Goal: Task Accomplishment & Management: Manage account settings

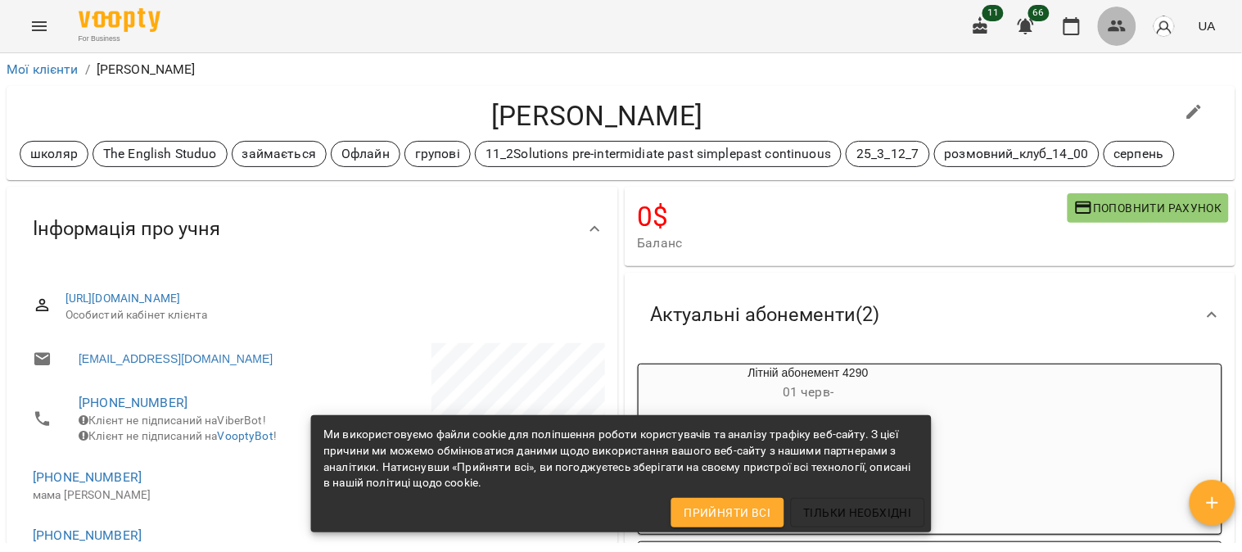
click at [610, 23] on icon "button" at bounding box center [1117, 25] width 18 height 11
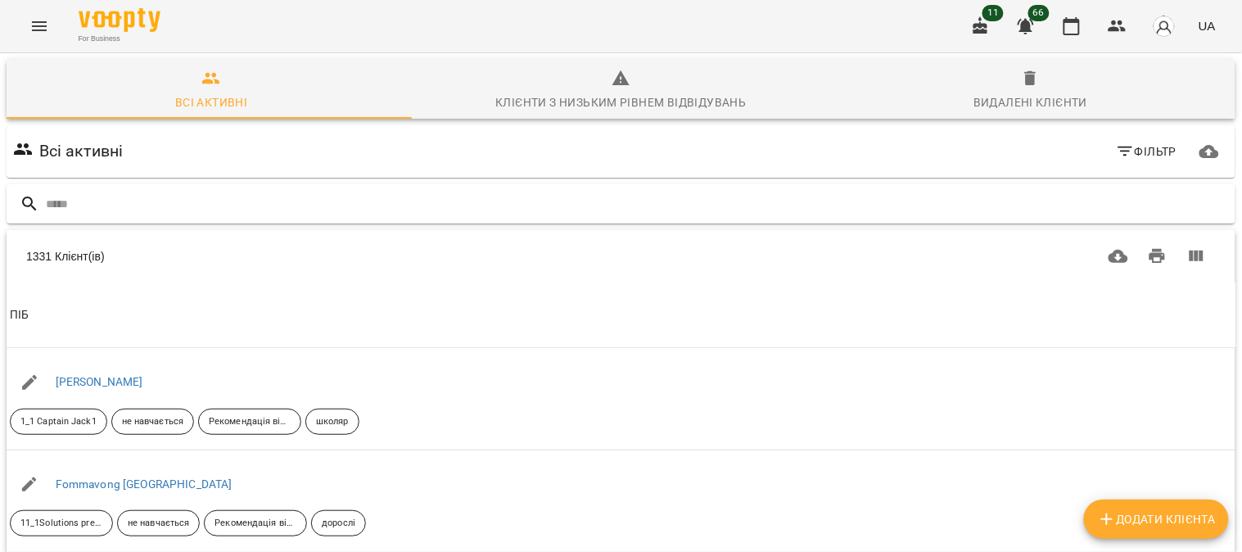
click at [64, 206] on input "text" at bounding box center [637, 204] width 1183 height 27
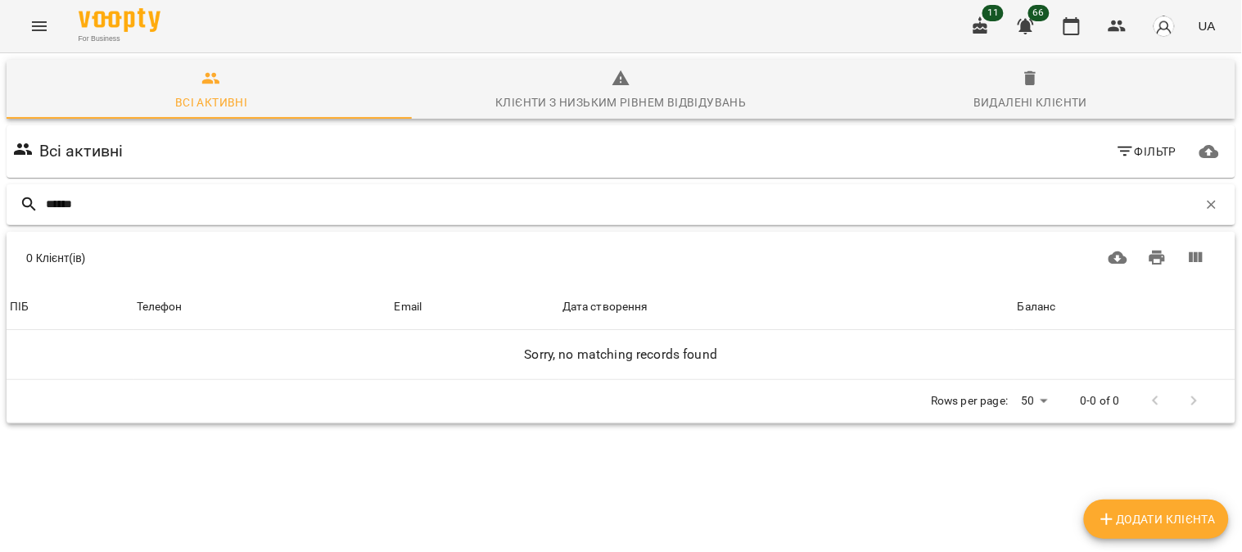
click at [74, 201] on input "******" at bounding box center [622, 204] width 1152 height 27
type input "******"
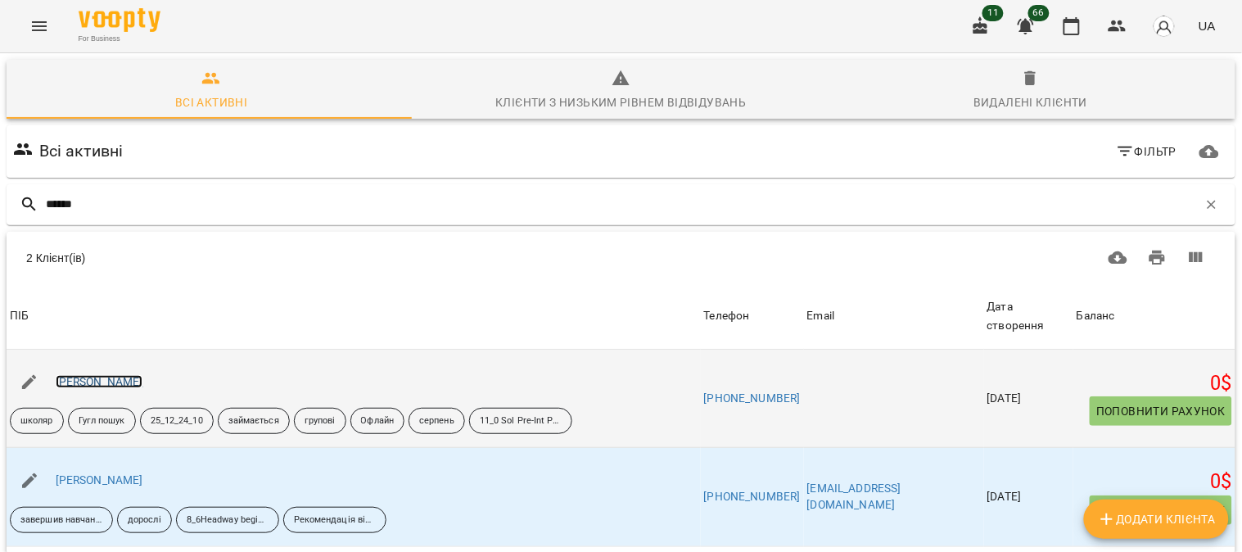
click at [105, 378] on link "[PERSON_NAME]" at bounding box center [100, 381] width 88 height 13
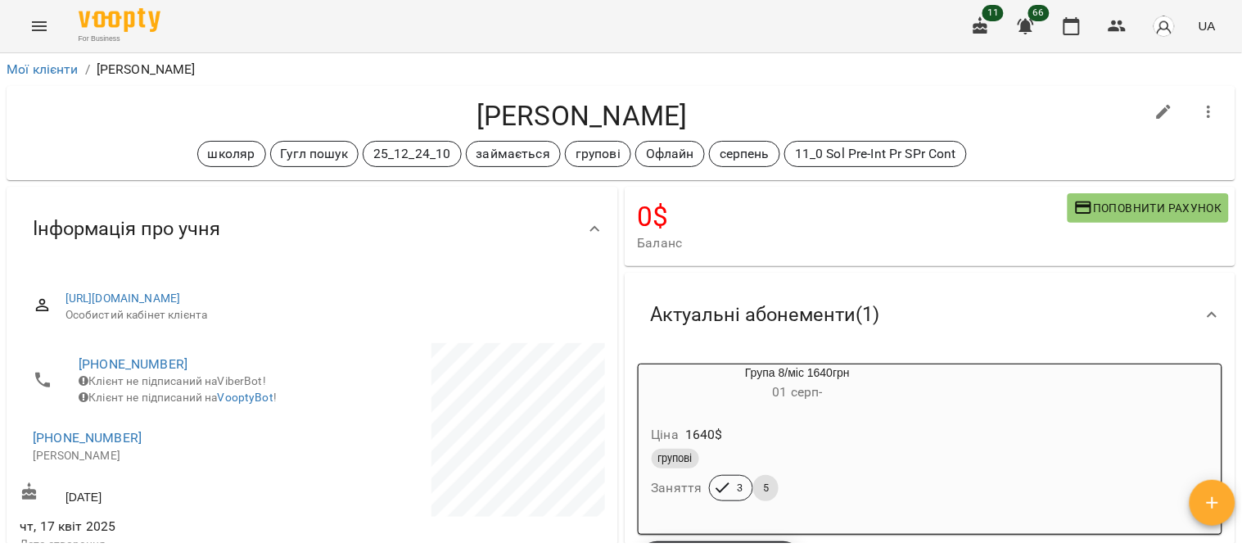
scroll to position [91, 0]
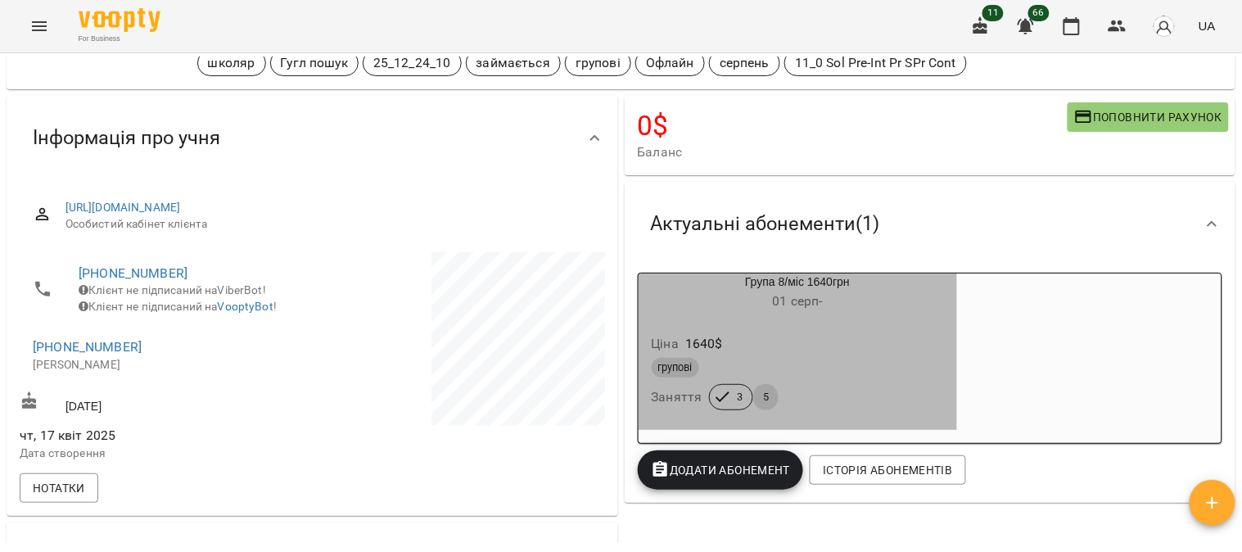
click at [610, 350] on div "Ціна 1640 $" at bounding box center [797, 343] width 299 height 29
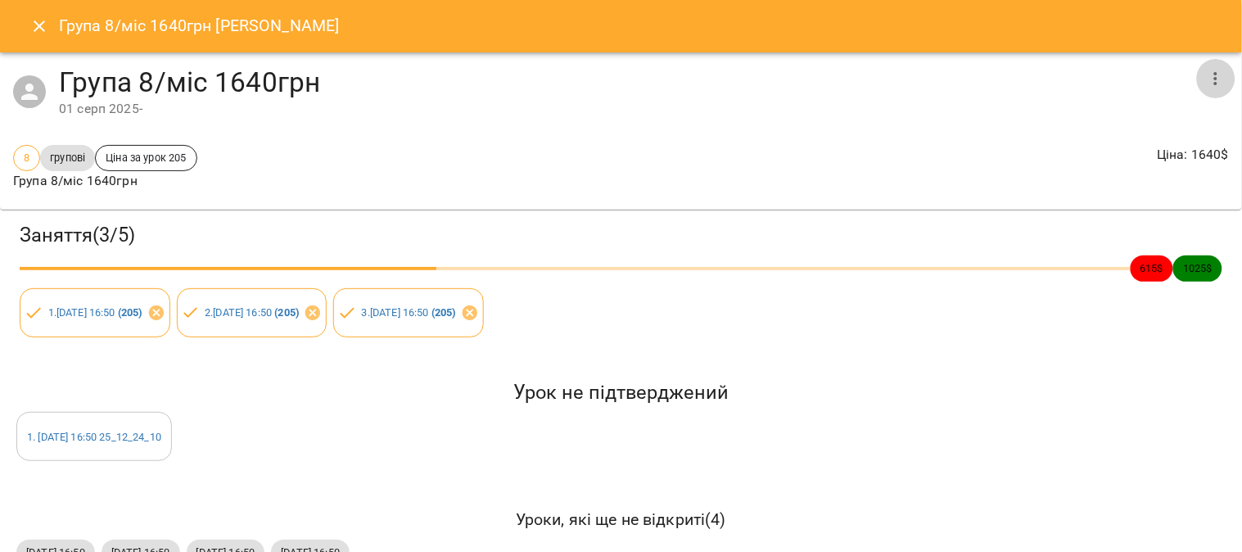
click at [610, 70] on icon "button" at bounding box center [1216, 79] width 20 height 20
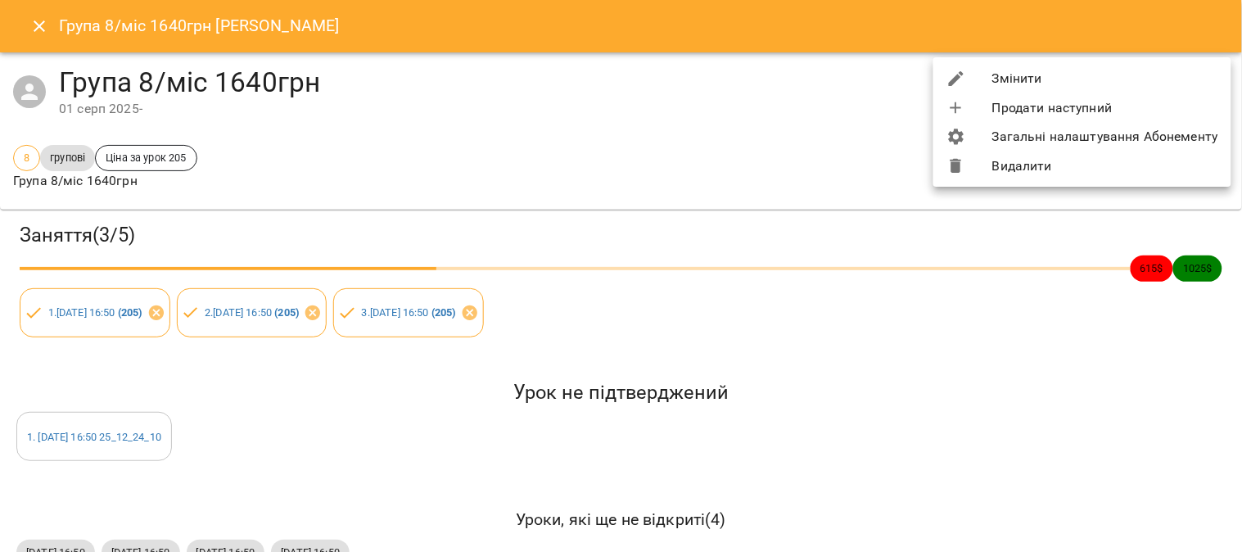
click at [610, 167] on li "Видалити" at bounding box center [1082, 165] width 298 height 29
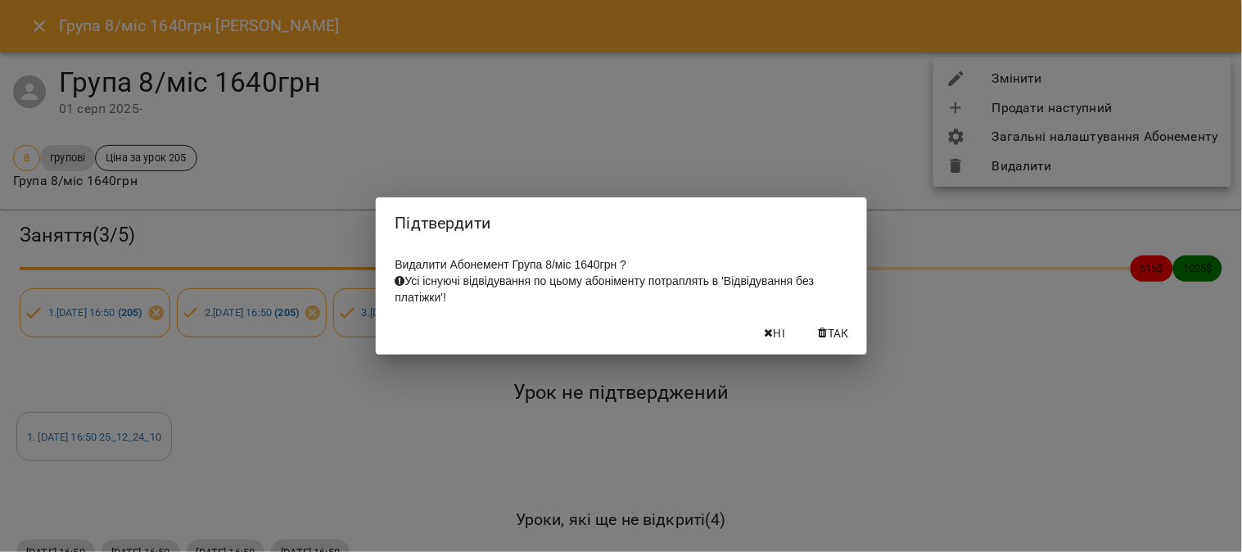
click at [610, 334] on span "Так" at bounding box center [838, 333] width 21 height 20
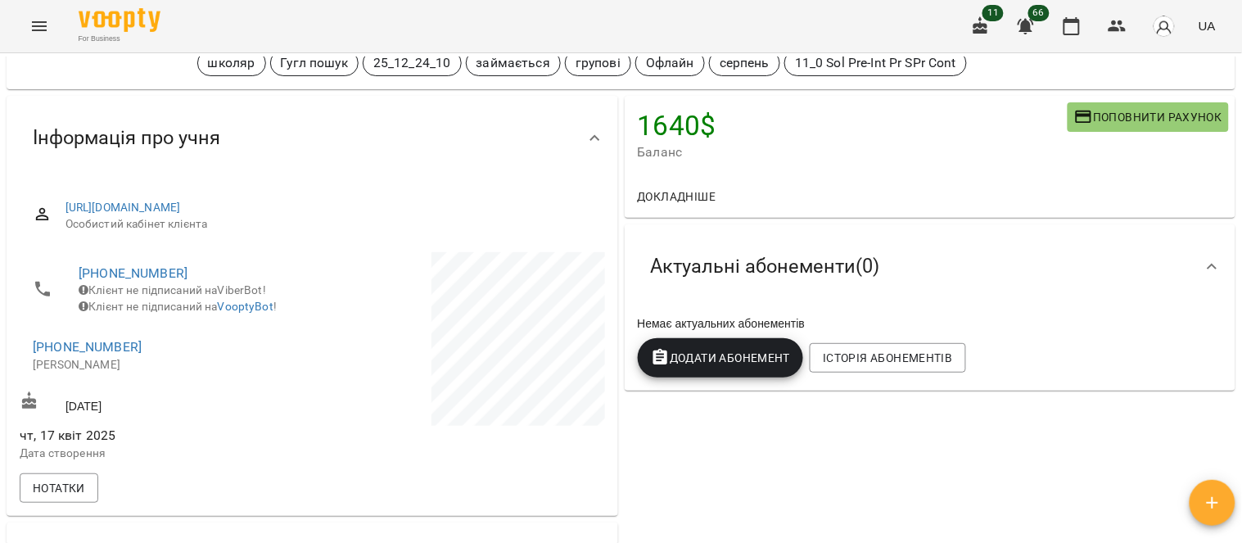
click at [610, 360] on span "Додати Абонемент" at bounding box center [721, 358] width 140 height 20
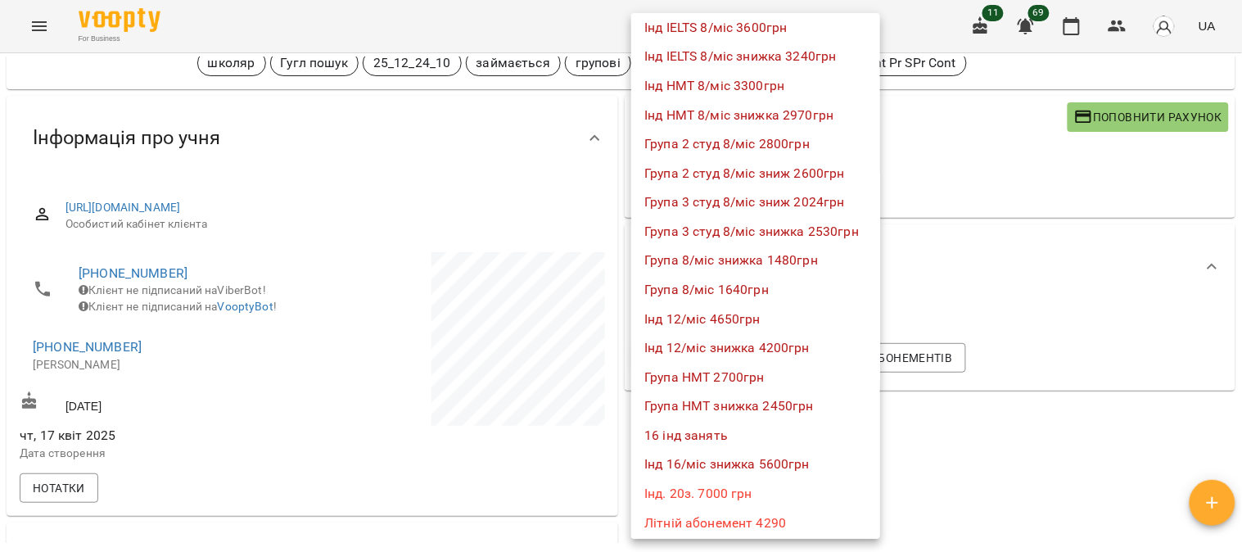
scroll to position [1091, 0]
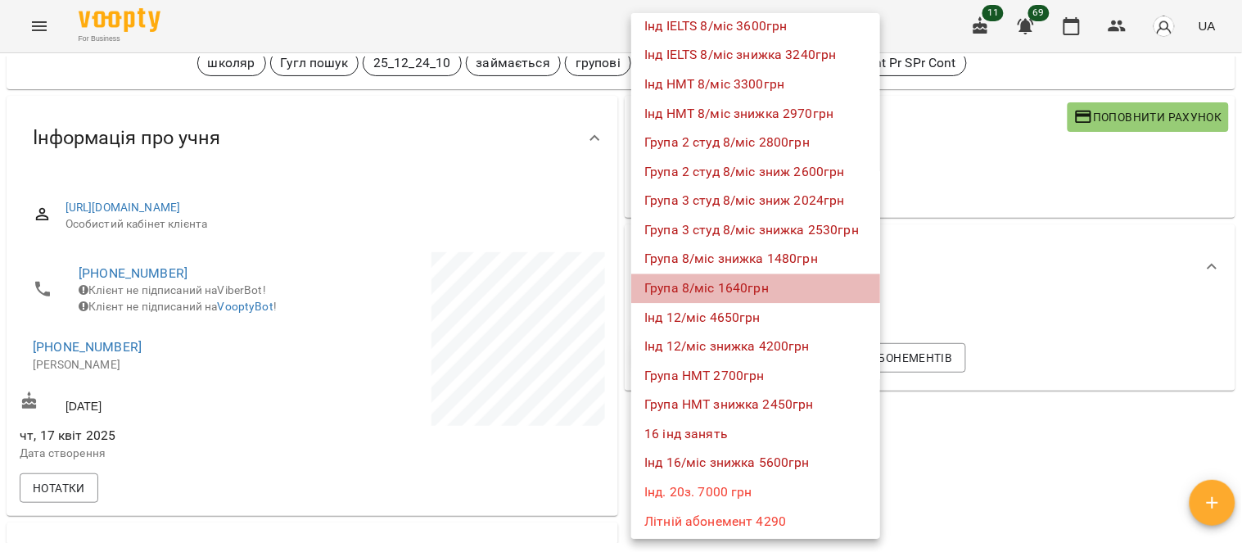
click at [610, 283] on li "Група 8/міс 1640грн" at bounding box center [755, 287] width 249 height 29
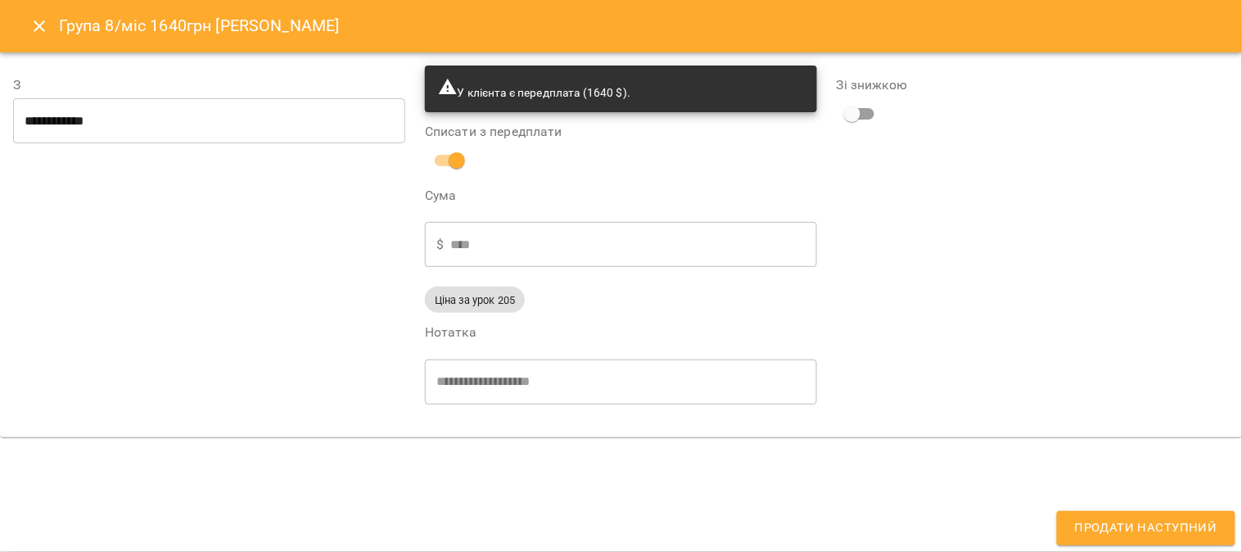
type input "**********"
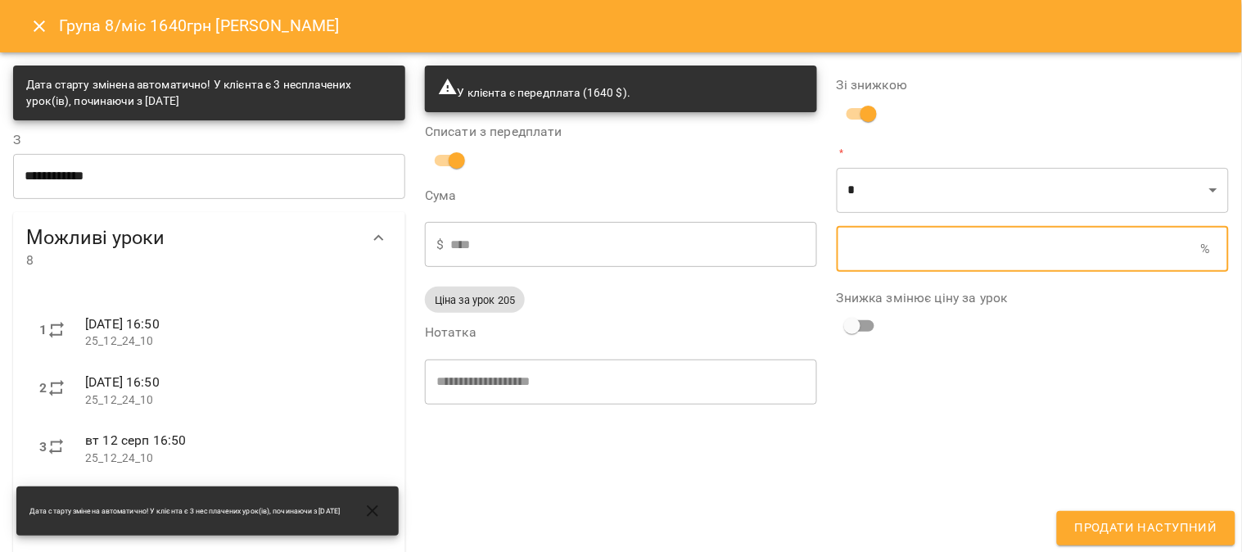
click at [610, 244] on input "text" at bounding box center [1019, 249] width 364 height 46
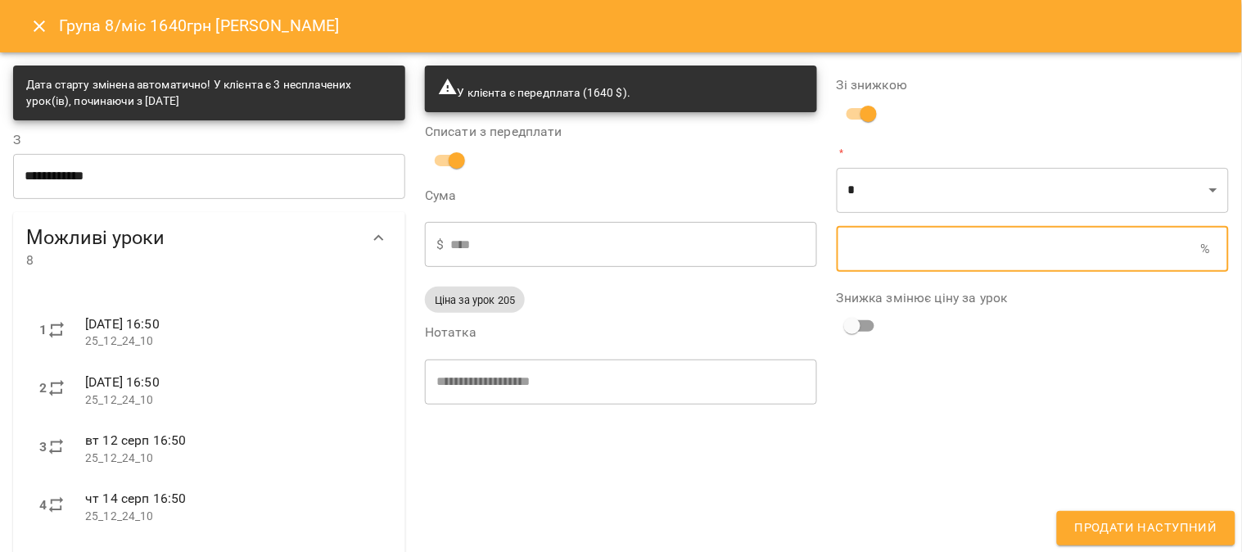
click at [610, 244] on input "text" at bounding box center [1019, 249] width 364 height 46
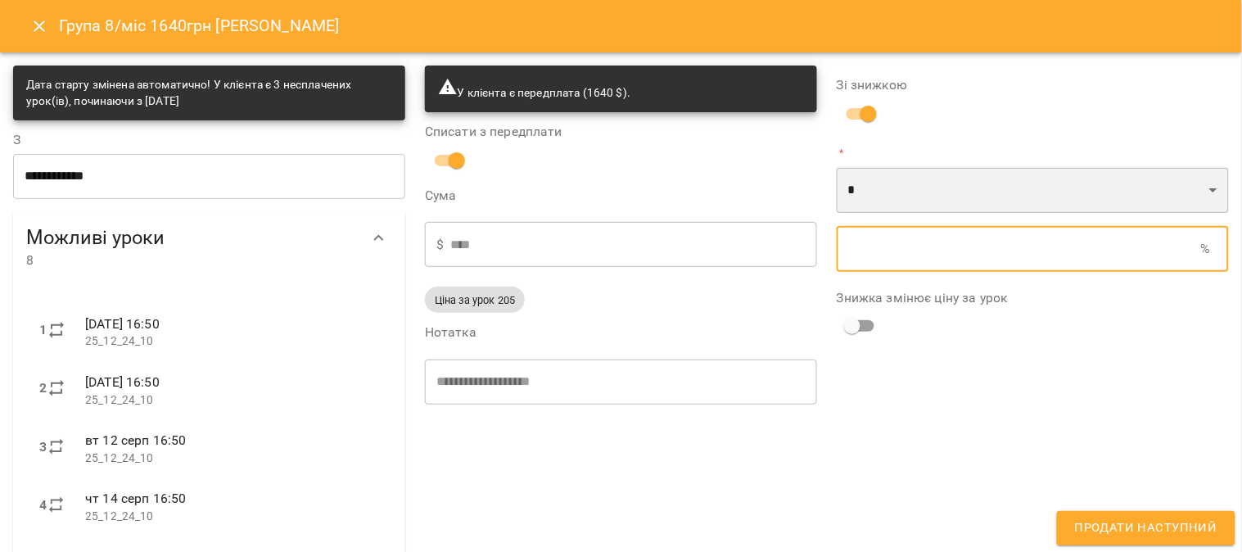
click at [610, 187] on select "* *" at bounding box center [1033, 190] width 392 height 46
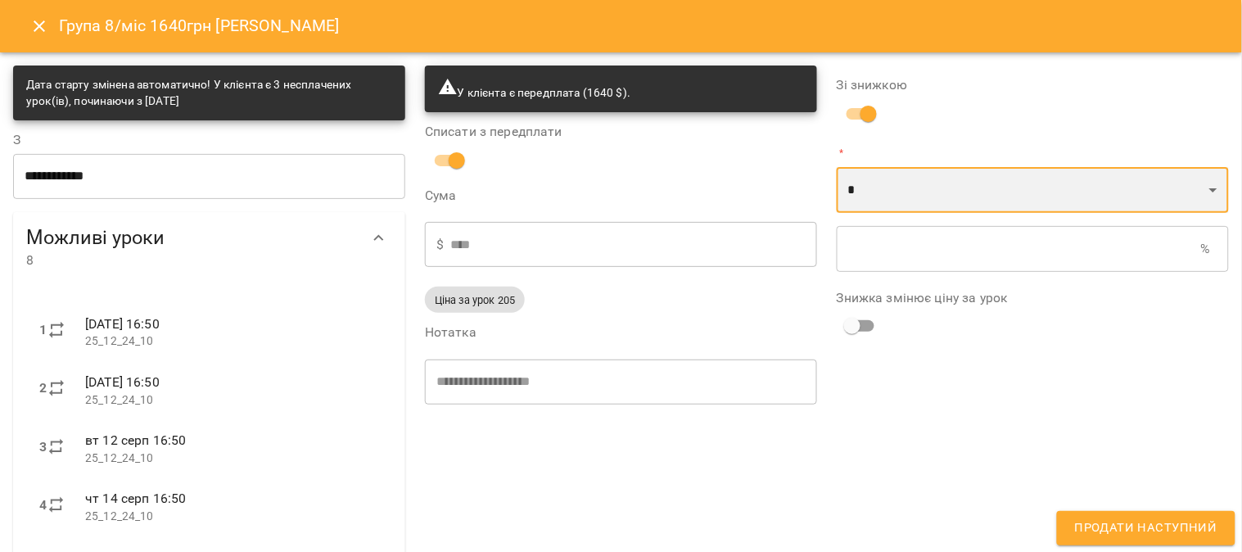
select select "*****"
click at [610, 167] on select "* *" at bounding box center [1033, 190] width 392 height 46
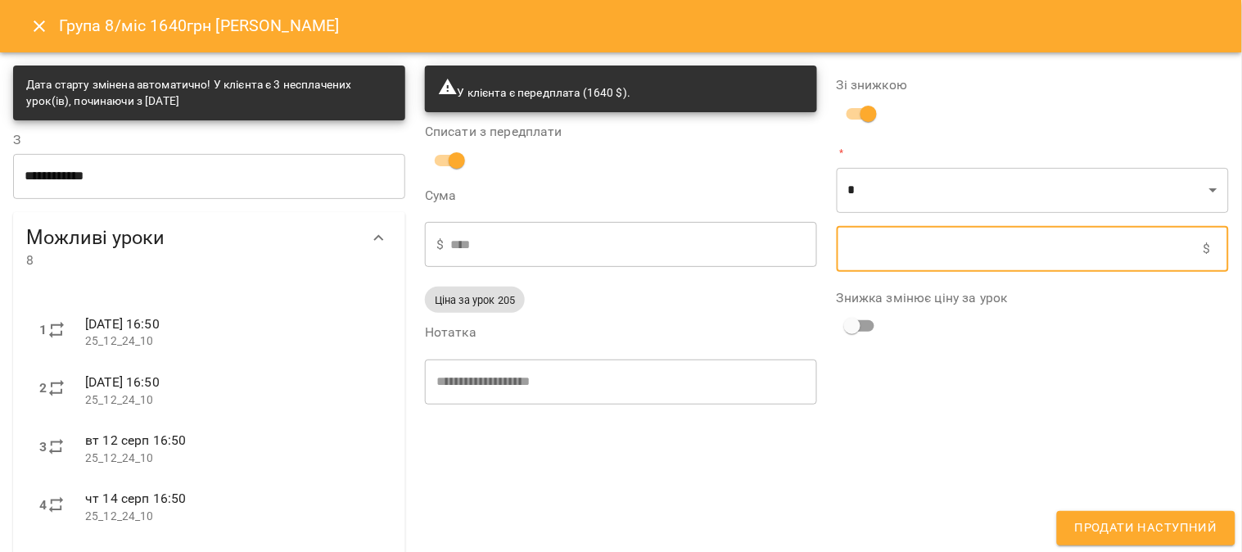
click at [610, 242] on input "text" at bounding box center [1020, 249] width 367 height 46
type input "**"
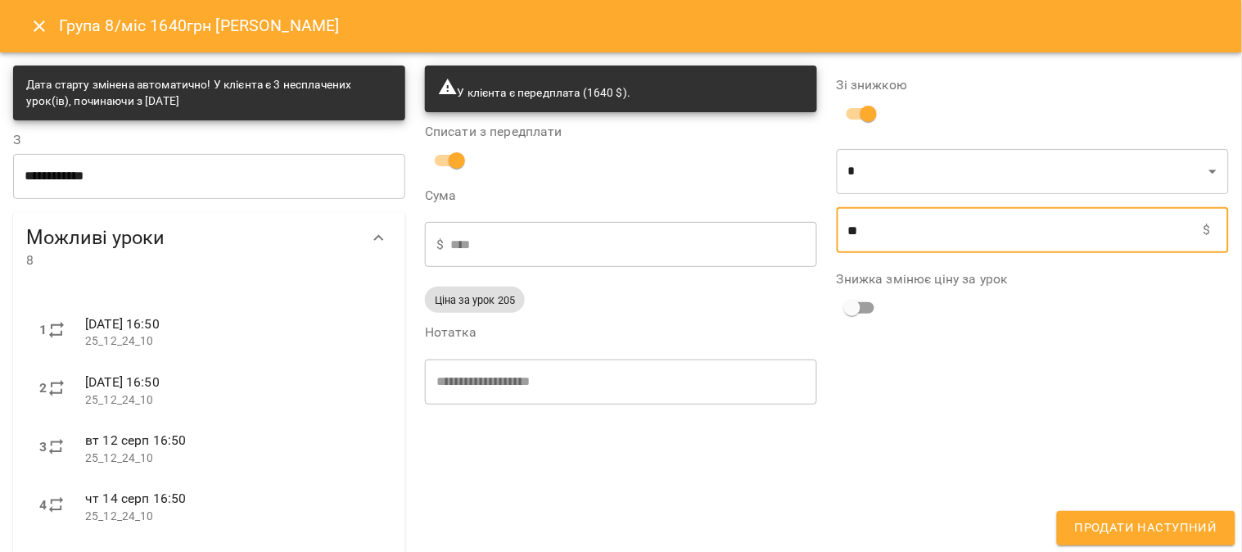
type input "****"
type input "***"
click at [610, 509] on span "Продати наступний" at bounding box center [1146, 527] width 142 height 21
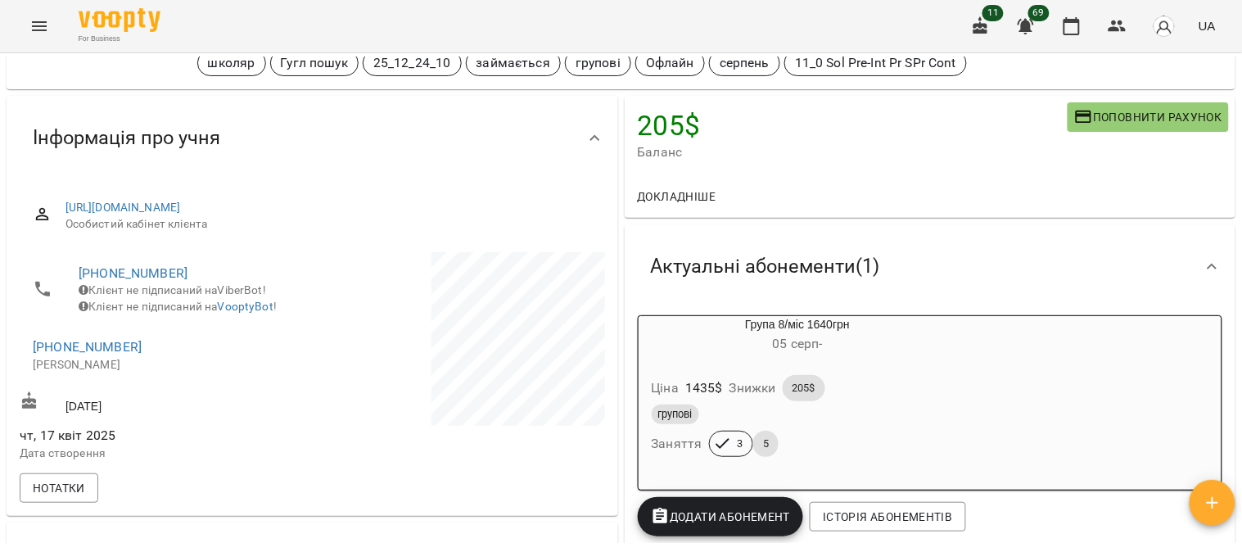
click at [610, 373] on div "Ціна 1435 $ Знижки 205$" at bounding box center [797, 388] width 299 height 33
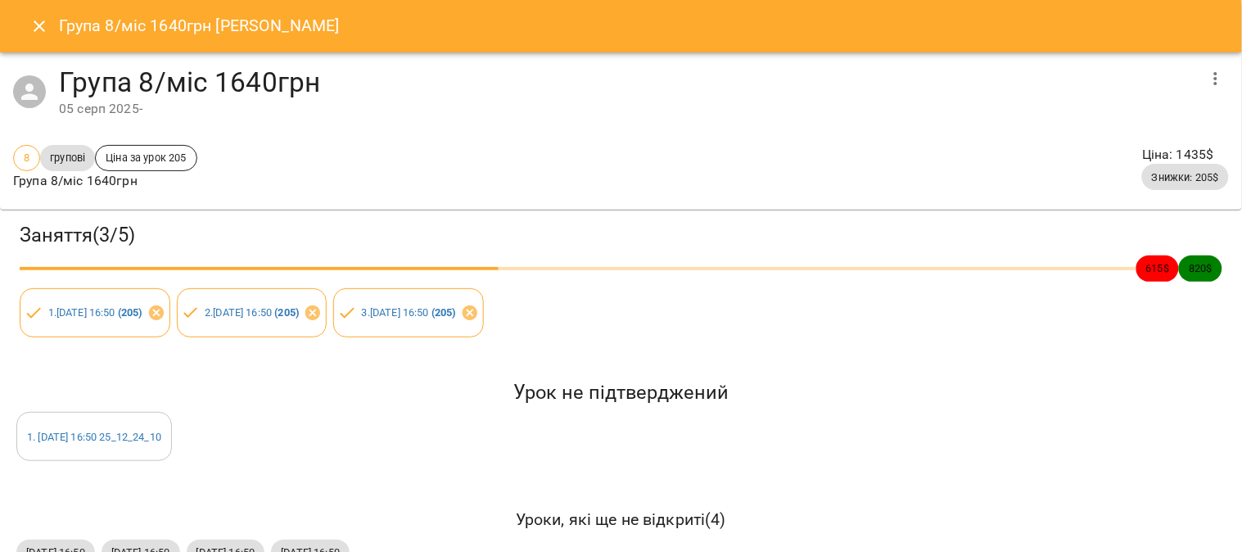
click at [610, 72] on icon "button" at bounding box center [1216, 79] width 20 height 20
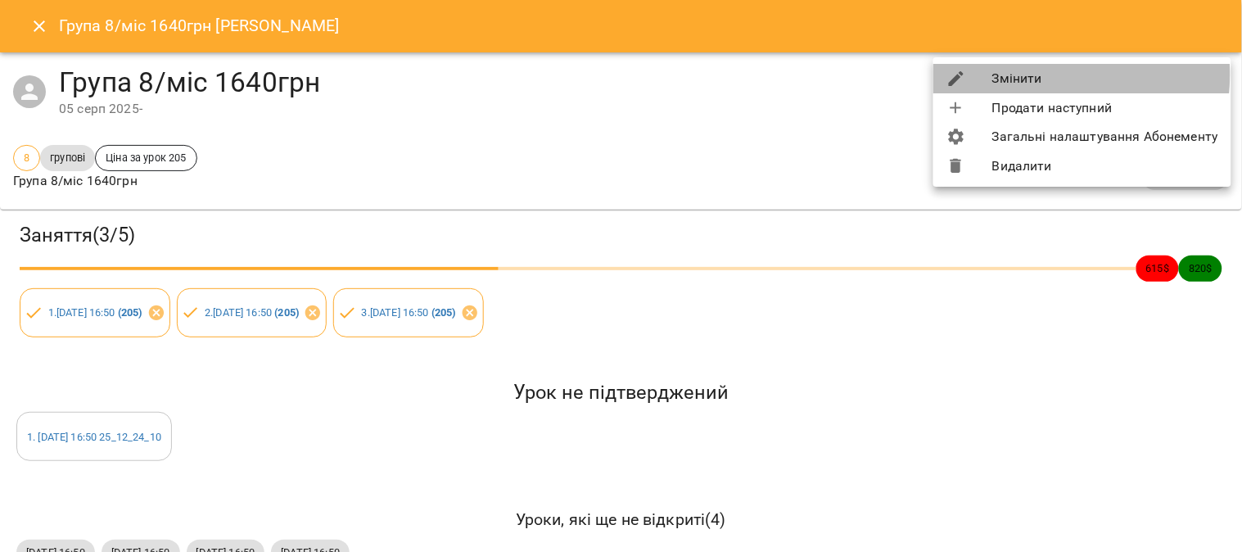
click at [610, 74] on li "Змінити" at bounding box center [1082, 78] width 298 height 29
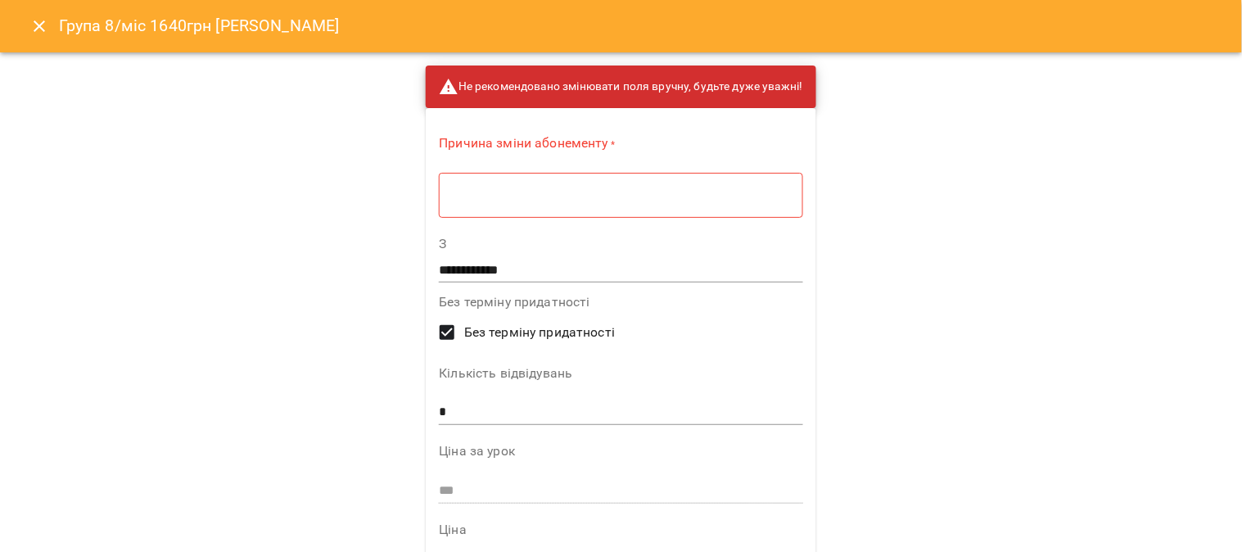
click at [467, 197] on textarea at bounding box center [620, 195] width 341 height 16
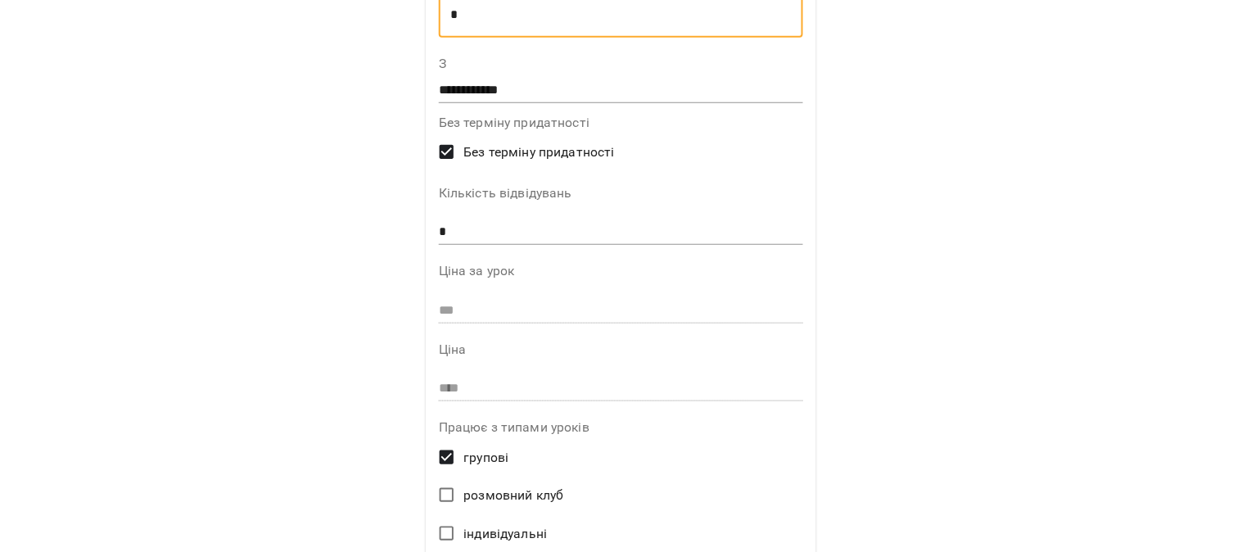
scroll to position [182, 0]
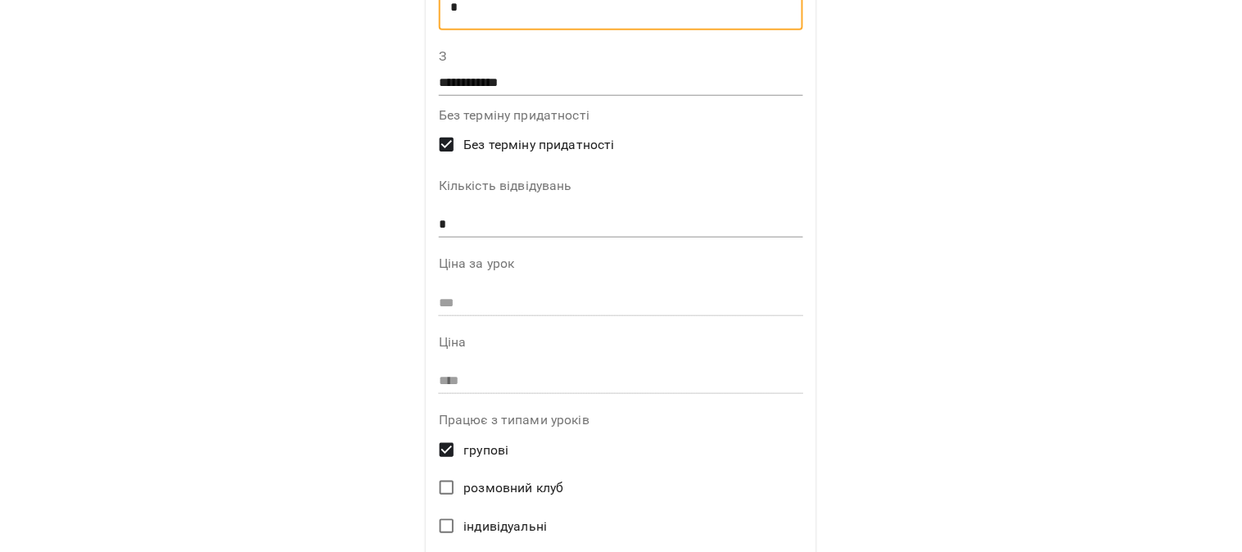
type textarea "*"
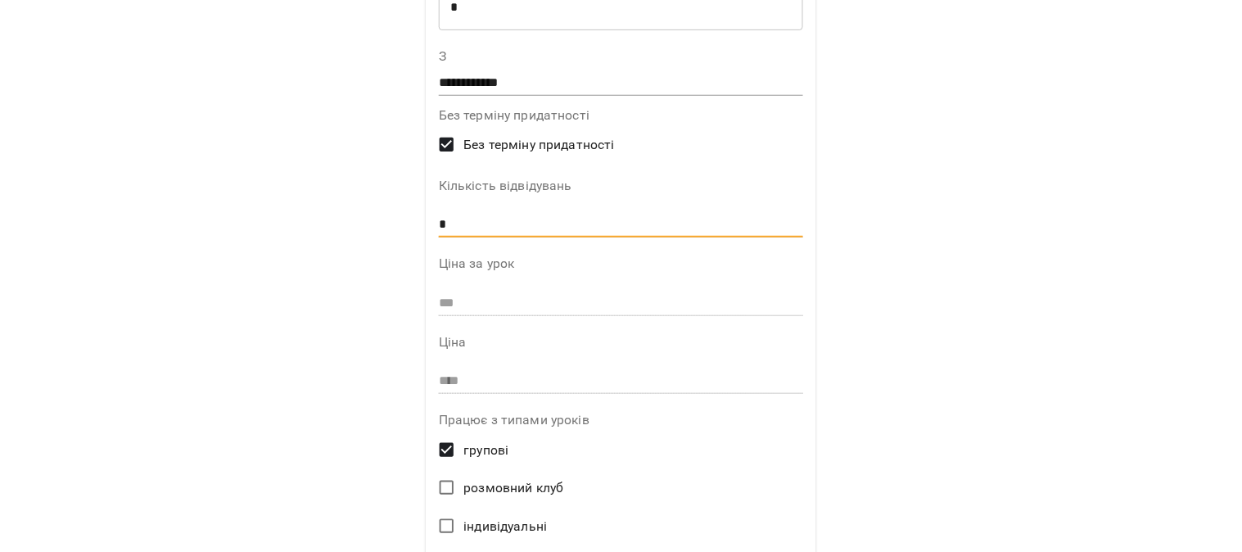
drag, startPoint x: 435, startPoint y: 223, endPoint x: 404, endPoint y: 226, distance: 31.3
click at [404, 226] on div "**********" at bounding box center [621, 276] width 1242 height 552
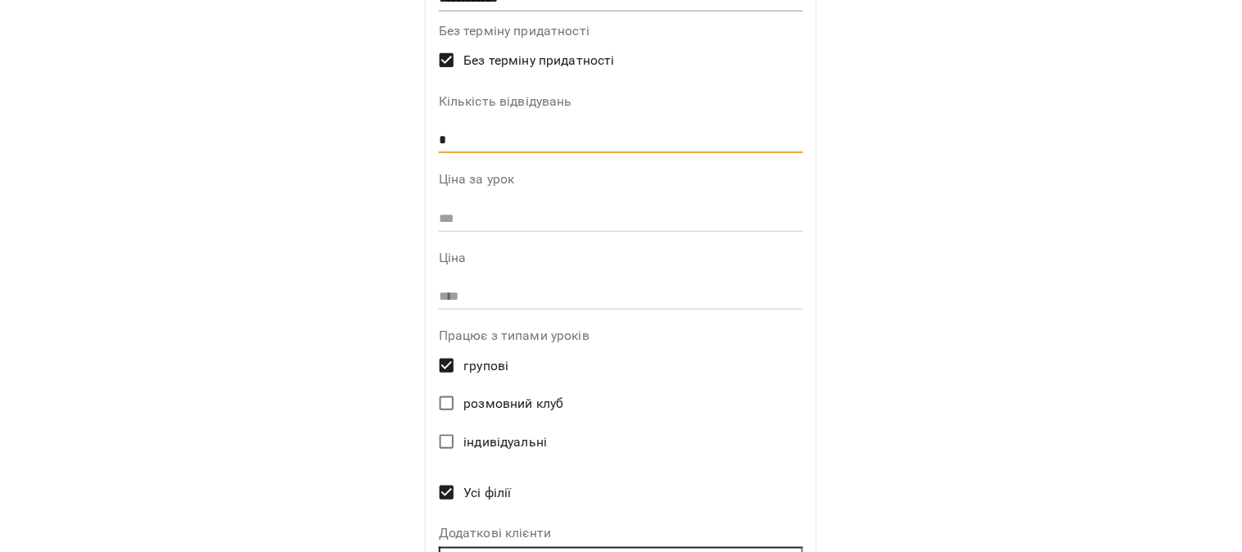
scroll to position [366, 0]
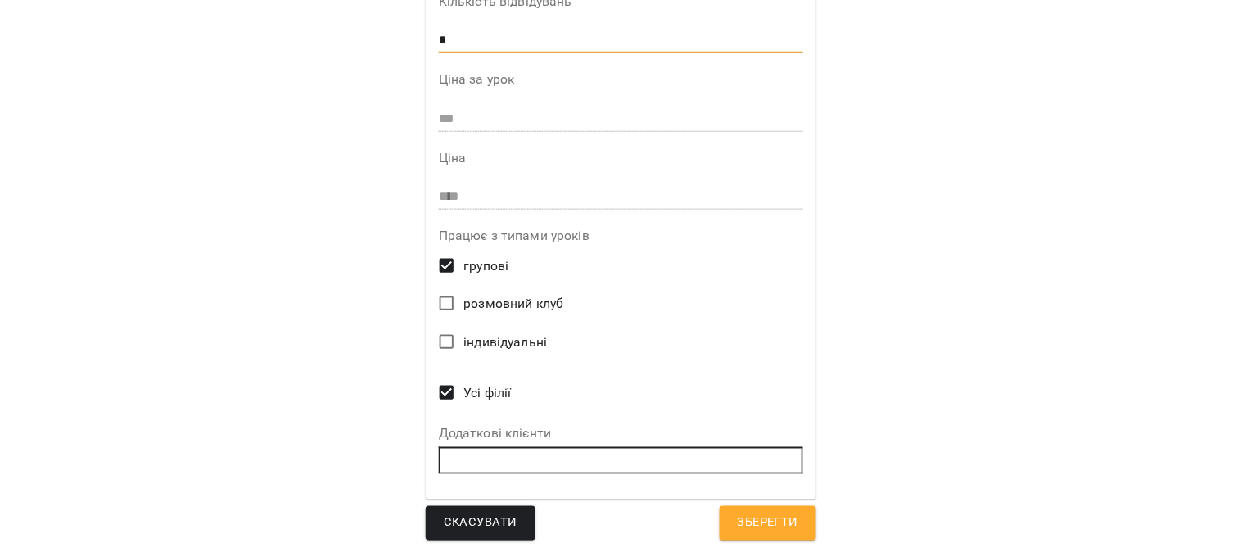
type input "*"
click at [610, 509] on span "Зберегти" at bounding box center [768, 522] width 61 height 21
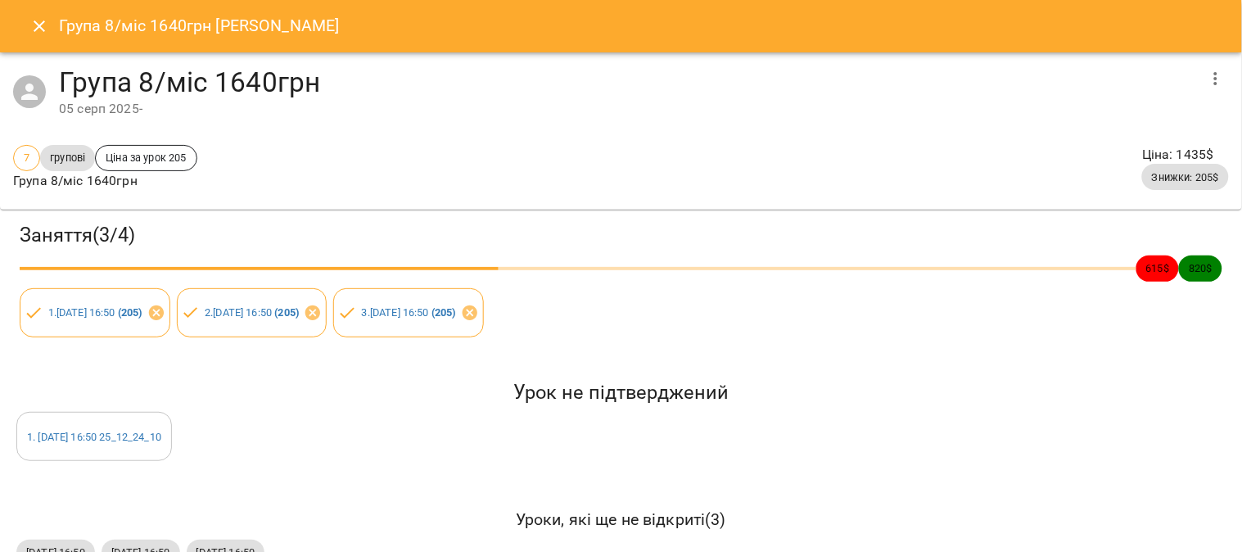
click at [41, 20] on icon "Close" at bounding box center [39, 26] width 20 height 20
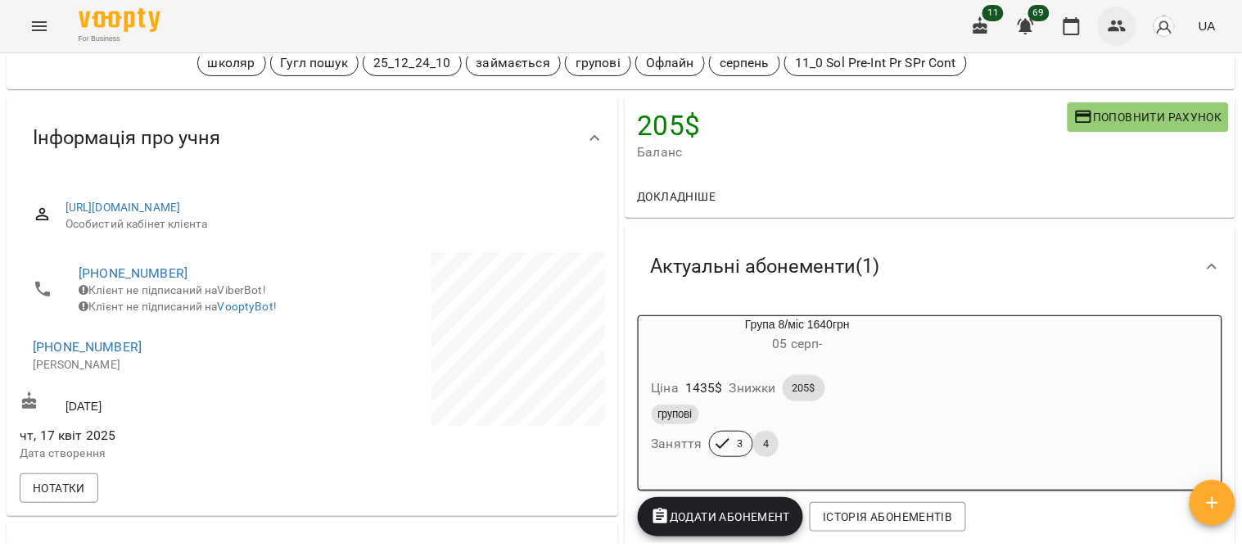
click at [610, 20] on icon "button" at bounding box center [1118, 26] width 20 height 20
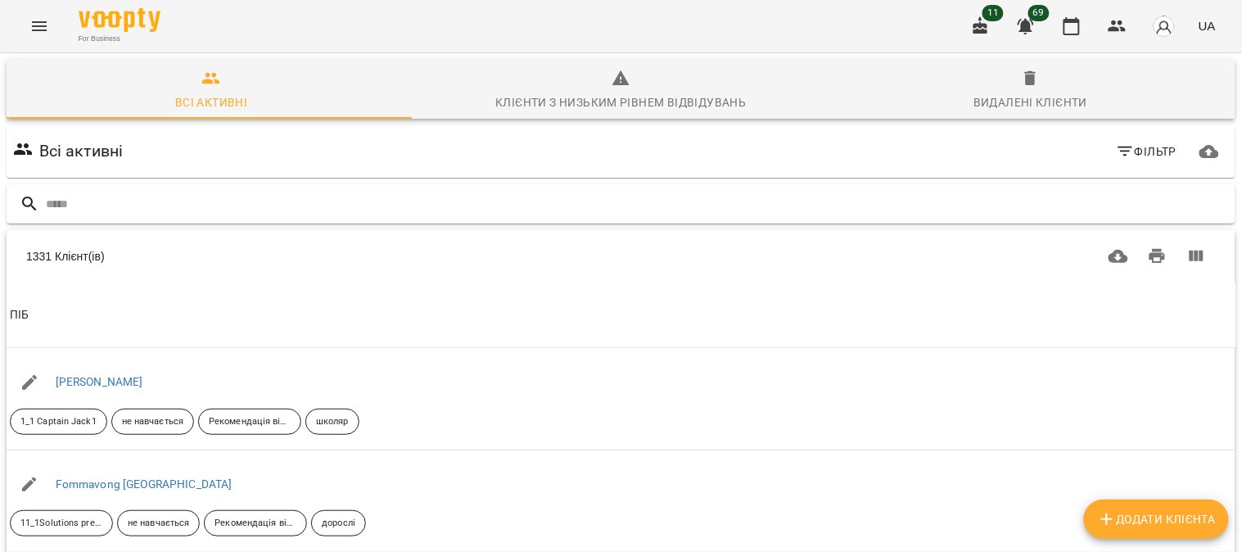
click at [62, 199] on input "text" at bounding box center [637, 204] width 1183 height 27
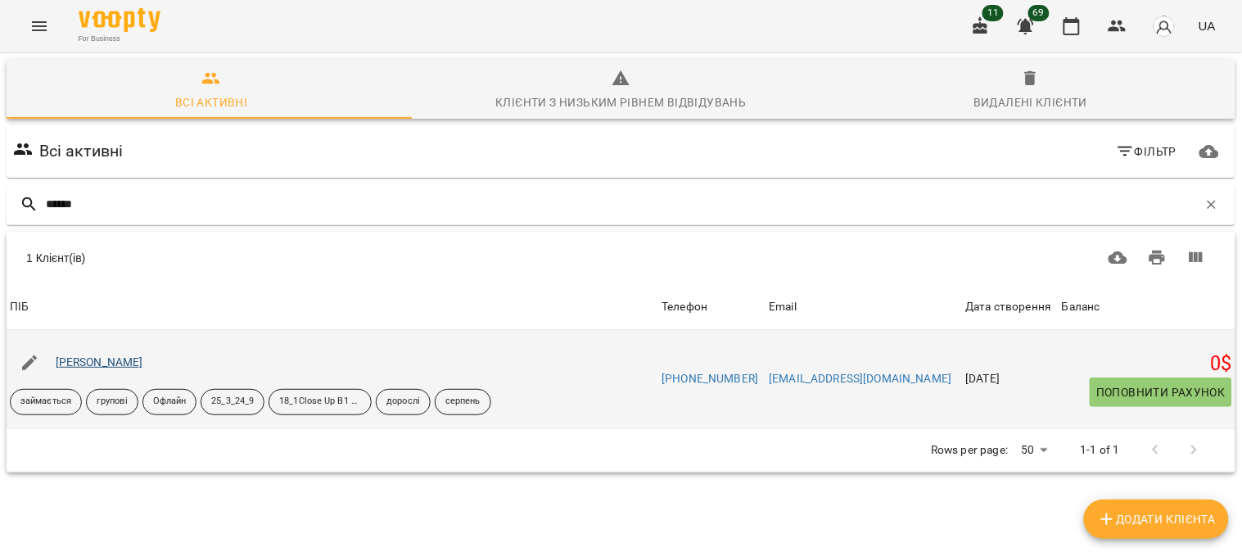
type input "******"
click at [102, 360] on link "[PERSON_NAME]" at bounding box center [100, 361] width 88 height 13
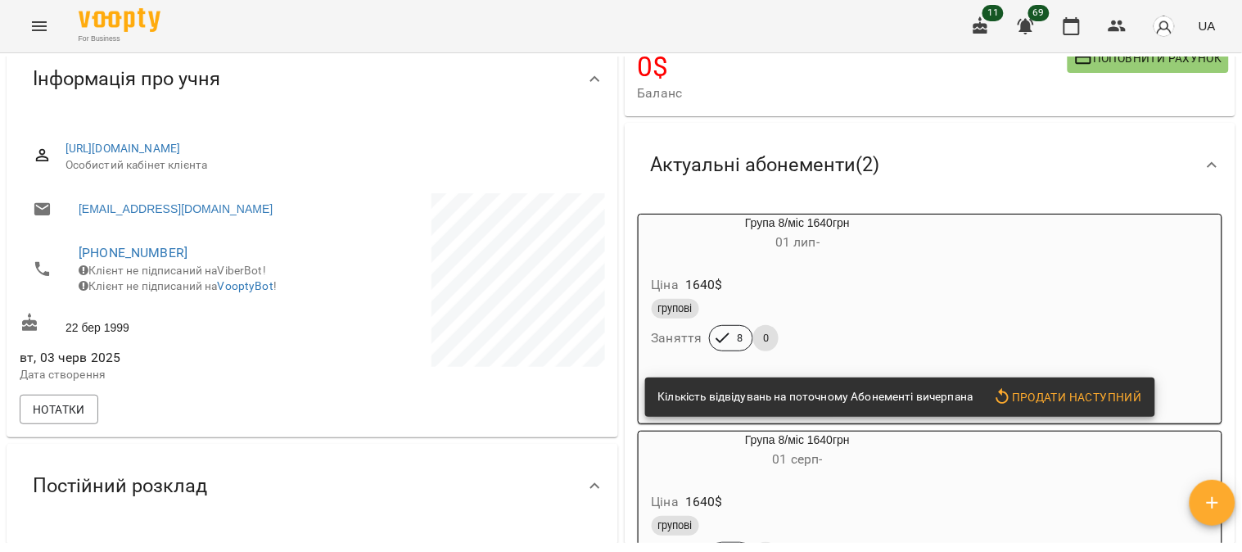
scroll to position [182, 0]
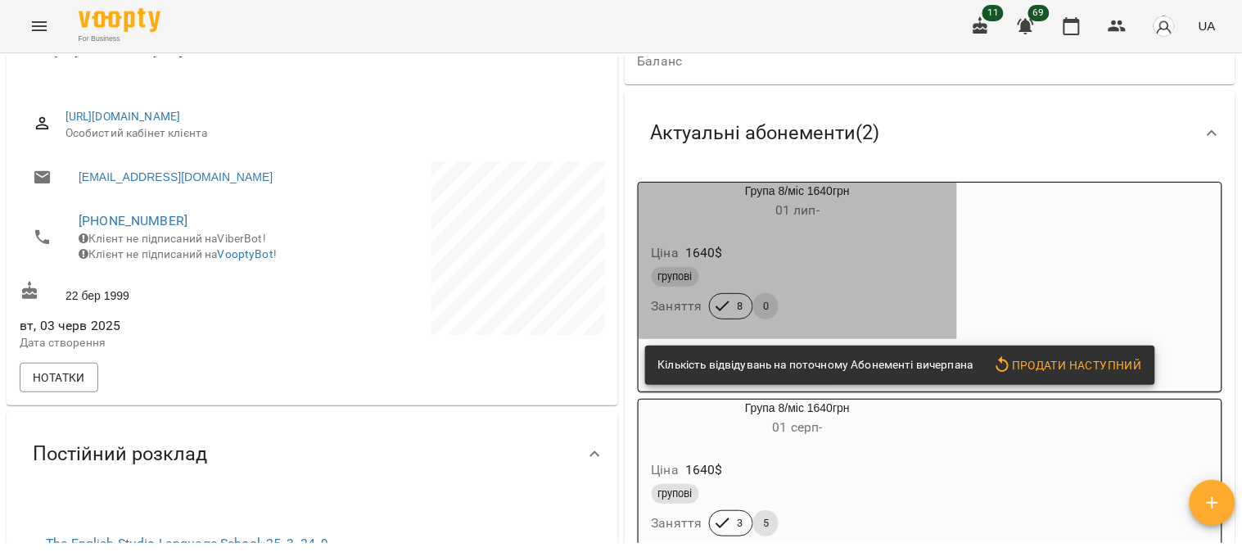
click at [610, 262] on div "Ціна 1640 $" at bounding box center [797, 252] width 299 height 29
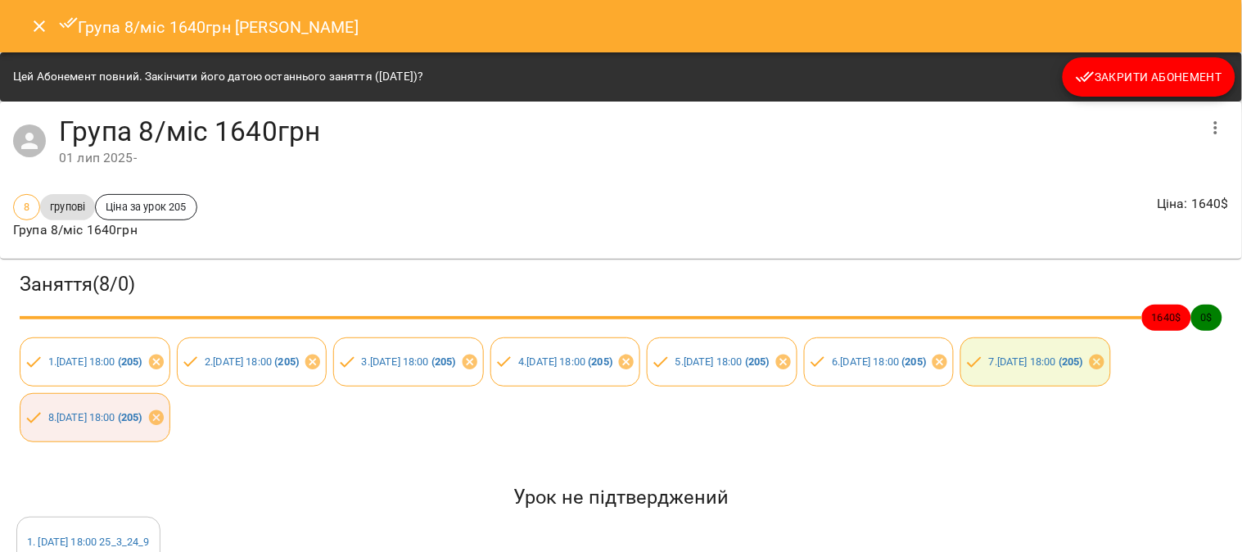
click at [610, 79] on span "Закрити Абонемент" at bounding box center [1149, 77] width 147 height 20
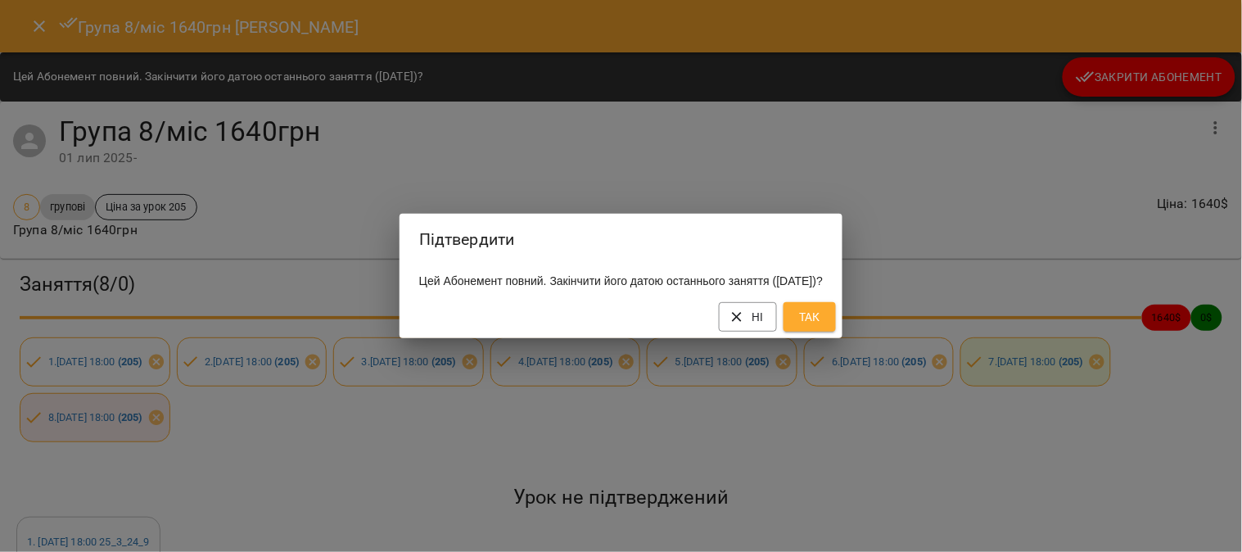
click at [610, 326] on span "Так" at bounding box center [810, 317] width 26 height 20
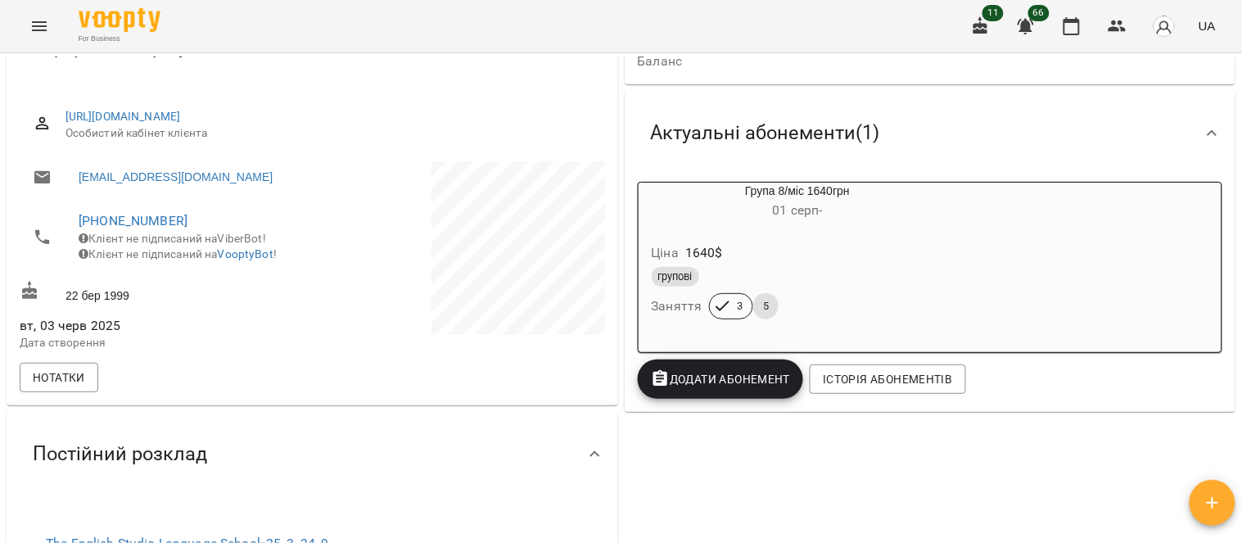
click at [610, 263] on div "Ціна 1640 $" at bounding box center [797, 252] width 299 height 29
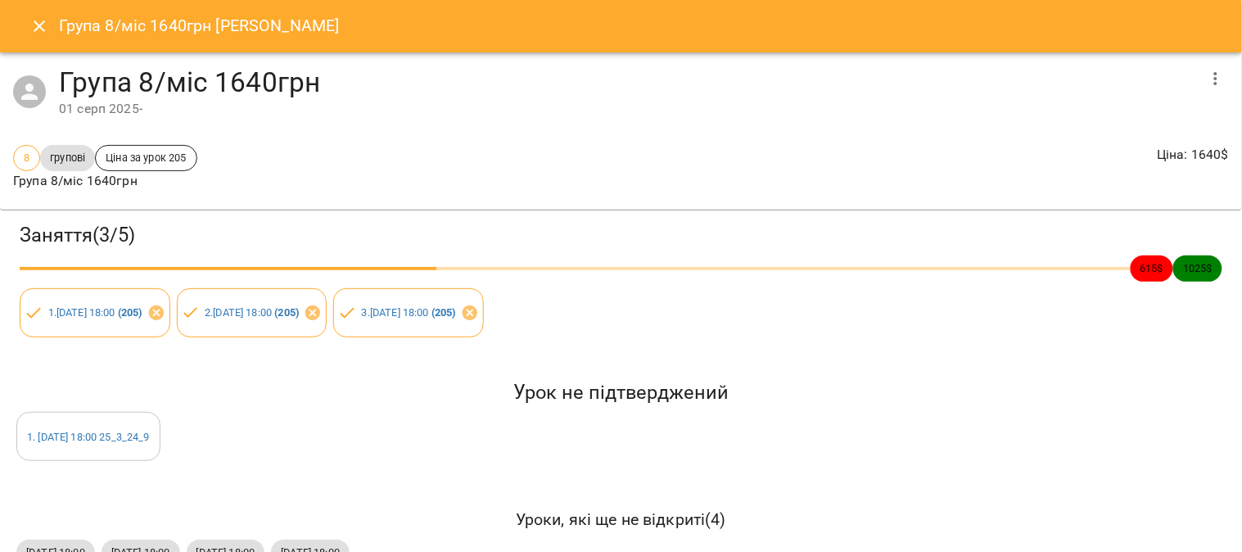
click at [610, 79] on icon "button" at bounding box center [1216, 79] width 20 height 20
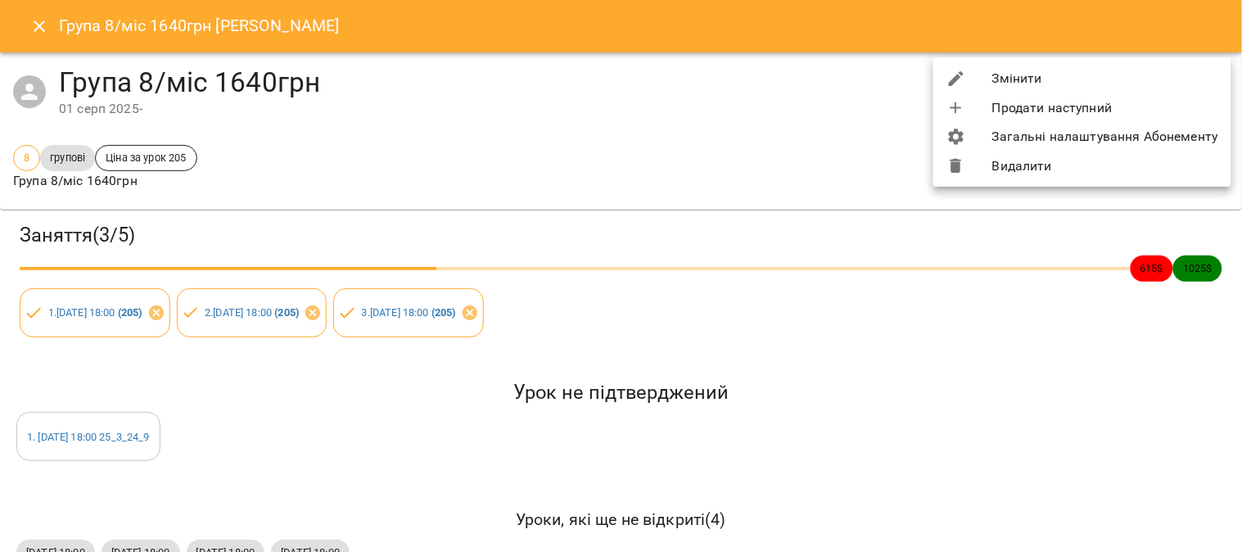
click at [610, 164] on li "Видалити" at bounding box center [1082, 165] width 298 height 29
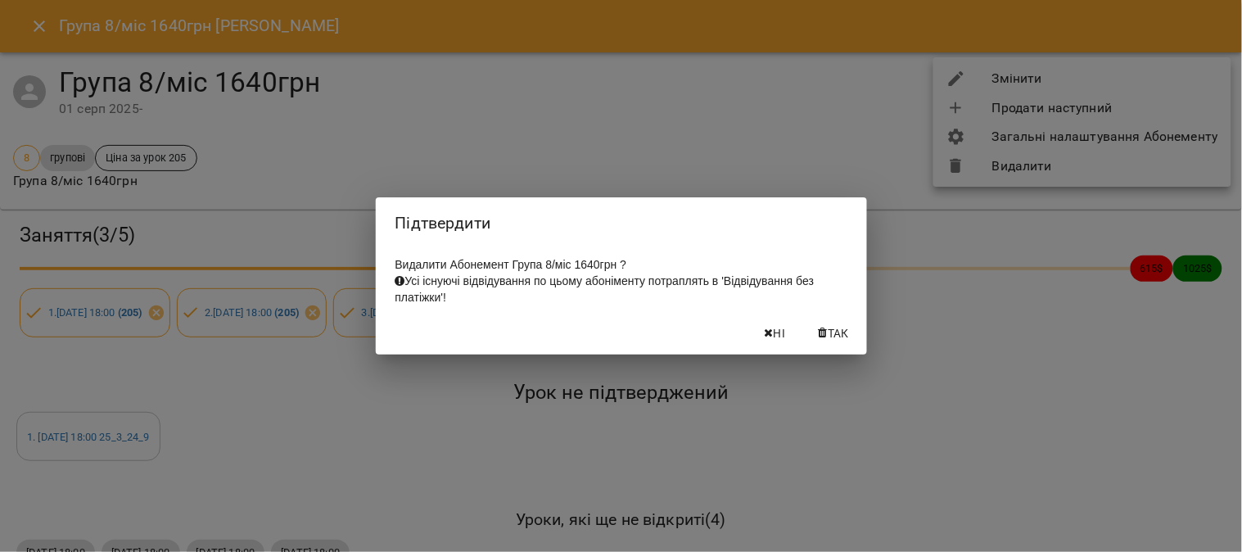
click at [610, 334] on span "Так" at bounding box center [838, 333] width 21 height 20
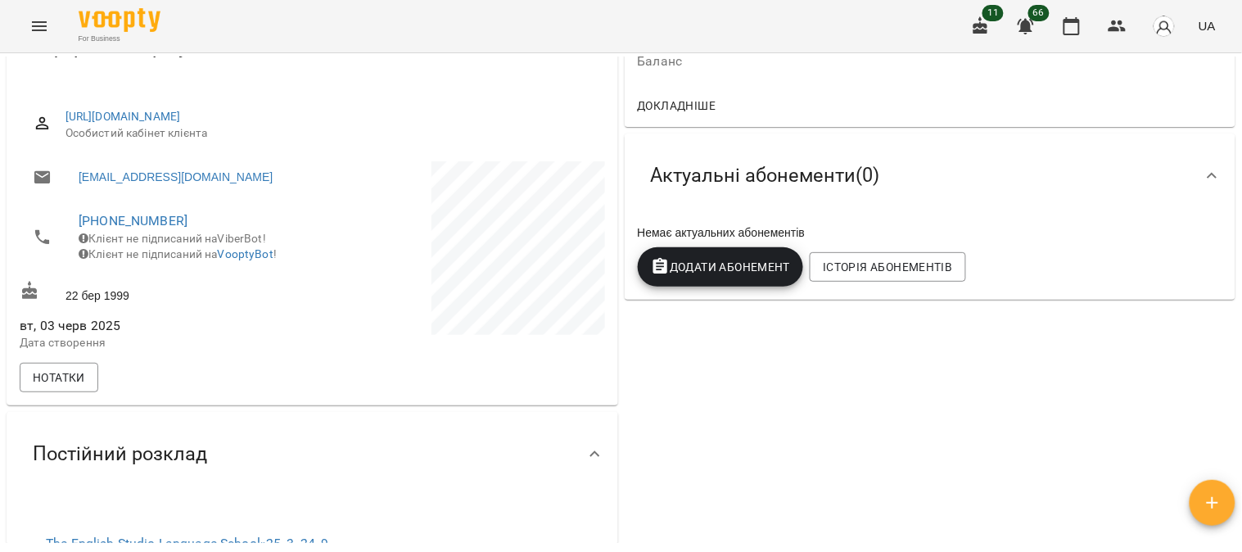
click at [610, 301] on div "Актуальні абонементи ( 0 ) Немає актуальних абонементів Додати Абонемент Історі…" at bounding box center [930, 216] width 618 height 173
click at [610, 273] on span "Додати Абонемент" at bounding box center [721, 267] width 140 height 20
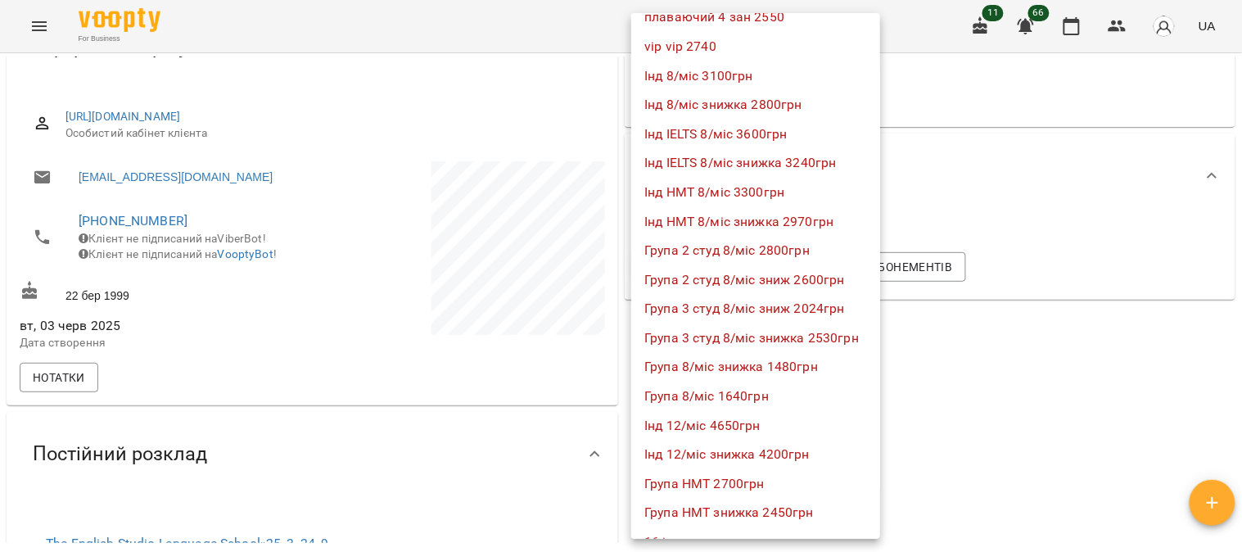
scroll to position [1000, 0]
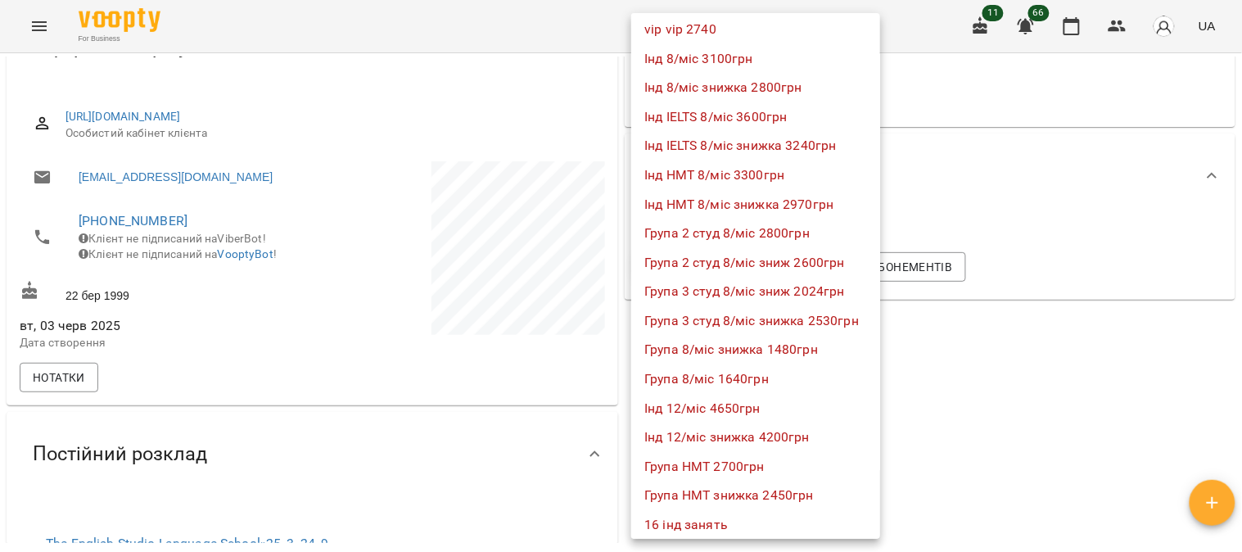
click at [610, 365] on li "Група 8/міс 1640грн" at bounding box center [755, 378] width 249 height 29
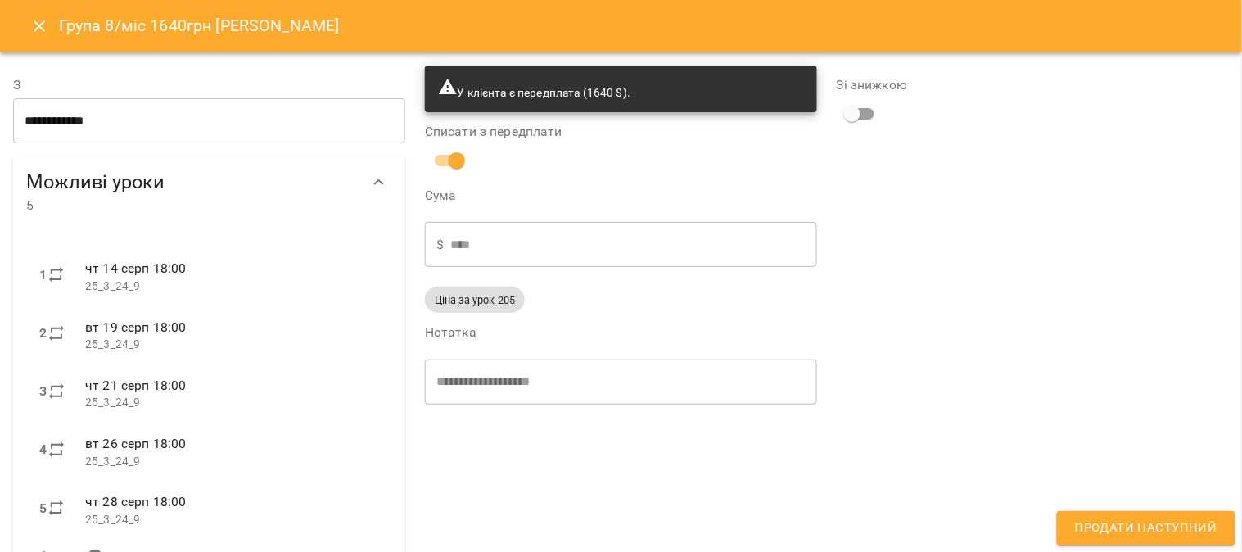
type input "**********"
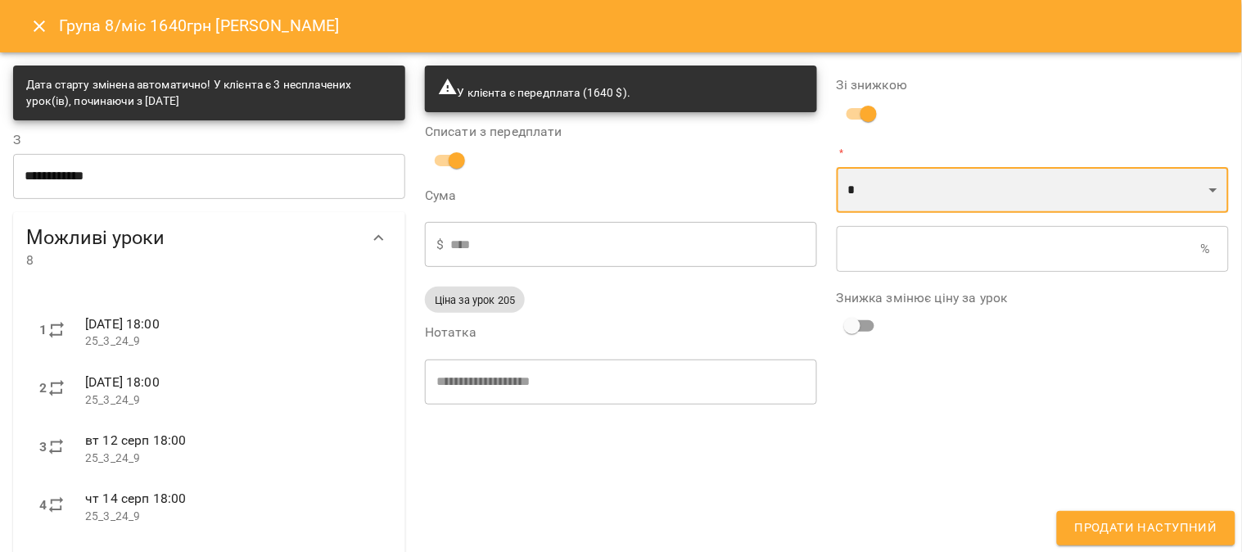
click at [610, 180] on select "* *" at bounding box center [1033, 190] width 392 height 46
select select "*****"
click at [610, 167] on select "* *" at bounding box center [1033, 190] width 392 height 46
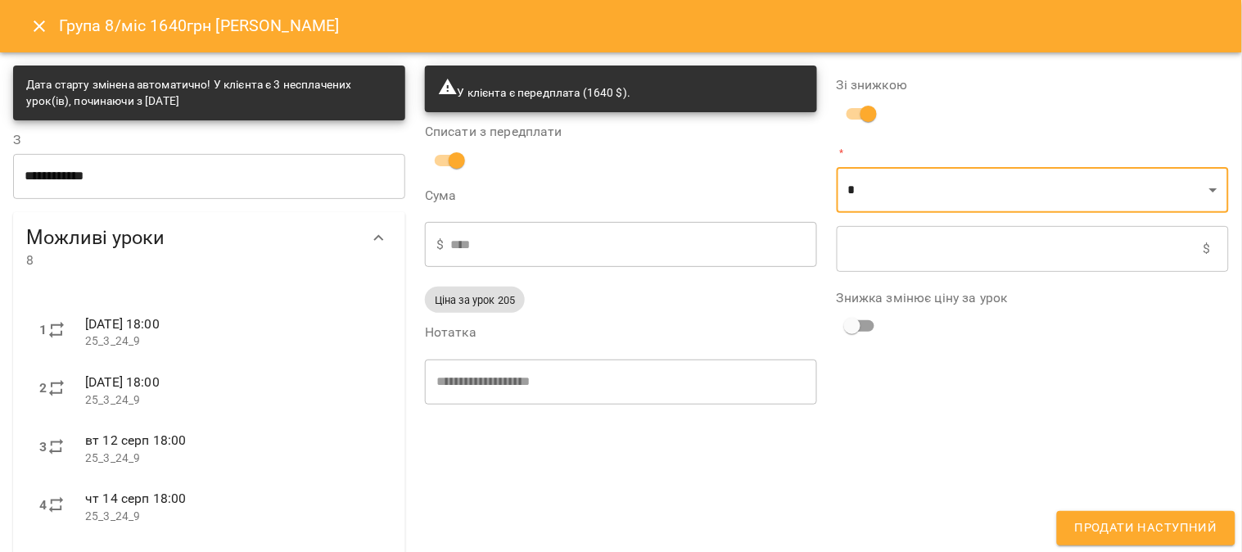
click at [610, 249] on input "text" at bounding box center [1020, 249] width 367 height 46
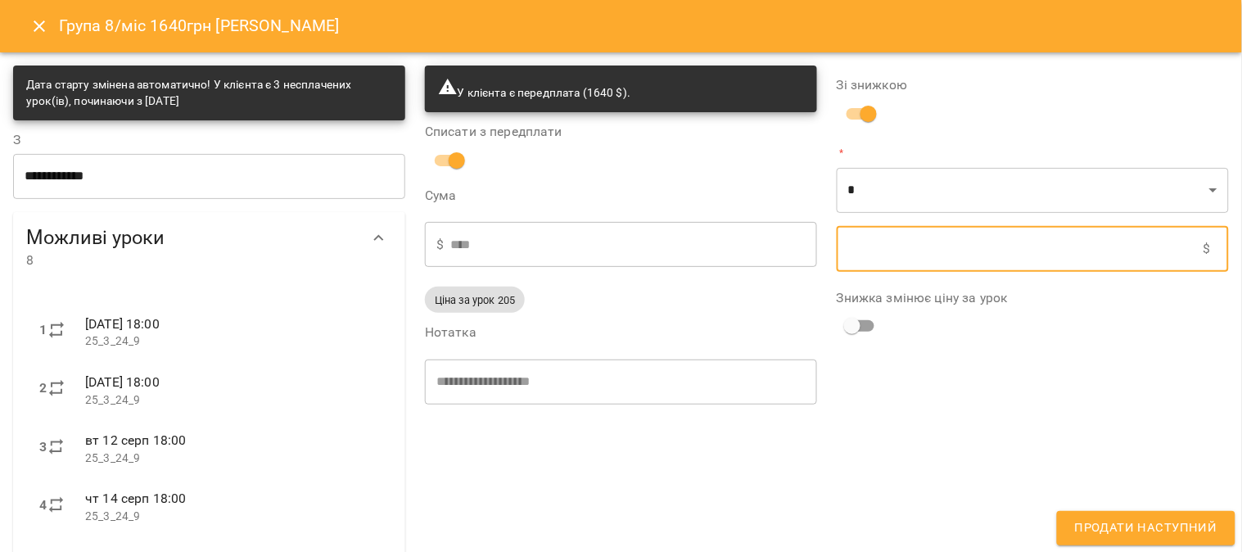
type input "****"
type input "*"
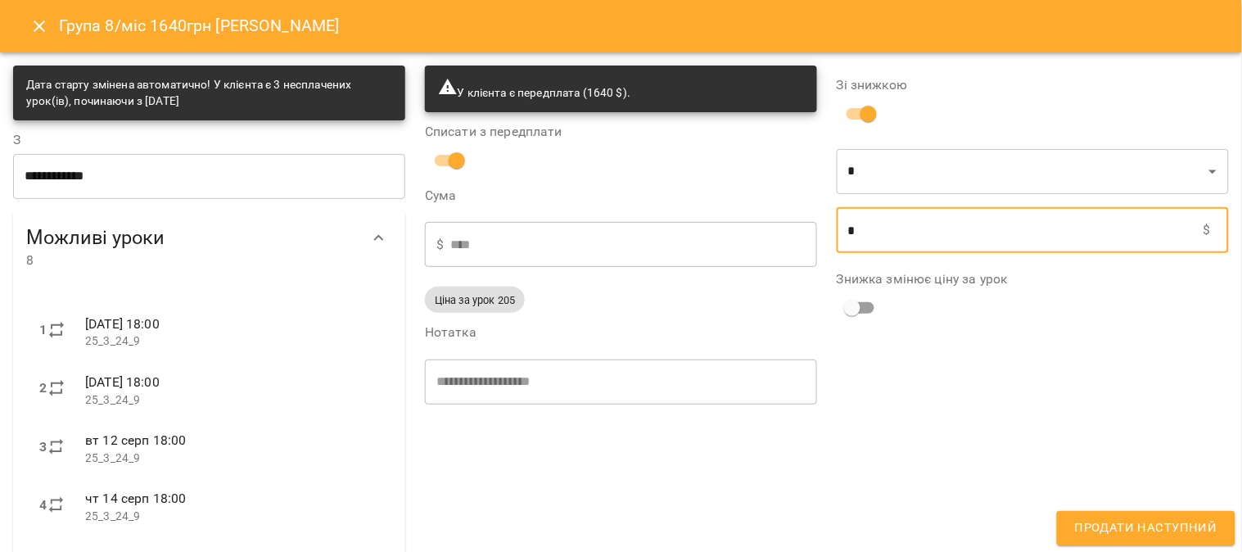
type input "****"
type input "**"
type input "****"
type input "***"
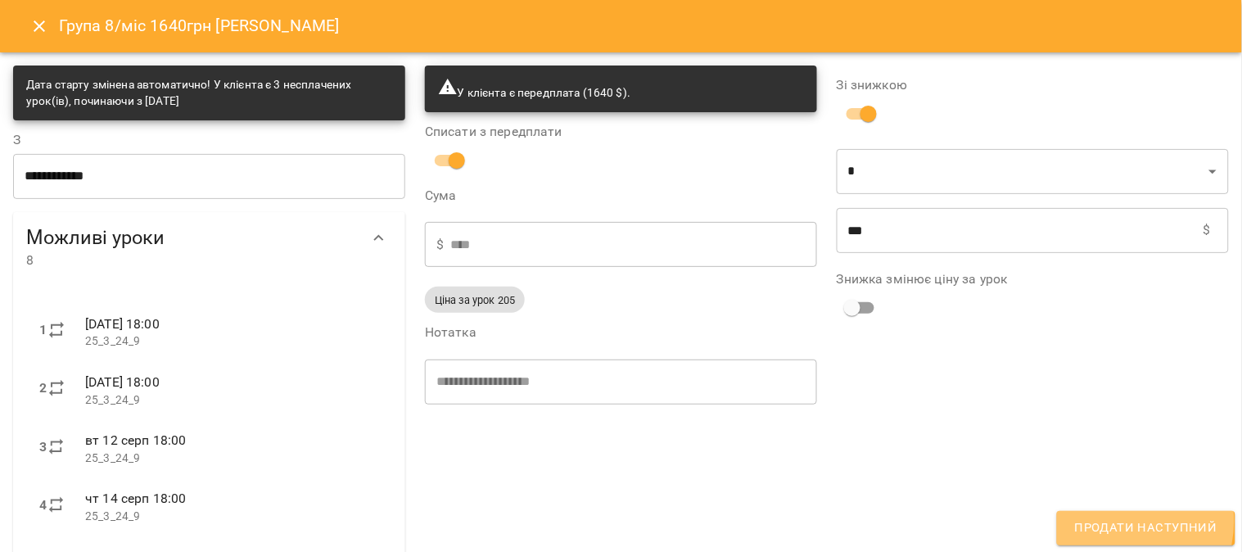
click at [610, 509] on span "Продати наступний" at bounding box center [1146, 527] width 142 height 21
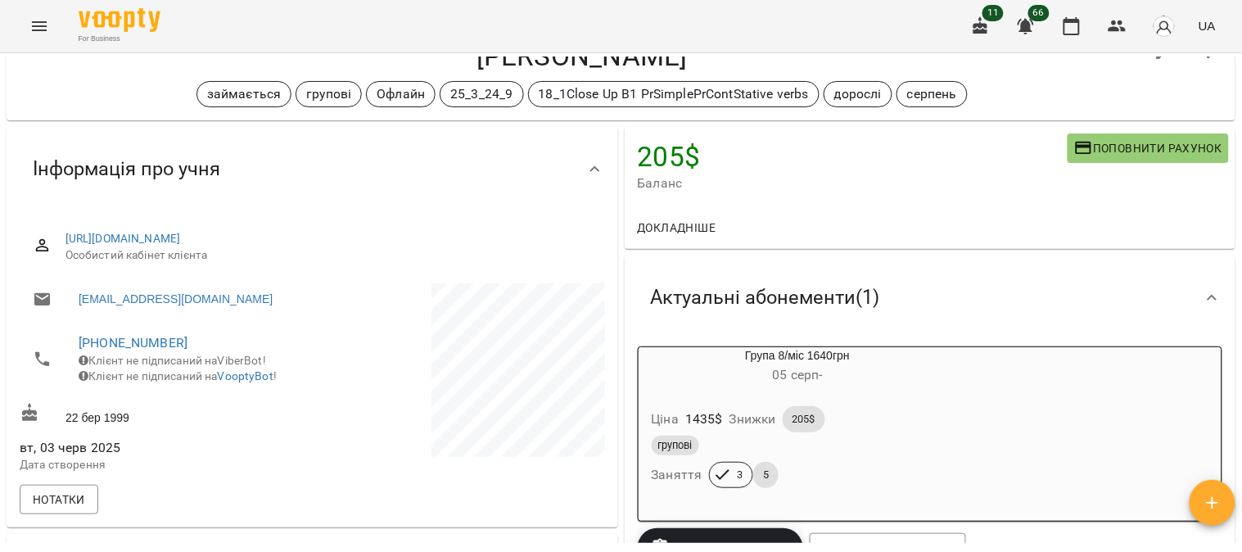
scroll to position [91, 0]
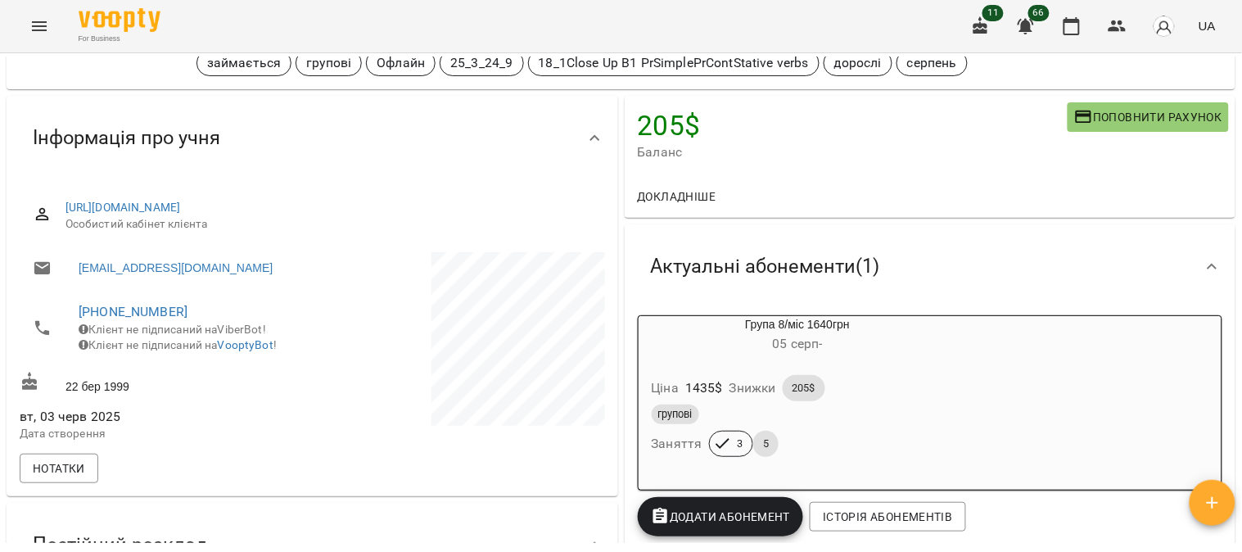
click at [610, 383] on div "Ціна 1435 $ Знижки 205$" at bounding box center [797, 388] width 299 height 33
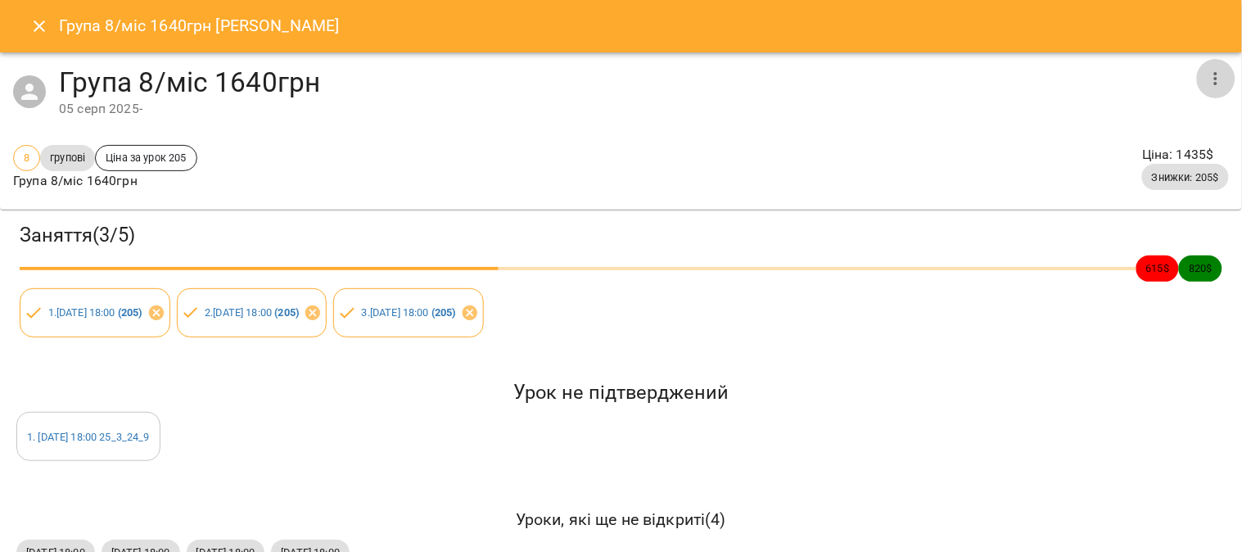
click at [610, 74] on icon "button" at bounding box center [1216, 79] width 20 height 20
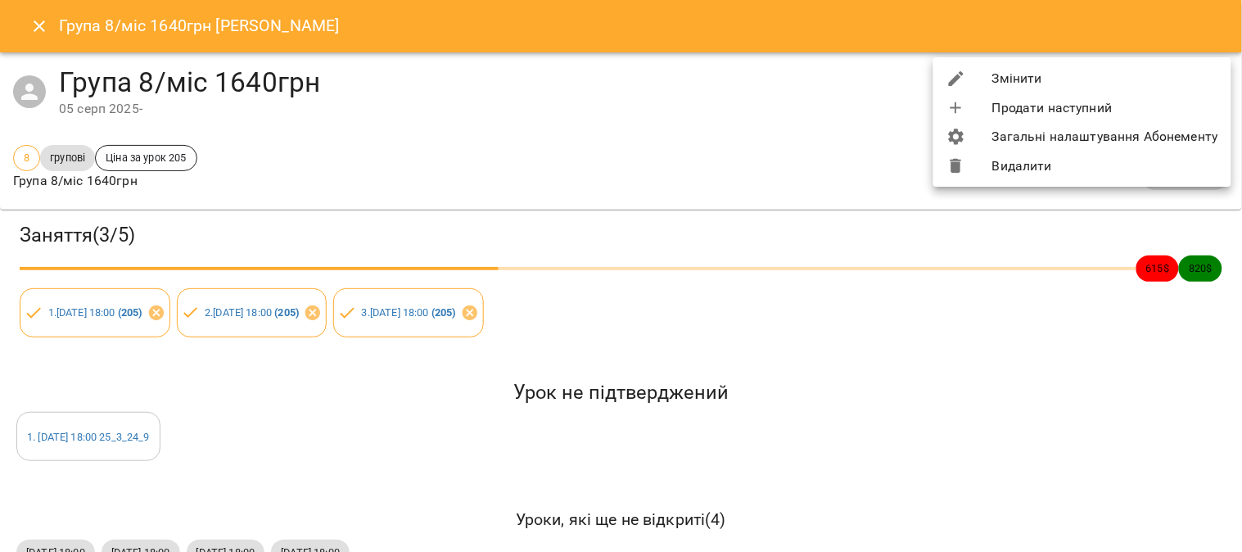
click at [610, 69] on li "Змінити" at bounding box center [1082, 78] width 298 height 29
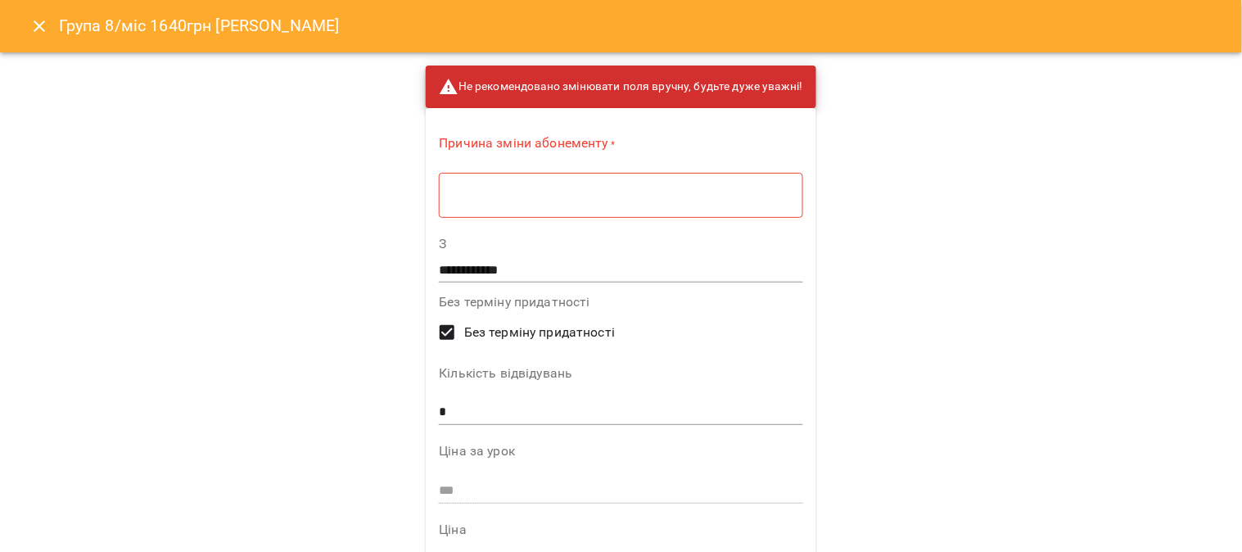
click at [472, 200] on textarea at bounding box center [620, 195] width 341 height 16
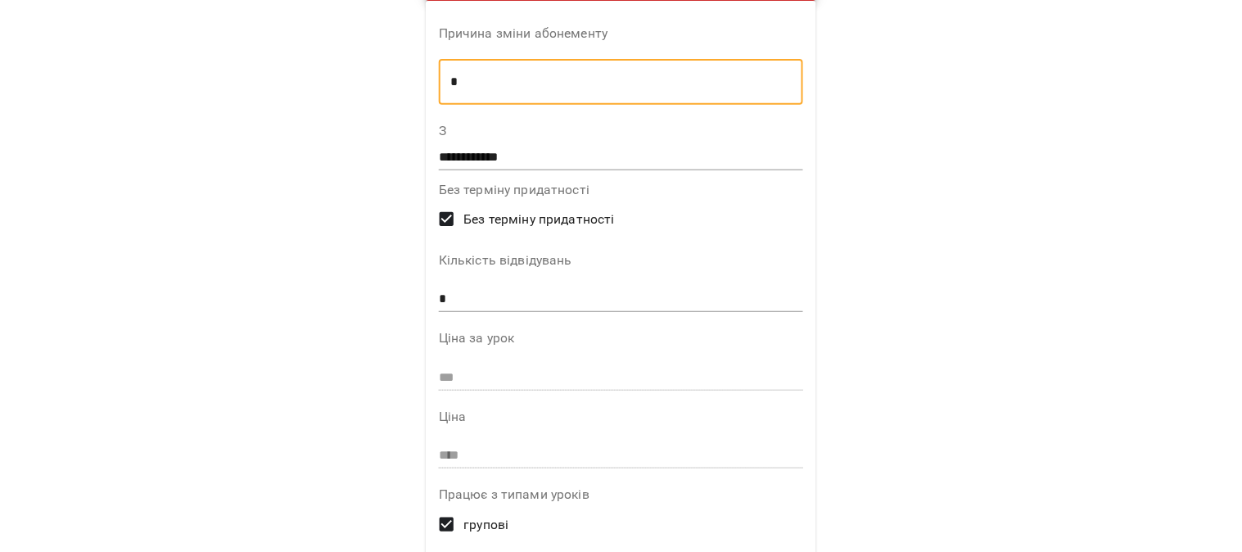
scroll to position [363, 0]
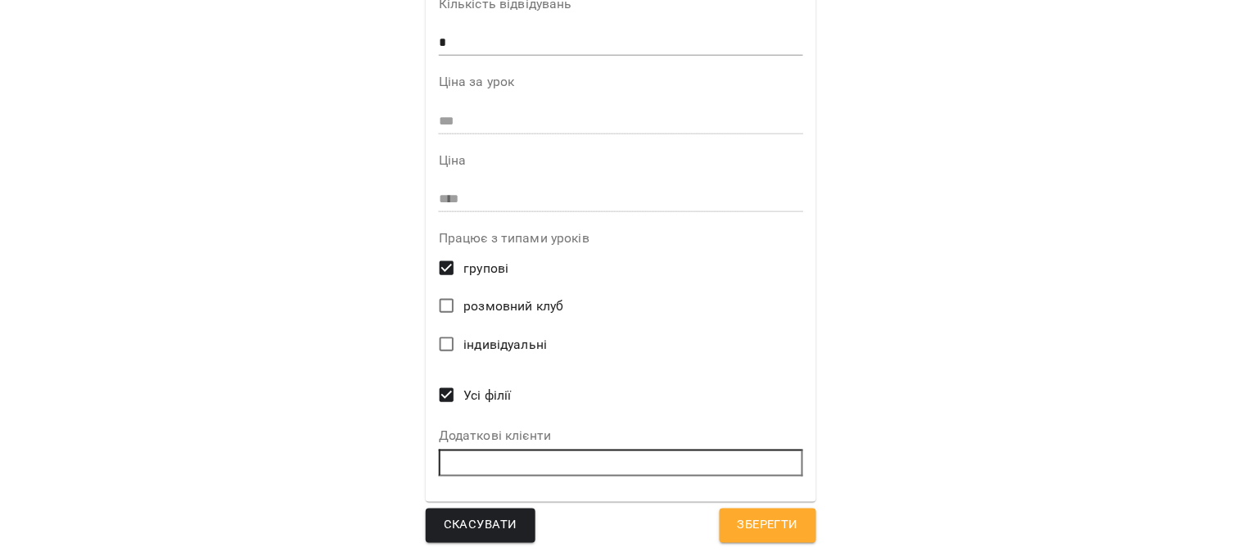
type textarea "*"
drag, startPoint x: 427, startPoint y: 47, endPoint x: 418, endPoint y: 46, distance: 9.0
click at [426, 46] on div "**********" at bounding box center [621, 123] width 390 height 757
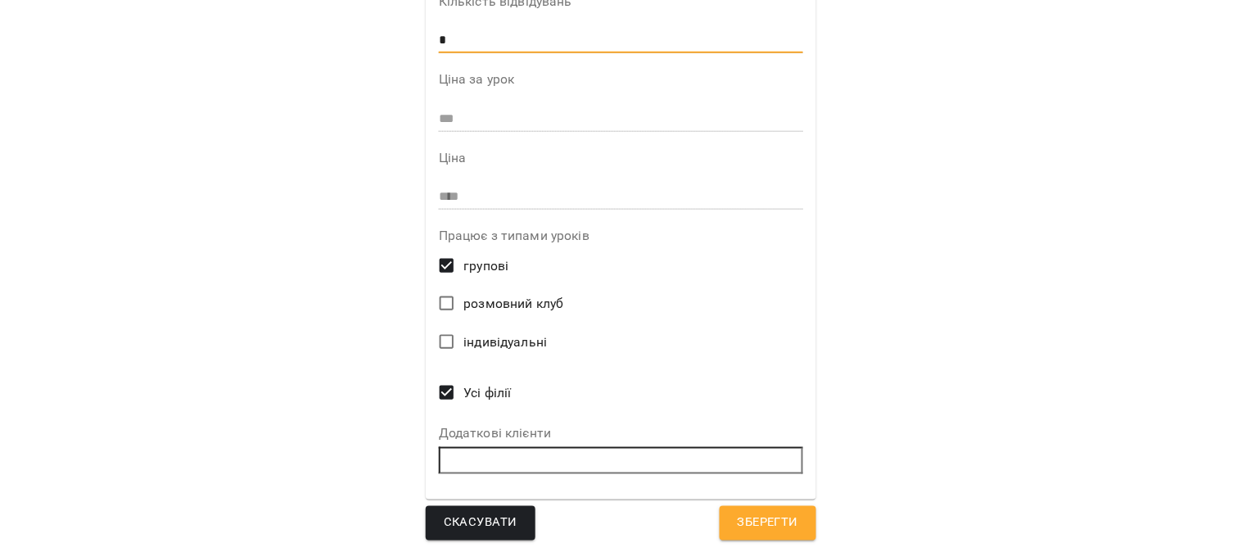
type input "*"
click at [610, 509] on span "Зберегти" at bounding box center [768, 522] width 61 height 21
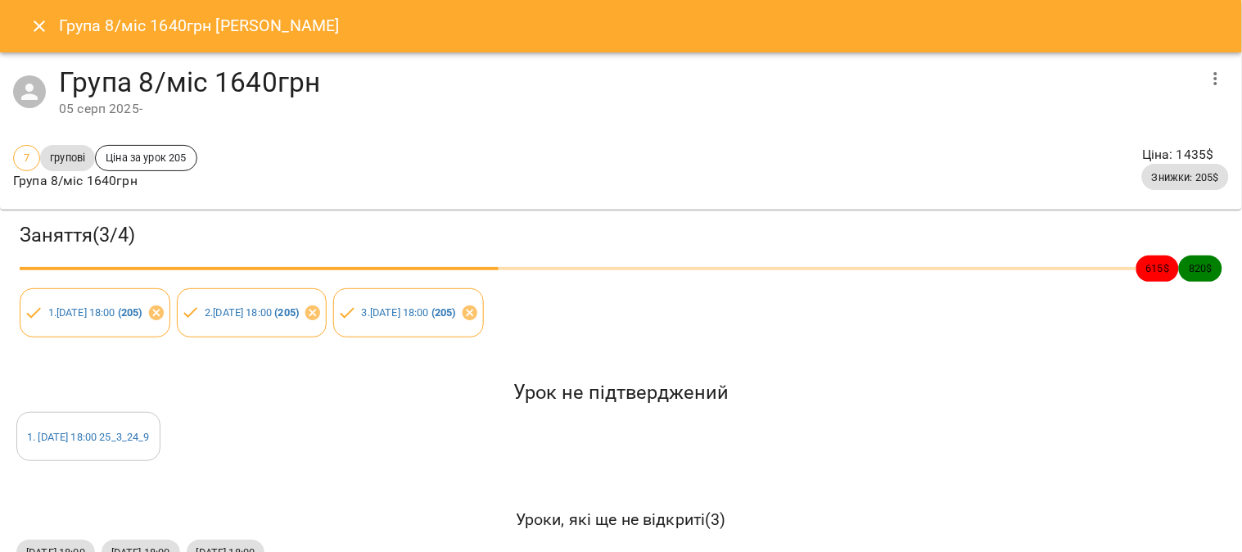
click at [36, 28] on icon "Close" at bounding box center [39, 25] width 11 height 11
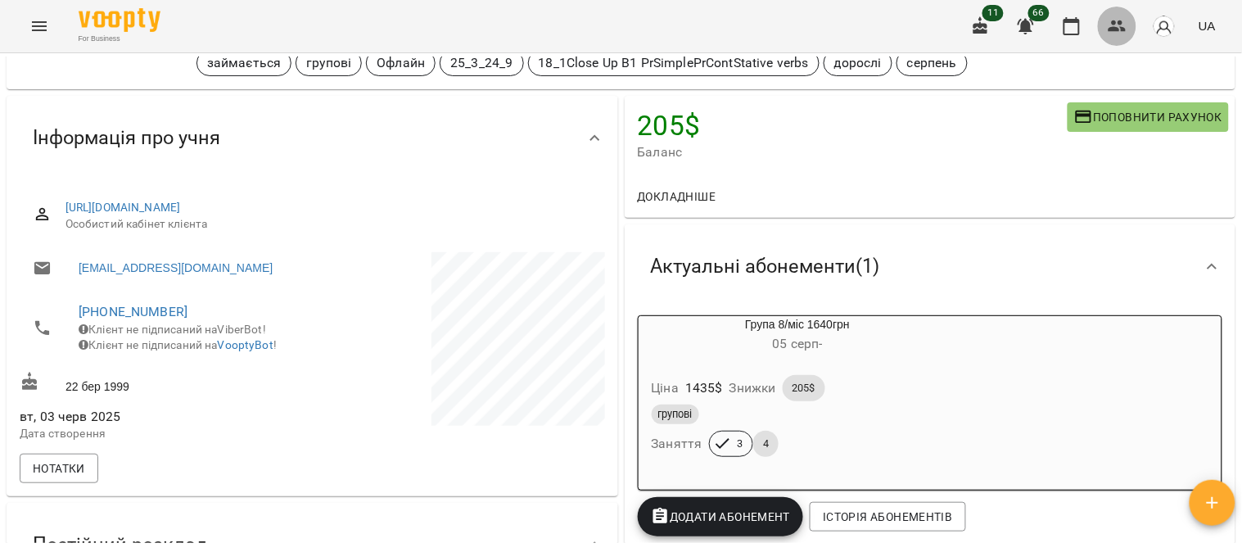
click at [610, 25] on icon "button" at bounding box center [1118, 26] width 20 height 20
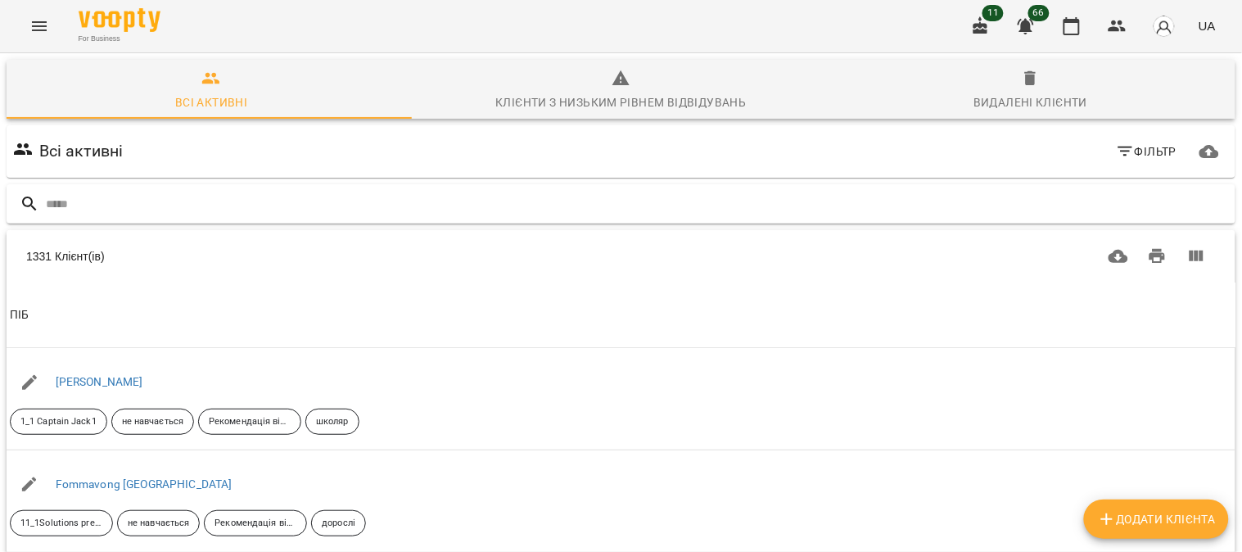
click at [58, 202] on input "text" at bounding box center [637, 204] width 1183 height 27
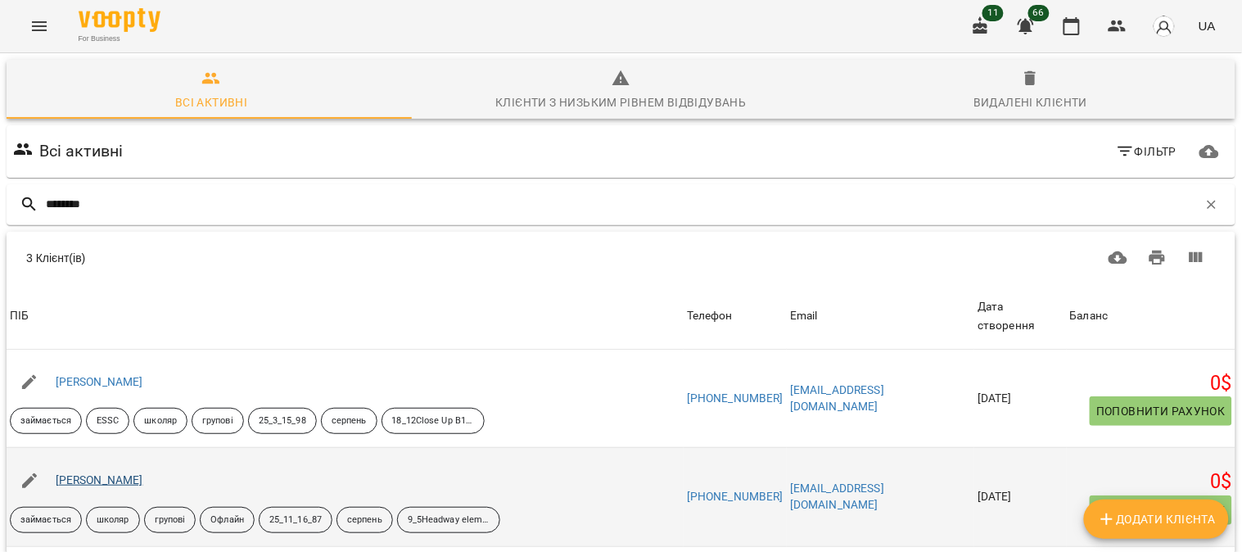
type input "********"
click at [93, 473] on link "[PERSON_NAME]" at bounding box center [100, 479] width 88 height 13
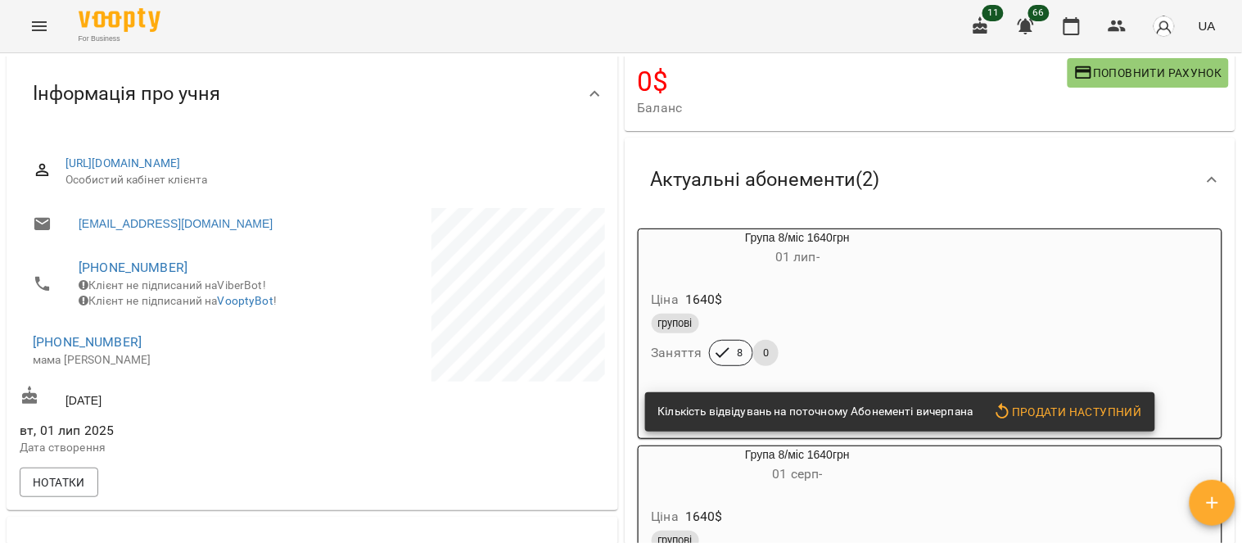
scroll to position [182, 0]
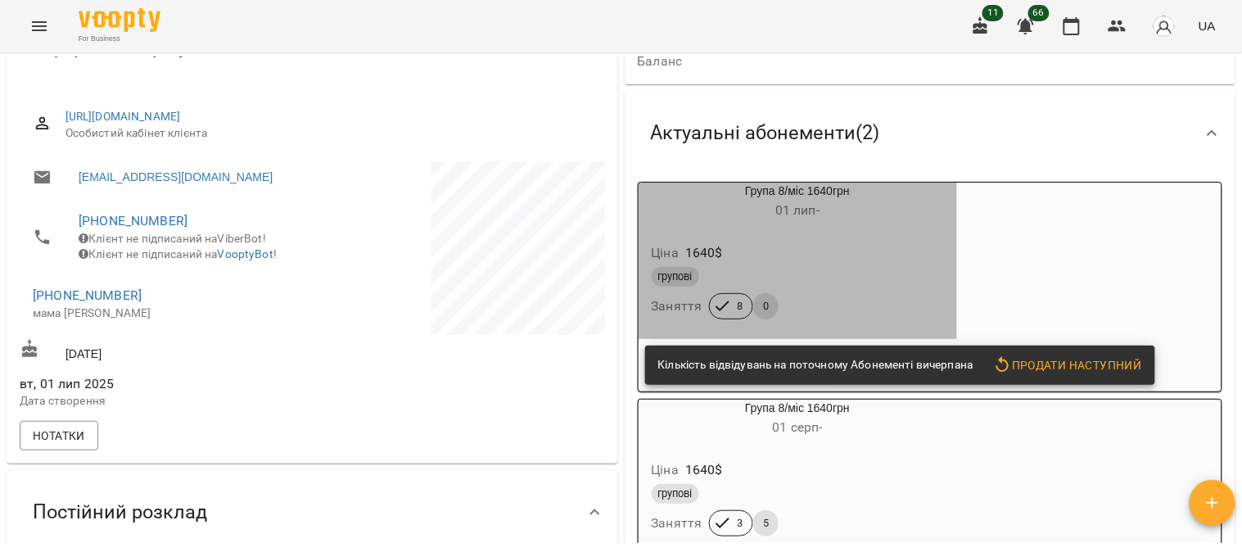
click at [610, 273] on div "групові" at bounding box center [798, 277] width 292 height 20
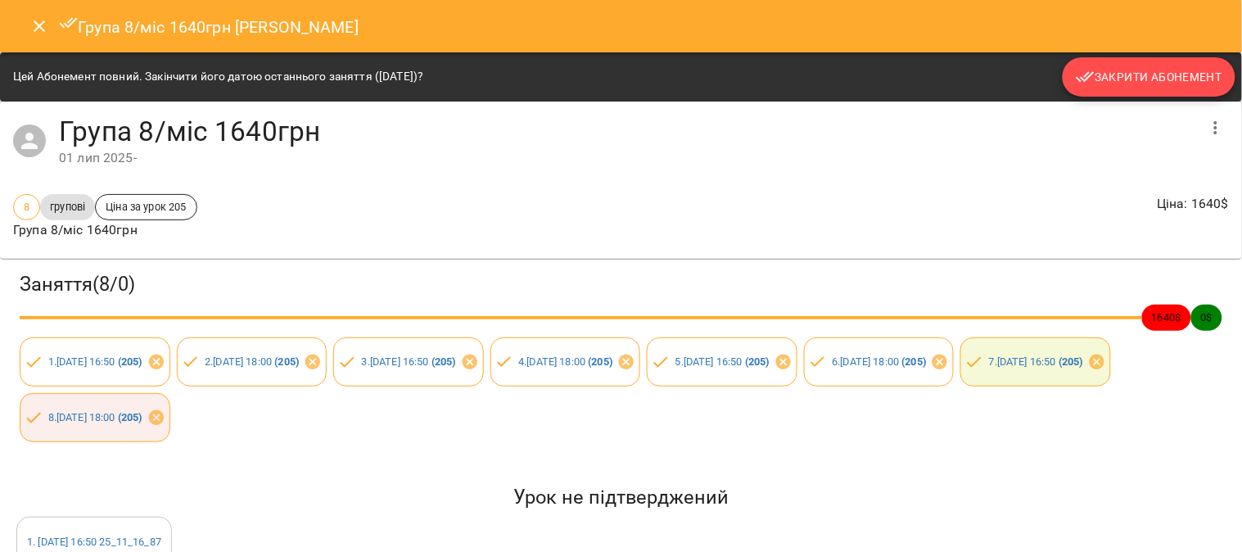
click at [610, 75] on span "Закрити Абонемент" at bounding box center [1149, 77] width 147 height 20
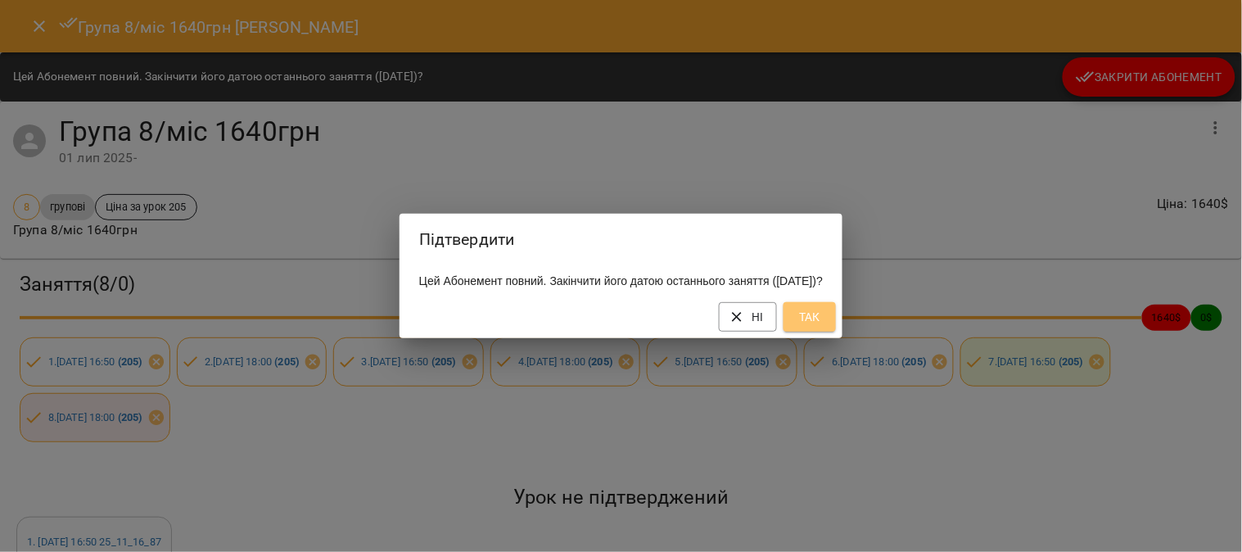
drag, startPoint x: 845, startPoint y: 321, endPoint x: 856, endPoint y: 314, distance: 13.2
click at [610, 321] on span "Так" at bounding box center [810, 317] width 26 height 20
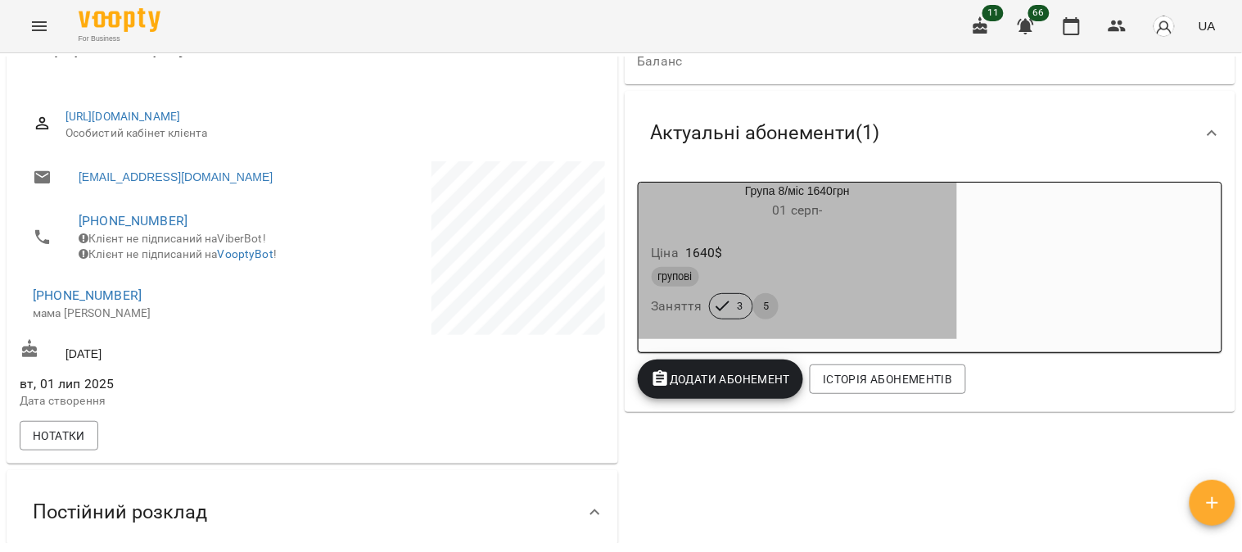
click at [610, 266] on div "групові" at bounding box center [797, 277] width 299 height 26
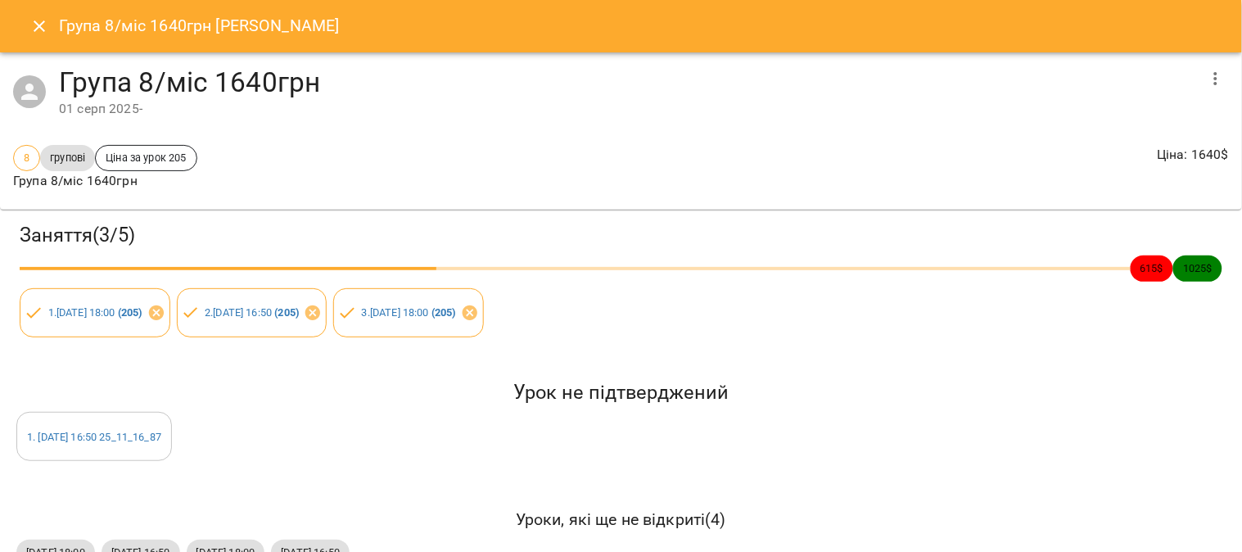
click at [610, 74] on icon "button" at bounding box center [1215, 78] width 3 height 13
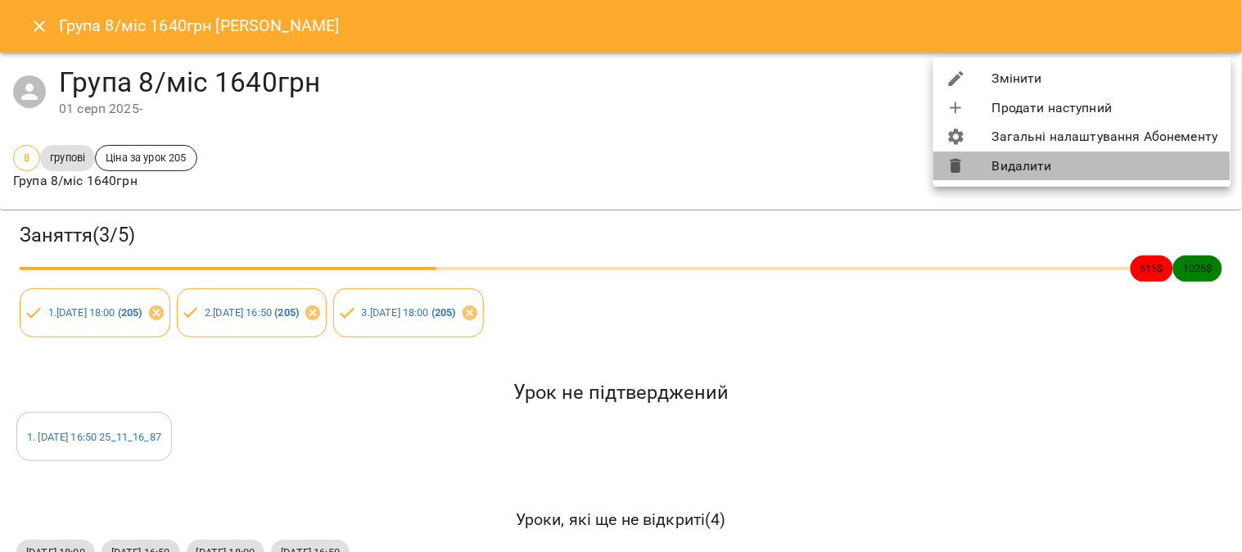
click at [610, 167] on li "Видалити" at bounding box center [1082, 165] width 298 height 29
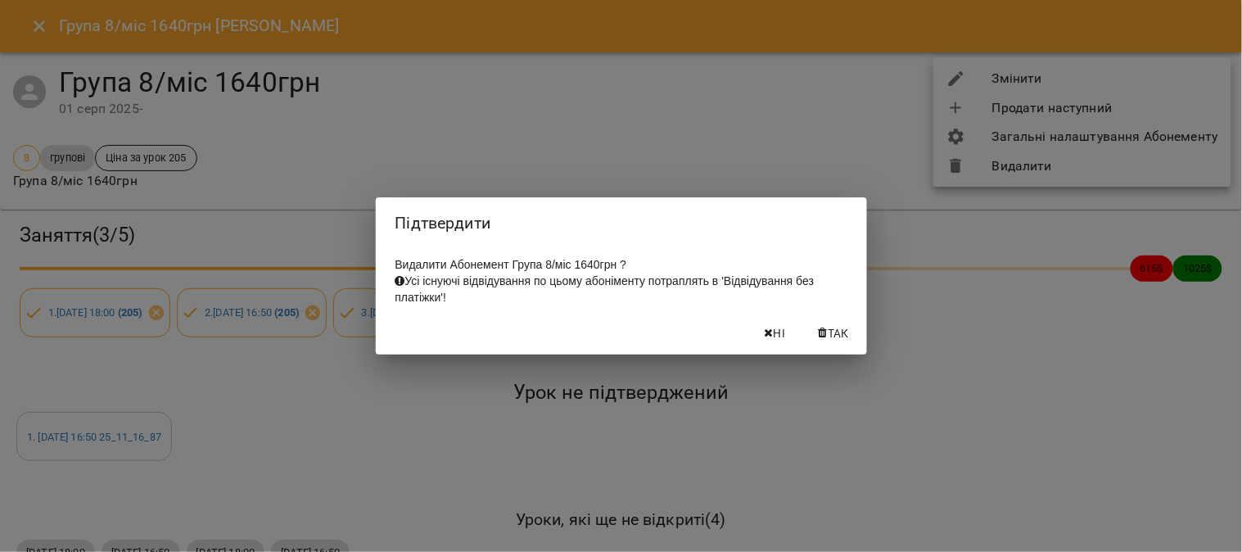
click at [610, 338] on span "Так" at bounding box center [838, 333] width 21 height 20
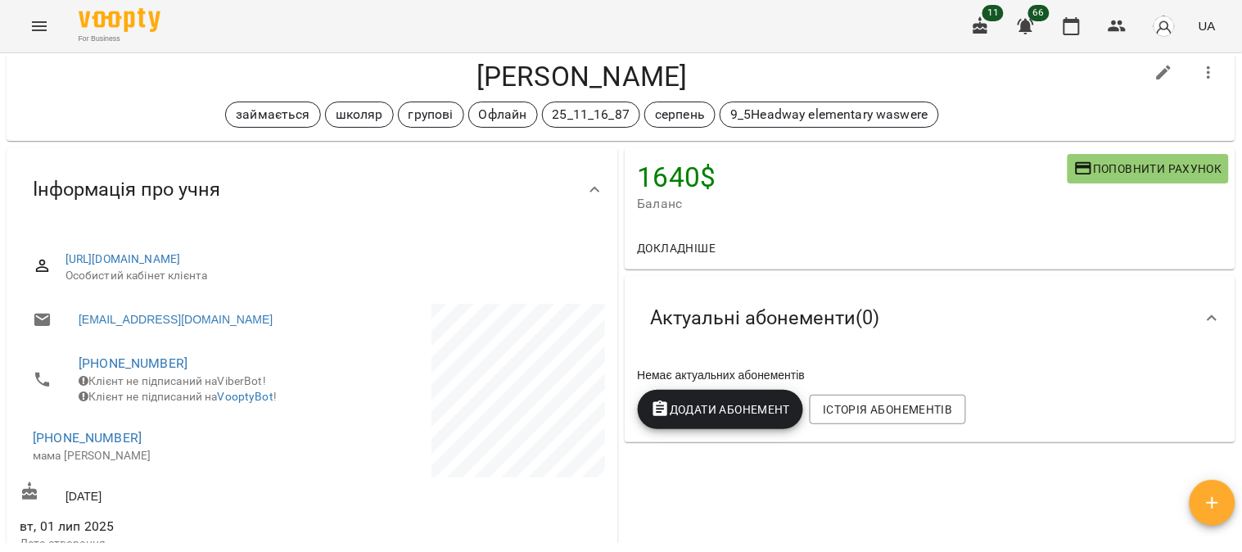
scroll to position [0, 0]
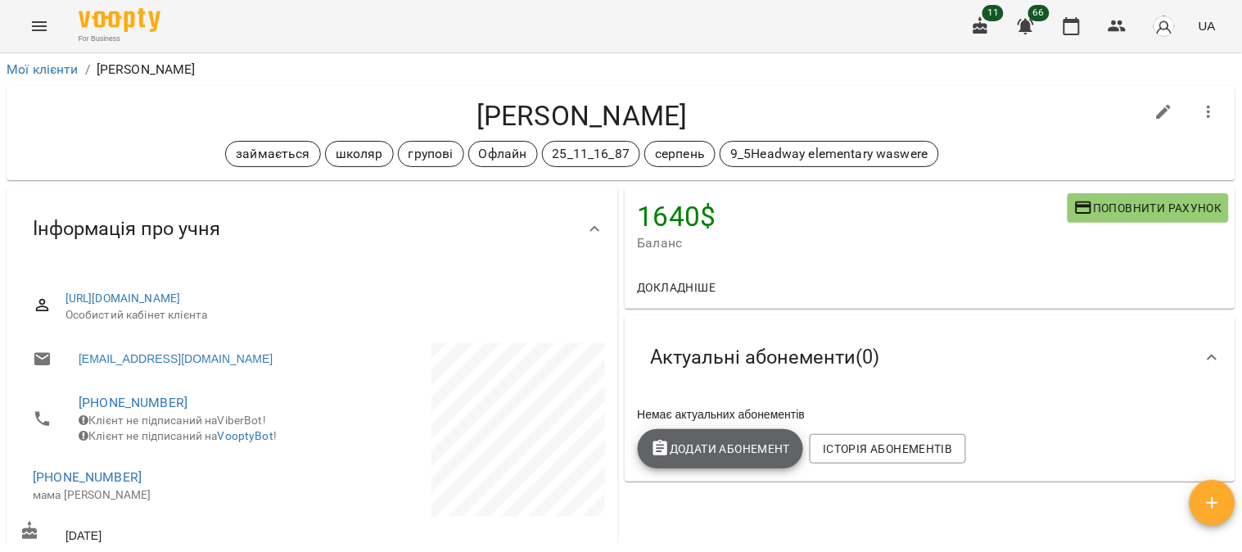
click at [610, 448] on span "Додати Абонемент" at bounding box center [721, 449] width 140 height 20
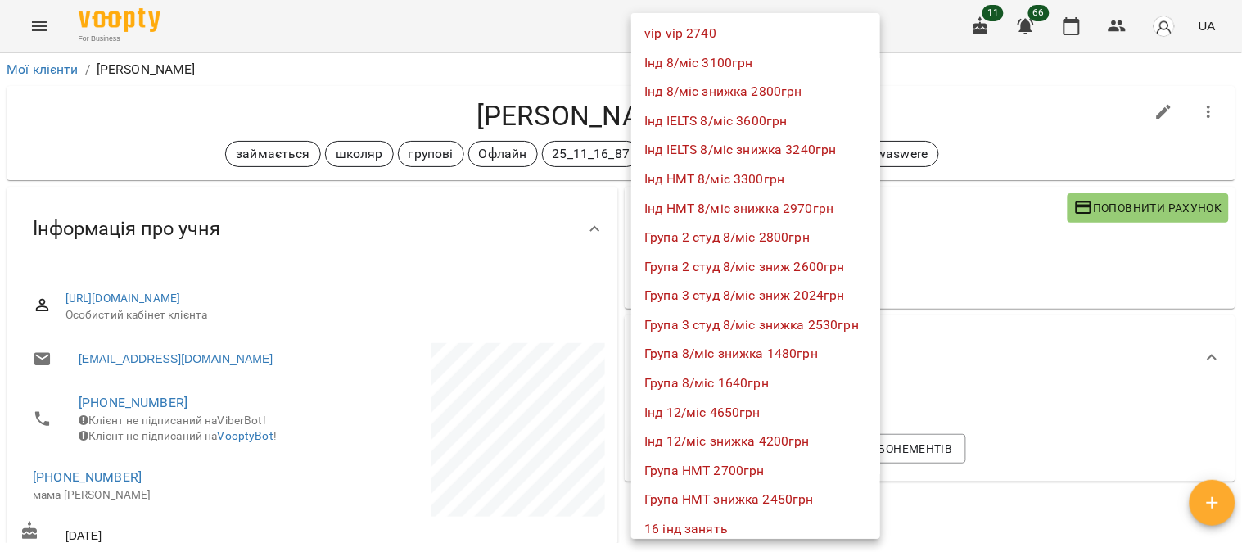
scroll to position [1000, 0]
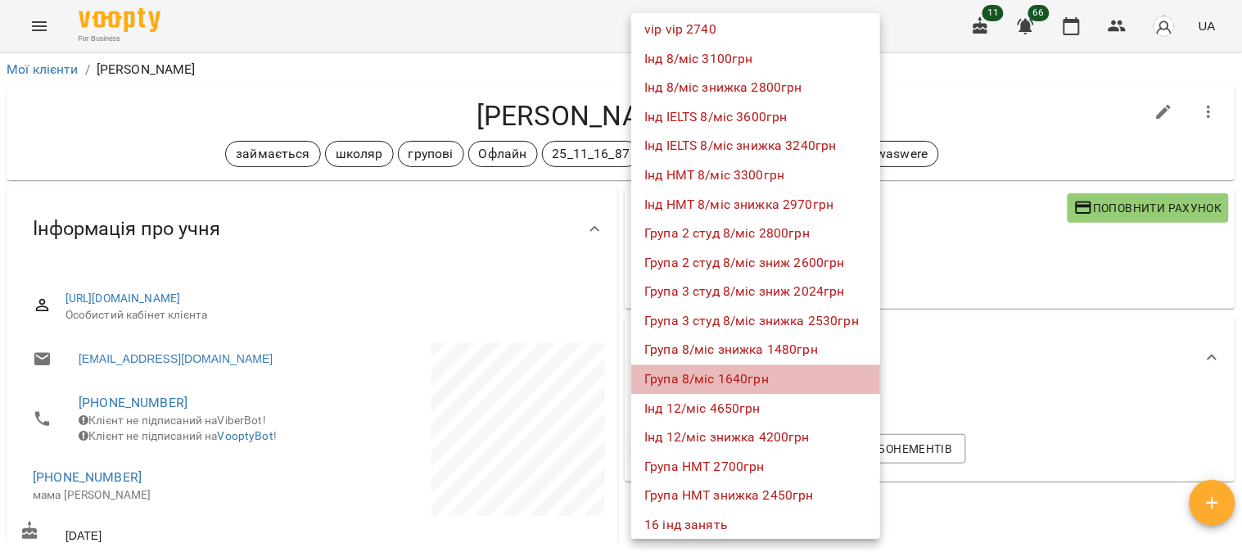
click at [610, 369] on li "Група 8/міс 1640грн" at bounding box center [755, 378] width 249 height 29
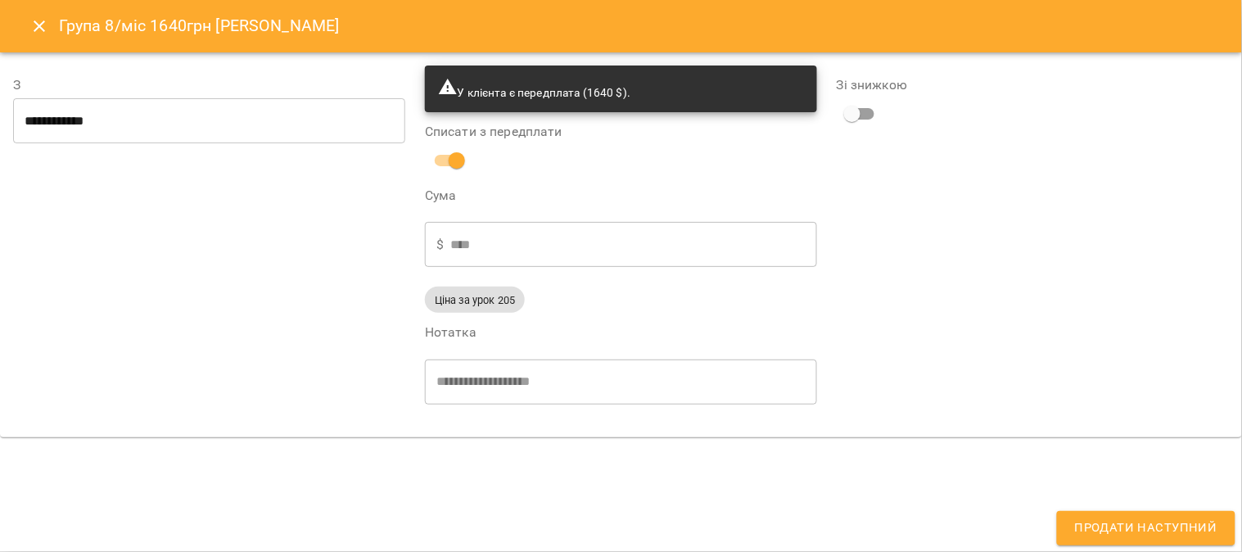
type input "**********"
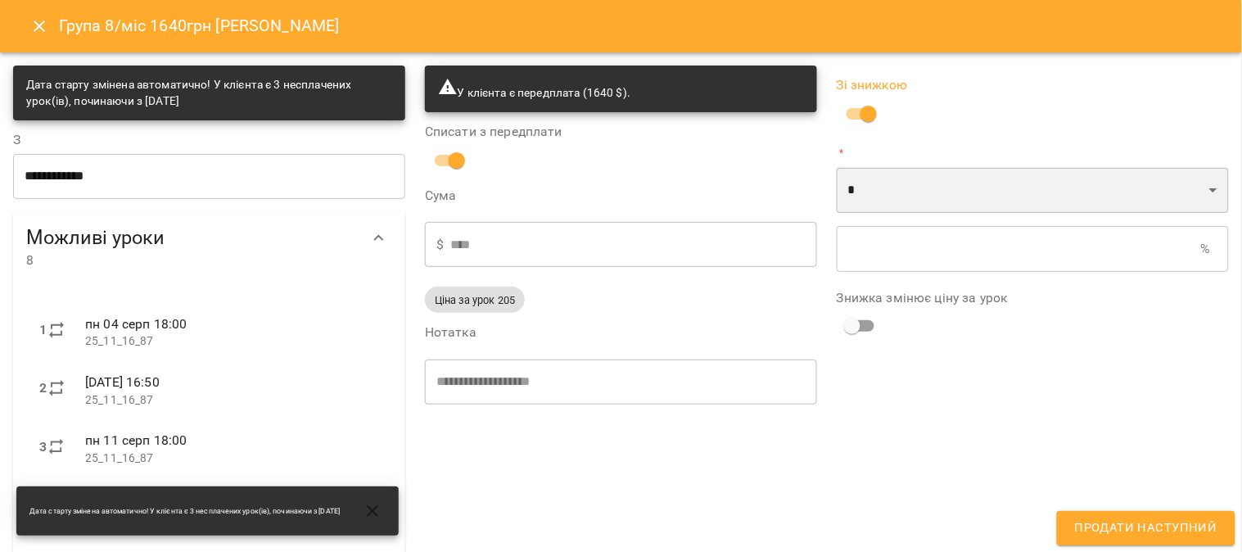
click at [610, 182] on select "* *" at bounding box center [1033, 190] width 392 height 46
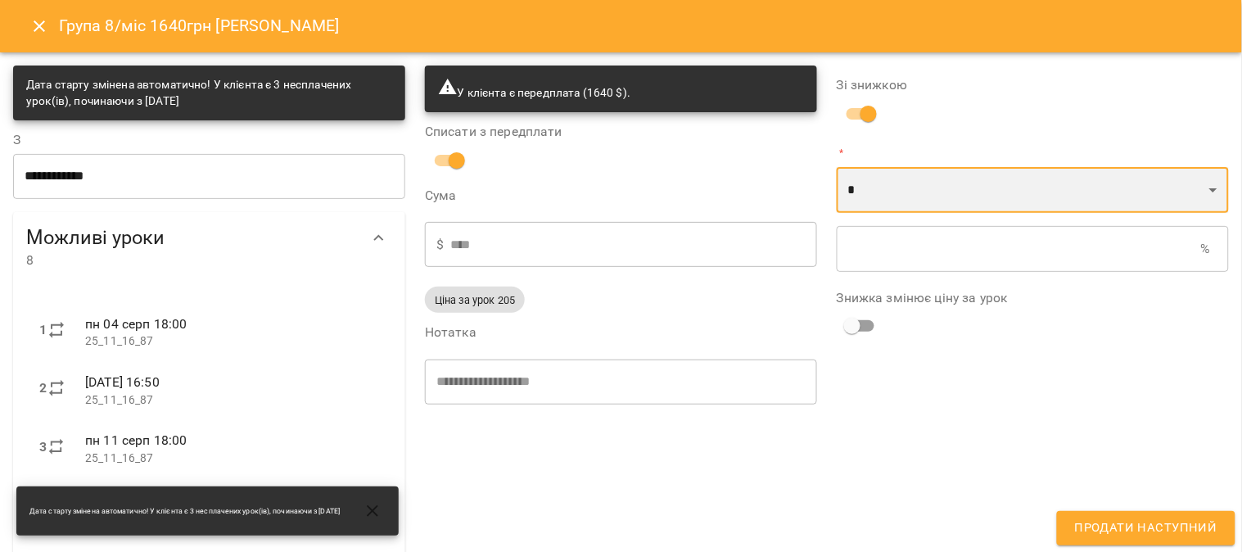
select select "*****"
click at [610, 167] on select "* *" at bounding box center [1033, 190] width 392 height 46
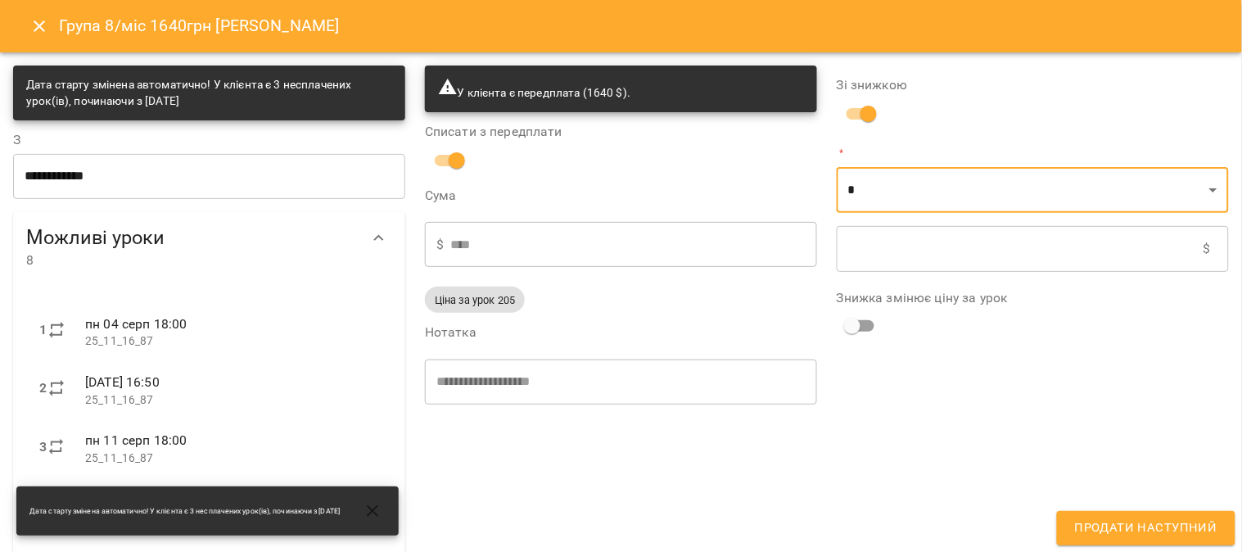
click at [610, 244] on input "text" at bounding box center [1020, 249] width 367 height 46
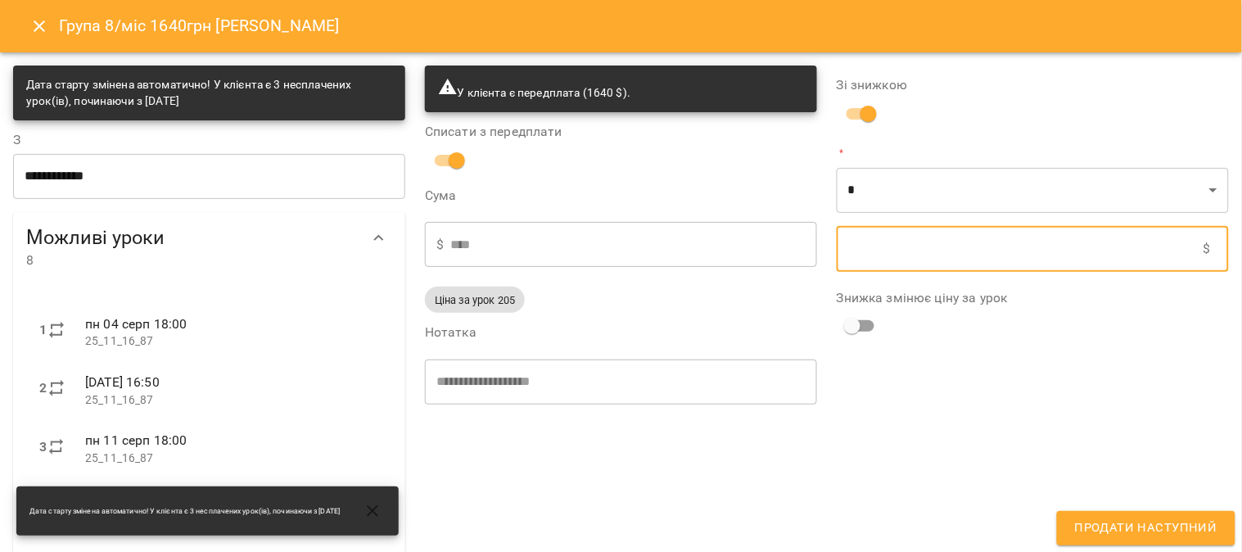
type input "****"
type input "*"
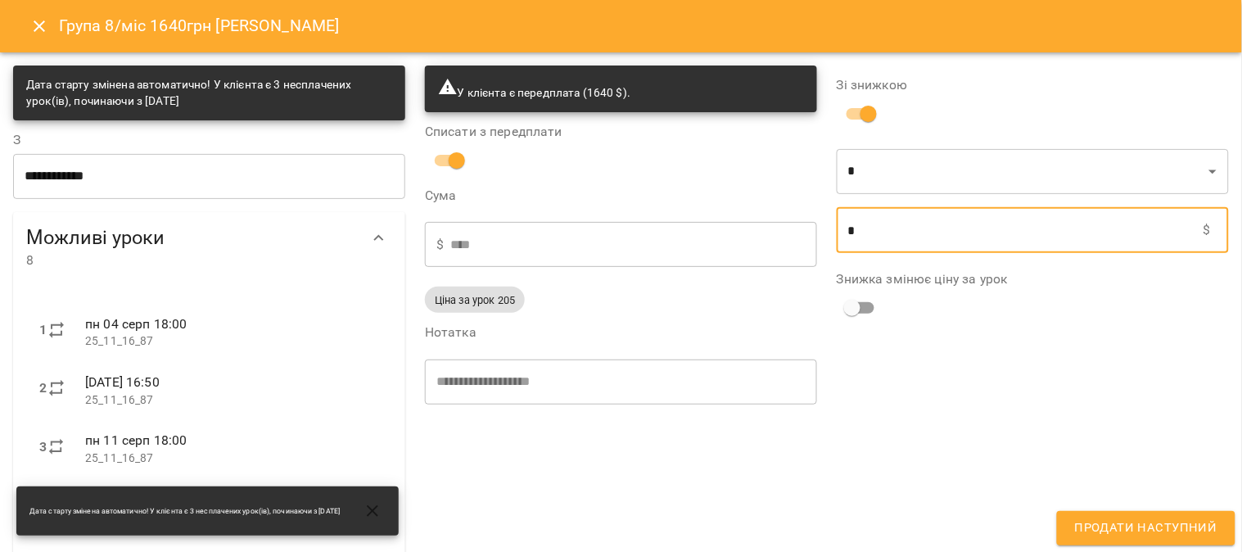
type input "****"
type input "**"
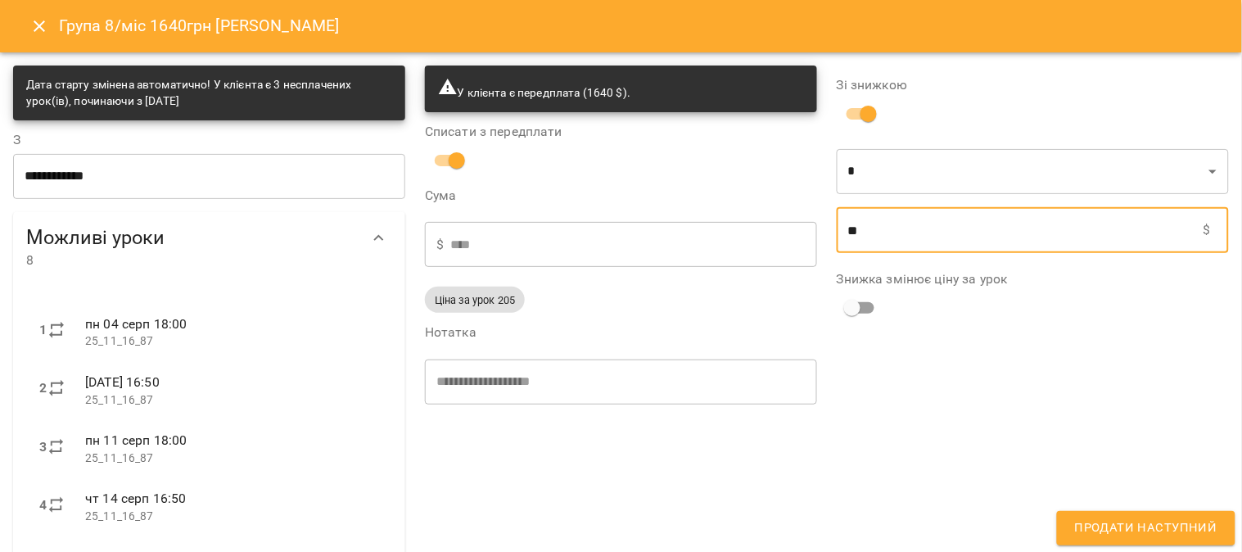
type input "****"
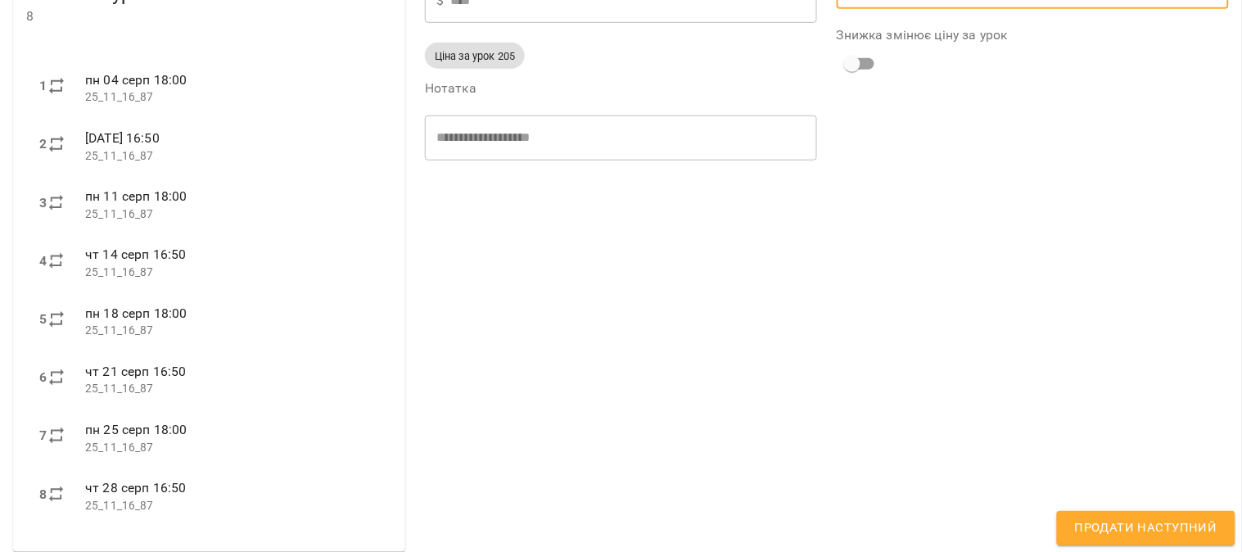
scroll to position [255, 0]
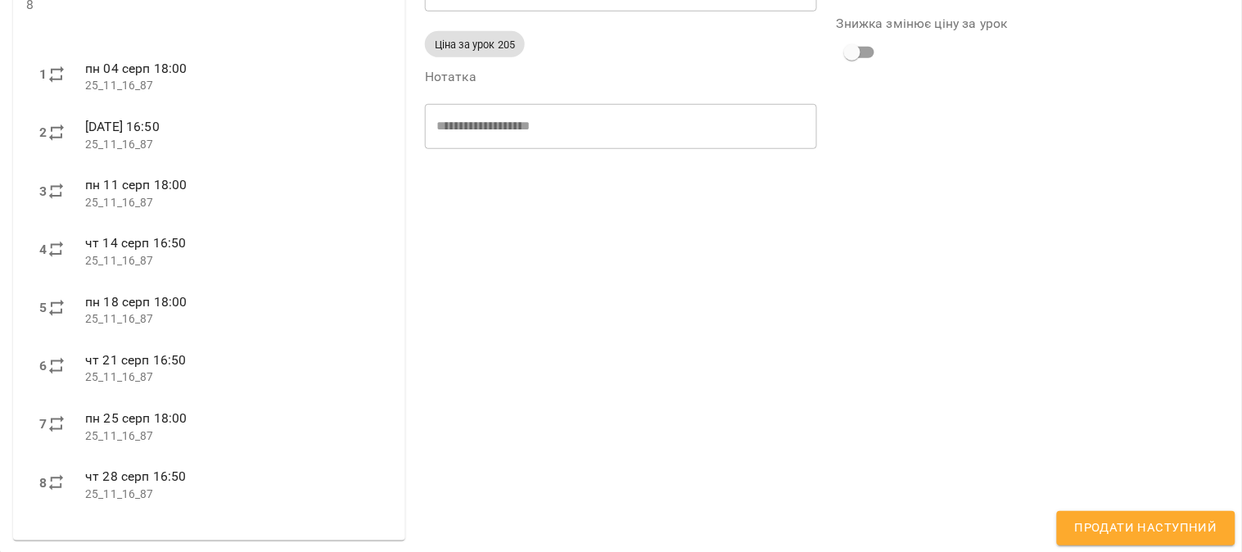
type input "***"
click at [610, 509] on span "Продати наступний" at bounding box center [1146, 527] width 142 height 21
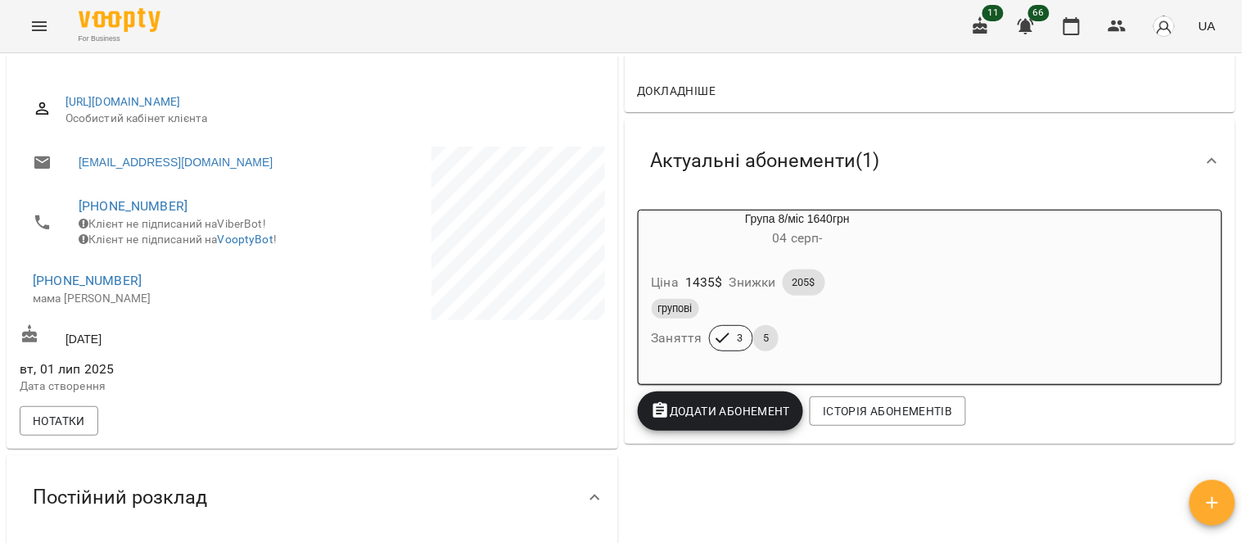
scroll to position [273, 0]
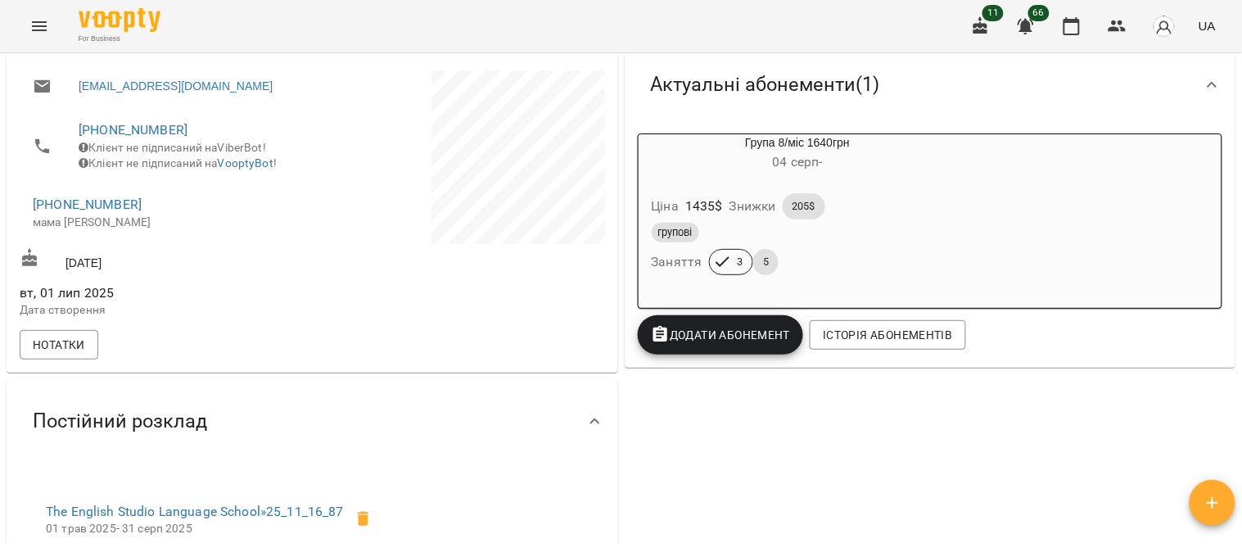
click at [610, 206] on div "Ціна 1435 $ Знижки 205$" at bounding box center [797, 206] width 299 height 33
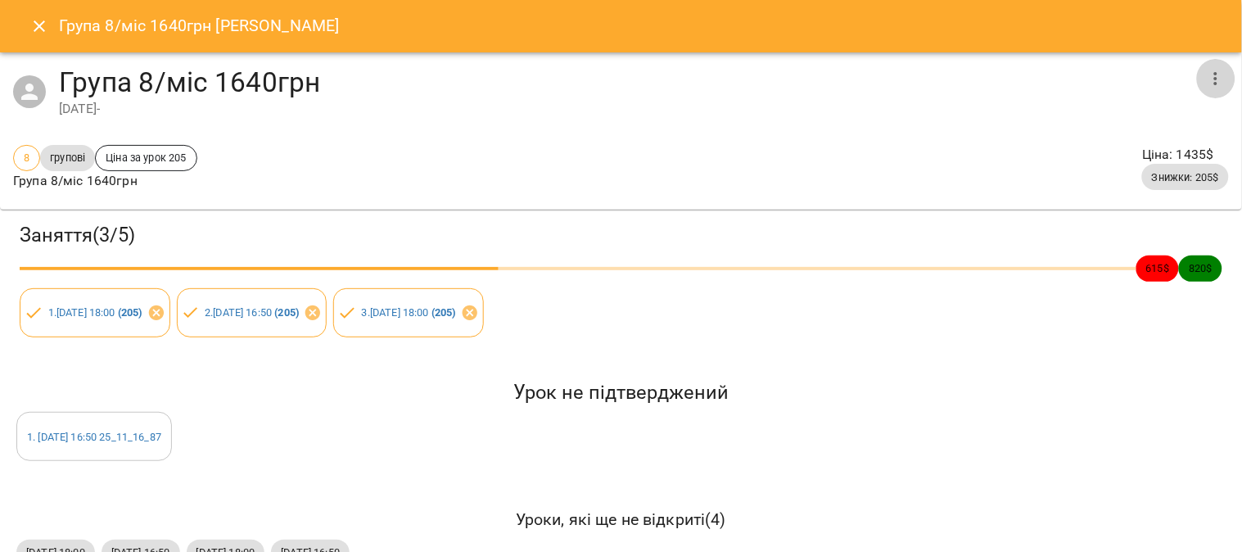
click at [610, 72] on icon "button" at bounding box center [1215, 78] width 3 height 13
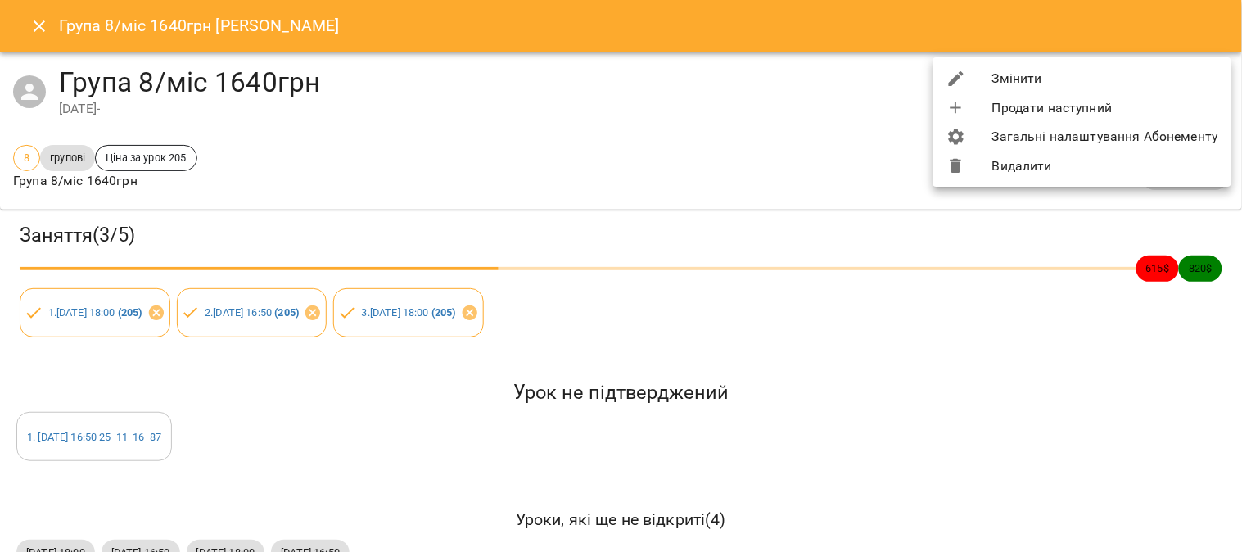
click at [610, 75] on li "Змінити" at bounding box center [1082, 78] width 298 height 29
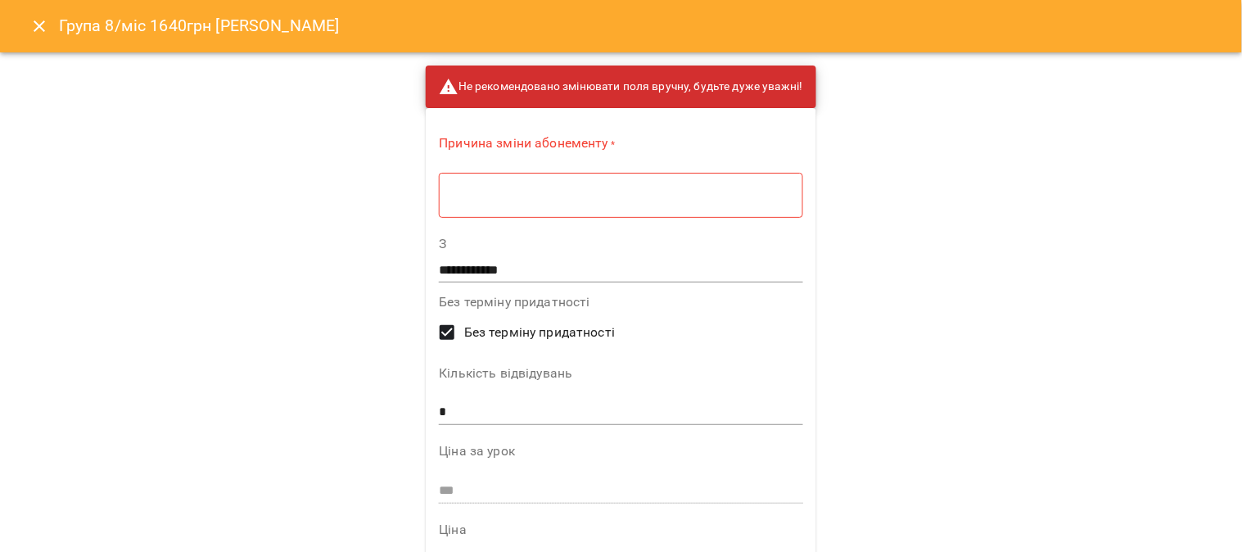
click at [476, 193] on textarea at bounding box center [620, 195] width 341 height 16
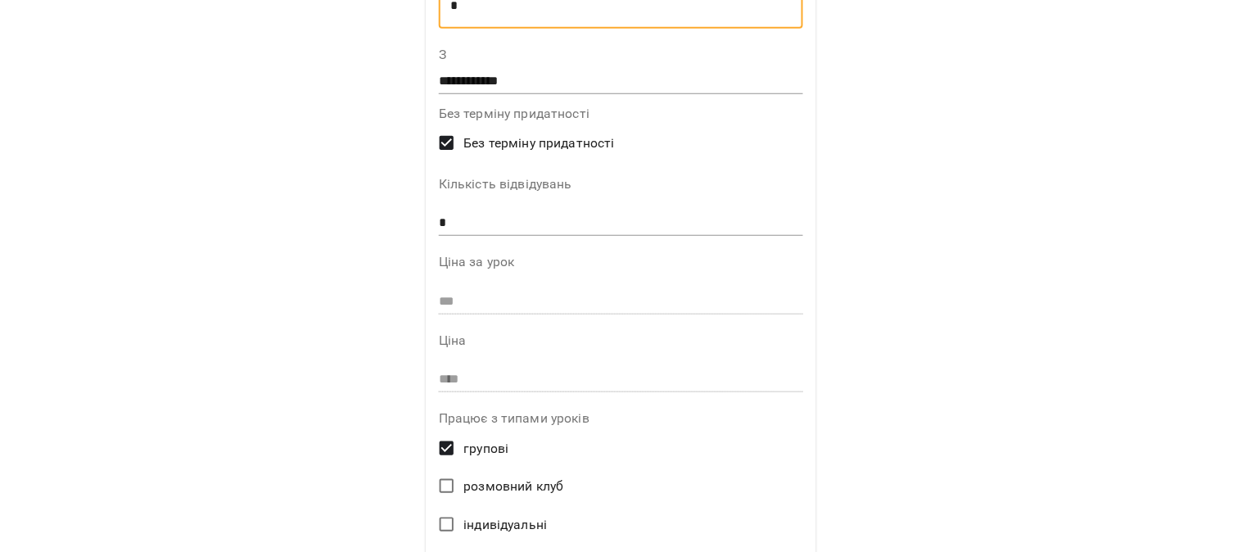
scroll to position [182, 0]
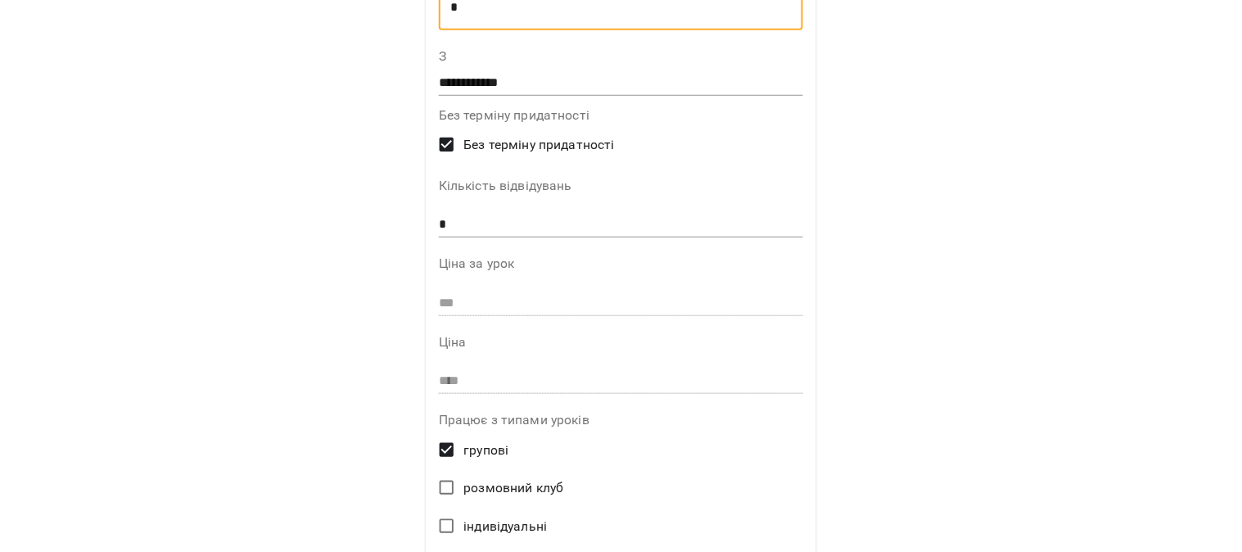
type textarea "*"
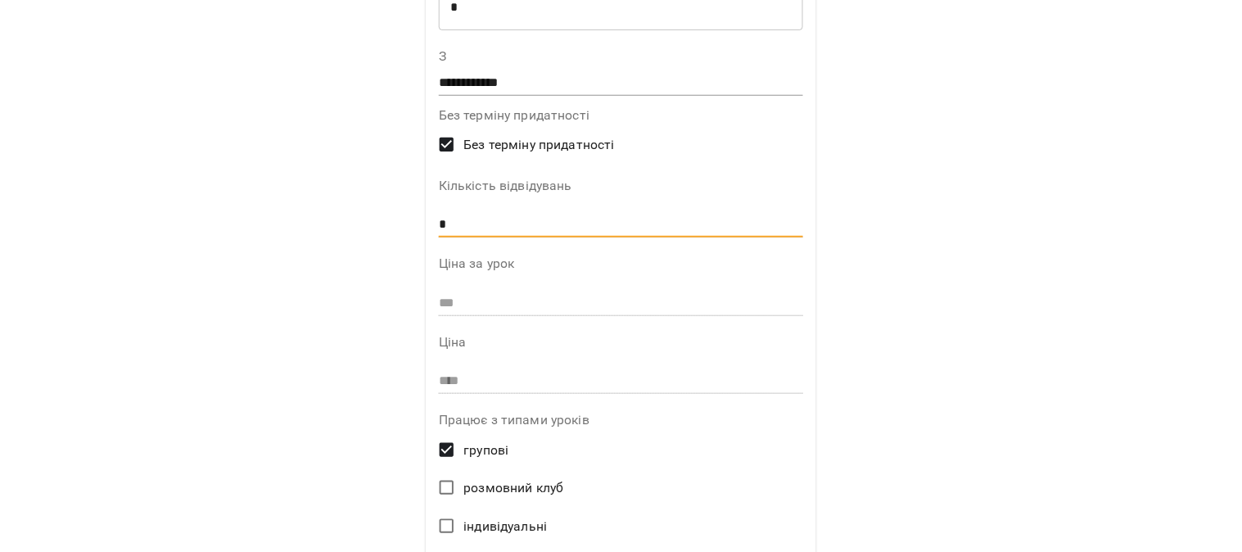
drag, startPoint x: 455, startPoint y: 216, endPoint x: 378, endPoint y: 230, distance: 78.2
click at [379, 229] on div "**********" at bounding box center [621, 276] width 1242 height 552
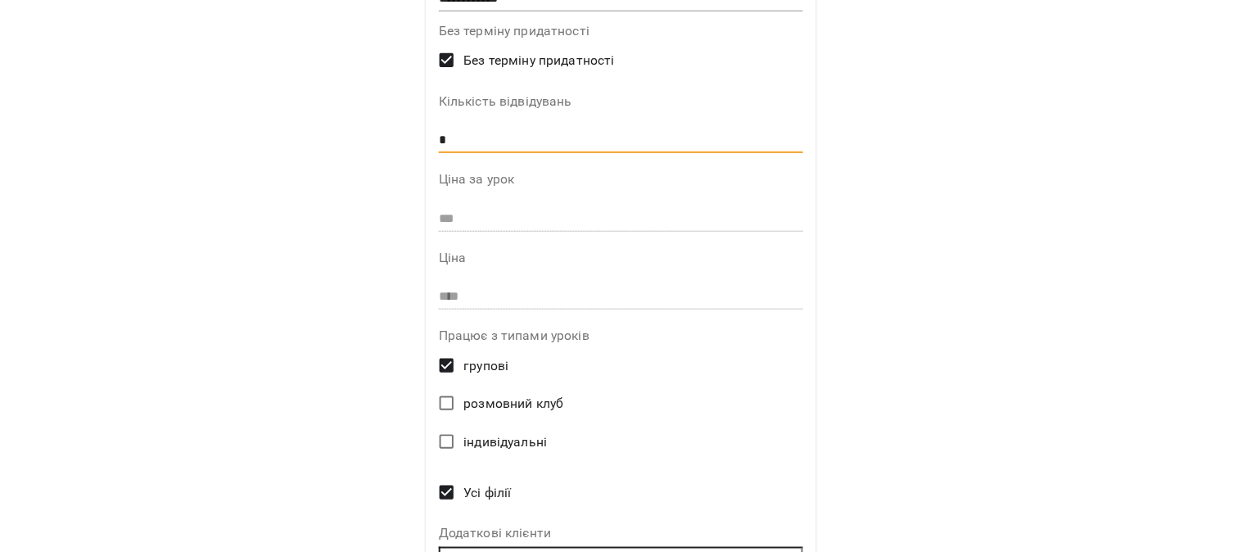
scroll to position [366, 0]
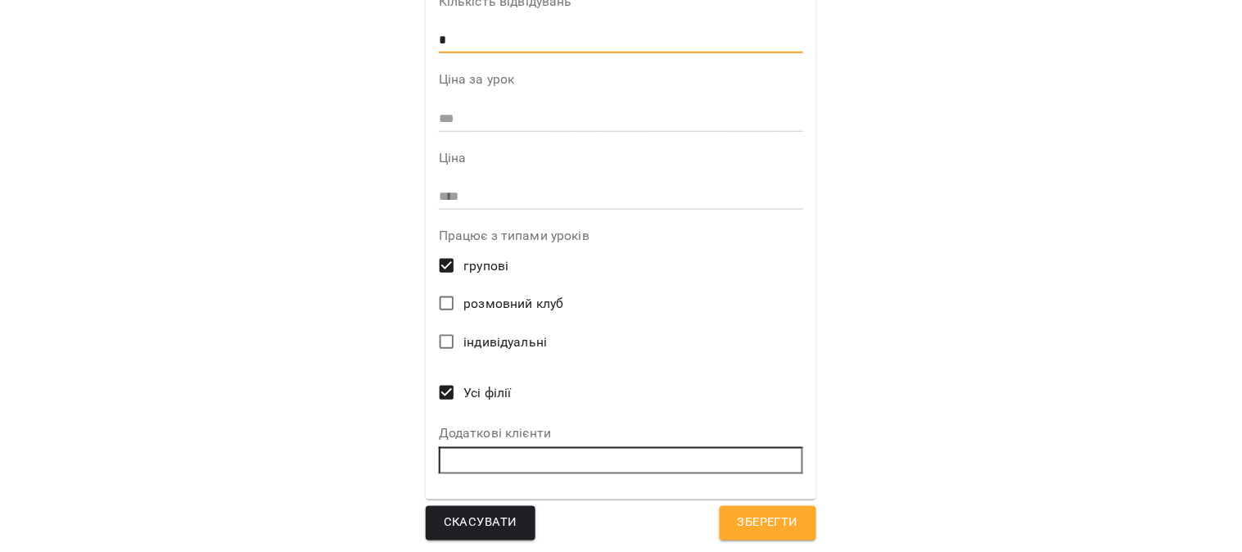
type input "*"
drag, startPoint x: 774, startPoint y: 513, endPoint x: 216, endPoint y: 188, distance: 645.3
click at [610, 509] on span "Зберегти" at bounding box center [768, 522] width 61 height 21
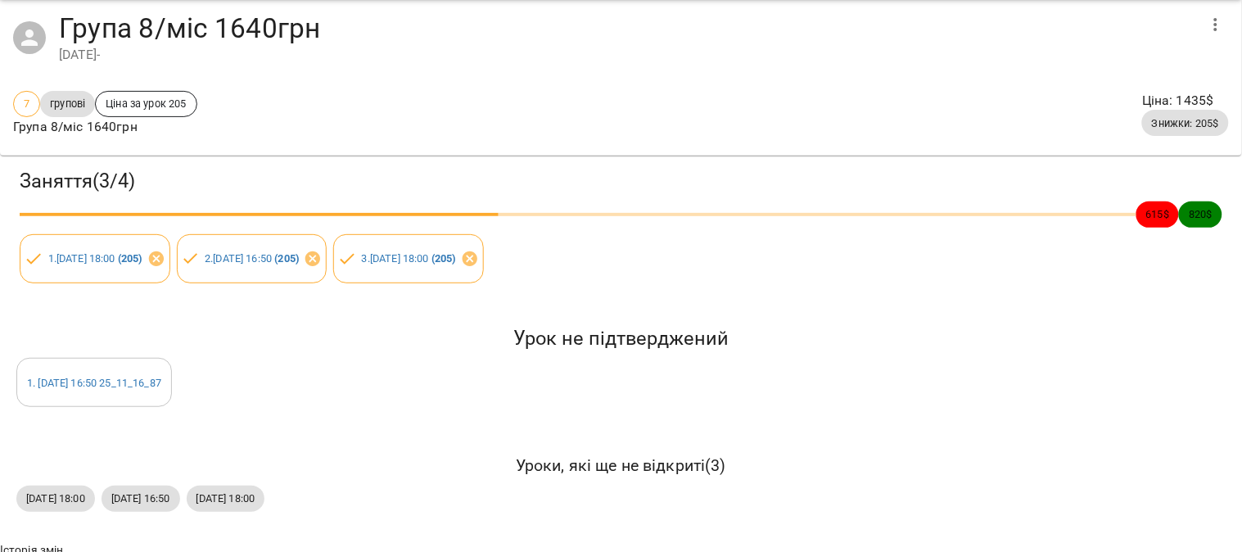
scroll to position [115, 0]
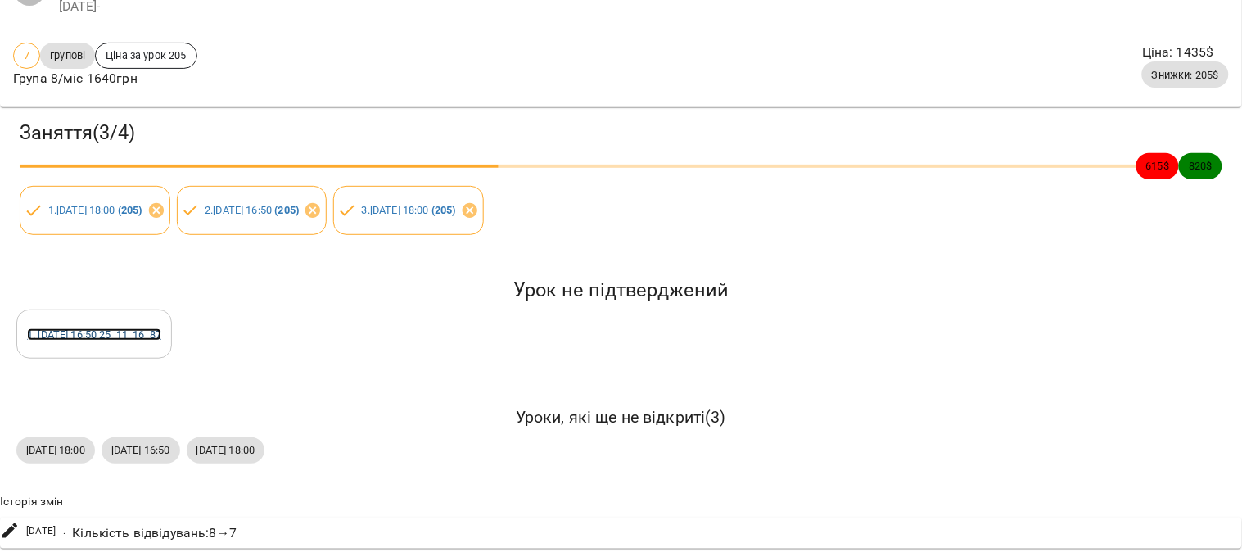
click at [95, 328] on link "1 . [DATE] 16:50 25_11_16_87" at bounding box center [94, 334] width 134 height 12
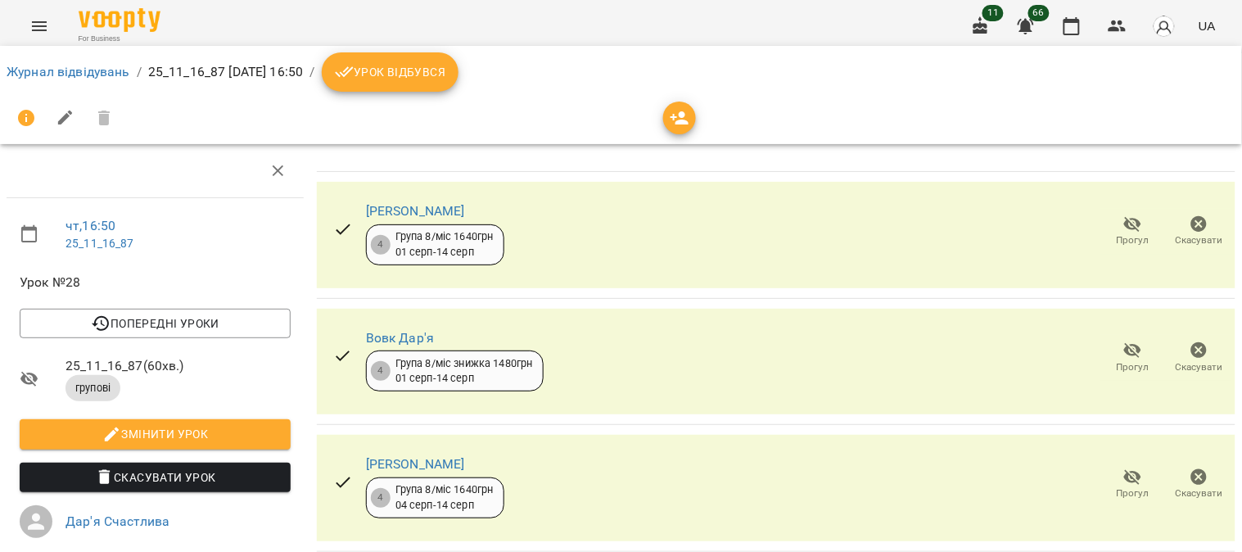
click at [610, 230] on icon "button" at bounding box center [1199, 224] width 16 height 16
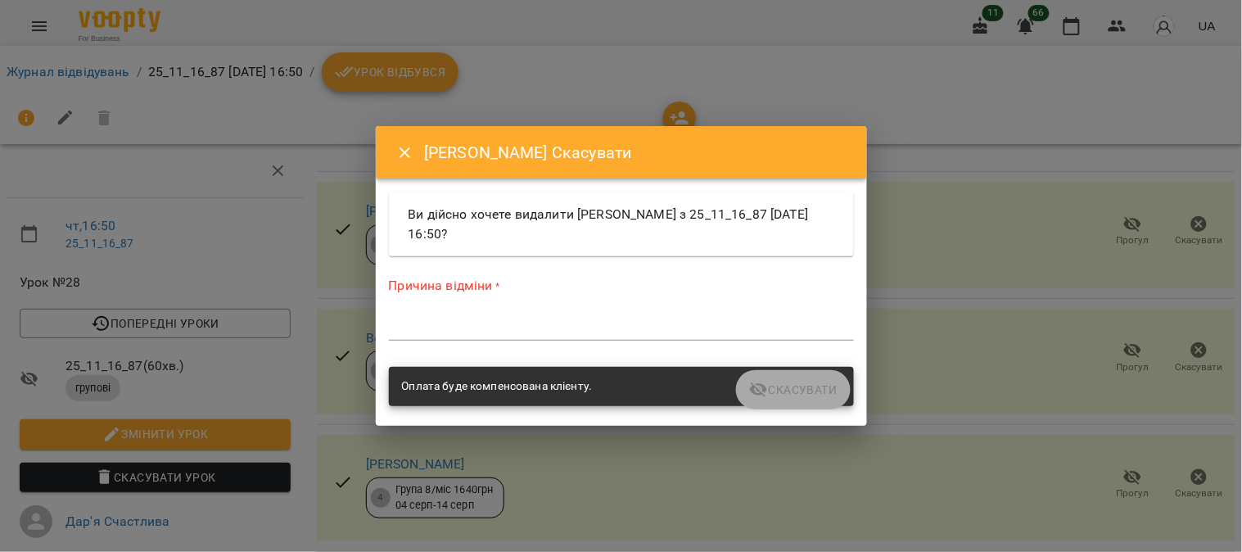
click at [525, 318] on div "*" at bounding box center [621, 327] width 465 height 26
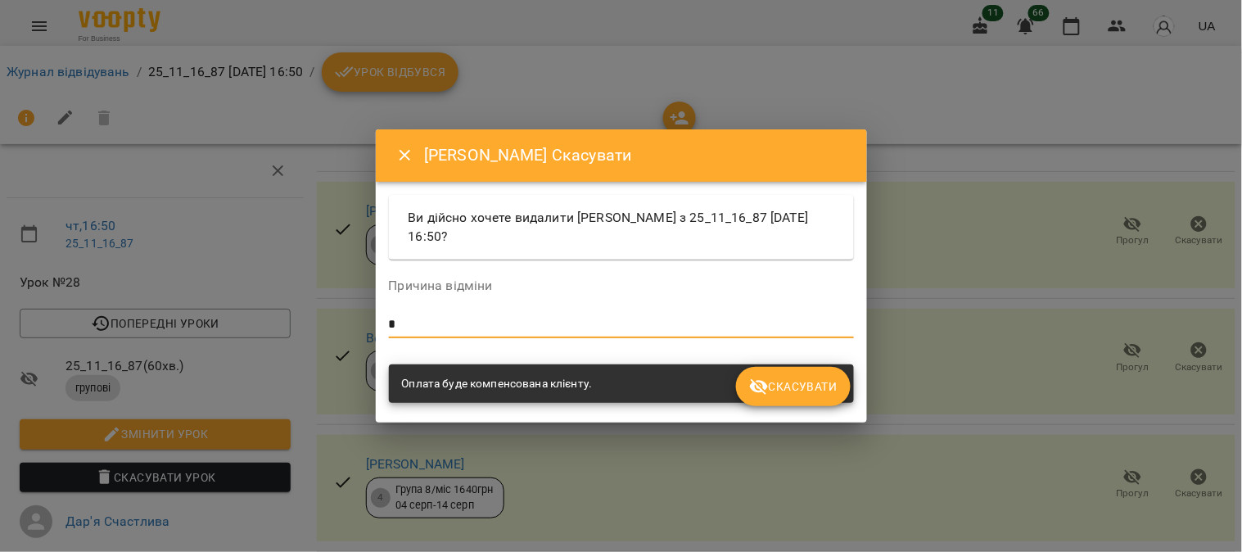
type textarea "*"
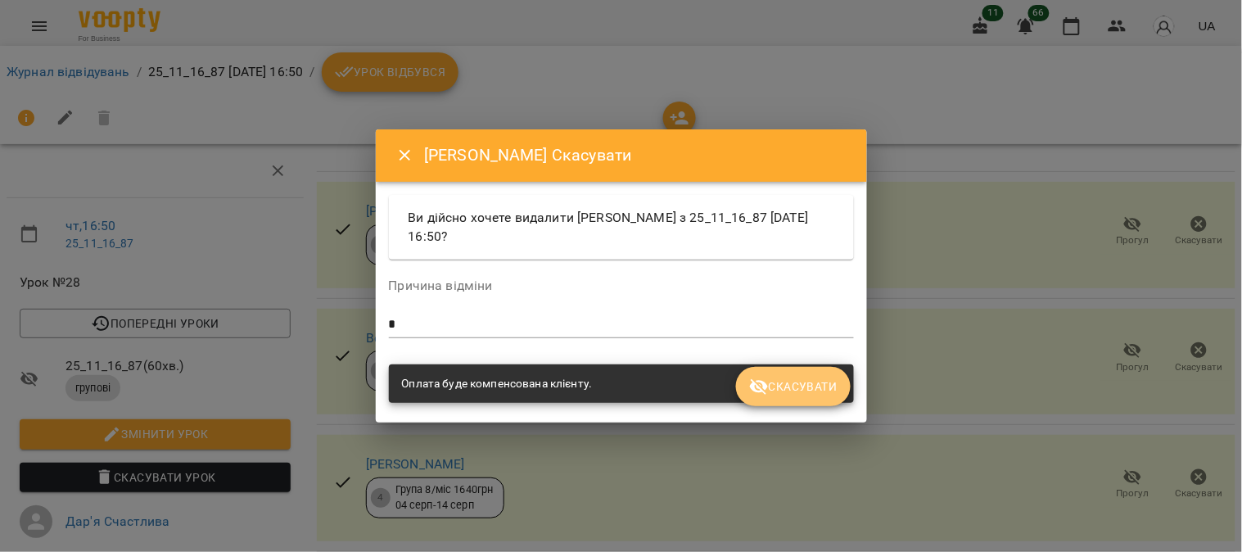
click at [610, 388] on span "Скасувати" at bounding box center [793, 387] width 88 height 20
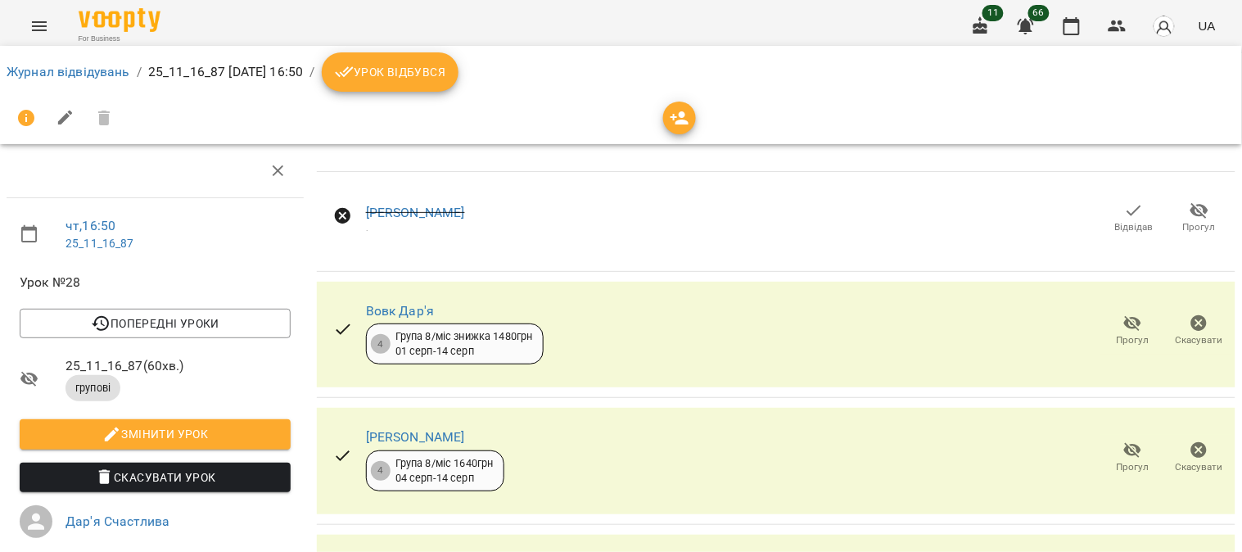
click at [610, 323] on icon "button" at bounding box center [1199, 324] width 20 height 20
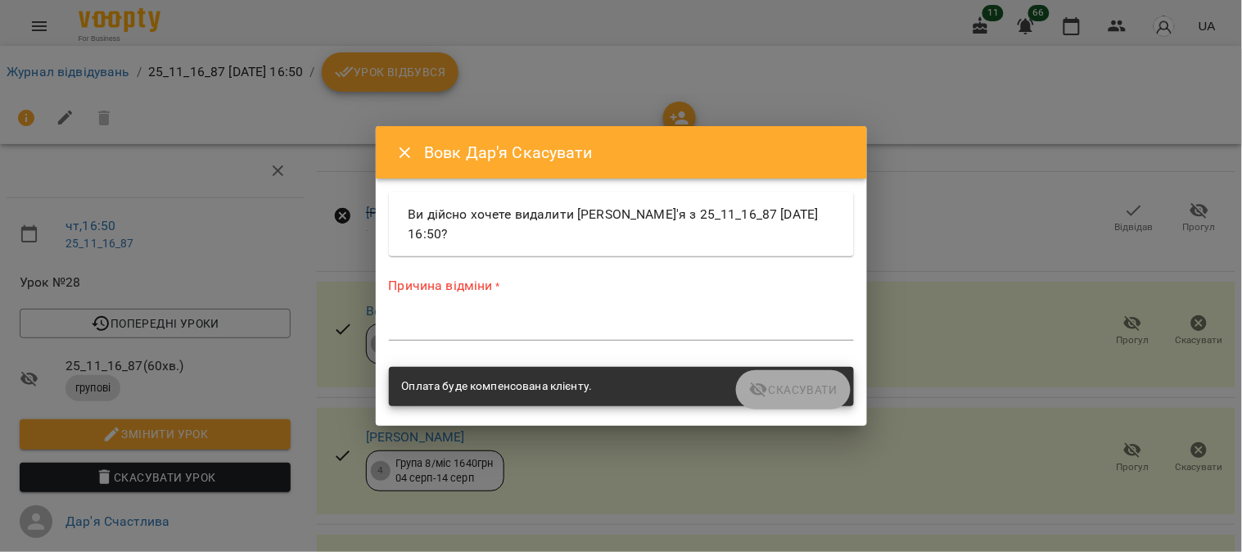
click at [553, 330] on textarea at bounding box center [621, 327] width 465 height 16
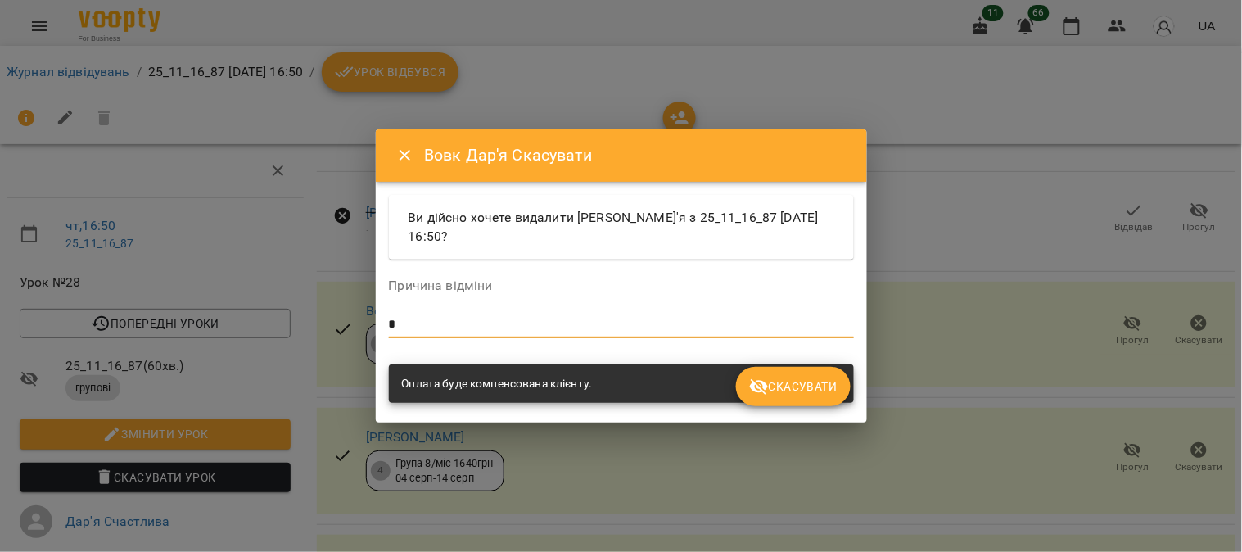
type textarea "*"
click at [610, 387] on button "Скасувати" at bounding box center [793, 386] width 114 height 39
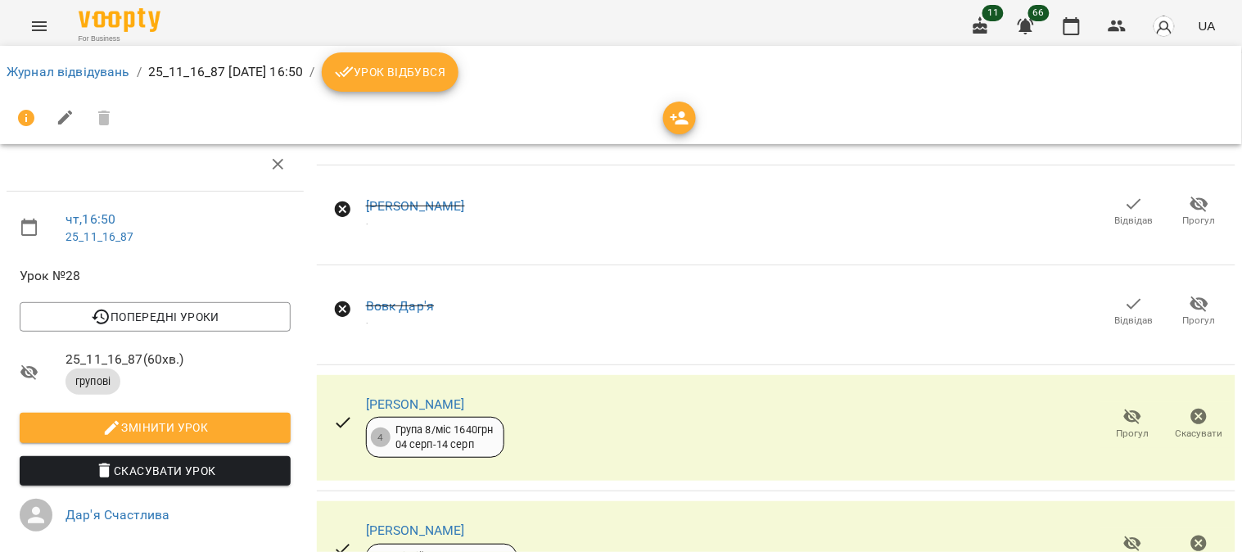
scroll to position [182, 0]
click at [610, 408] on icon "button" at bounding box center [1199, 416] width 16 height 16
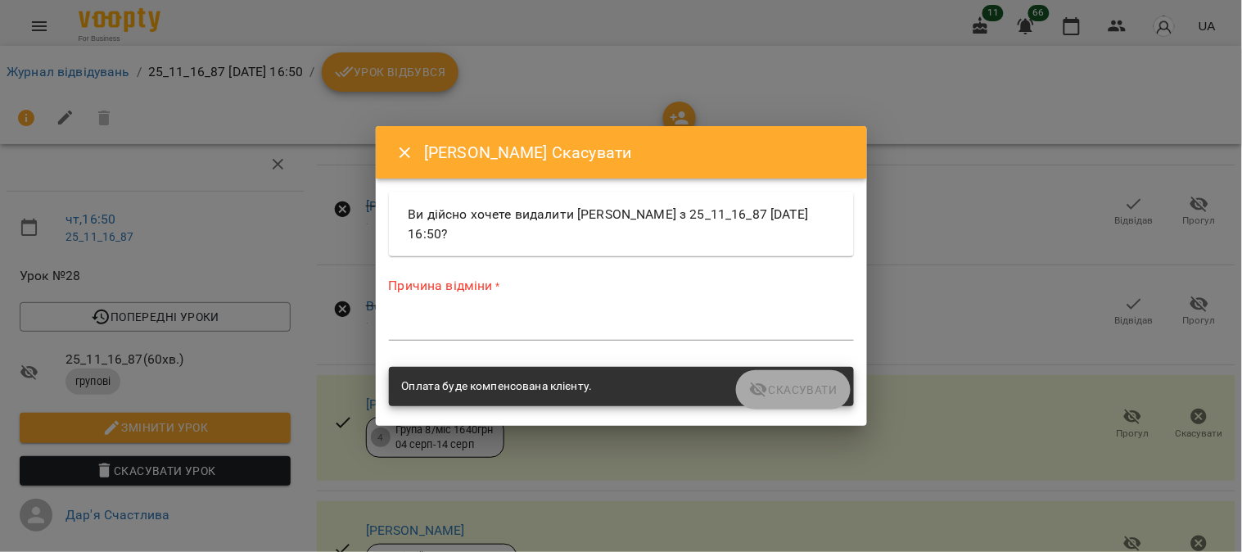
click at [460, 321] on textarea at bounding box center [621, 327] width 465 height 16
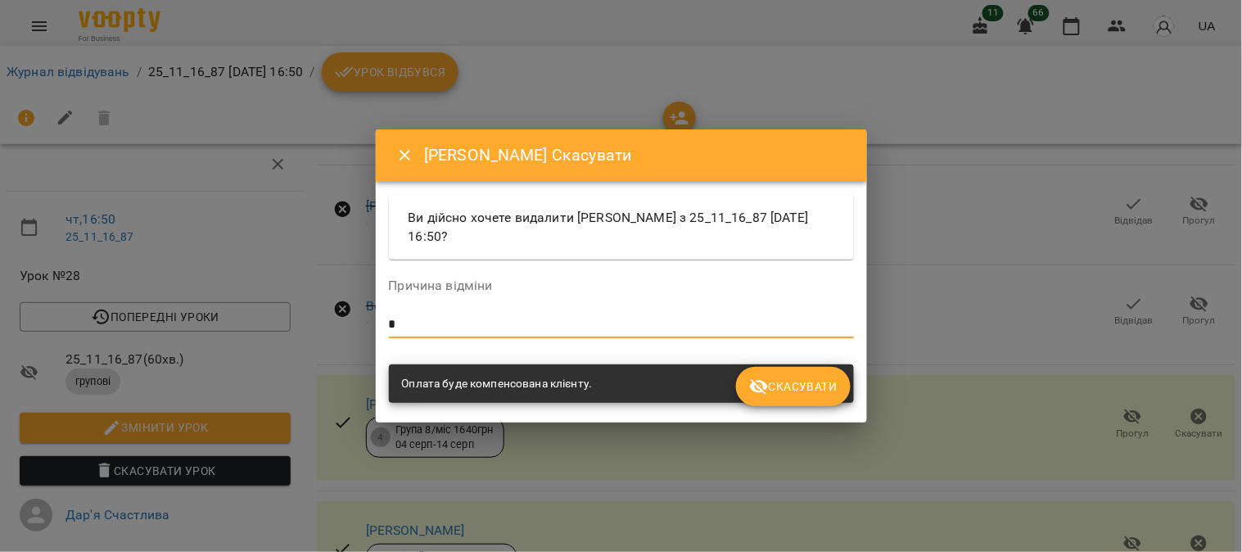
type textarea "*"
click at [610, 377] on span "Скасувати" at bounding box center [793, 387] width 88 height 20
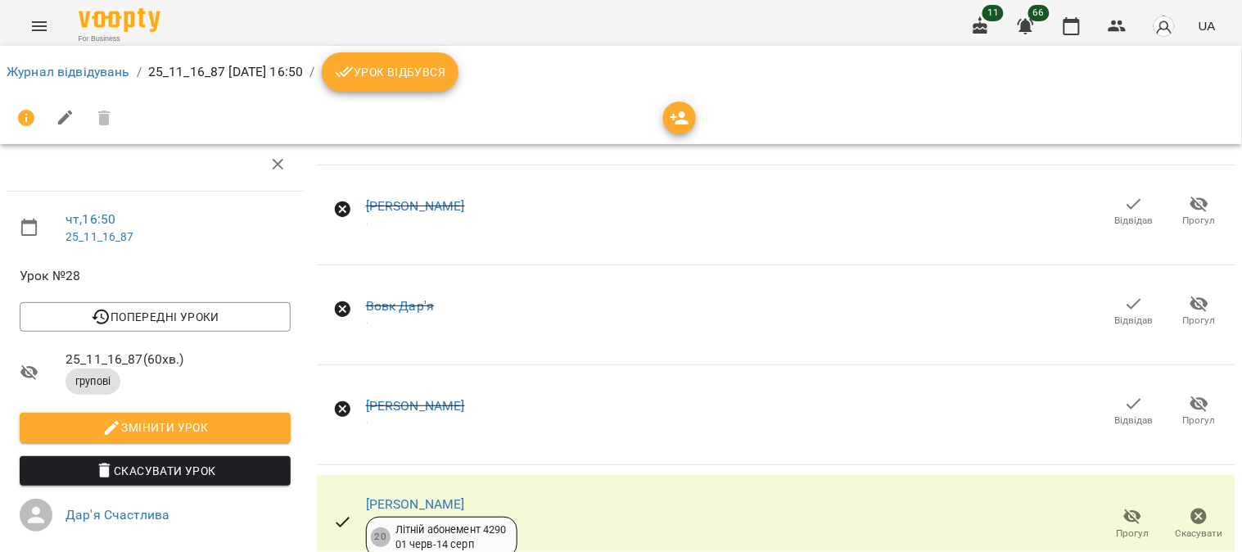
scroll to position [214, 0]
click at [610, 509] on span "Скасувати" at bounding box center [1199, 533] width 47 height 14
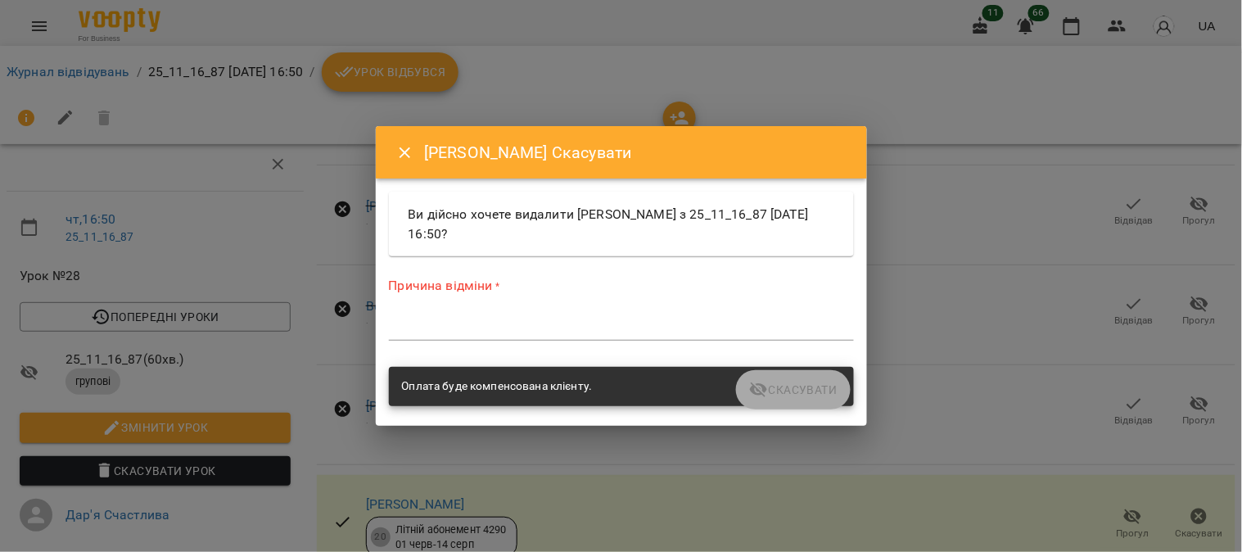
click at [526, 323] on textarea at bounding box center [621, 327] width 465 height 16
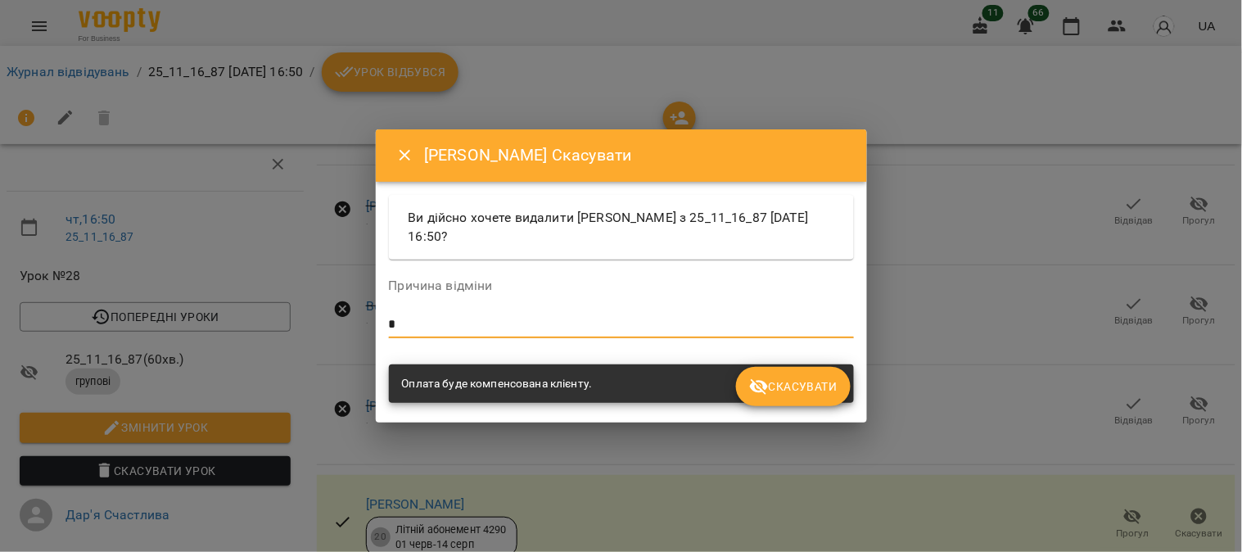
type textarea "*"
click at [610, 388] on span "Скасувати" at bounding box center [793, 387] width 88 height 20
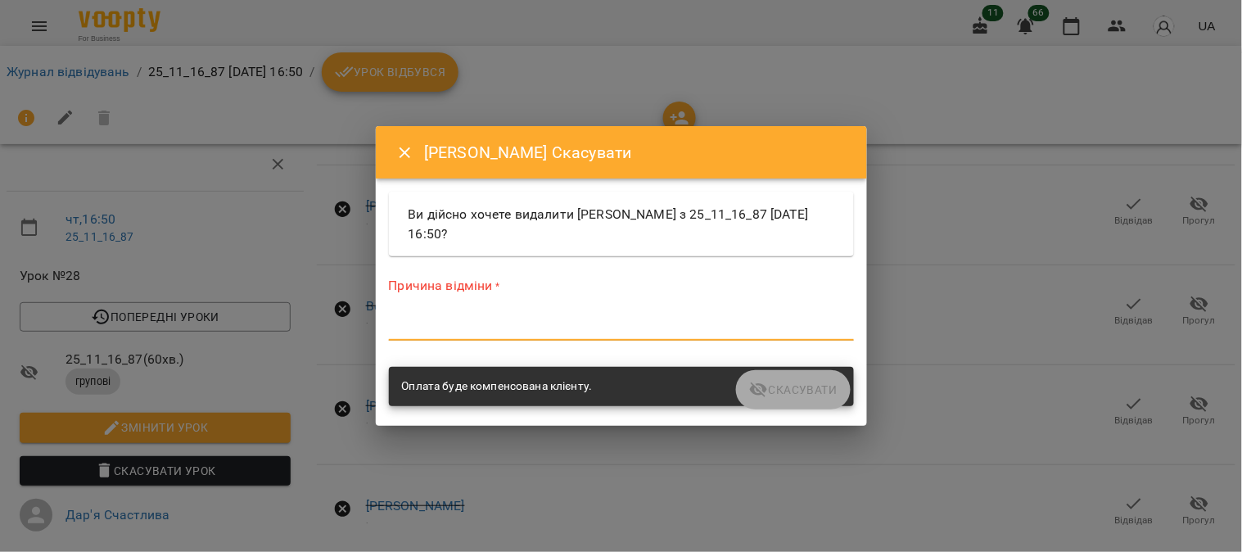
click at [550, 326] on textarea at bounding box center [621, 327] width 465 height 16
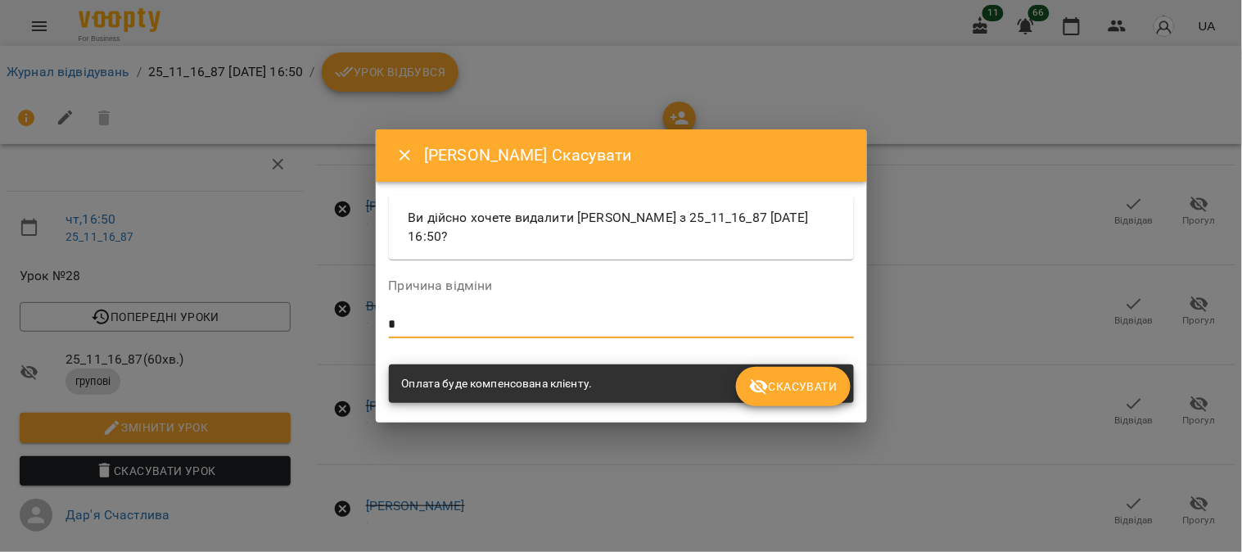
type textarea "*"
click at [610, 385] on span "Скасувати" at bounding box center [793, 387] width 88 height 20
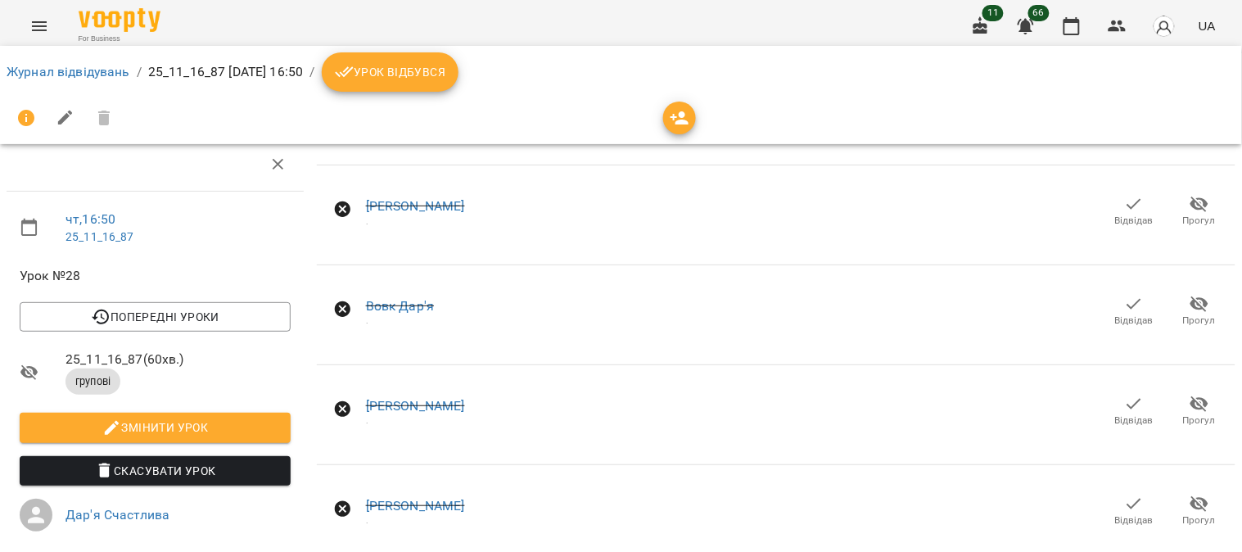
scroll to position [0, 0]
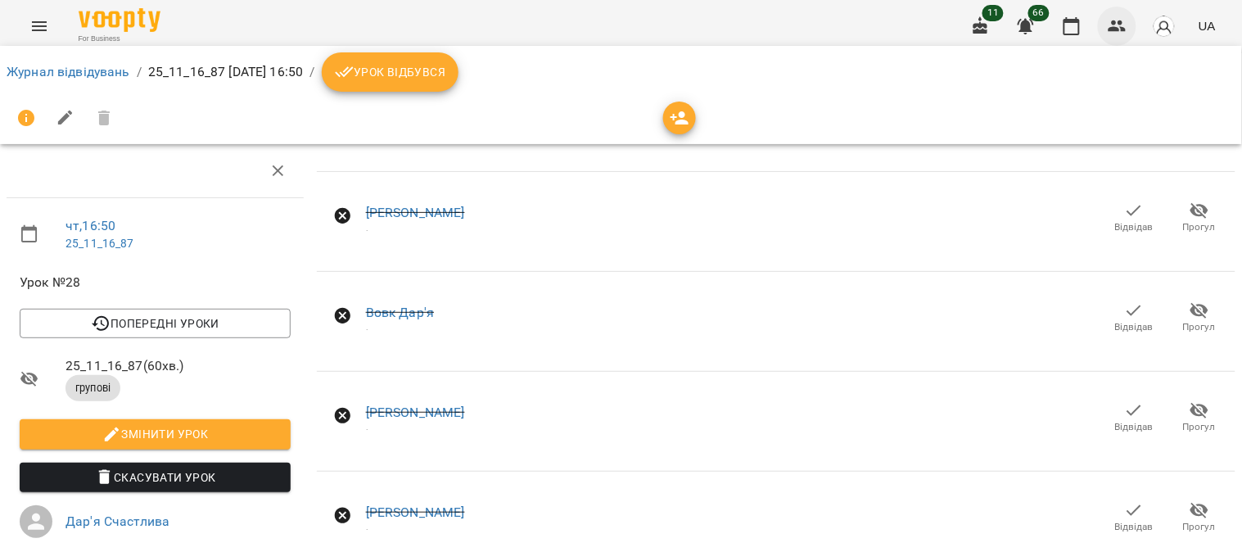
click at [610, 14] on button "button" at bounding box center [1117, 26] width 39 height 39
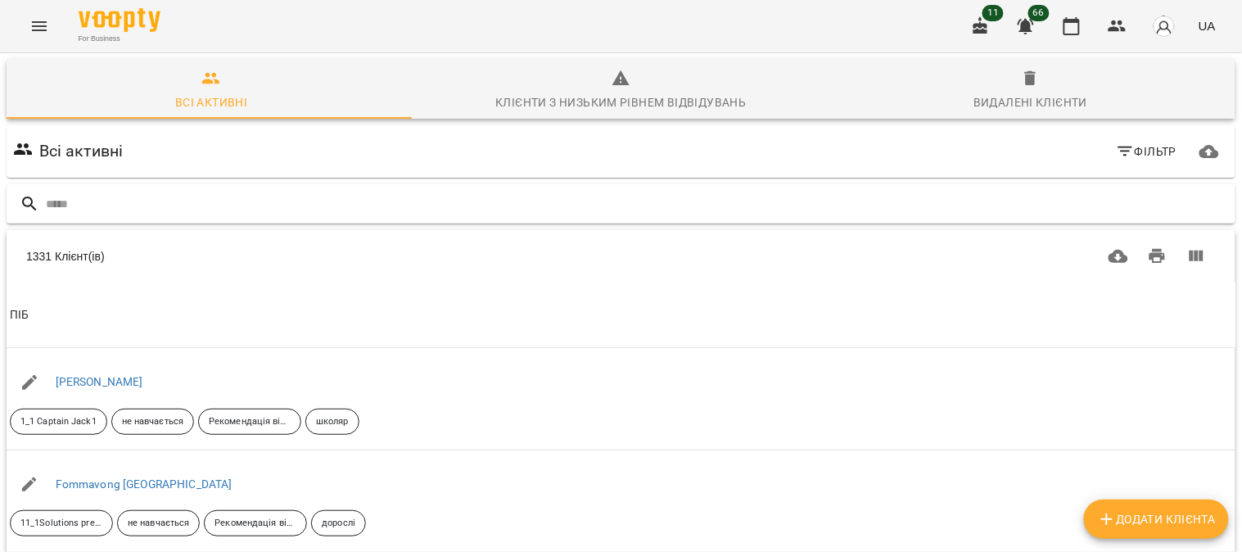
click at [83, 196] on input "text" at bounding box center [637, 204] width 1183 height 27
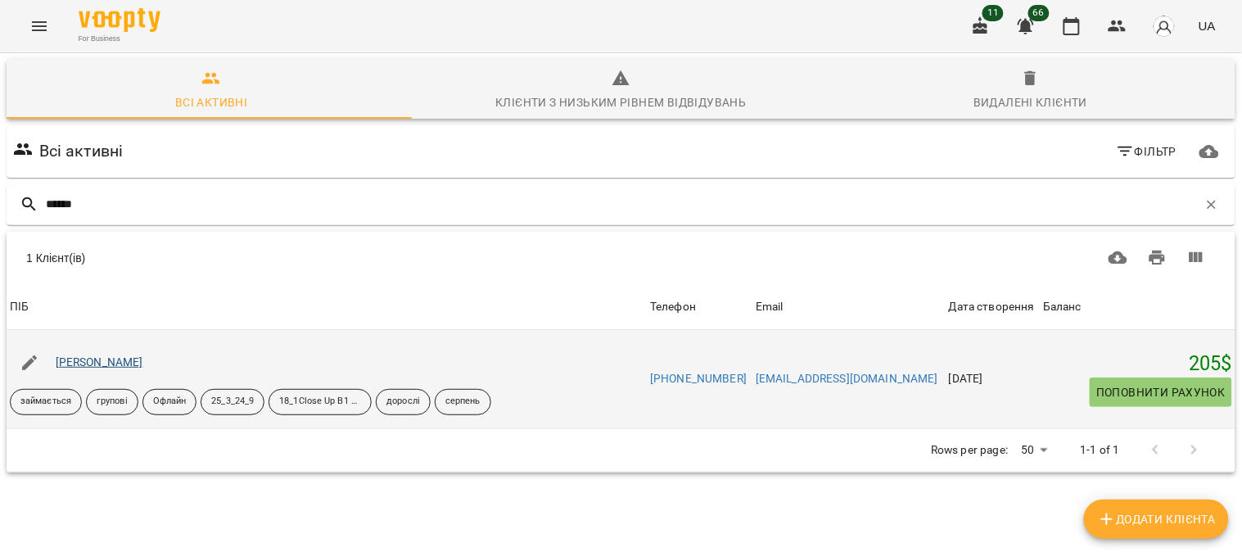
type input "******"
click at [87, 357] on link "[PERSON_NAME]" at bounding box center [100, 361] width 88 height 13
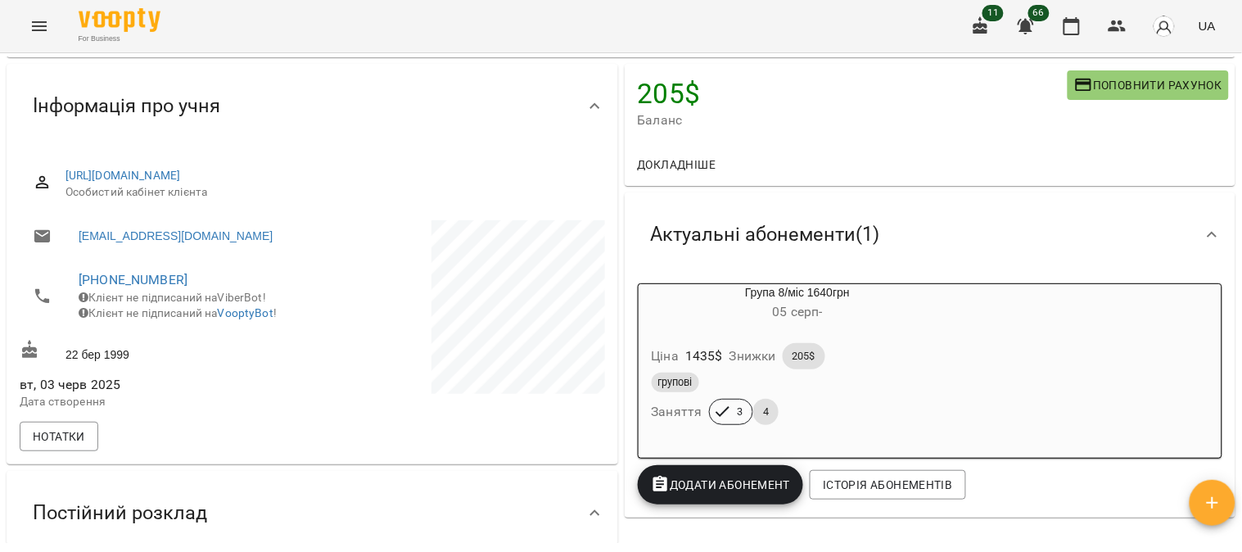
scroll to position [182, 0]
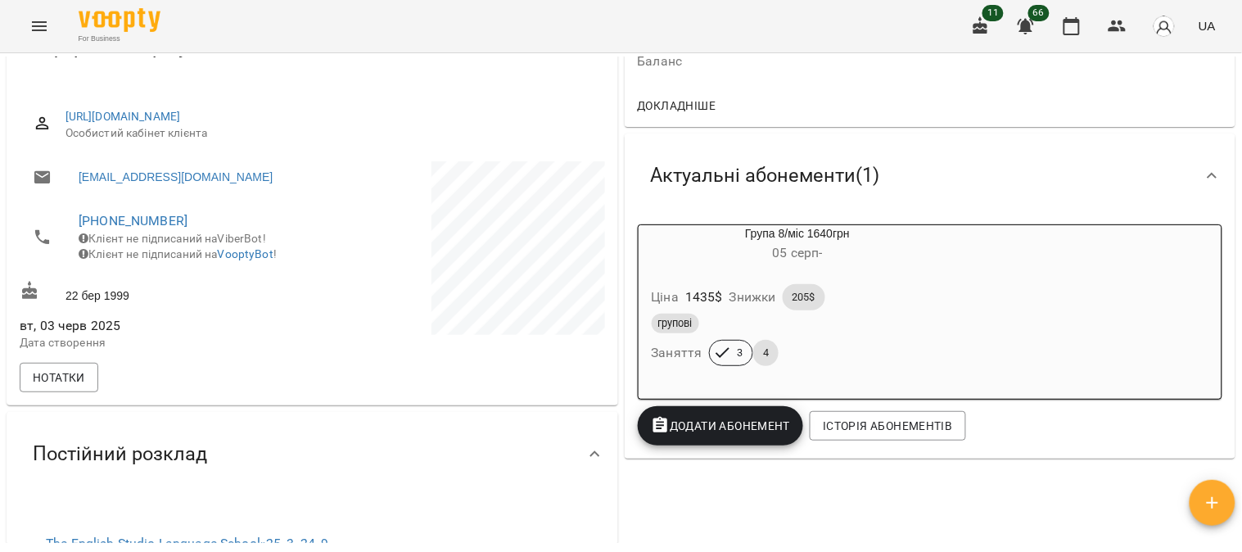
click at [610, 297] on div "Ціна 1435 $ Знижки 205$" at bounding box center [797, 297] width 299 height 33
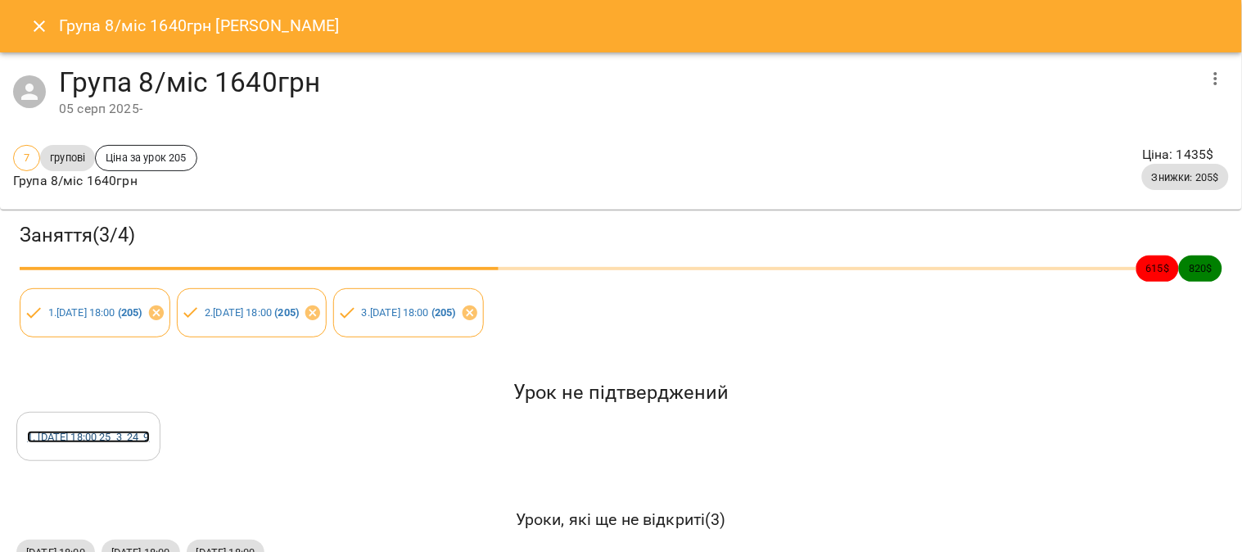
click at [96, 436] on link "1 . [DATE] 18:00 25_3_24_9" at bounding box center [88, 437] width 123 height 12
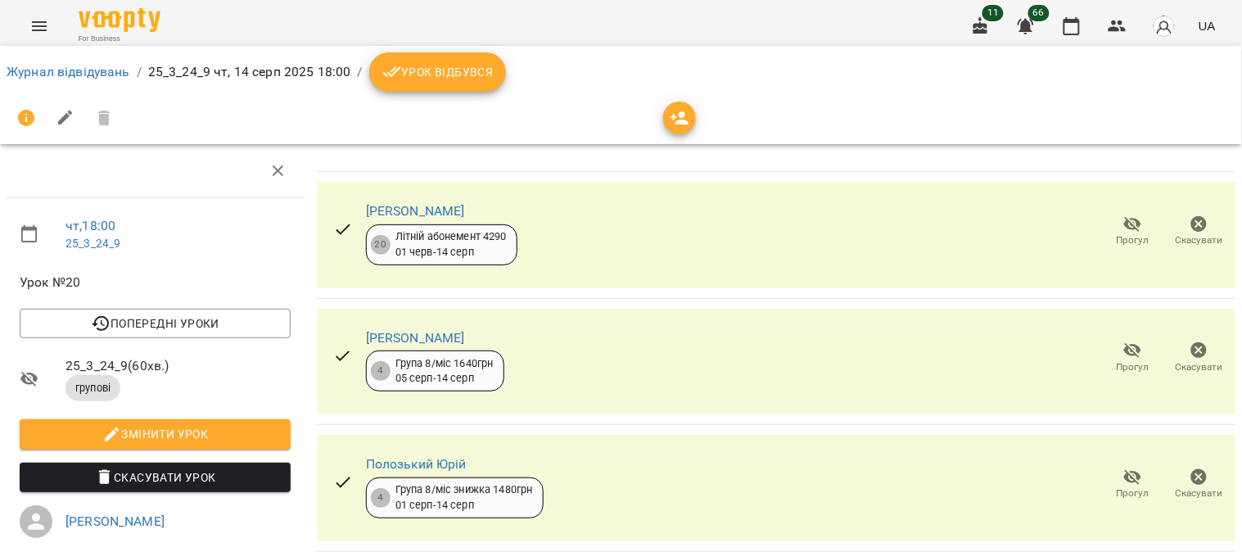
click at [610, 225] on icon "button" at bounding box center [1199, 224] width 20 height 20
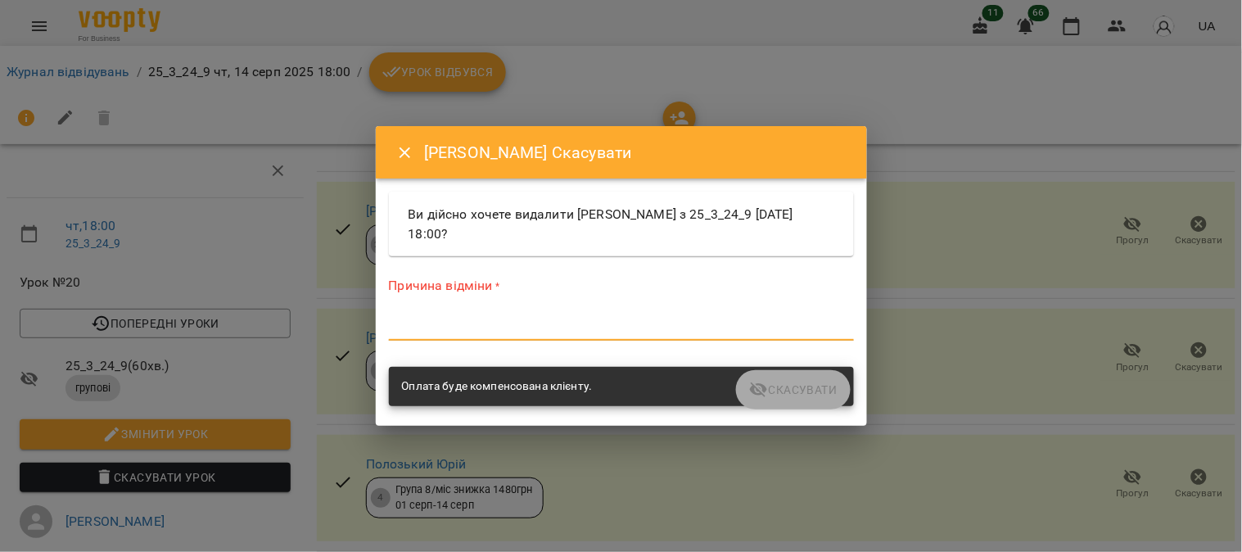
click at [522, 320] on textarea at bounding box center [621, 327] width 465 height 16
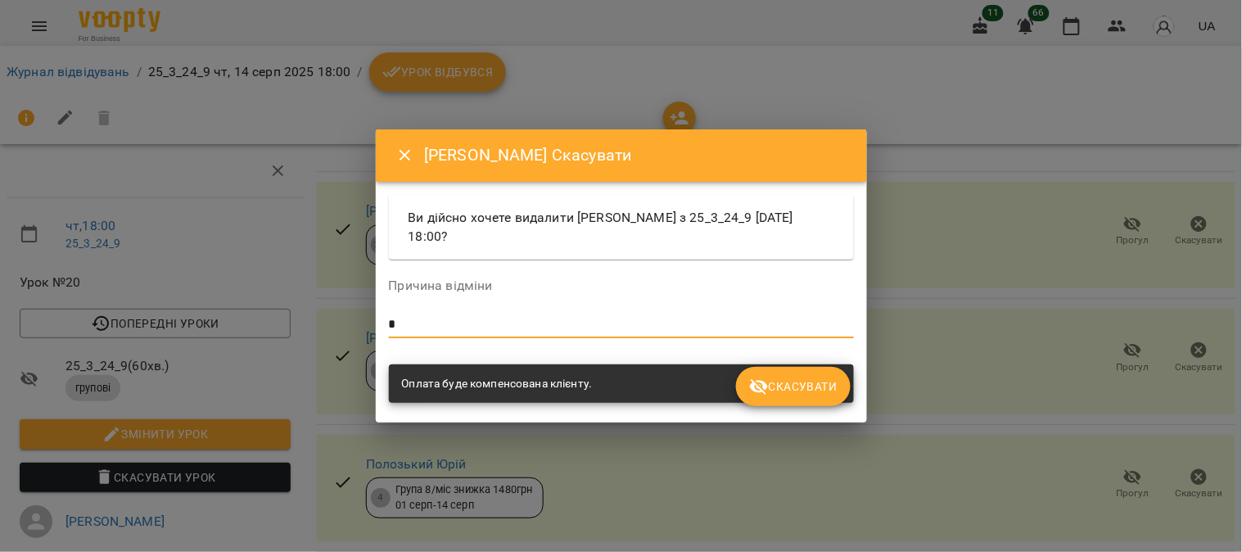
type textarea "*"
click at [610, 382] on span "Скасувати" at bounding box center [793, 387] width 88 height 20
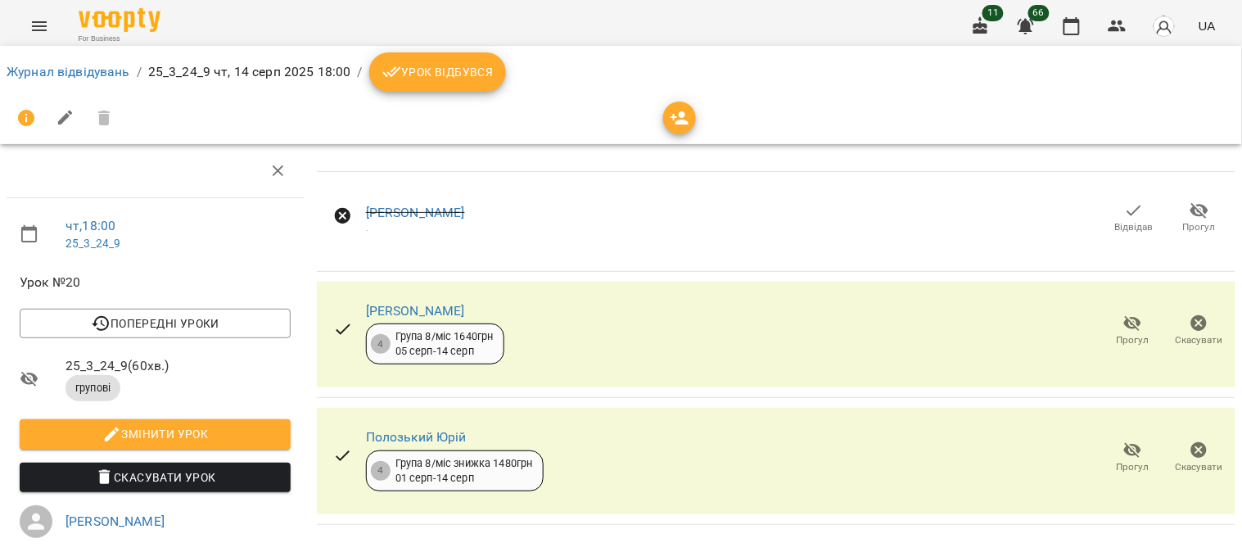
click at [610, 221] on span "Прогул" at bounding box center [1199, 227] width 33 height 14
click at [610, 324] on icon "button" at bounding box center [1199, 323] width 16 height 16
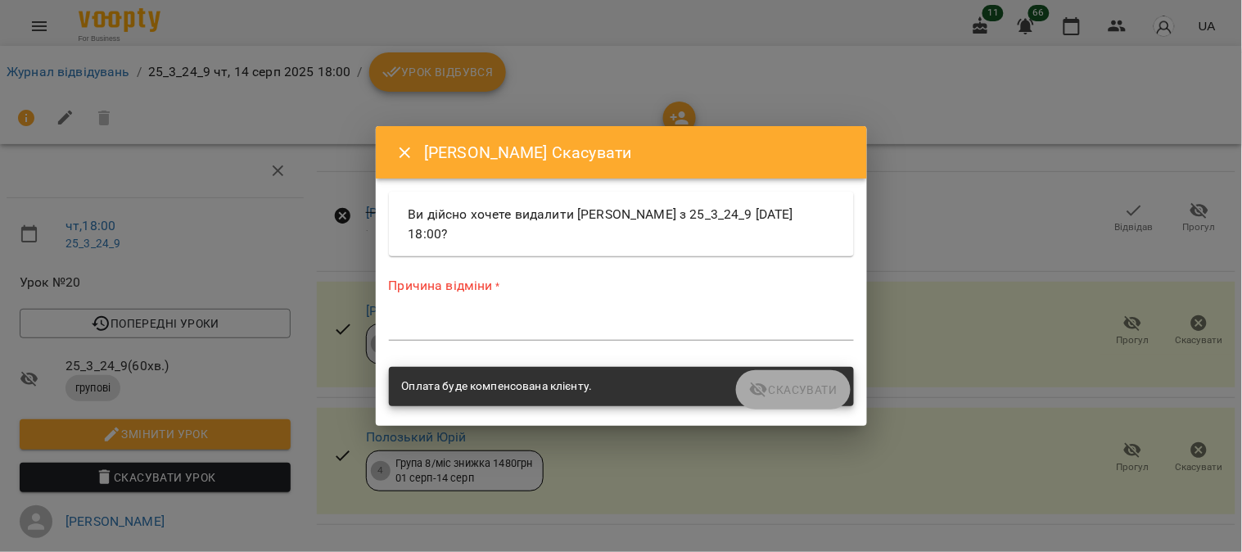
click at [416, 318] on div "*" at bounding box center [621, 327] width 465 height 26
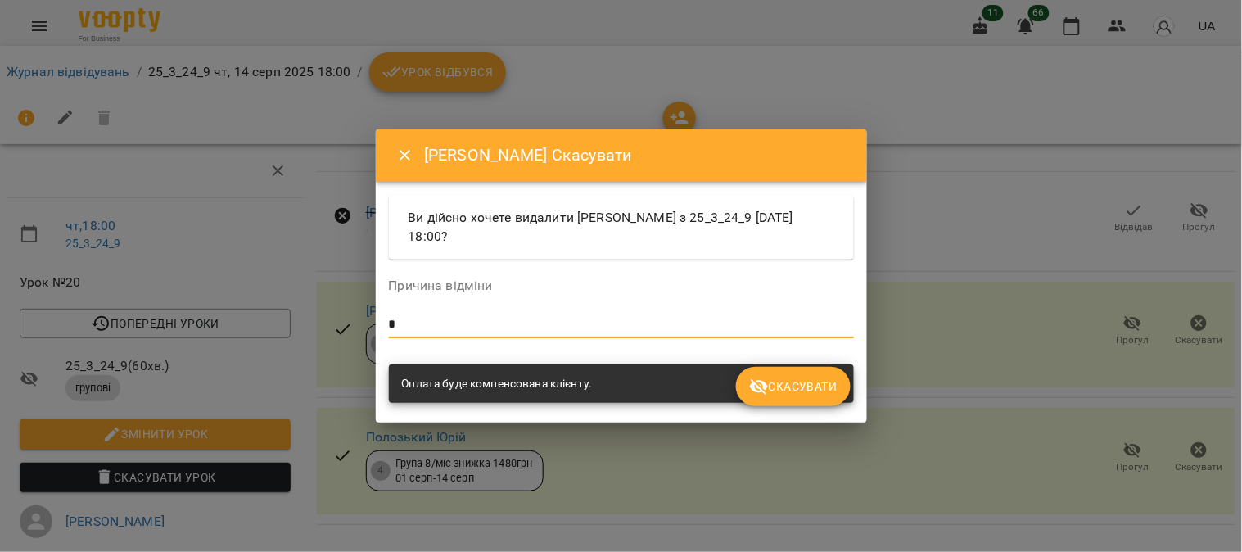
type textarea "*"
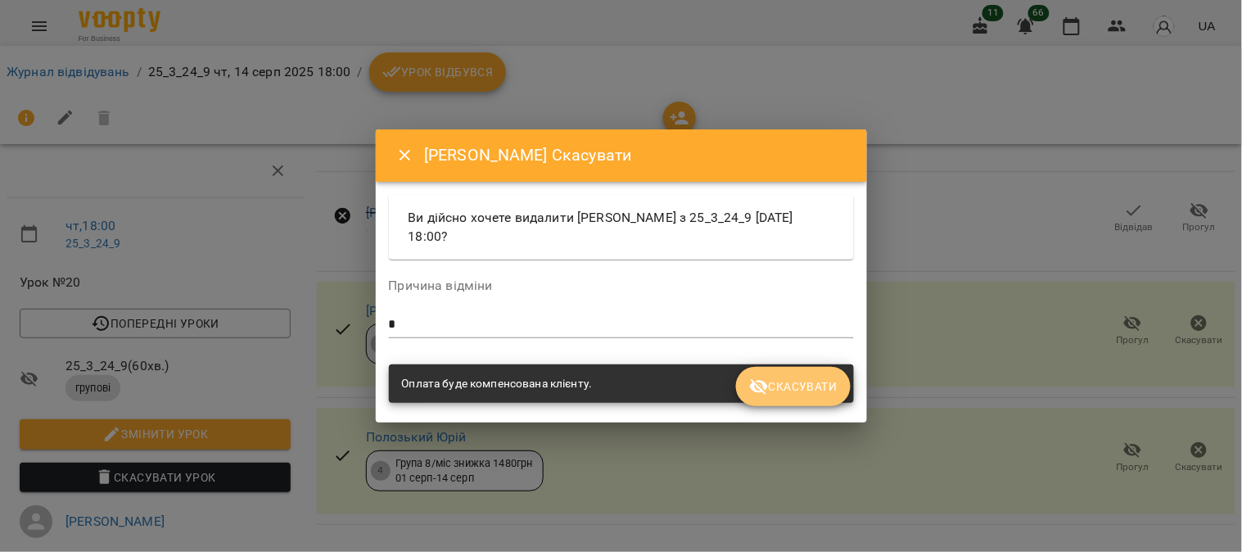
click at [610, 383] on span "Скасувати" at bounding box center [793, 387] width 88 height 20
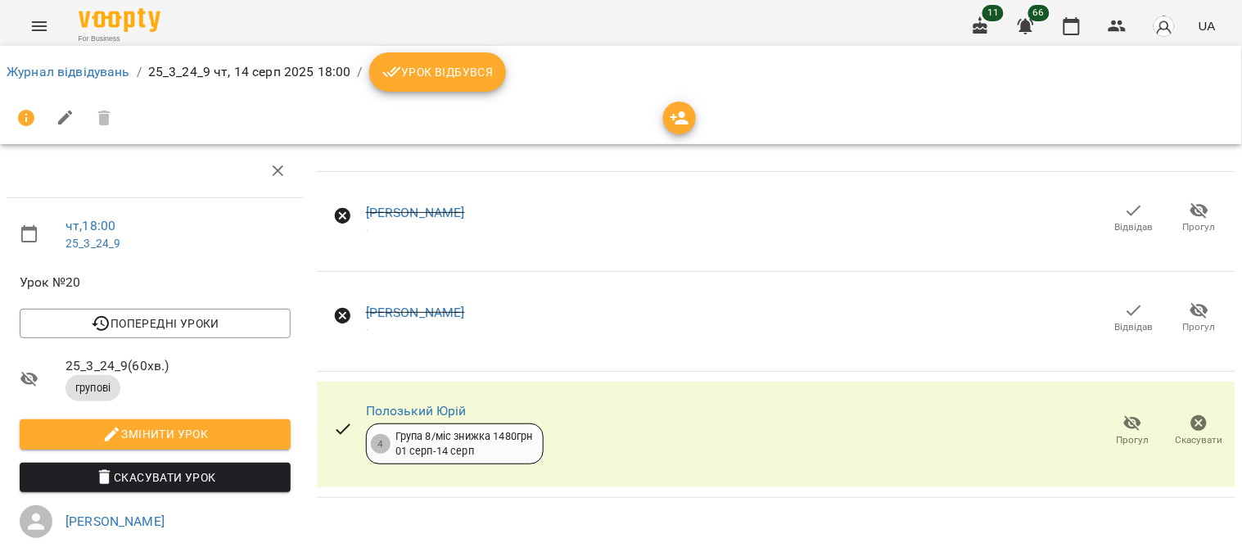
click at [610, 422] on icon "button" at bounding box center [1199, 423] width 20 height 20
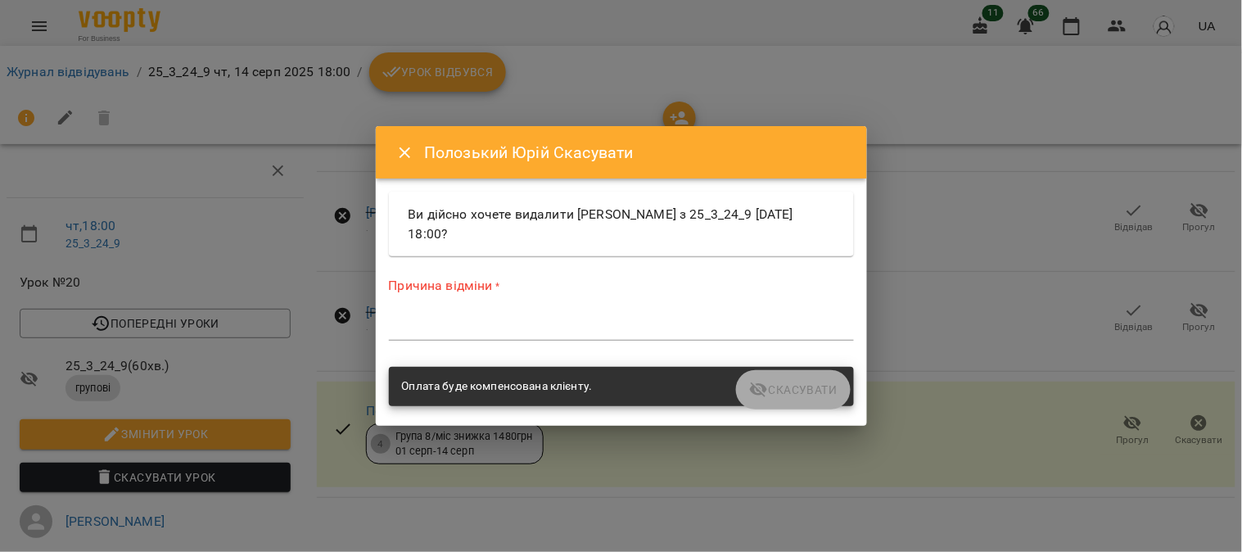
click at [494, 333] on textarea at bounding box center [621, 327] width 465 height 16
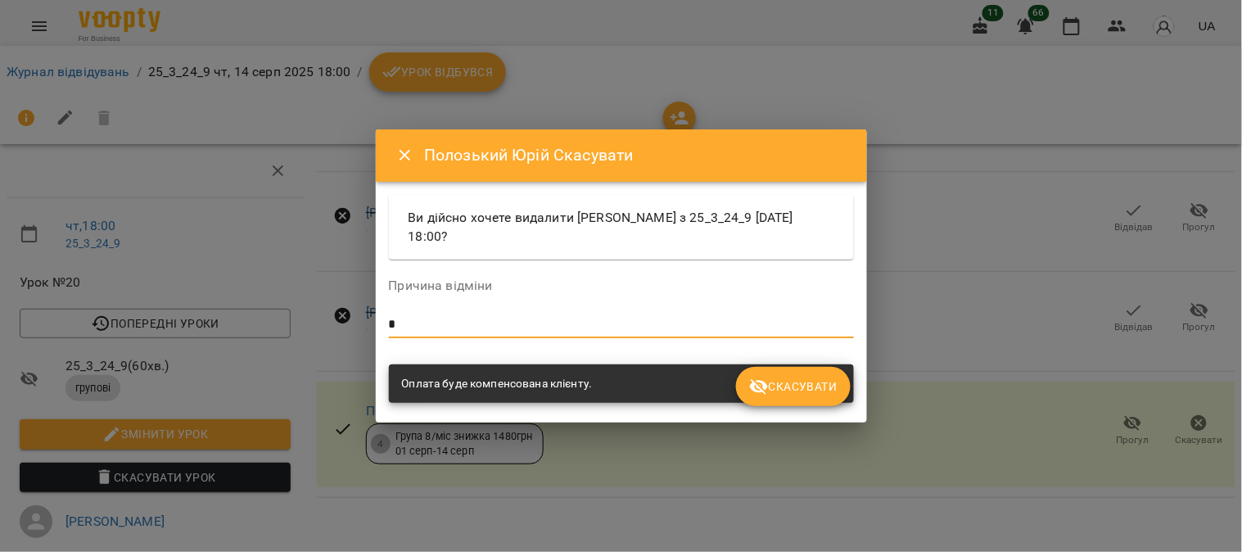
type textarea "*"
click at [610, 389] on span "Скасувати" at bounding box center [793, 387] width 88 height 20
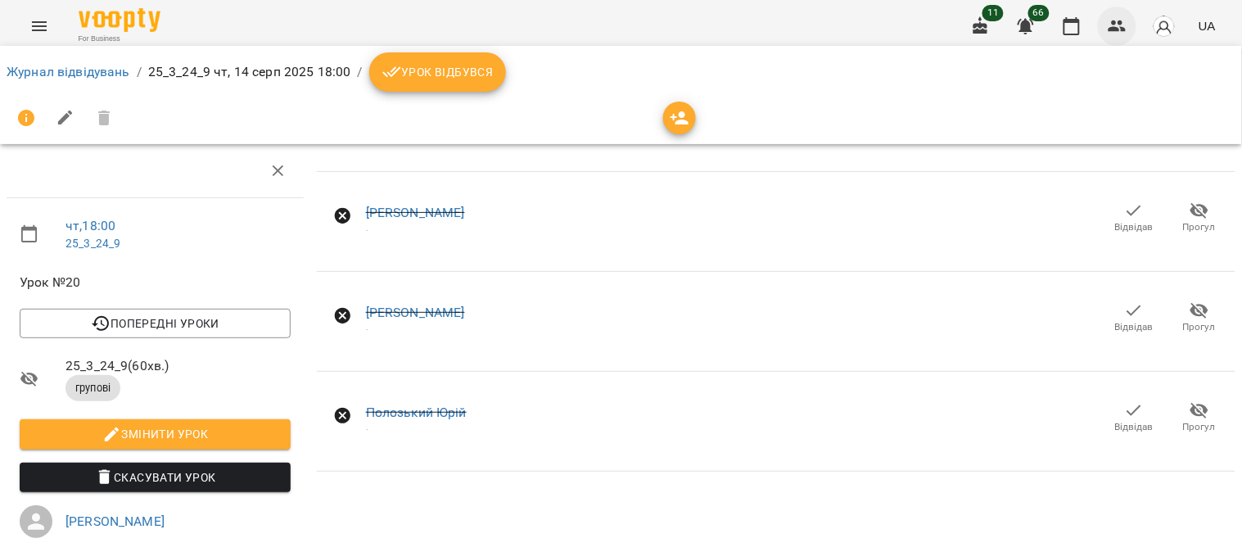
click at [610, 20] on icon "button" at bounding box center [1118, 26] width 20 height 20
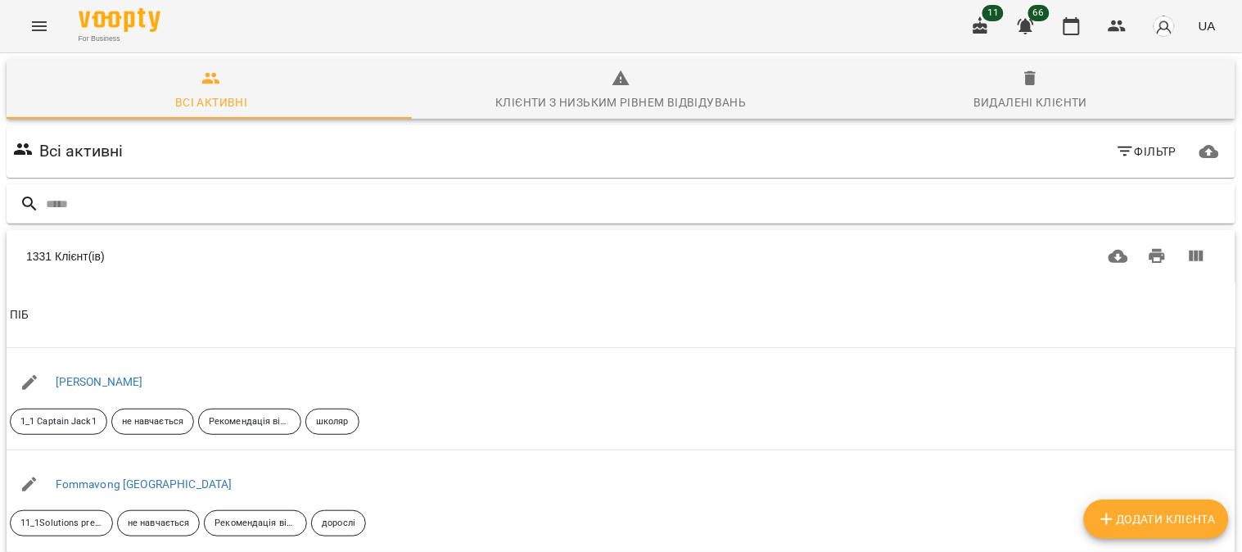
click at [59, 210] on input "text" at bounding box center [637, 204] width 1183 height 27
click at [59, 210] on input "*" at bounding box center [622, 204] width 1152 height 27
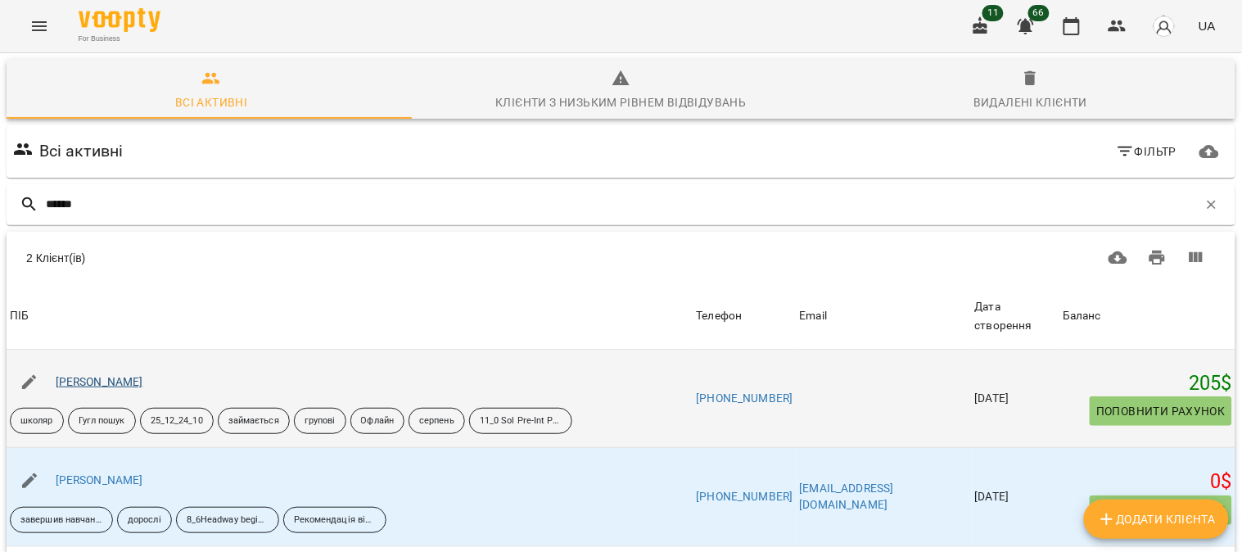
type input "******"
click at [103, 383] on link "[PERSON_NAME]" at bounding box center [100, 381] width 88 height 13
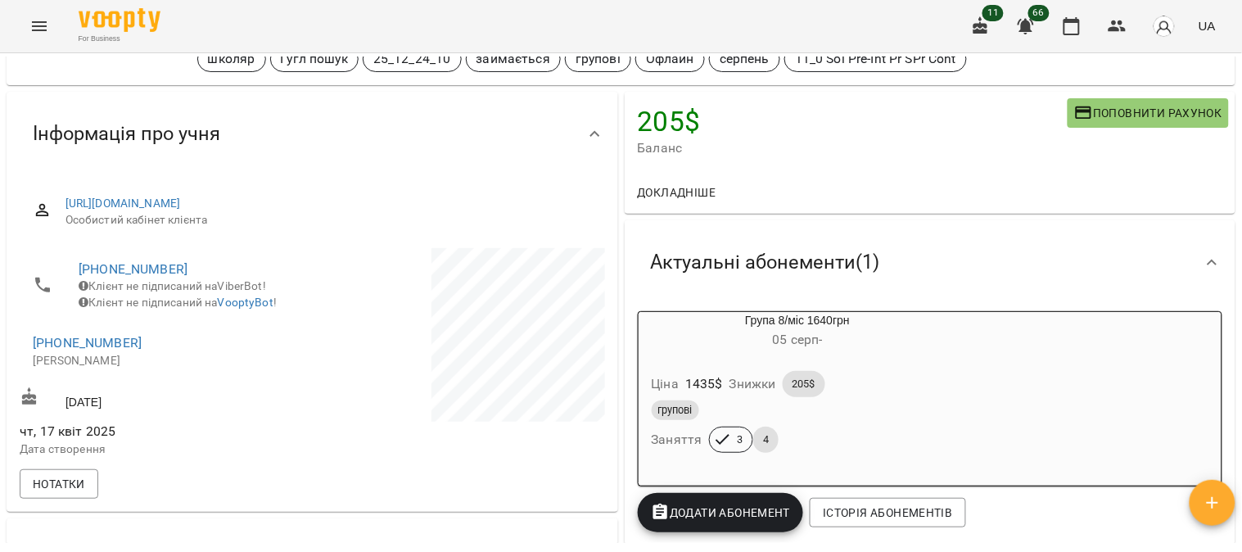
scroll to position [273, 0]
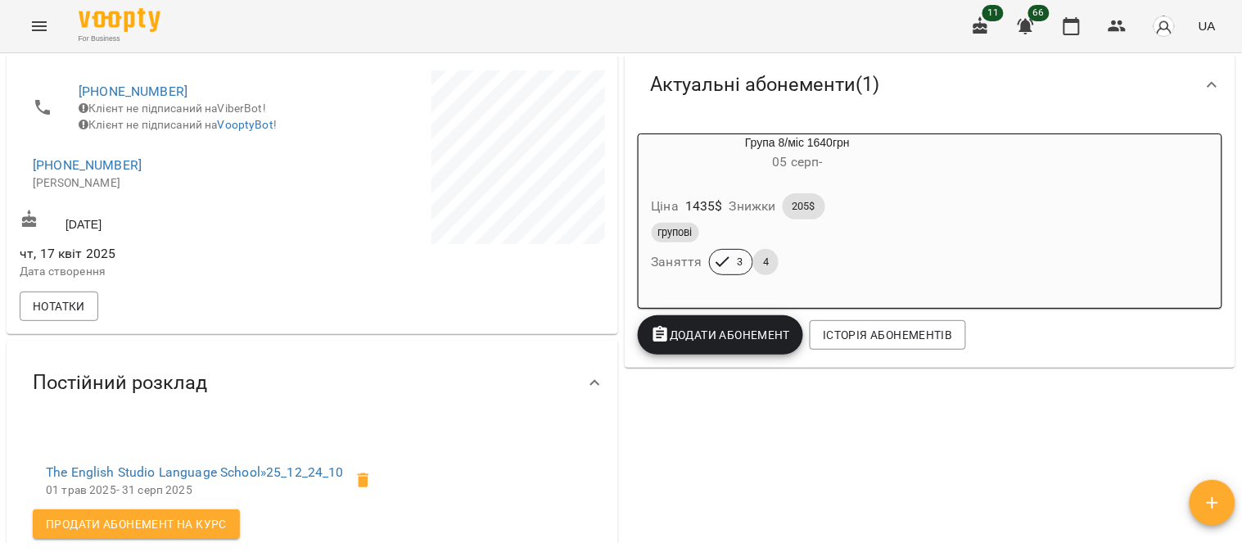
click at [610, 239] on div "групові" at bounding box center [798, 233] width 292 height 20
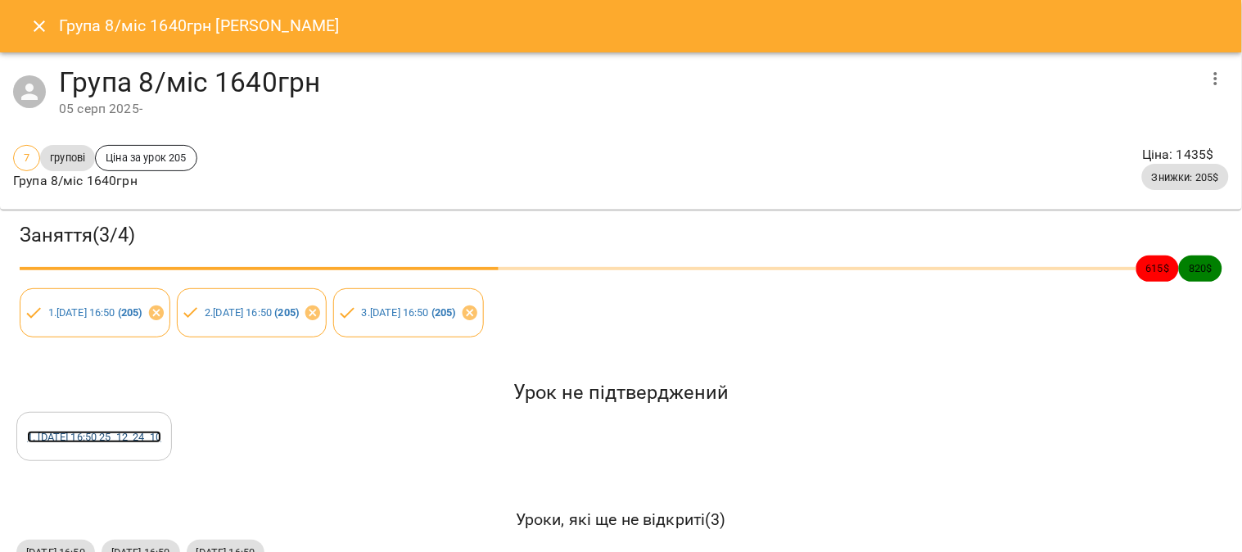
drag, startPoint x: 94, startPoint y: 431, endPoint x: 156, endPoint y: 452, distance: 64.7
click at [94, 431] on link "1 . [DATE] 16:50 25_12_24_10" at bounding box center [94, 437] width 134 height 12
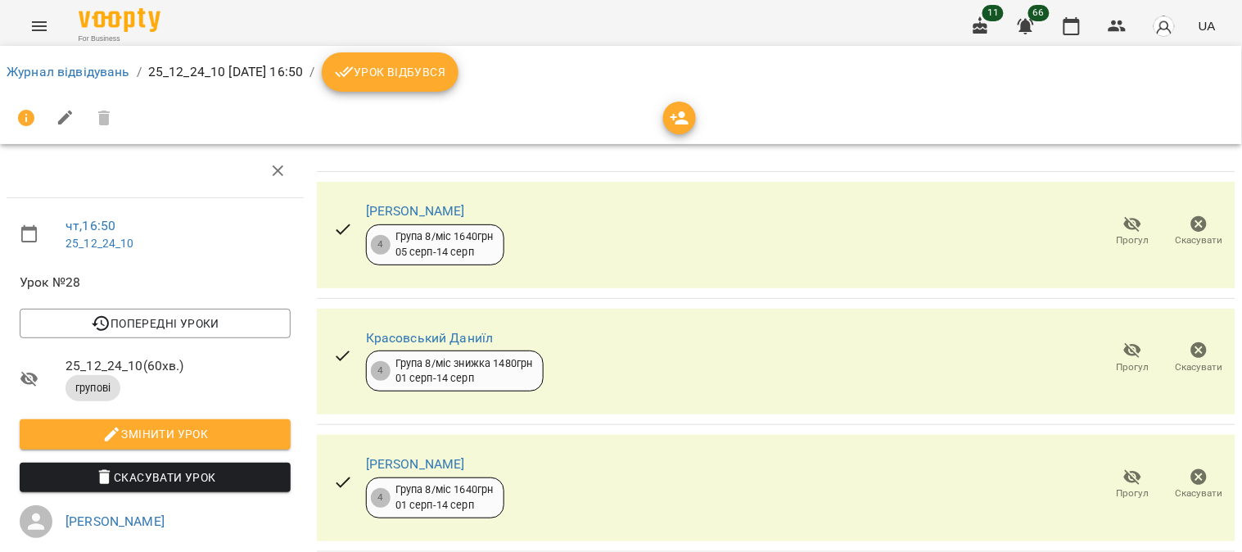
click at [610, 221] on icon "button" at bounding box center [1199, 224] width 16 height 16
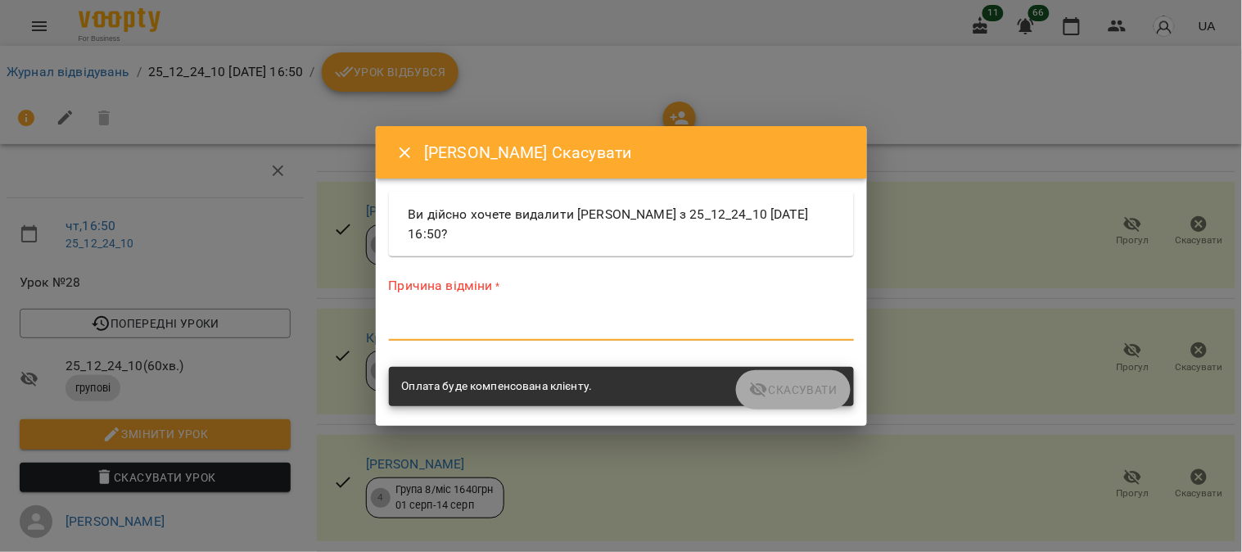
click at [471, 325] on textarea at bounding box center [621, 327] width 465 height 16
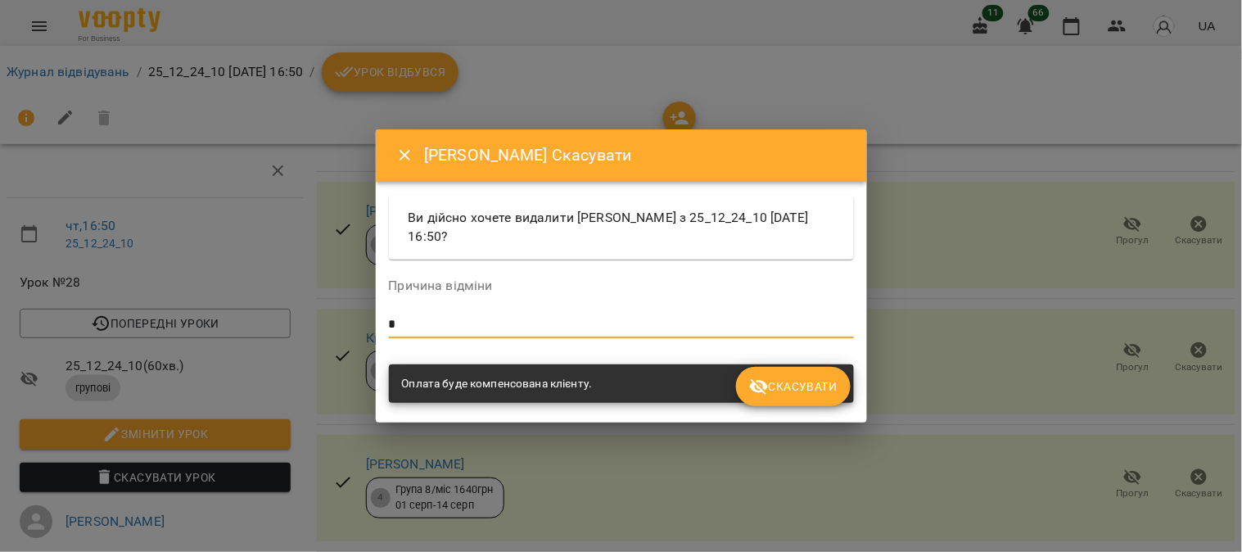
type textarea "*"
click at [610, 378] on span "Скасувати" at bounding box center [793, 387] width 88 height 20
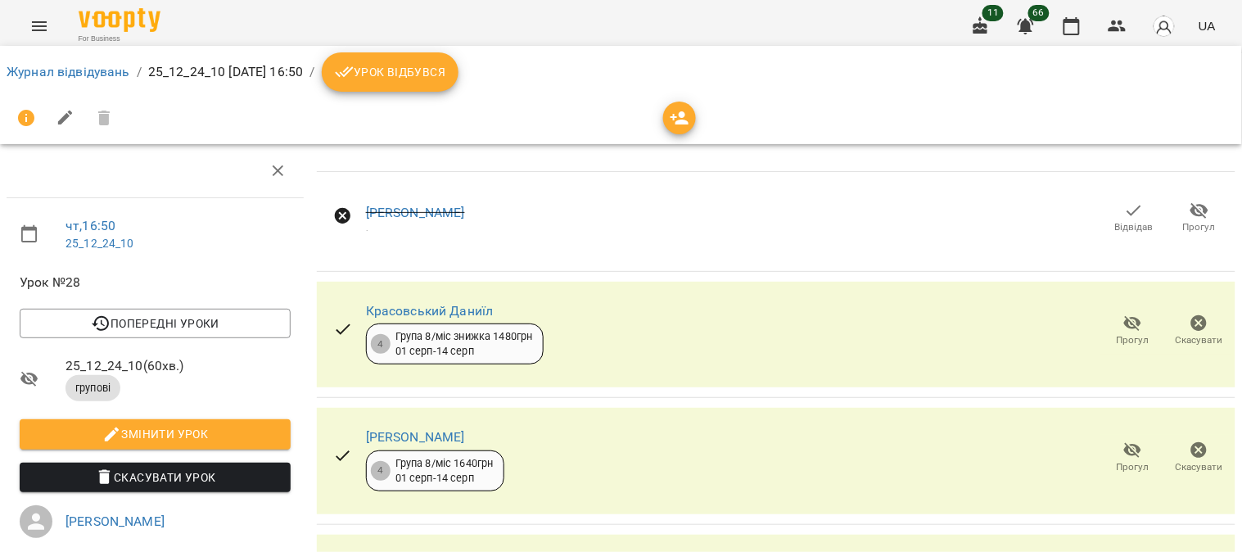
click at [610, 325] on icon "button" at bounding box center [1199, 323] width 16 height 16
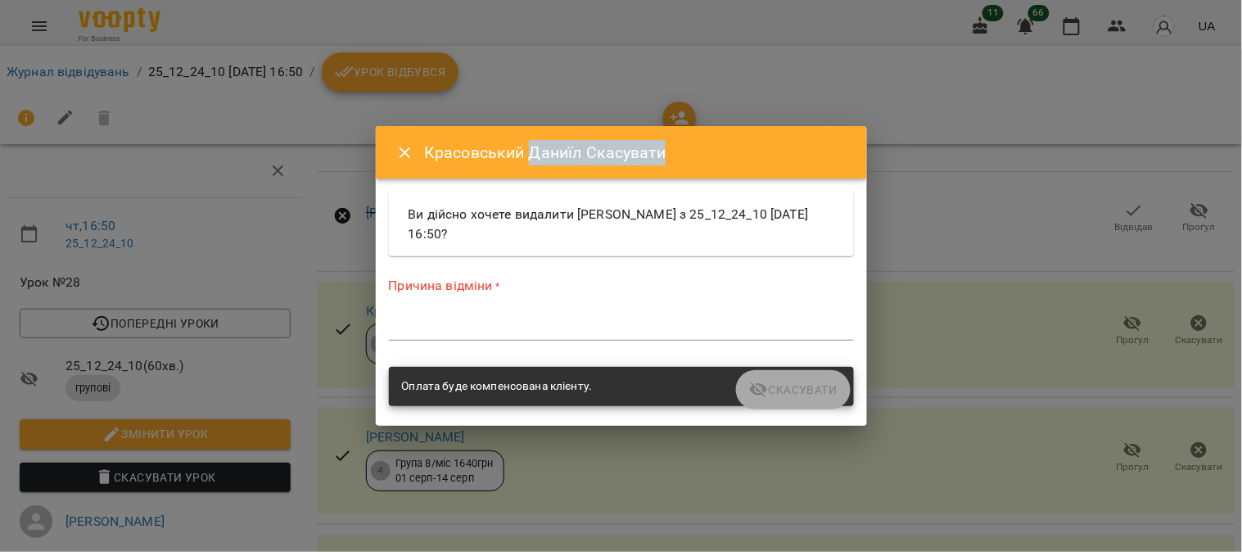
drag, startPoint x: 1185, startPoint y: 325, endPoint x: 524, endPoint y: 161, distance: 680.6
click at [526, 152] on div "[PERSON_NAME] Ви дійсно хочете видалити [PERSON_NAME] з 25_12_24_10 [DATE] 16:5…" at bounding box center [621, 276] width 1242 height 552
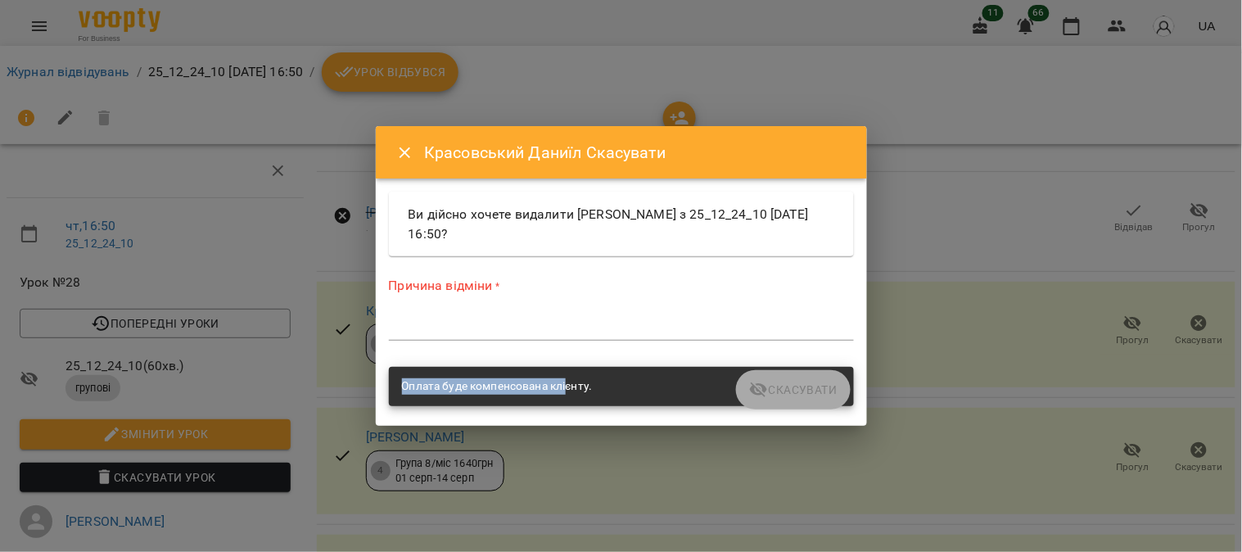
drag, startPoint x: 502, startPoint y: 350, endPoint x: 469, endPoint y: 338, distance: 35.0
click at [475, 341] on div "Ви дійсно хочете видалити [PERSON_NAME] з 25_12_24_10 [DATE] 16:50? Причина від…" at bounding box center [622, 301] width 472 height 227
click at [451, 321] on textarea at bounding box center [621, 327] width 465 height 16
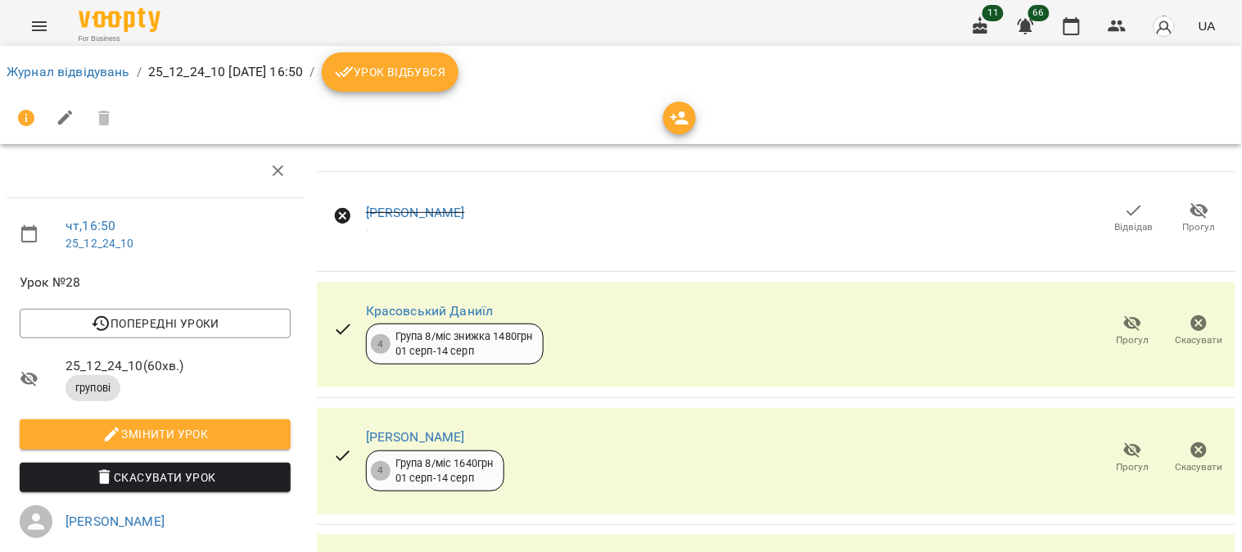
click at [610, 319] on span "Скасувати" at bounding box center [1199, 330] width 47 height 33
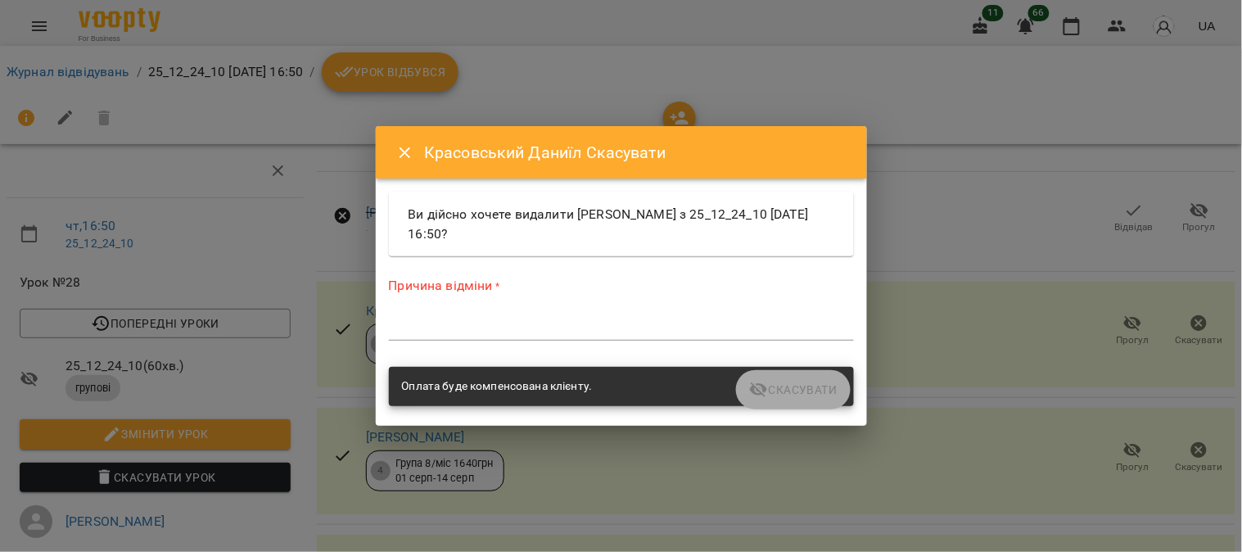
drag, startPoint x: 562, startPoint y: 322, endPoint x: 580, endPoint y: 338, distance: 23.7
click at [562, 323] on textarea at bounding box center [621, 327] width 465 height 16
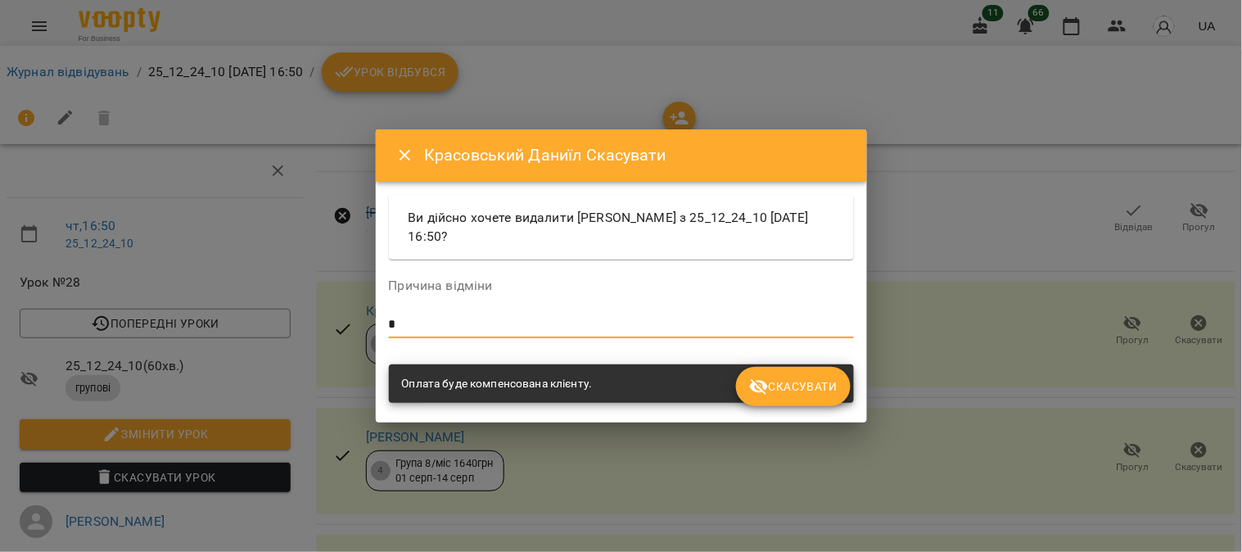
type textarea "*"
click at [610, 375] on button "Скасувати" at bounding box center [793, 386] width 114 height 39
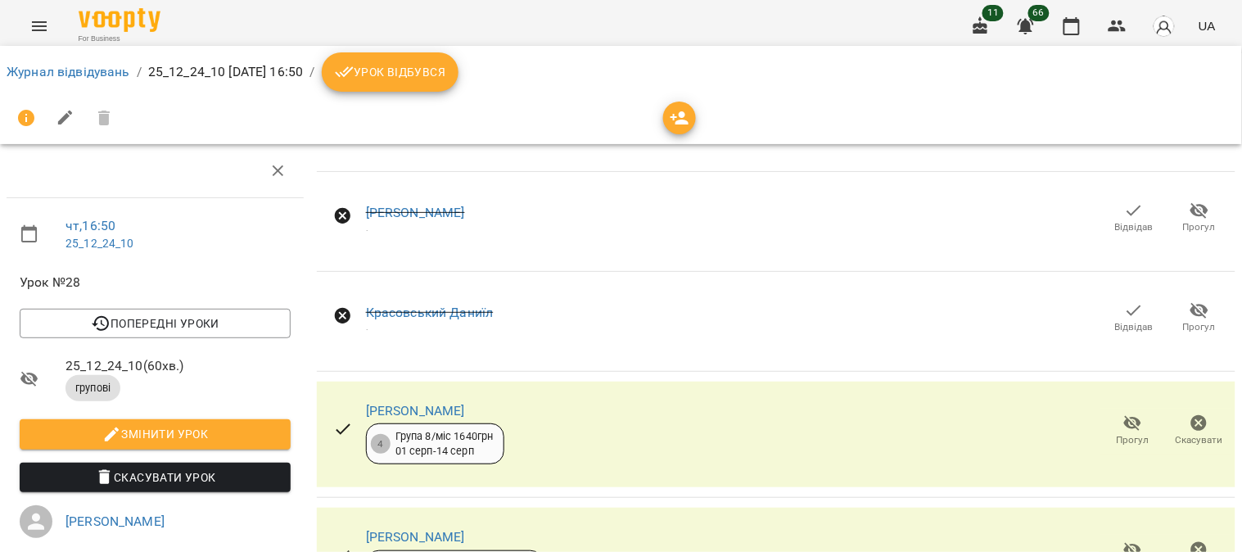
click at [610, 426] on icon "button" at bounding box center [1199, 423] width 20 height 20
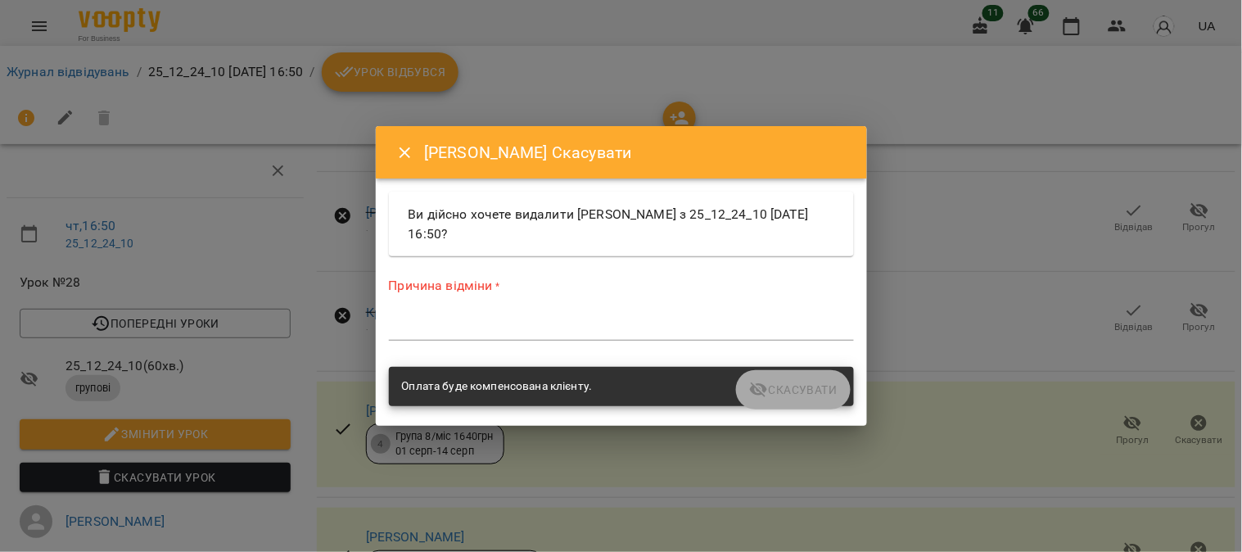
click at [511, 330] on textarea at bounding box center [621, 327] width 465 height 16
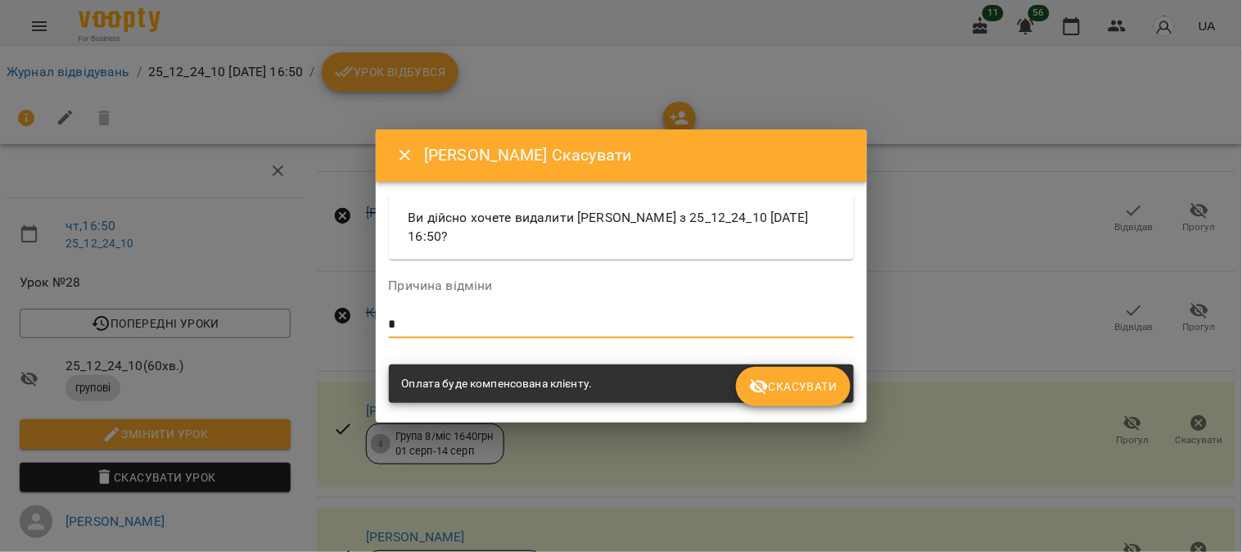
type textarea "*"
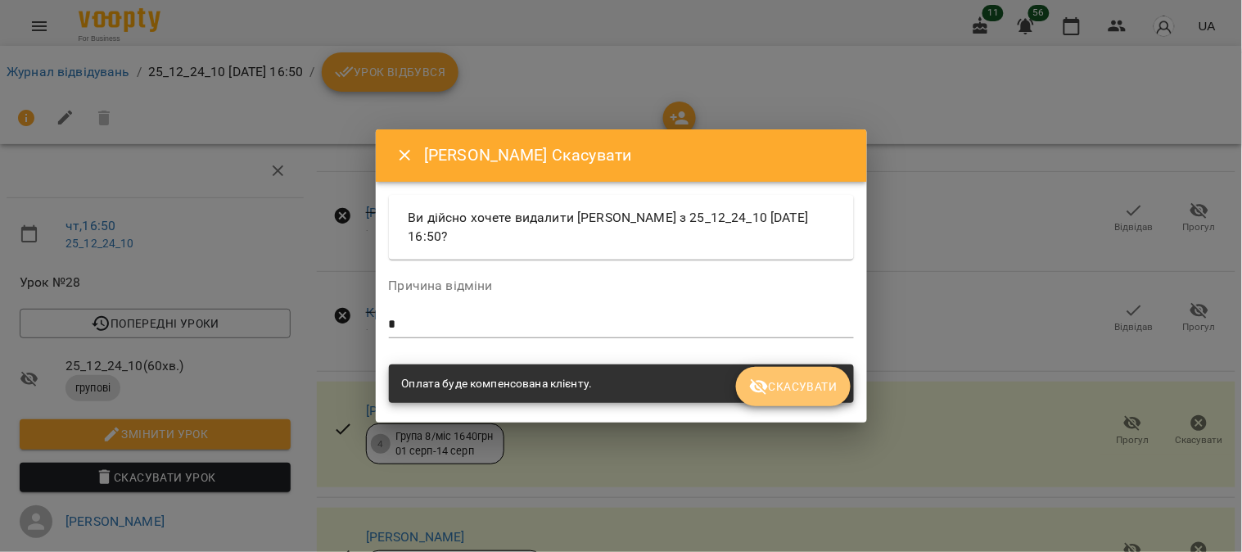
click at [610, 379] on span "Скасувати" at bounding box center [793, 387] width 88 height 20
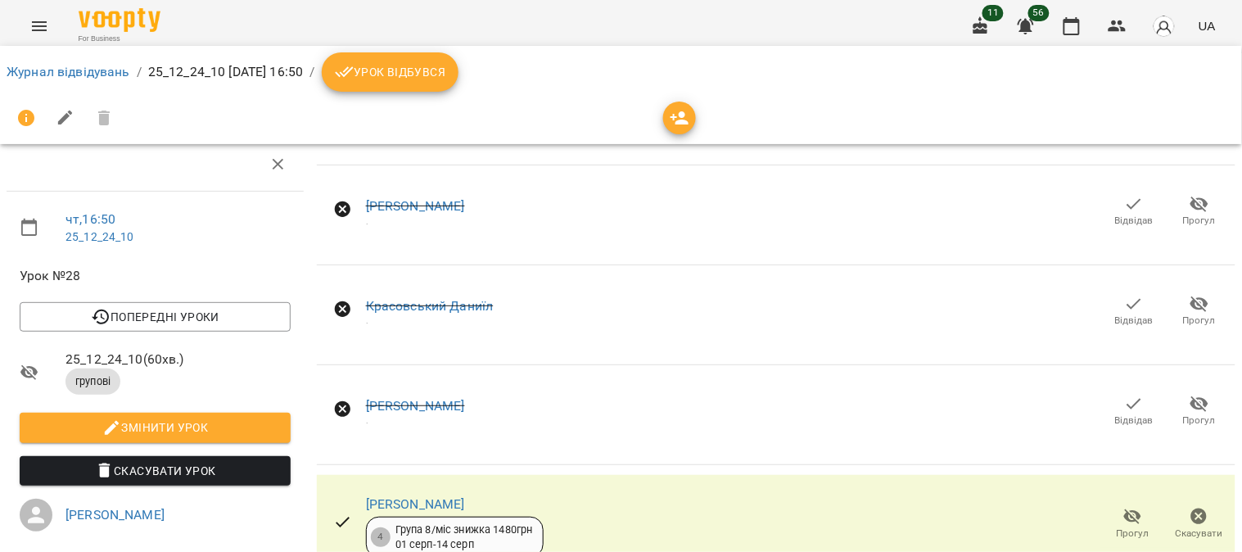
scroll to position [214, 0]
click at [610, 508] on icon "button" at bounding box center [1199, 516] width 16 height 16
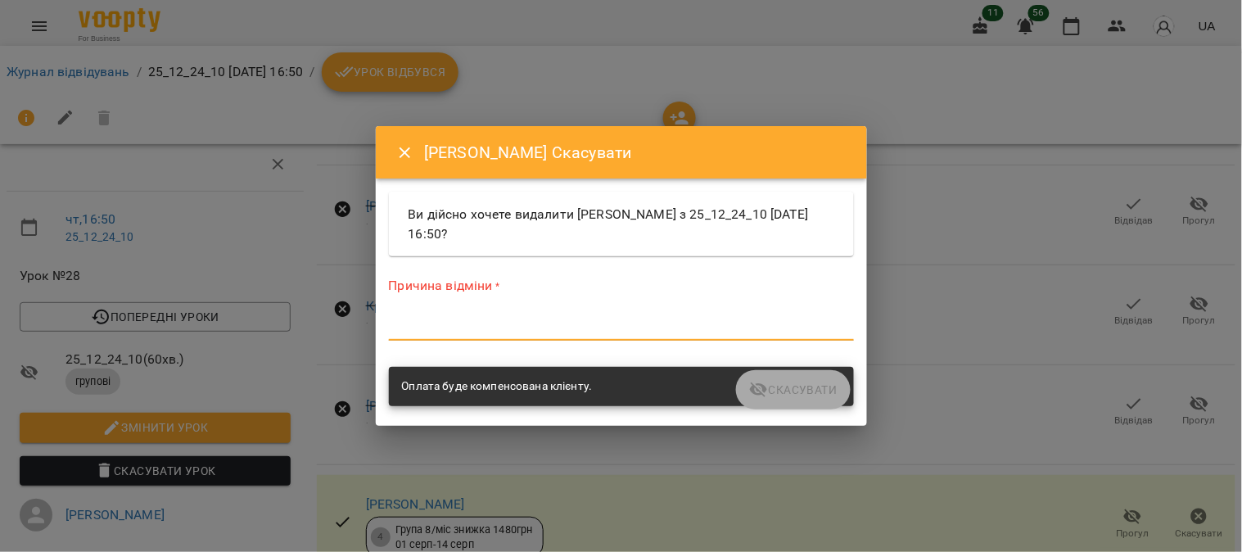
click at [555, 321] on textarea at bounding box center [621, 327] width 465 height 16
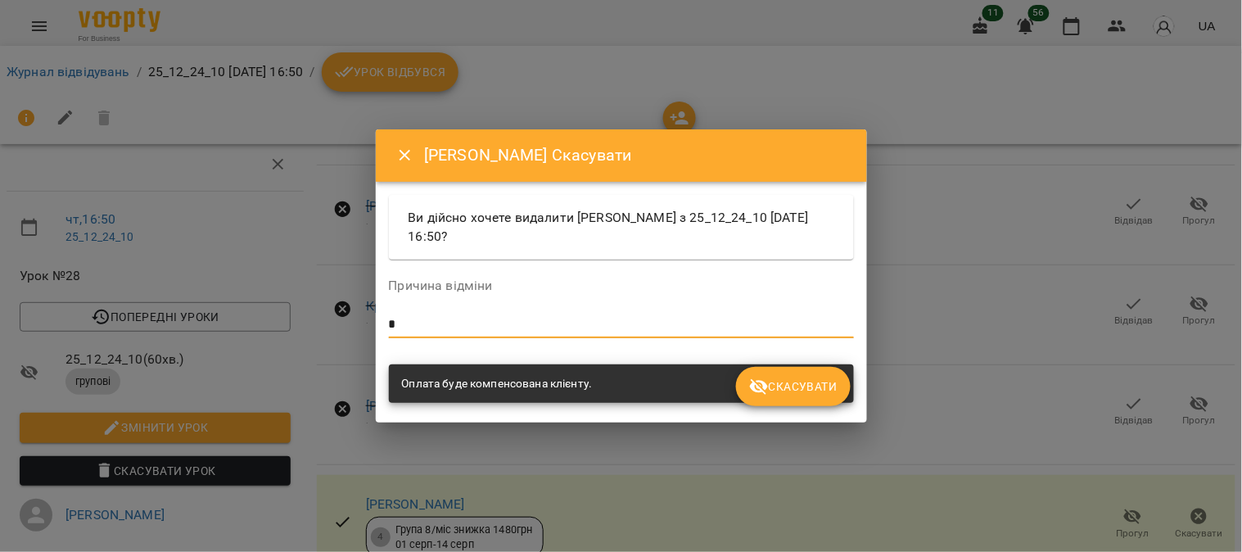
type textarea "*"
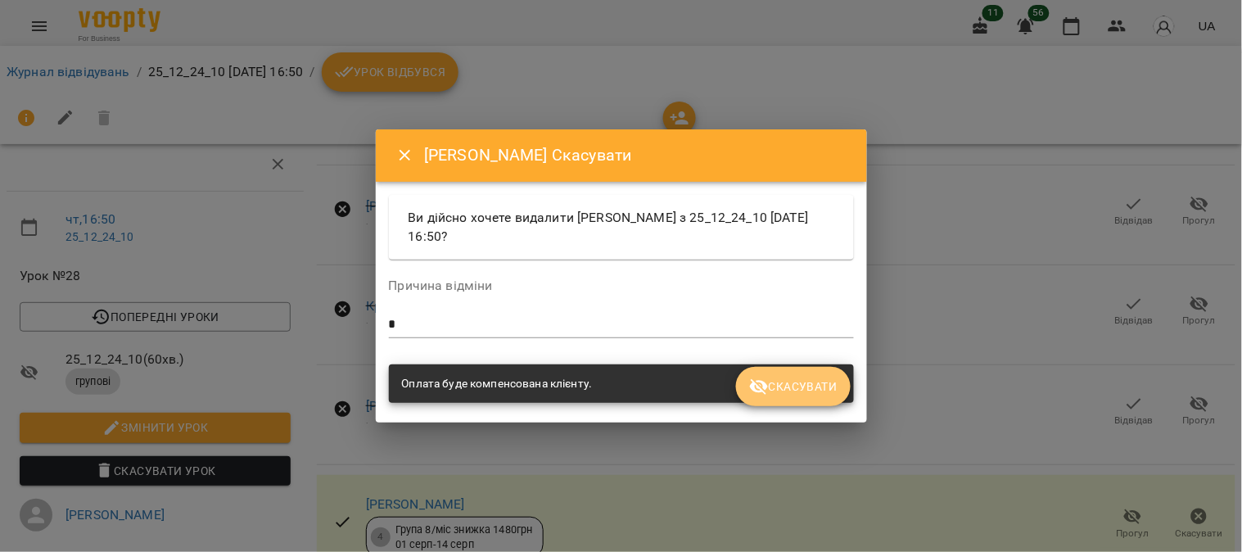
click at [610, 385] on span "Скасувати" at bounding box center [793, 387] width 88 height 20
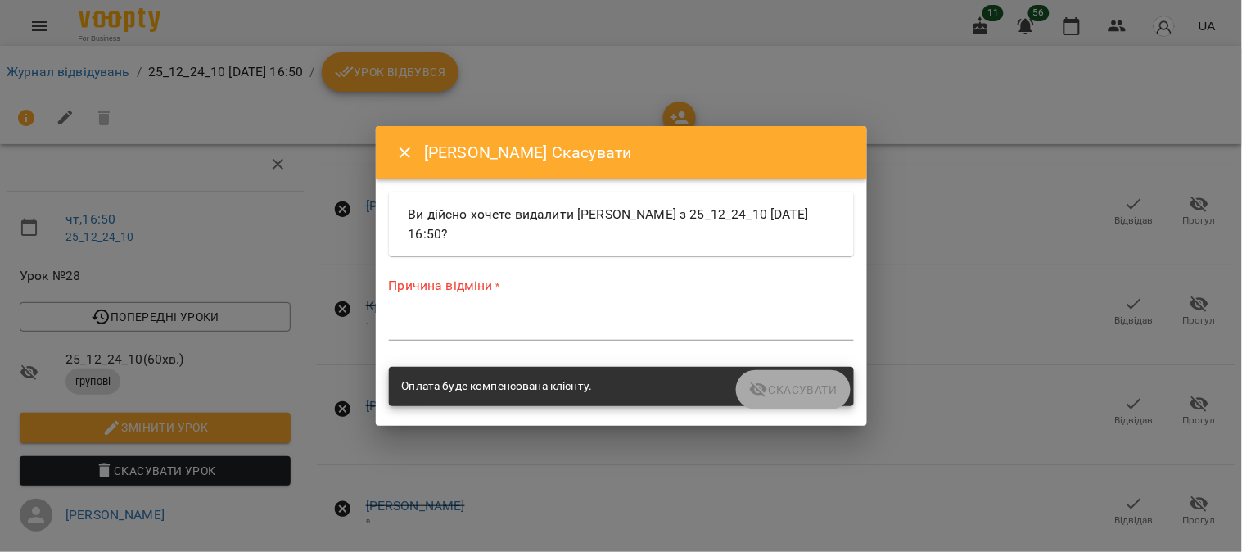
click at [546, 336] on div "*" at bounding box center [621, 327] width 465 height 26
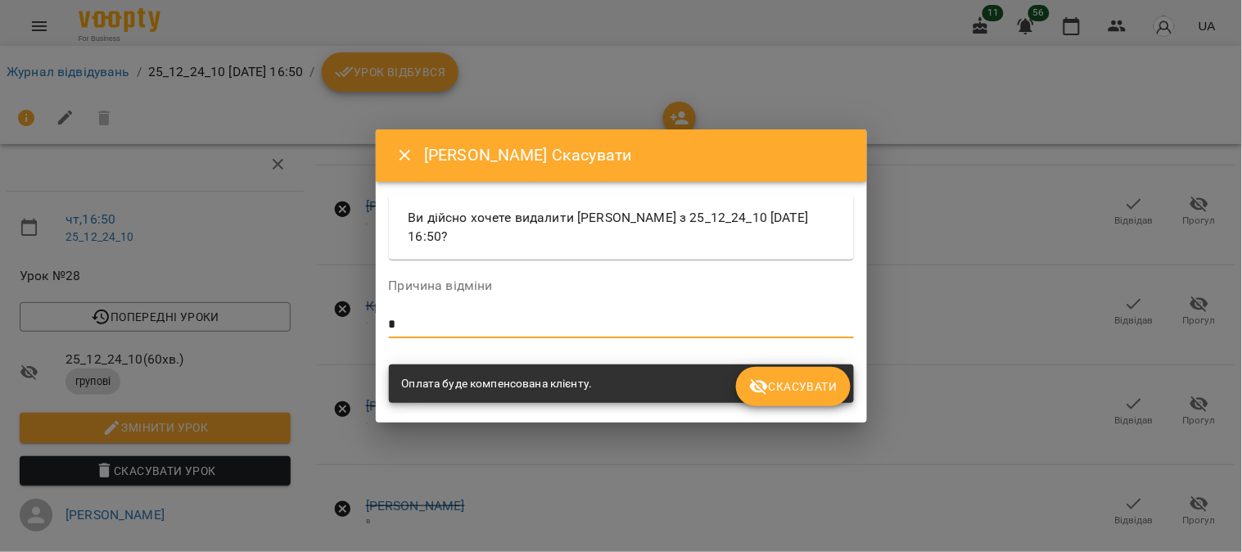
type textarea "*"
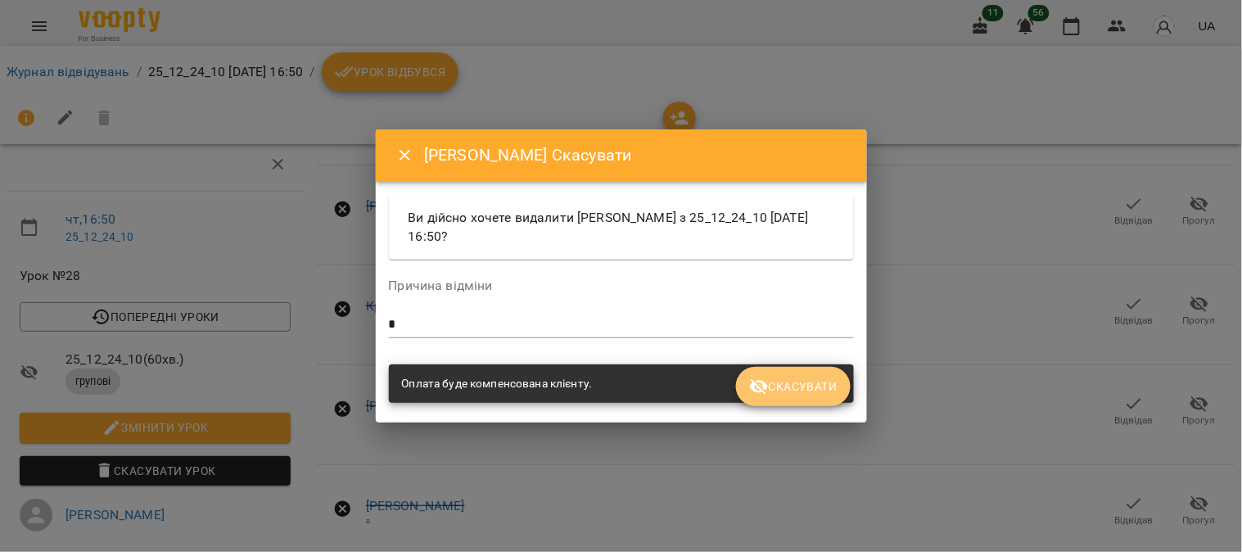
click at [610, 387] on span "Скасувати" at bounding box center [793, 387] width 88 height 20
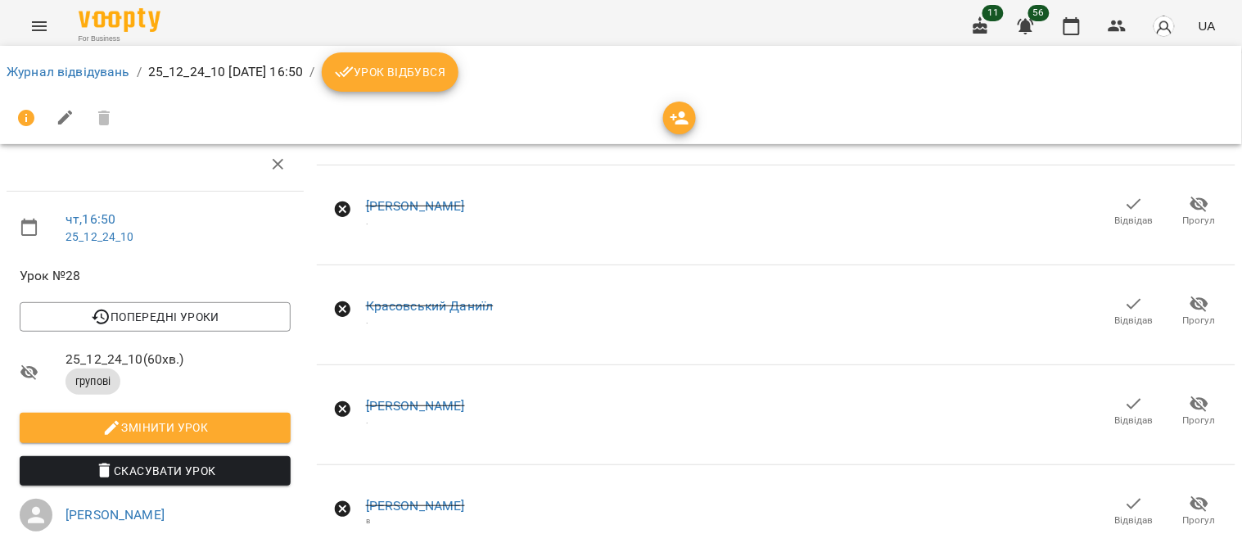
scroll to position [0, 0]
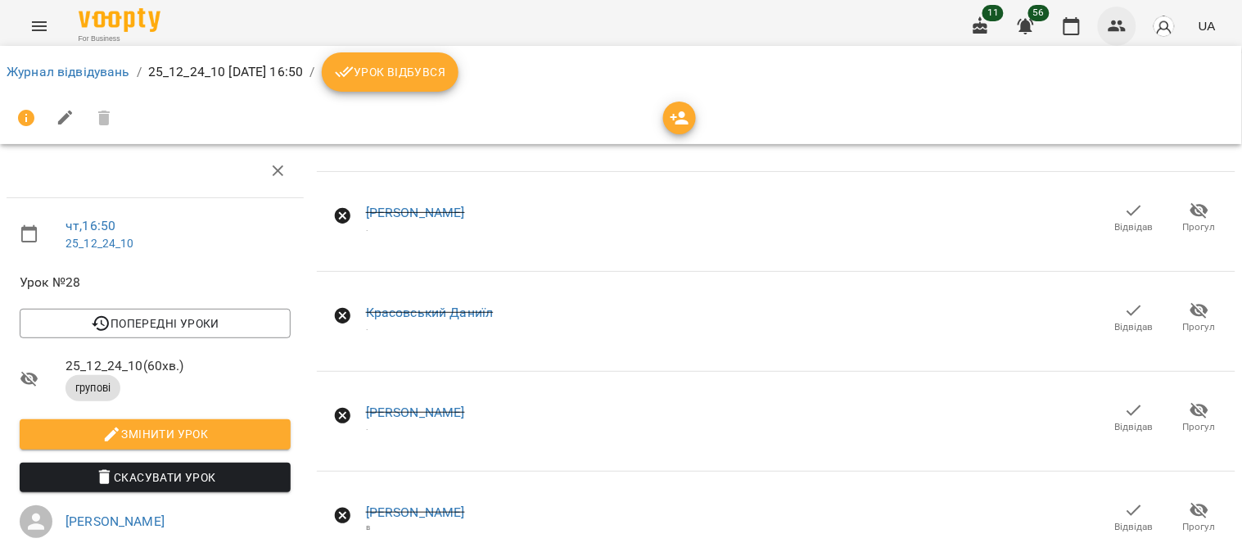
click at [610, 20] on icon "button" at bounding box center [1118, 26] width 20 height 20
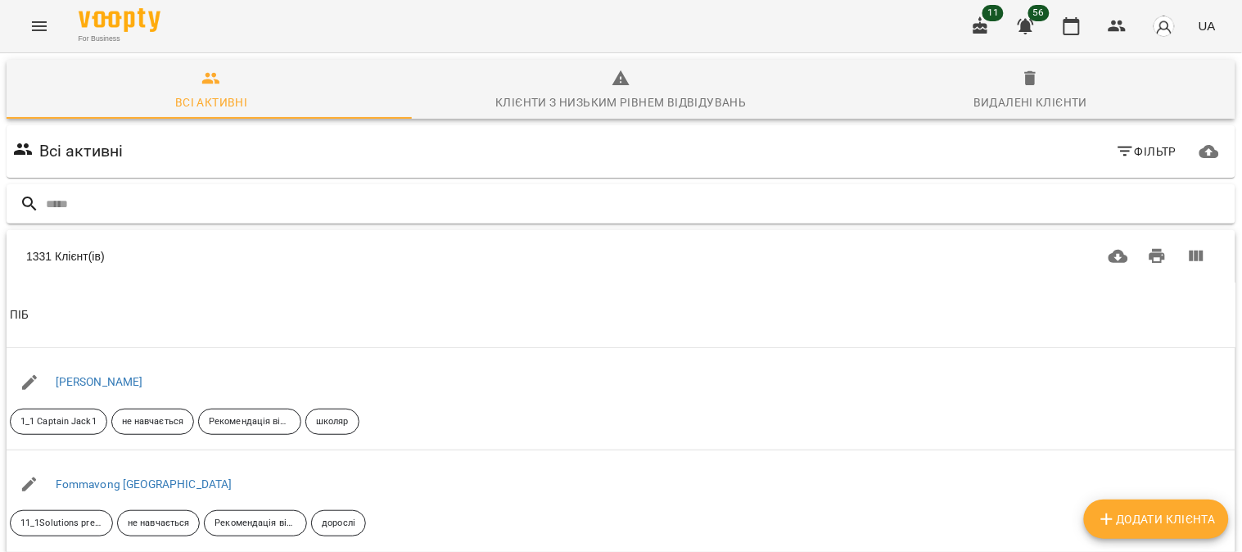
click at [68, 201] on input "text" at bounding box center [637, 204] width 1183 height 27
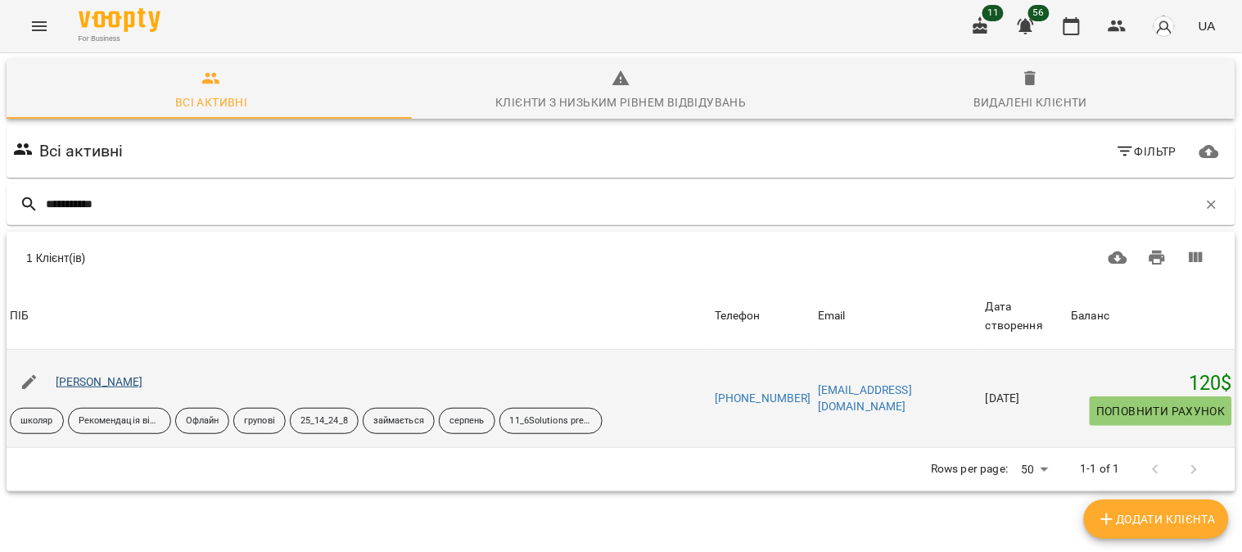
type input "**********"
click at [107, 378] on link "[PERSON_NAME]" at bounding box center [100, 381] width 88 height 13
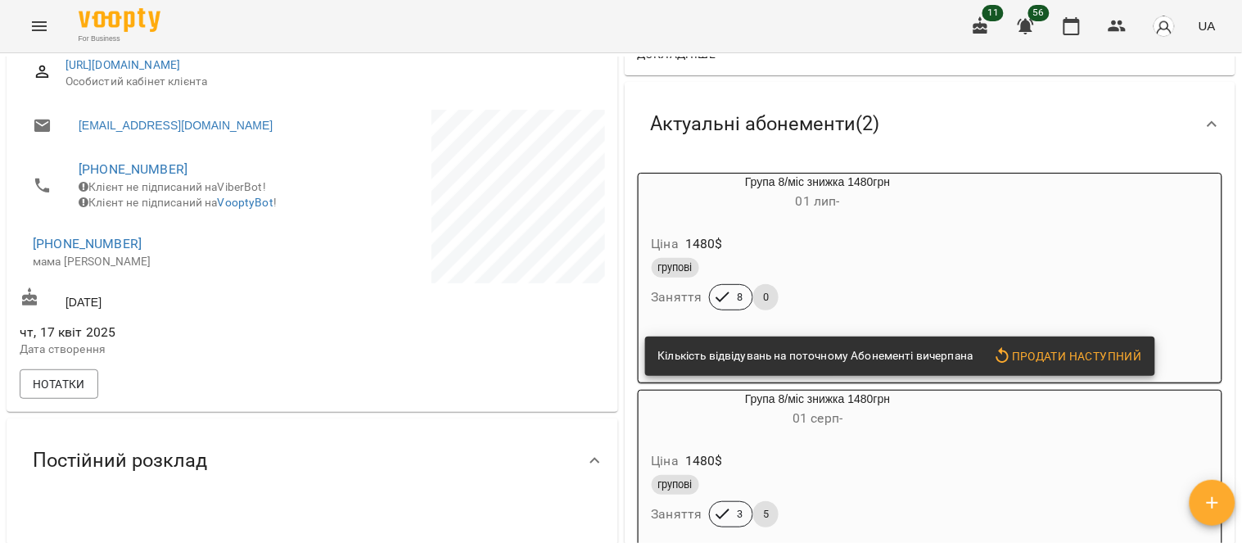
scroll to position [273, 0]
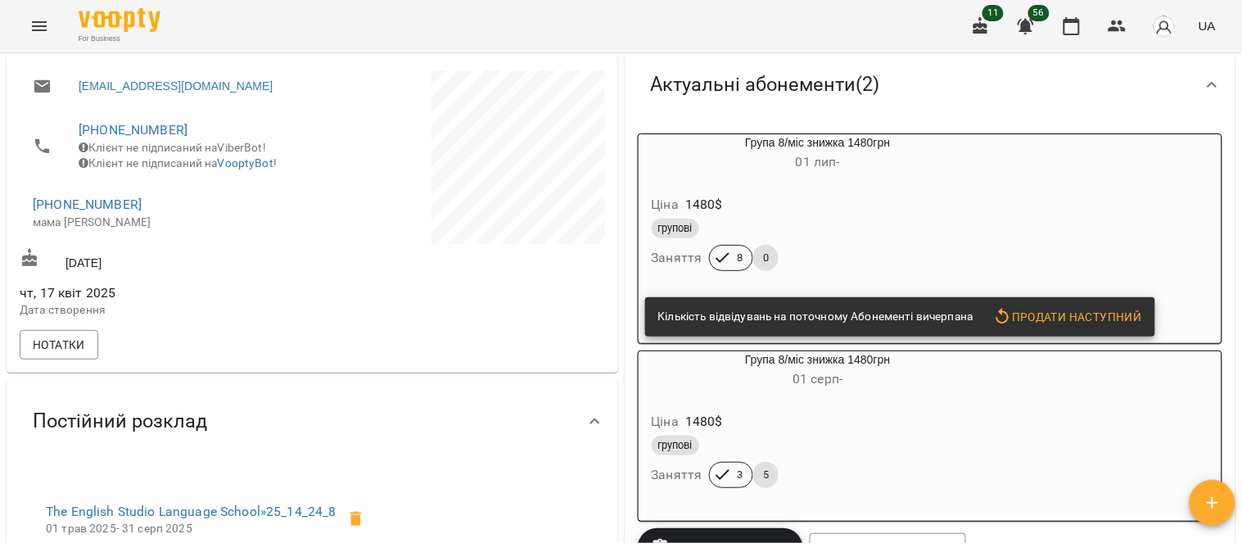
click at [610, 214] on div "Ціна 1480 $" at bounding box center [818, 204] width 340 height 29
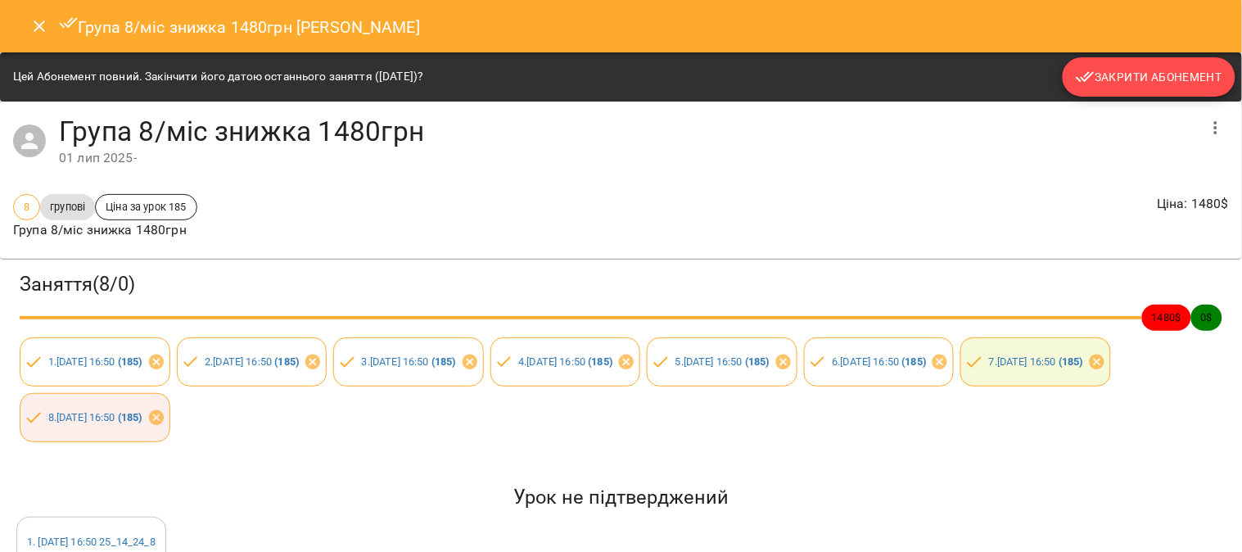
click at [610, 63] on button "Закрити Абонемент" at bounding box center [1149, 76] width 173 height 39
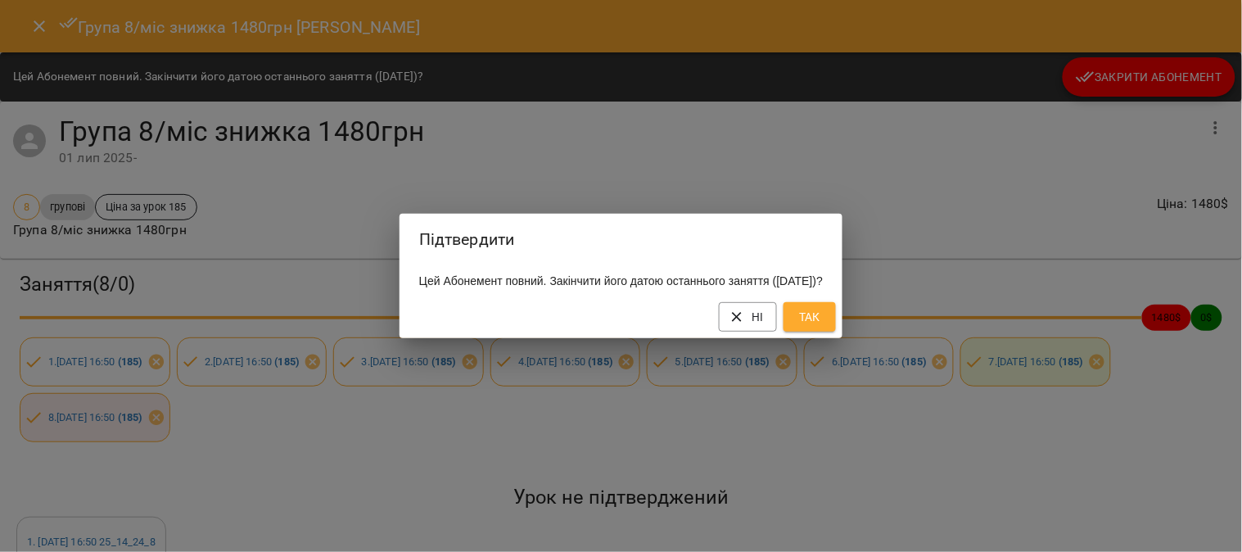
click at [610, 322] on span "Так" at bounding box center [810, 317] width 26 height 20
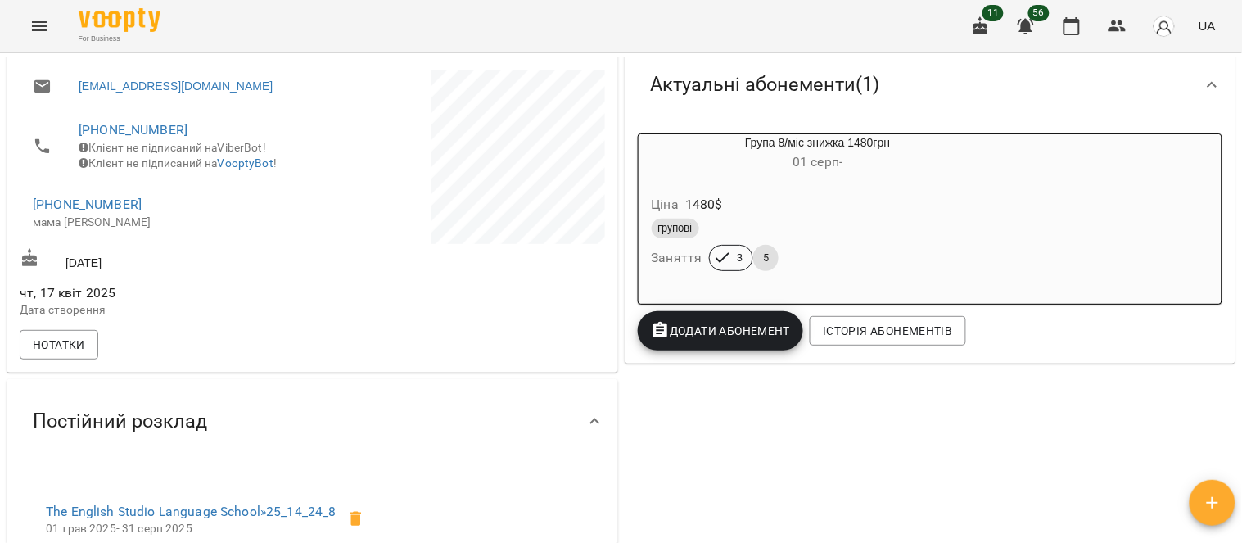
scroll to position [91, 0]
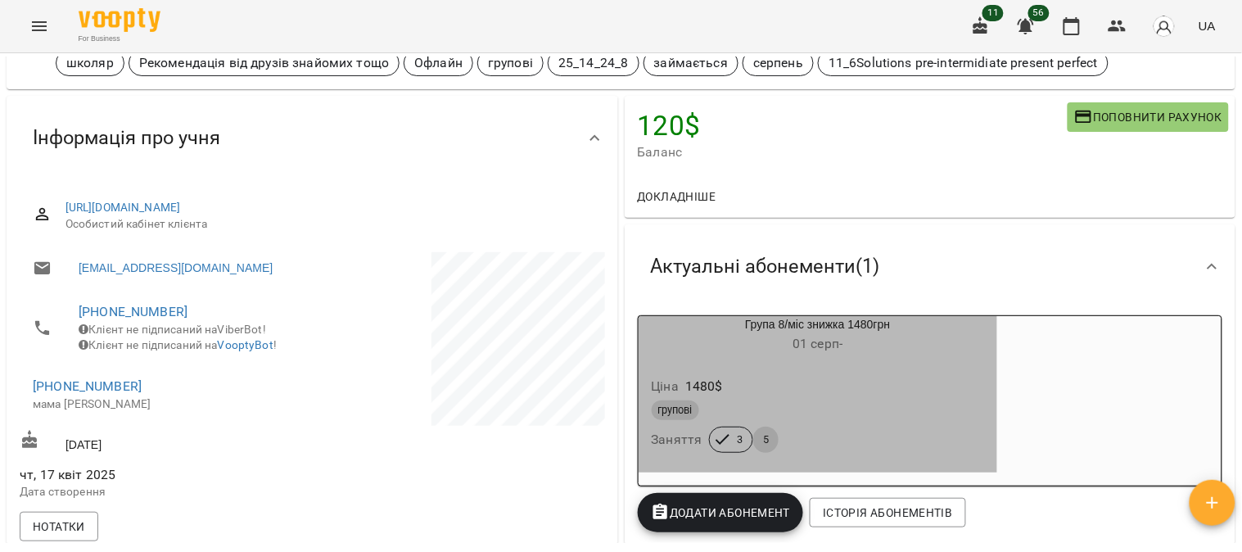
click at [610, 385] on div "Ціна 1480 $" at bounding box center [818, 386] width 340 height 29
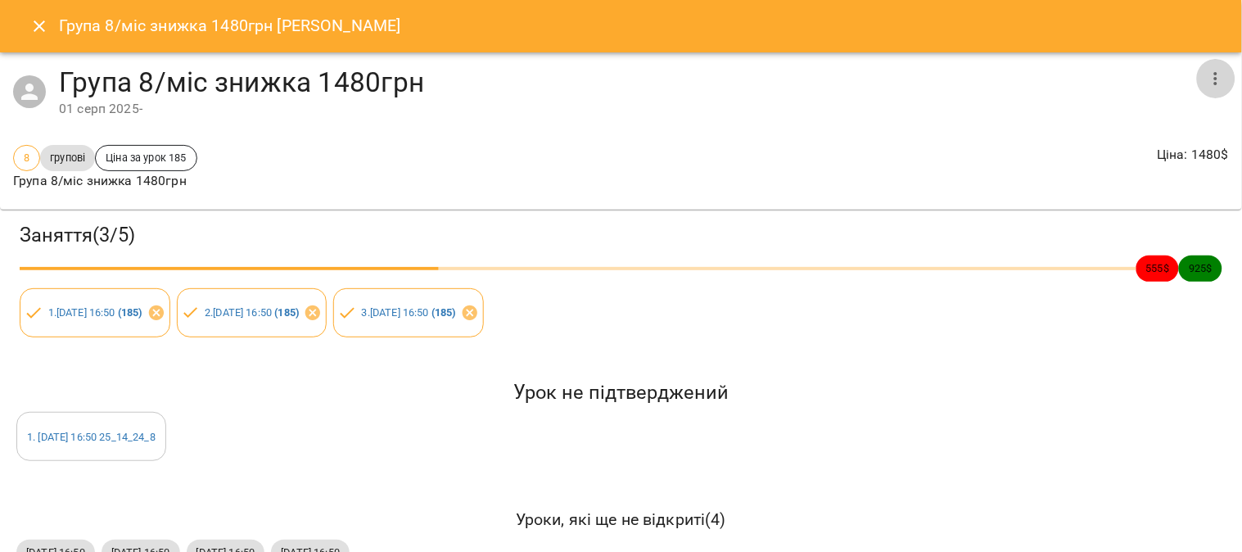
click at [610, 79] on icon "button" at bounding box center [1216, 79] width 20 height 20
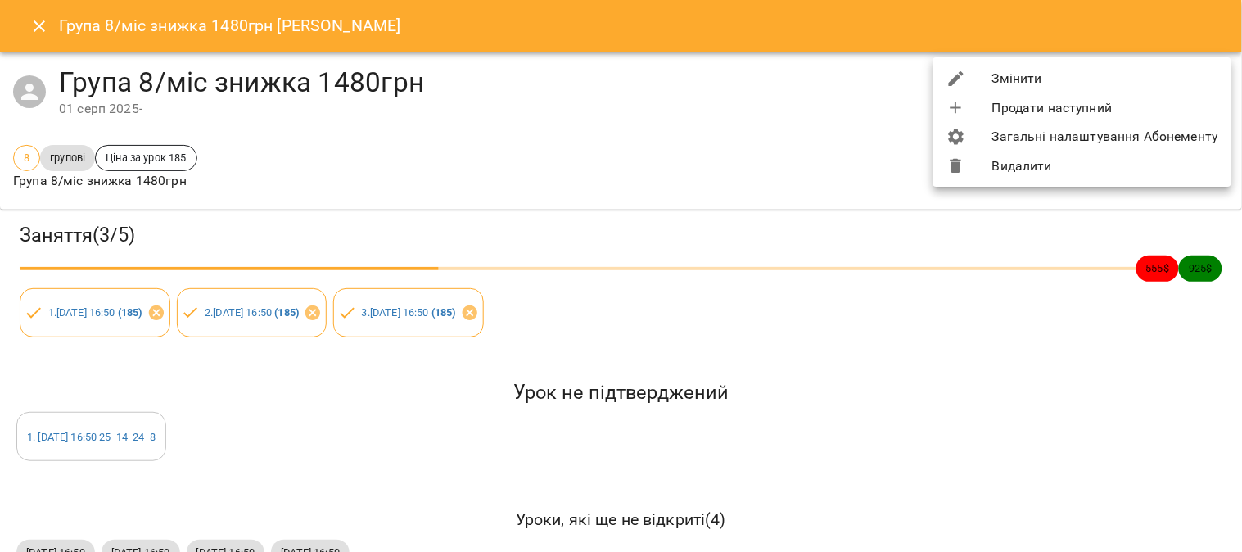
click at [610, 157] on div at bounding box center [621, 276] width 1242 height 552
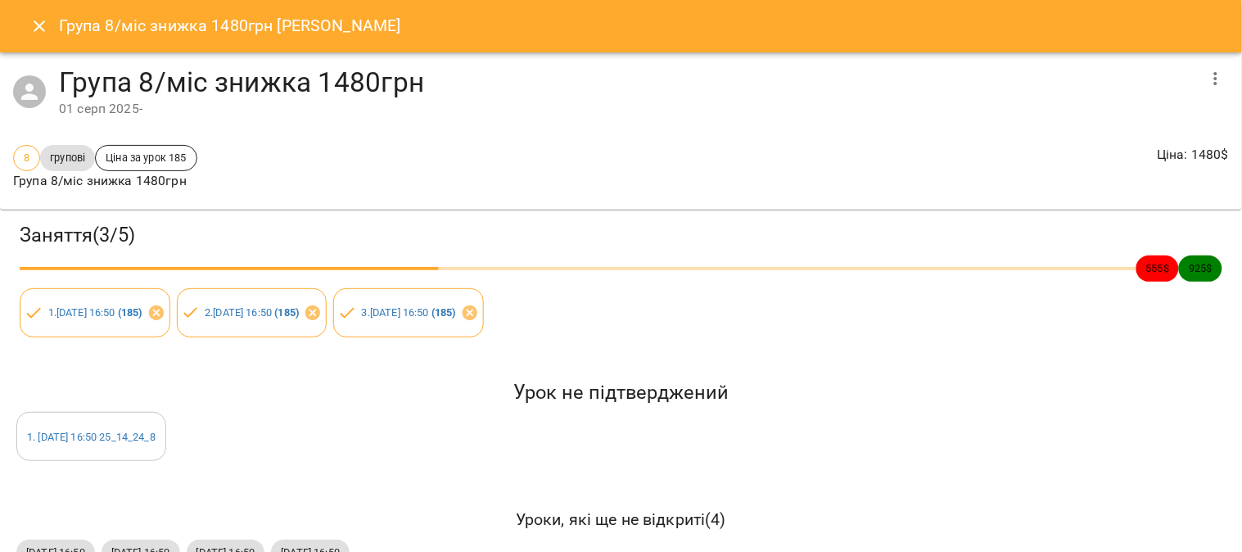
click at [610, 79] on icon "button" at bounding box center [1216, 79] width 20 height 20
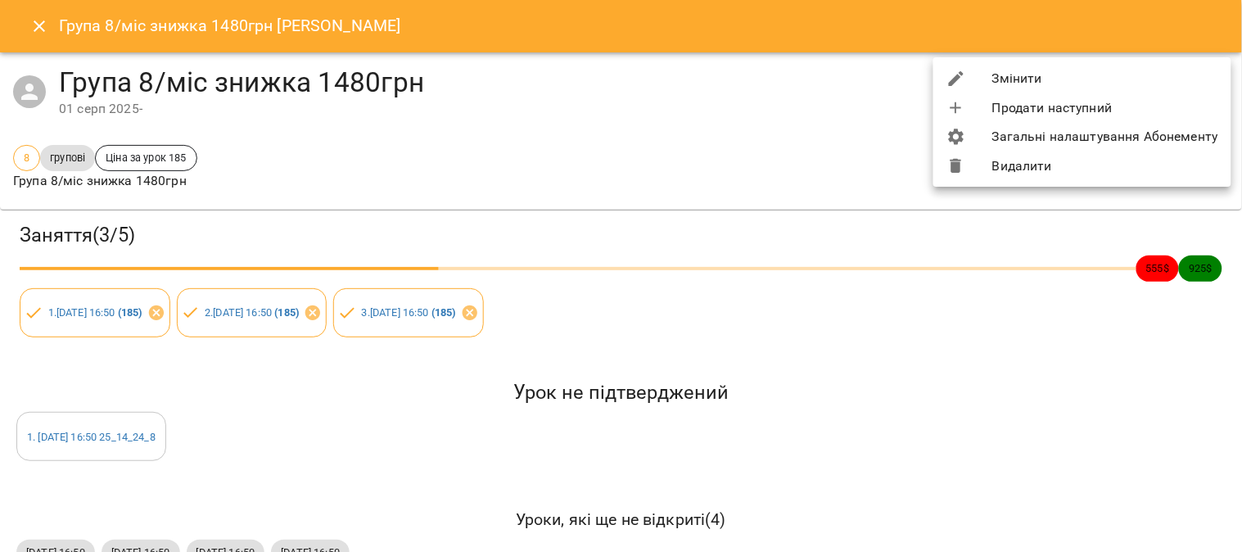
click at [610, 159] on li "Видалити" at bounding box center [1082, 165] width 298 height 29
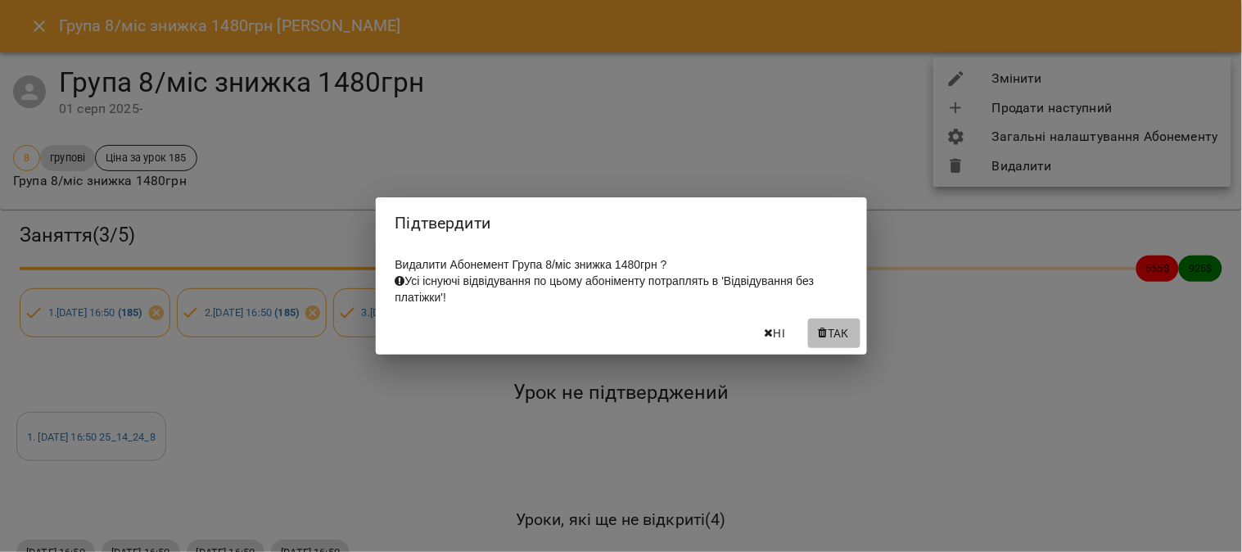
click at [610, 333] on button "Так" at bounding box center [834, 332] width 52 height 29
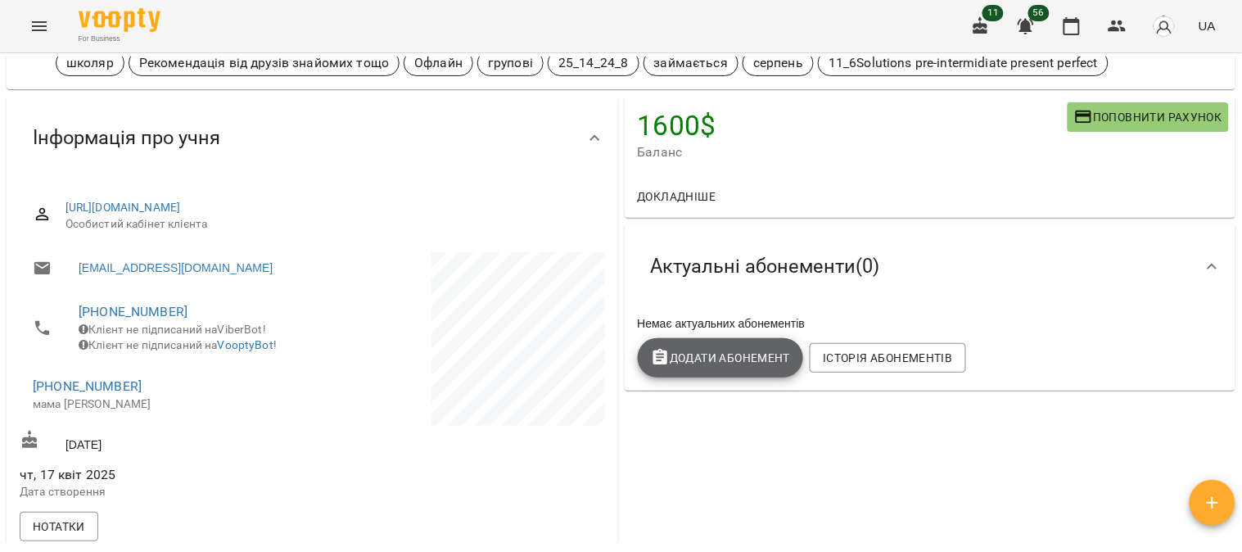
click at [610, 362] on span "Додати Абонемент" at bounding box center [721, 358] width 140 height 20
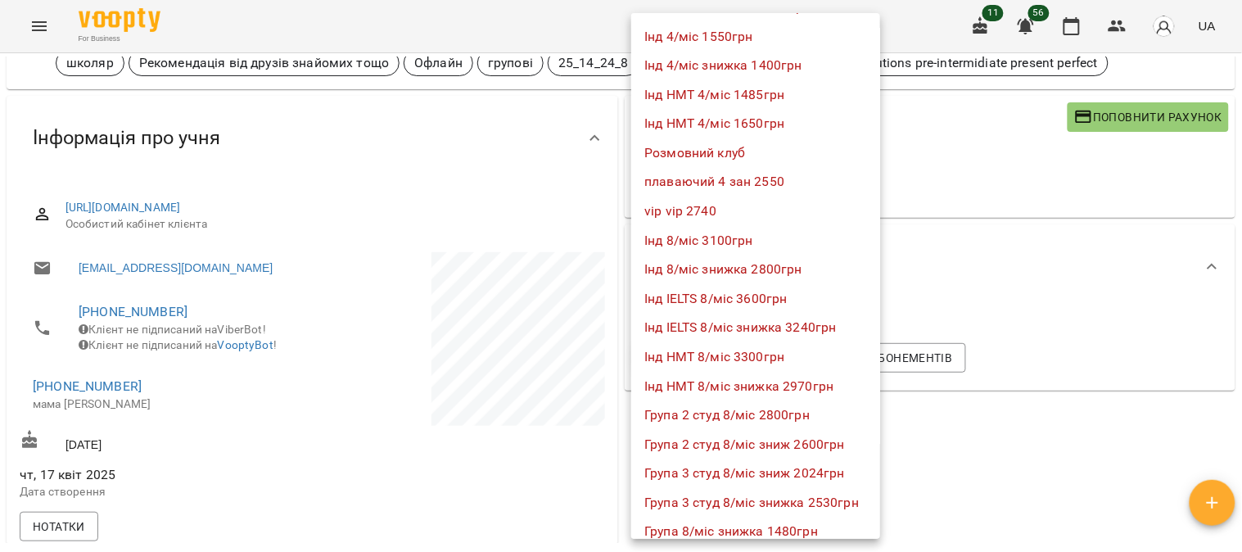
scroll to position [909, 0]
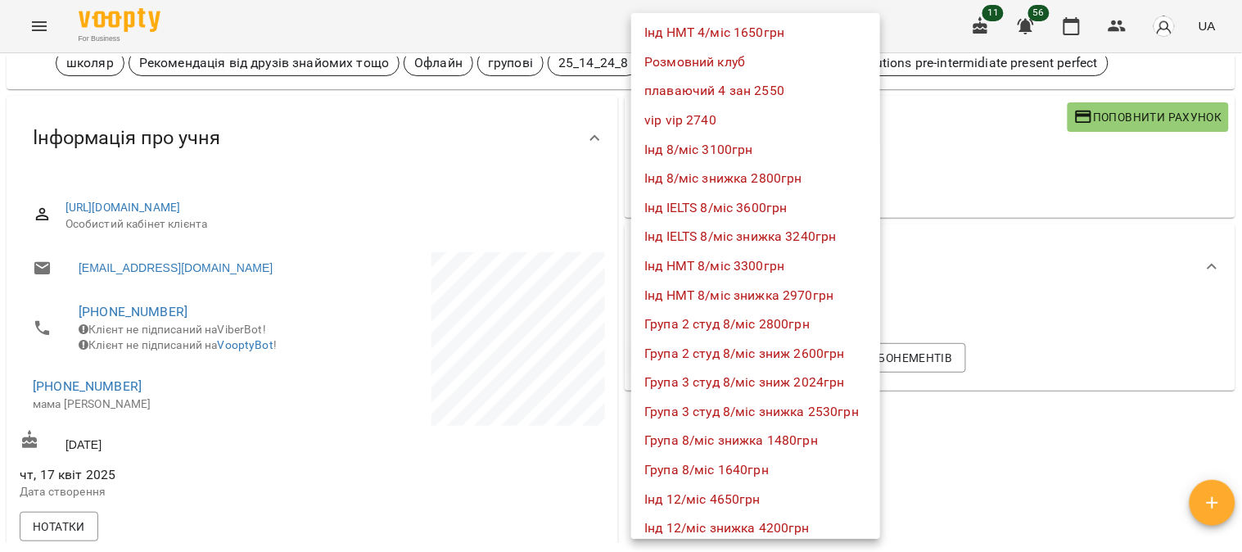
click at [610, 432] on li "Група 8/міс знижка 1480грн" at bounding box center [755, 440] width 249 height 29
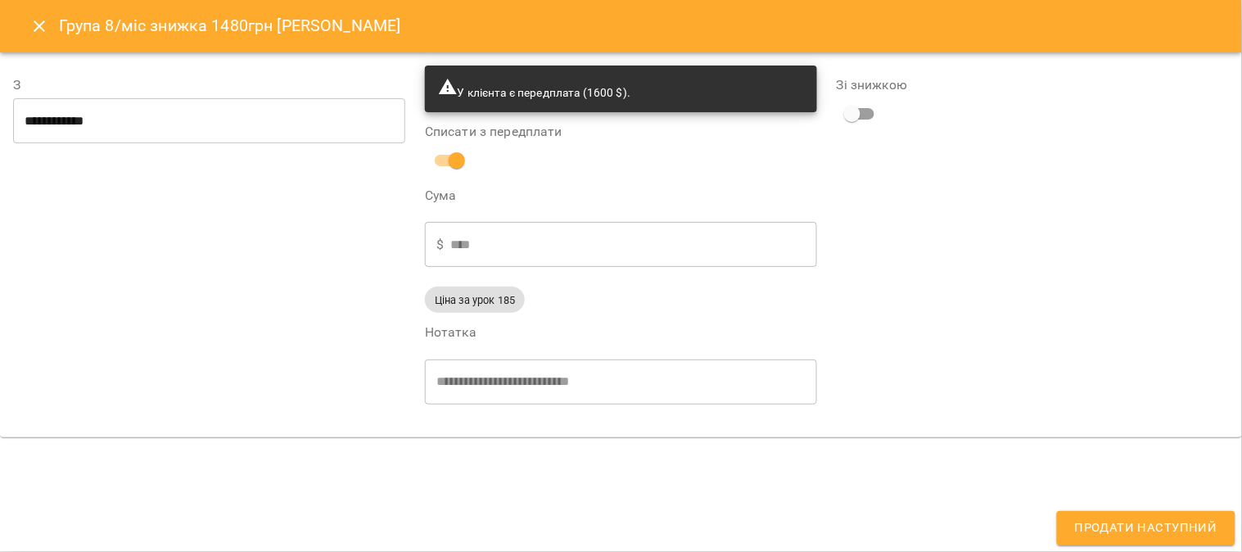
type input "**********"
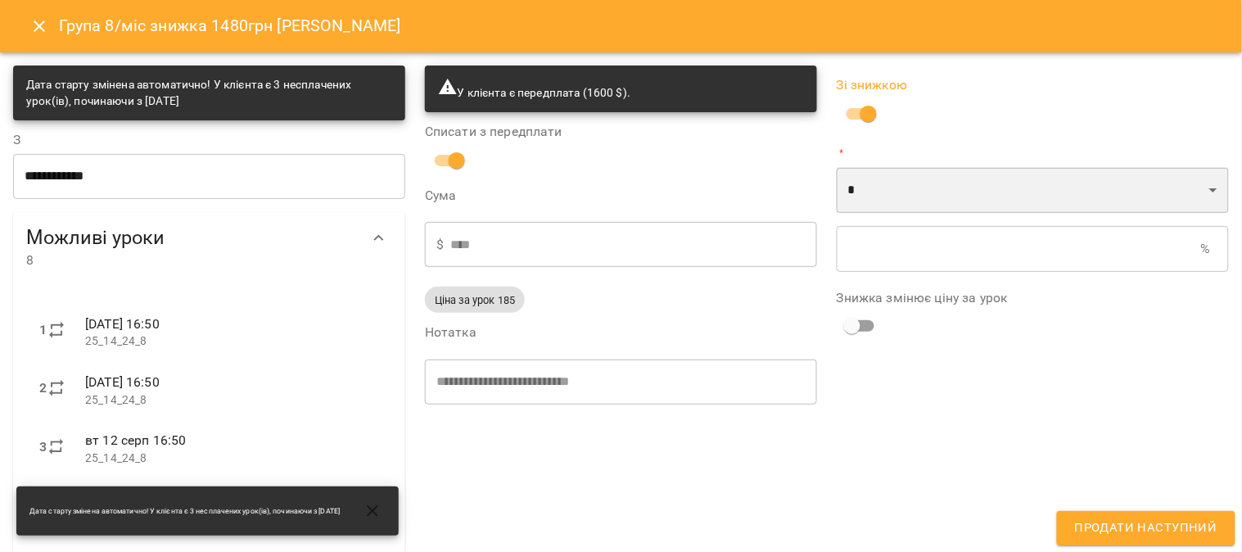
click at [610, 186] on select "* *" at bounding box center [1033, 190] width 392 height 46
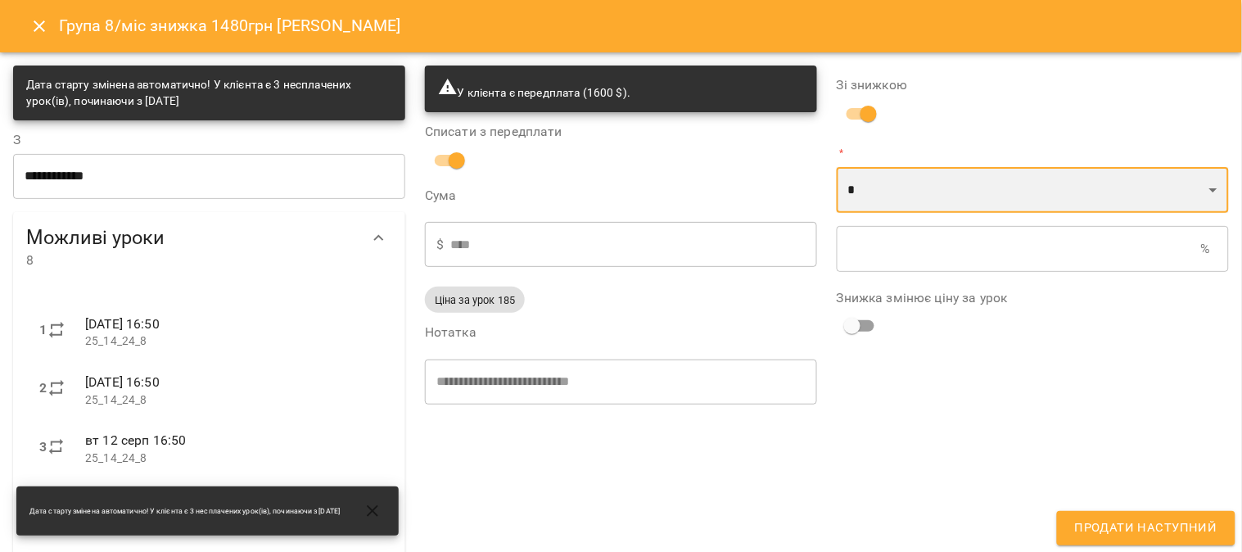
select select "*****"
click at [610, 167] on select "* *" at bounding box center [1033, 190] width 392 height 46
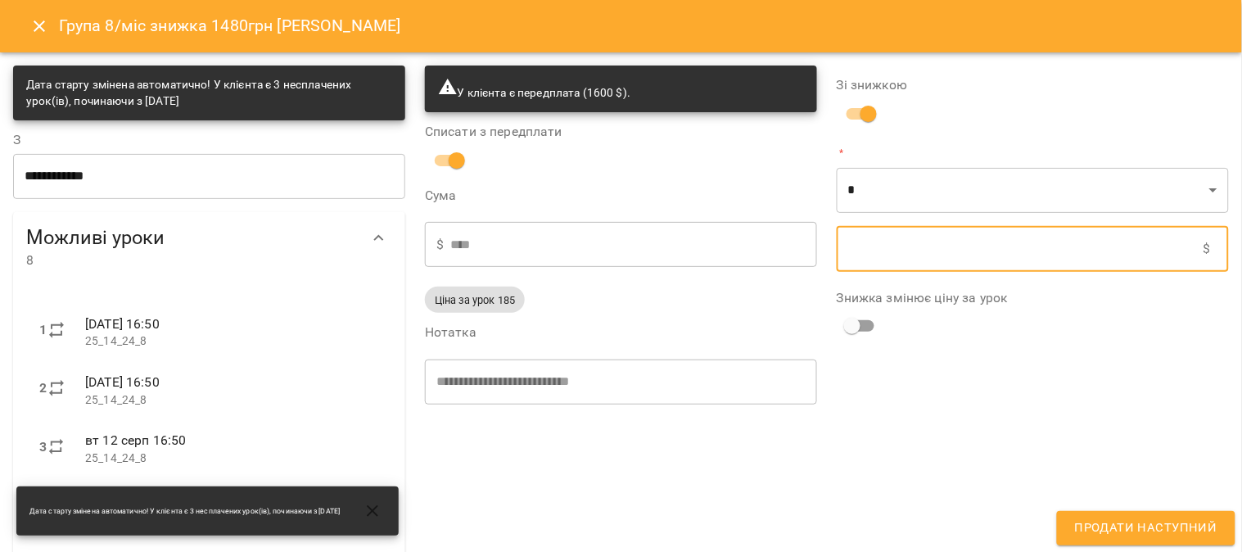
click at [610, 241] on input "text" at bounding box center [1020, 249] width 367 height 46
type input "****"
type input "*"
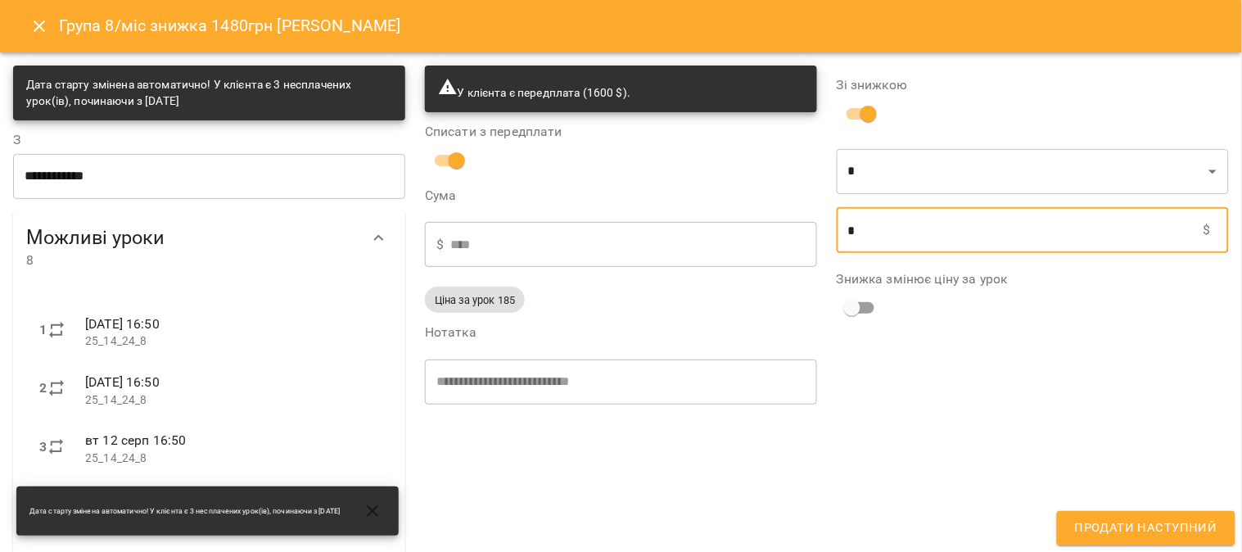
type input "****"
type input "**"
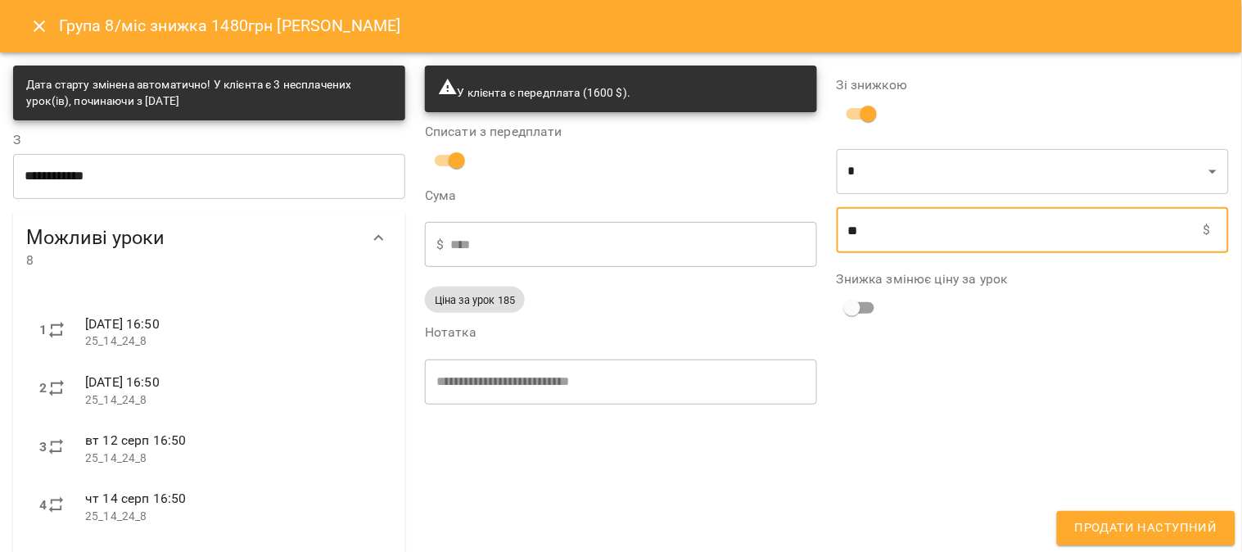
type input "****"
type input "***"
click at [610, 509] on span "Продати наступний" at bounding box center [1146, 527] width 142 height 21
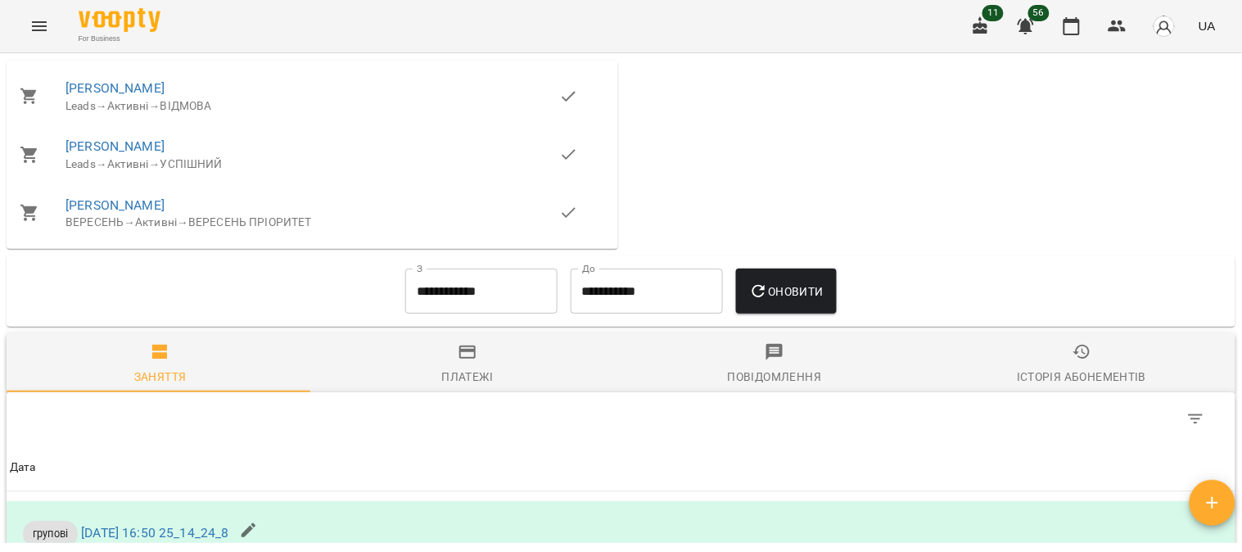
scroll to position [1020, 0]
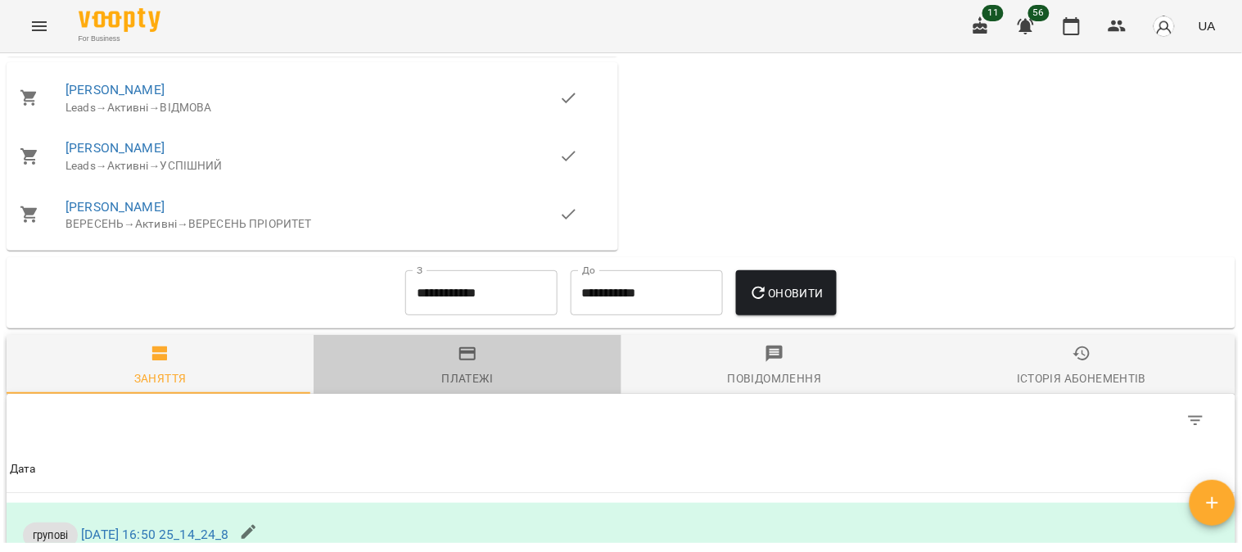
drag, startPoint x: 465, startPoint y: 367, endPoint x: 503, endPoint y: 356, distance: 39.9
click at [464, 363] on icon "button" at bounding box center [468, 354] width 20 height 20
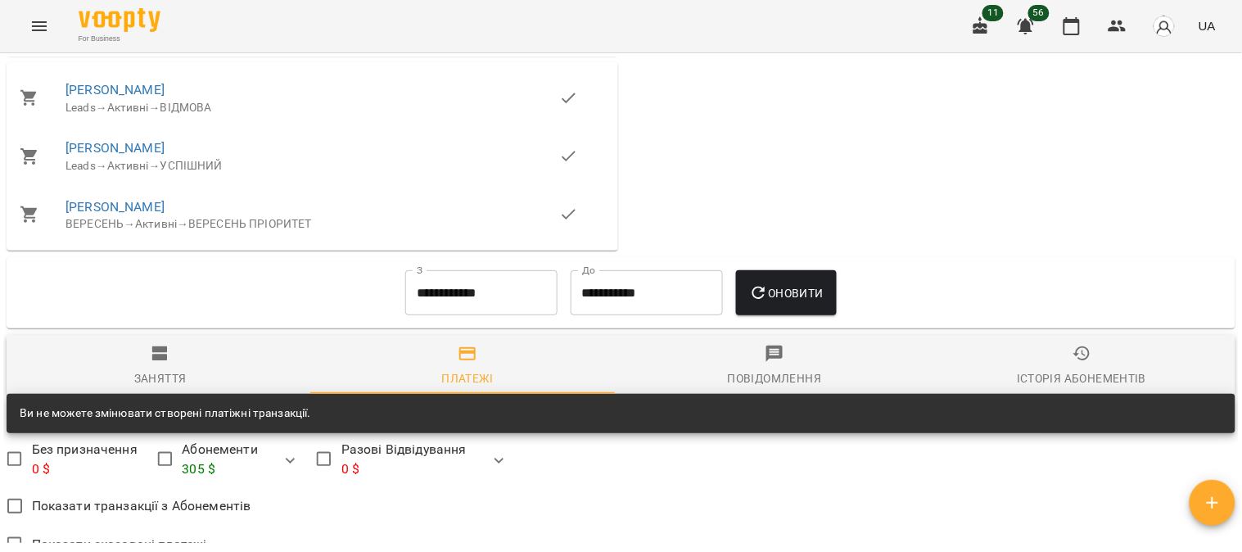
click at [493, 304] on input "**********" at bounding box center [481, 293] width 152 height 46
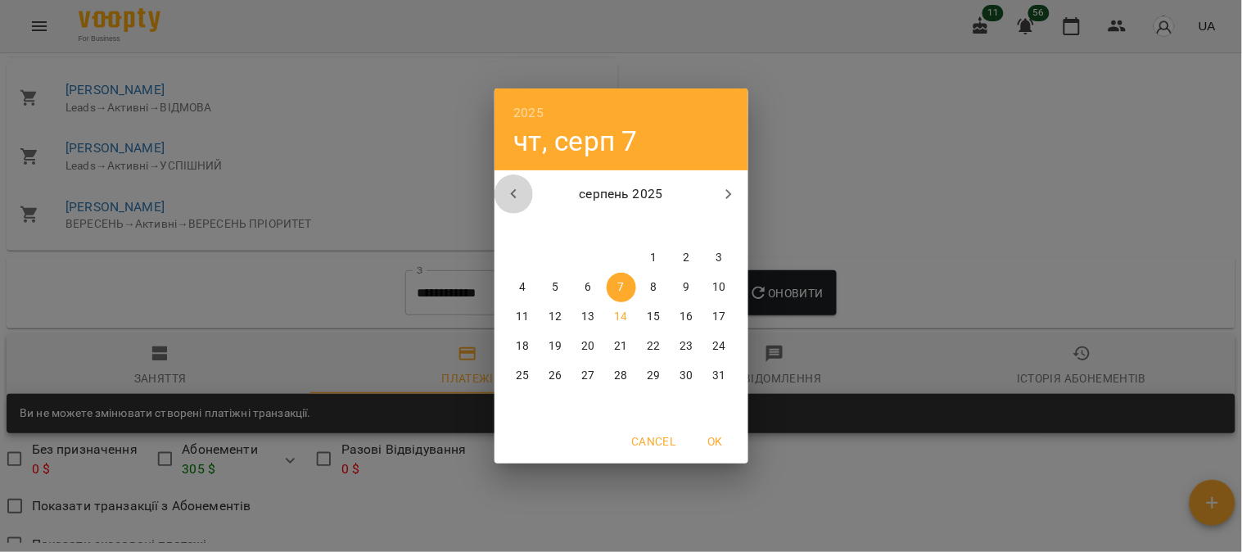
click at [516, 187] on icon "button" at bounding box center [514, 194] width 20 height 20
click at [549, 257] on span "1" at bounding box center [555, 258] width 29 height 16
type input "**********"
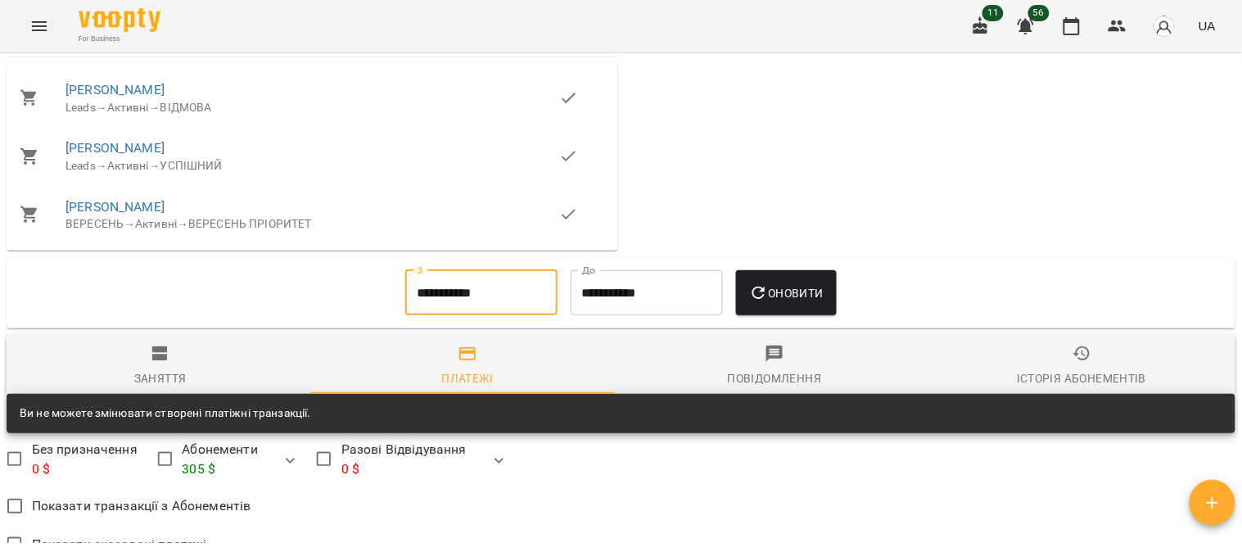
click at [610, 303] on span "Оновити" at bounding box center [786, 293] width 74 height 20
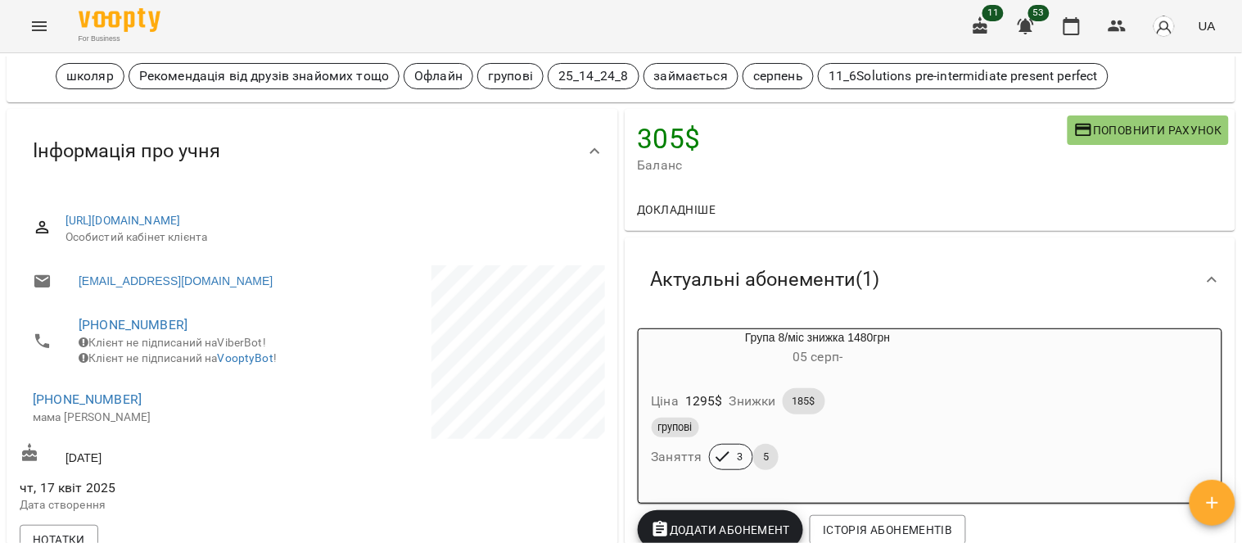
scroll to position [182, 0]
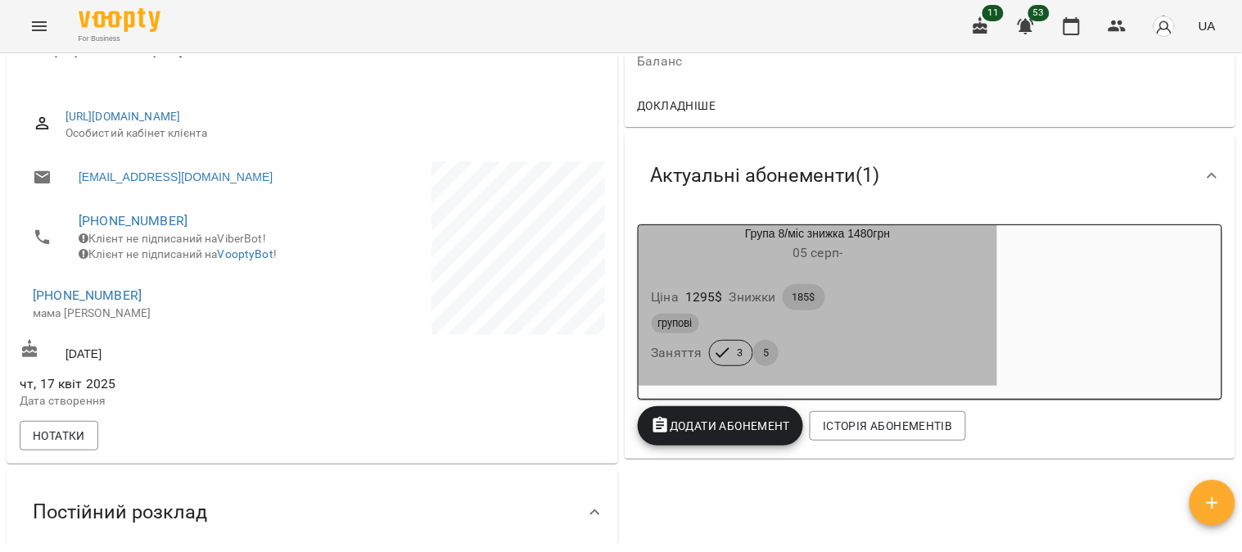
click at [610, 305] on div "Ціна 1295 $ Знижки 185$" at bounding box center [818, 297] width 340 height 33
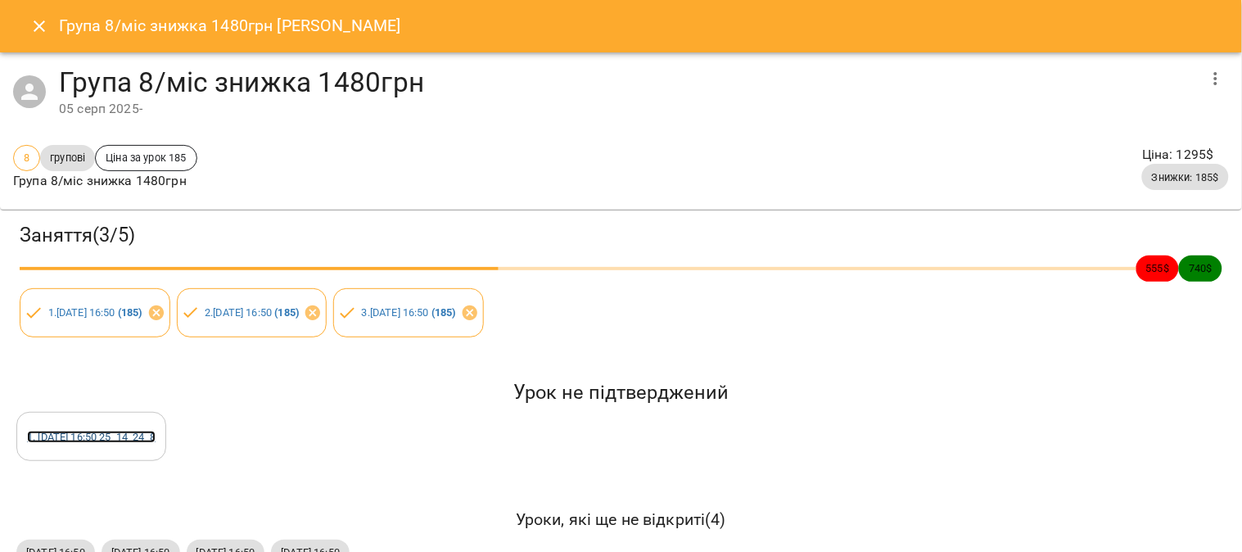
drag, startPoint x: 123, startPoint y: 442, endPoint x: 144, endPoint y: 439, distance: 21.5
click at [123, 443] on span "1 . [DATE] 16:50 25_14_24_8" at bounding box center [91, 437] width 148 height 16
click at [108, 436] on link "1 . [DATE] 16:50 25_14_24_8" at bounding box center [91, 437] width 129 height 12
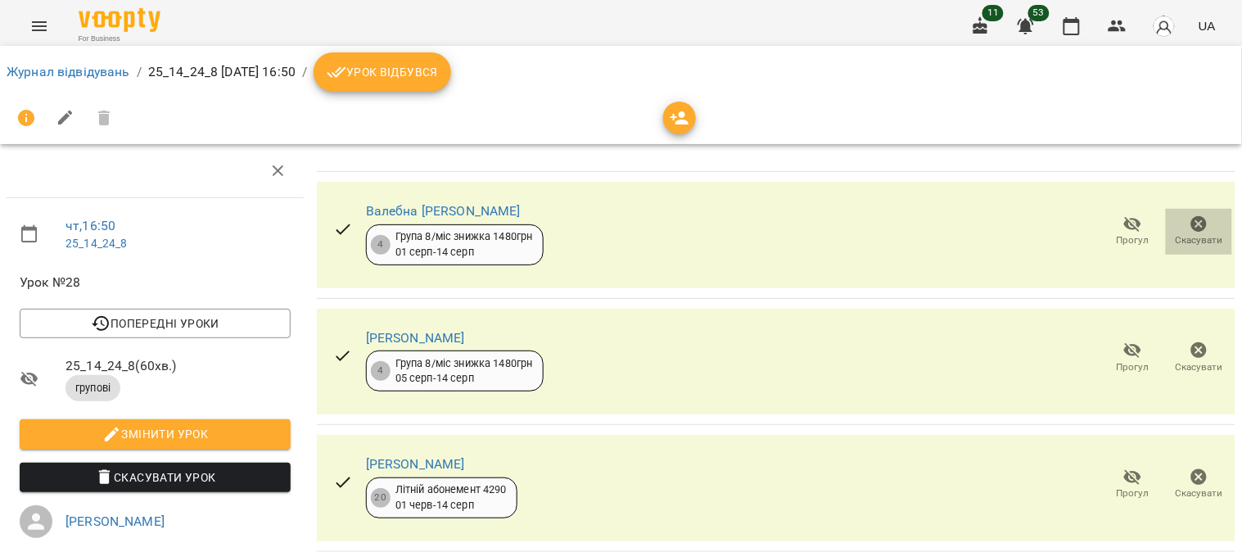
click at [610, 224] on icon "button" at bounding box center [1199, 224] width 20 height 20
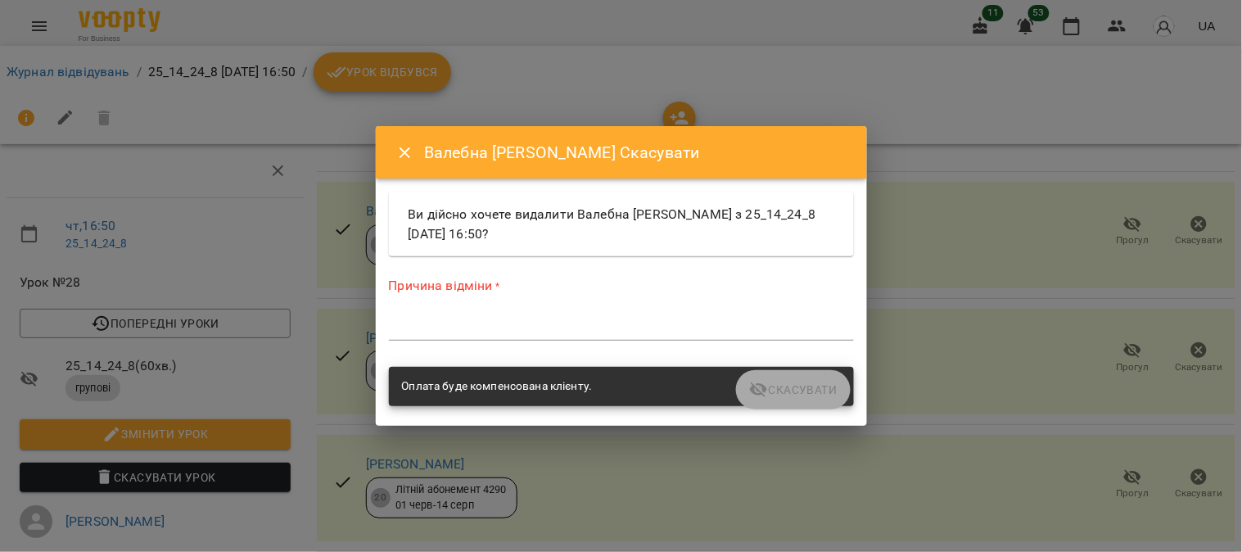
click at [589, 323] on textarea at bounding box center [621, 327] width 465 height 16
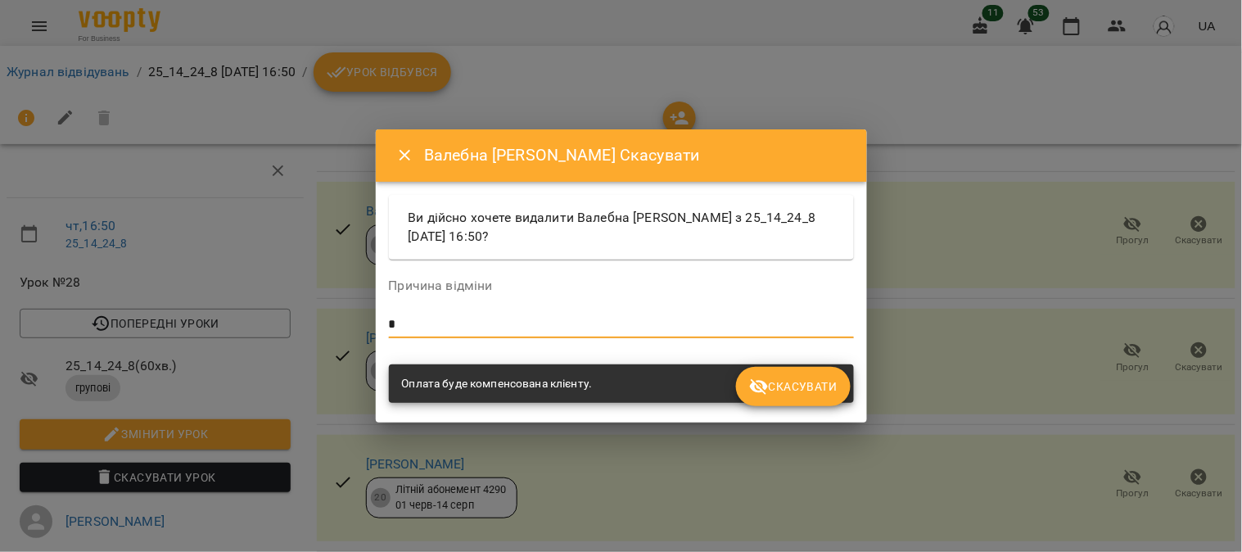
type textarea "*"
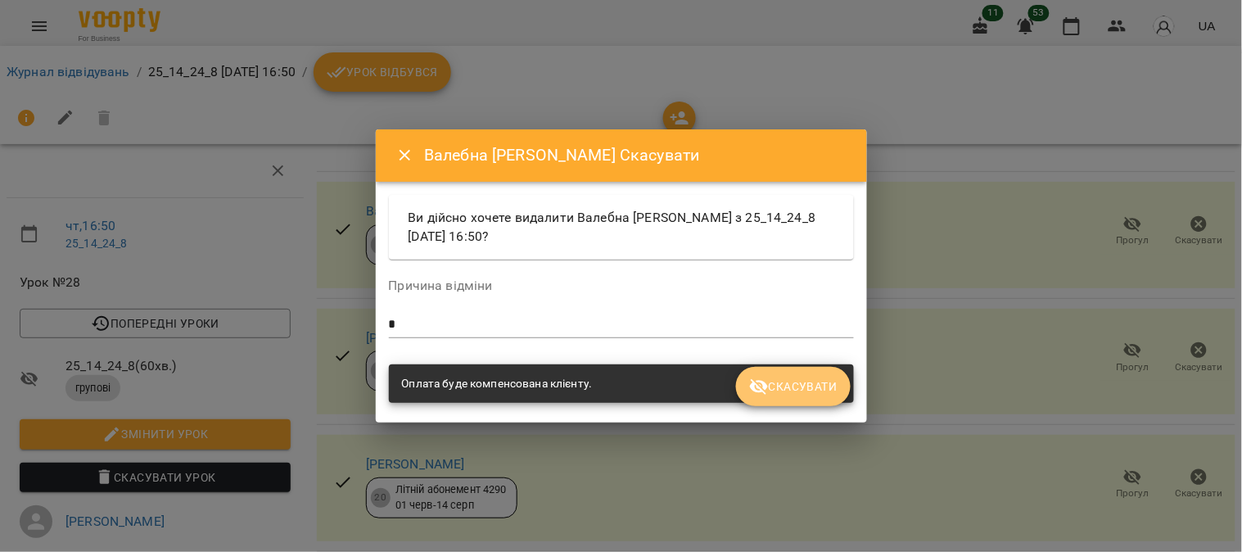
click at [610, 381] on span "Скасувати" at bounding box center [793, 387] width 88 height 20
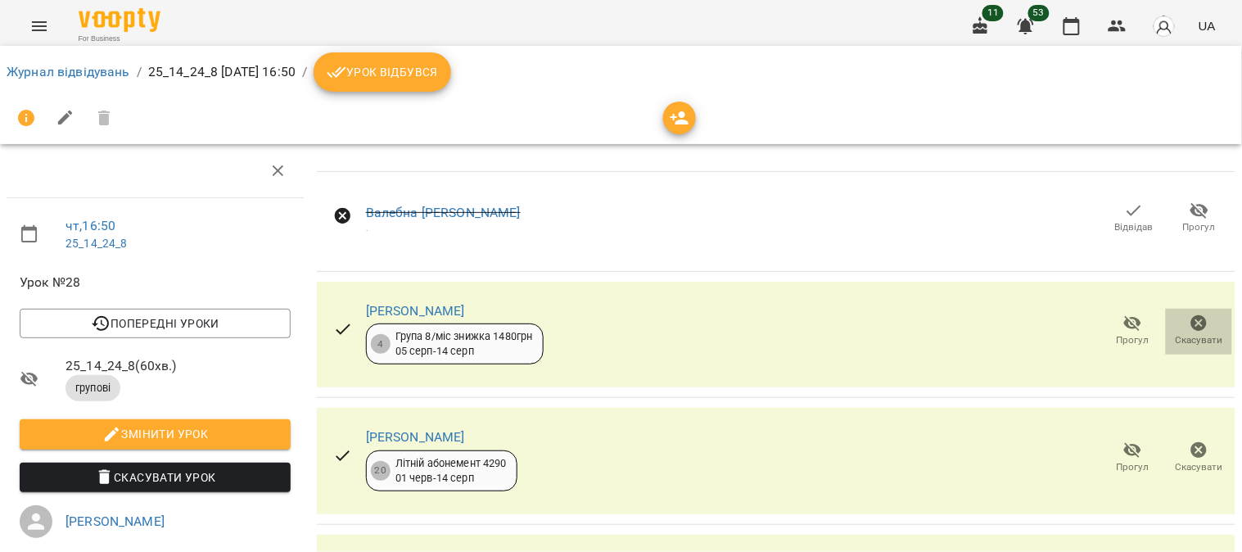
click at [610, 323] on icon "button" at bounding box center [1199, 324] width 20 height 20
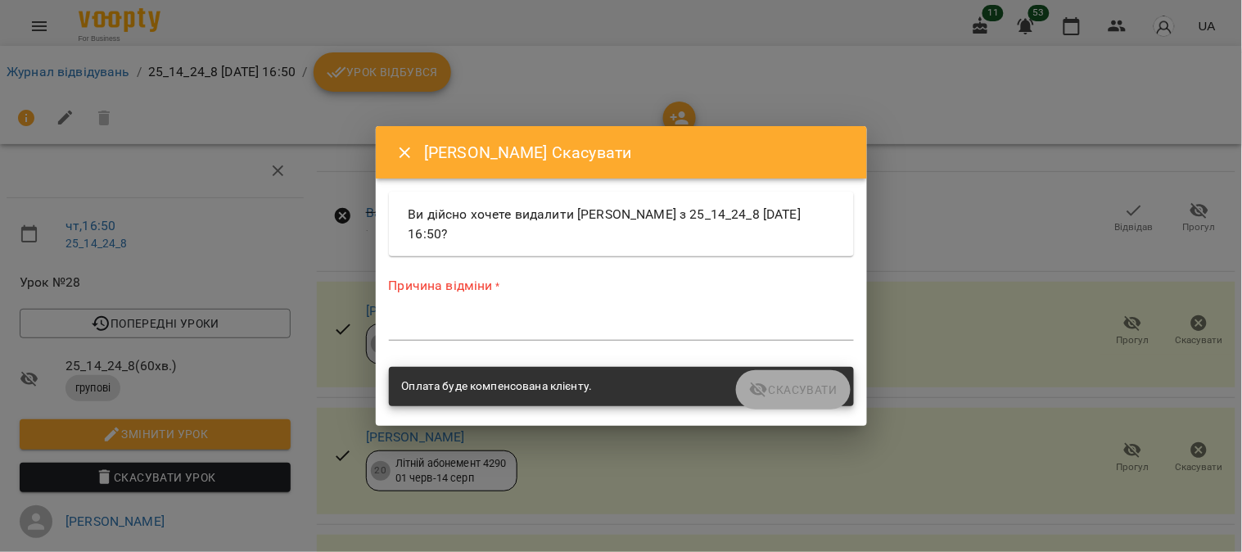
click at [610, 314] on div "*" at bounding box center [621, 327] width 465 height 26
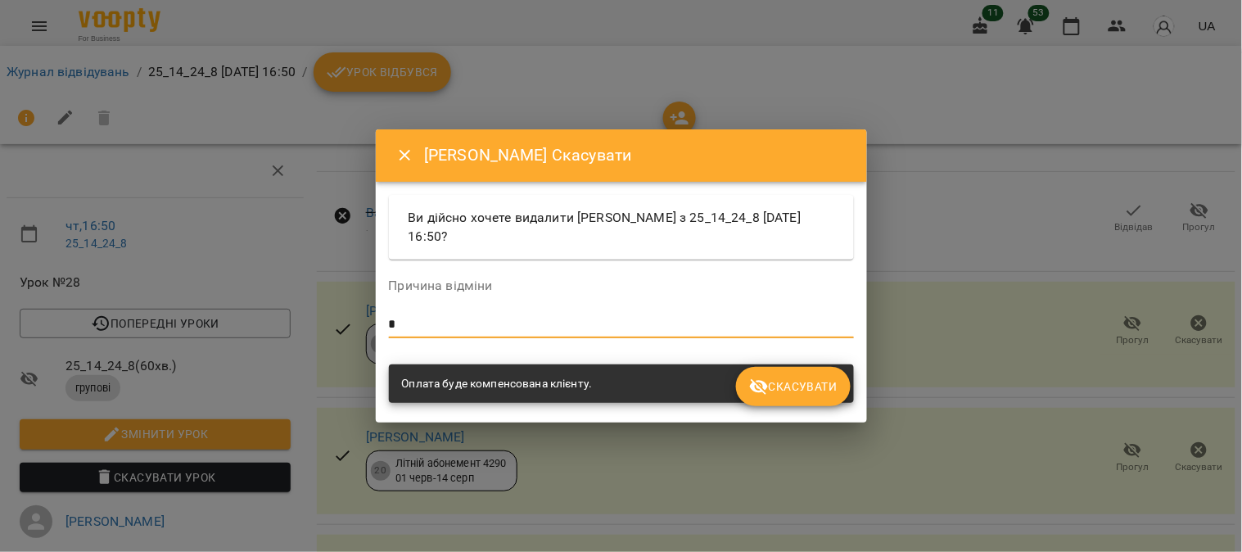
type textarea "*"
drag, startPoint x: 790, startPoint y: 381, endPoint x: 783, endPoint y: 375, distance: 8.7
click at [610, 381] on span "Скасувати" at bounding box center [793, 387] width 88 height 20
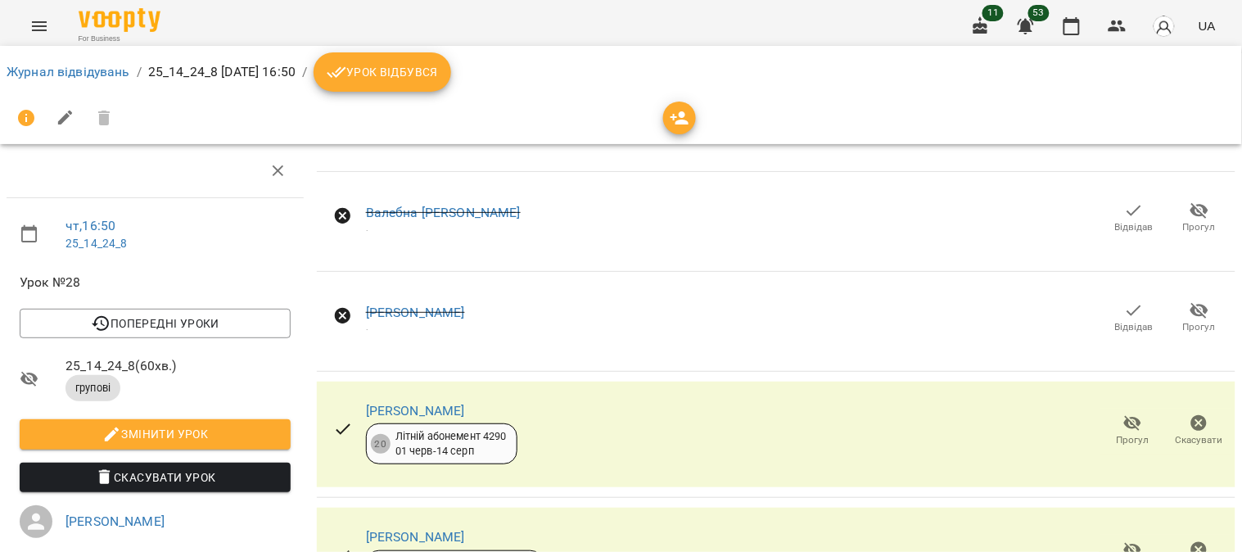
click at [610, 420] on icon "button" at bounding box center [1199, 423] width 20 height 20
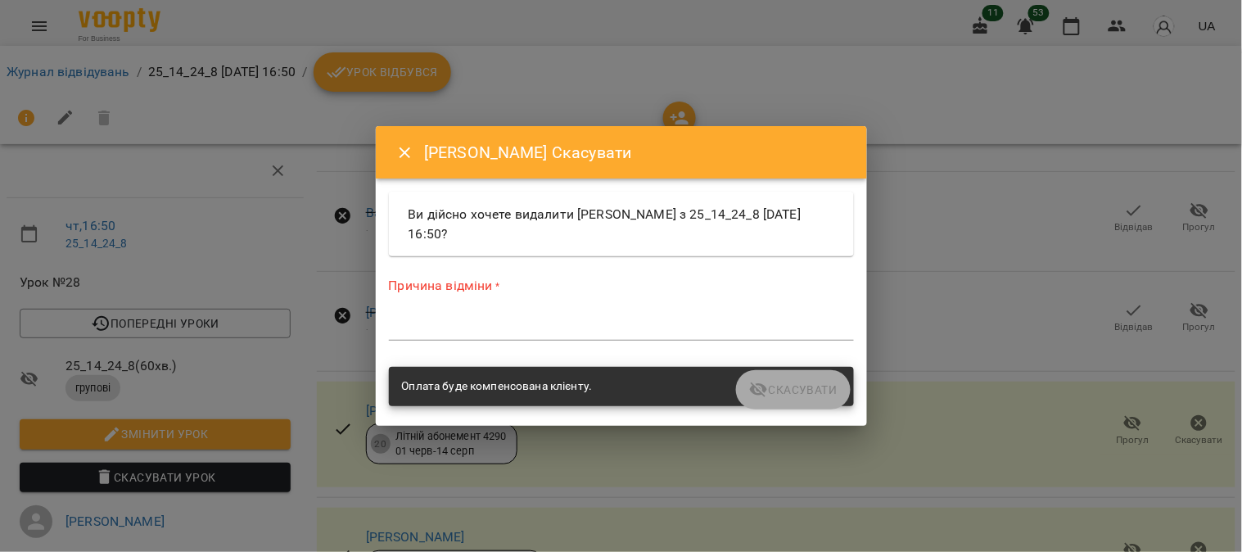
click at [553, 323] on textarea at bounding box center [621, 327] width 465 height 16
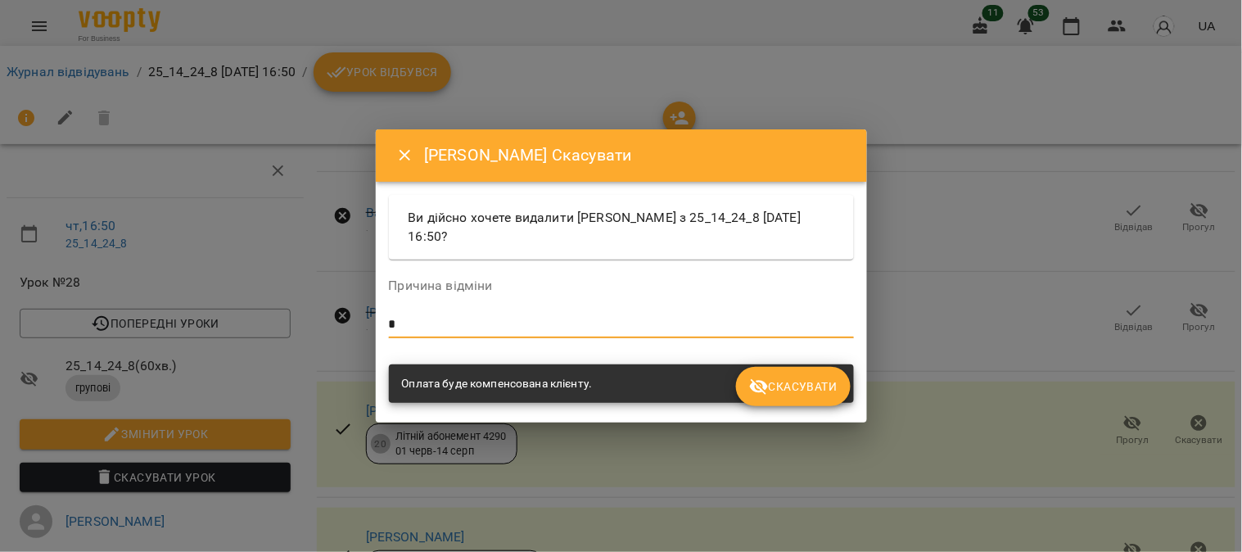
type textarea "*"
click at [610, 375] on button "Скасувати" at bounding box center [793, 386] width 114 height 39
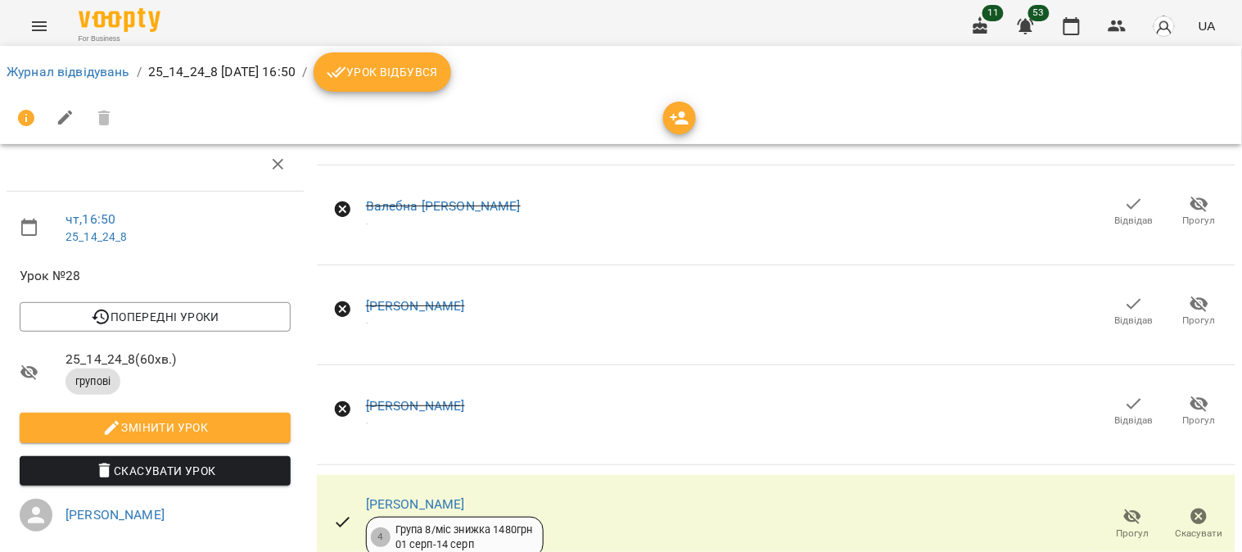
scroll to position [214, 0]
click at [610, 507] on icon "button" at bounding box center [1199, 517] width 20 height 20
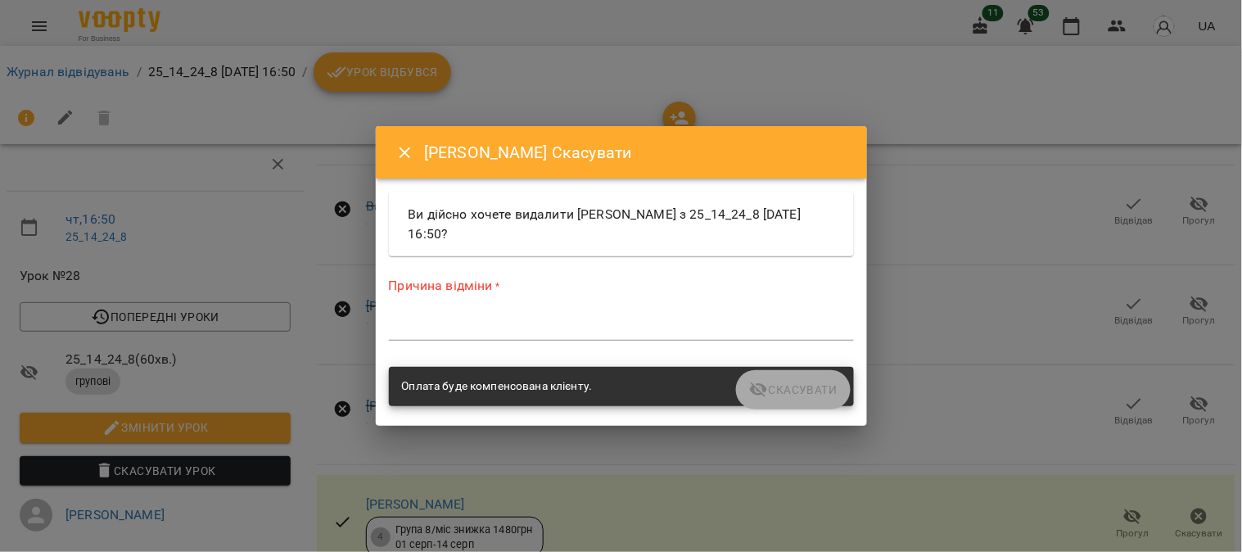
click at [573, 325] on textarea at bounding box center [621, 327] width 465 height 16
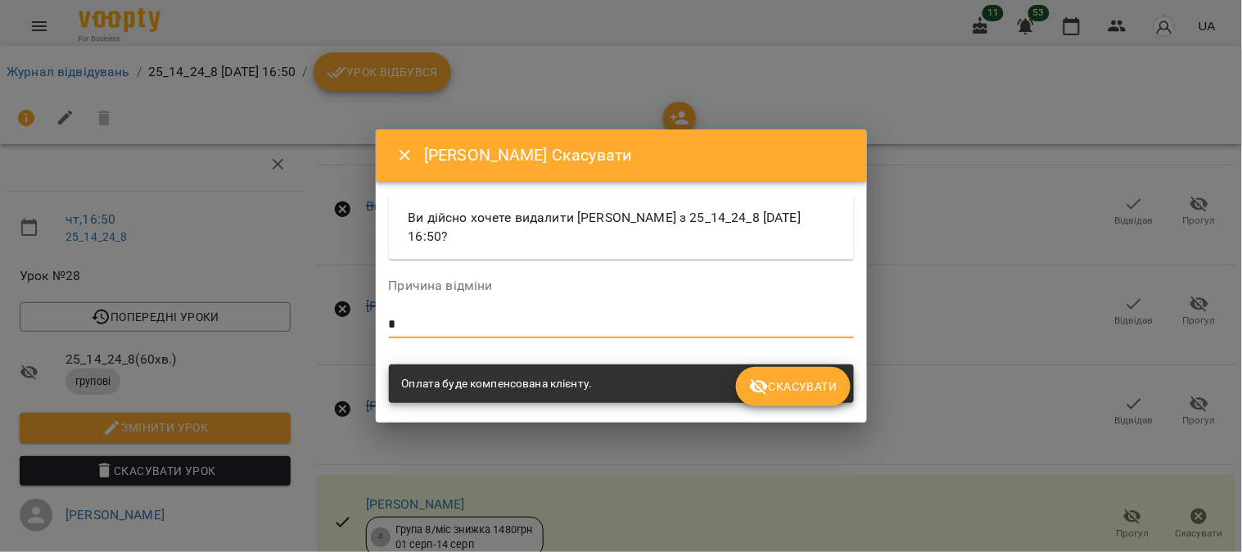
type textarea "*"
click at [610, 371] on button "Скасувати" at bounding box center [793, 386] width 114 height 39
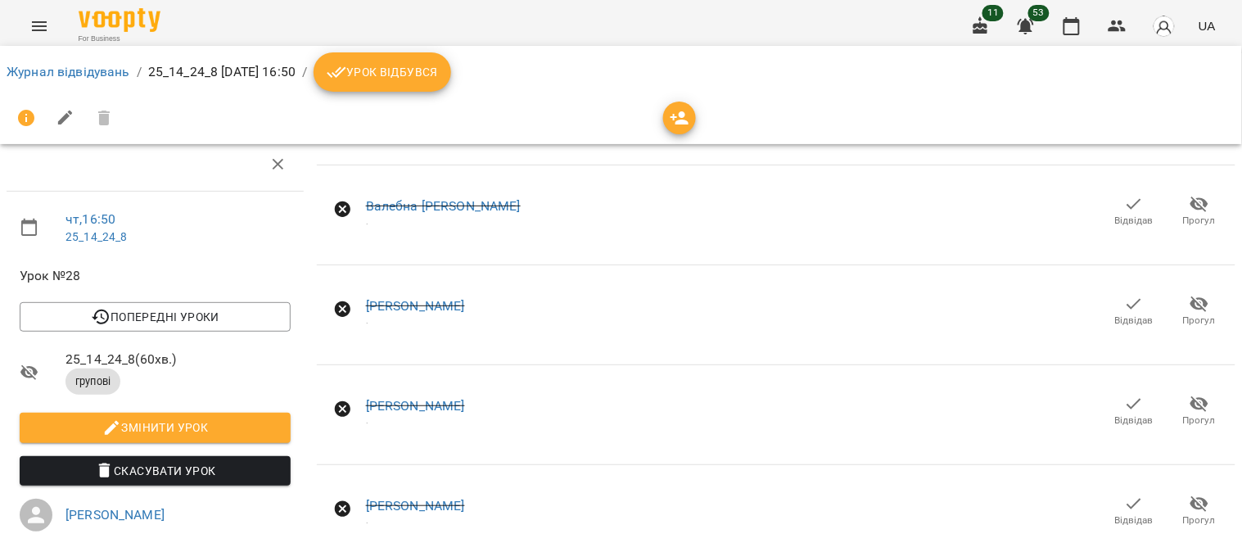
scroll to position [91, 0]
click at [427, 298] on link "[PERSON_NAME]" at bounding box center [415, 306] width 99 height 16
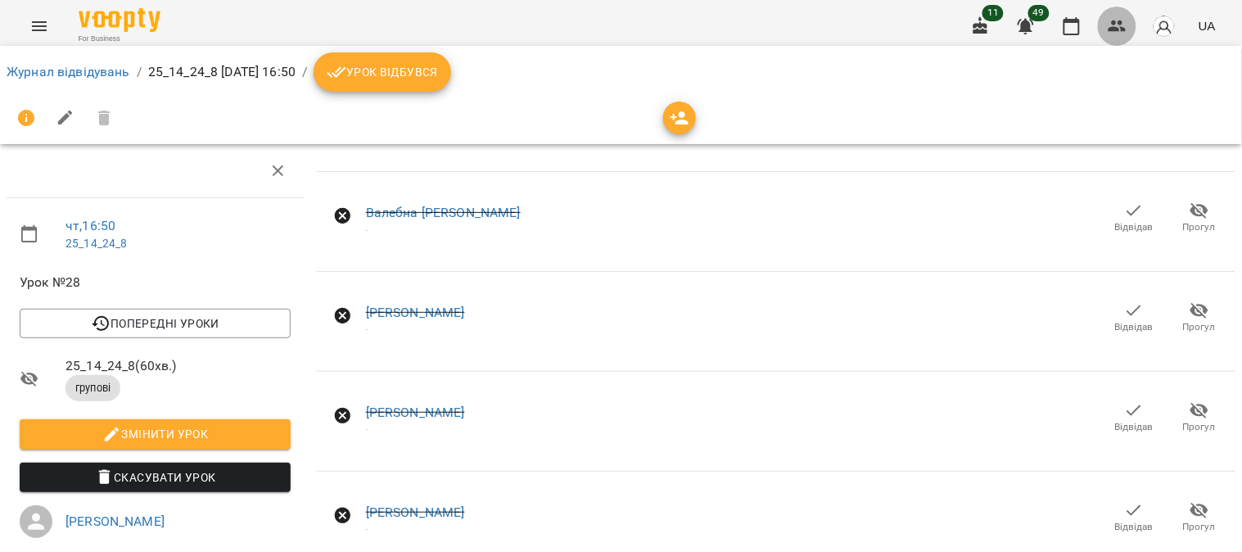
click at [610, 22] on icon "button" at bounding box center [1117, 25] width 18 height 11
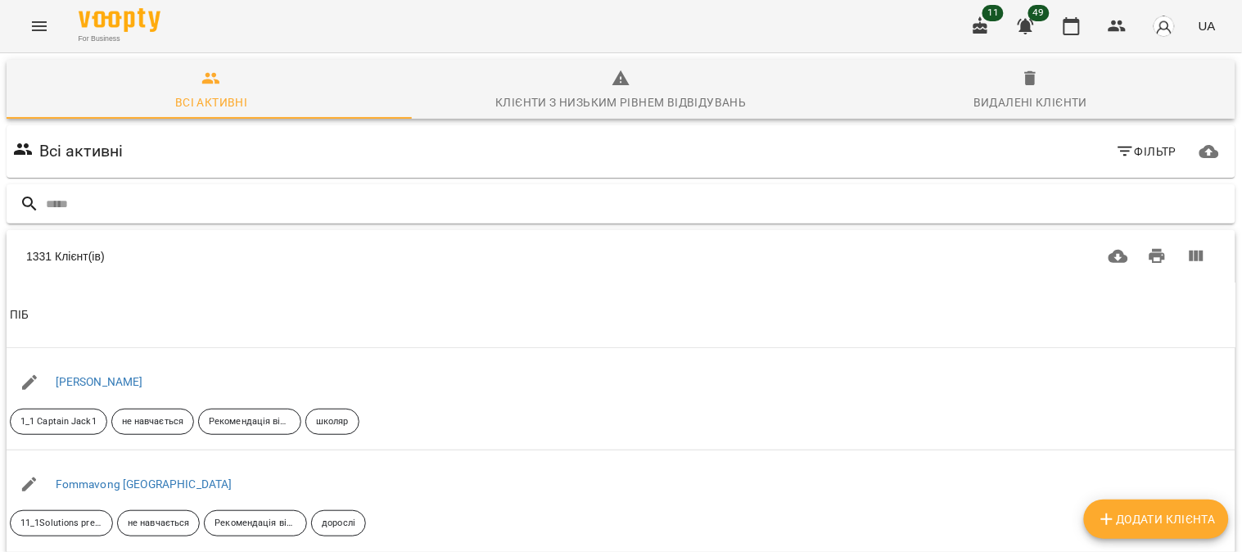
click at [79, 210] on input "text" at bounding box center [637, 204] width 1183 height 27
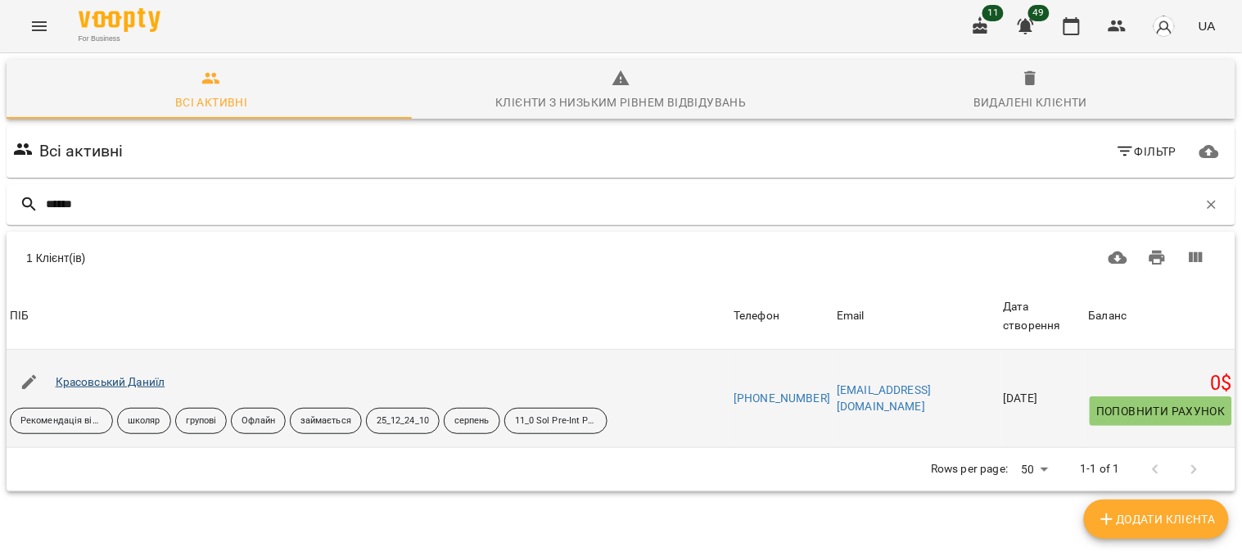
type input "******"
click at [145, 375] on link "Красовський Даниїл" at bounding box center [111, 381] width 110 height 13
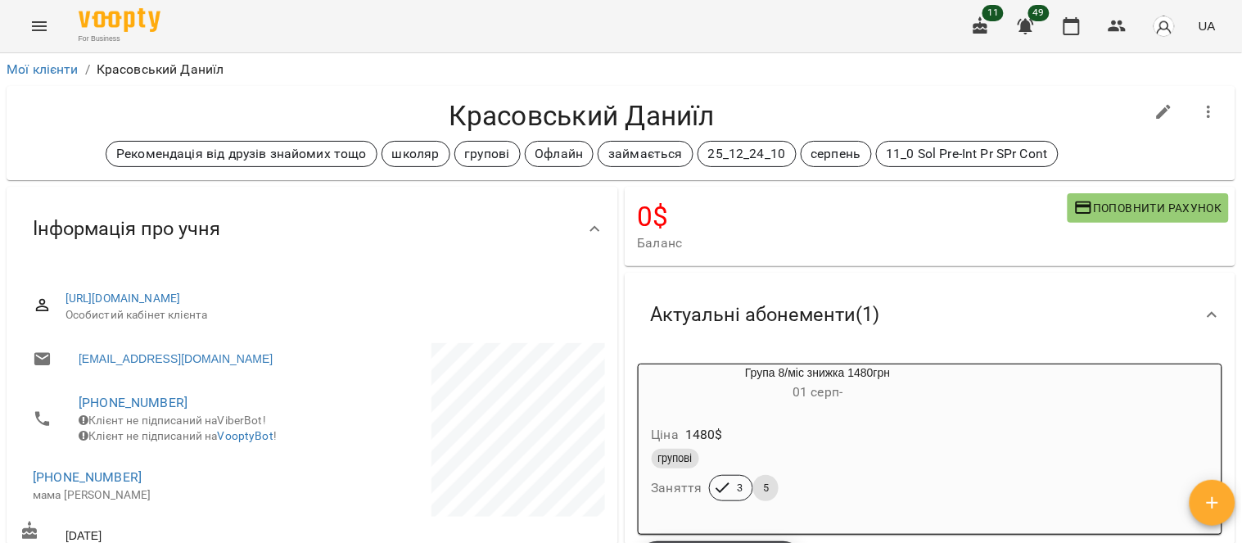
scroll to position [91, 0]
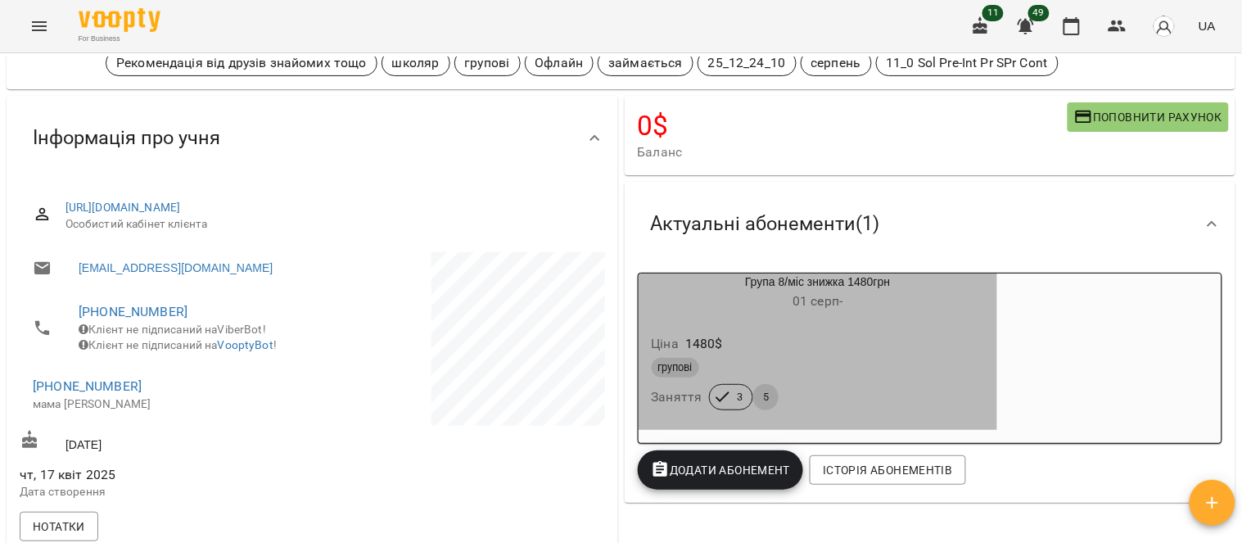
click at [610, 340] on div "Ціна 1480 $" at bounding box center [818, 343] width 340 height 29
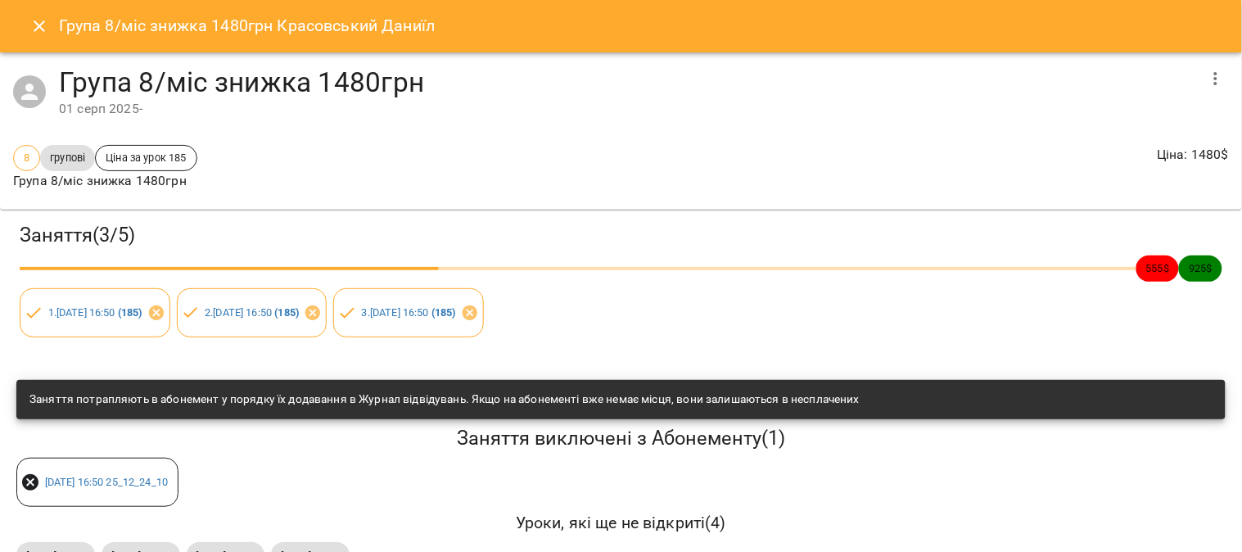
click at [610, 82] on icon "button" at bounding box center [1216, 79] width 20 height 20
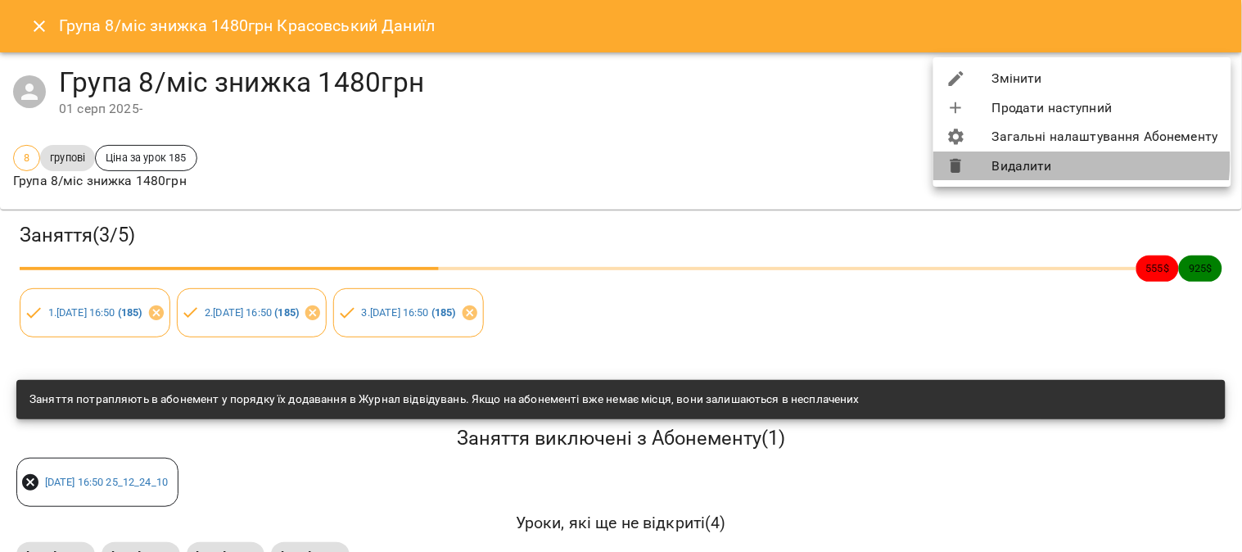
click at [610, 161] on li "Видалити" at bounding box center [1082, 165] width 298 height 29
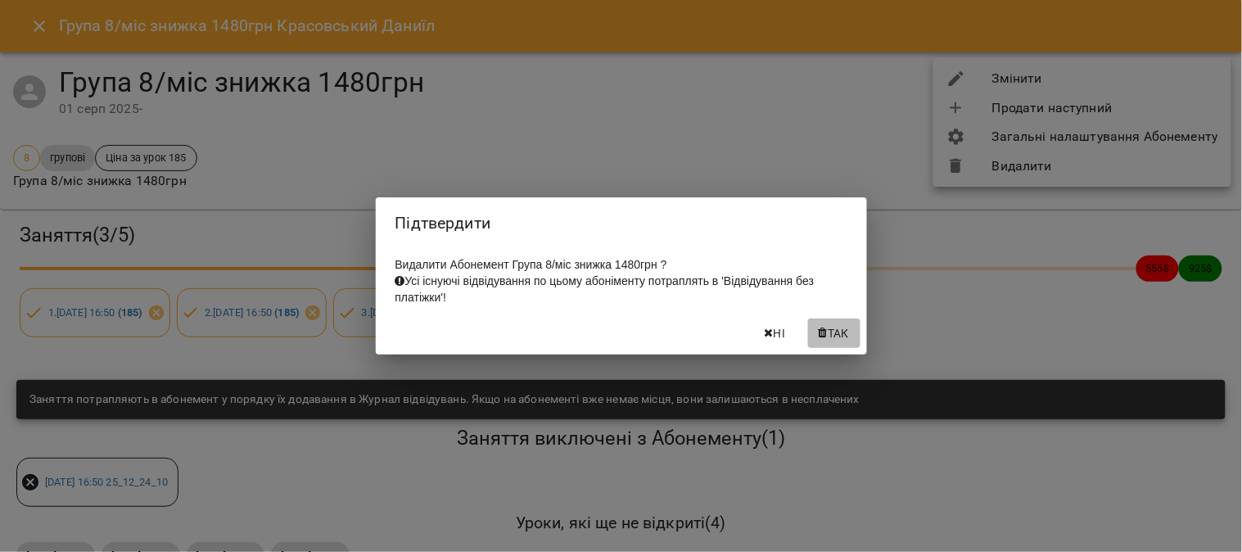
click at [610, 332] on span "Так" at bounding box center [838, 333] width 21 height 20
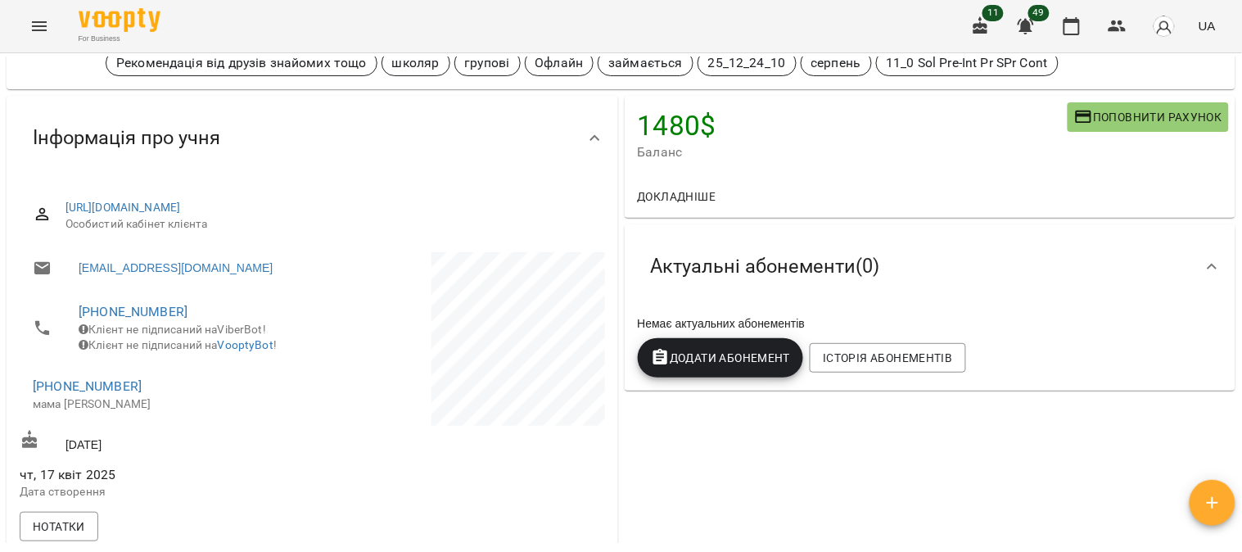
click at [610, 357] on span "Додати Абонемент" at bounding box center [721, 358] width 140 height 20
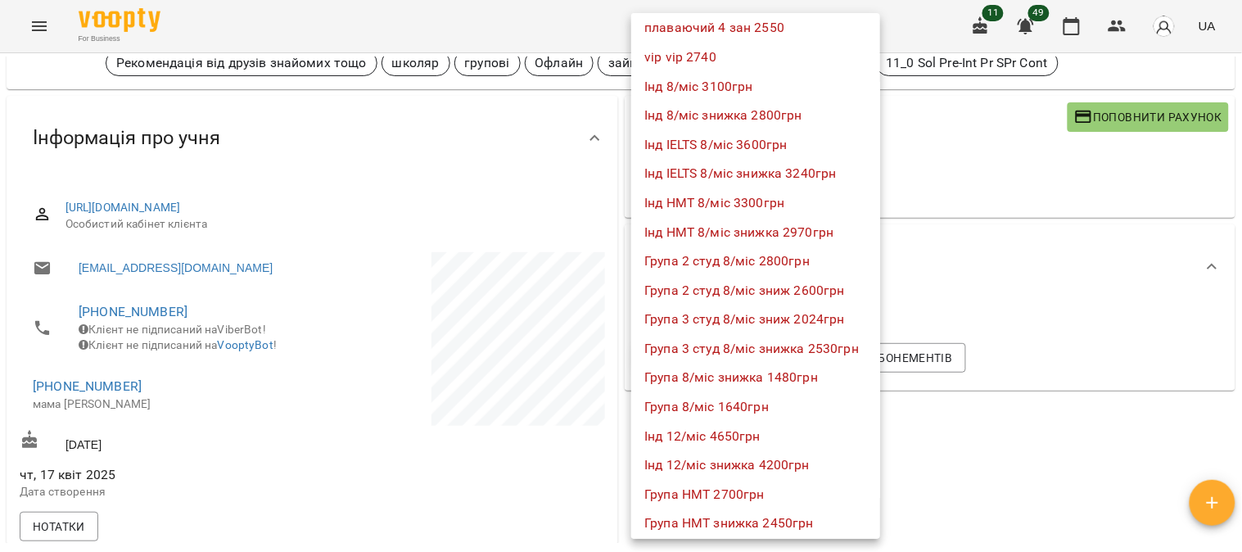
scroll to position [1092, 0]
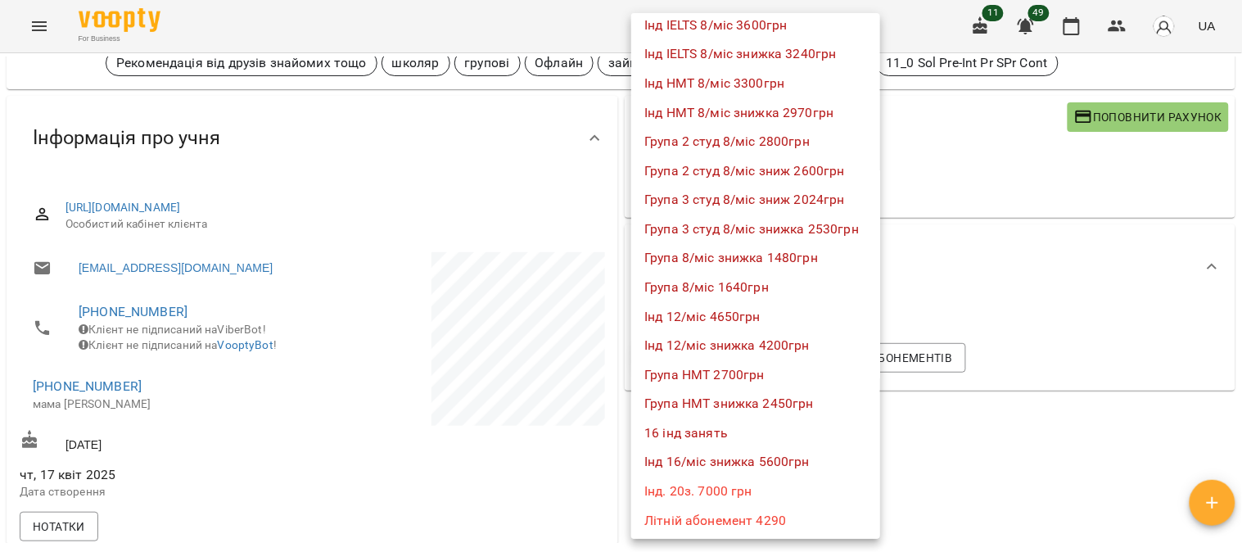
click at [610, 252] on li "Група 8/міс знижка 1480грн" at bounding box center [755, 257] width 249 height 29
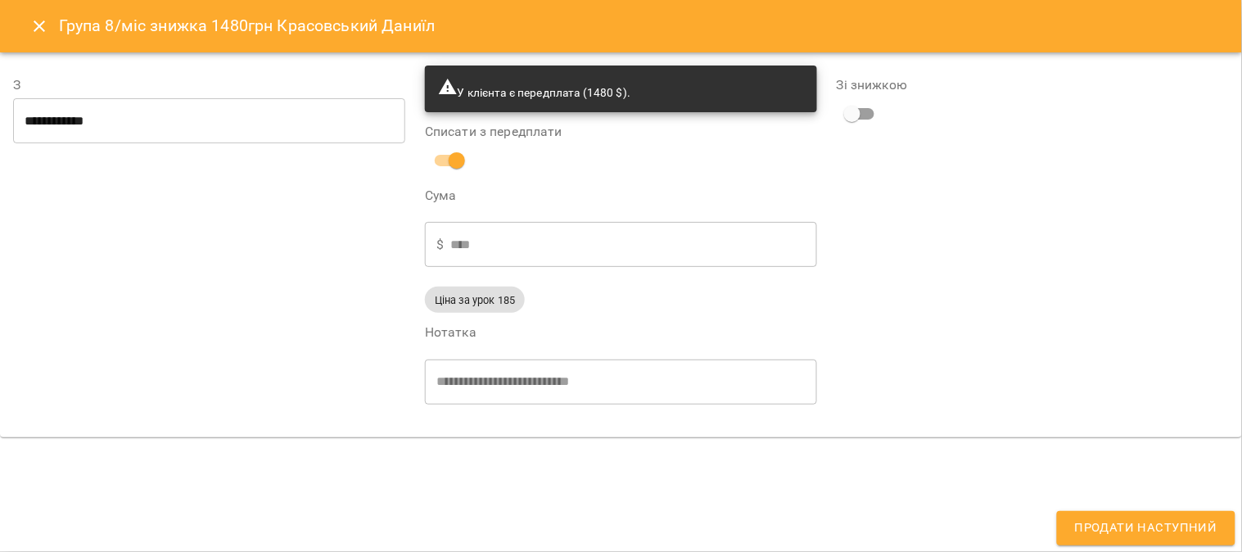
type input "**********"
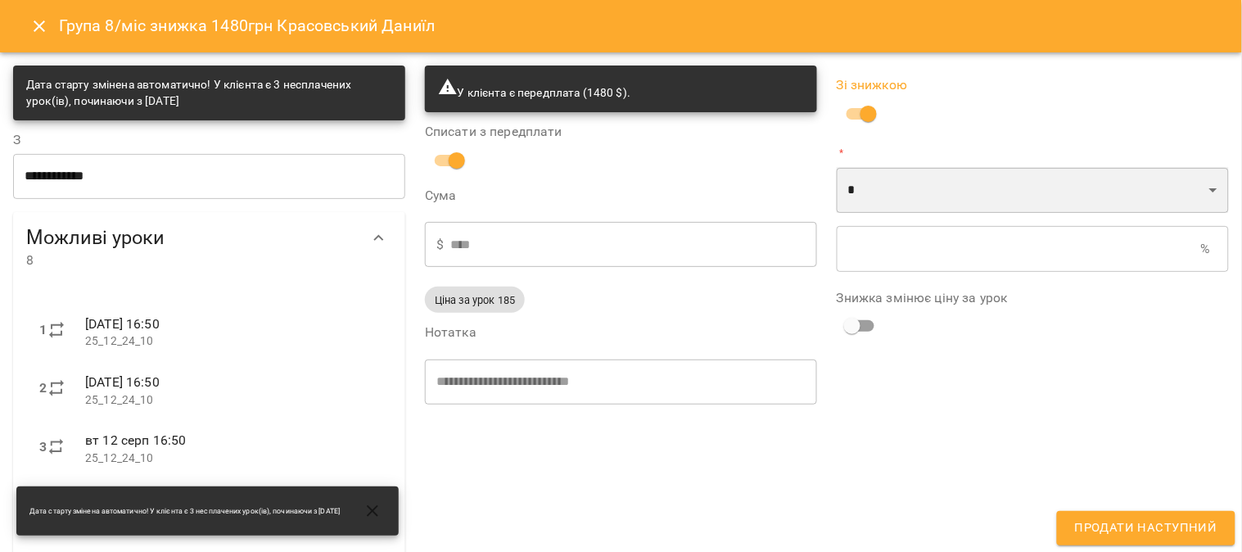
click at [610, 182] on select "* *" at bounding box center [1033, 190] width 392 height 46
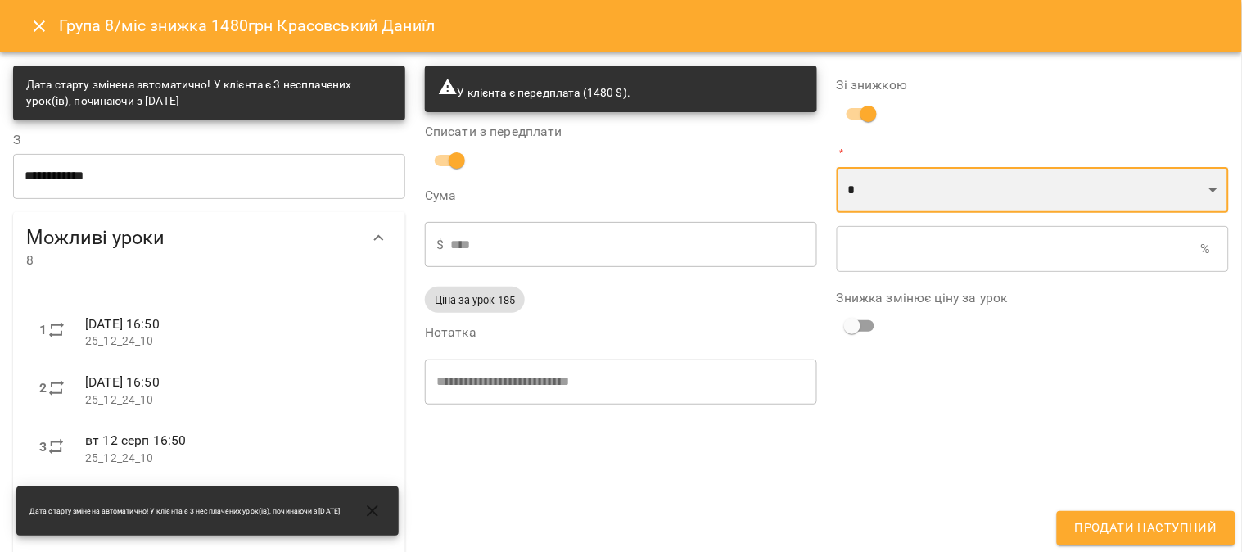
select select "*****"
click at [610, 167] on select "* *" at bounding box center [1033, 190] width 392 height 46
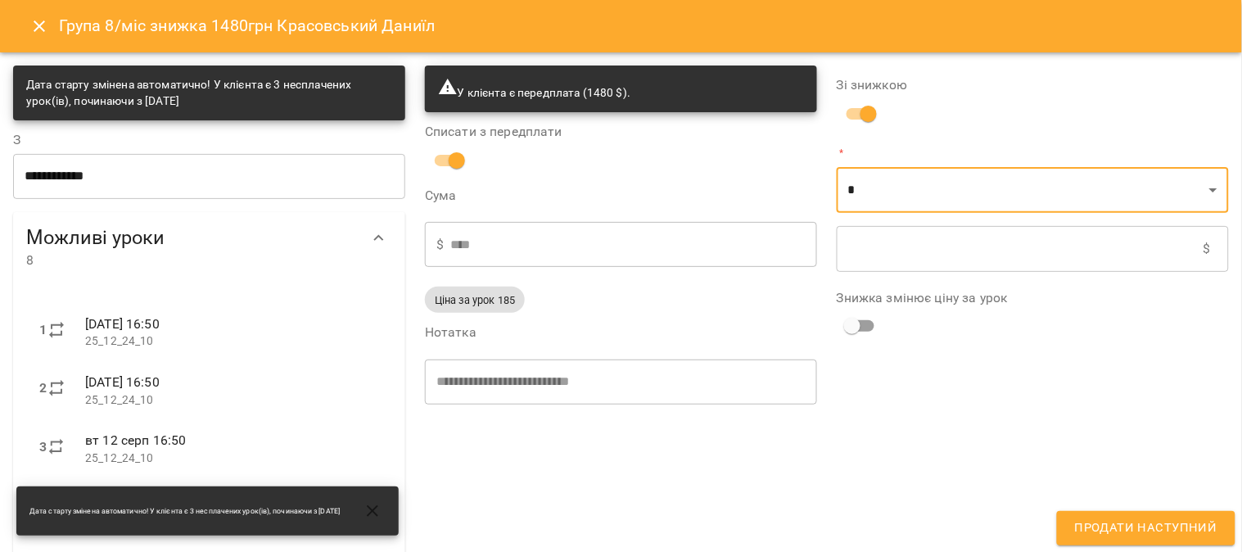
click at [610, 243] on input "text" at bounding box center [1020, 249] width 367 height 46
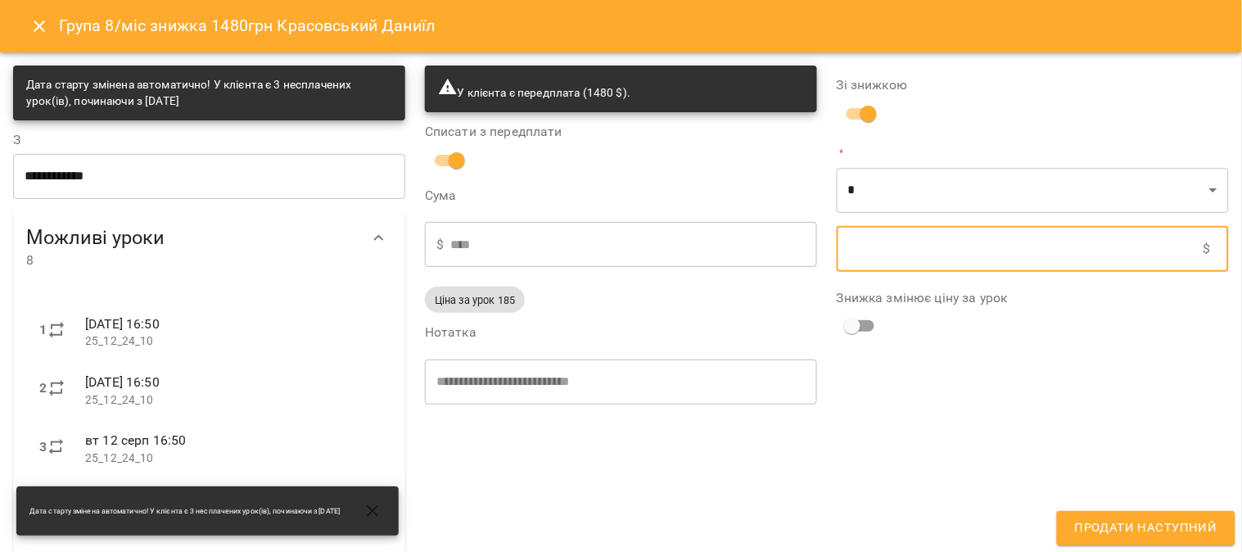
type input "****"
type input "*"
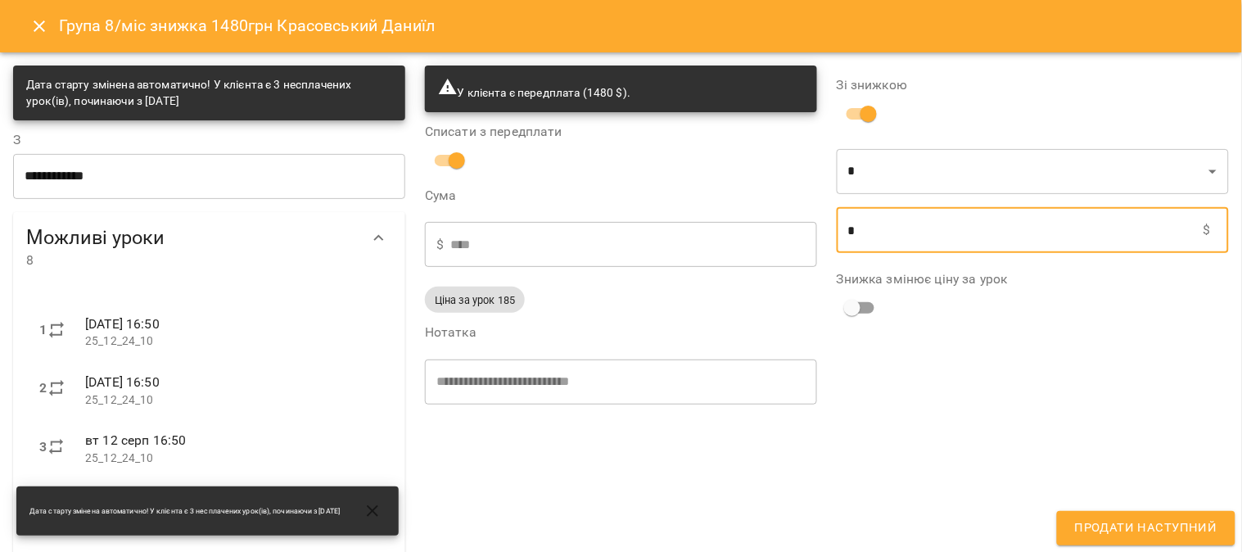
type input "****"
type input "**"
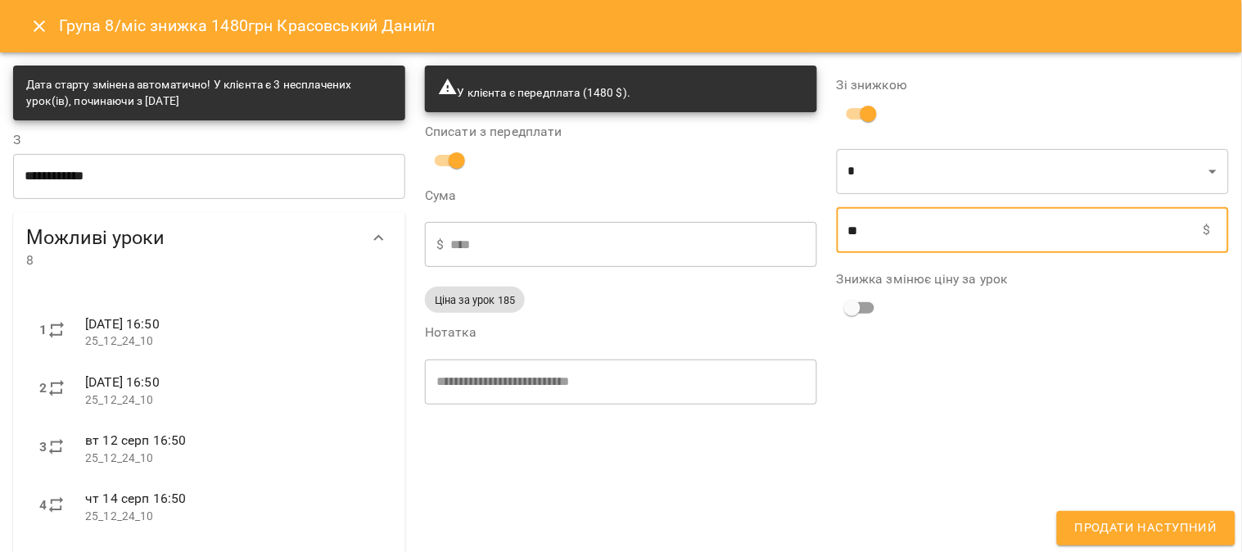
type input "****"
type input "***"
click at [610, 509] on button "Продати наступний" at bounding box center [1146, 528] width 178 height 34
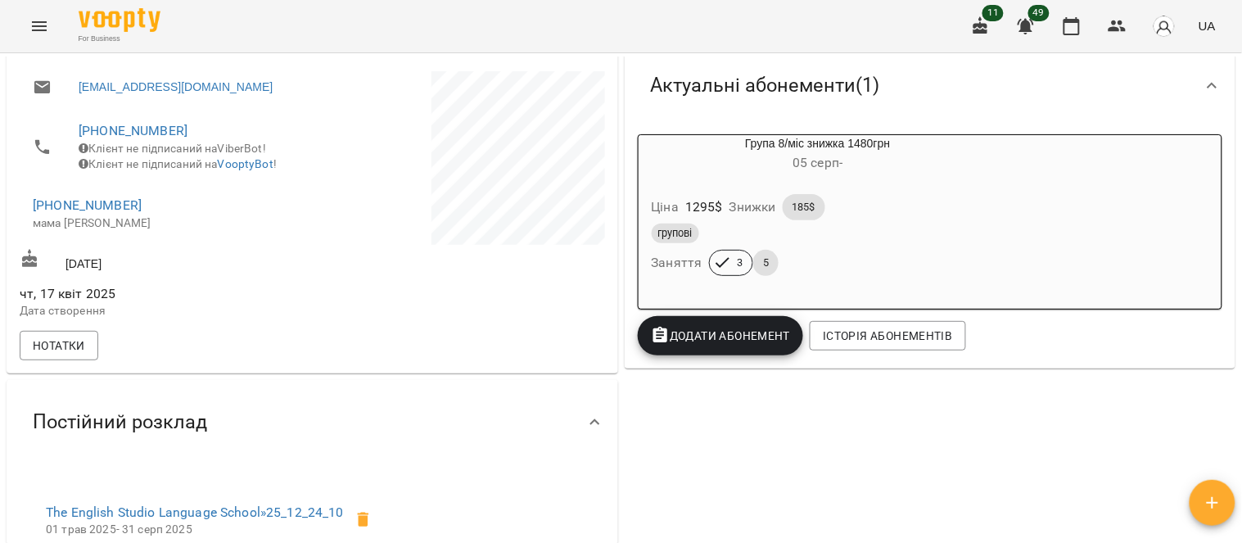
scroll to position [273, 0]
click at [610, 222] on div "групові" at bounding box center [818, 232] width 340 height 26
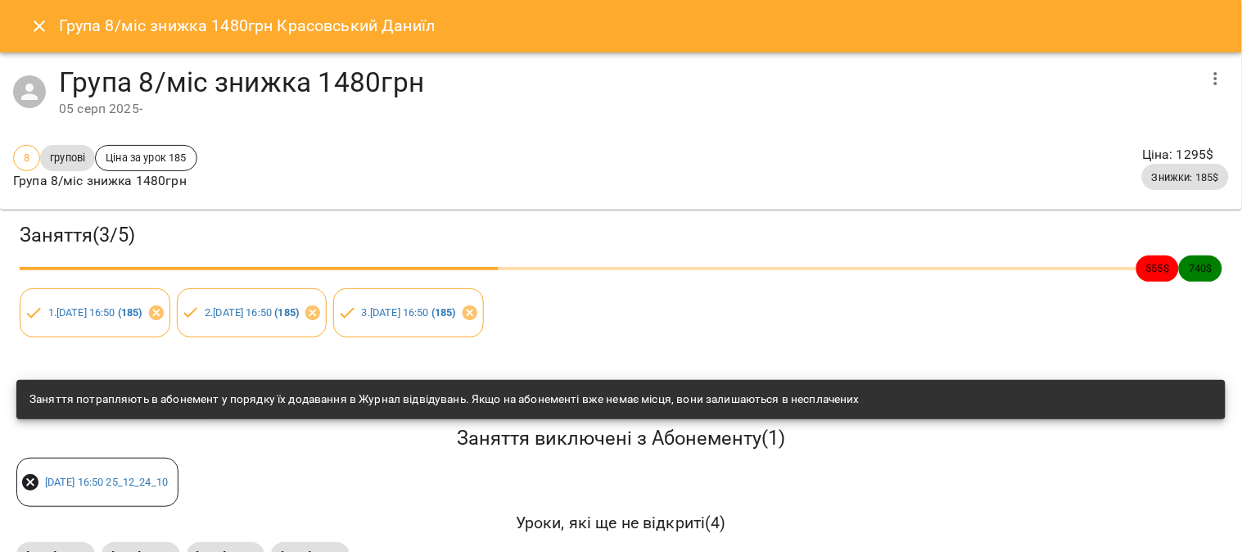
scroll to position [52, 0]
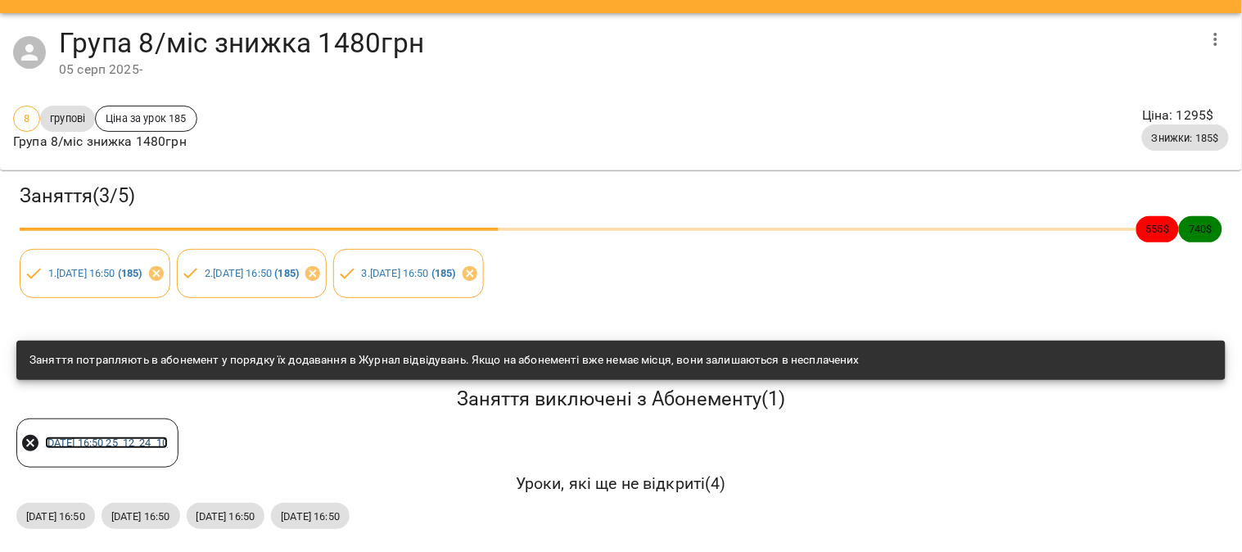
click at [125, 436] on link "[DATE] 16:50 25_12_24_10" at bounding box center [107, 442] width 124 height 12
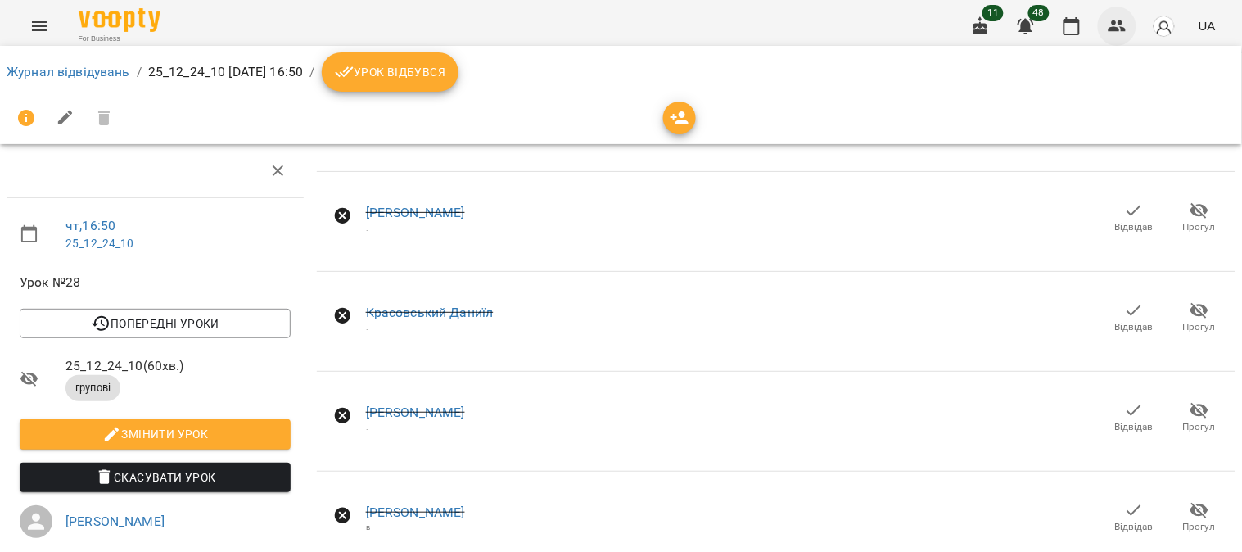
click at [610, 22] on icon "button" at bounding box center [1117, 25] width 18 height 11
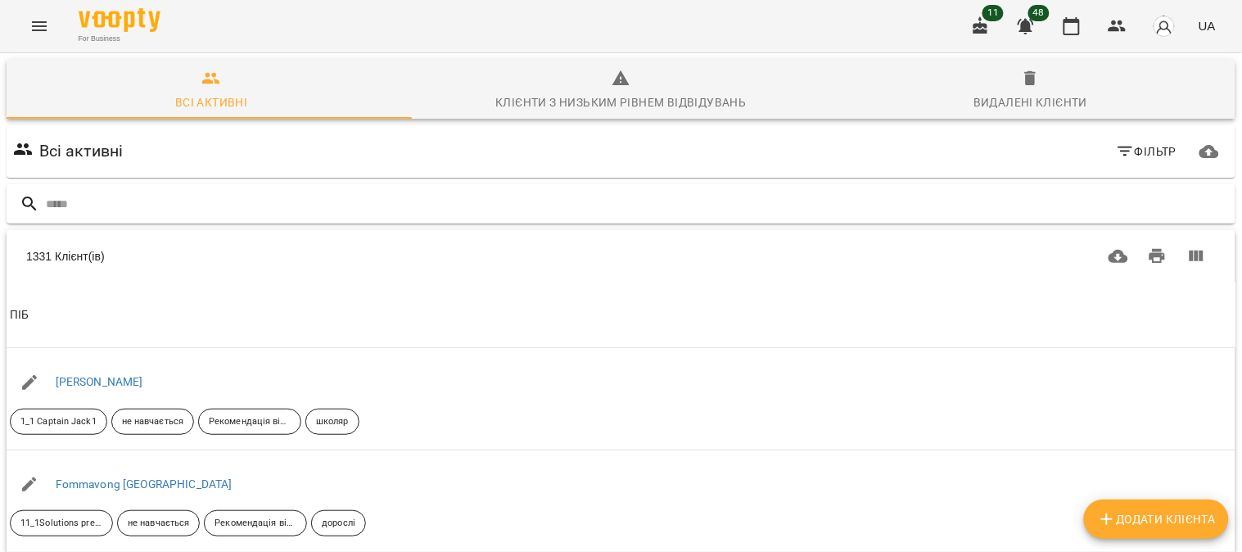
click at [80, 203] on input "text" at bounding box center [637, 204] width 1183 height 27
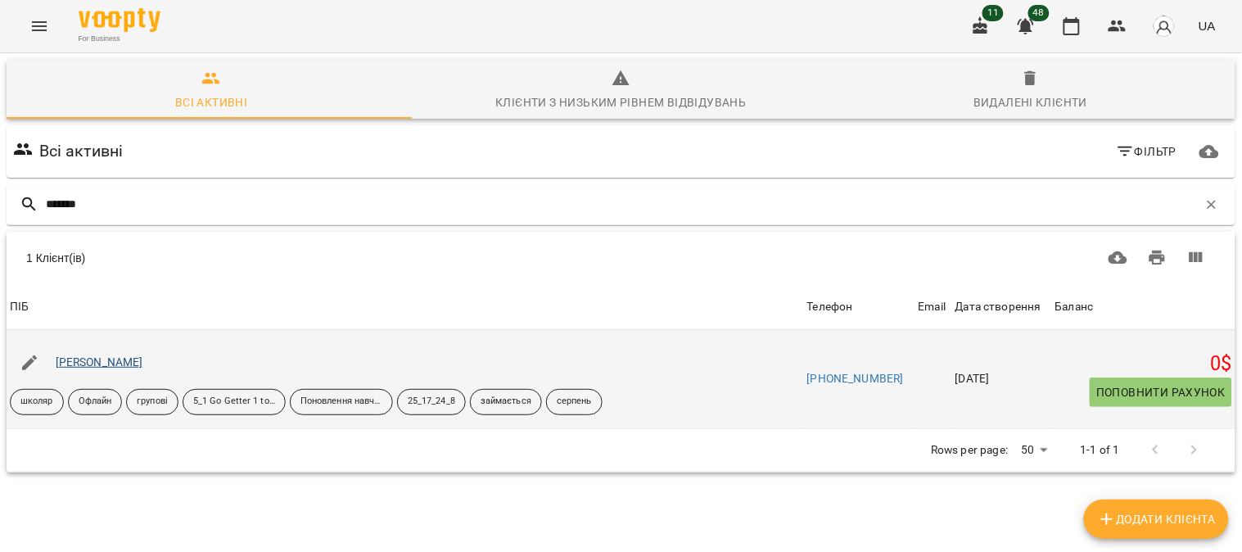
type input "*******"
click at [108, 358] on link "[PERSON_NAME]" at bounding box center [100, 361] width 88 height 13
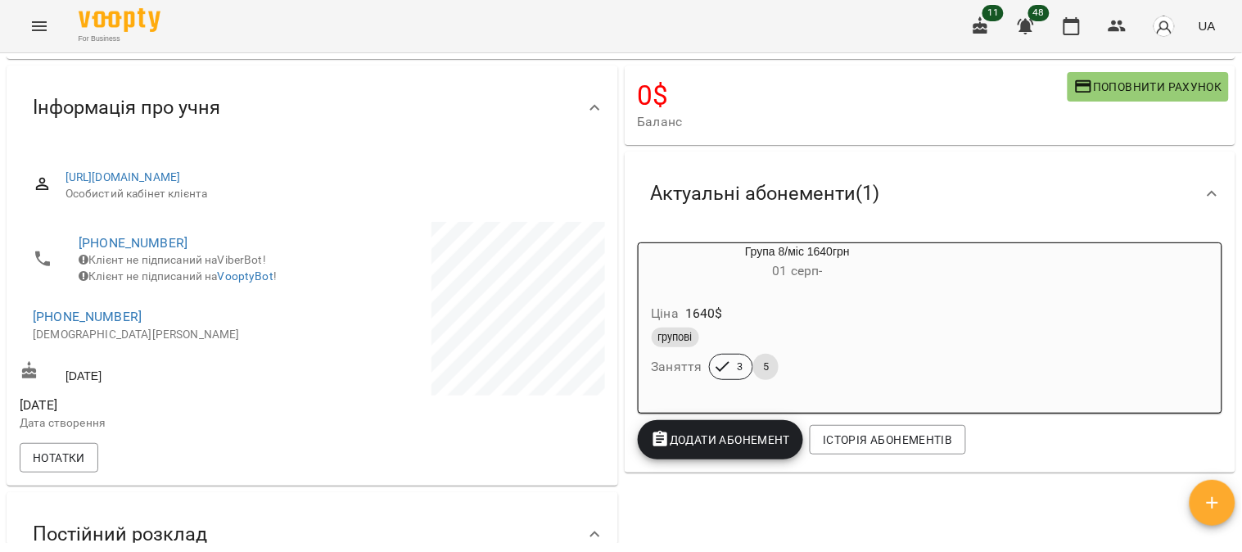
scroll to position [91, 0]
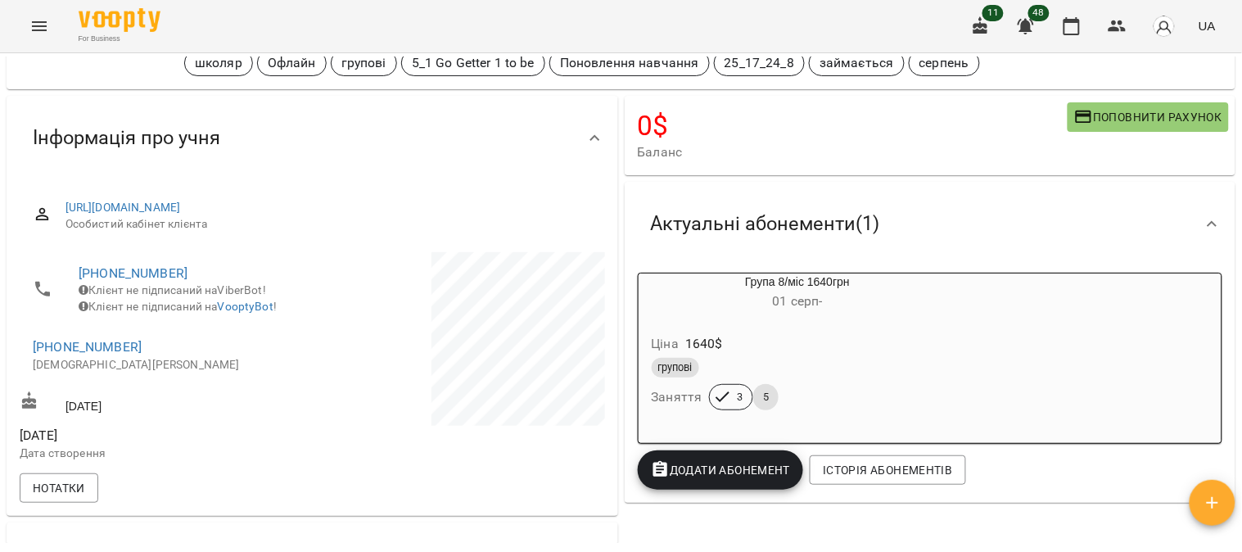
click at [610, 350] on div "Ціна 1640 $" at bounding box center [797, 343] width 299 height 29
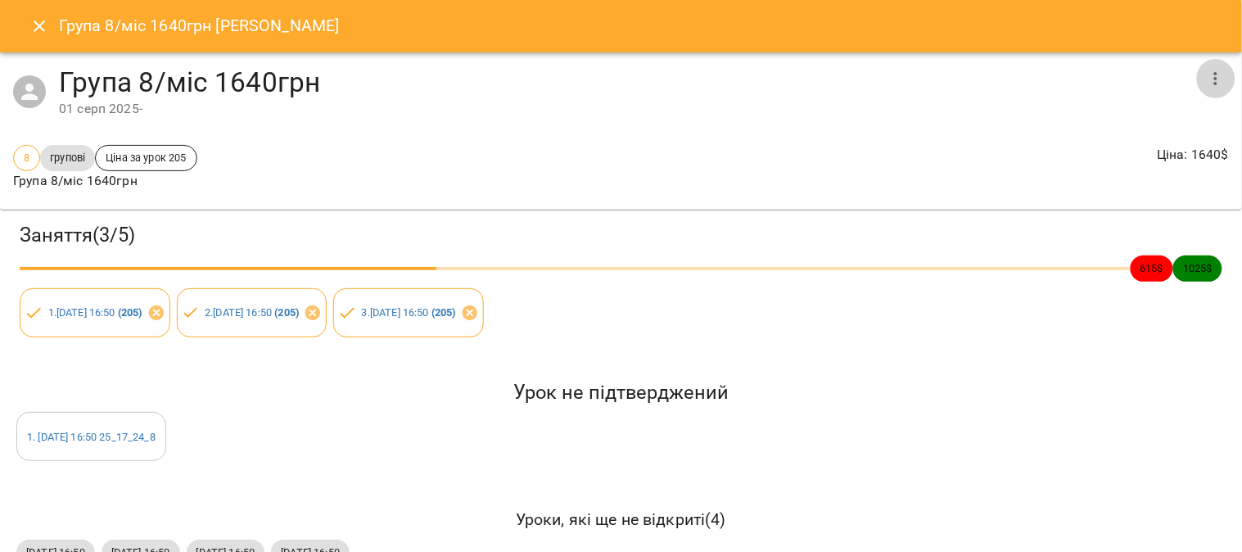
click at [610, 75] on icon "button" at bounding box center [1216, 79] width 20 height 20
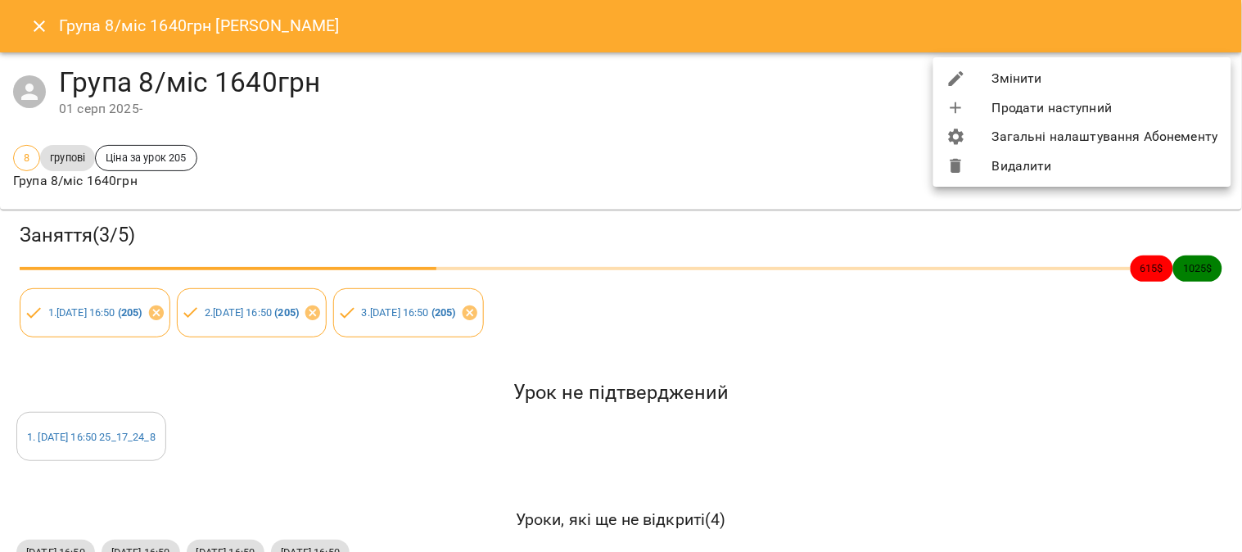
click at [610, 167] on li "Видалити" at bounding box center [1082, 165] width 298 height 29
click at [610, 169] on li "Видалити" at bounding box center [1082, 165] width 298 height 29
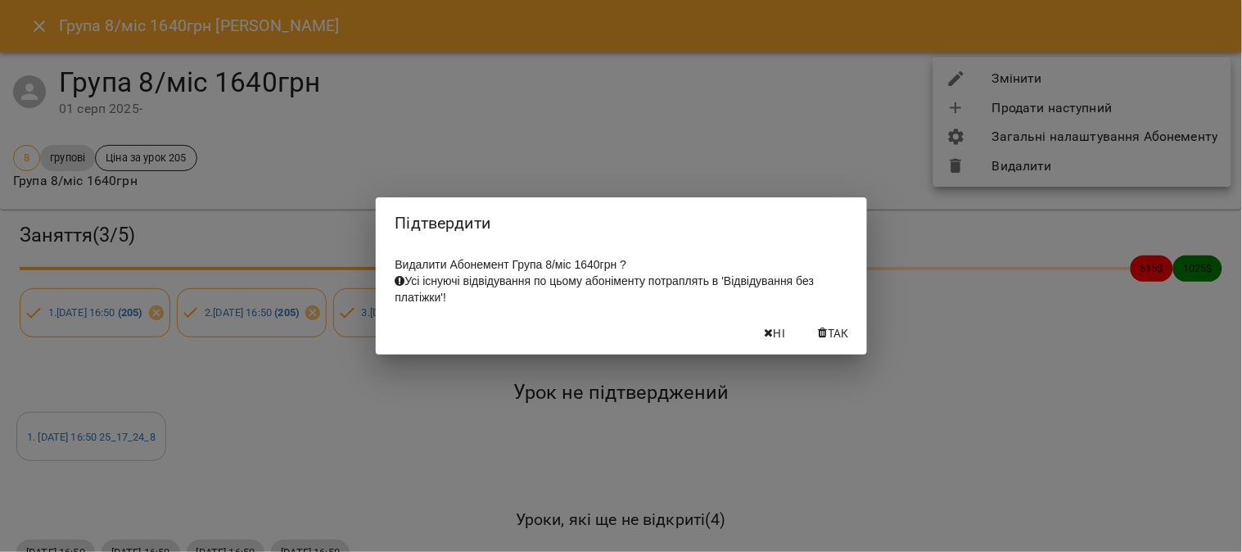
click at [610, 336] on span "Так" at bounding box center [838, 333] width 21 height 20
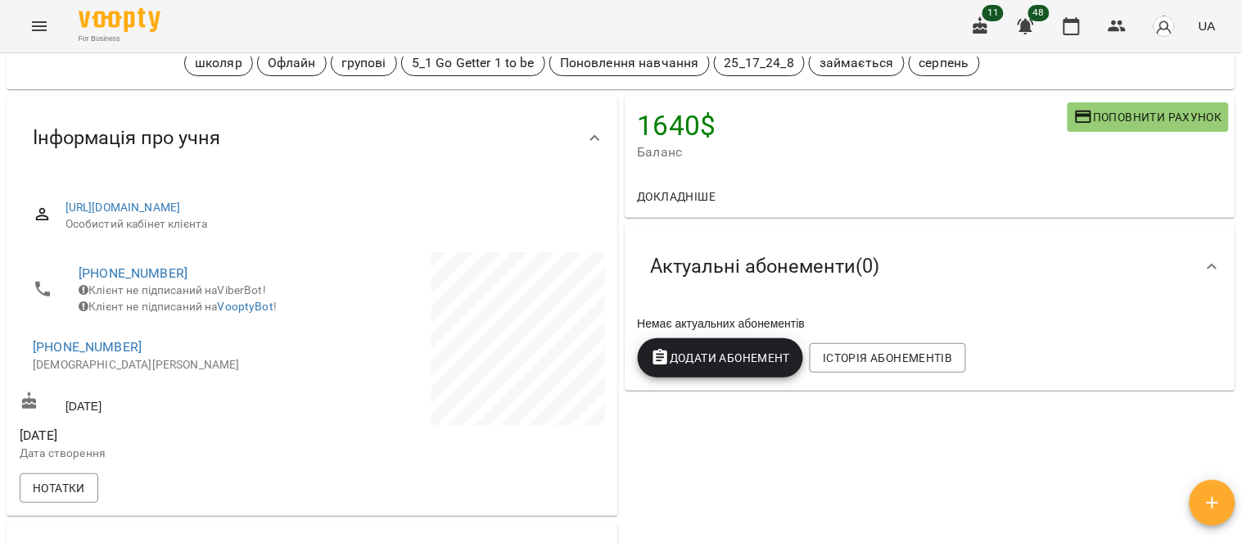
click at [610, 356] on span "Додати Абонемент" at bounding box center [721, 358] width 140 height 20
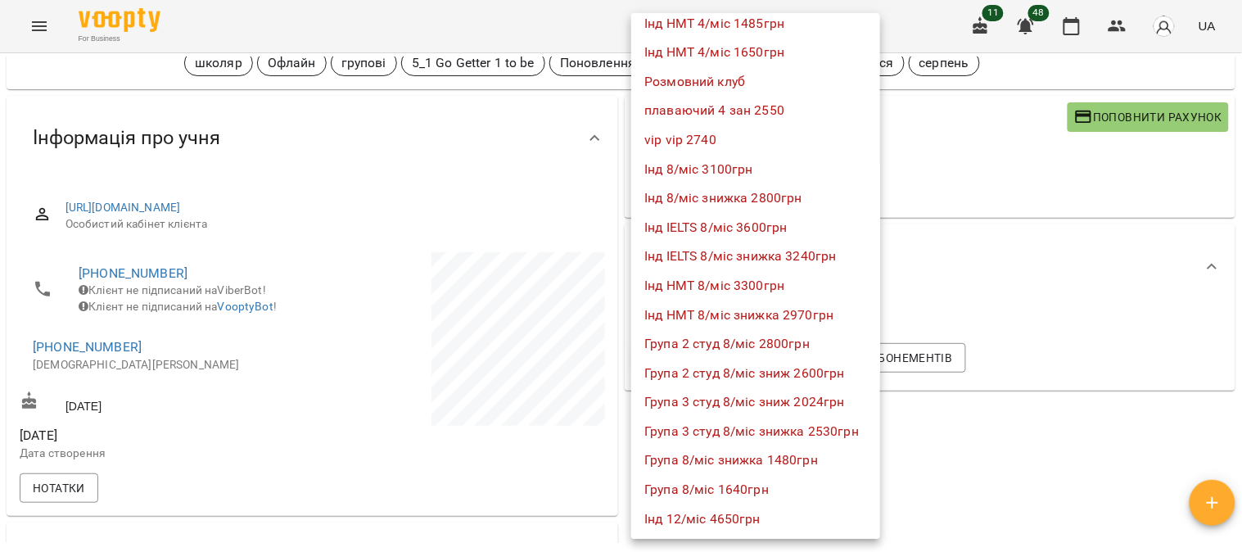
scroll to position [909, 0]
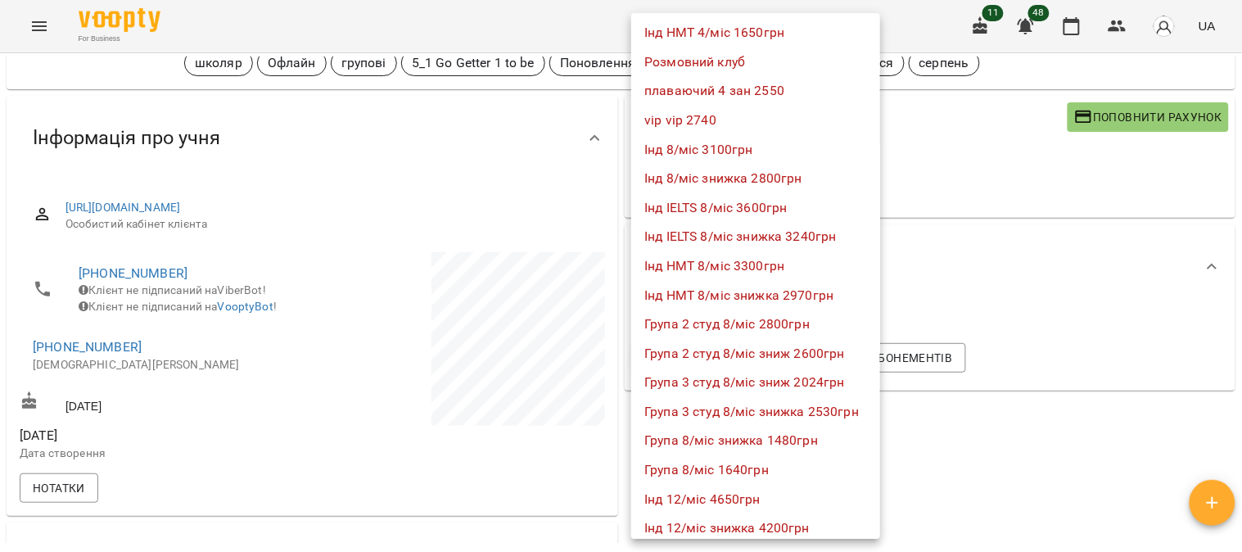
click at [610, 463] on li "Група 8/міс 1640грн" at bounding box center [755, 469] width 249 height 29
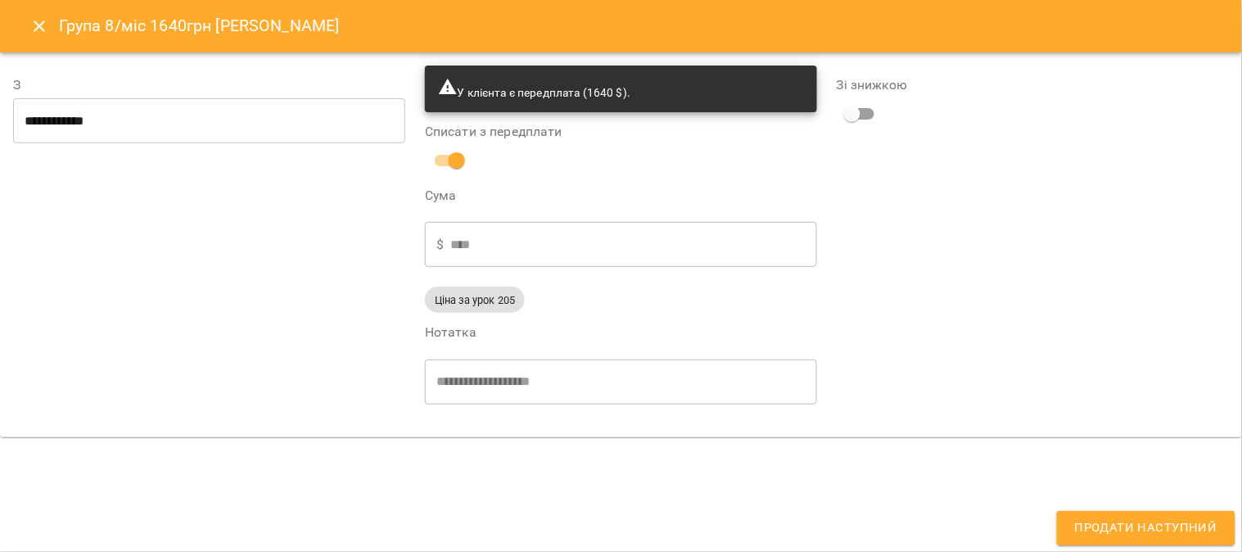
type input "**********"
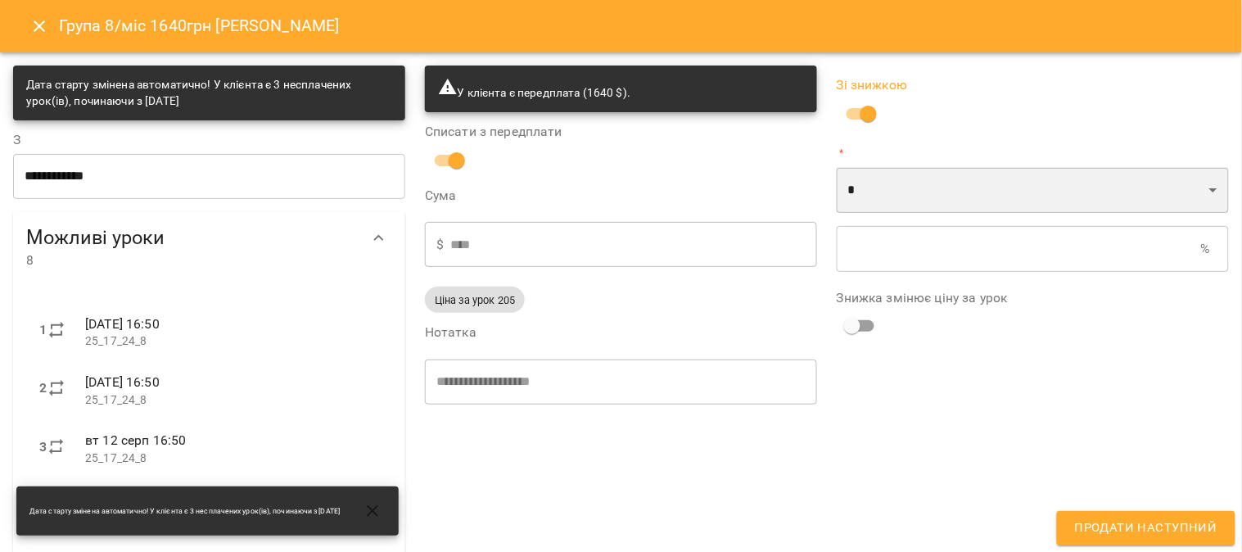
click at [610, 178] on select "* *" at bounding box center [1033, 190] width 392 height 46
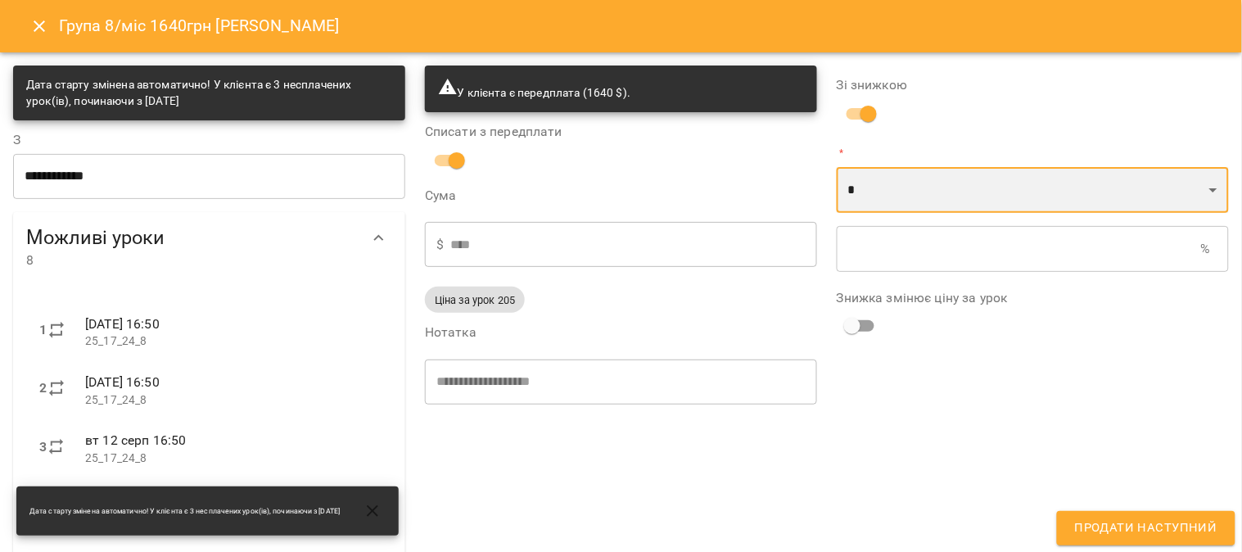
select select "*****"
click at [610, 167] on select "* *" at bounding box center [1033, 190] width 392 height 46
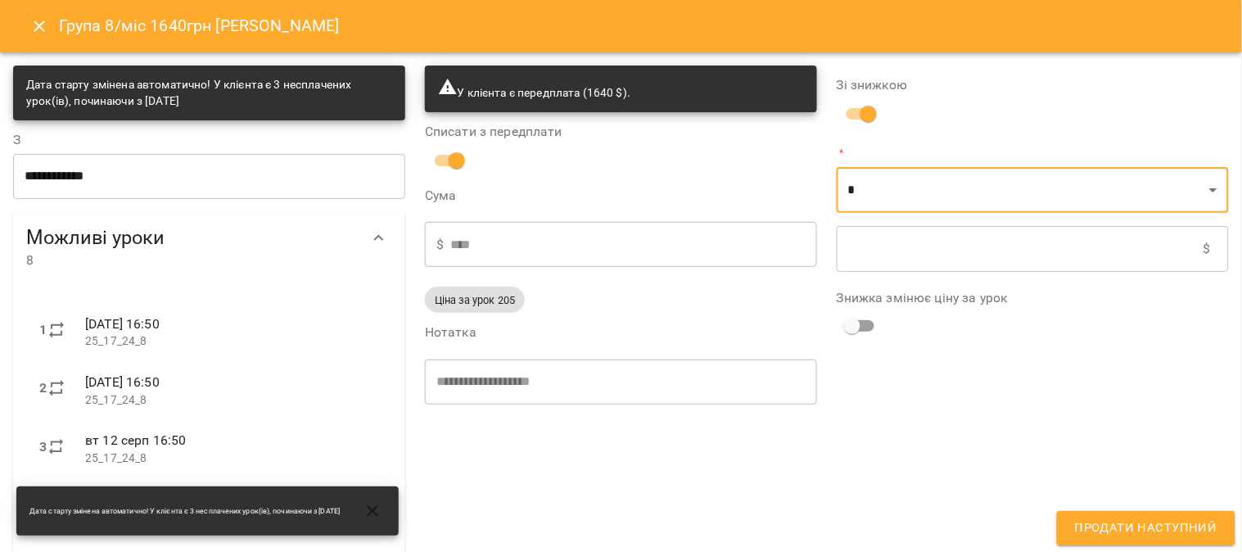
click at [610, 246] on input "text" at bounding box center [1020, 249] width 367 height 46
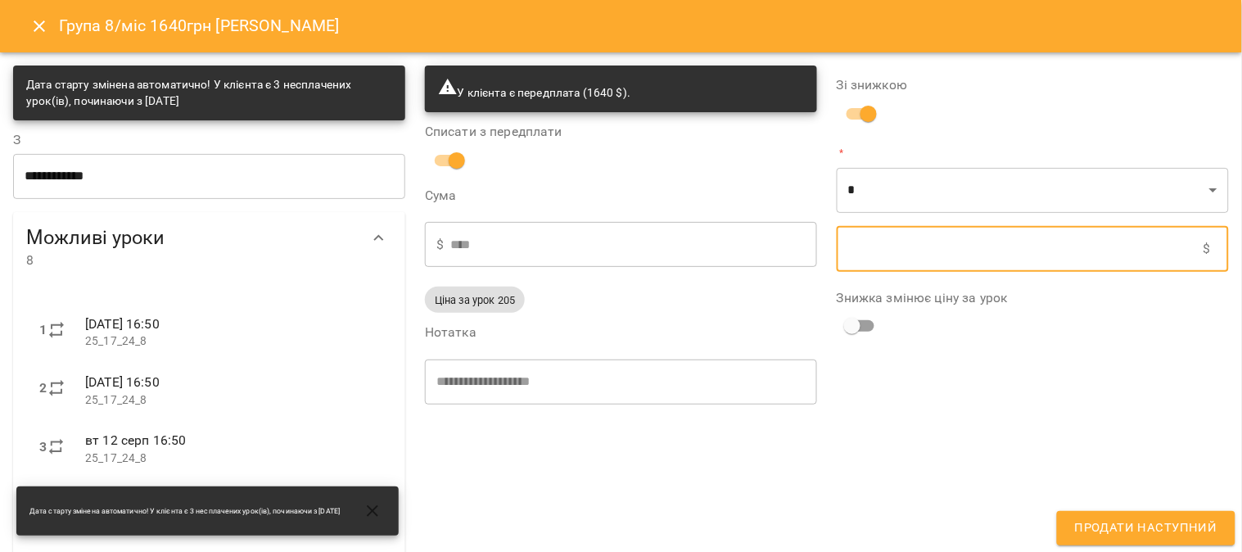
type input "****"
type input "*"
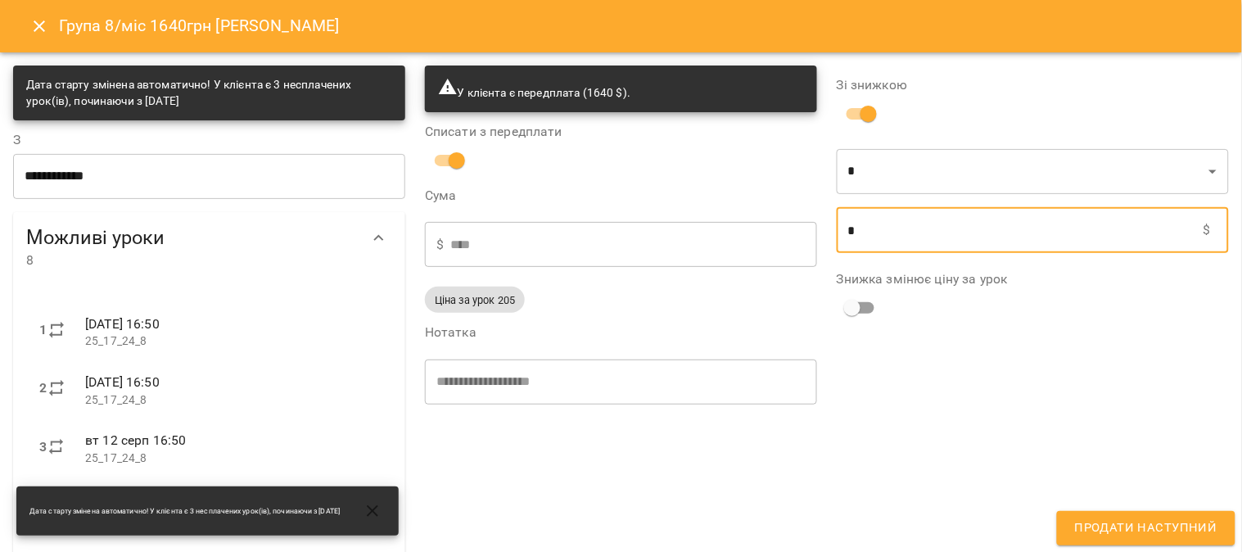
type input "****"
type input "***"
type input "****"
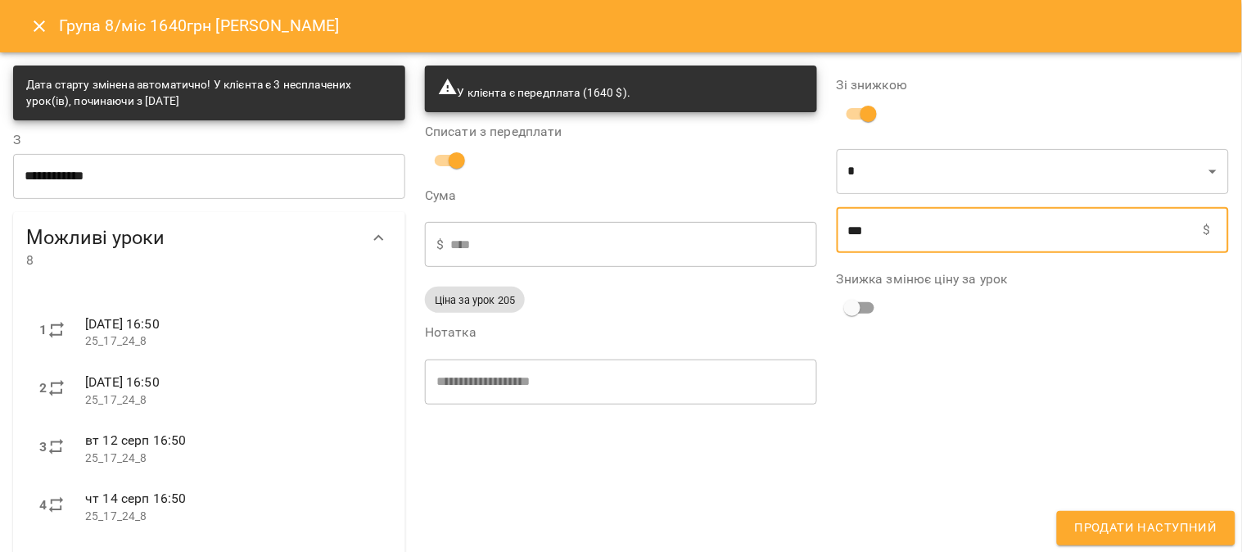
type input "***"
click at [610, 509] on span "Продати наступний" at bounding box center [1146, 527] width 142 height 21
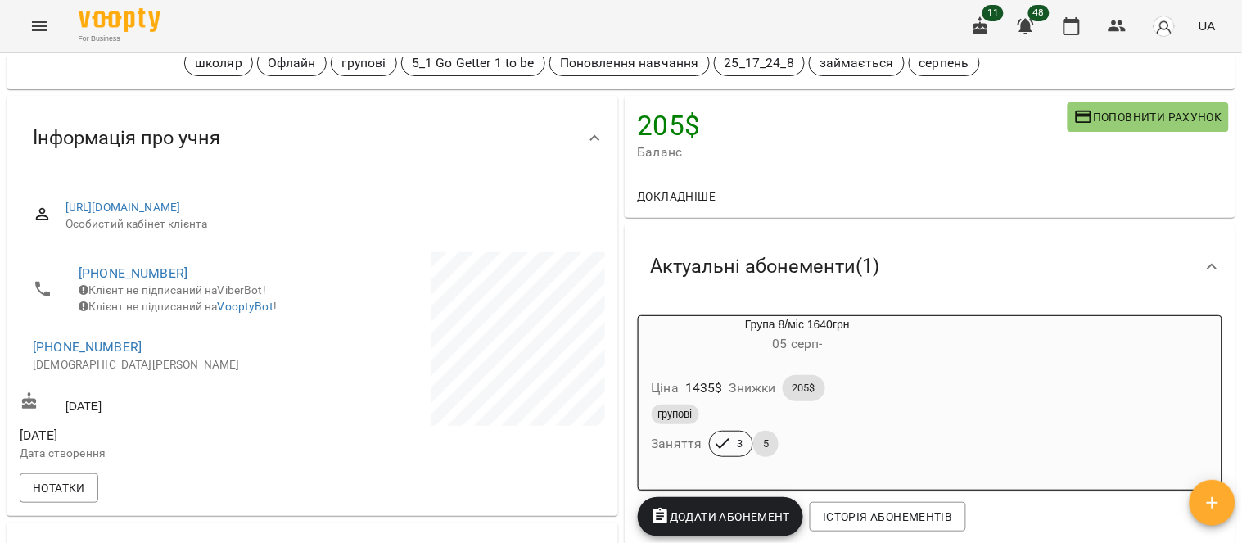
click at [610, 375] on div "Ціна 1435 $ Знижки 205$" at bounding box center [797, 388] width 299 height 33
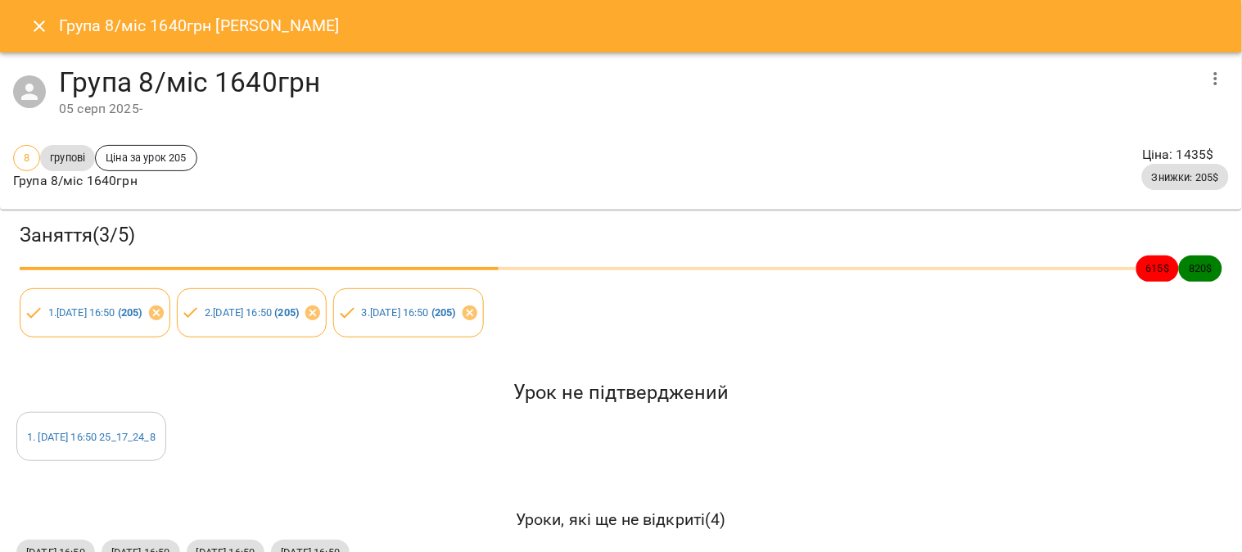
click at [610, 70] on button "button" at bounding box center [1215, 78] width 39 height 39
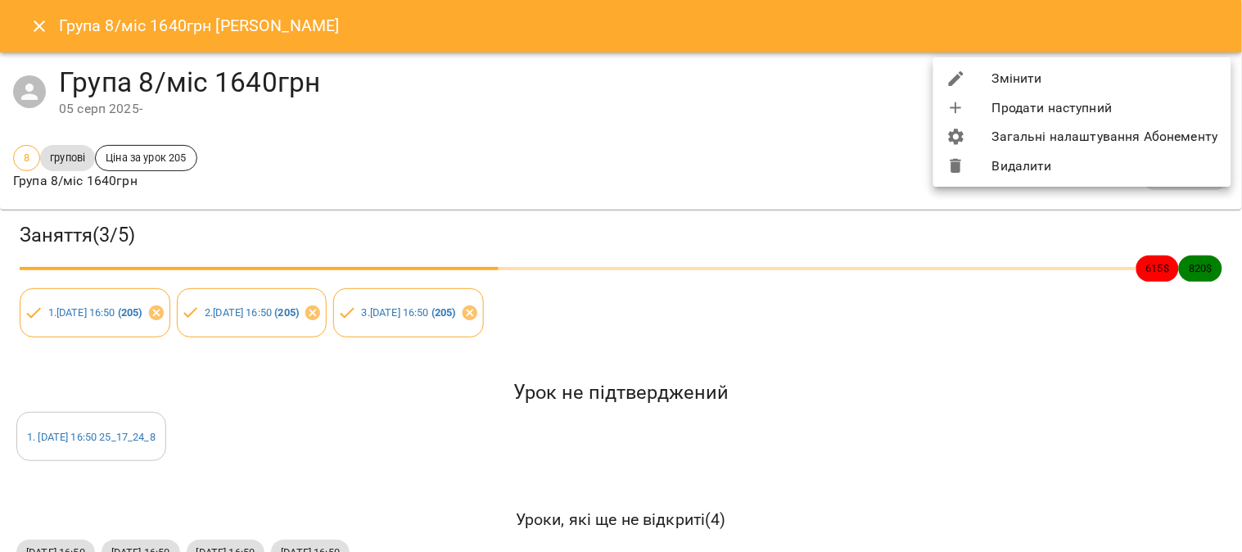
click at [610, 82] on li "Змінити" at bounding box center [1082, 78] width 298 height 29
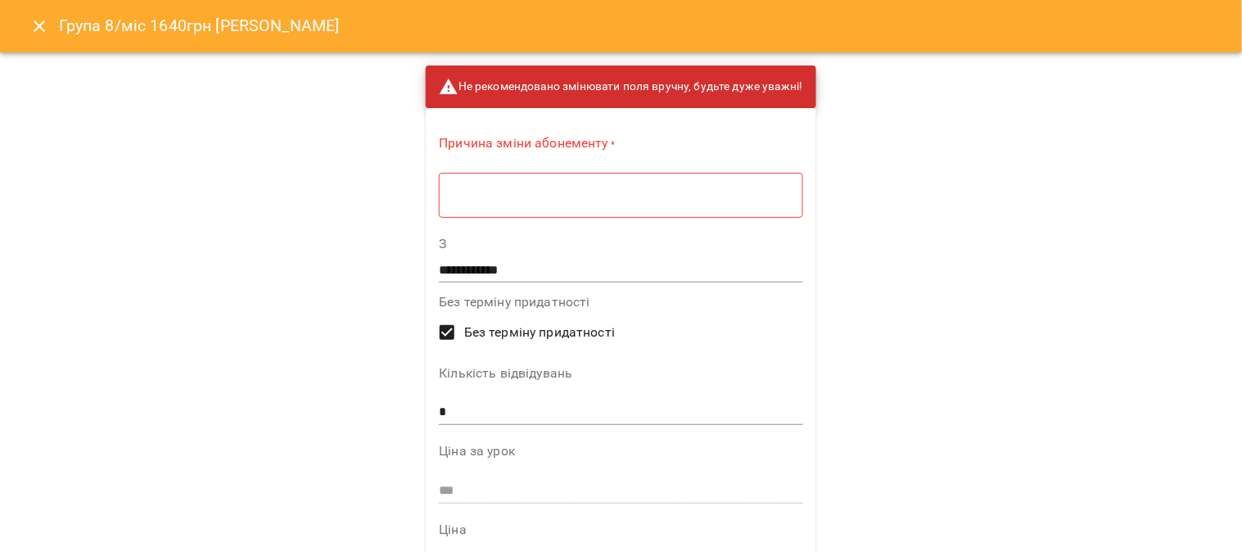
click at [483, 205] on div "* ​" at bounding box center [620, 195] width 363 height 46
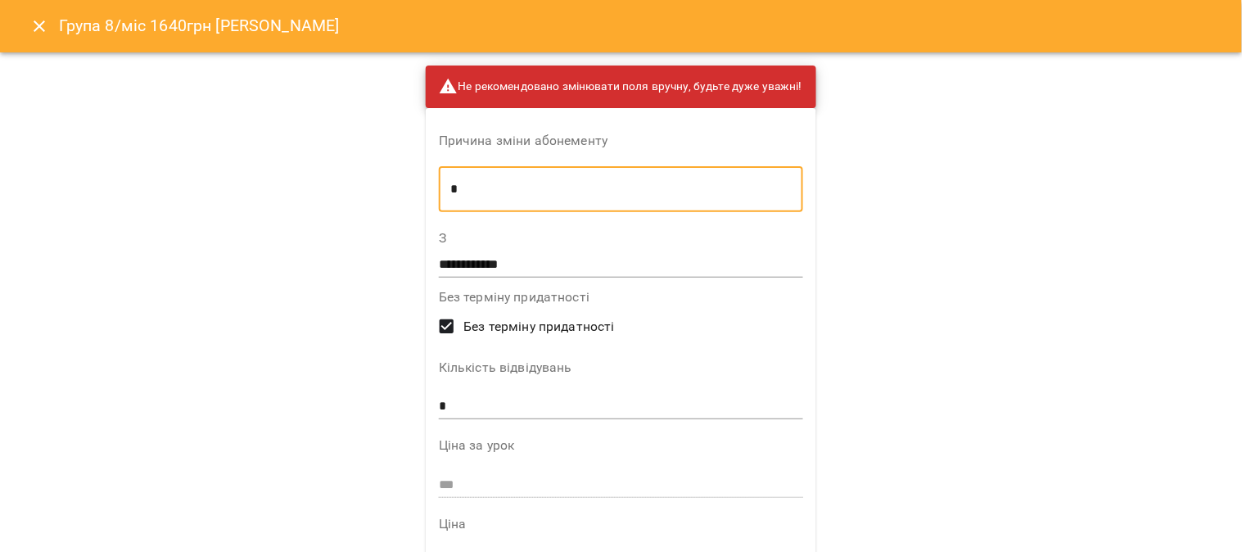
type textarea "*"
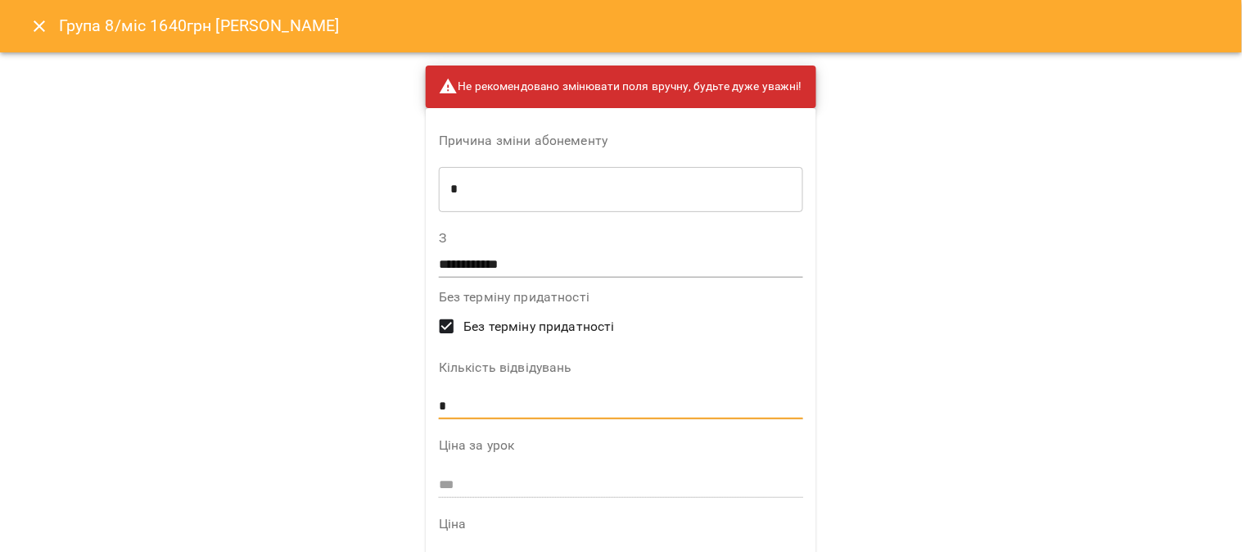
drag, startPoint x: 460, startPoint y: 404, endPoint x: 385, endPoint y: 415, distance: 76.1
click at [385, 415] on div "**********" at bounding box center [621, 276] width 1242 height 552
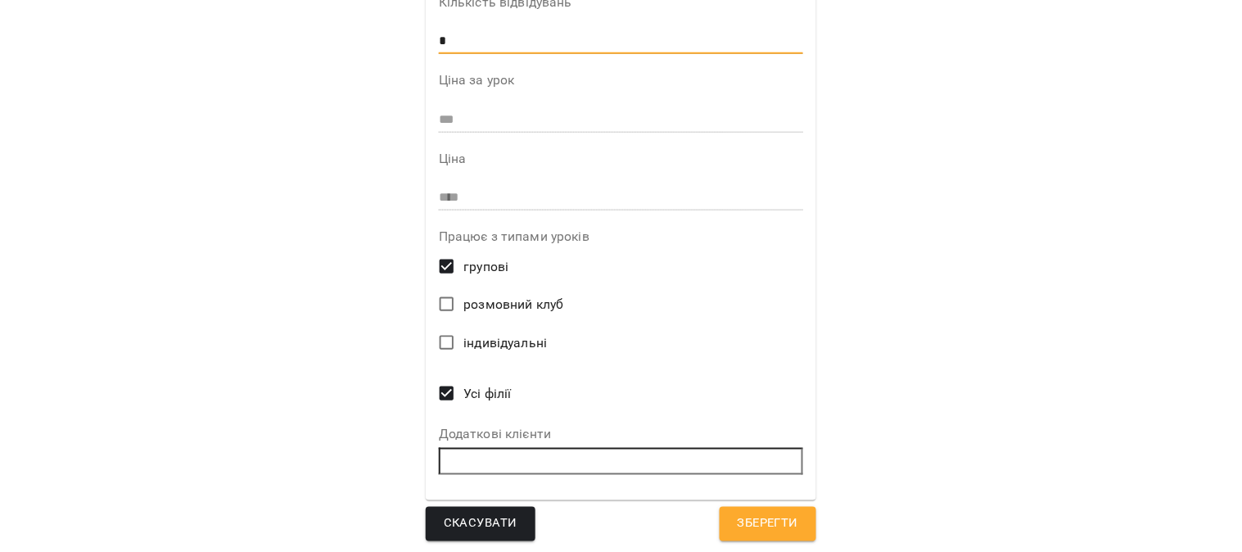
scroll to position [366, 0]
type input "*"
click at [610, 509] on span "Зберегти" at bounding box center [768, 522] width 61 height 21
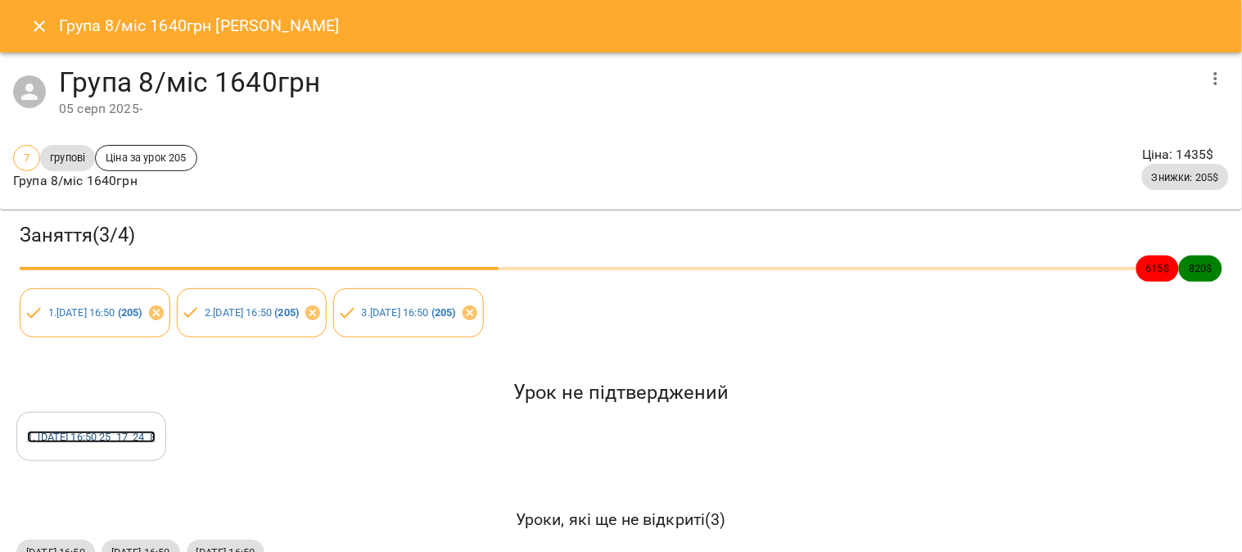
click at [91, 442] on link "1 . [DATE] 16:50 25_17_24_8" at bounding box center [91, 437] width 129 height 12
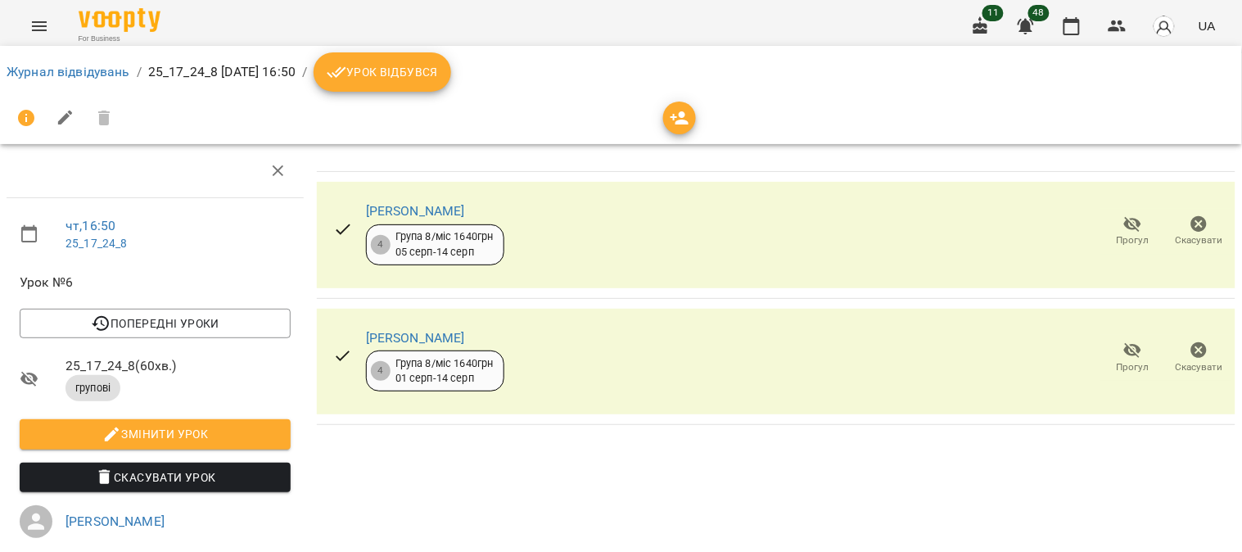
click at [610, 210] on button "Скасувати" at bounding box center [1199, 232] width 66 height 46
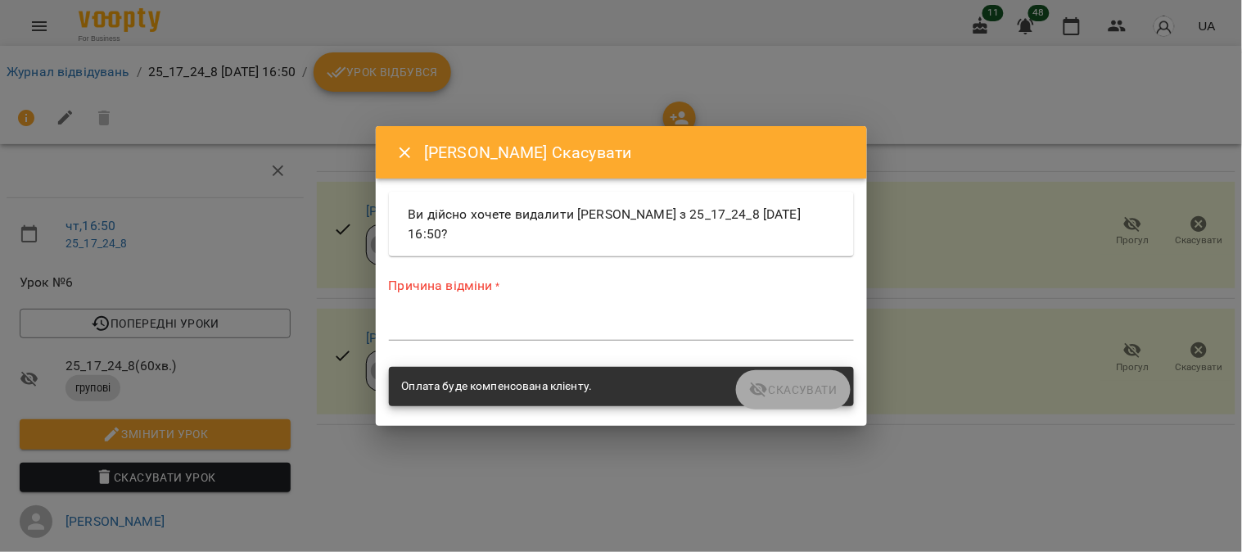
click at [459, 316] on div "*" at bounding box center [621, 327] width 465 height 26
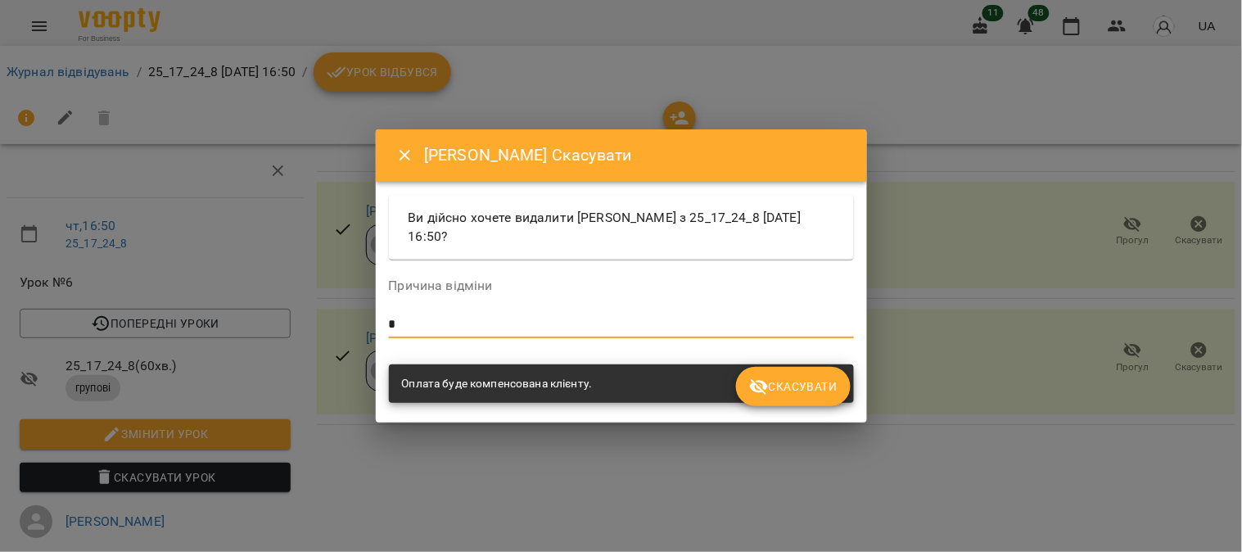
type textarea "*"
drag, startPoint x: 794, startPoint y: 391, endPoint x: 735, endPoint y: 395, distance: 59.0
click at [610, 390] on span "Скасувати" at bounding box center [793, 387] width 88 height 20
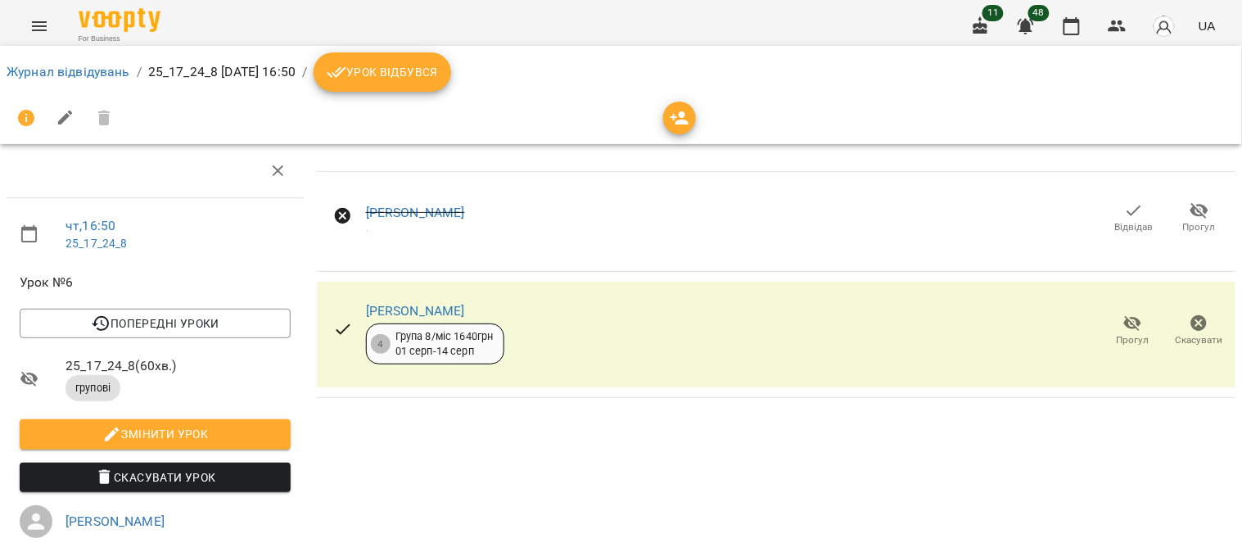
click at [610, 326] on icon "button" at bounding box center [1199, 324] width 20 height 20
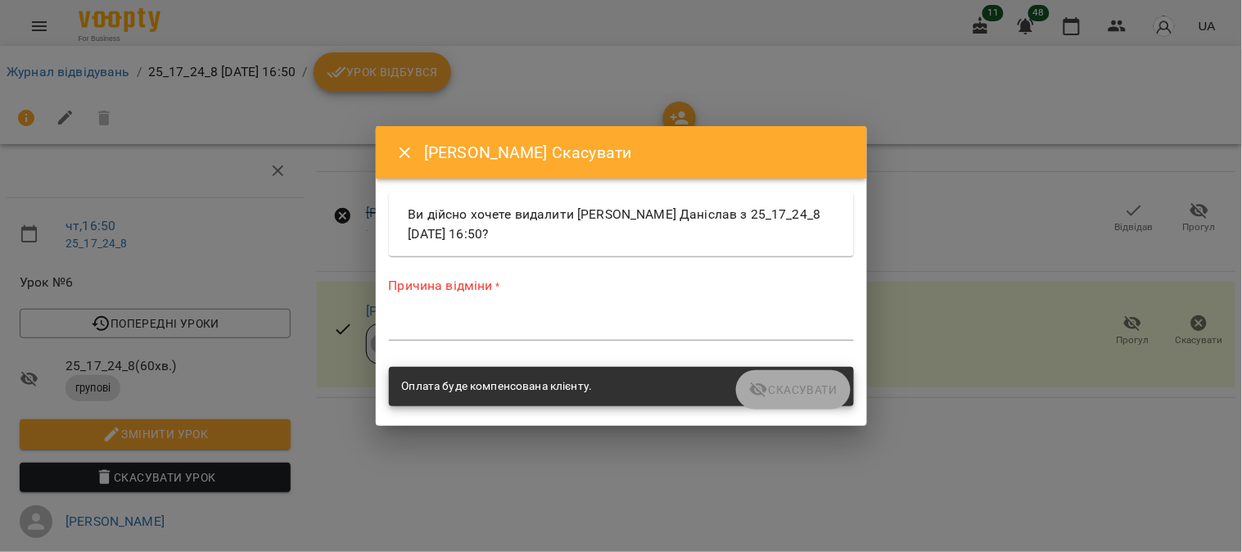
click at [553, 333] on textarea at bounding box center [621, 327] width 465 height 16
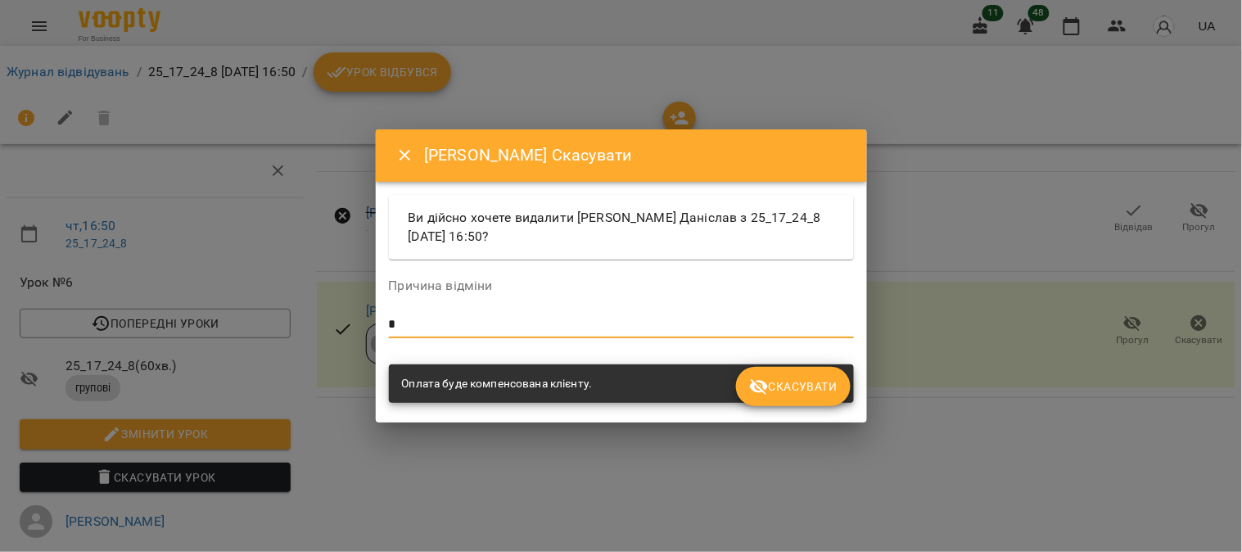
type textarea "*"
click at [610, 387] on span "Скасувати" at bounding box center [793, 387] width 88 height 20
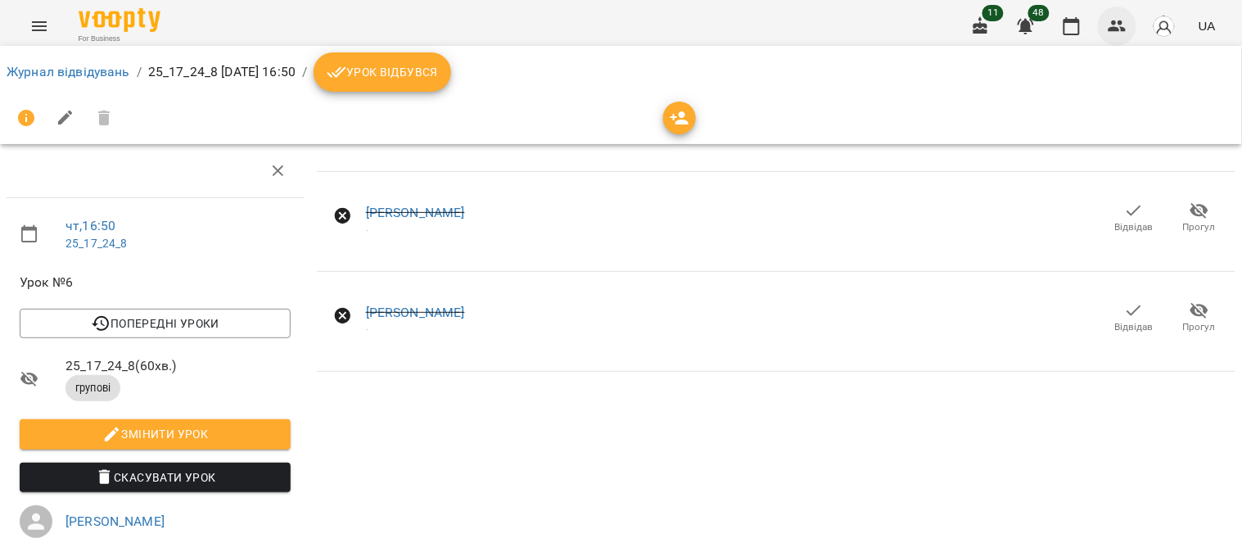
click at [610, 18] on icon "button" at bounding box center [1118, 26] width 20 height 20
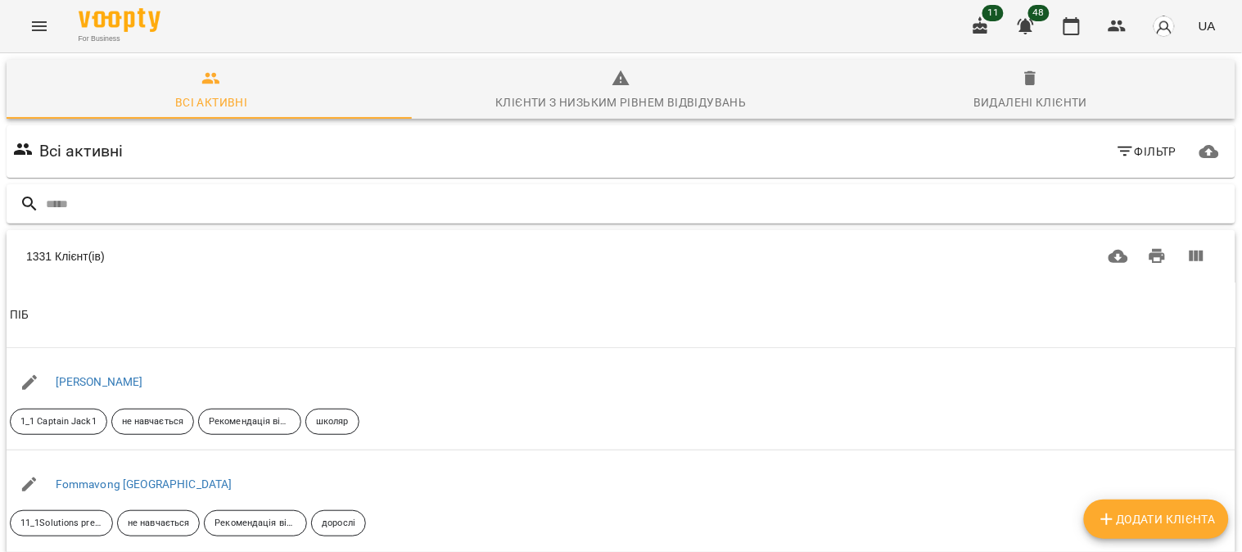
click at [86, 199] on input "text" at bounding box center [637, 204] width 1183 height 27
type input "***"
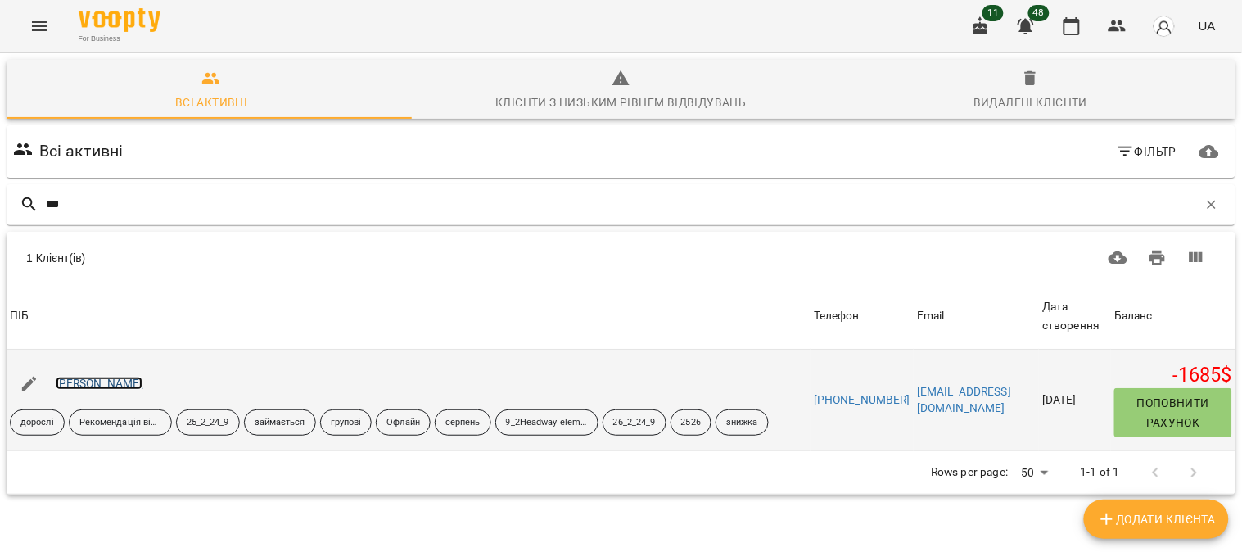
click at [131, 377] on link "[PERSON_NAME]" at bounding box center [100, 383] width 88 height 13
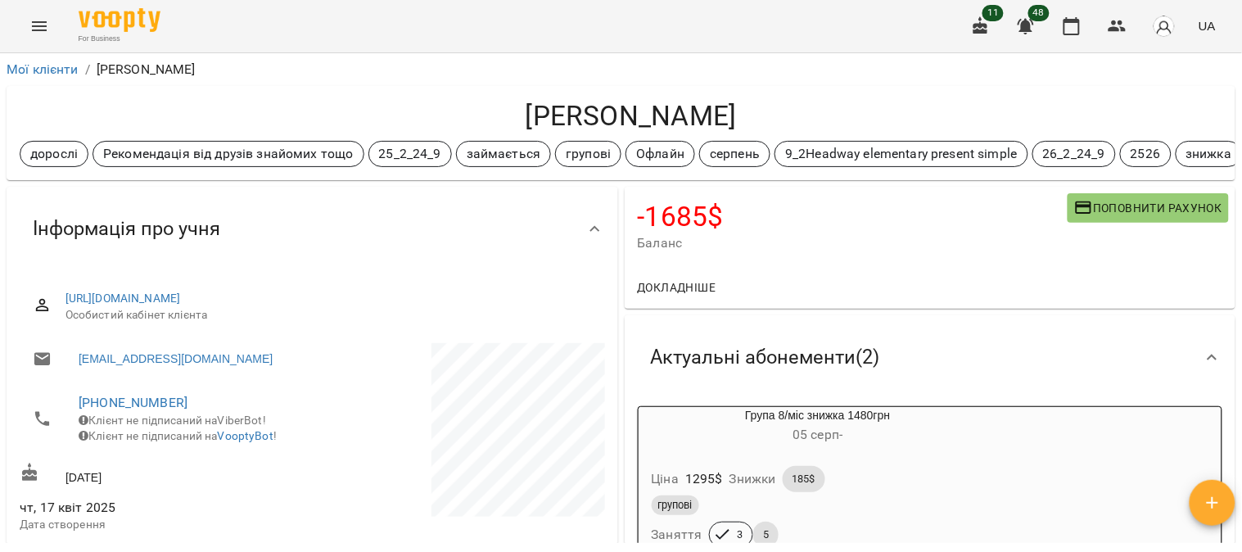
scroll to position [182, 0]
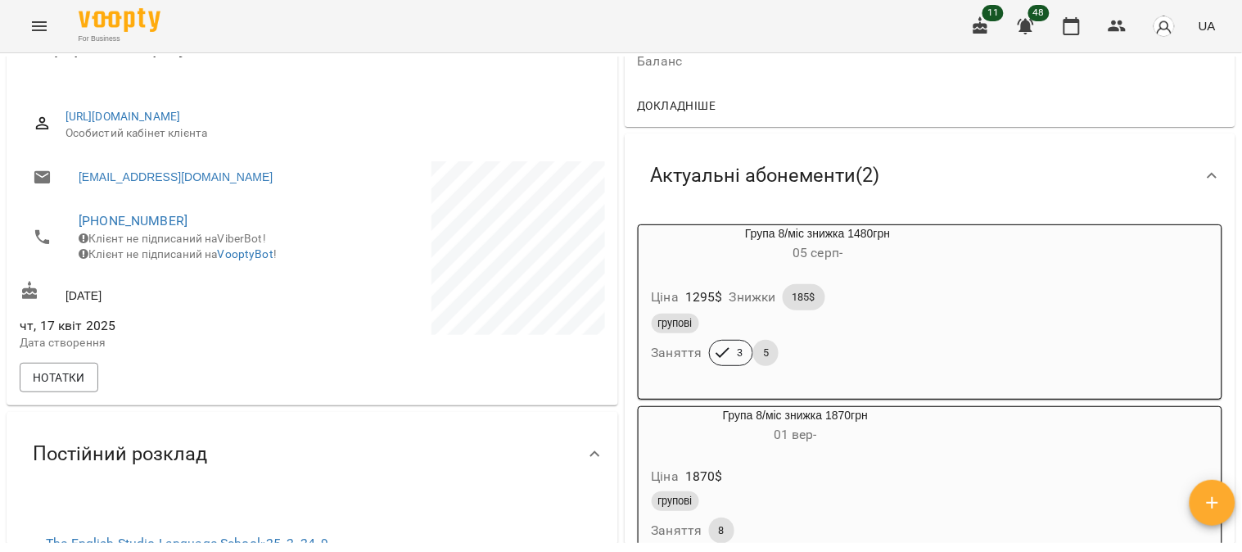
click at [610, 305] on div "Ціна 1295 $ Знижки 185$" at bounding box center [818, 297] width 340 height 33
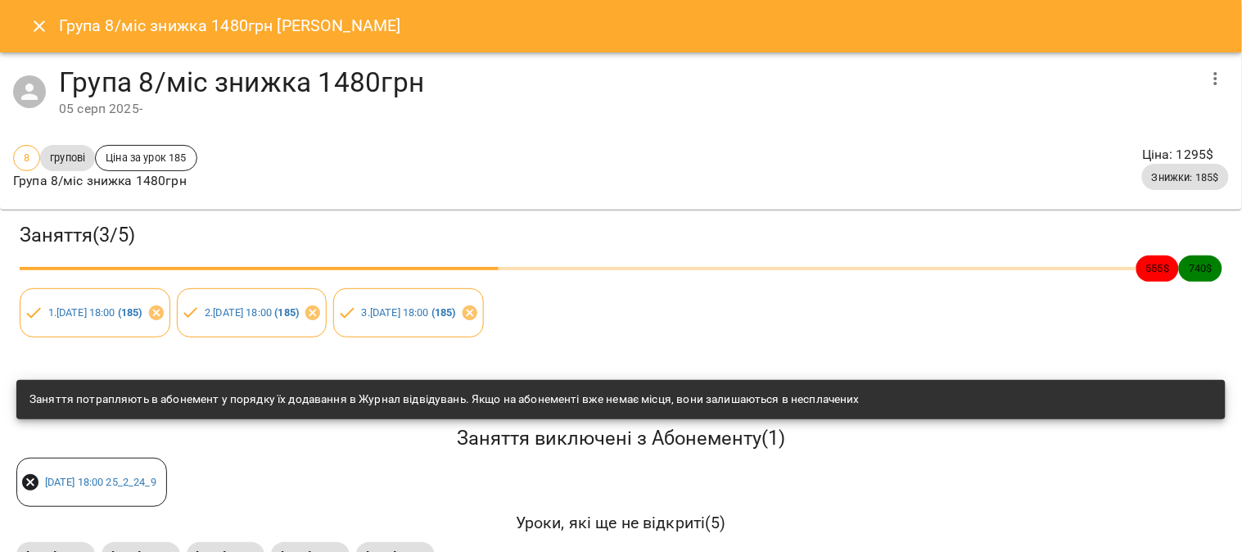
click at [610, 70] on icon "button" at bounding box center [1216, 79] width 20 height 20
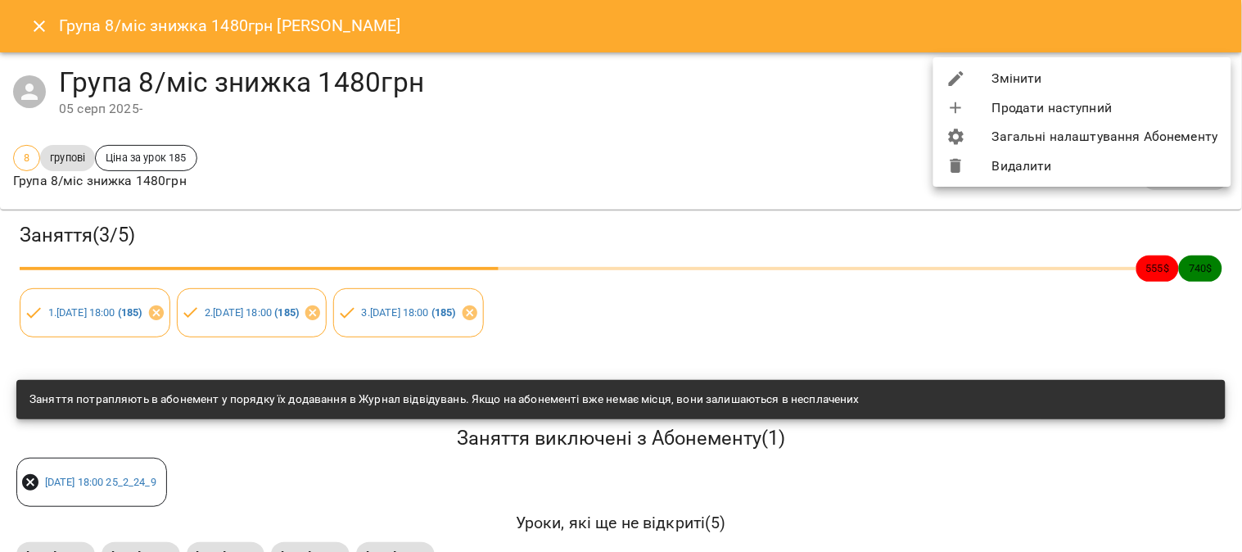
click at [610, 79] on li "Змінити" at bounding box center [1082, 78] width 298 height 29
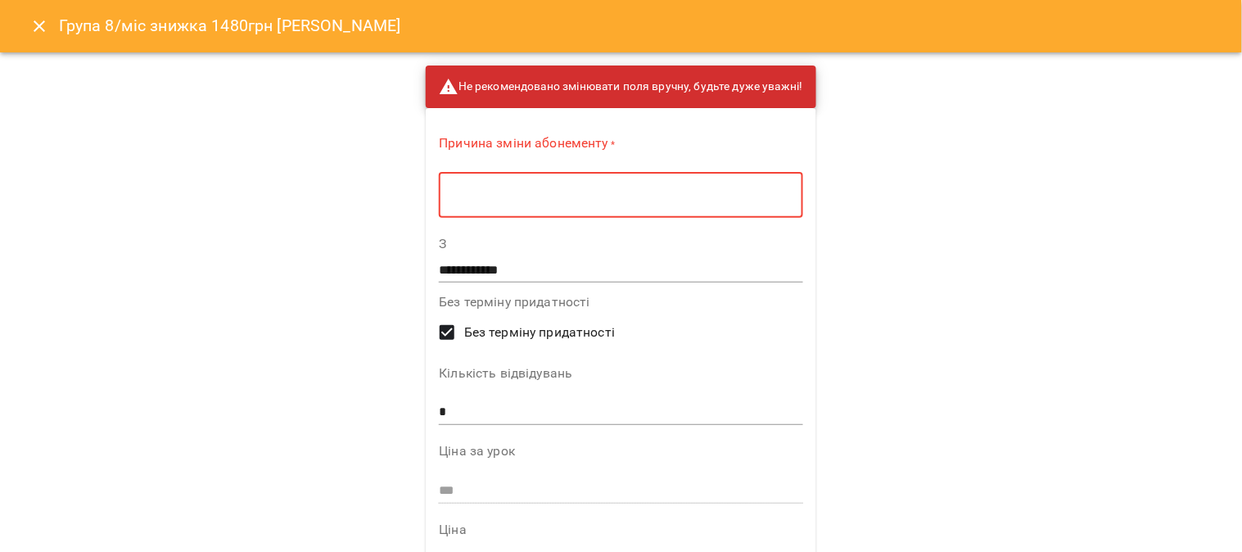
click at [472, 198] on textarea at bounding box center [620, 195] width 341 height 16
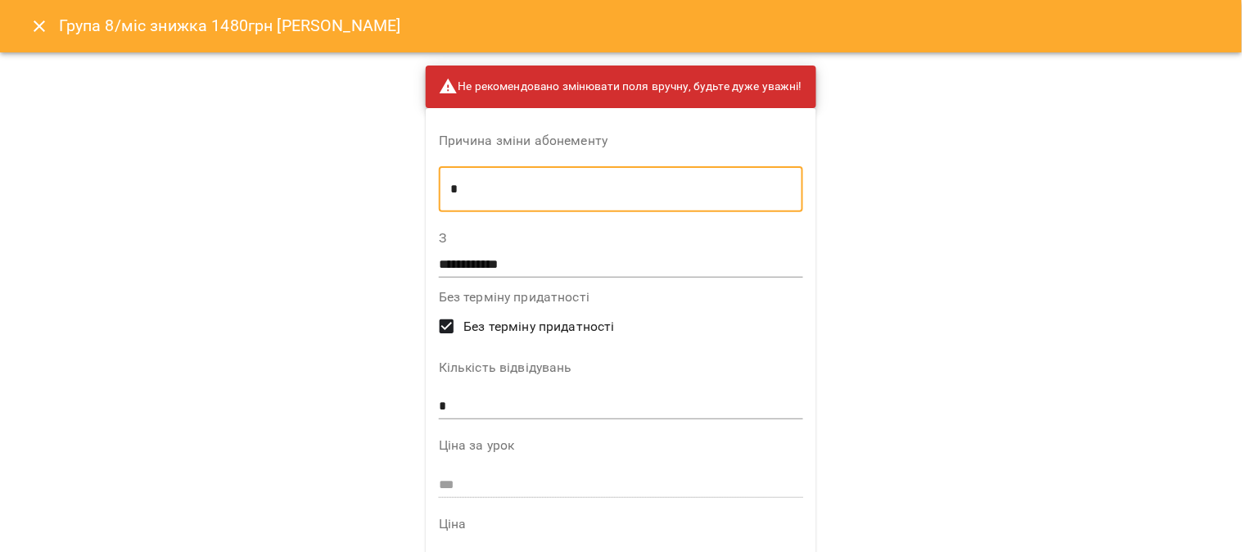
type textarea "*"
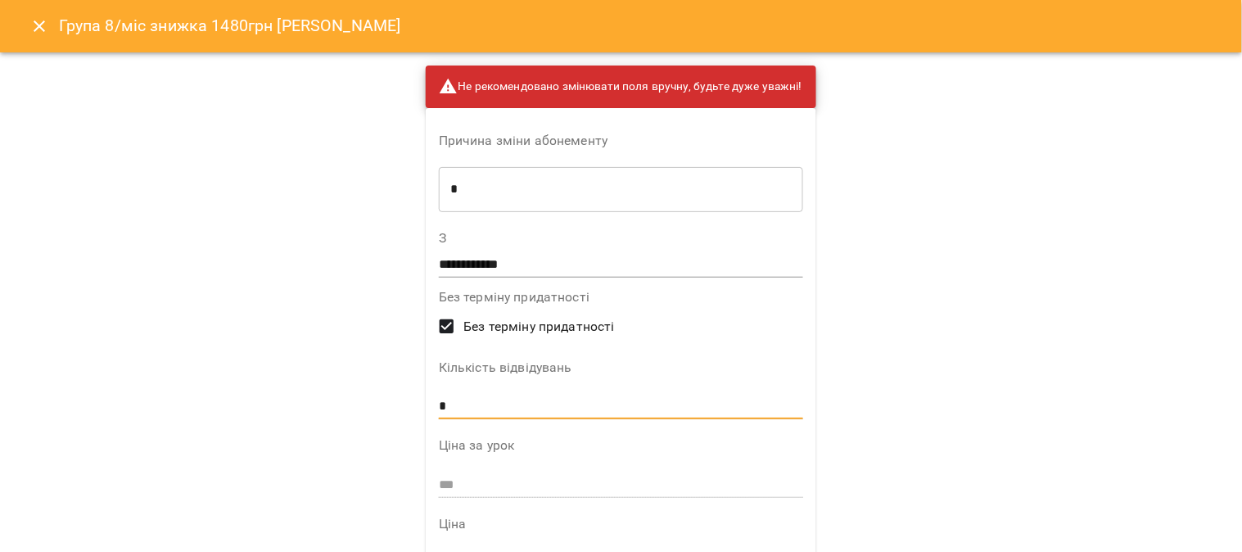
drag, startPoint x: 446, startPoint y: 413, endPoint x: 407, endPoint y: 405, distance: 40.0
click at [413, 405] on p "**********" at bounding box center [621, 485] width 417 height 867
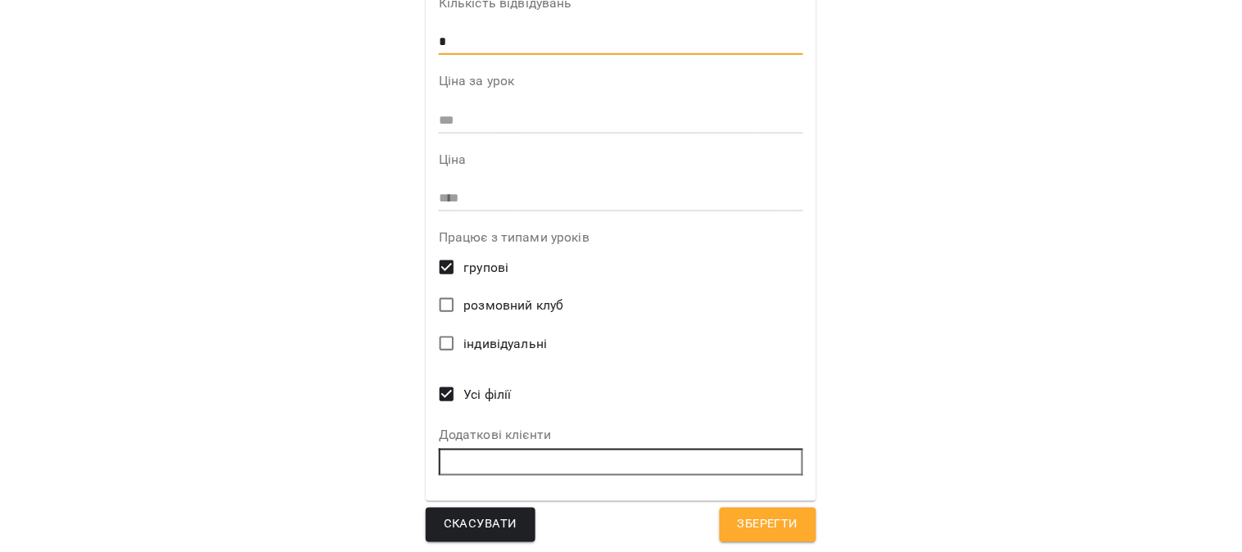
scroll to position [366, 0]
type input "*"
click at [610, 509] on span "Зберегти" at bounding box center [768, 522] width 61 height 21
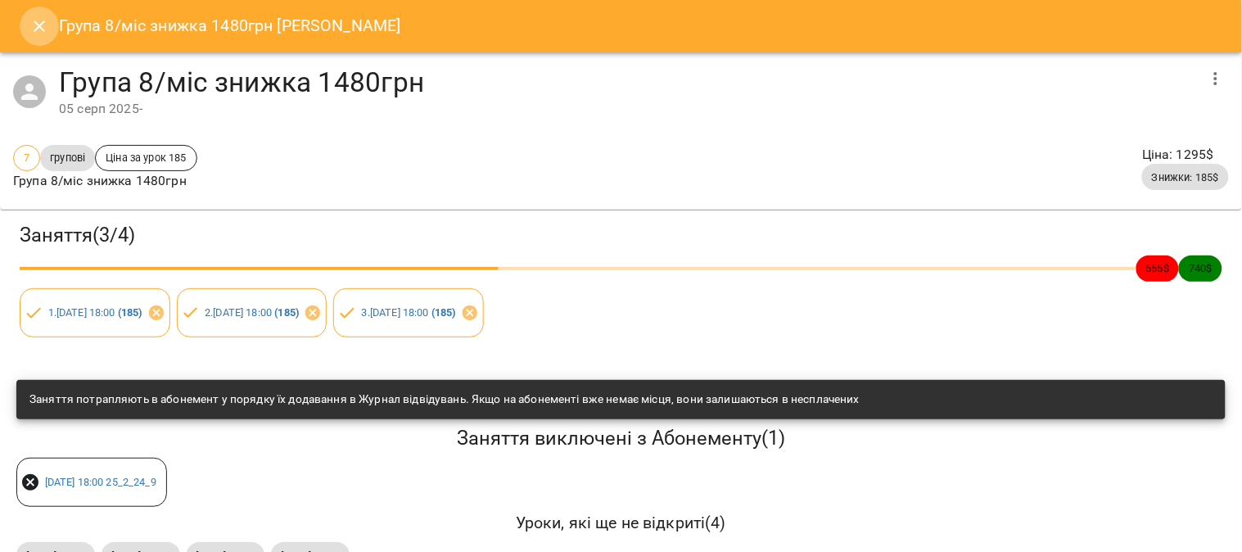
click at [34, 20] on icon "Close" at bounding box center [39, 26] width 20 height 20
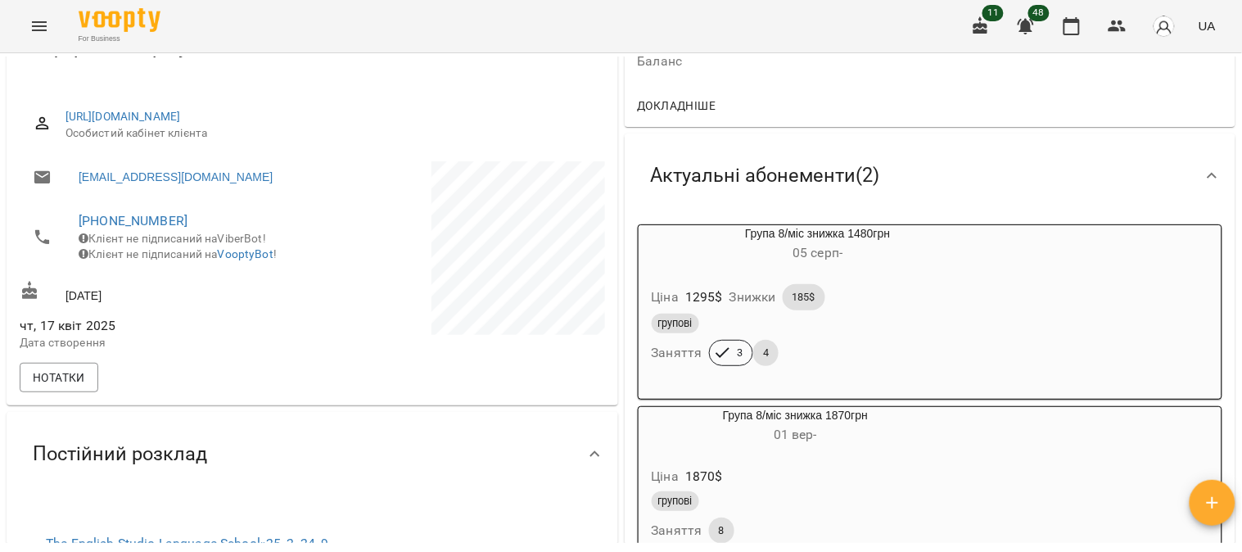
click at [610, 299] on div "Ціна 1295 $ Знижки 185$" at bounding box center [818, 297] width 340 height 33
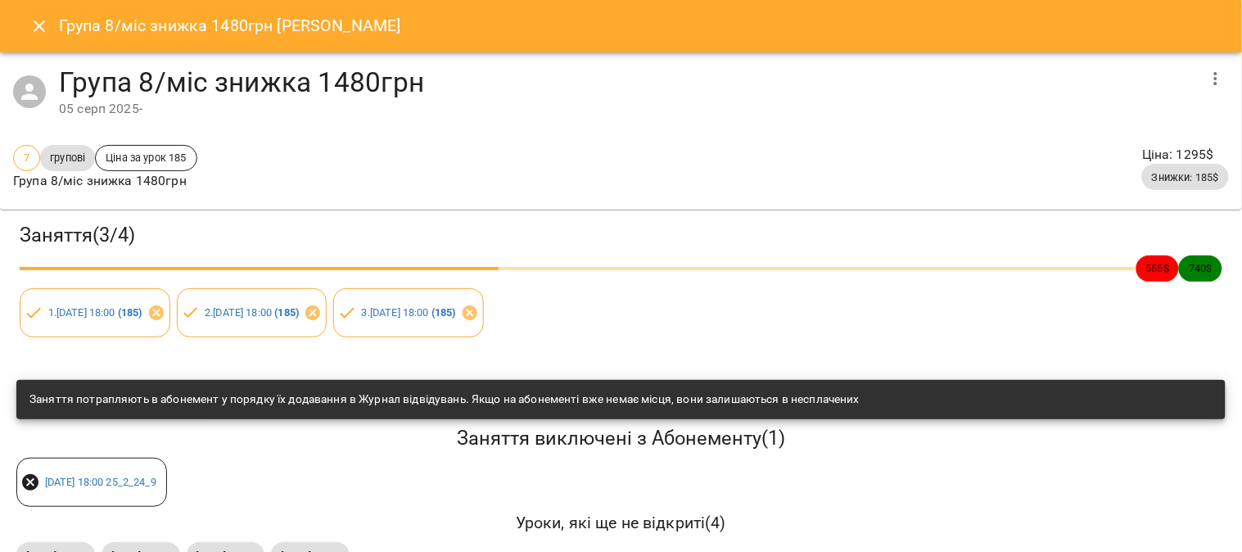
click at [34, 25] on icon "Close" at bounding box center [39, 26] width 20 height 20
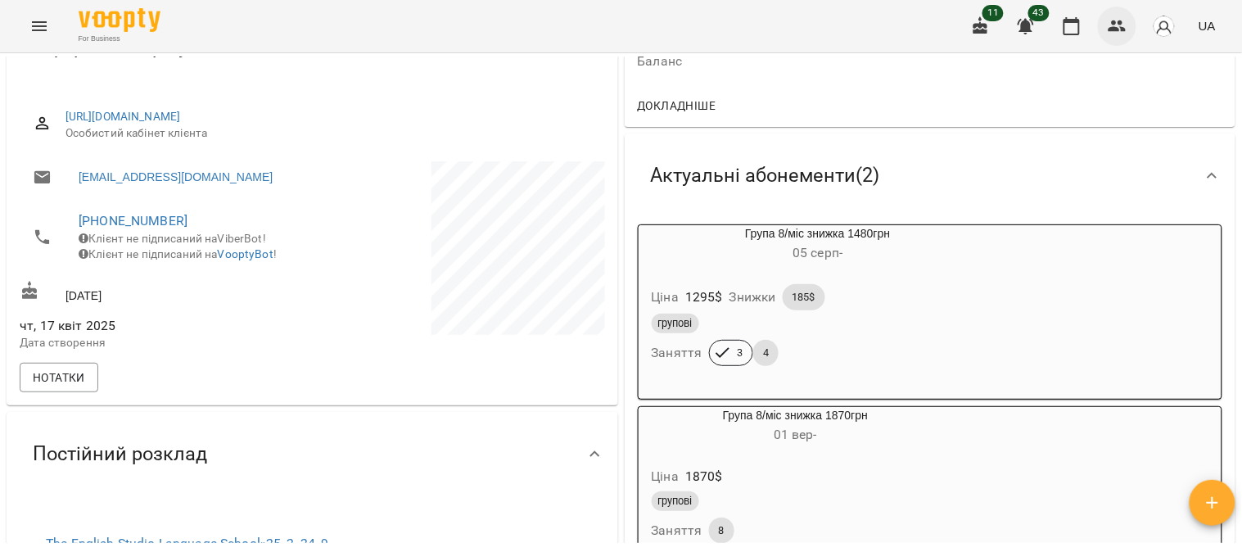
click at [610, 27] on icon "button" at bounding box center [1118, 26] width 20 height 20
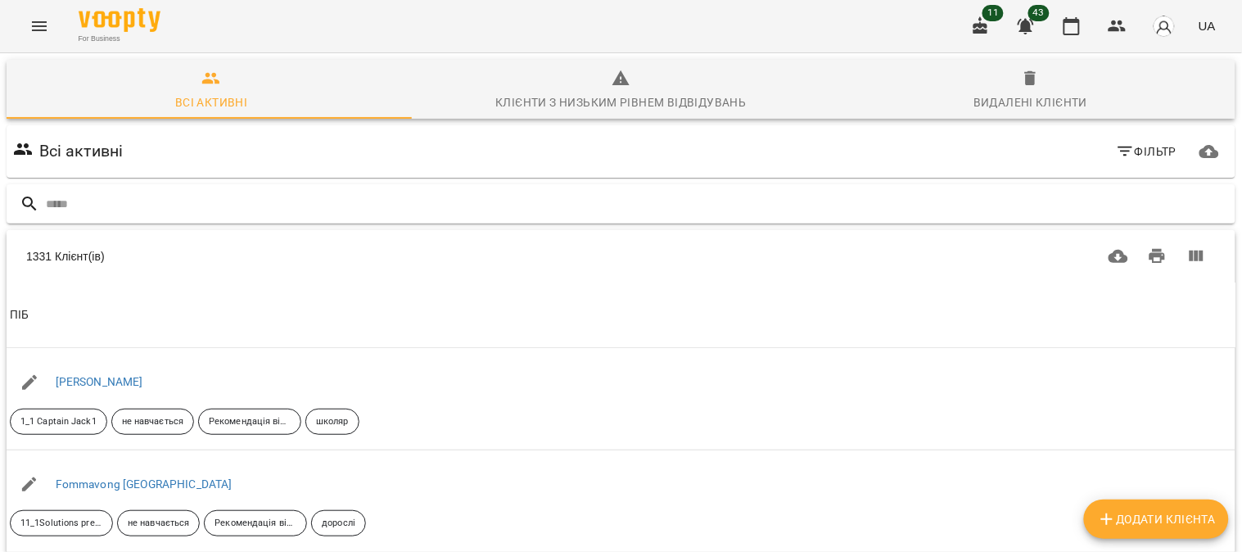
click at [111, 205] on input "text" at bounding box center [637, 204] width 1183 height 27
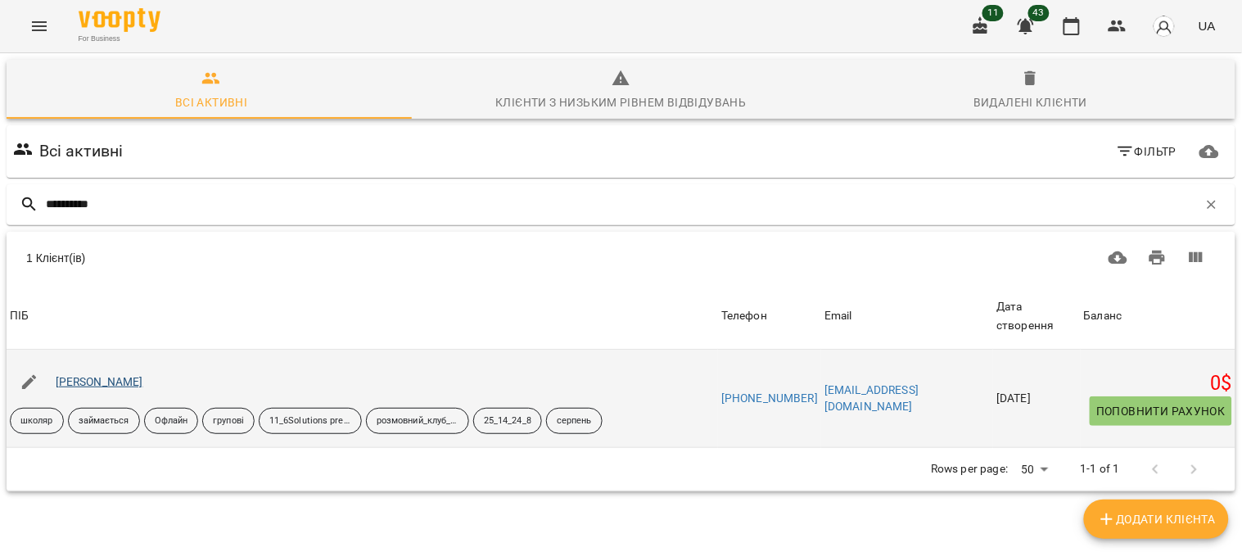
type input "**********"
click at [113, 380] on link "[PERSON_NAME]" at bounding box center [100, 381] width 88 height 13
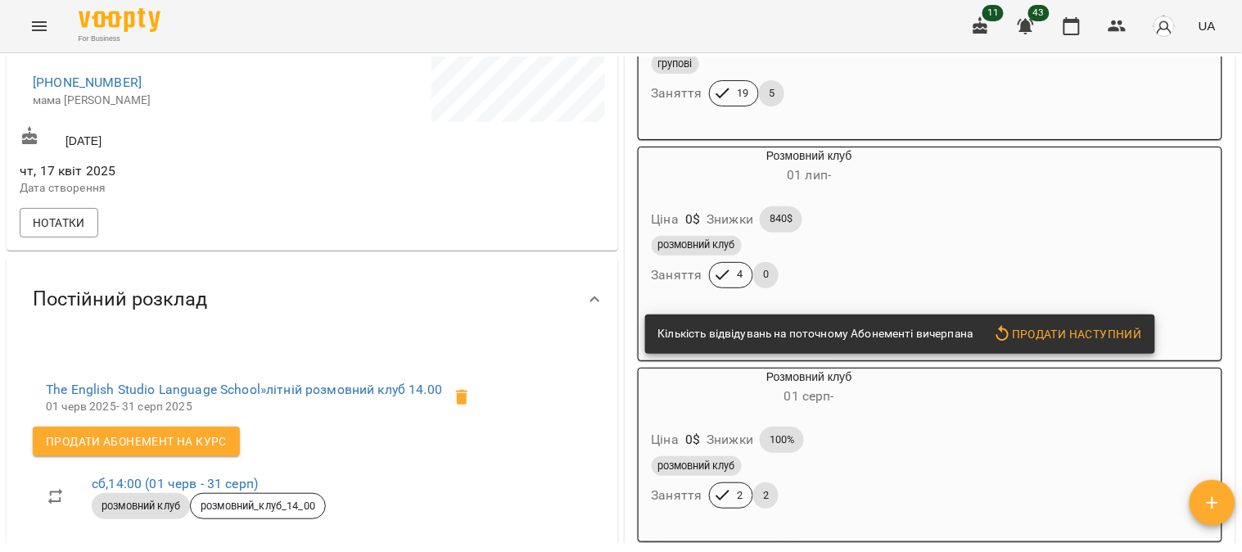
scroll to position [454, 0]
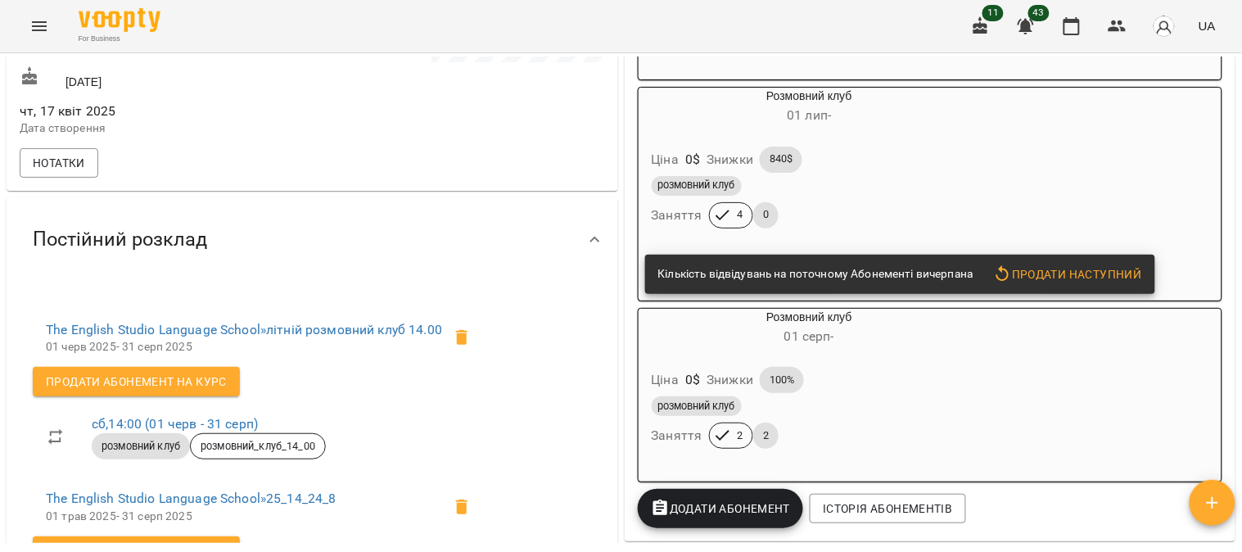
click at [610, 186] on div "розмовний клуб" at bounding box center [810, 186] width 316 height 20
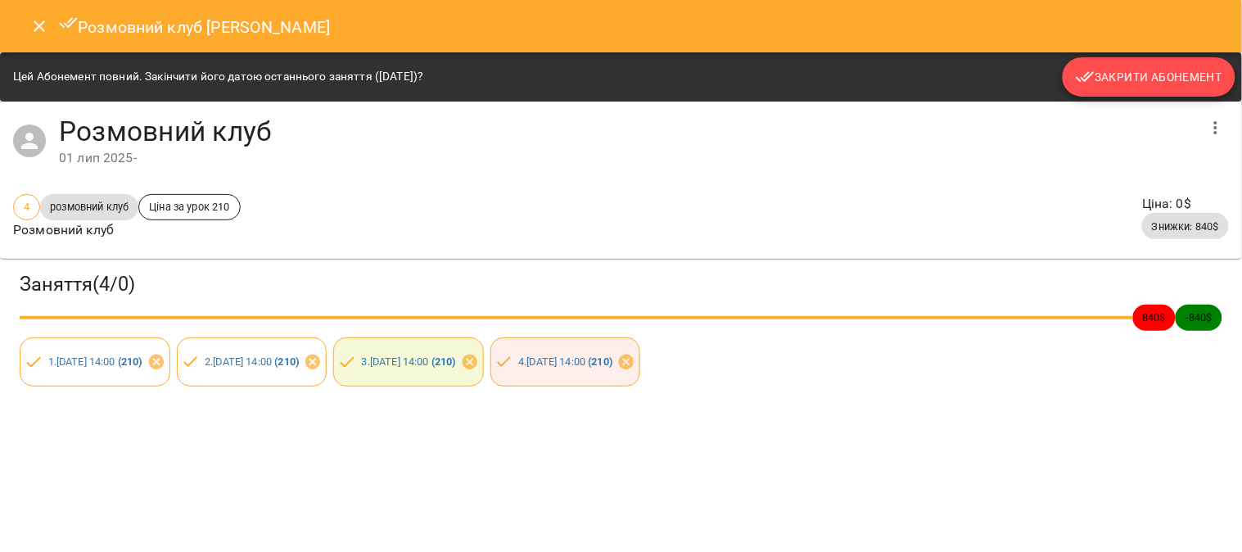
click at [610, 69] on span "Закрити Абонемент" at bounding box center [1149, 77] width 147 height 20
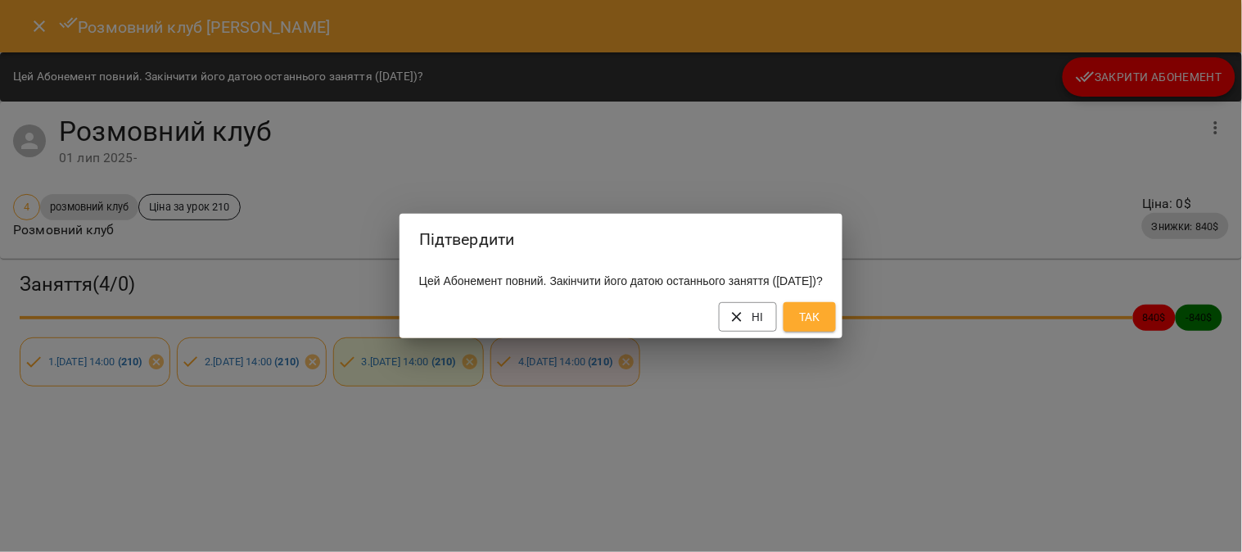
click at [610, 329] on button "Так" at bounding box center [809, 316] width 52 height 29
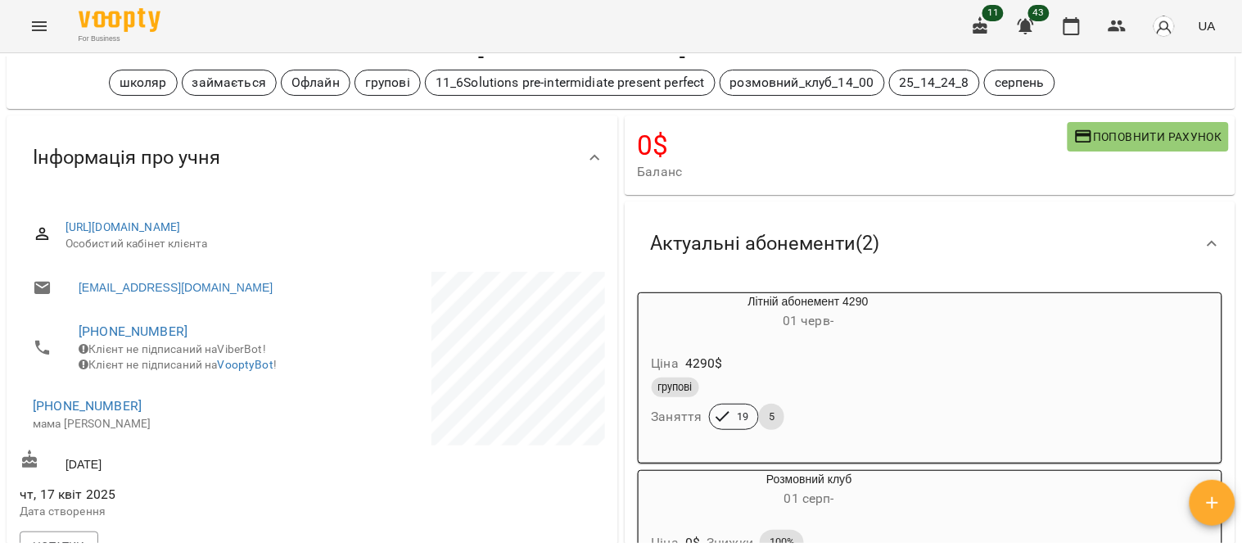
scroll to position [182, 0]
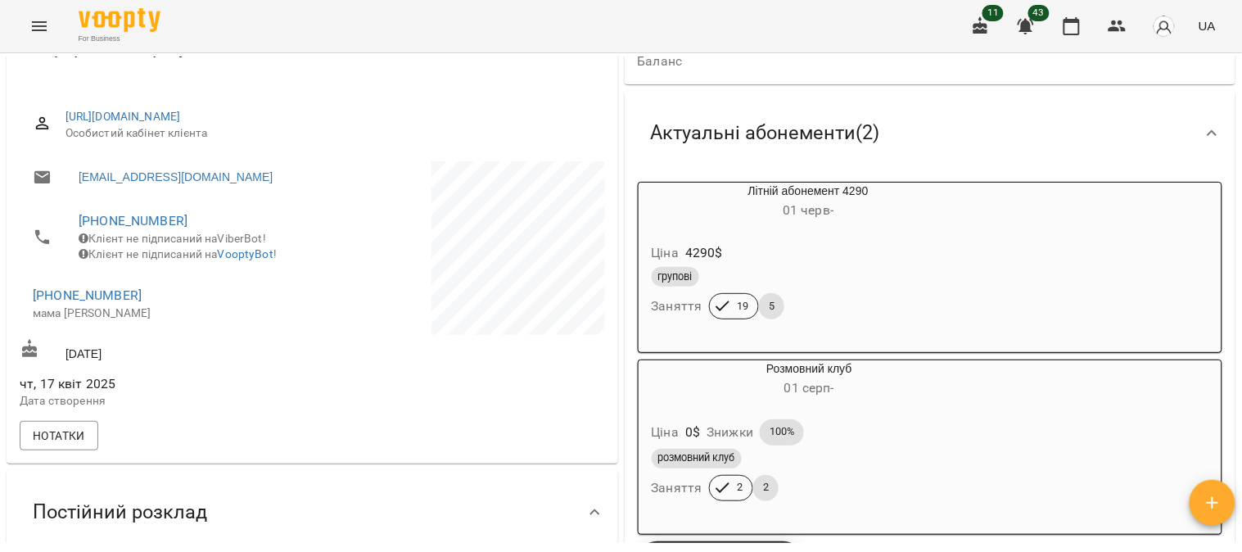
click at [610, 265] on div "групові" at bounding box center [808, 277] width 321 height 26
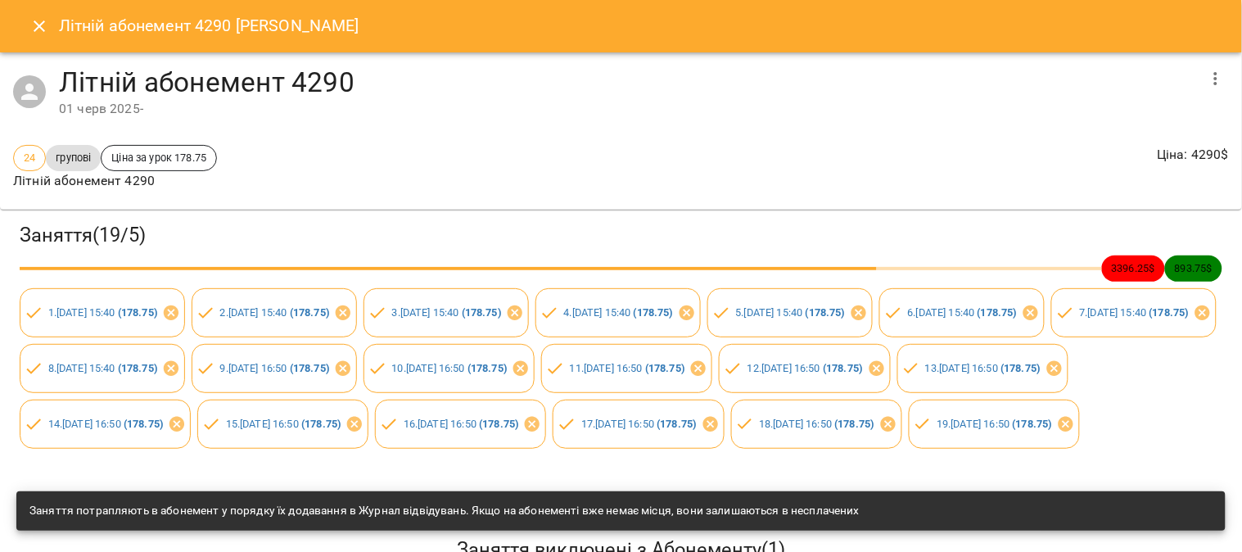
click at [610, 72] on icon "button" at bounding box center [1216, 79] width 20 height 20
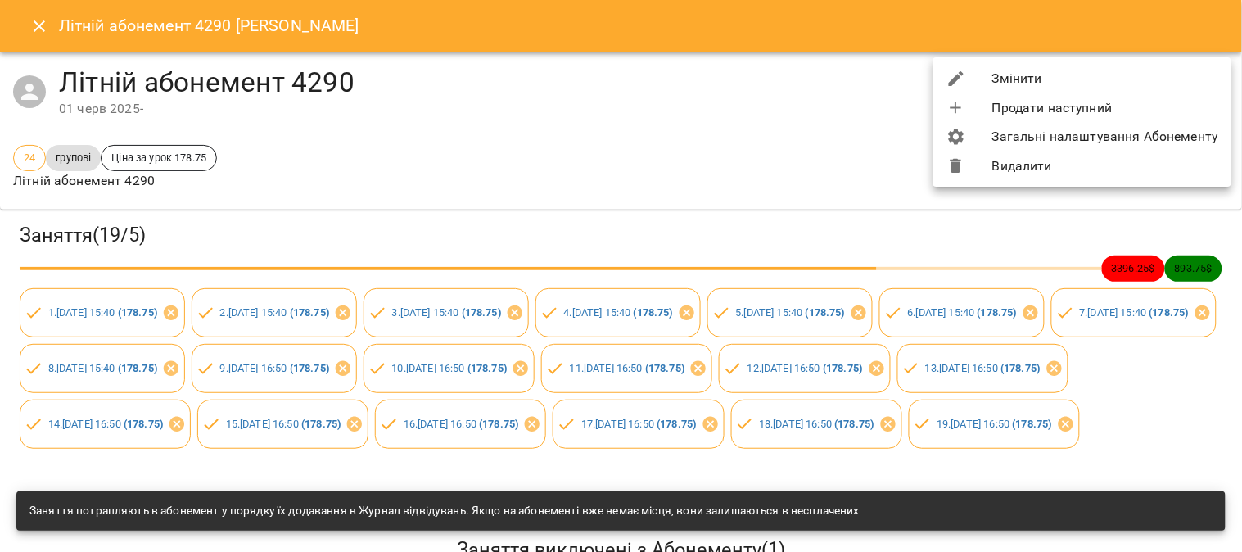
click at [610, 167] on li "Видалити" at bounding box center [1082, 165] width 298 height 29
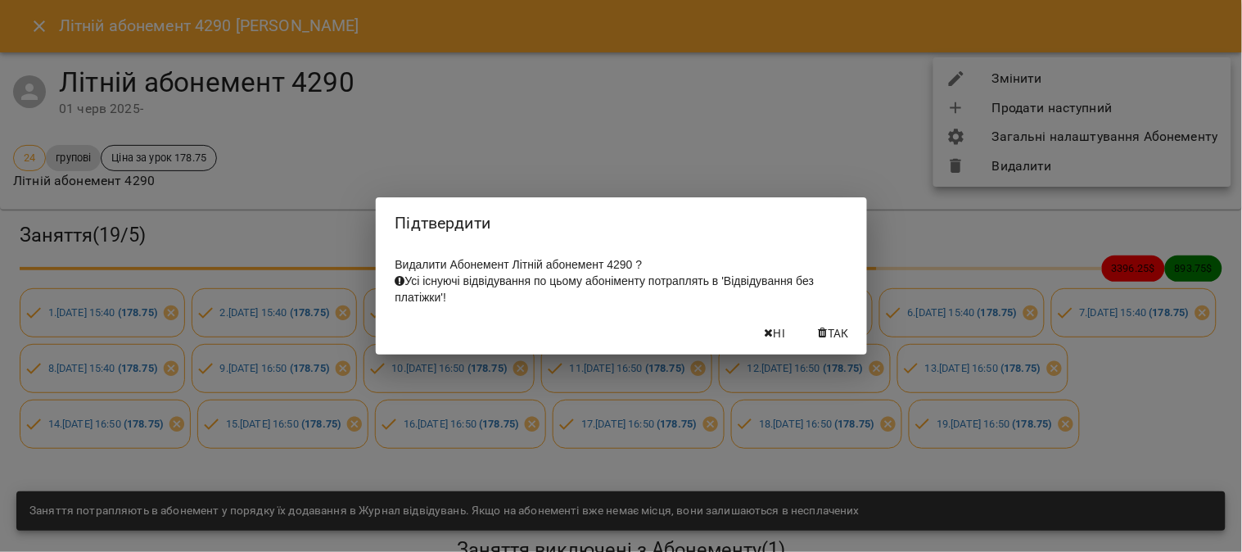
click at [610, 342] on span "Так" at bounding box center [838, 333] width 21 height 20
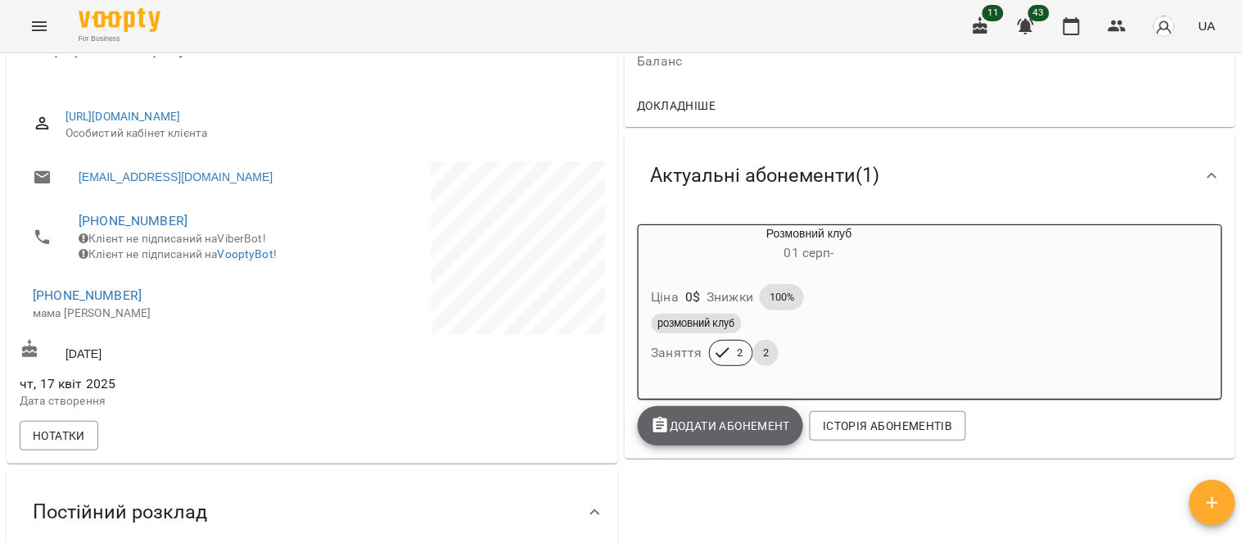
click at [610, 429] on span "Додати Абонемент" at bounding box center [721, 426] width 140 height 20
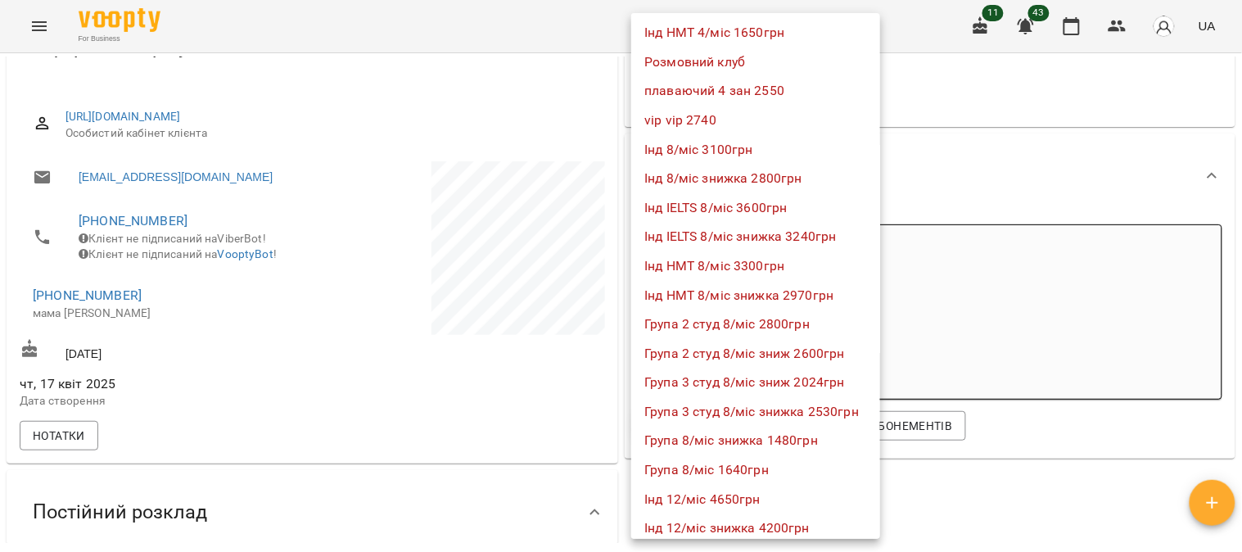
scroll to position [1092, 0]
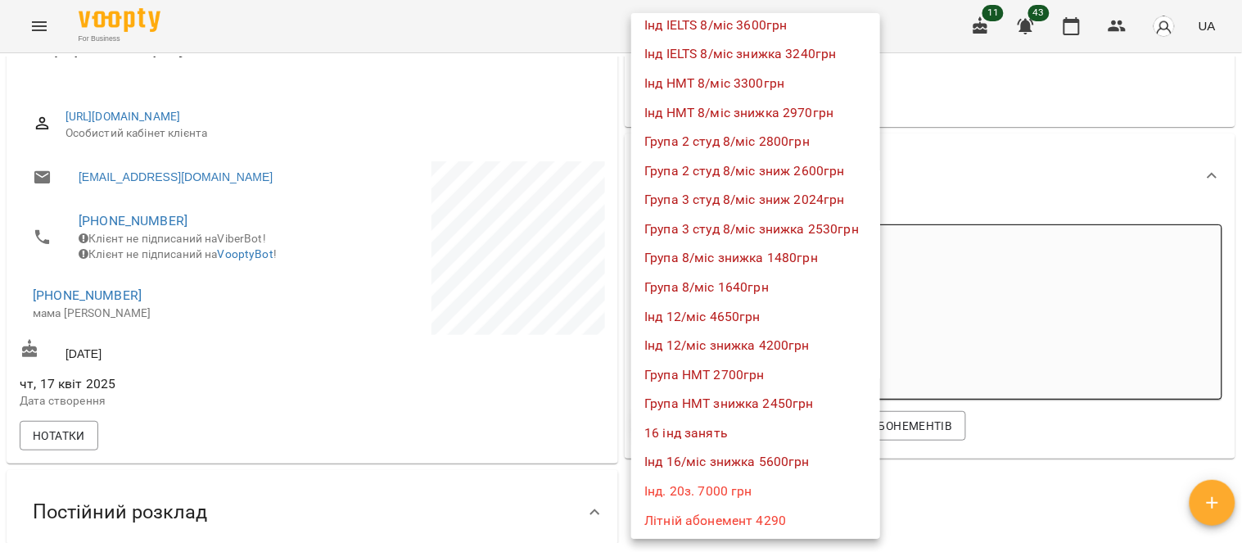
click at [610, 509] on li "Літній абонемент 4290" at bounding box center [755, 520] width 249 height 29
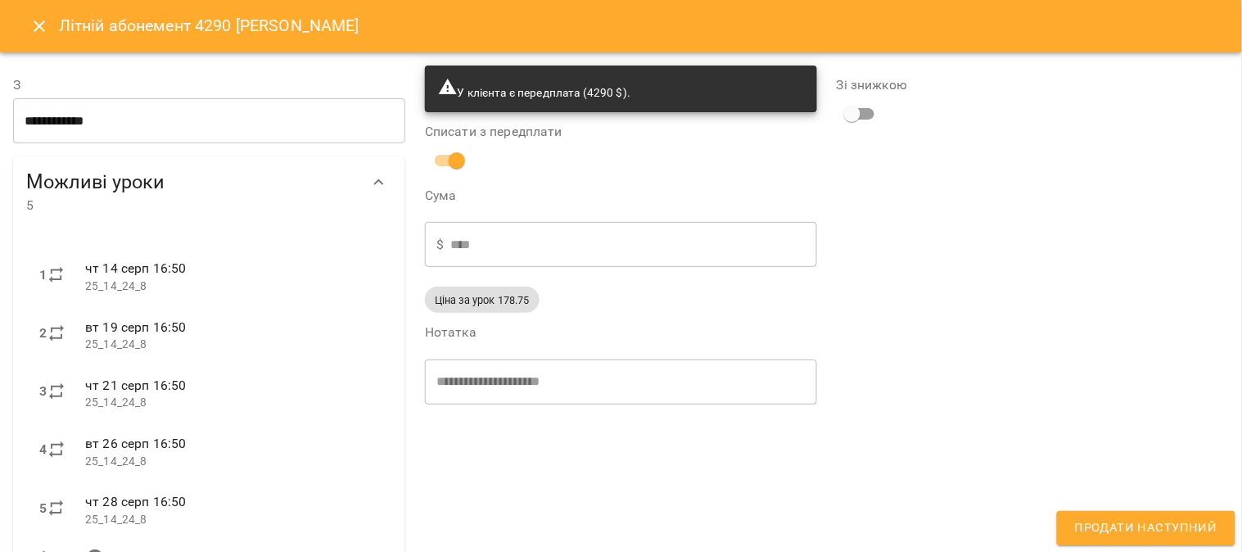
type input "**********"
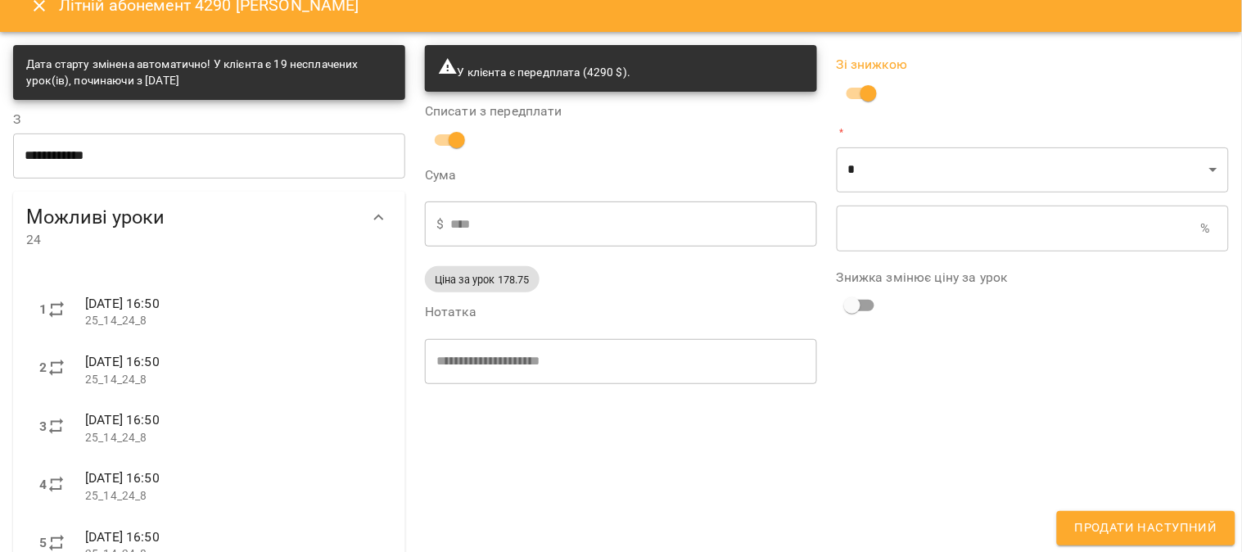
scroll to position [0, 0]
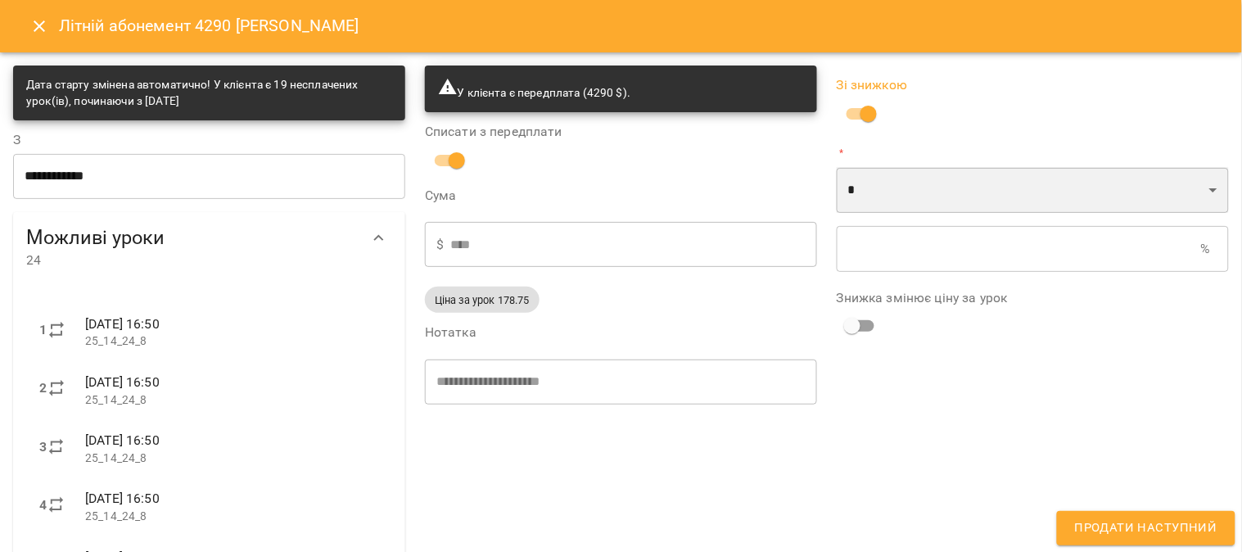
click at [610, 201] on select "* *" at bounding box center [1033, 190] width 392 height 46
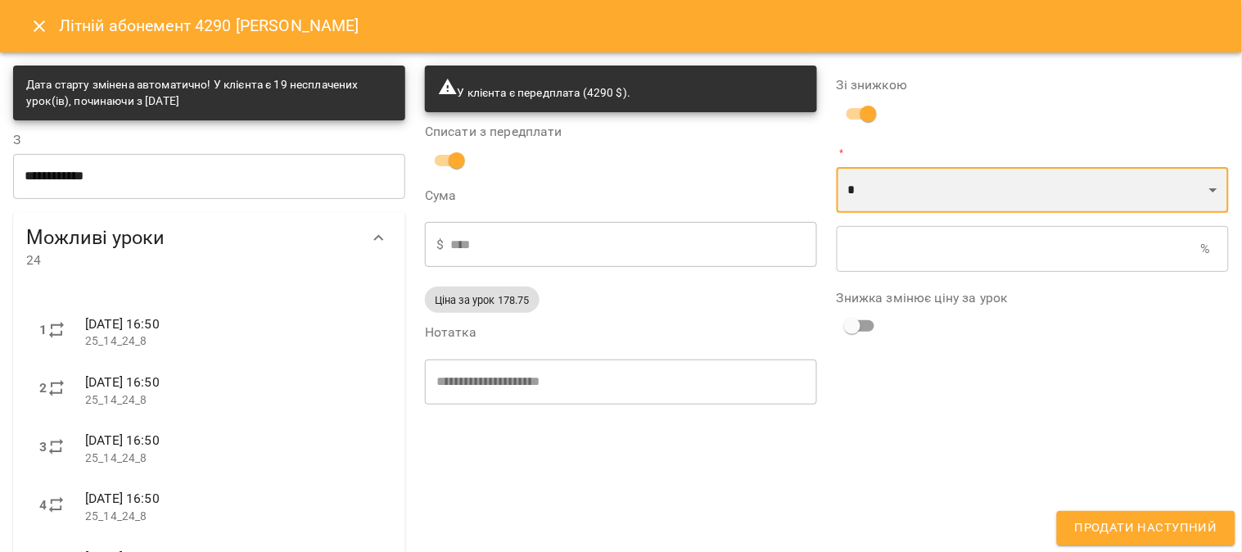
select select "*****"
click at [610, 167] on select "* *" at bounding box center [1033, 190] width 392 height 46
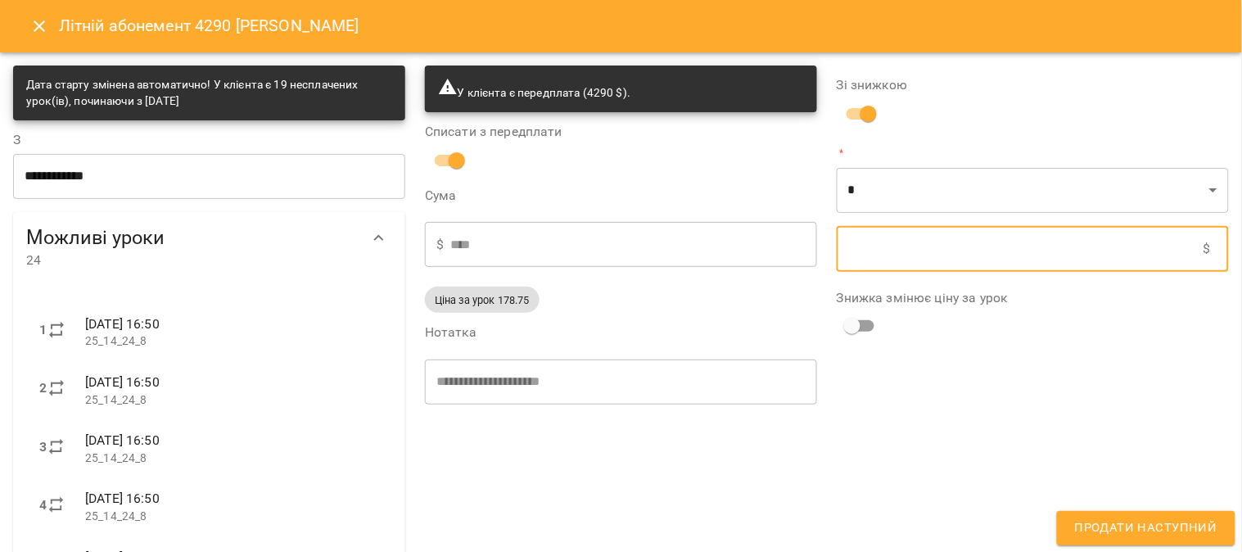
click at [610, 247] on input "text" at bounding box center [1020, 249] width 367 height 46
type input "****"
type input "*"
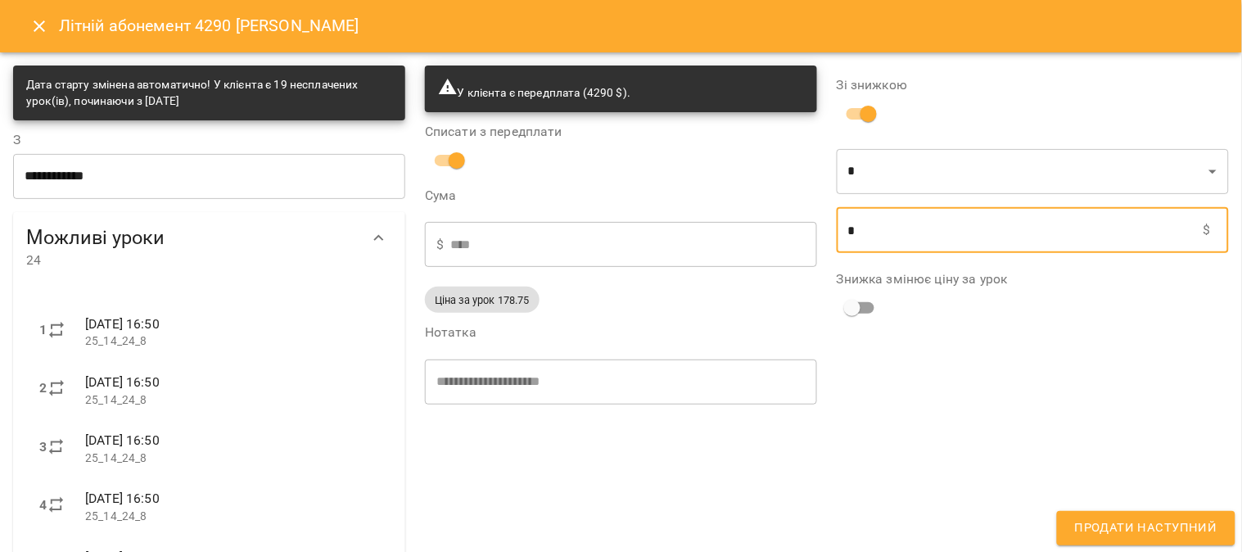
type input "****"
type input "**"
type input "****"
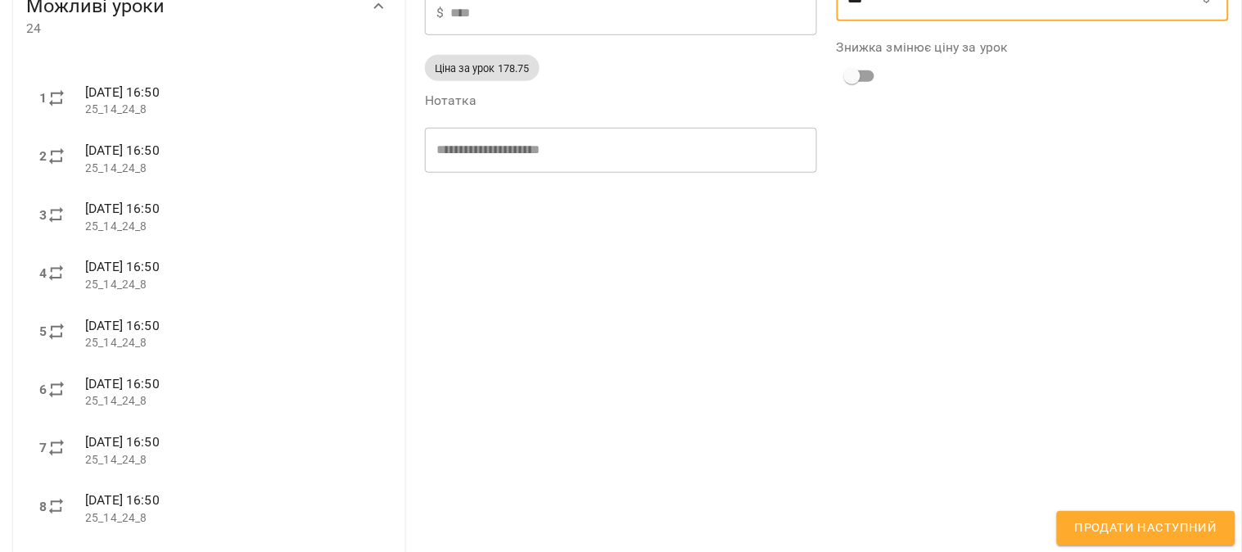
scroll to position [273, 0]
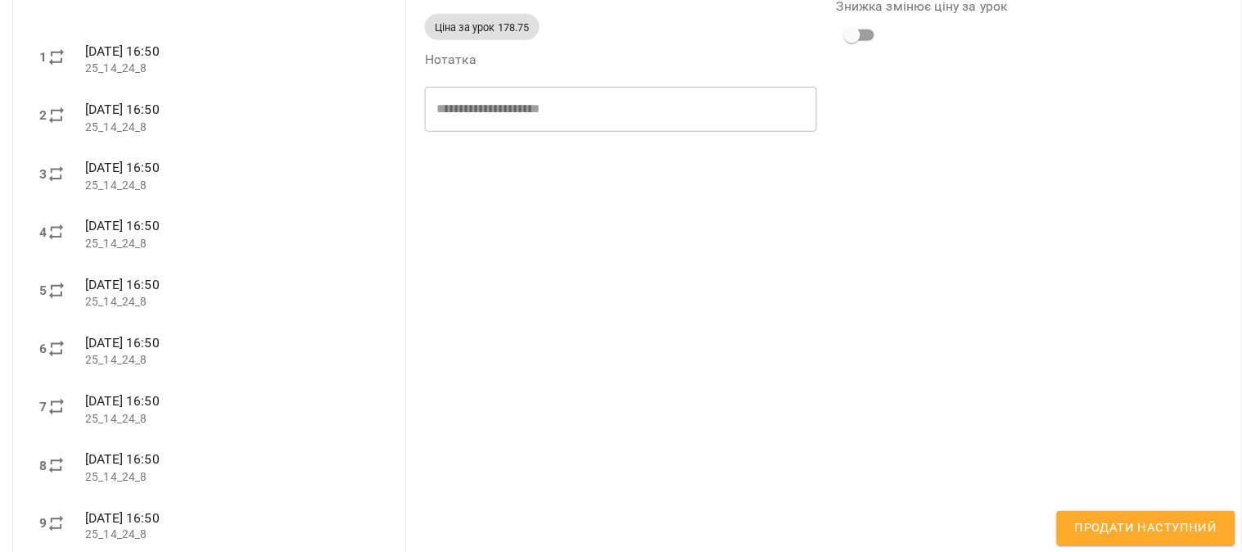
type input "***"
click at [610, 509] on span "Продати наступний" at bounding box center [1146, 527] width 142 height 21
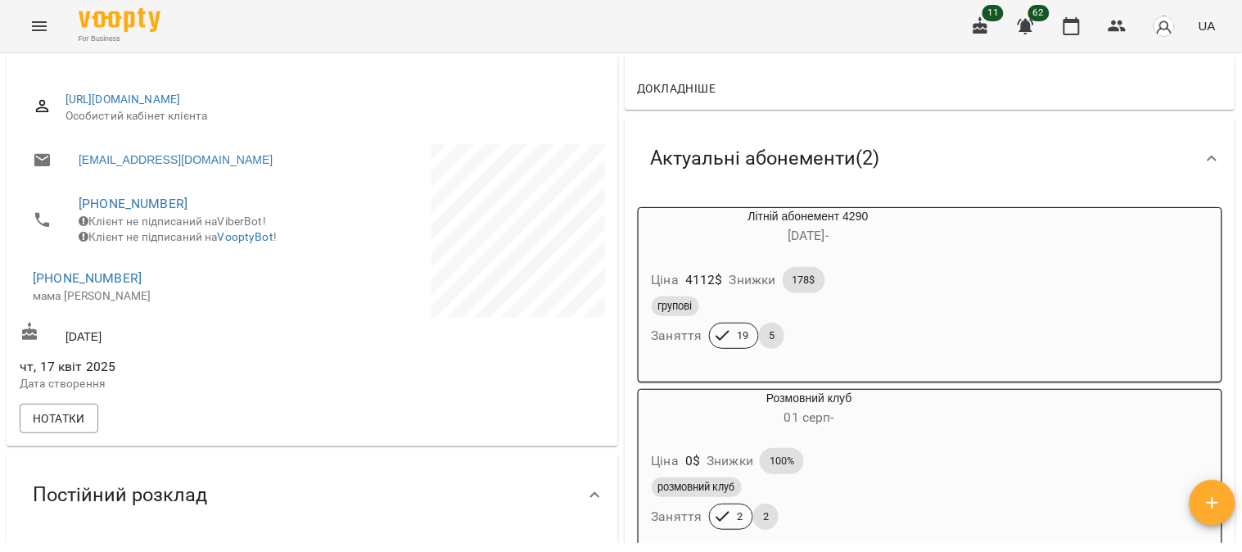
scroll to position [182, 0]
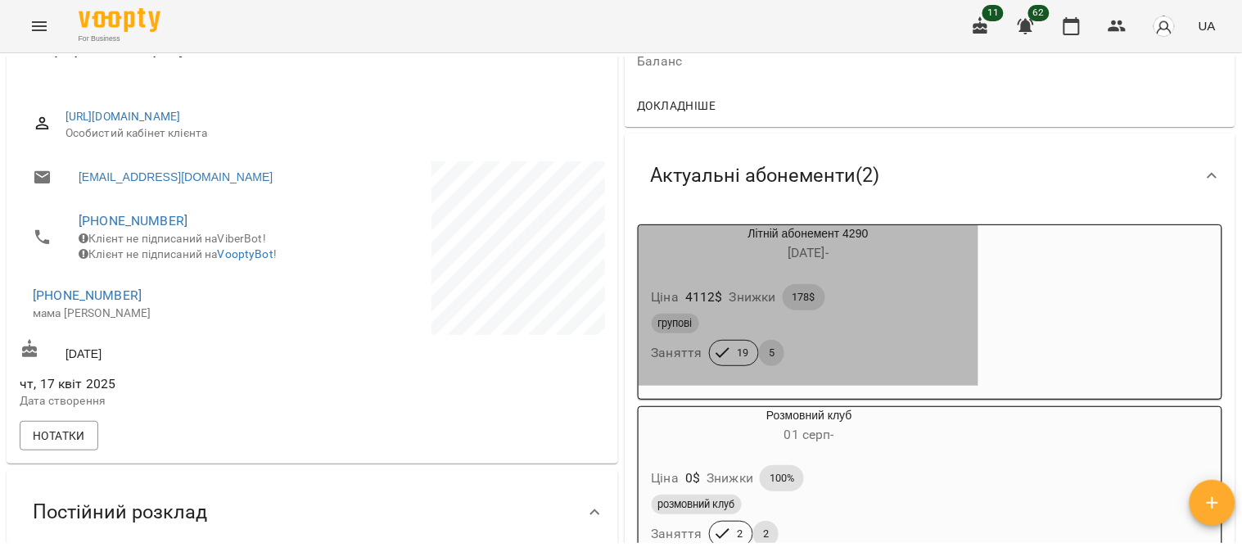
click at [610, 300] on div "Ціна 4112 $ Знижки 178$" at bounding box center [808, 297] width 321 height 33
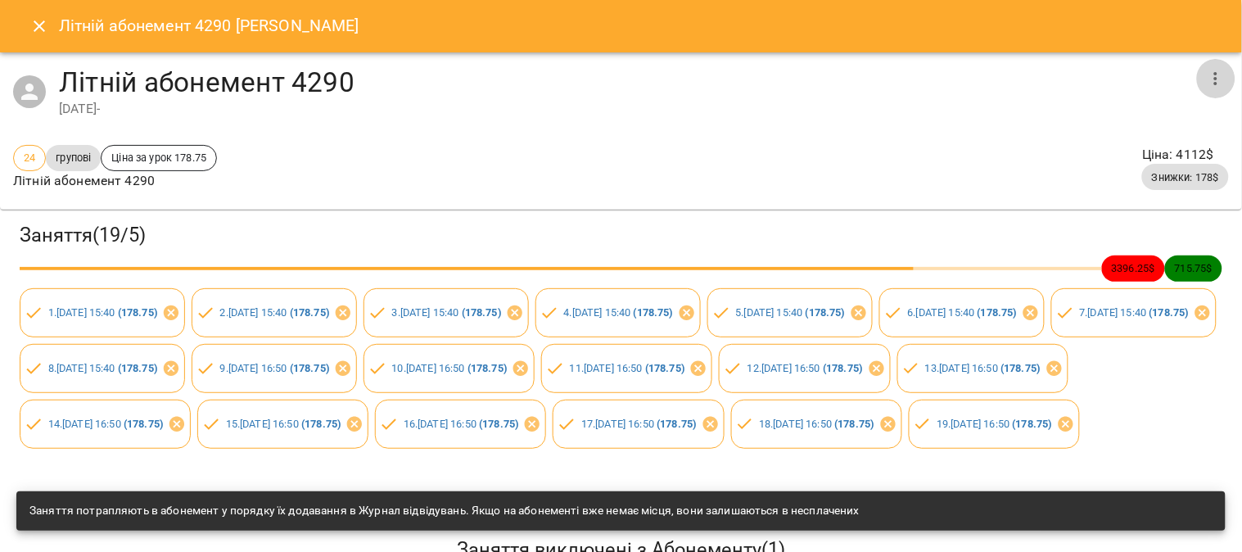
click at [610, 75] on icon "button" at bounding box center [1216, 79] width 20 height 20
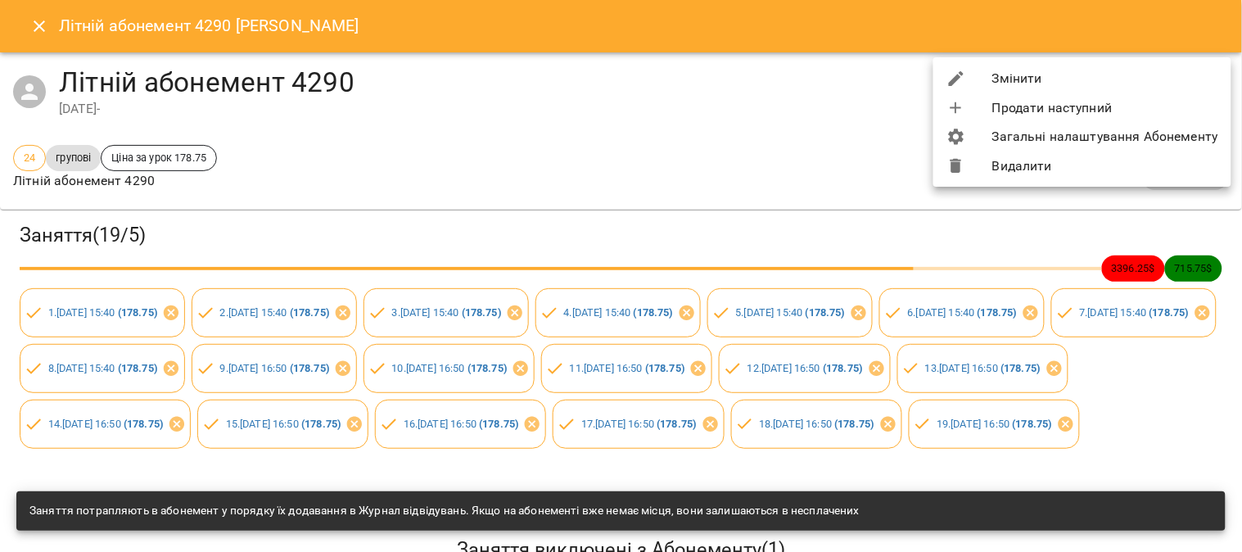
click at [610, 68] on li "Змінити" at bounding box center [1082, 78] width 298 height 29
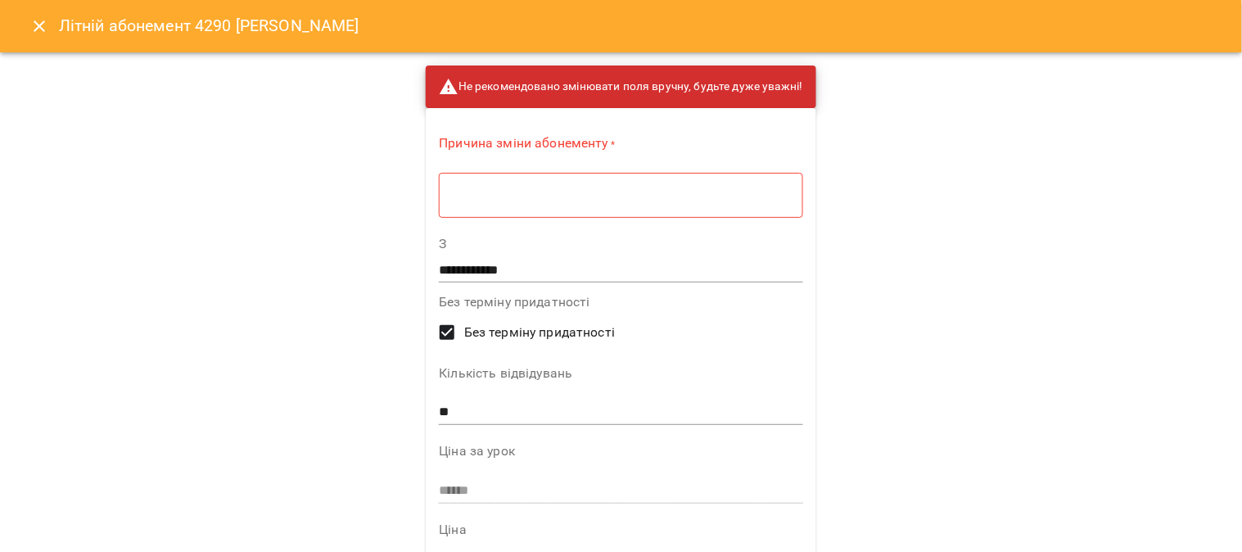
click at [528, 177] on div "* ​" at bounding box center [620, 195] width 363 height 46
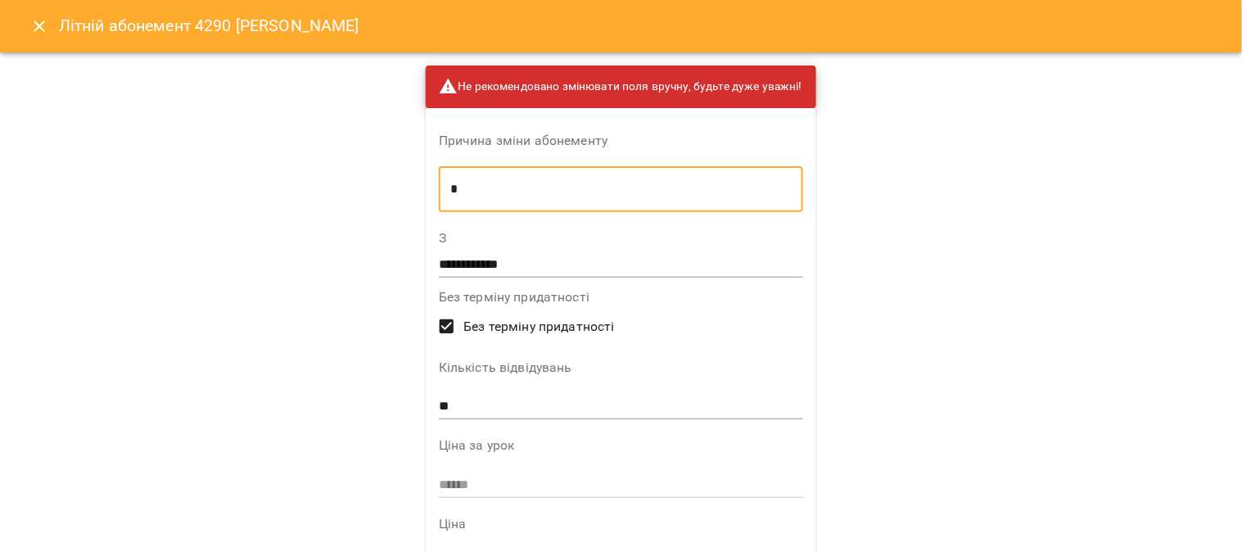
type textarea "*"
click at [444, 410] on input "**" at bounding box center [621, 407] width 364 height 26
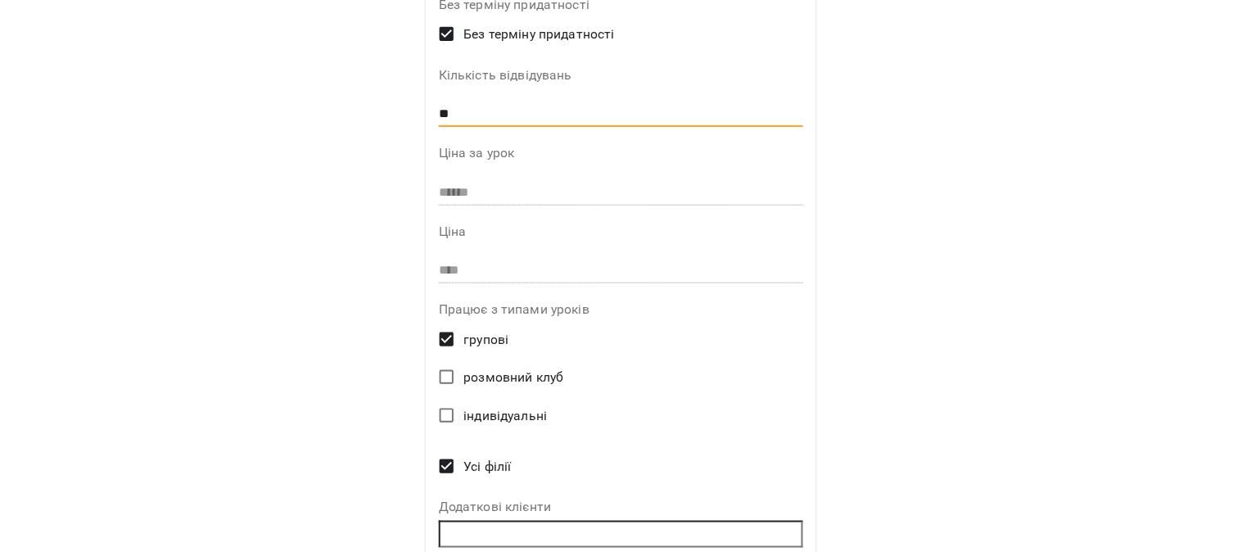
scroll to position [366, 0]
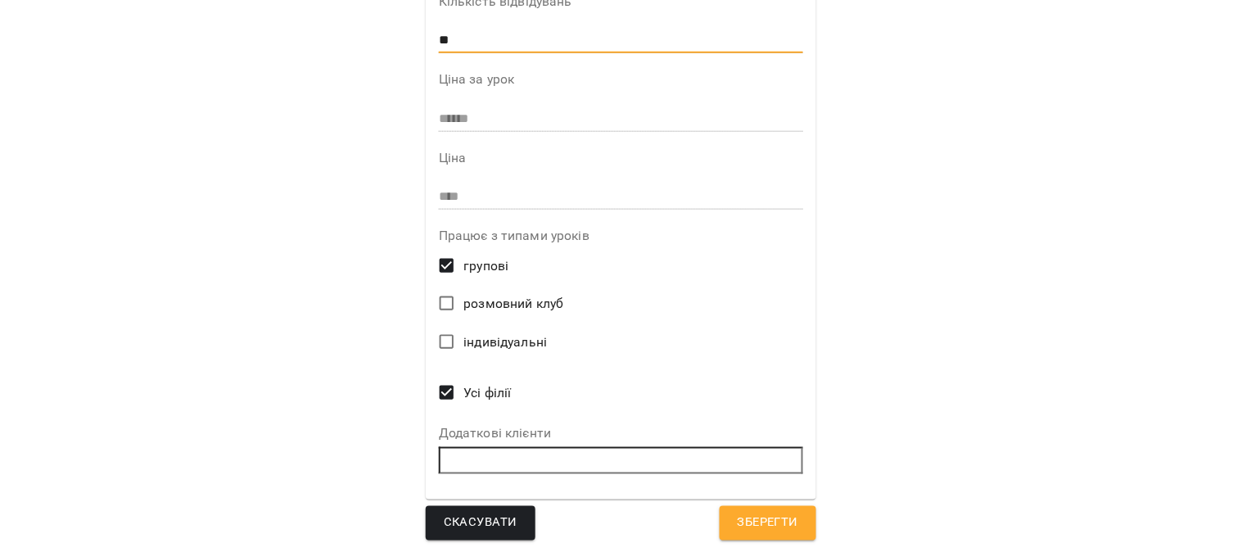
type input "**"
click at [610, 509] on span "Зберегти" at bounding box center [768, 522] width 61 height 21
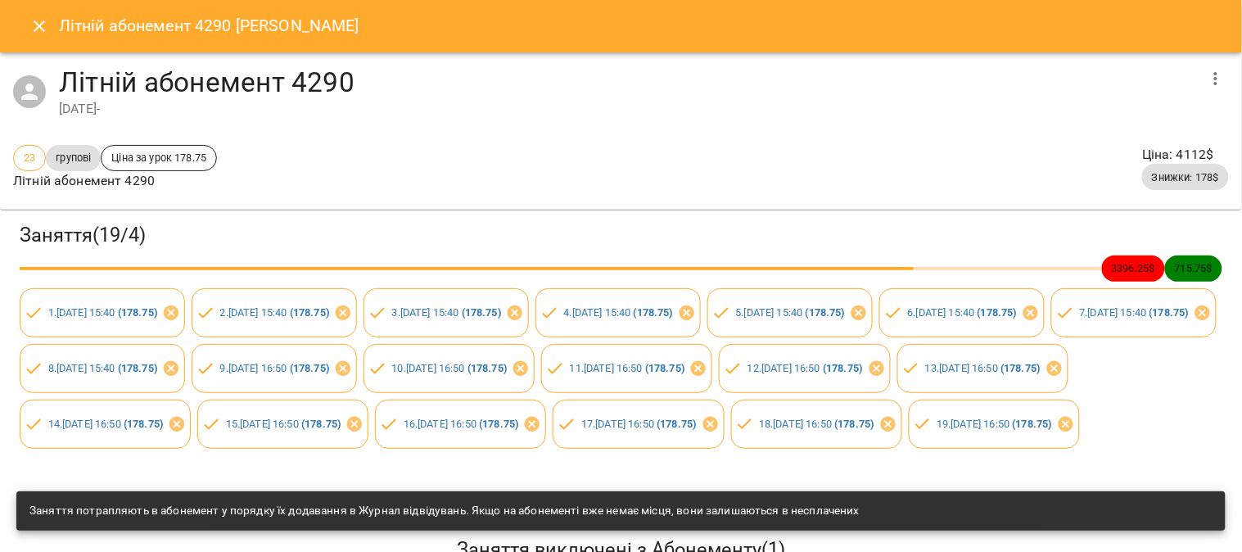
click at [38, 30] on icon "Close" at bounding box center [39, 26] width 20 height 20
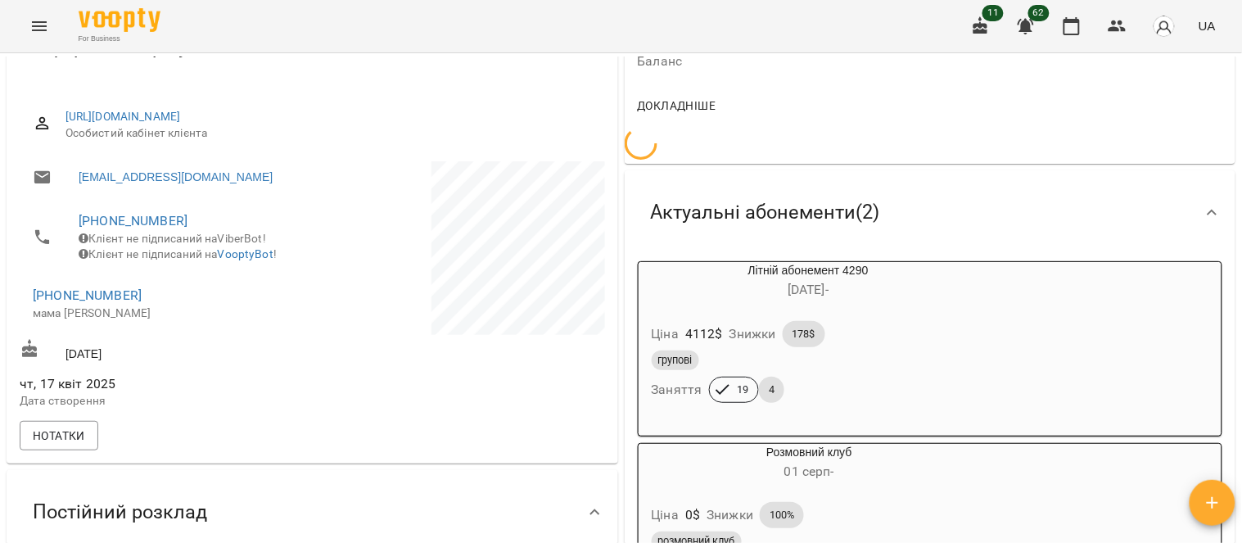
scroll to position [0, 0]
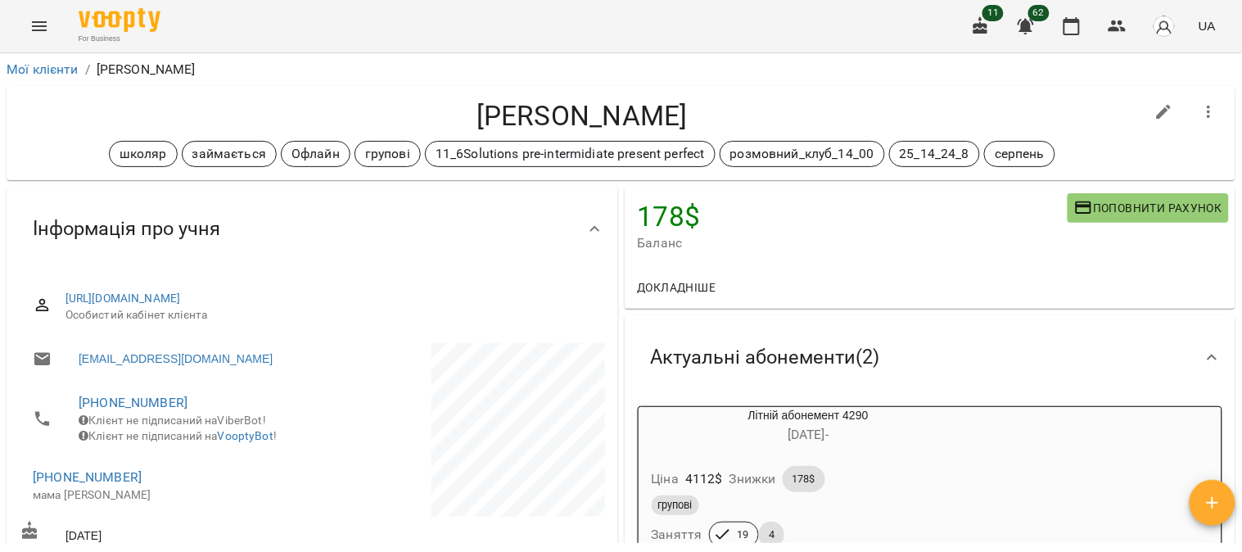
click at [610, 467] on div "Ціна 4112 $ Знижки 178$" at bounding box center [808, 479] width 321 height 33
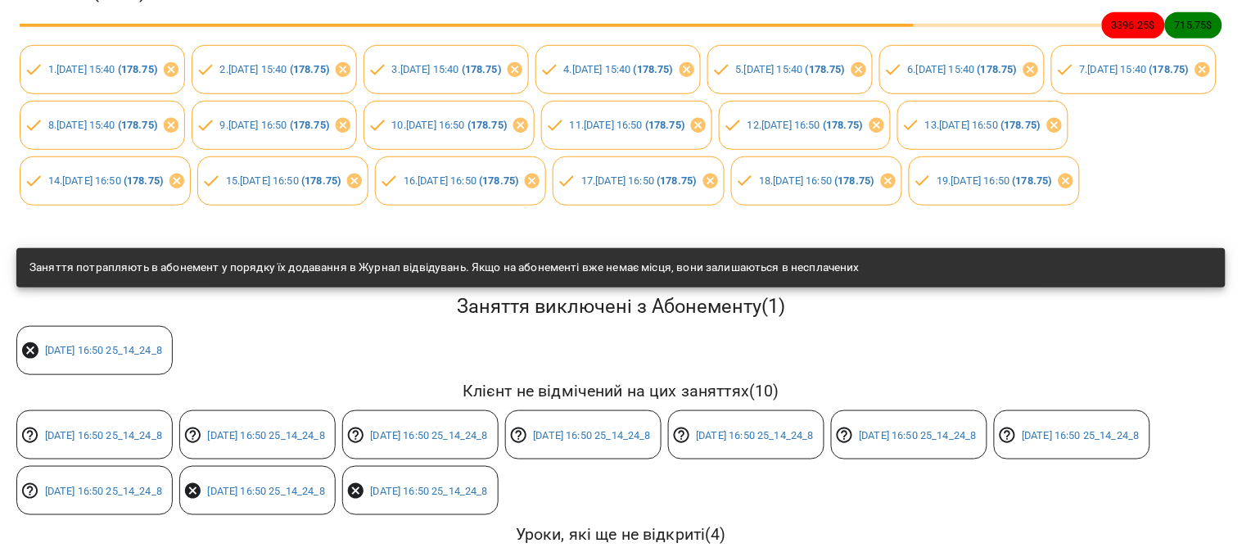
scroll to position [414, 0]
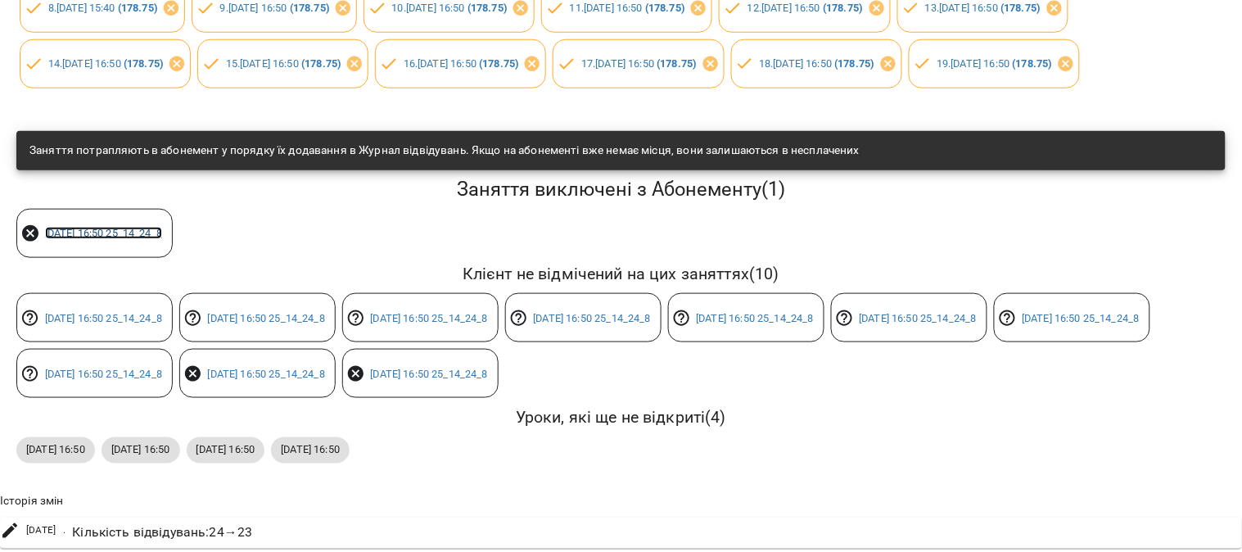
click at [113, 227] on link "[DATE] 16:50 25_14_24_8" at bounding box center [103, 233] width 117 height 12
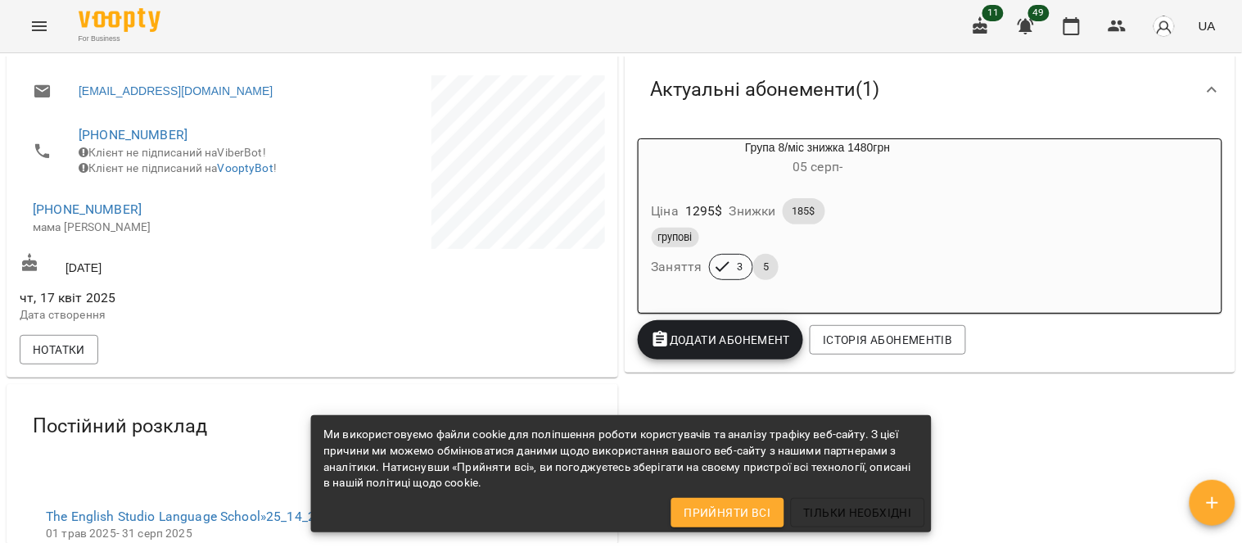
scroll to position [273, 0]
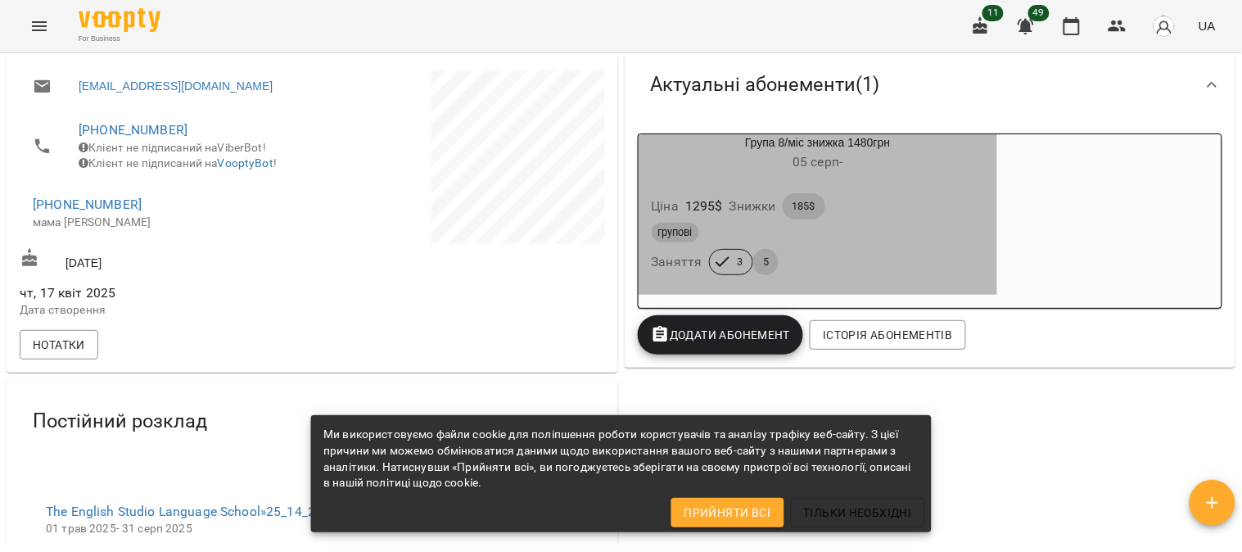
click at [860, 226] on div "групові" at bounding box center [818, 233] width 333 height 20
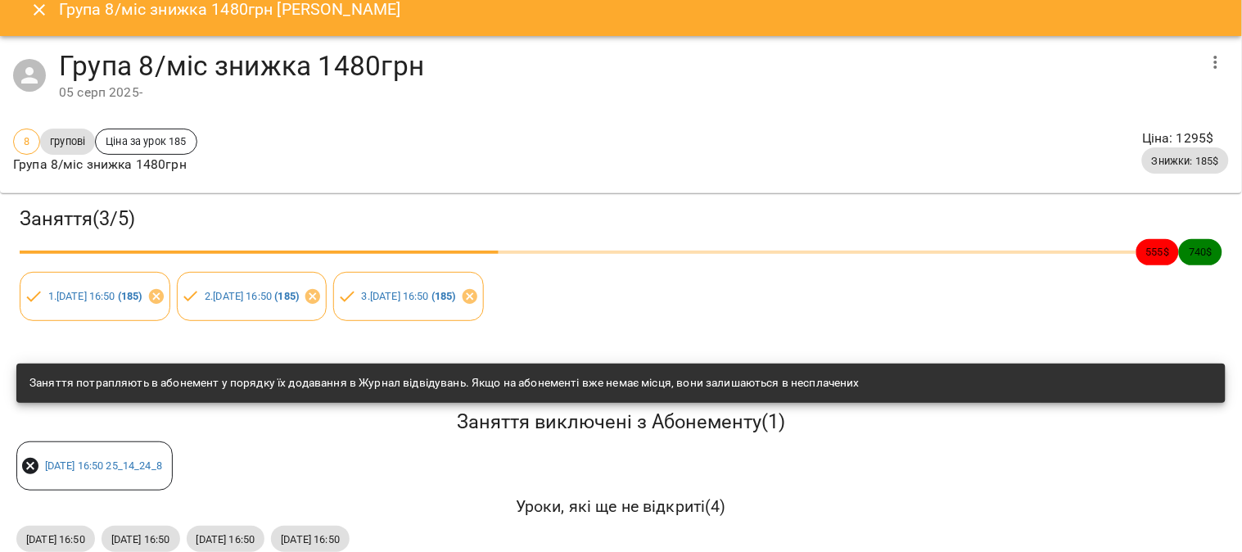
scroll to position [0, 0]
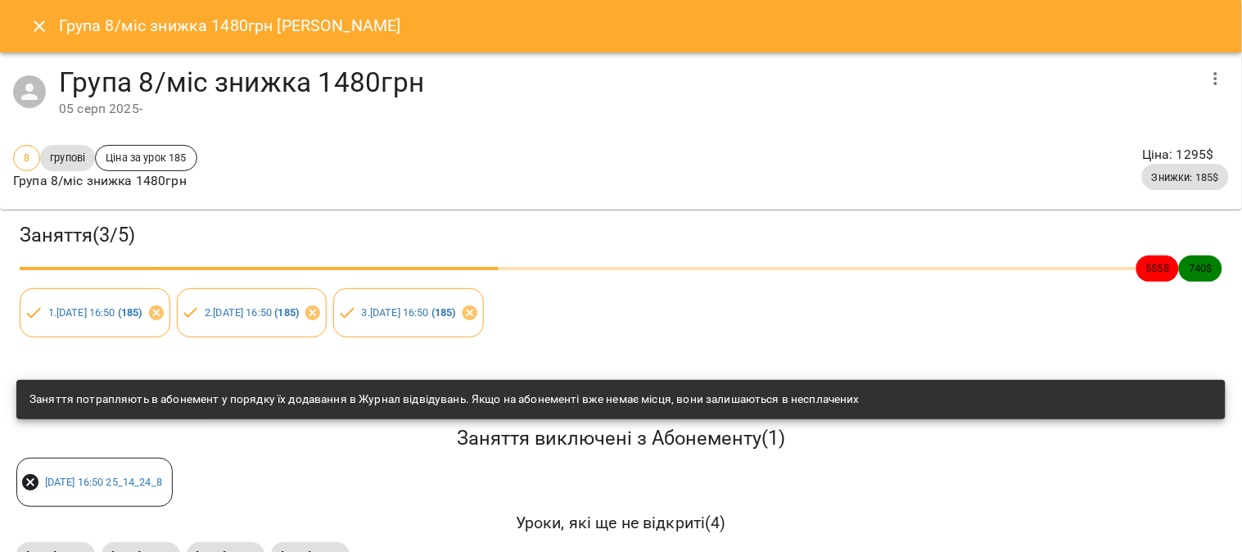
click at [1206, 69] on icon "button" at bounding box center [1216, 79] width 20 height 20
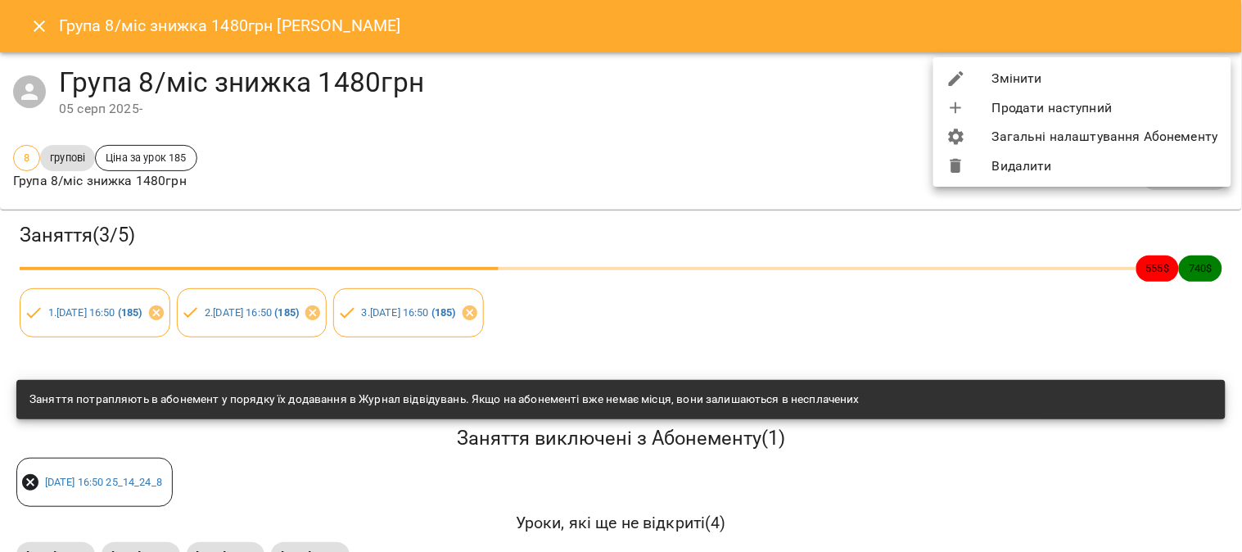
click at [1011, 158] on li "Видалити" at bounding box center [1082, 165] width 298 height 29
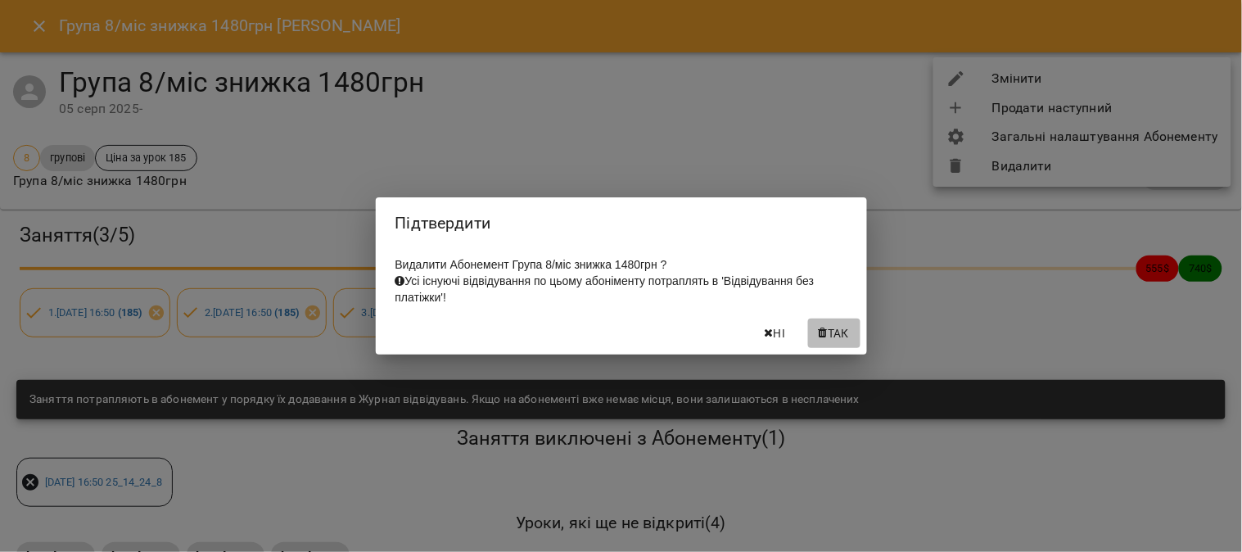
click at [830, 324] on button "Так" at bounding box center [834, 332] width 52 height 29
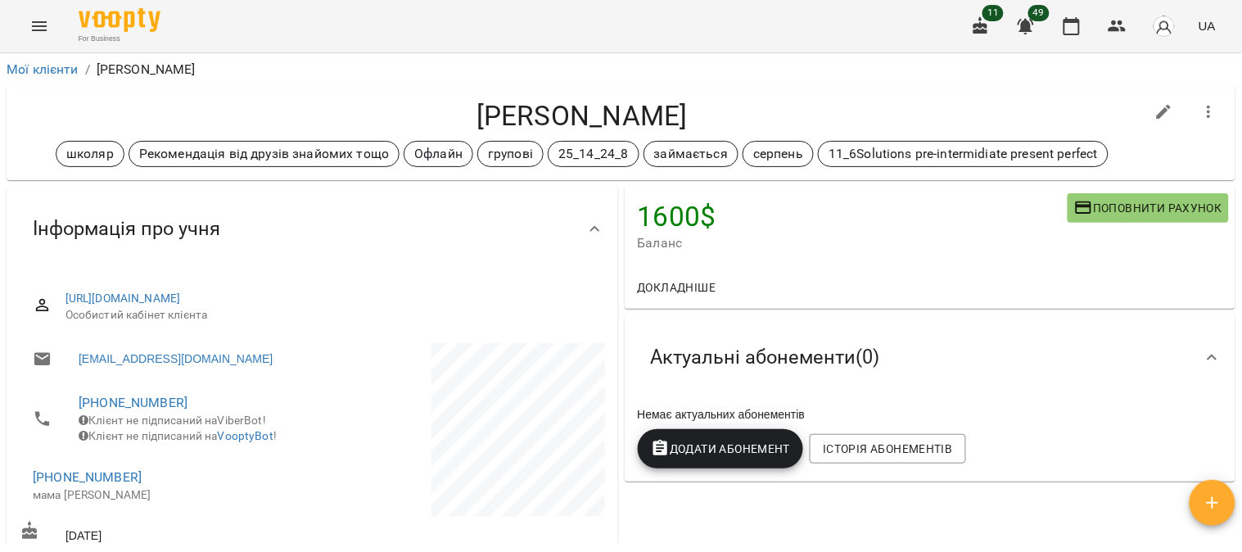
scroll to position [91, 0]
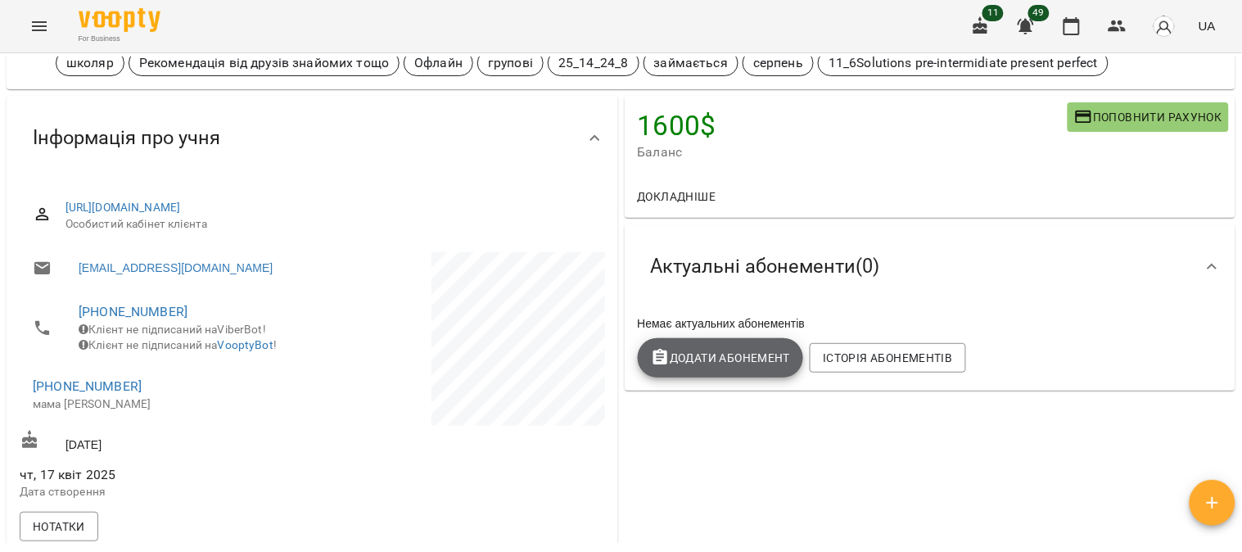
click at [727, 358] on span "Додати Абонемент" at bounding box center [721, 358] width 140 height 20
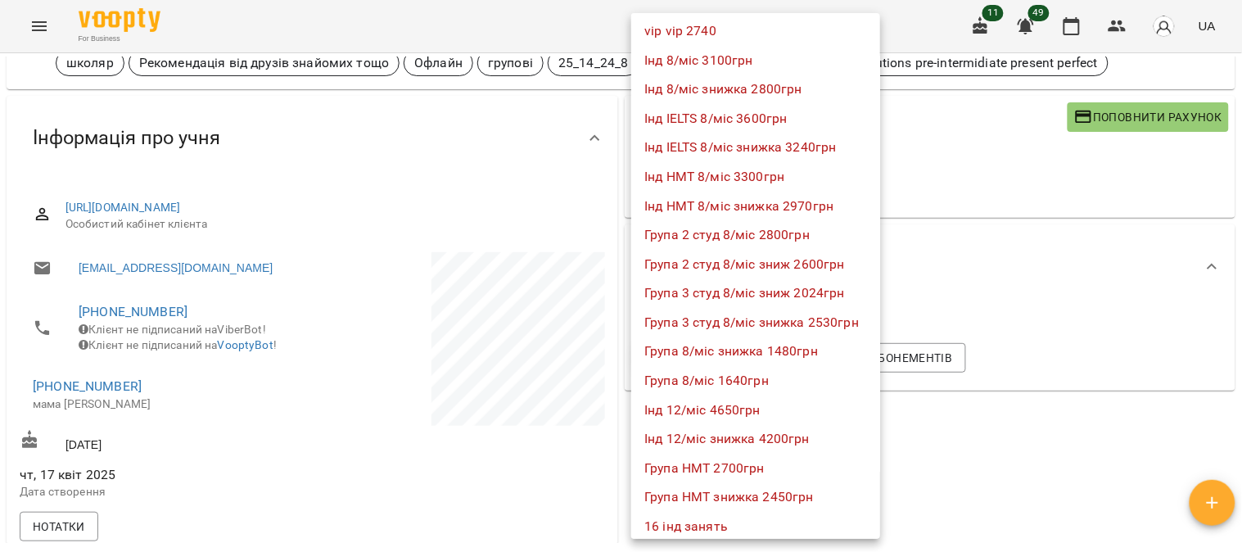
scroll to position [1092, 0]
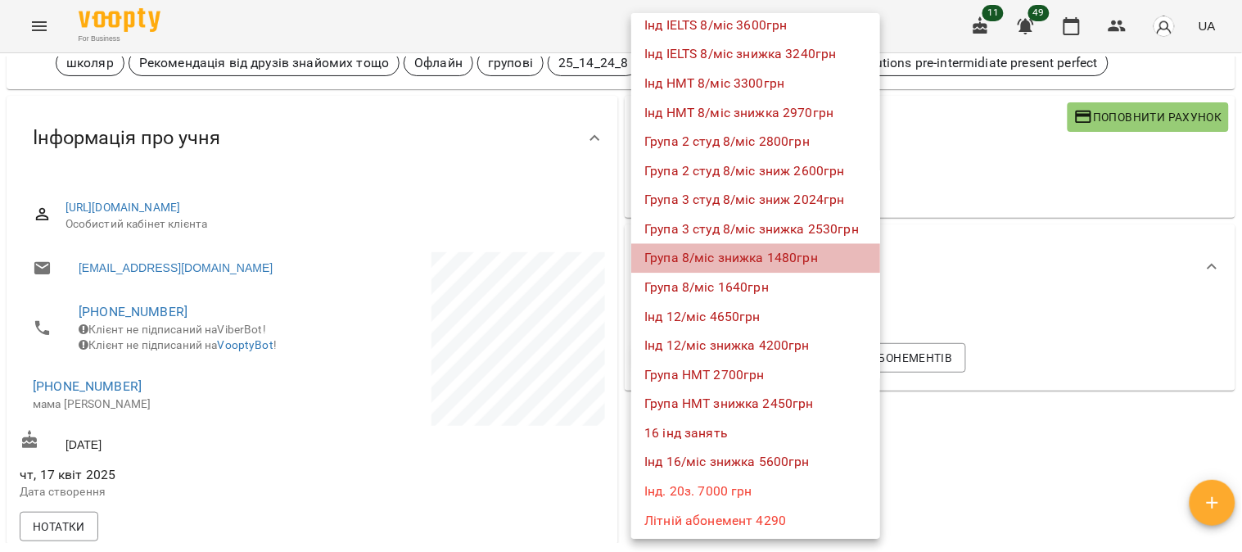
click at [765, 250] on li "Група 8/міс знижка 1480грн" at bounding box center [755, 257] width 249 height 29
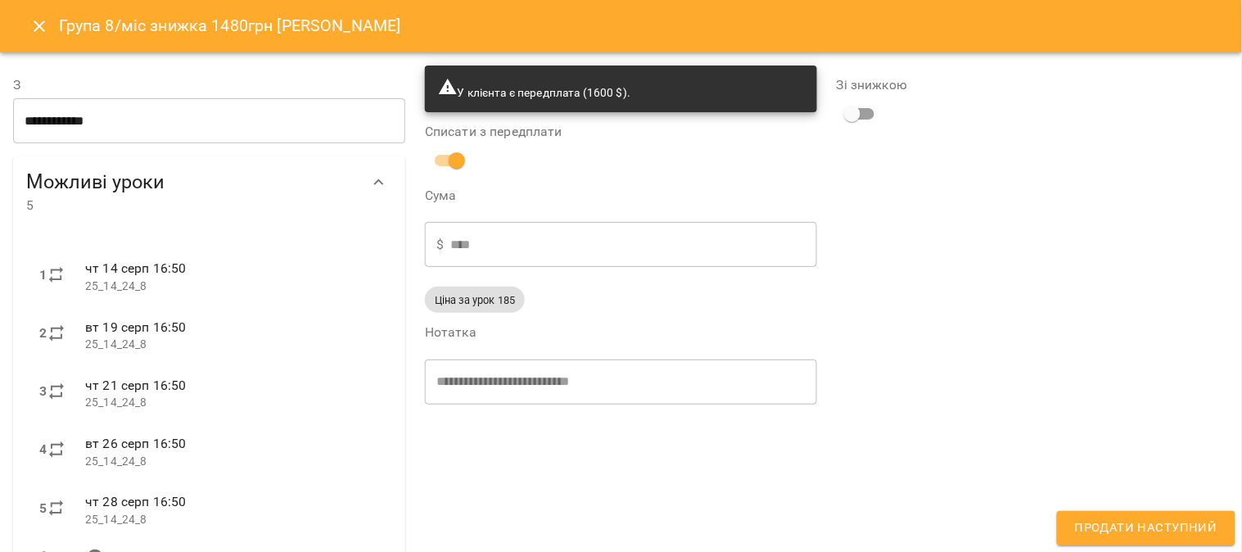
type input "**********"
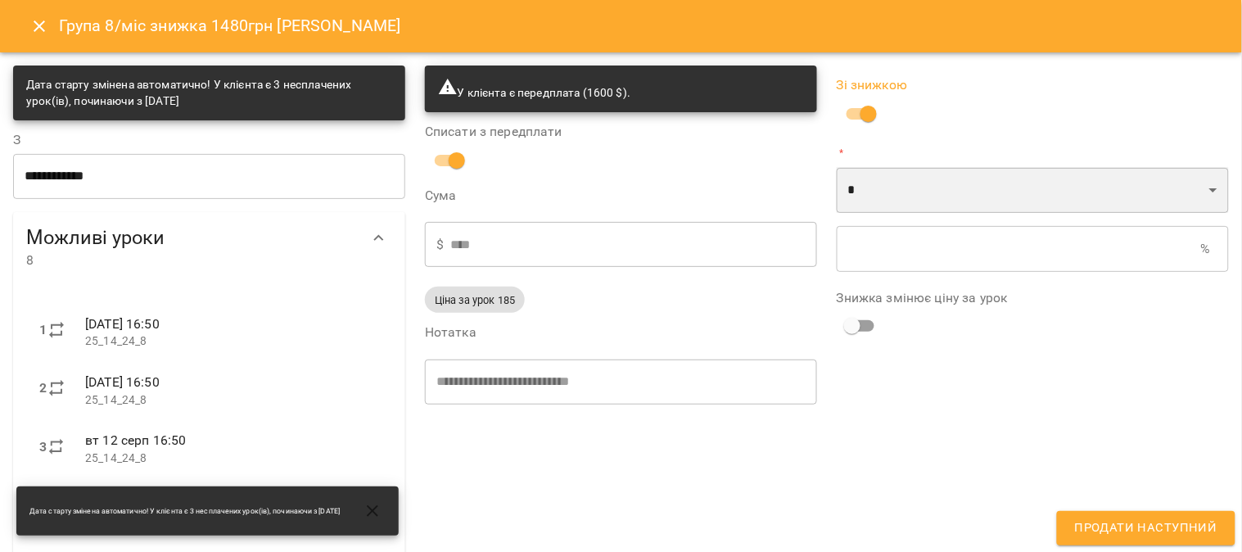
click at [869, 178] on select "* *" at bounding box center [1033, 190] width 392 height 46
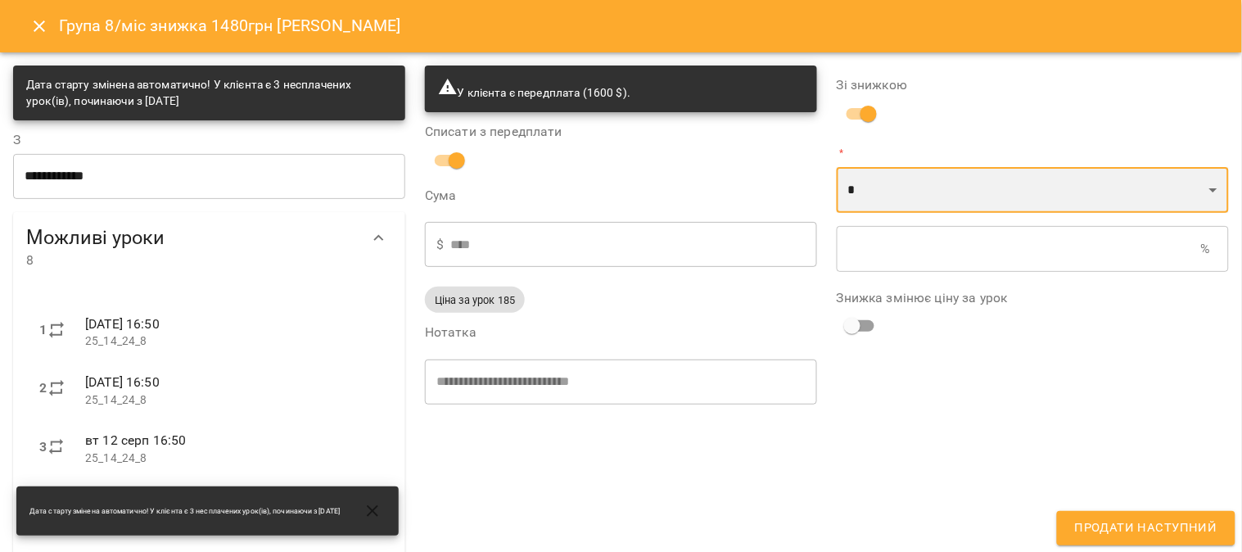
select select "*****"
click at [837, 167] on select "* *" at bounding box center [1033, 190] width 392 height 46
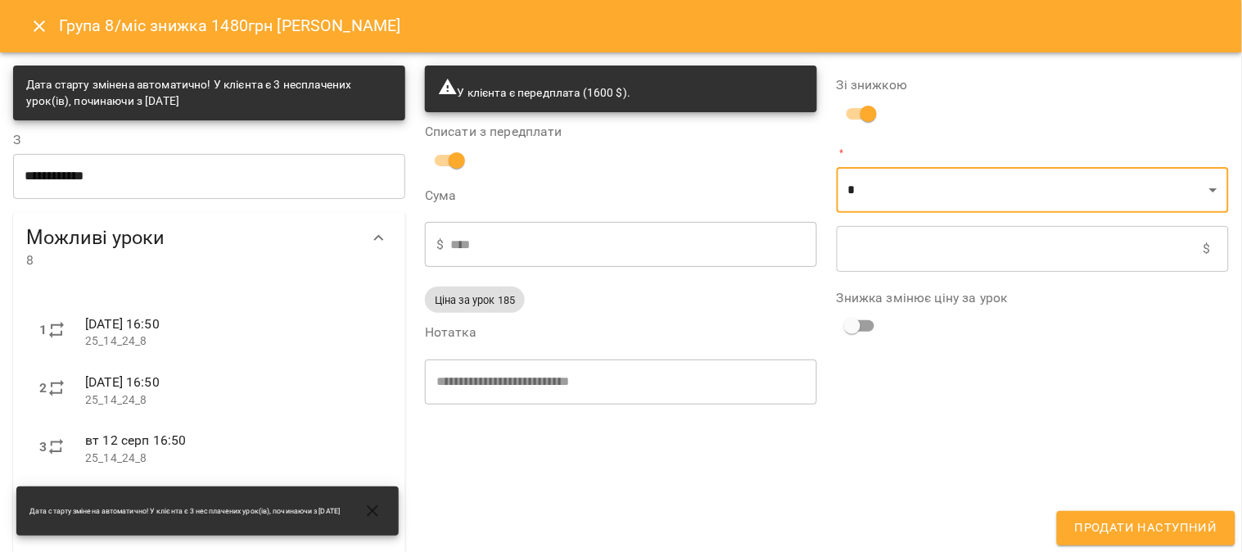
click at [856, 265] on input "text" at bounding box center [1020, 249] width 367 height 46
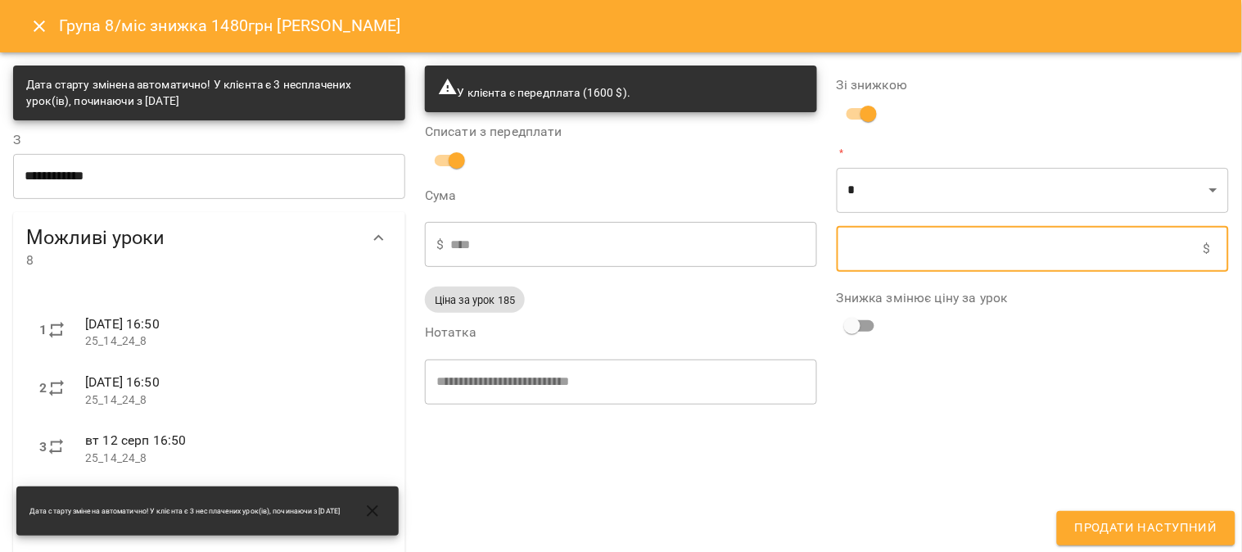
type input "****"
type input "*"
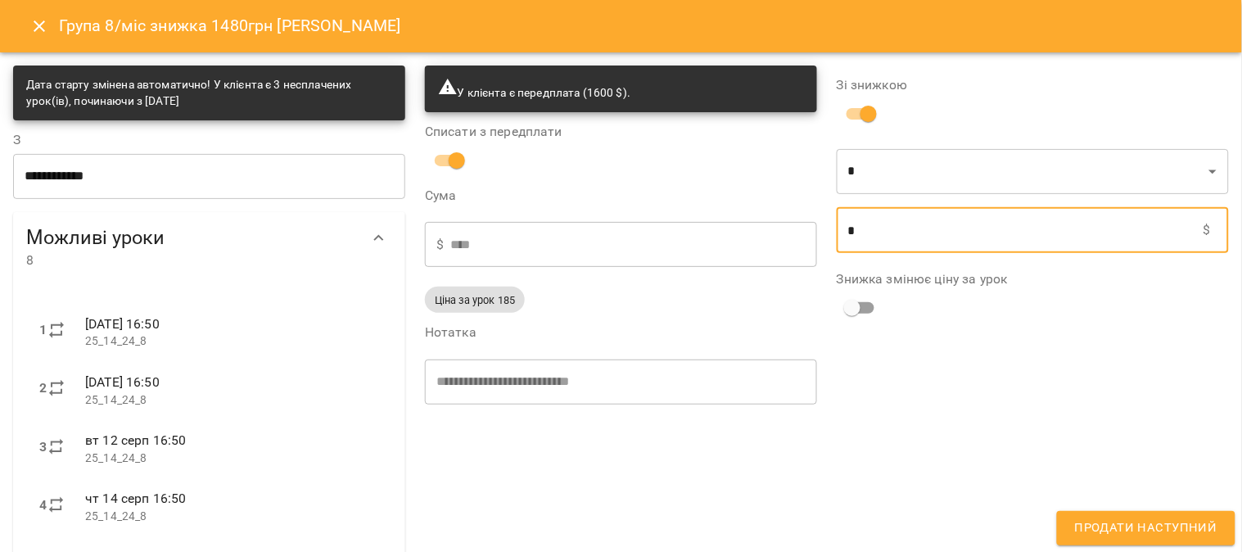
type input "****"
type input "**"
type input "****"
type input "***"
click at [1152, 521] on span "Продати наступний" at bounding box center [1146, 527] width 142 height 21
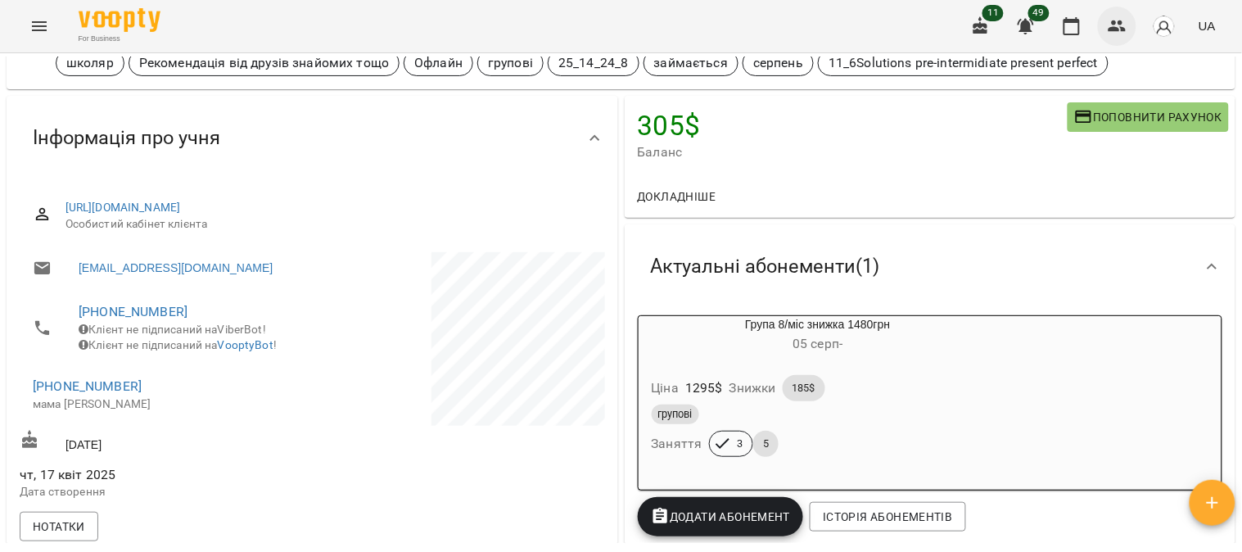
click at [1115, 26] on icon "button" at bounding box center [1118, 26] width 20 height 20
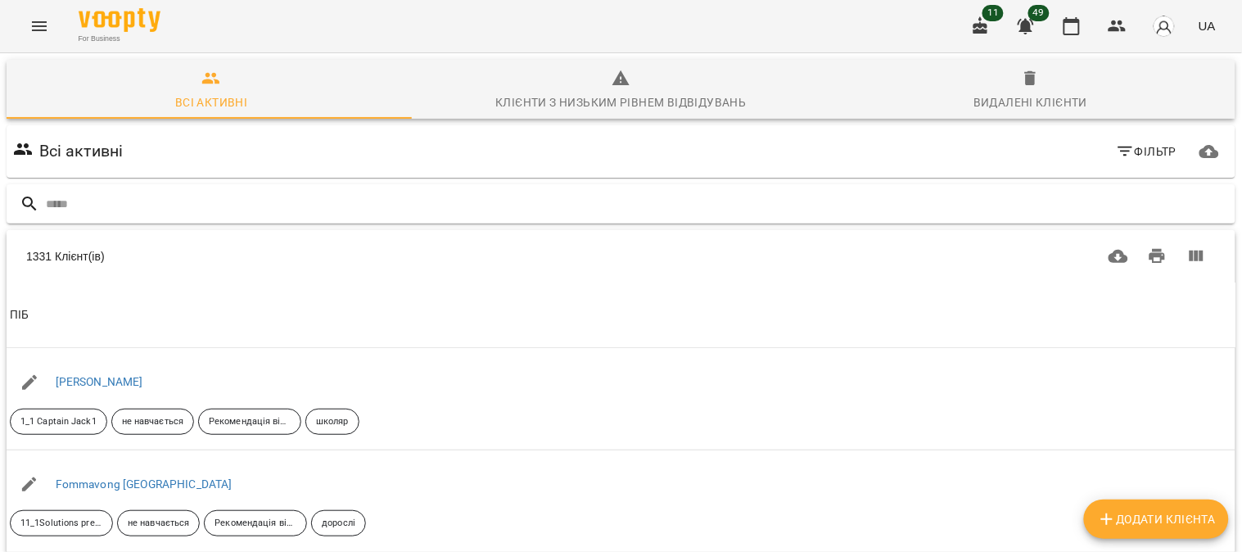
click at [61, 201] on input "text" at bounding box center [637, 204] width 1183 height 27
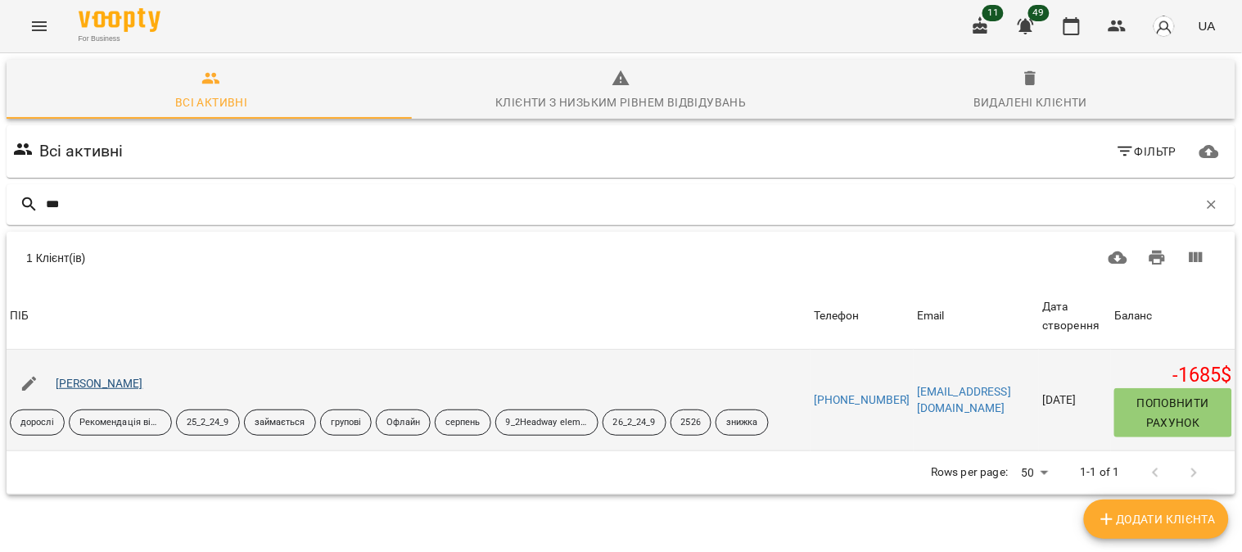
type input "***"
click at [98, 380] on link "[PERSON_NAME]" at bounding box center [100, 383] width 88 height 13
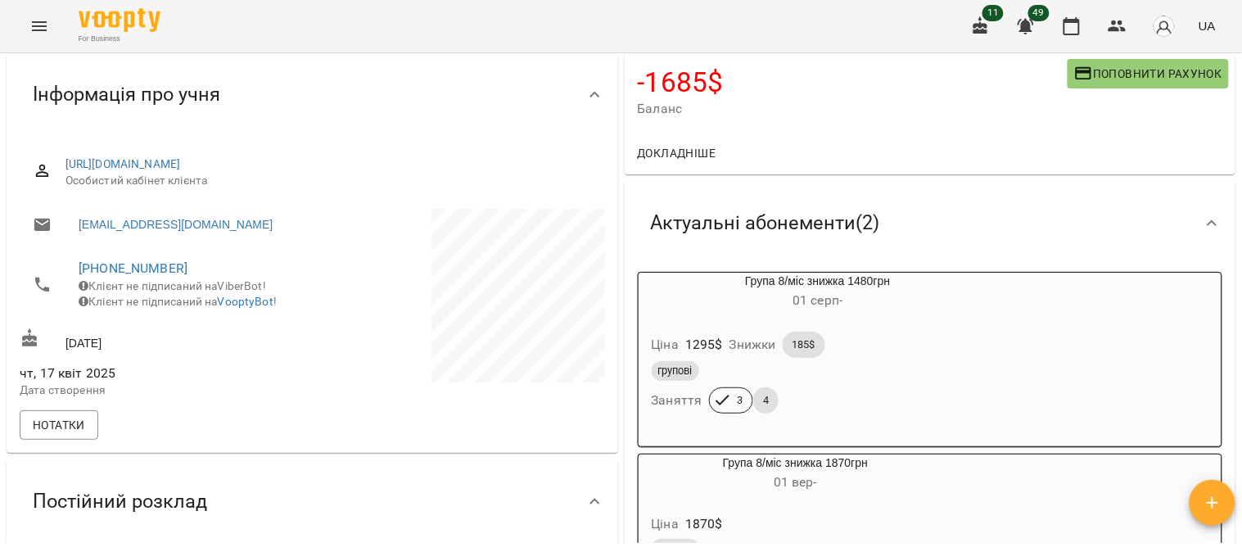
scroll to position [91, 0]
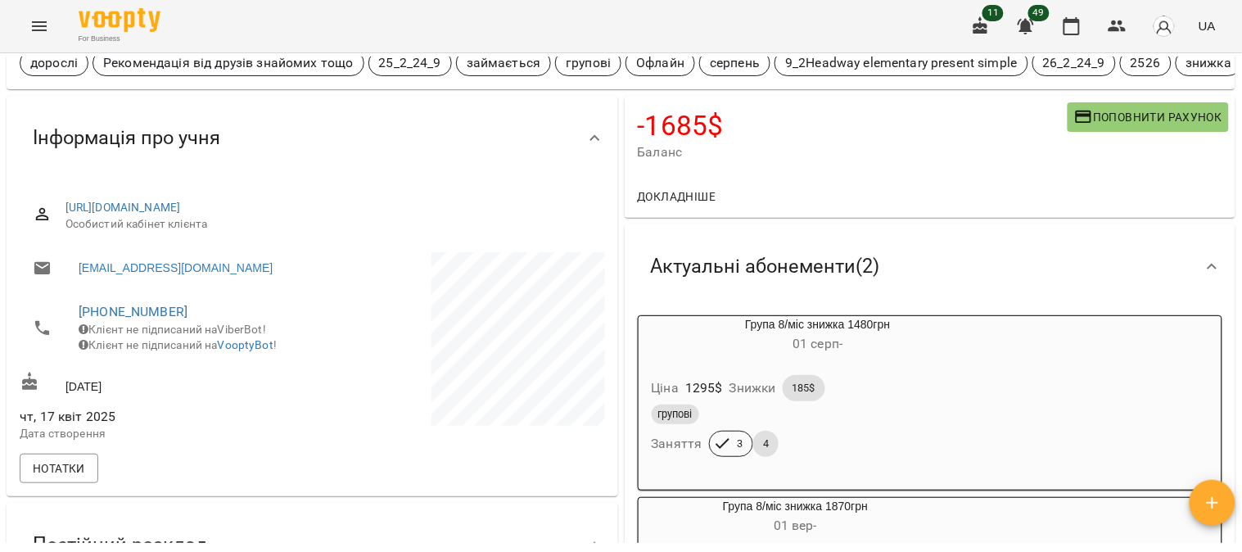
click at [888, 366] on div "Ціна 1295 $ Знижки 185$ групові Заняття 3 4" at bounding box center [818, 419] width 359 height 115
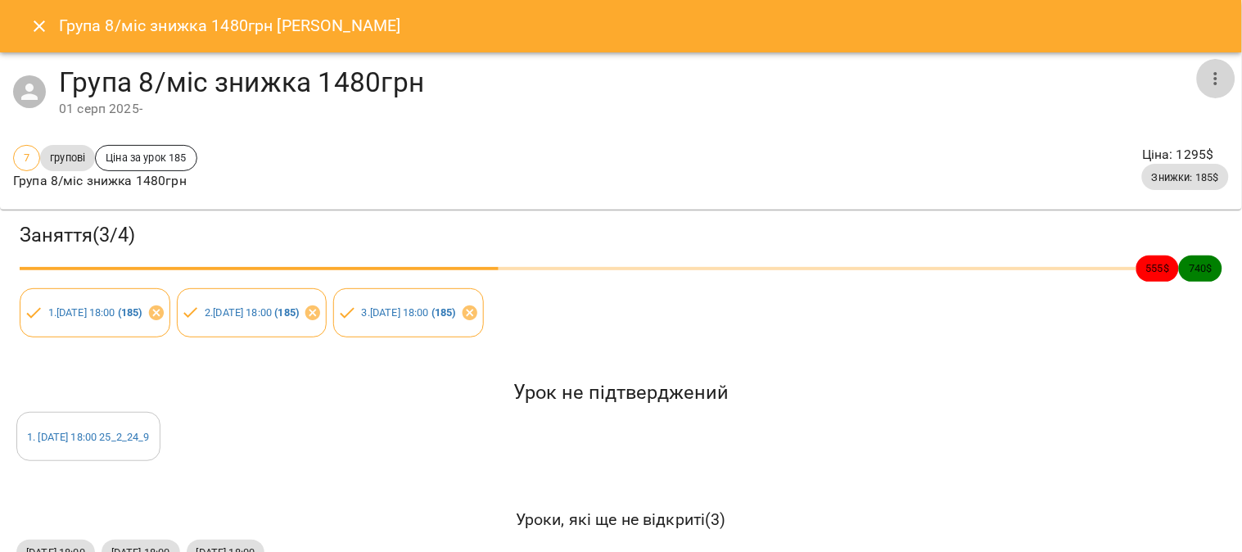
click at [1214, 83] on icon "button" at bounding box center [1215, 78] width 3 height 13
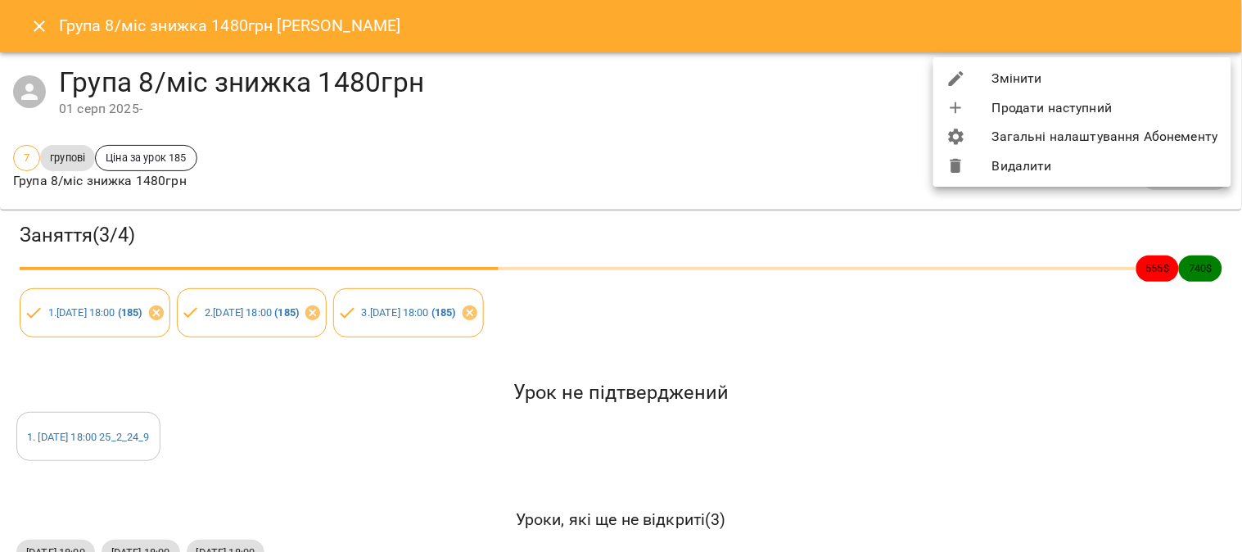
drag, startPoint x: 799, startPoint y: 144, endPoint x: 415, endPoint y: 281, distance: 407.5
click at [797, 144] on div at bounding box center [621, 276] width 1242 height 552
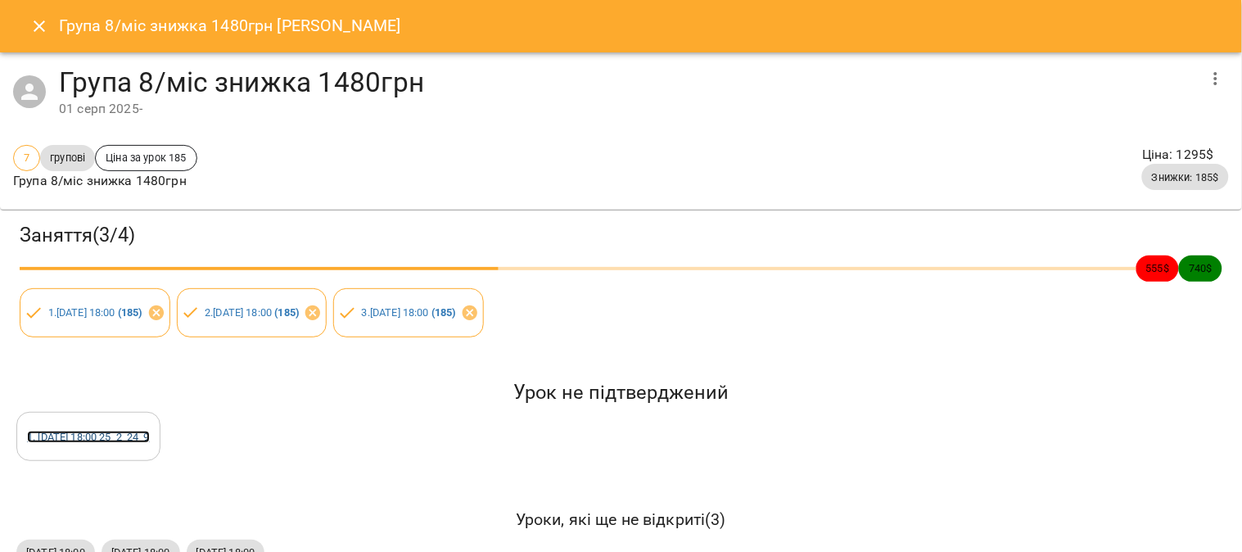
click at [150, 435] on link "1 . чт 14 серп 2025 18:00 25_2_24_9" at bounding box center [88, 437] width 123 height 12
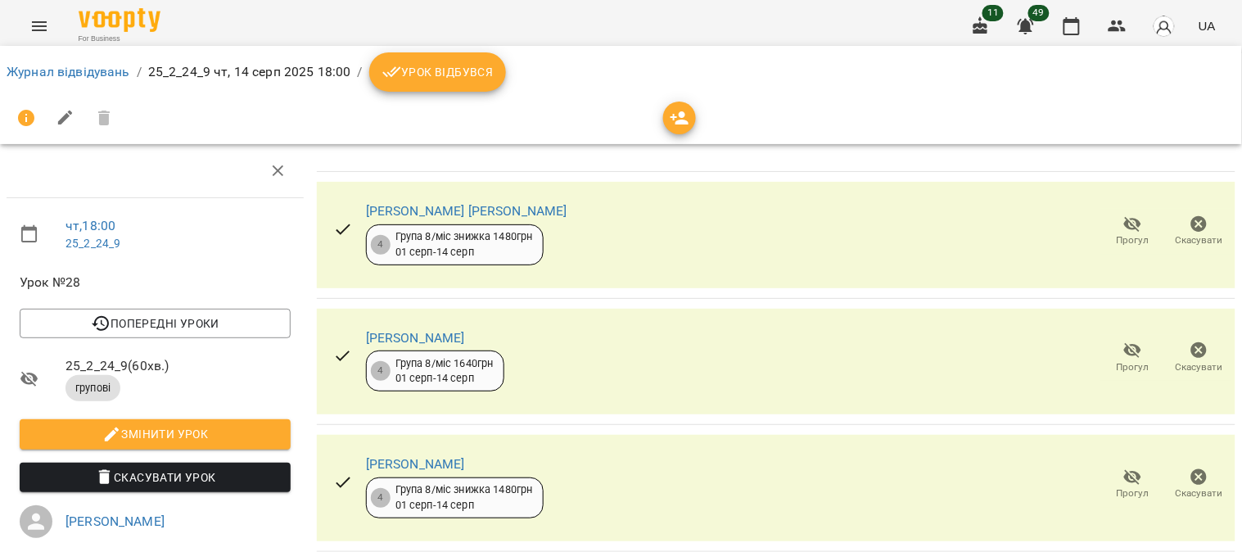
click at [1191, 228] on icon "button" at bounding box center [1199, 224] width 16 height 16
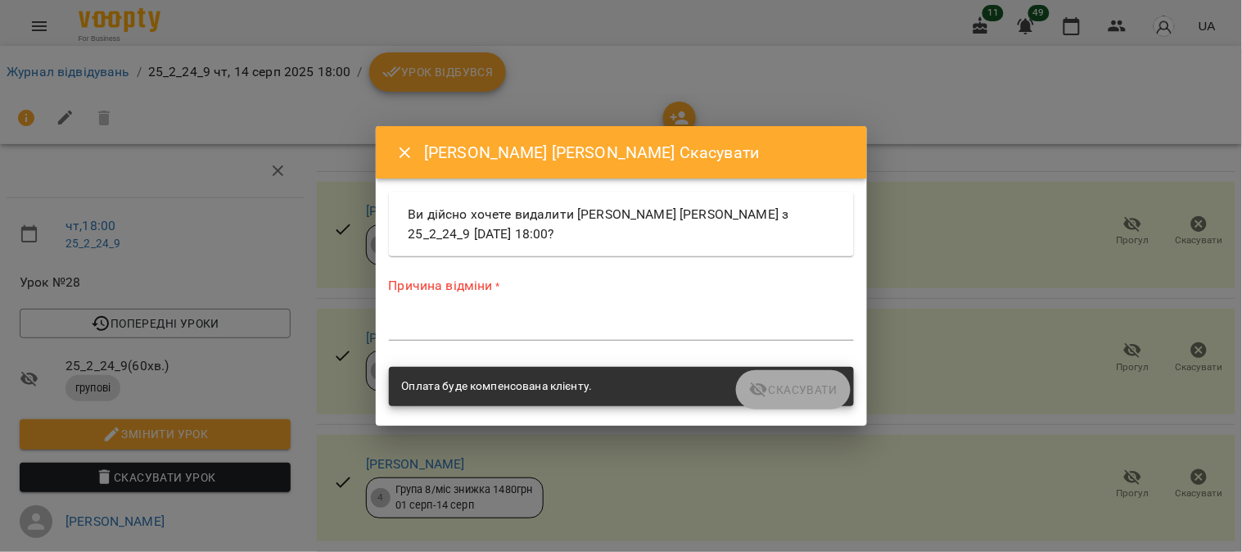
click at [485, 317] on div "*" at bounding box center [621, 327] width 465 height 26
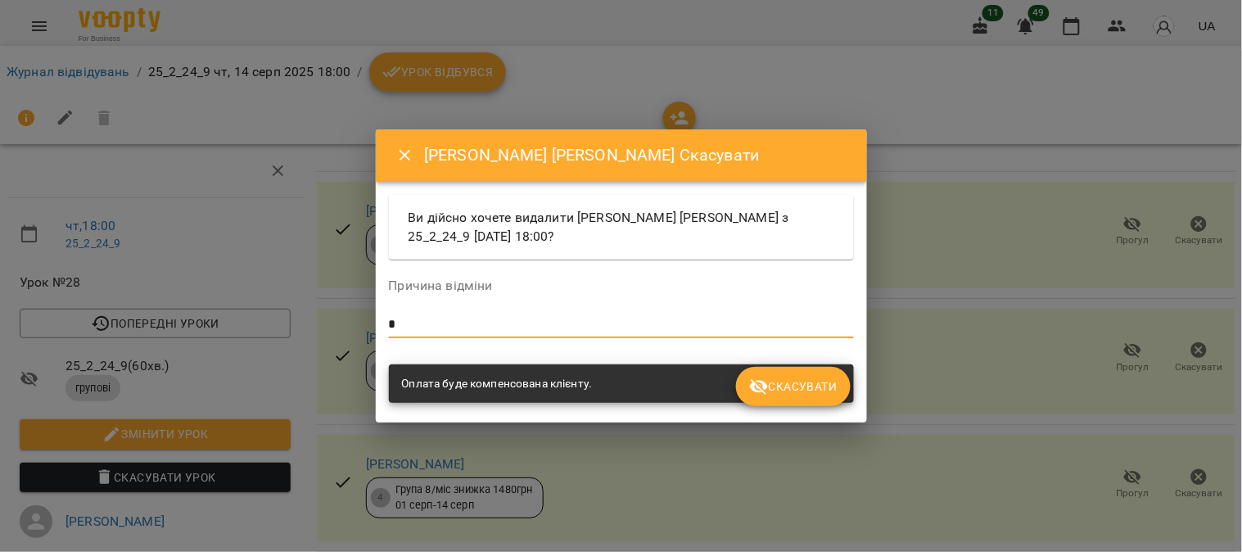
type textarea "*"
click at [791, 385] on span "Скасувати" at bounding box center [793, 387] width 88 height 20
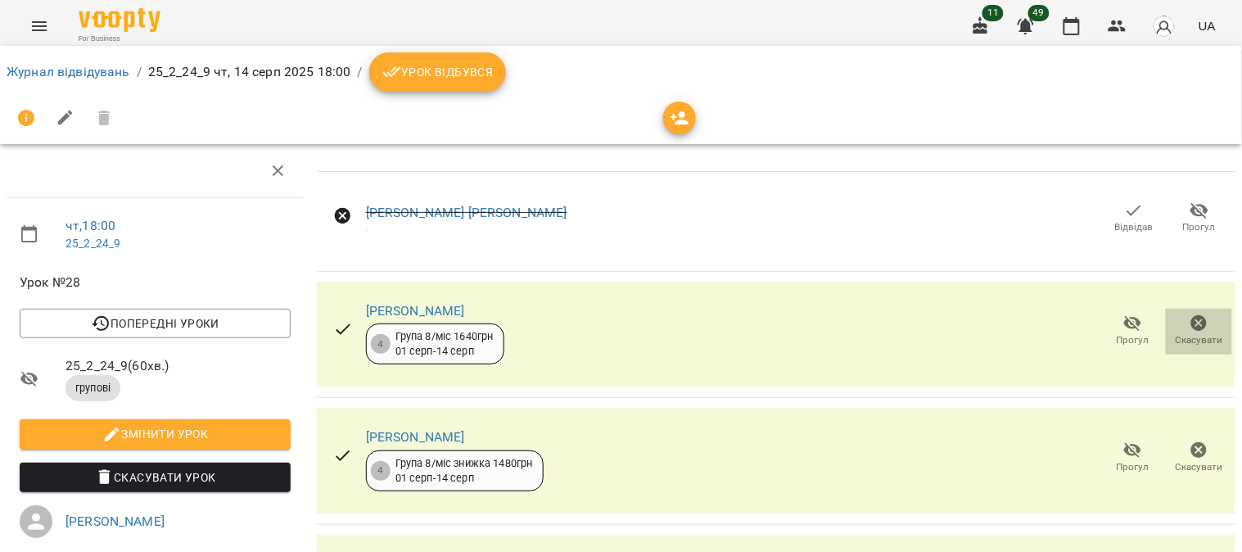
click at [1187, 333] on span "Скасувати" at bounding box center [1199, 340] width 47 height 14
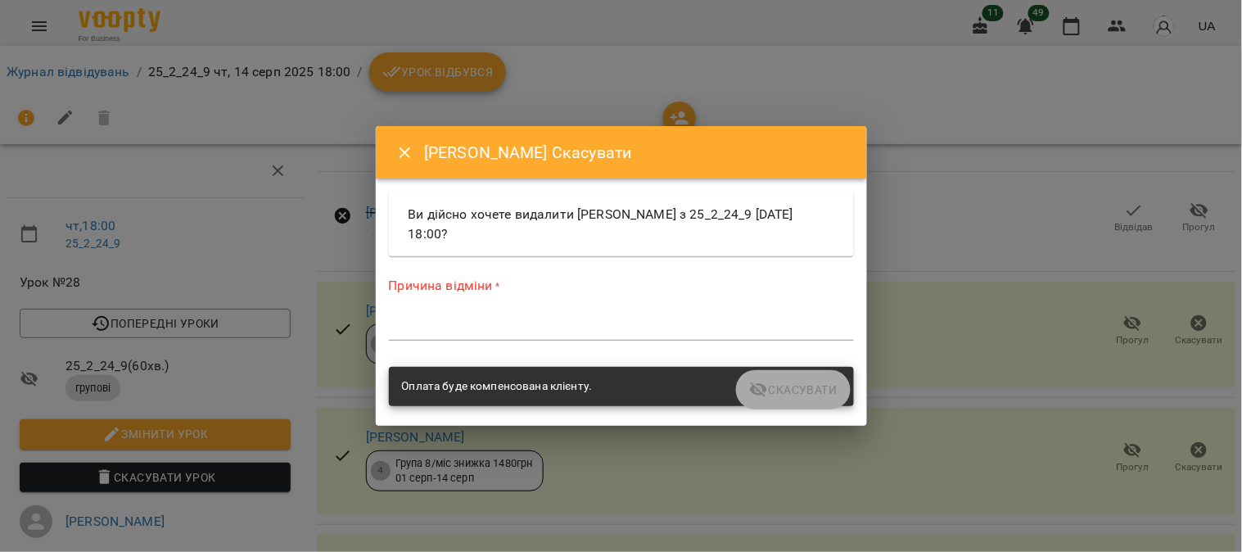
click at [552, 328] on textarea at bounding box center [621, 327] width 465 height 16
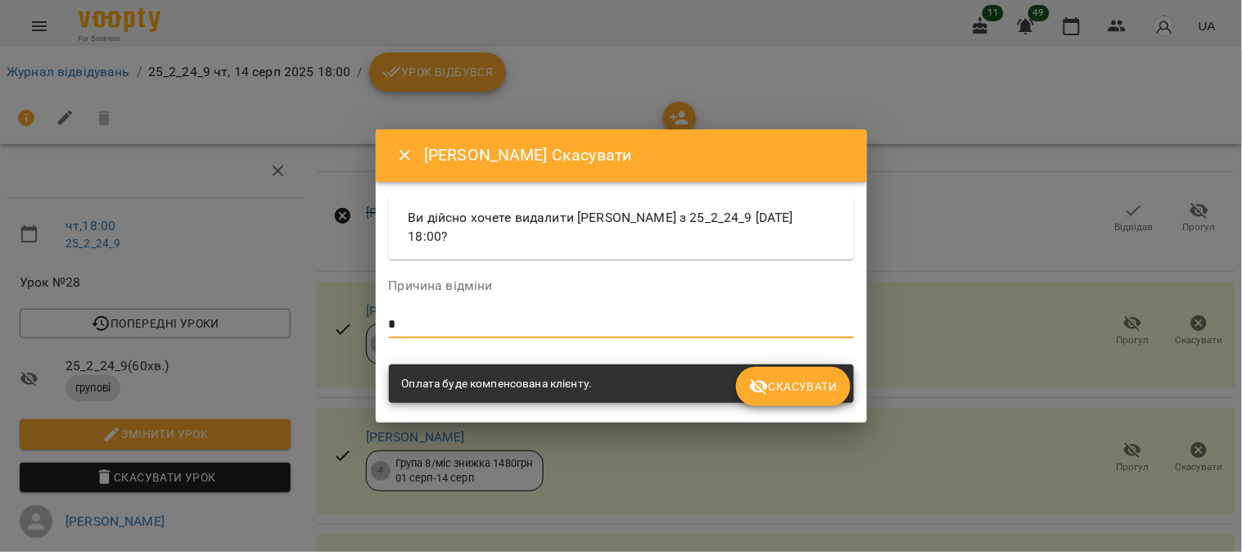
type textarea "*"
click at [790, 377] on span "Скасувати" at bounding box center [793, 387] width 88 height 20
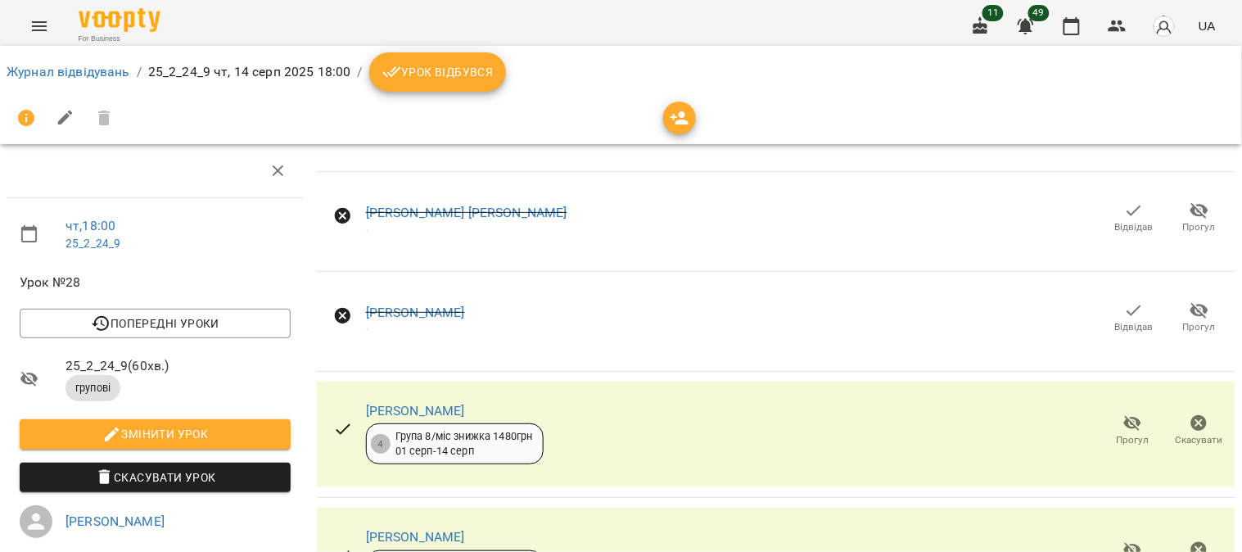
click at [1194, 415] on icon "button" at bounding box center [1199, 423] width 20 height 20
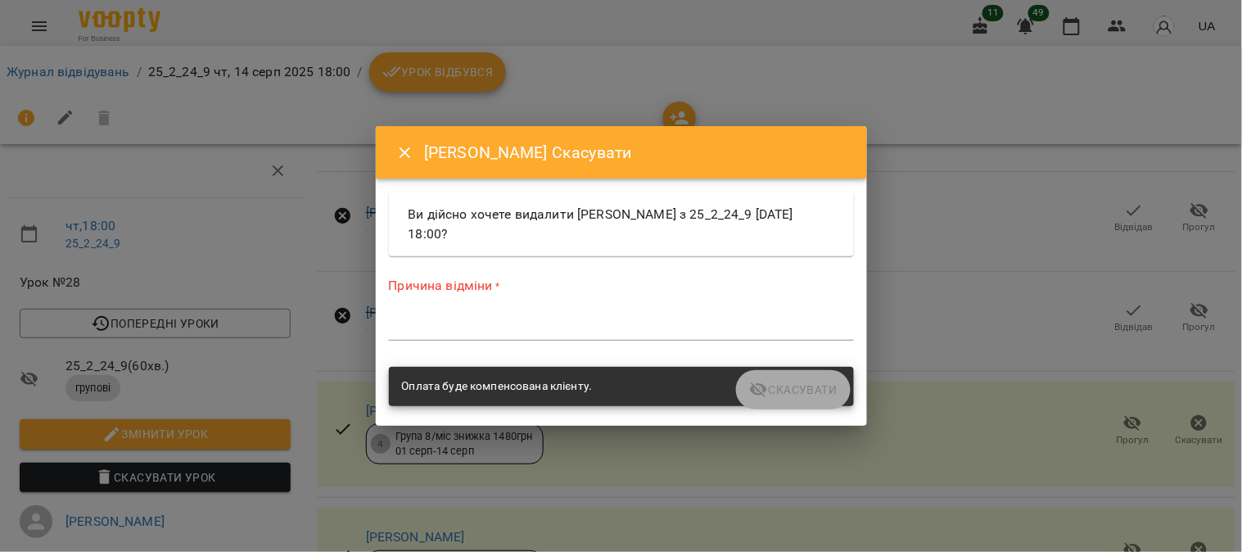
click at [557, 322] on textarea at bounding box center [621, 327] width 465 height 16
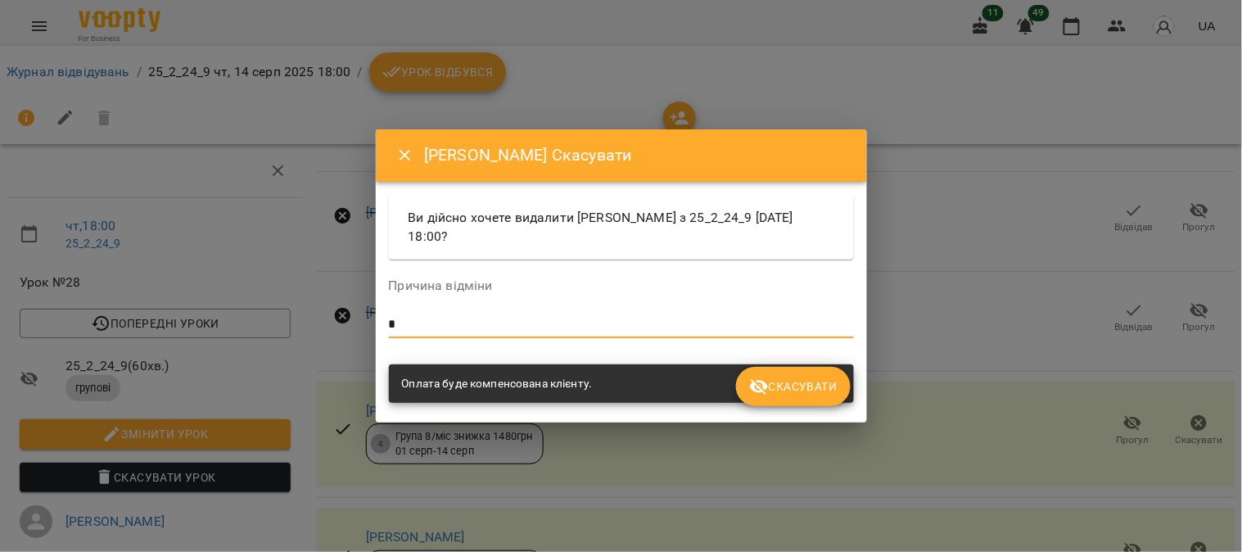
type textarea "*"
click at [799, 377] on span "Скасувати" at bounding box center [793, 387] width 88 height 20
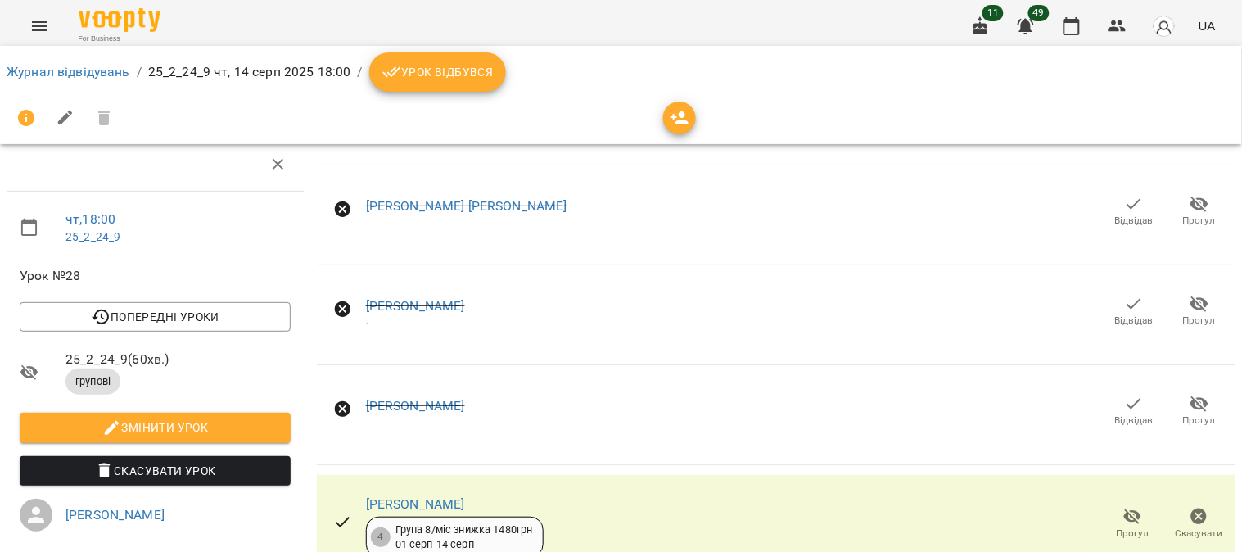
scroll to position [182, 0]
click at [1192, 508] on icon "button" at bounding box center [1199, 516] width 16 height 16
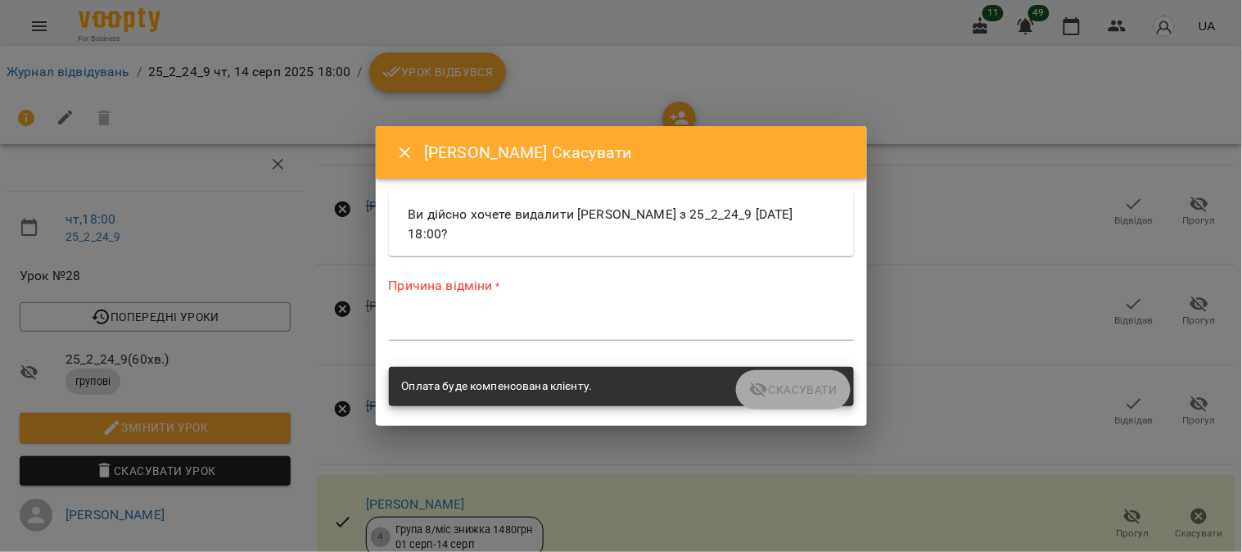
click at [569, 314] on div "*" at bounding box center [621, 327] width 465 height 26
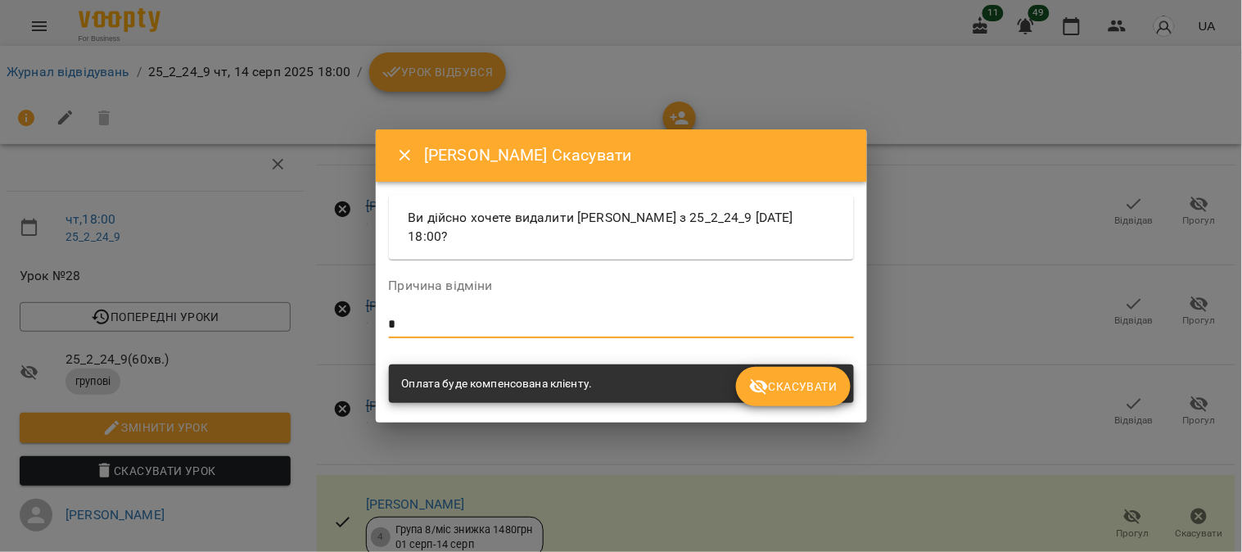
type textarea "*"
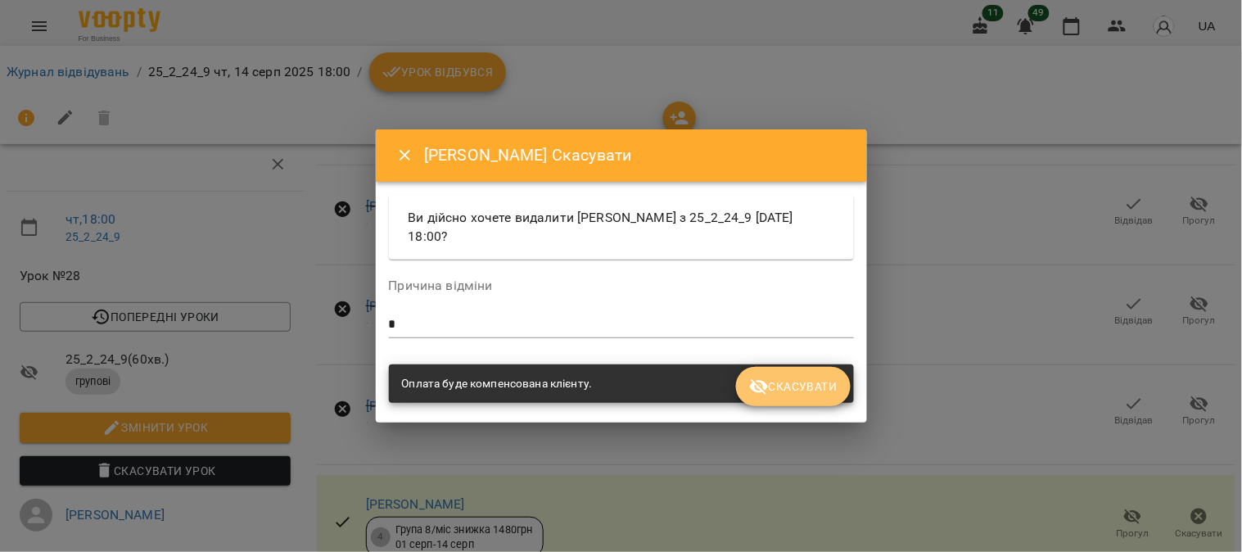
click at [782, 380] on span "Скасувати" at bounding box center [793, 387] width 88 height 20
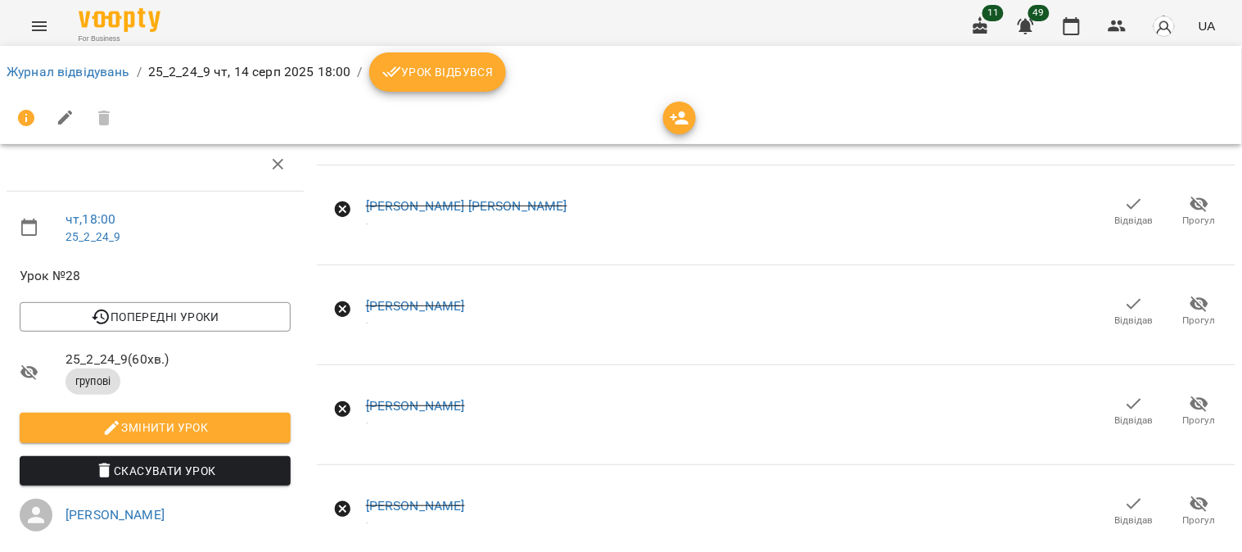
scroll to position [0, 0]
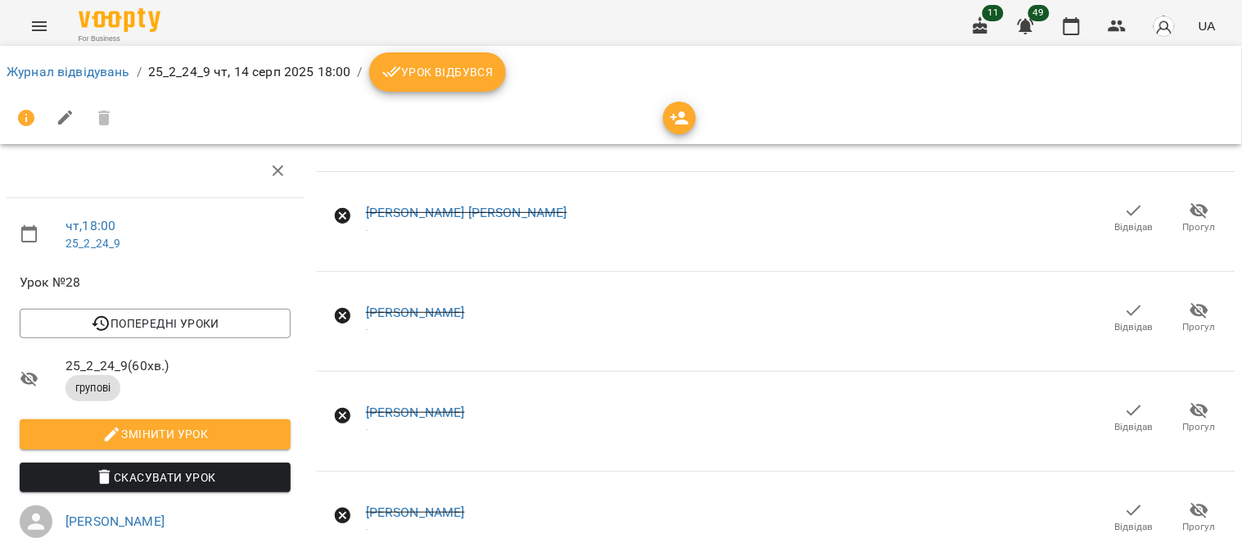
click at [444, 403] on div "[PERSON_NAME]" at bounding box center [415, 413] width 99 height 20
click at [446, 407] on link "[PERSON_NAME]" at bounding box center [415, 412] width 99 height 16
click at [1118, 20] on icon "button" at bounding box center [1118, 26] width 20 height 20
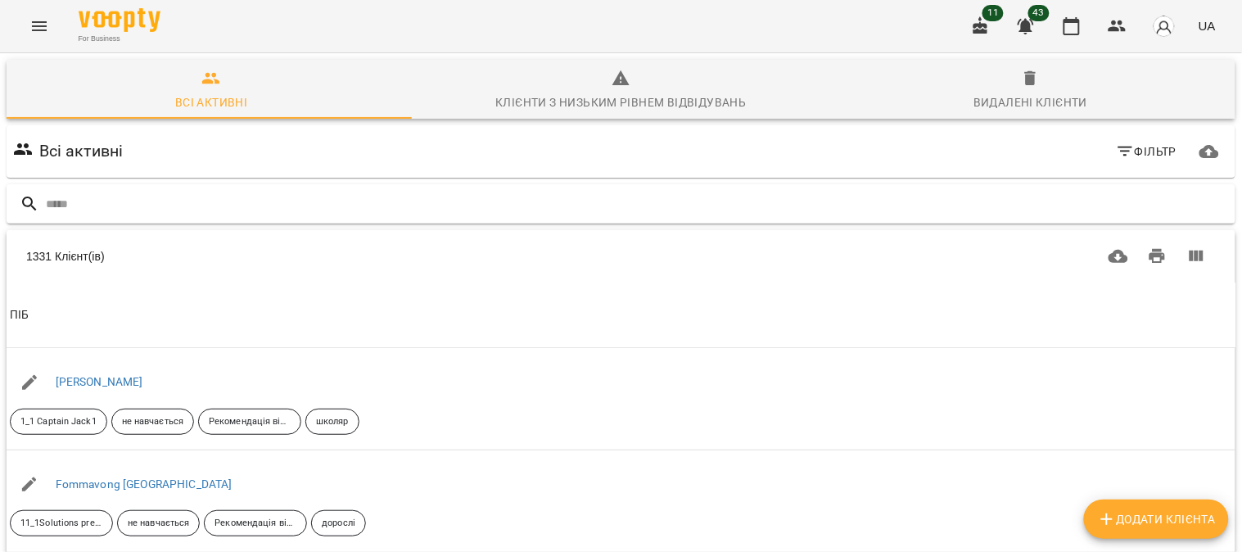
click at [60, 203] on input "text" at bounding box center [637, 204] width 1183 height 27
type input "*********"
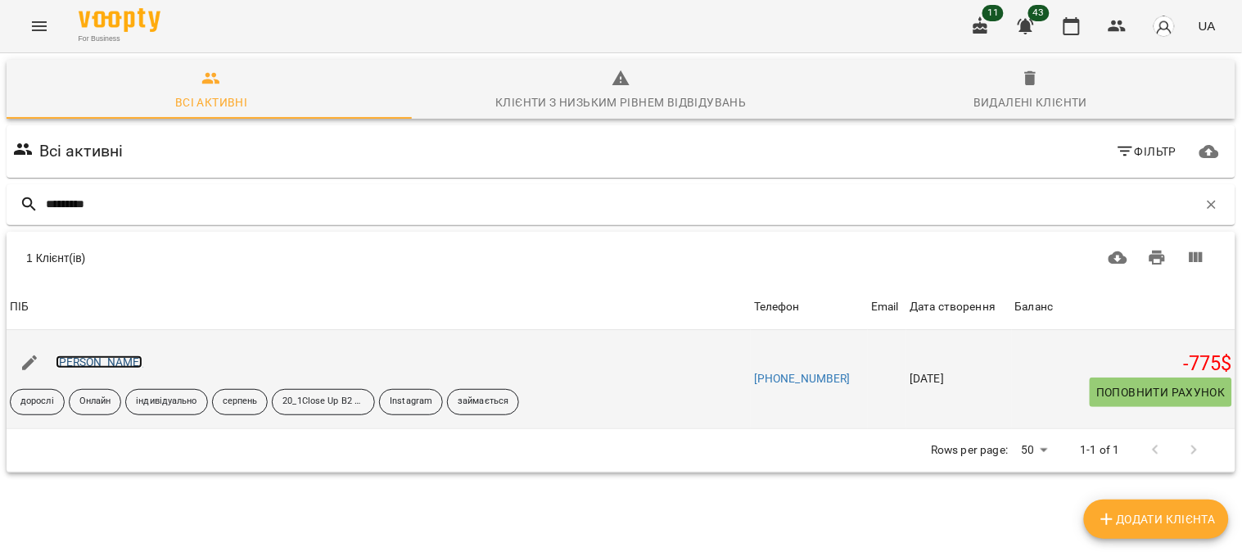
click at [123, 362] on link "Прохацька Софія" at bounding box center [100, 361] width 88 height 13
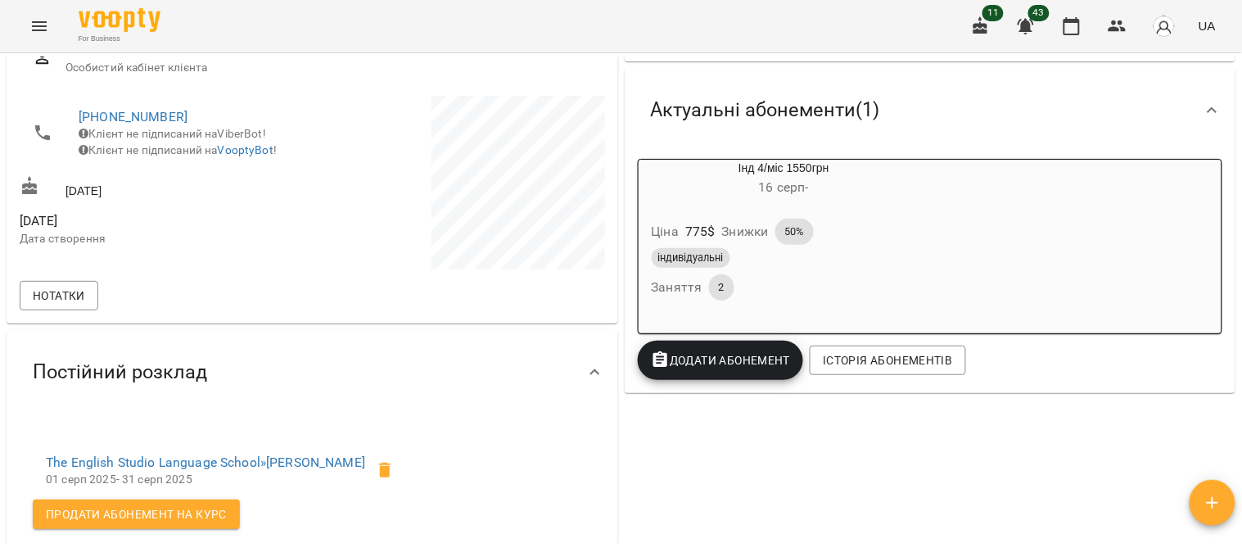
scroll to position [273, 0]
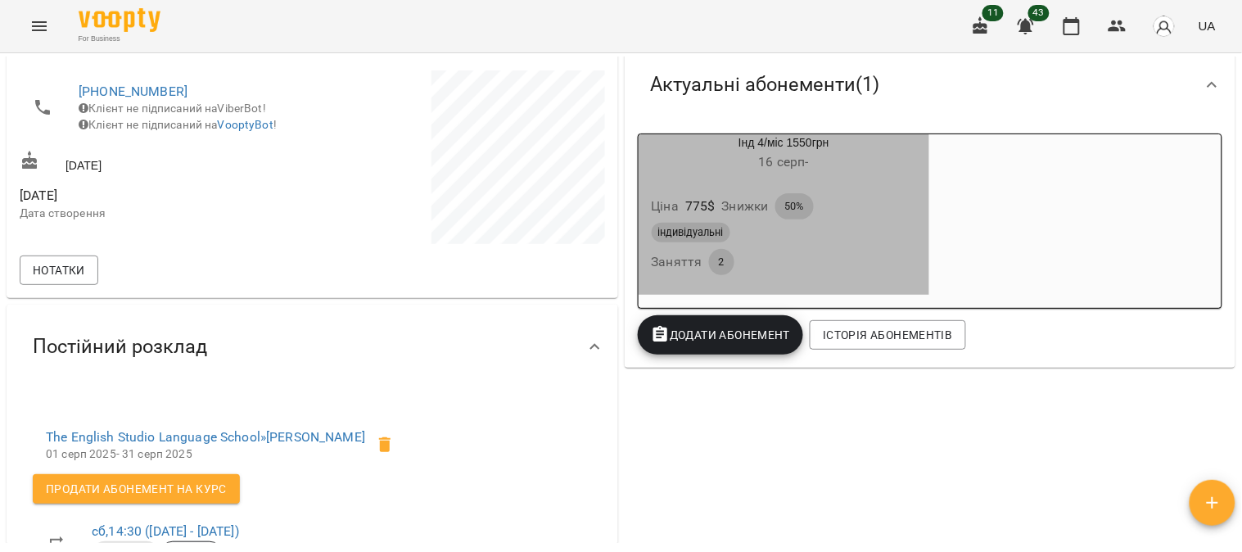
click at [874, 210] on div "Ціна 775 $ Знижки 50%" at bounding box center [784, 206] width 272 height 33
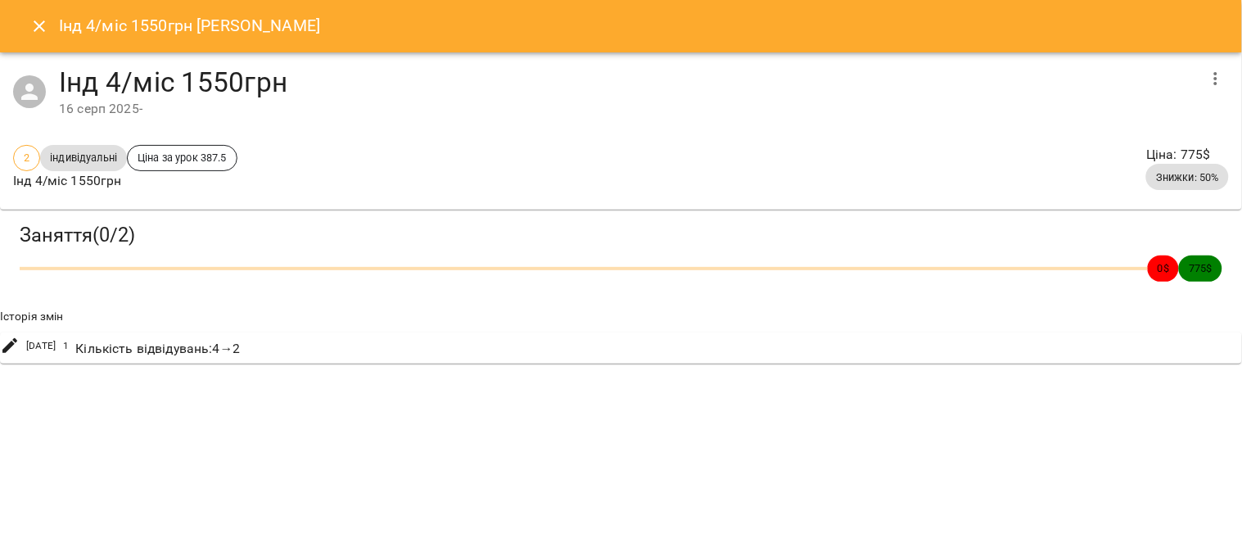
click at [35, 25] on icon "Close" at bounding box center [39, 26] width 20 height 20
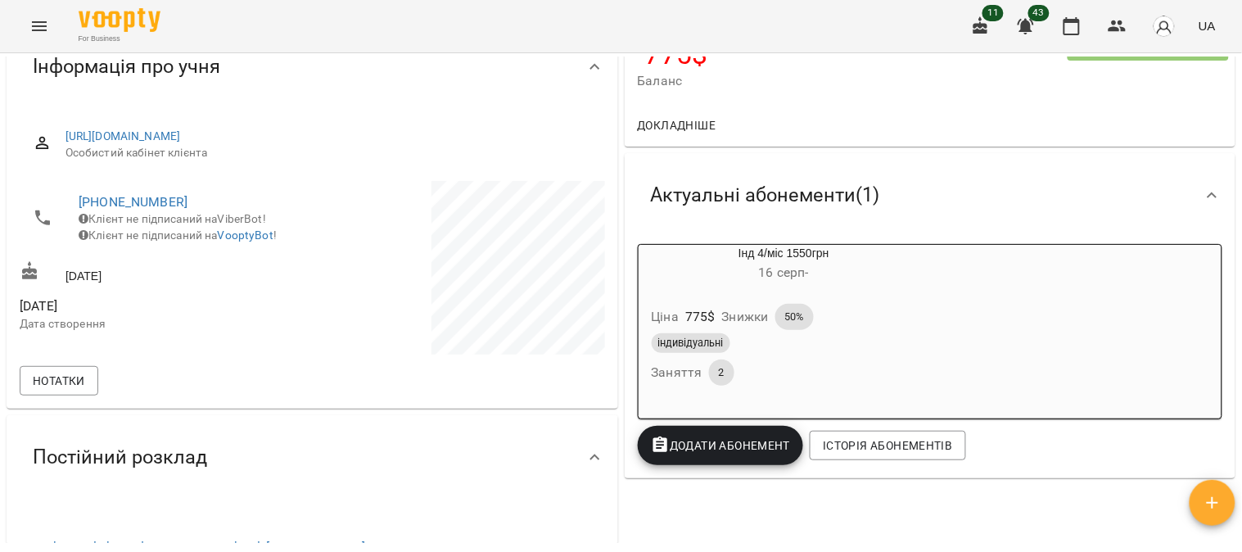
scroll to position [0, 0]
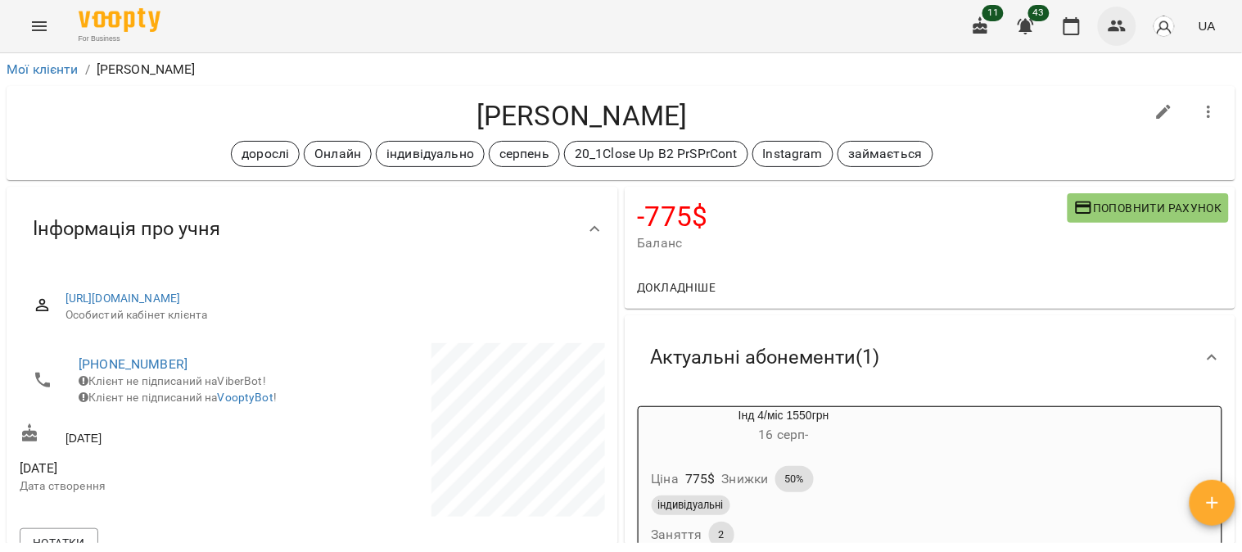
click at [1123, 26] on icon "button" at bounding box center [1118, 26] width 20 height 20
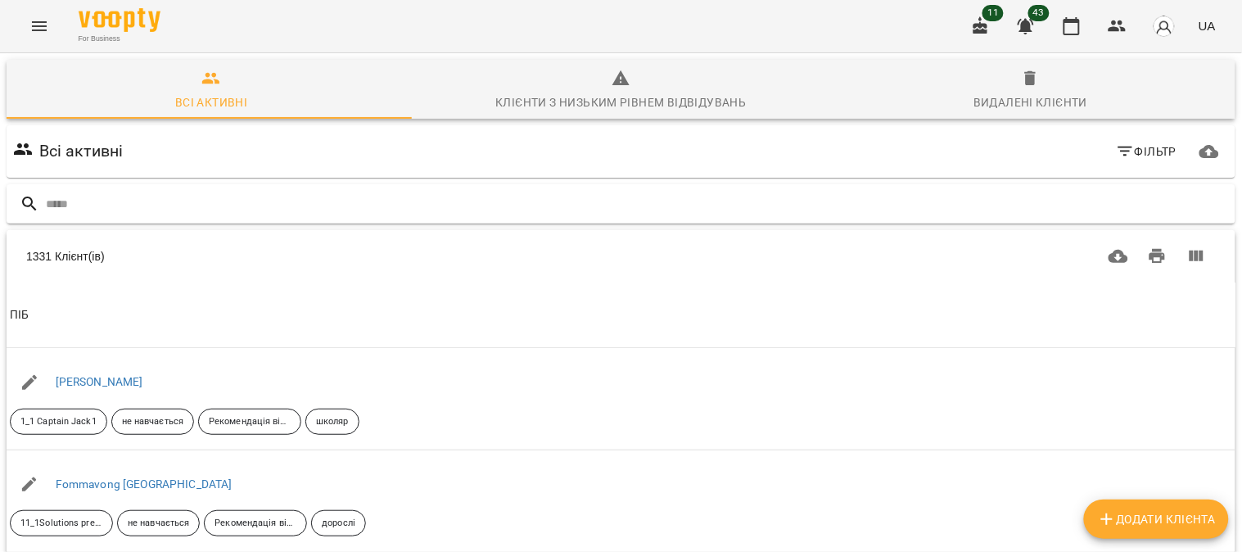
click at [63, 198] on input "text" at bounding box center [637, 204] width 1183 height 27
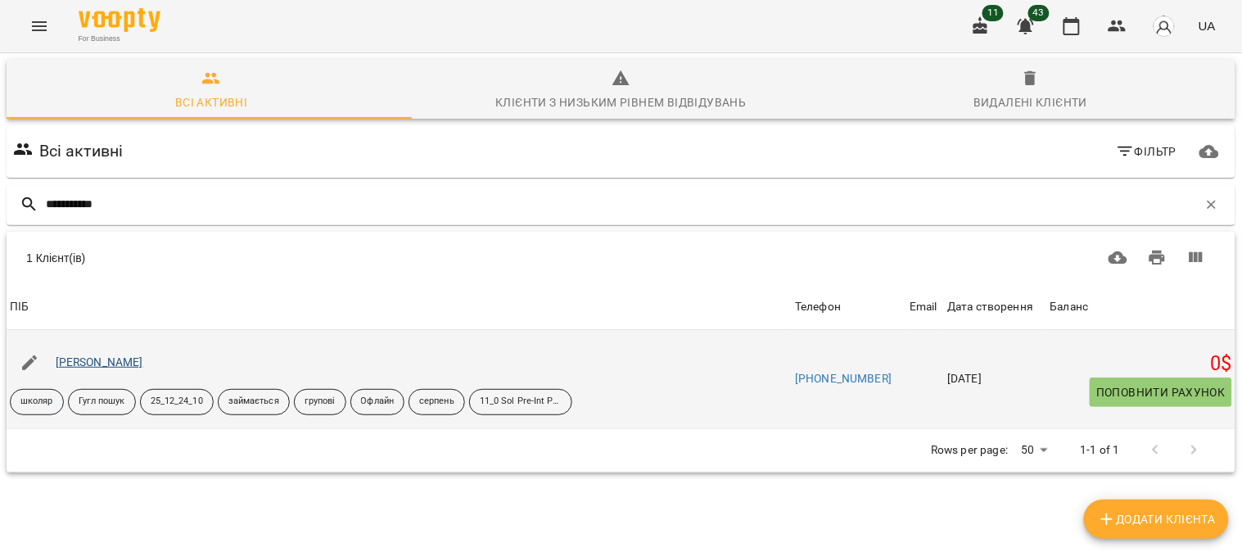
type input "**********"
click at [104, 363] on link "[PERSON_NAME]" at bounding box center [100, 361] width 88 height 13
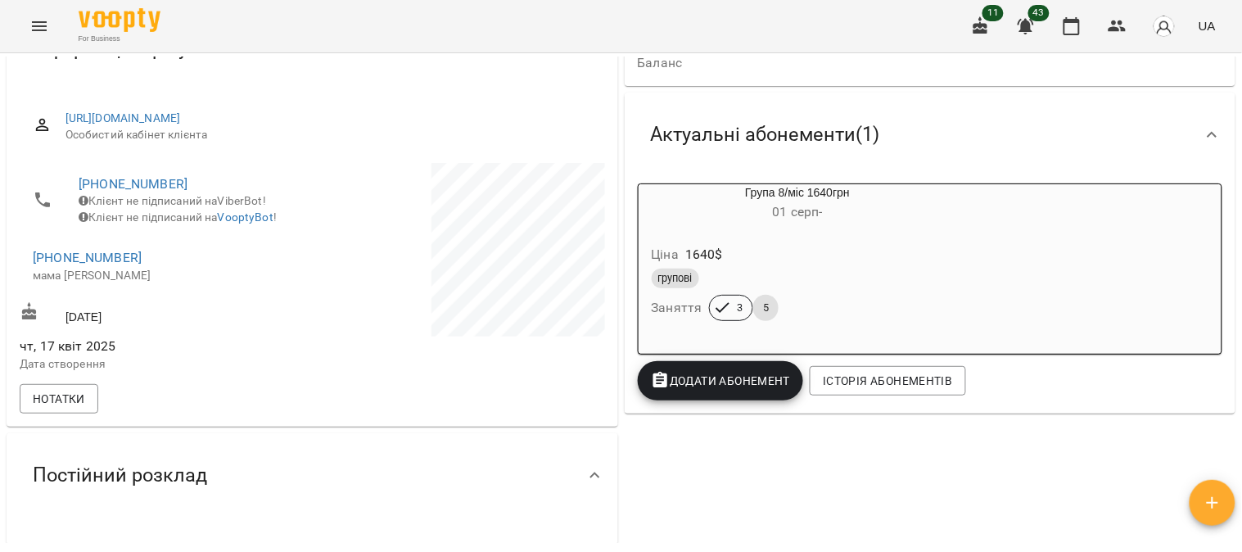
scroll to position [182, 0]
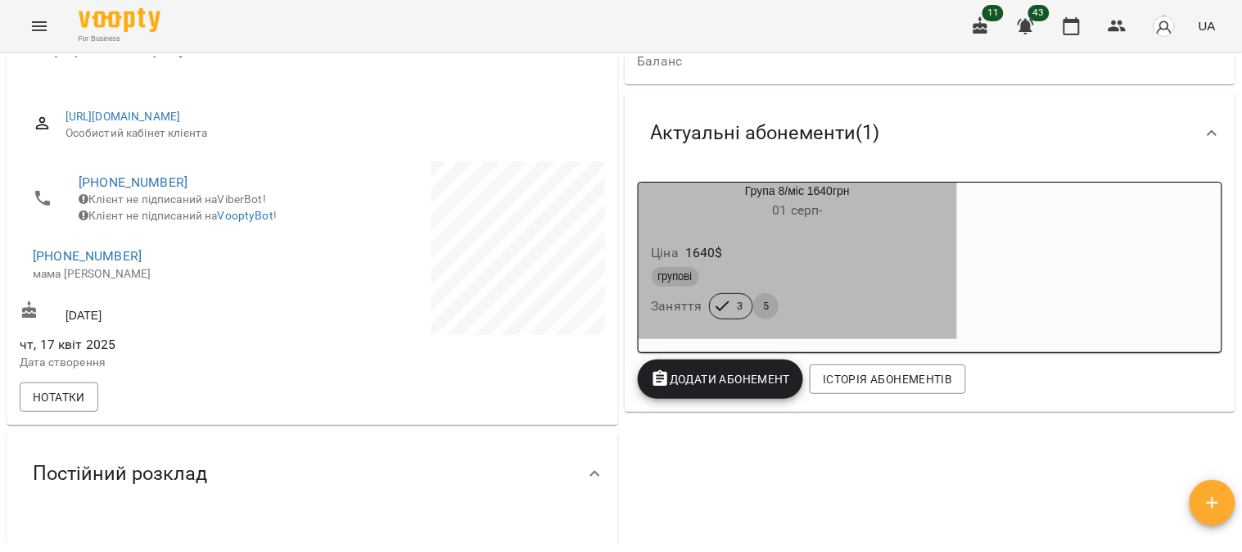
click at [896, 244] on div "Ціна 1640 $" at bounding box center [797, 252] width 299 height 29
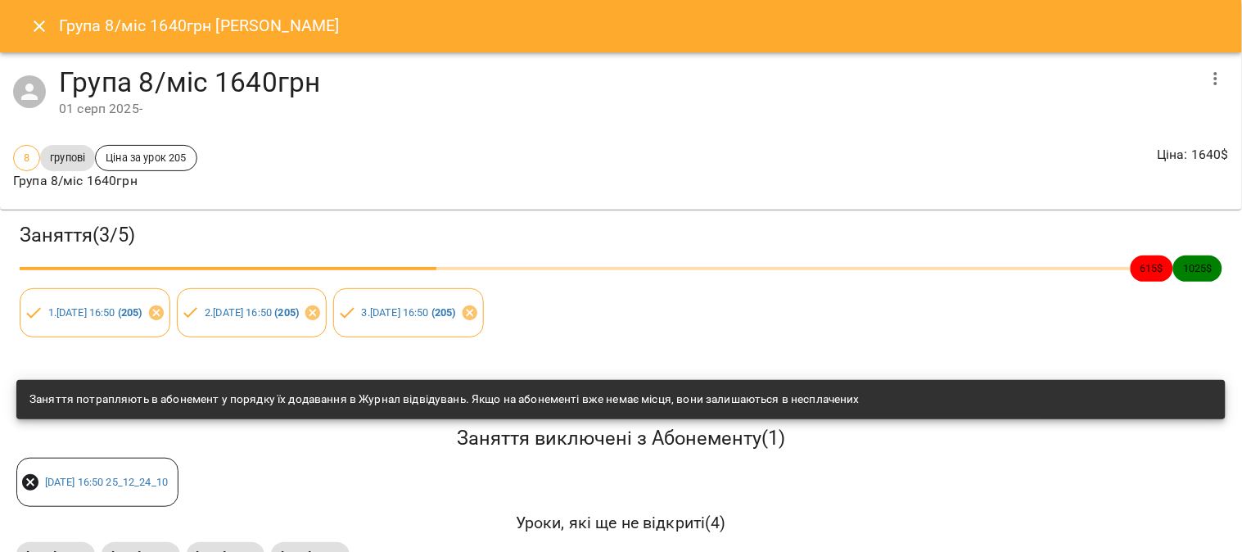
click at [1206, 82] on icon "button" at bounding box center [1216, 79] width 20 height 20
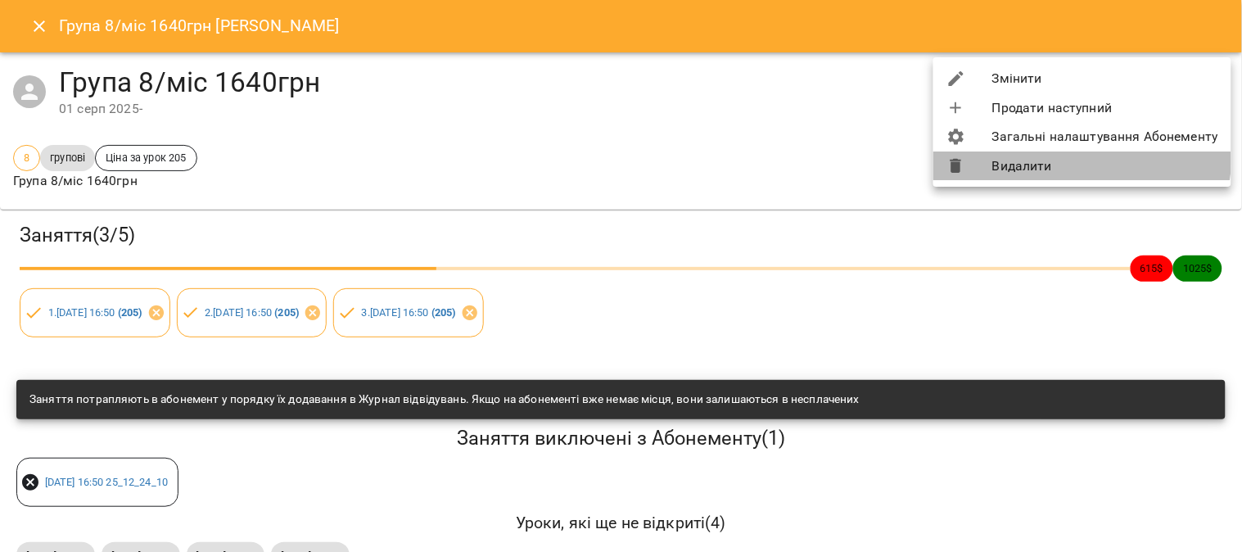
click at [1073, 156] on li "Видалити" at bounding box center [1082, 165] width 298 height 29
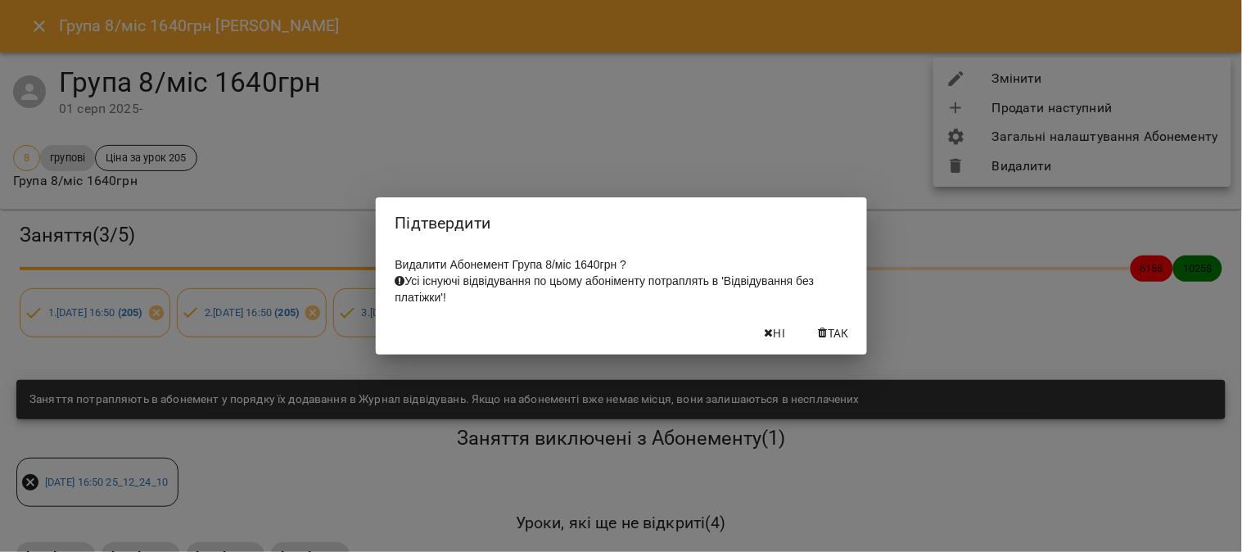
drag, startPoint x: 836, startPoint y: 336, endPoint x: 831, endPoint y: 344, distance: 8.9
click at [835, 336] on span "Так" at bounding box center [838, 333] width 21 height 20
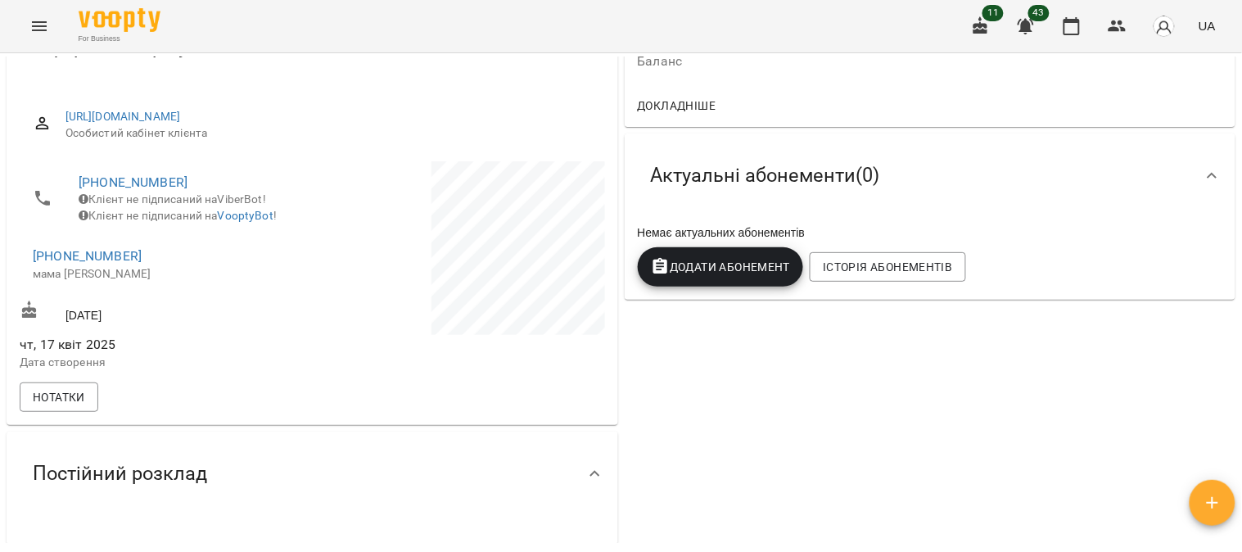
click at [717, 260] on span "Додати Абонемент" at bounding box center [721, 267] width 140 height 20
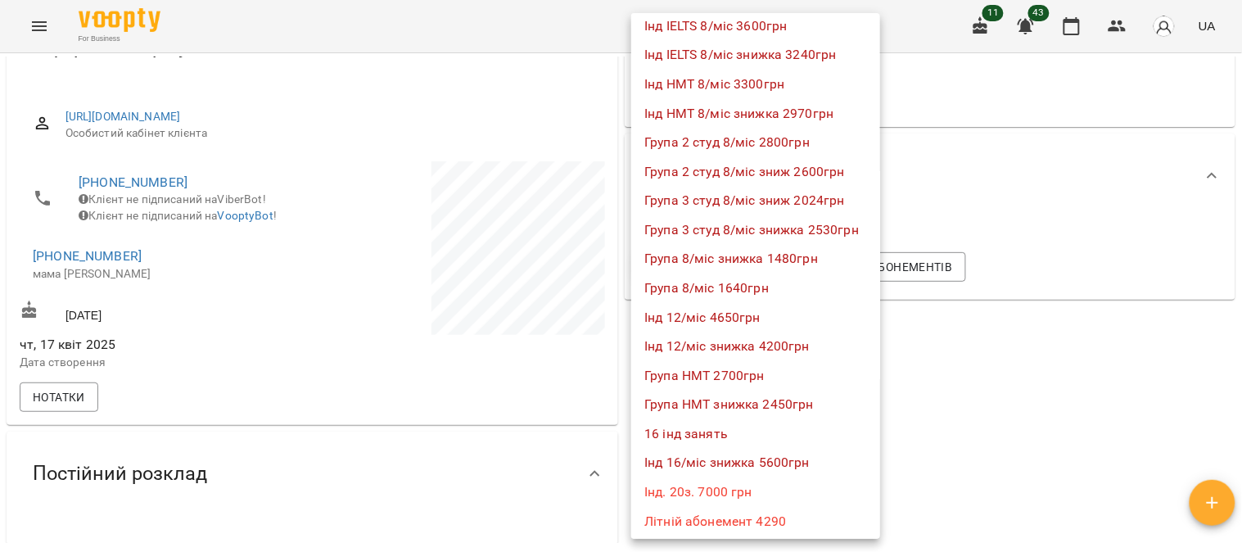
scroll to position [1092, 0]
click at [771, 288] on li "Група 8/міс 1640грн" at bounding box center [755, 287] width 249 height 29
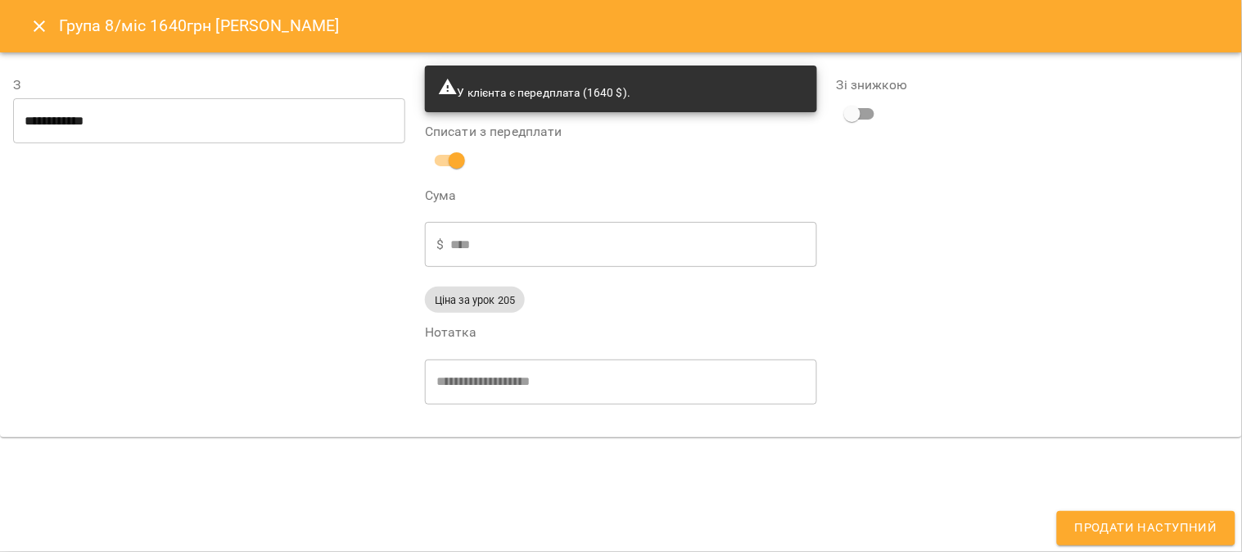
type input "**********"
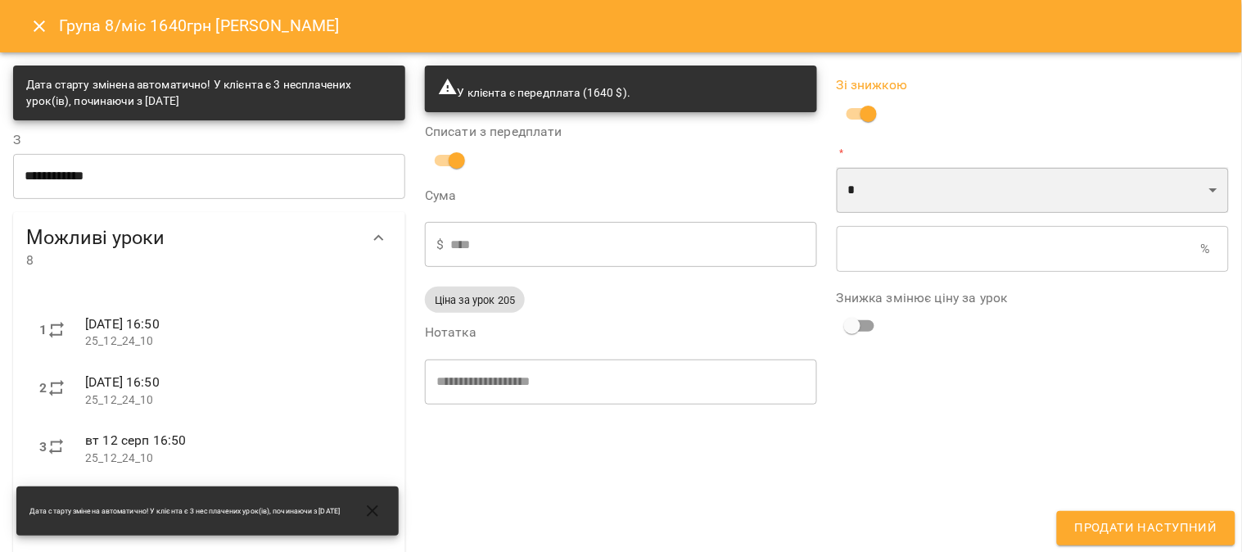
click at [877, 185] on select "* *" at bounding box center [1033, 190] width 392 height 46
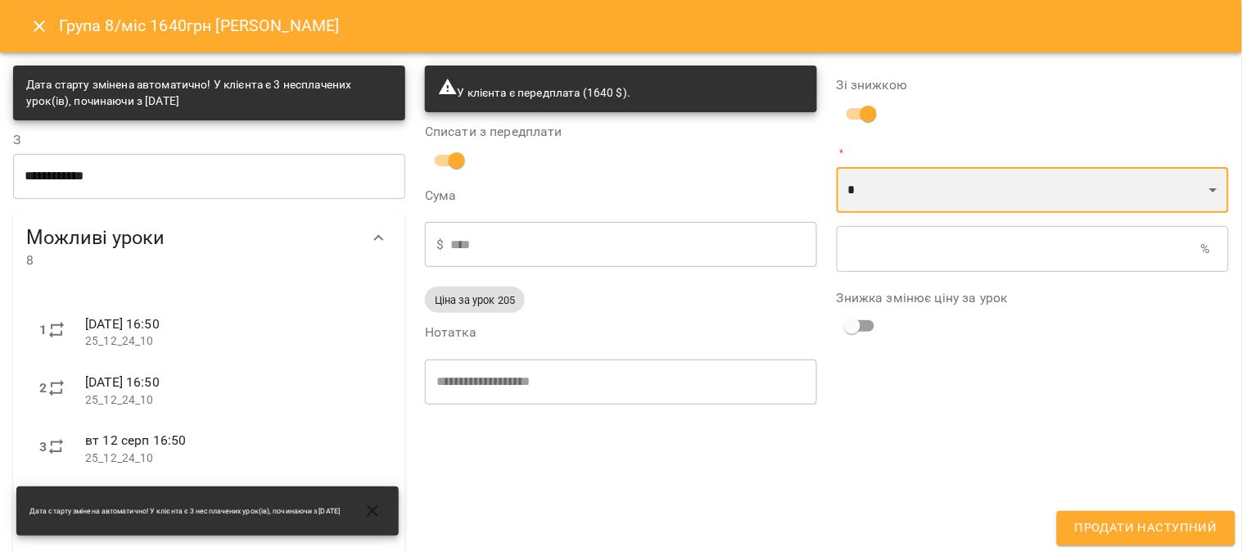
select select "*****"
click at [837, 167] on select "* *" at bounding box center [1033, 190] width 392 height 46
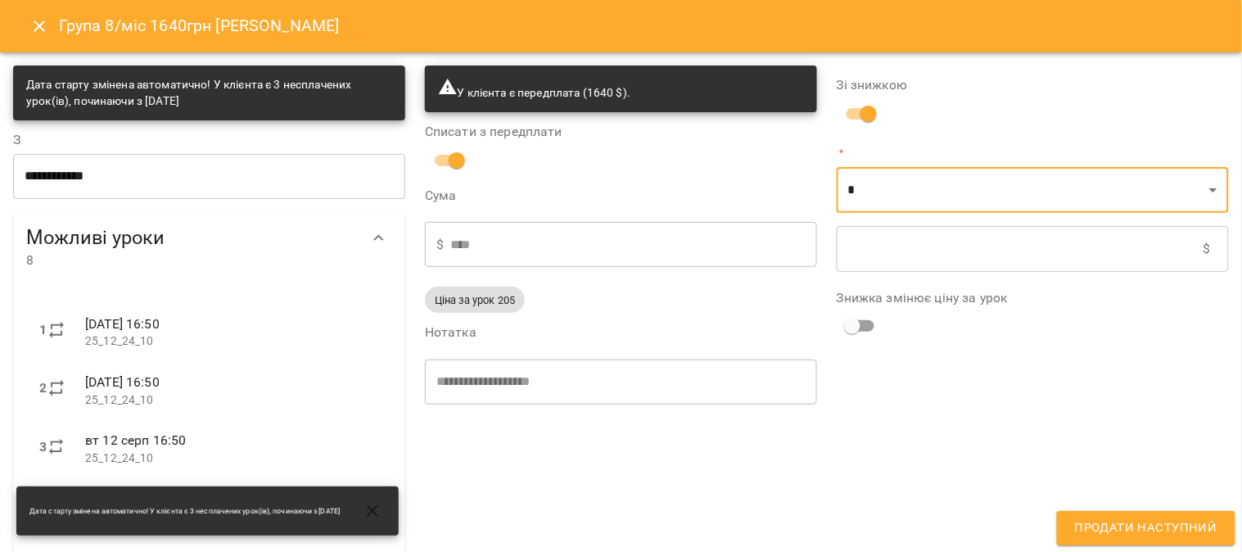
click at [848, 247] on input "text" at bounding box center [1020, 249] width 367 height 46
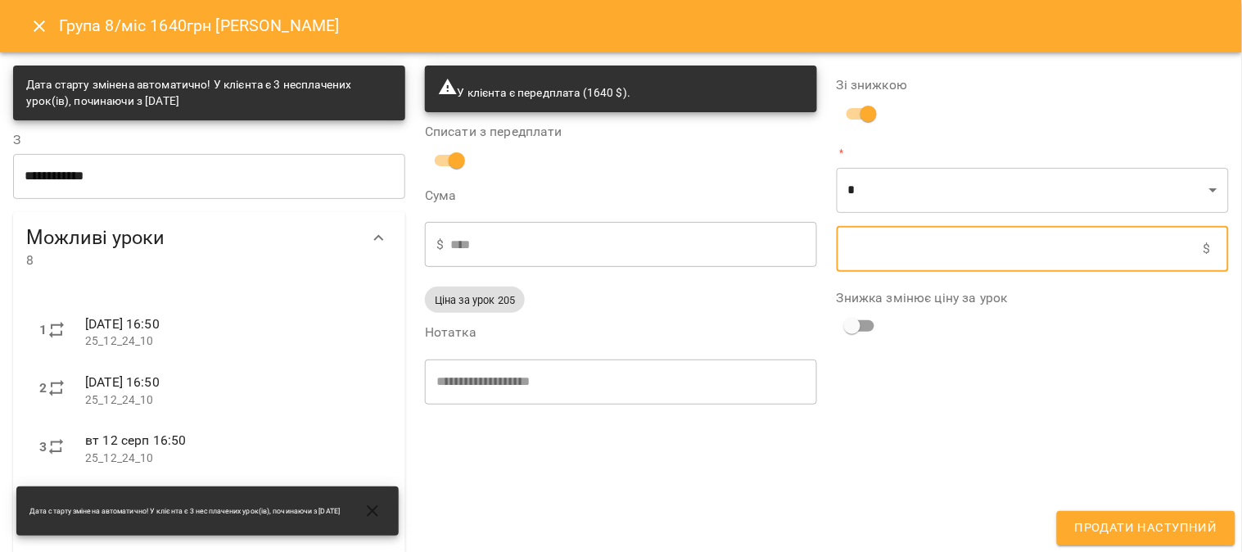
type input "*"
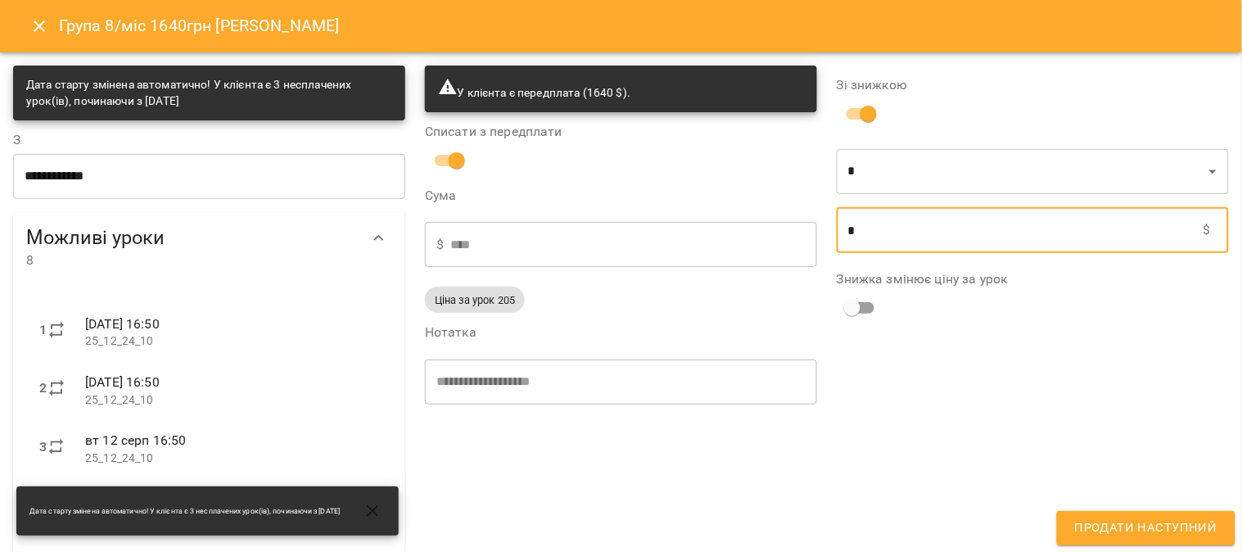
type input "****"
type input "**"
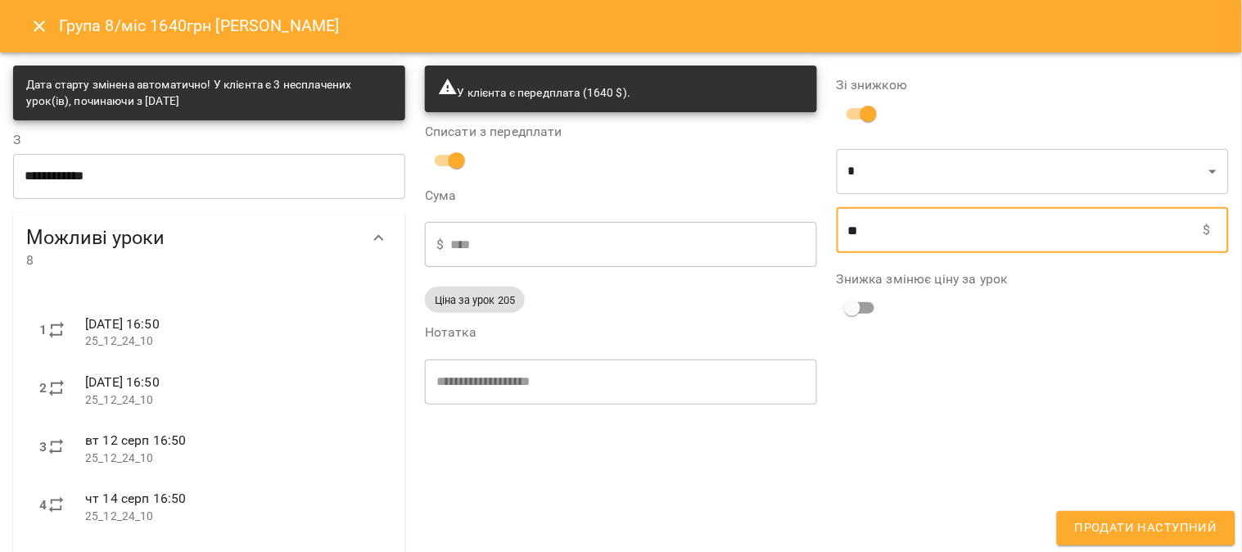
type input "****"
type input "***"
click at [1151, 525] on span "Продати наступний" at bounding box center [1146, 527] width 142 height 21
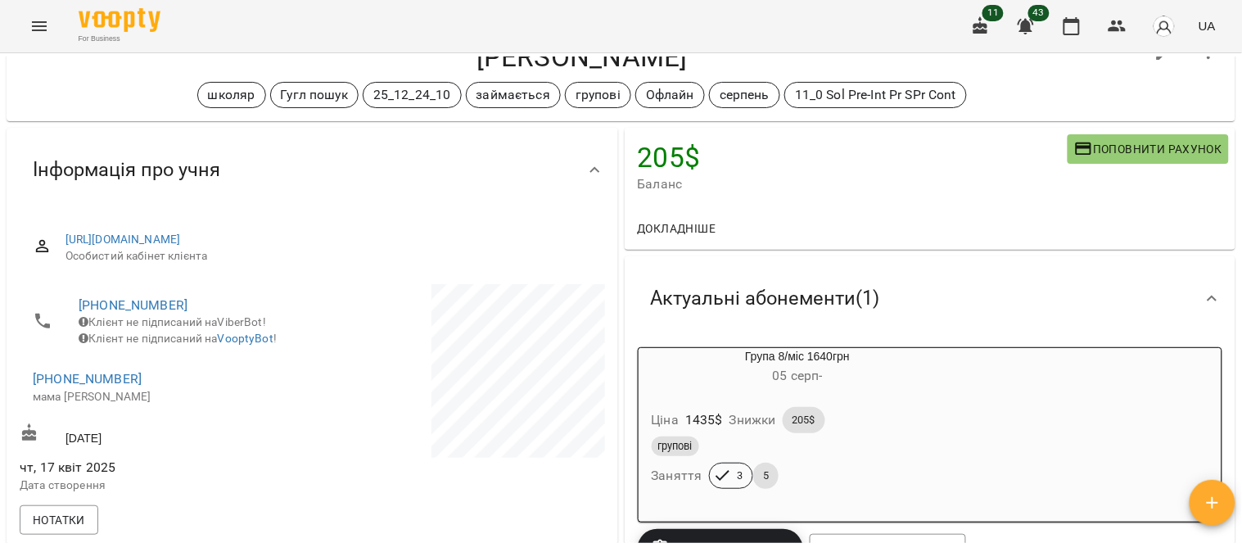
scroll to position [182, 0]
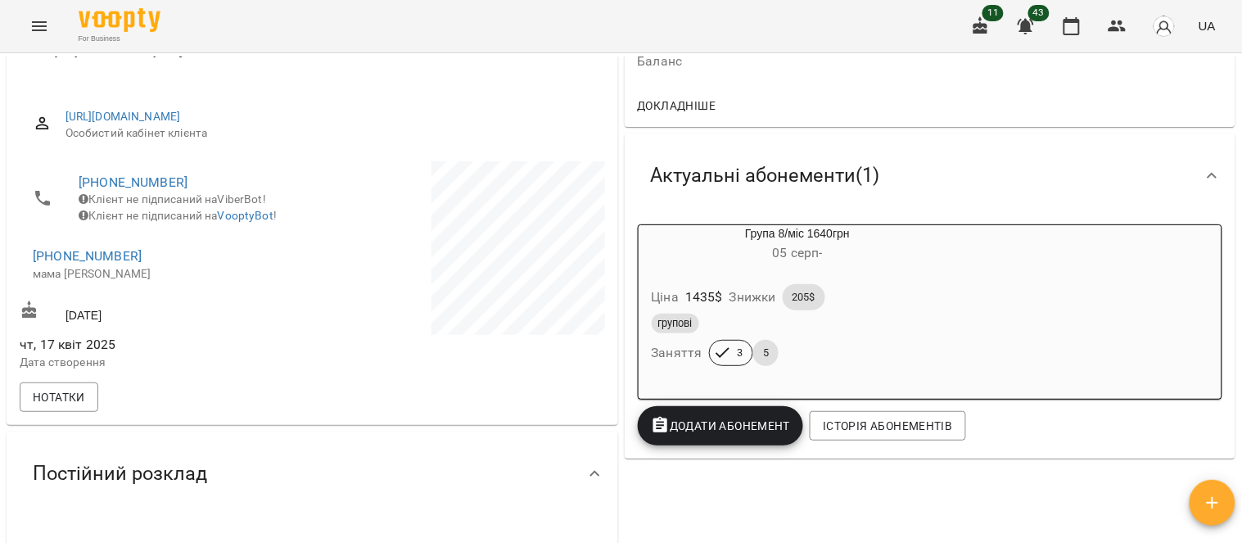
click at [864, 289] on div "Ціна 1435 $ Знижки 205$" at bounding box center [797, 297] width 299 height 33
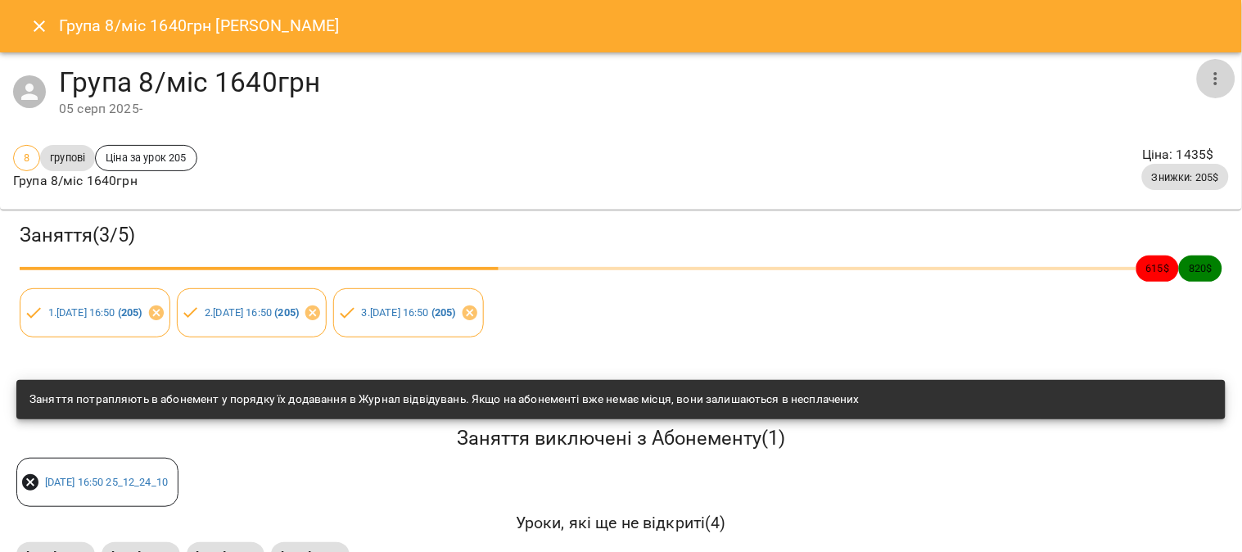
click at [1214, 83] on icon "button" at bounding box center [1215, 78] width 3 height 13
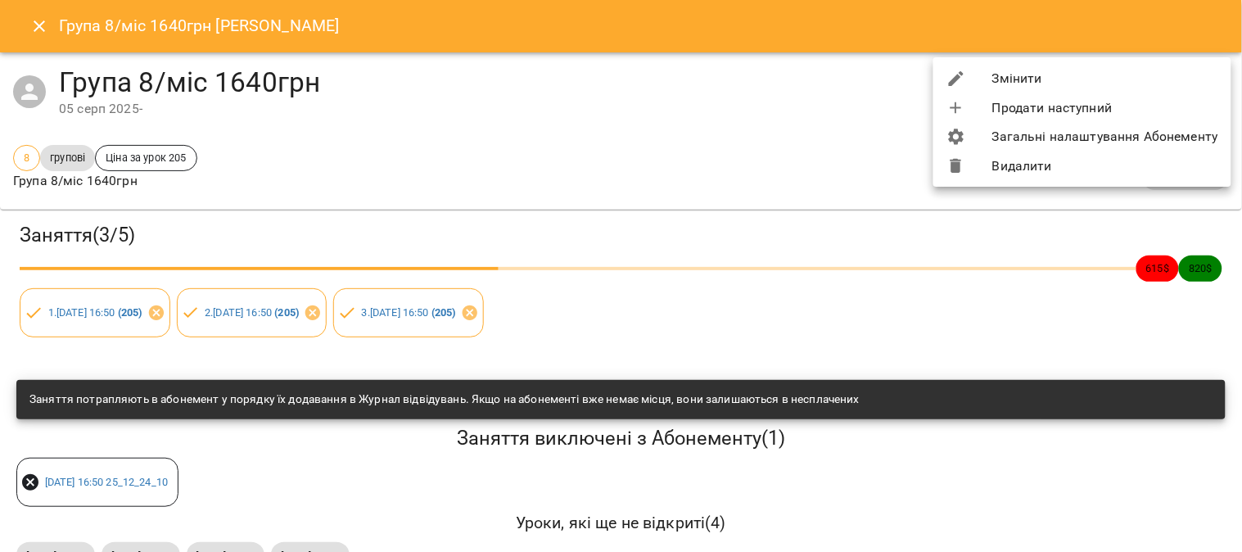
drag, startPoint x: 1029, startPoint y: 165, endPoint x: 1043, endPoint y: 94, distance: 71.8
click at [1043, 94] on ul "Змінити Продати наступний Загальні налаштування Абонементу Видалити" at bounding box center [1082, 121] width 298 height 129
click at [1033, 76] on li "Змінити" at bounding box center [1082, 78] width 298 height 29
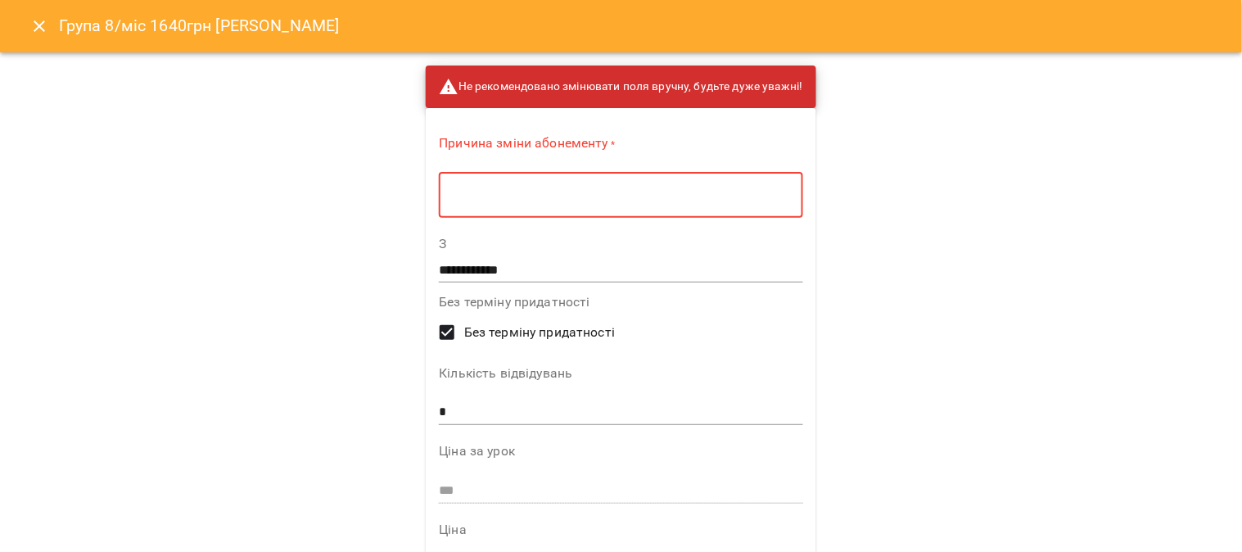
click at [571, 187] on textarea at bounding box center [620, 195] width 341 height 16
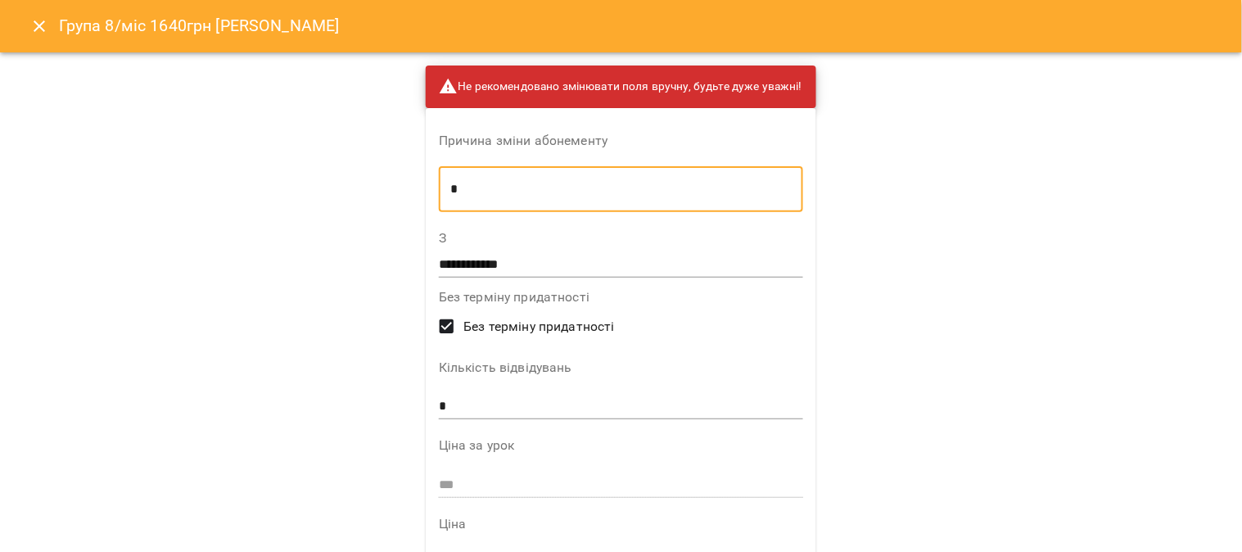
type textarea "*"
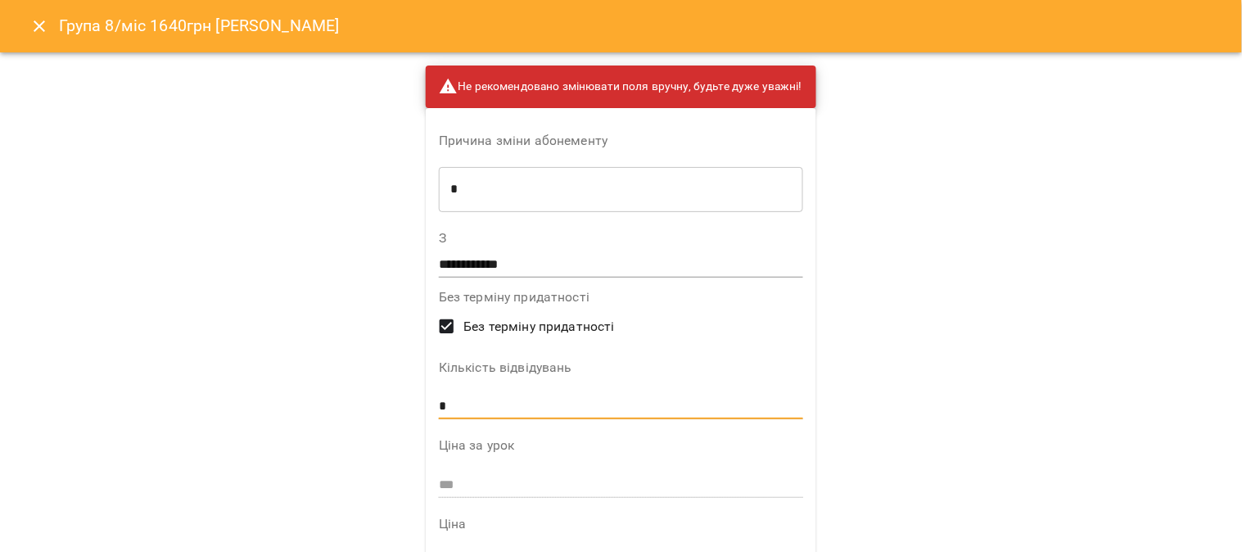
drag, startPoint x: 451, startPoint y: 410, endPoint x: 413, endPoint y: 409, distance: 38.5
click at [413, 409] on p "**********" at bounding box center [621, 485] width 417 height 867
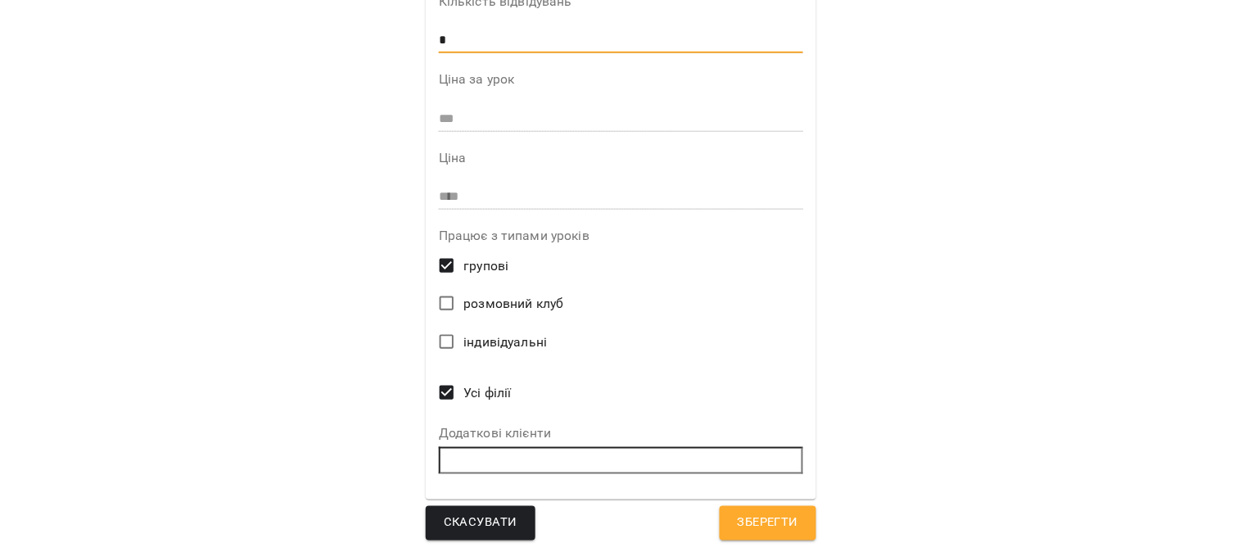
type input "*"
click at [756, 517] on span "Зберегти" at bounding box center [768, 522] width 61 height 21
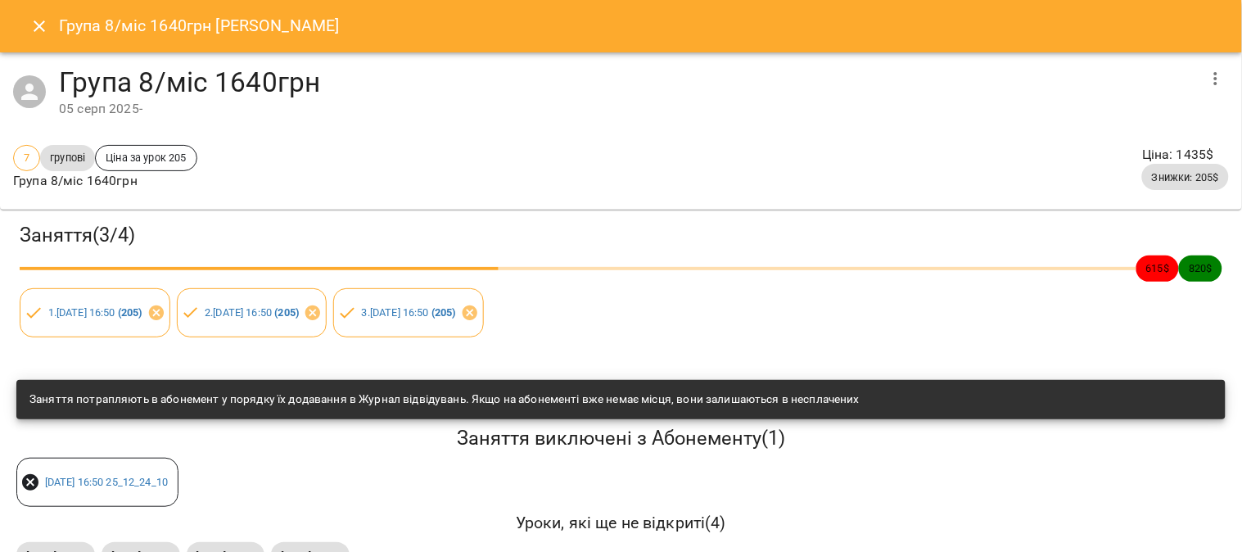
click at [43, 28] on icon "Close" at bounding box center [39, 26] width 20 height 20
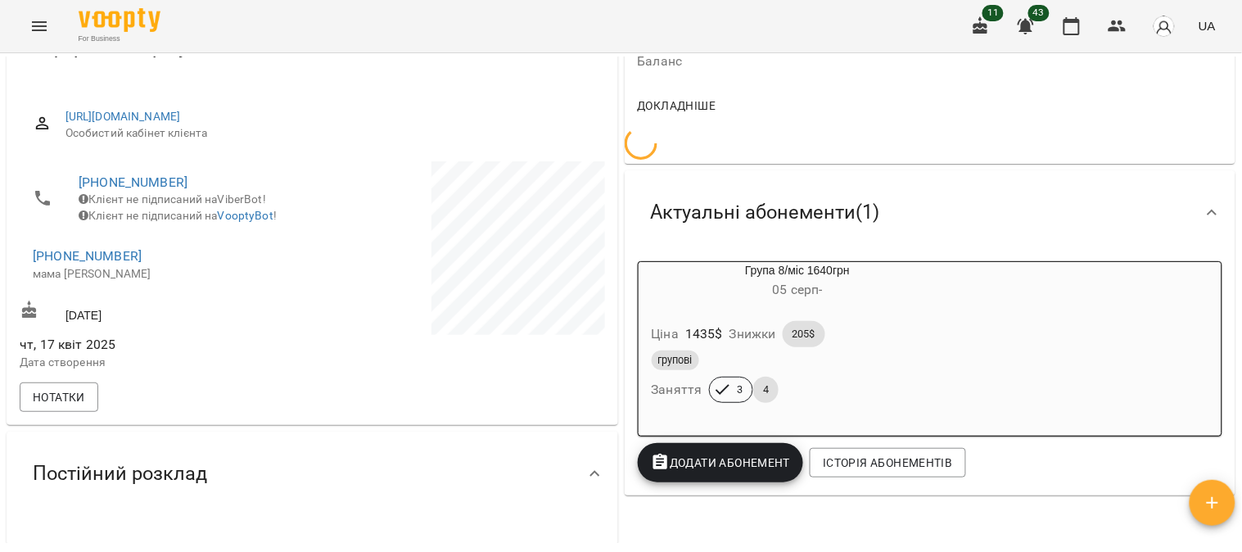
scroll to position [0, 0]
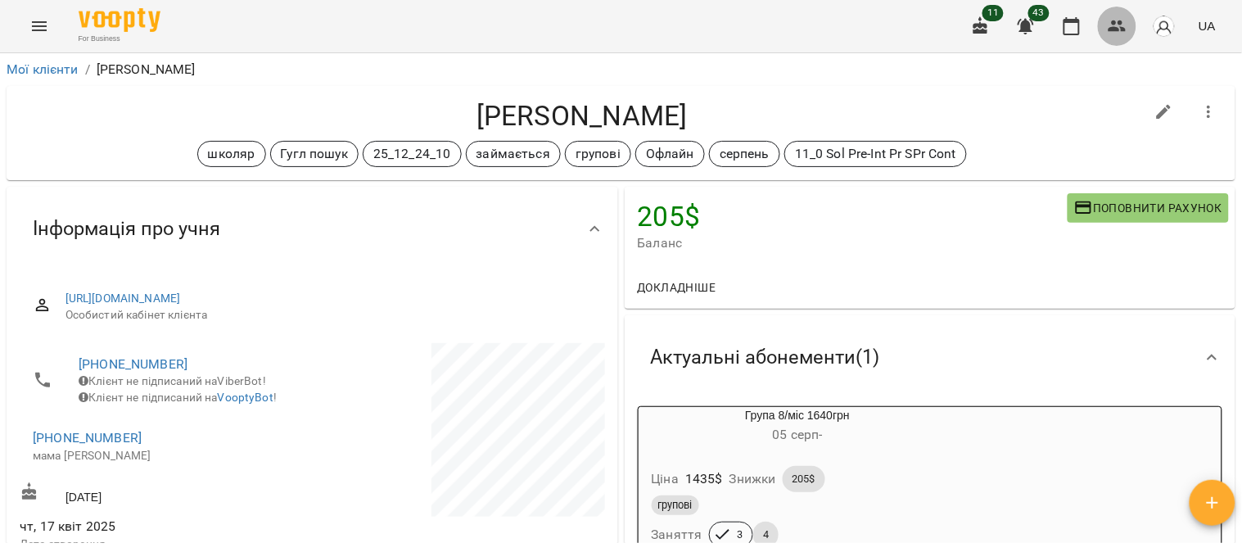
click at [1122, 21] on icon "button" at bounding box center [1117, 25] width 18 height 11
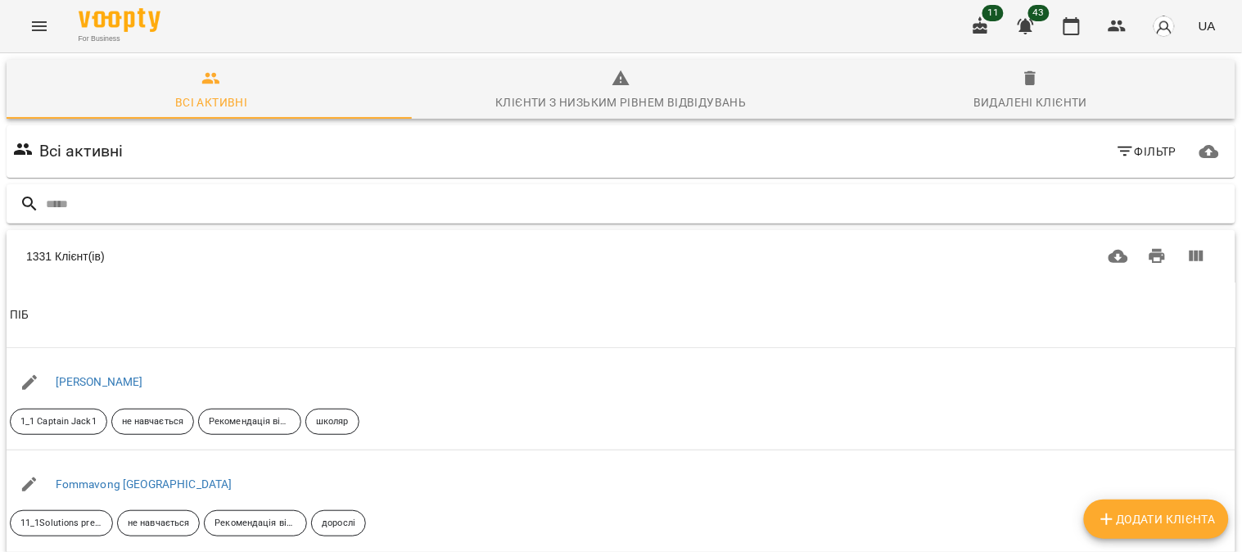
click at [71, 202] on input "text" at bounding box center [637, 204] width 1183 height 27
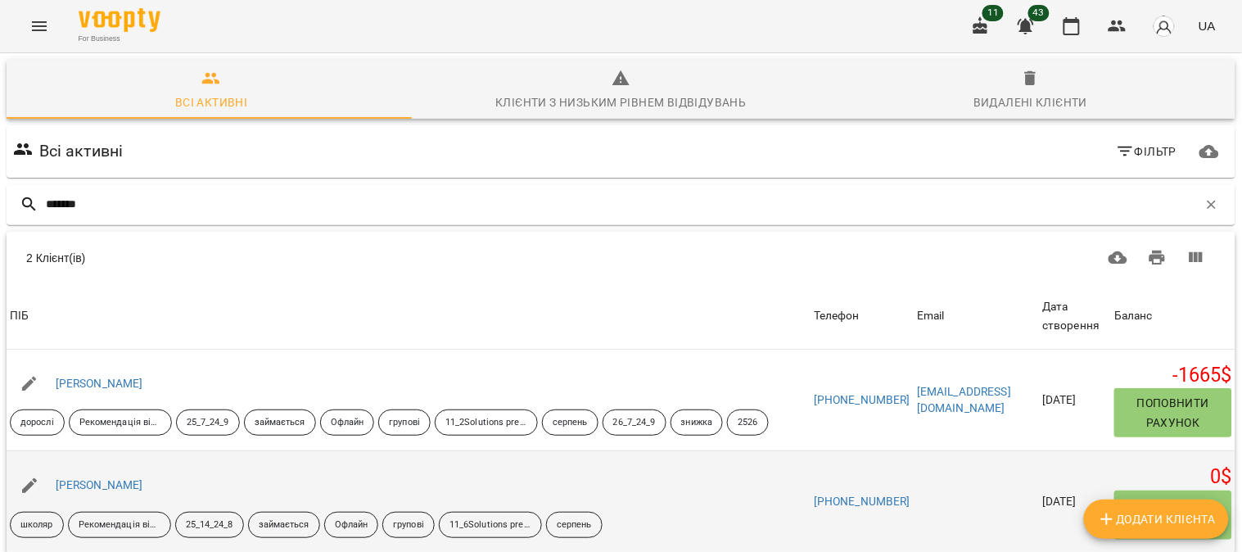
scroll to position [91, 0]
type input "*******"
click at [88, 478] on link "[PERSON_NAME]" at bounding box center [100, 484] width 88 height 13
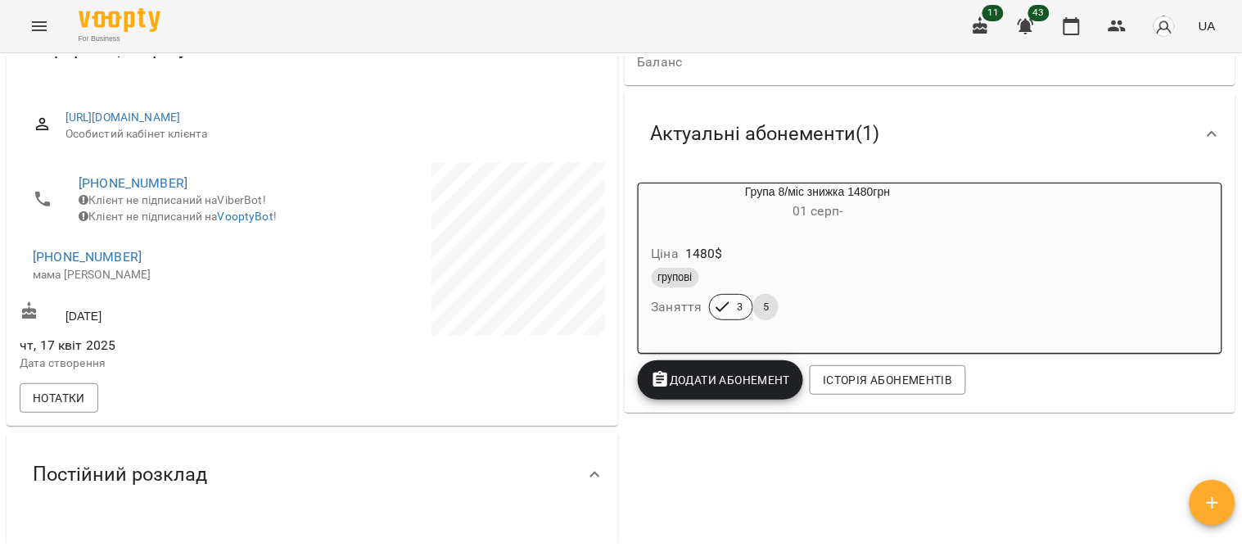
scroll to position [182, 0]
click at [846, 259] on div "Ціна 1480 $" at bounding box center [818, 252] width 340 height 29
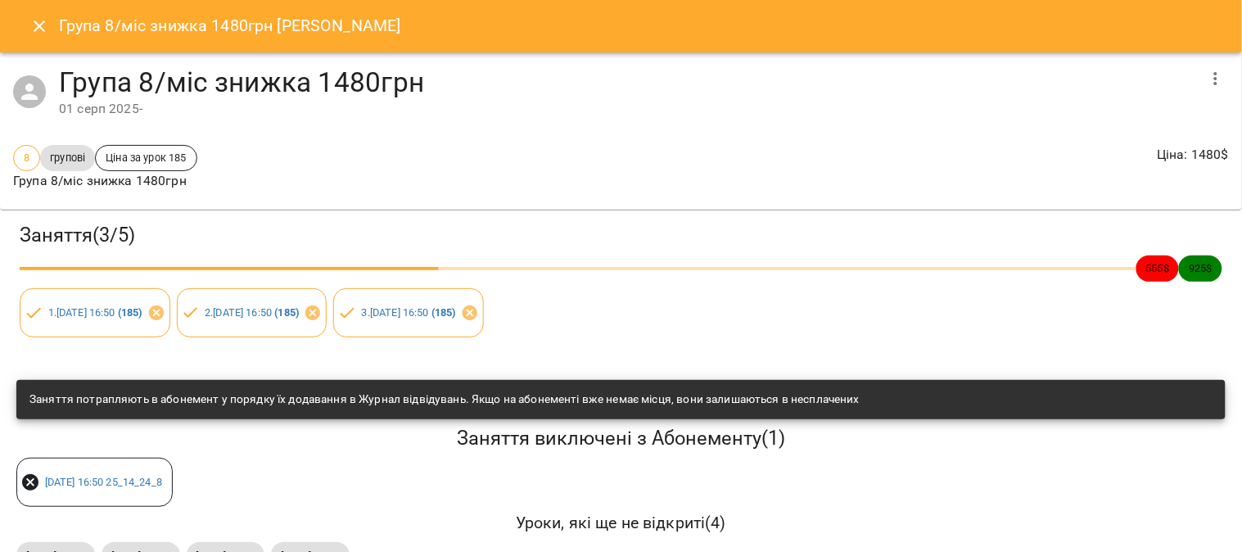
click at [1206, 74] on icon "button" at bounding box center [1216, 79] width 20 height 20
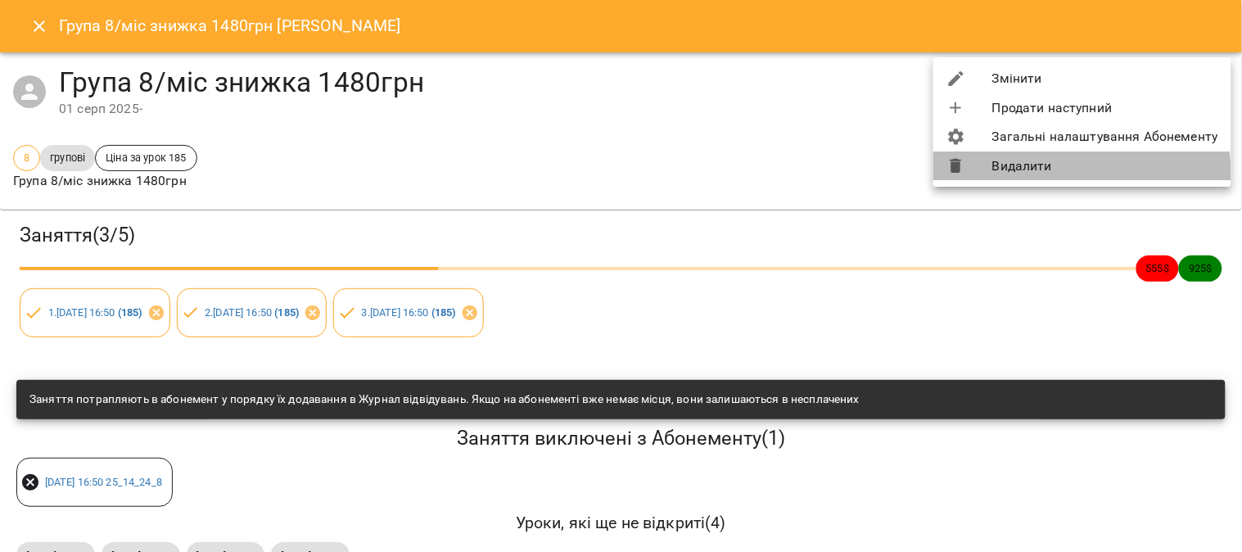
click at [1045, 172] on li "Видалити" at bounding box center [1082, 165] width 298 height 29
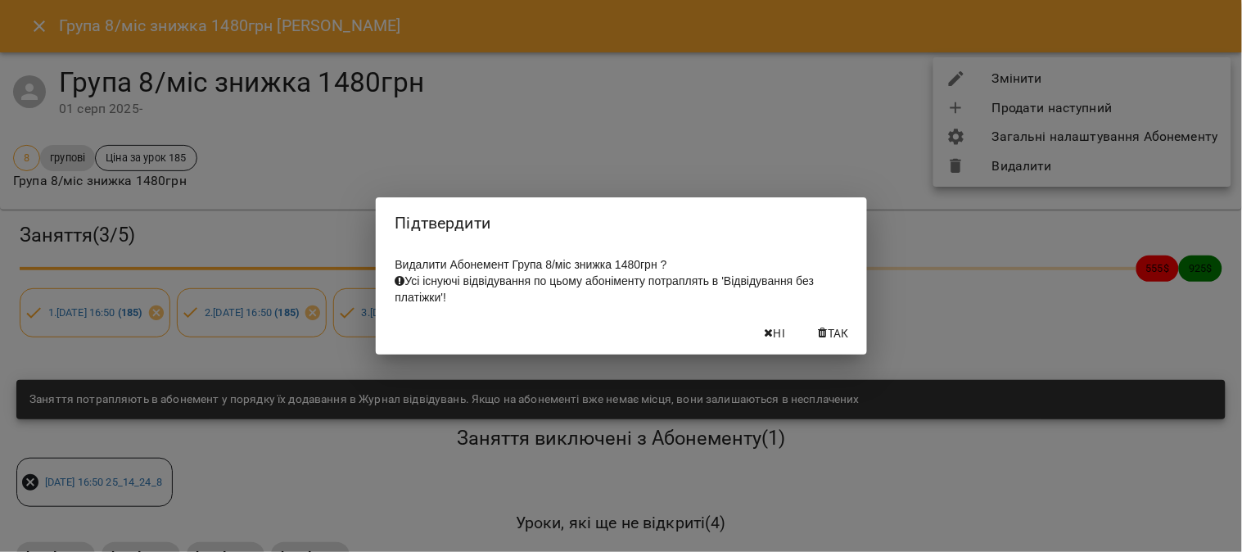
click at [832, 327] on button "Так" at bounding box center [834, 332] width 52 height 29
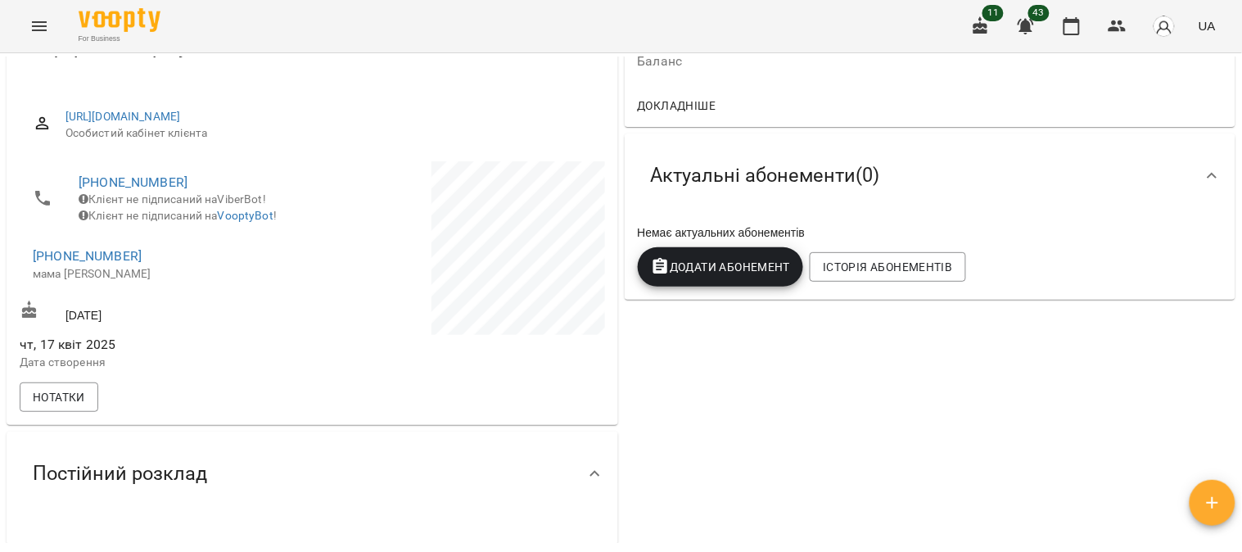
click at [722, 268] on span "Додати Абонемент" at bounding box center [721, 267] width 140 height 20
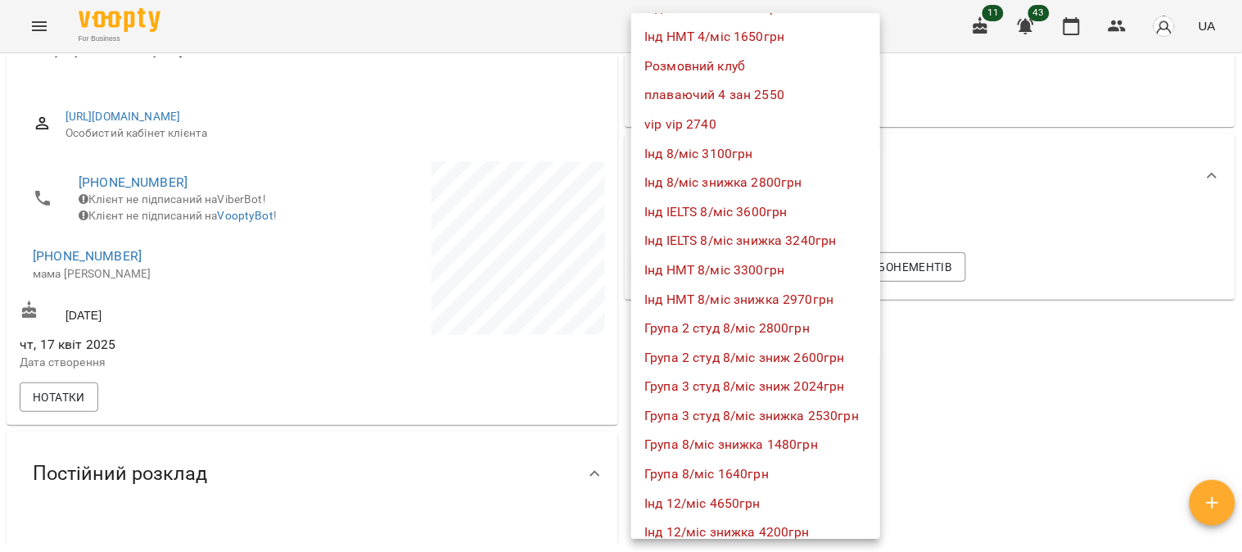
scroll to position [909, 0]
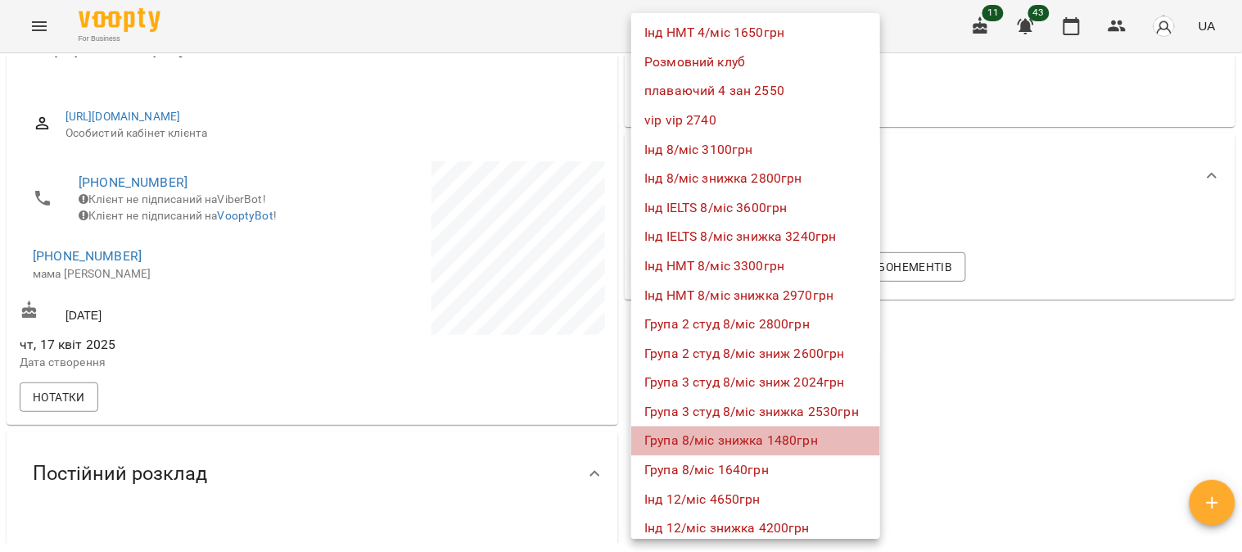
click at [813, 431] on li "Група 8/міс знижка 1480грн" at bounding box center [755, 440] width 249 height 29
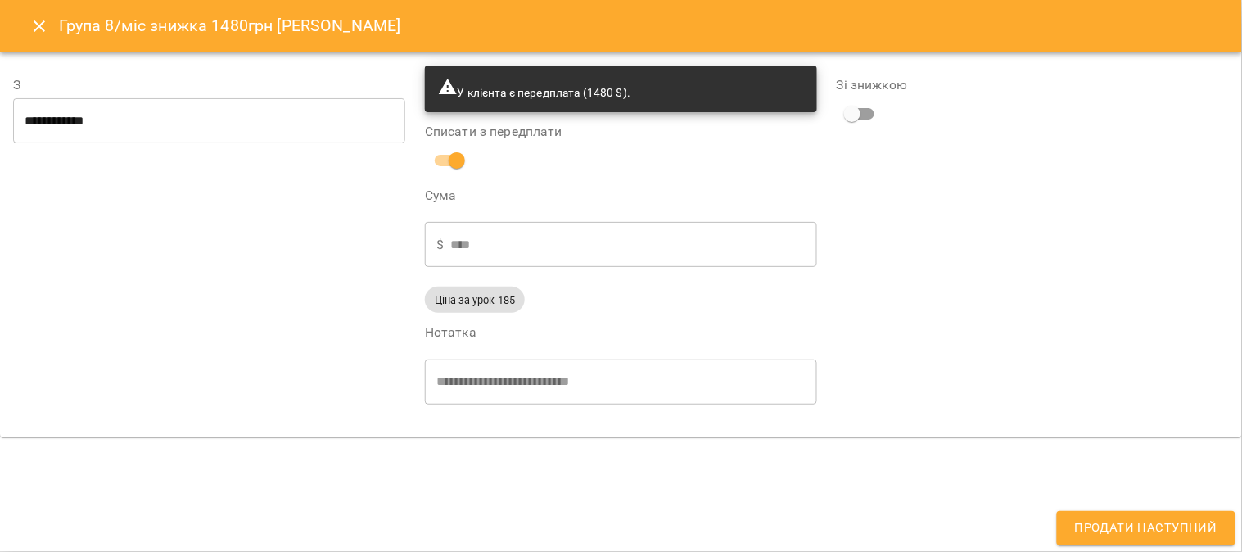
type input "**********"
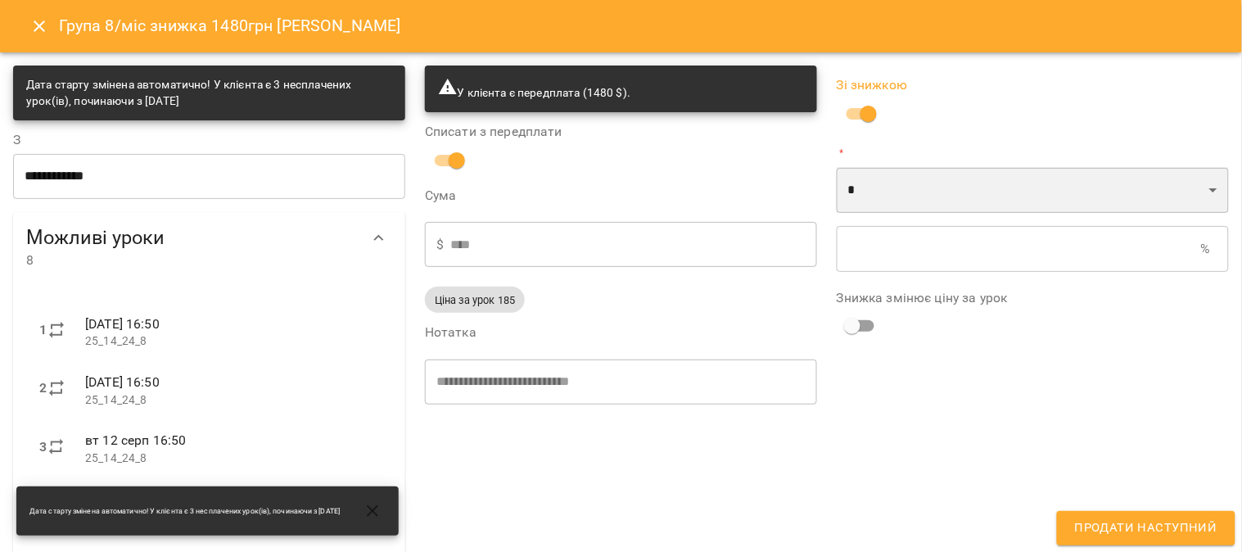
click at [861, 191] on select "* *" at bounding box center [1033, 190] width 392 height 46
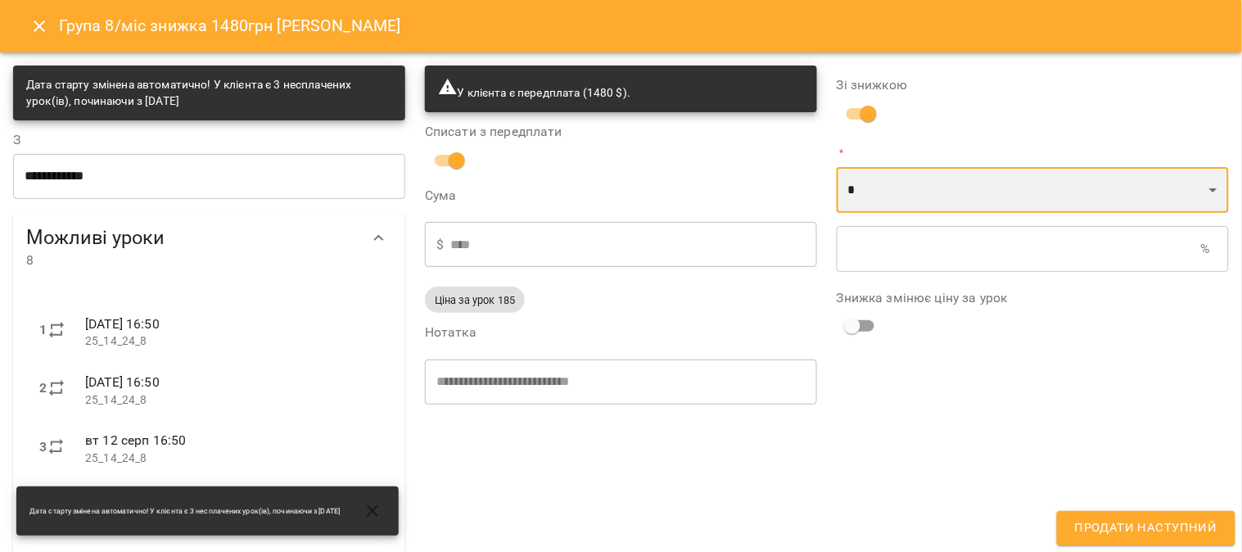
select select "*****"
click at [837, 167] on select "* *" at bounding box center [1033, 190] width 392 height 46
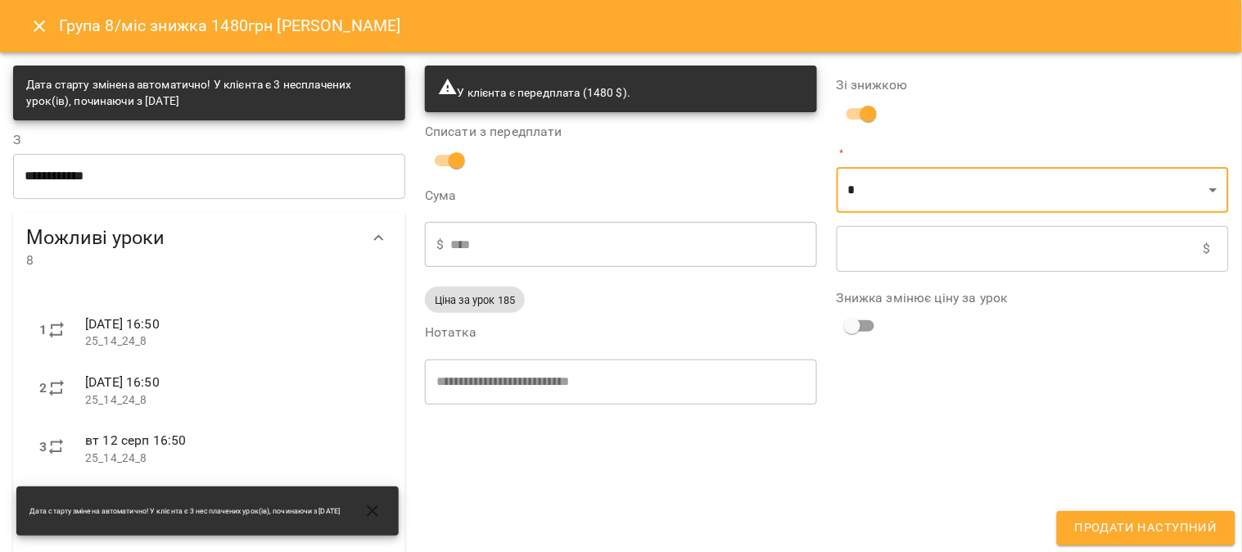
click at [855, 248] on input "text" at bounding box center [1020, 249] width 367 height 46
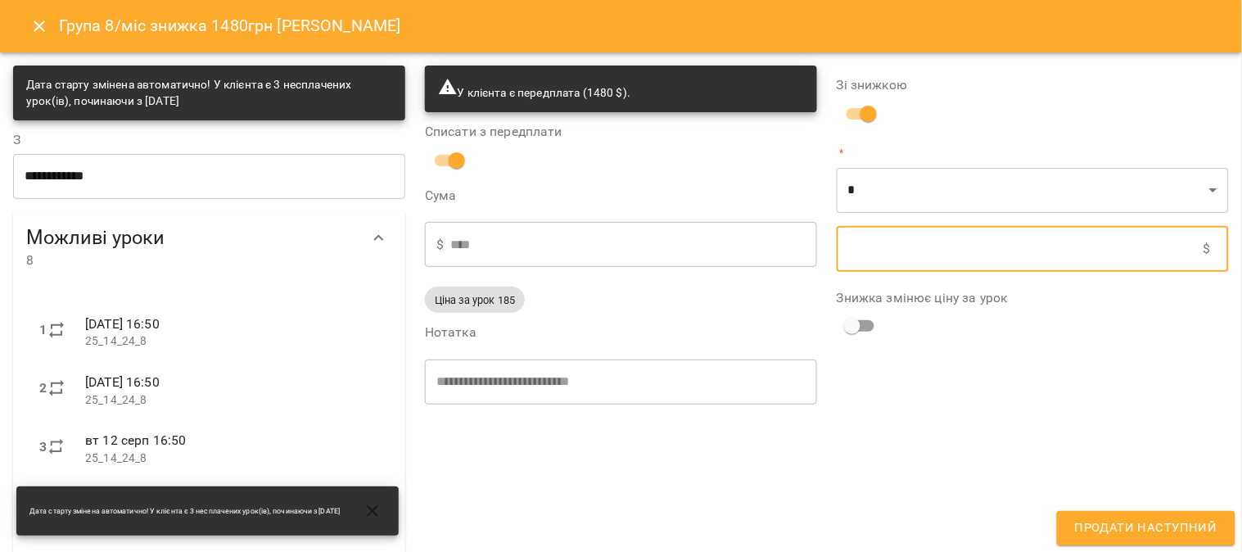
type input "****"
type input "*"
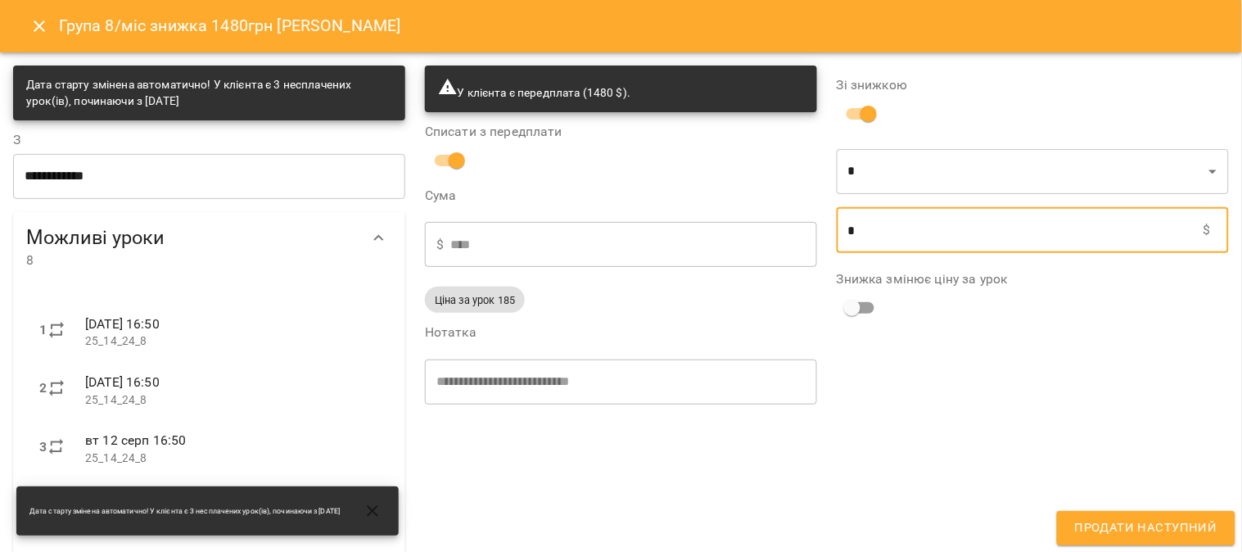
type input "****"
type input "**"
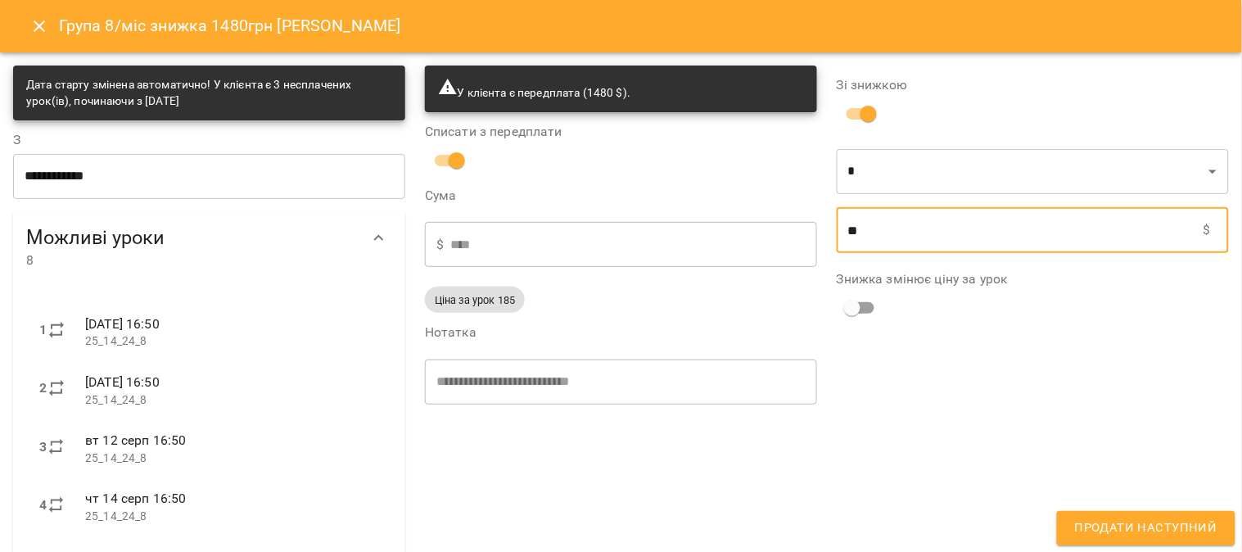
type input "****"
type input "***"
click at [1167, 530] on span "Продати наступний" at bounding box center [1146, 527] width 142 height 21
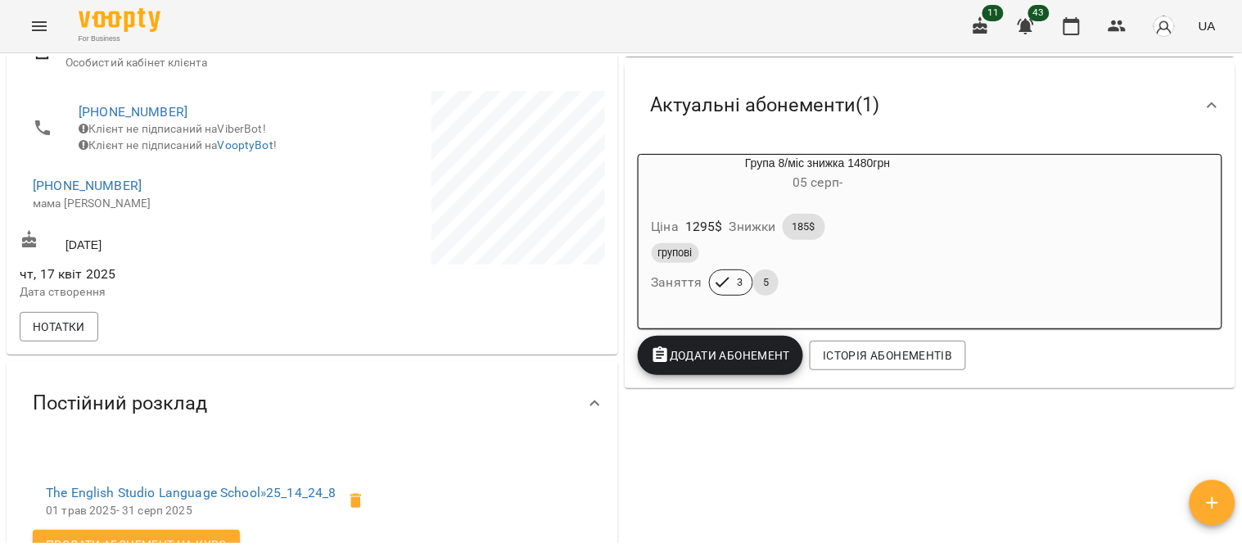
scroll to position [363, 0]
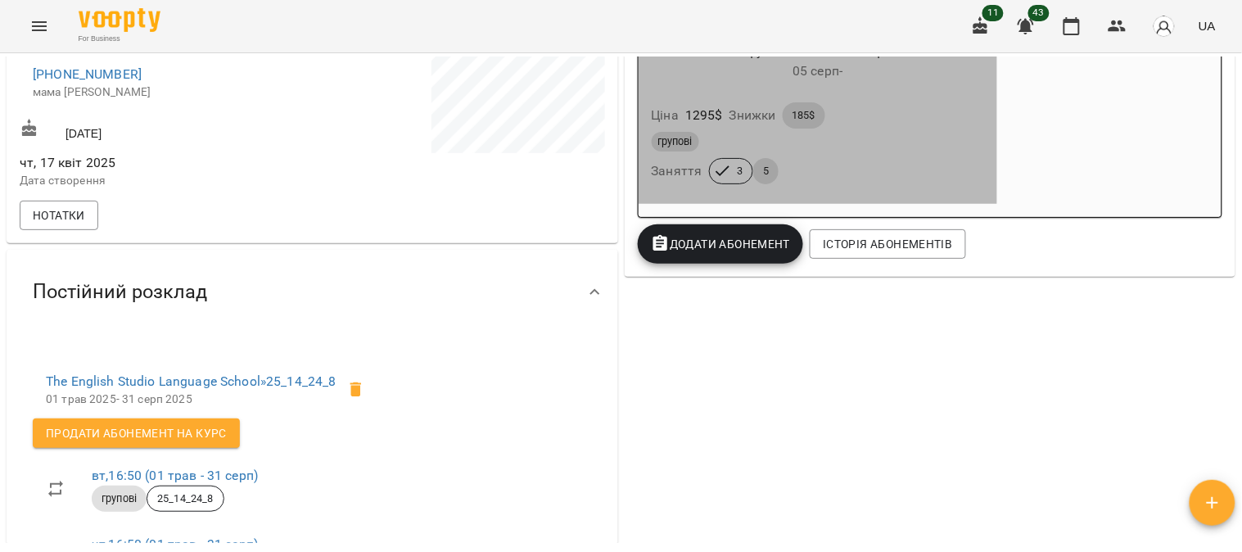
click at [902, 125] on div "Ціна 1295 $ Знижки 185$" at bounding box center [818, 115] width 340 height 33
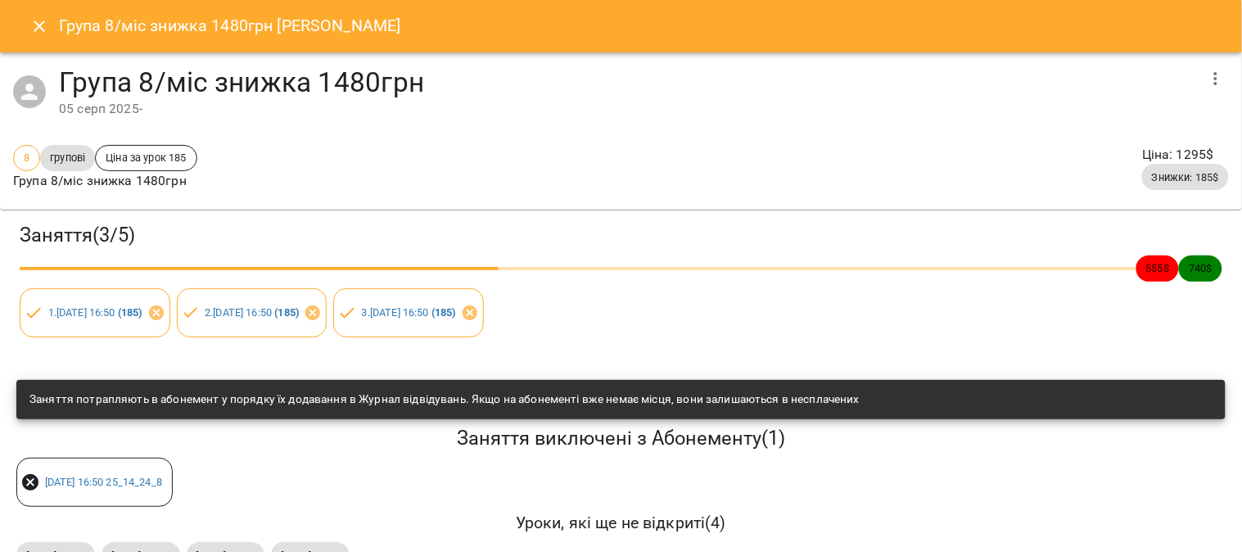
scroll to position [52, 0]
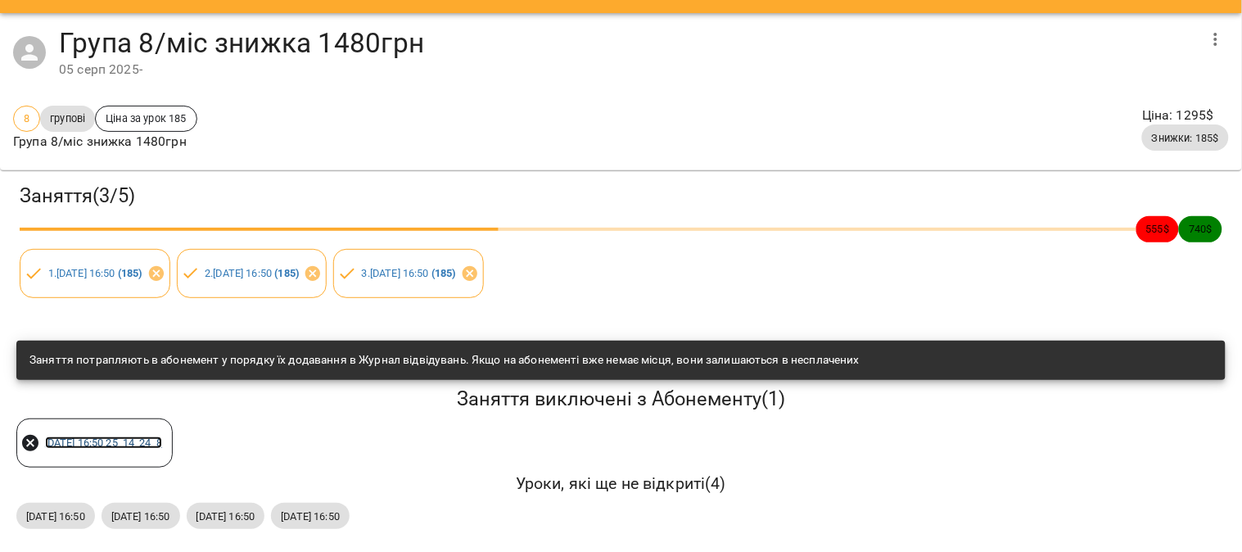
click at [131, 436] on link "[DATE] 16:50 25_14_24_8" at bounding box center [103, 442] width 117 height 12
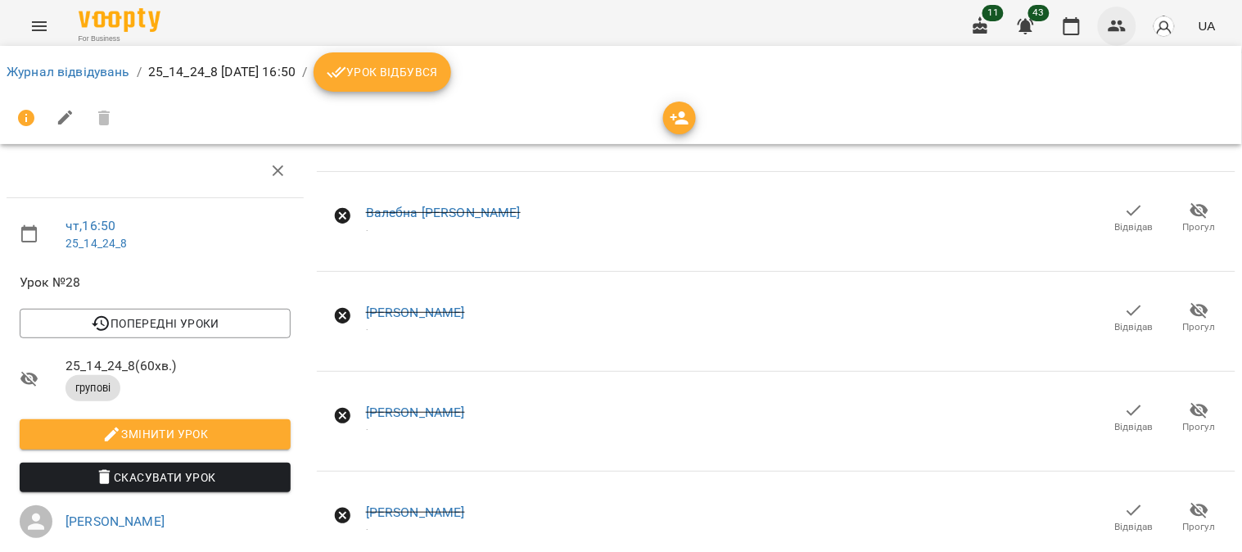
click at [1119, 29] on icon "button" at bounding box center [1117, 25] width 18 height 11
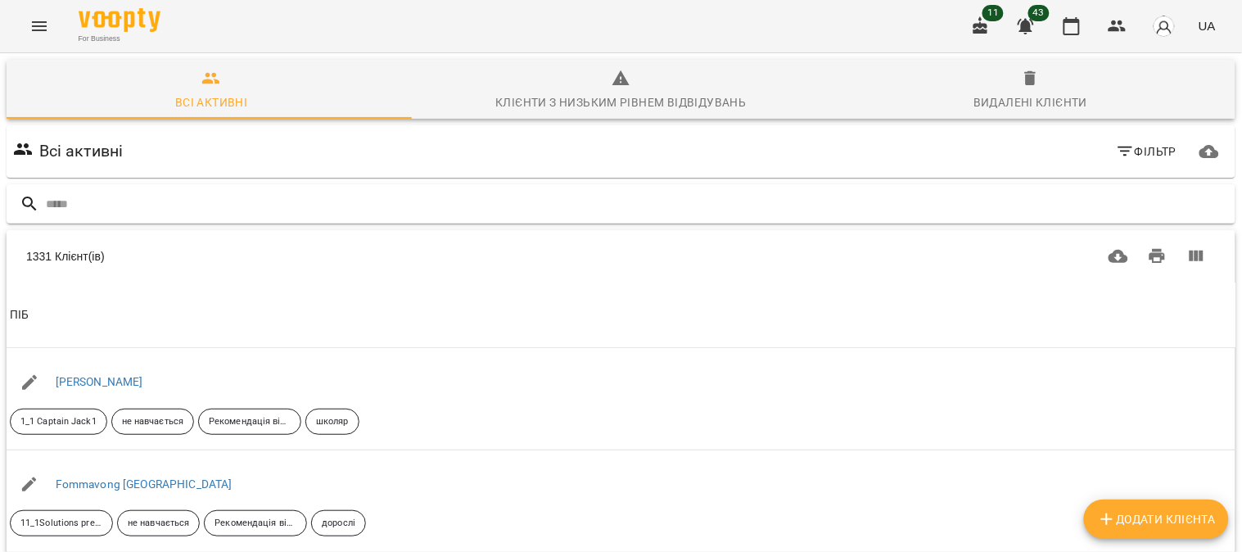
click at [74, 214] on input "text" at bounding box center [637, 204] width 1183 height 27
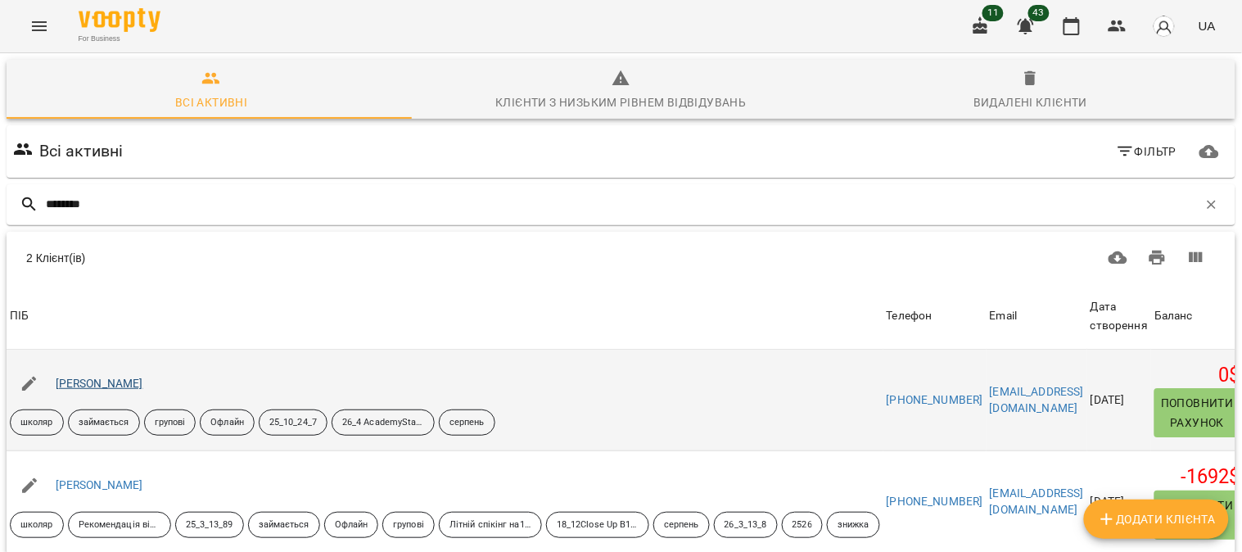
type input "********"
click at [133, 379] on link "Титарьов Максим Олексійович" at bounding box center [100, 383] width 88 height 13
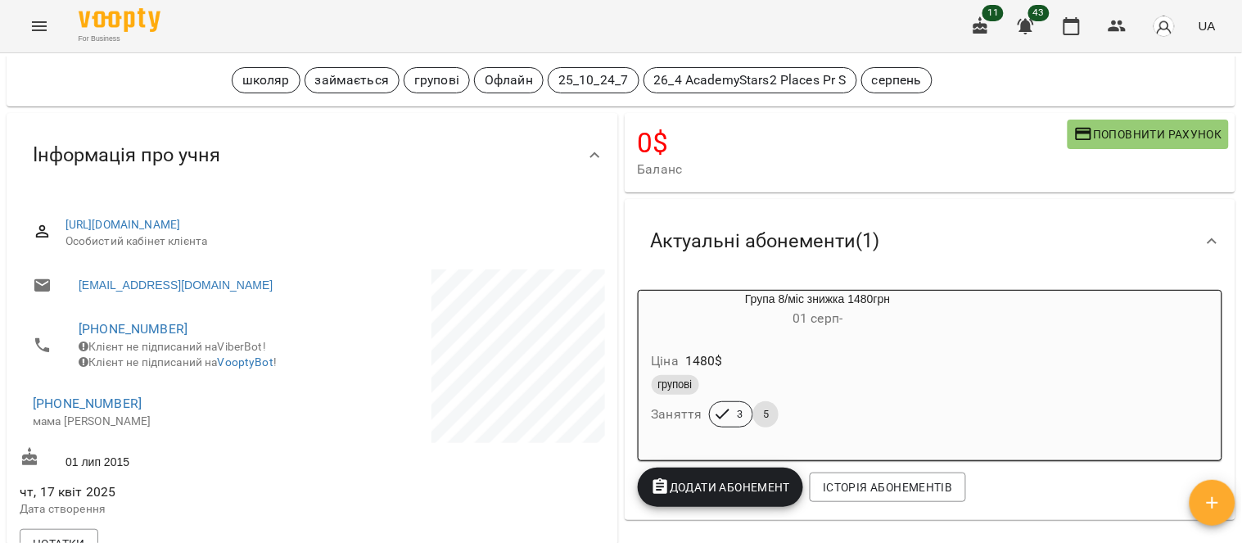
scroll to position [273, 0]
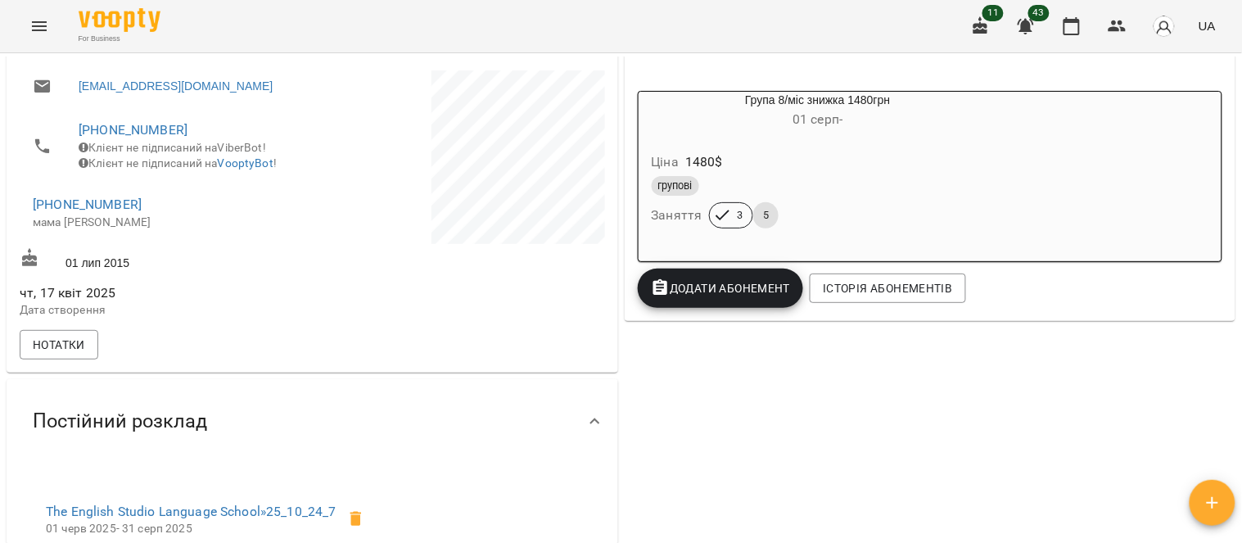
click at [893, 168] on div "Ціна 1480 $" at bounding box center [818, 161] width 340 height 29
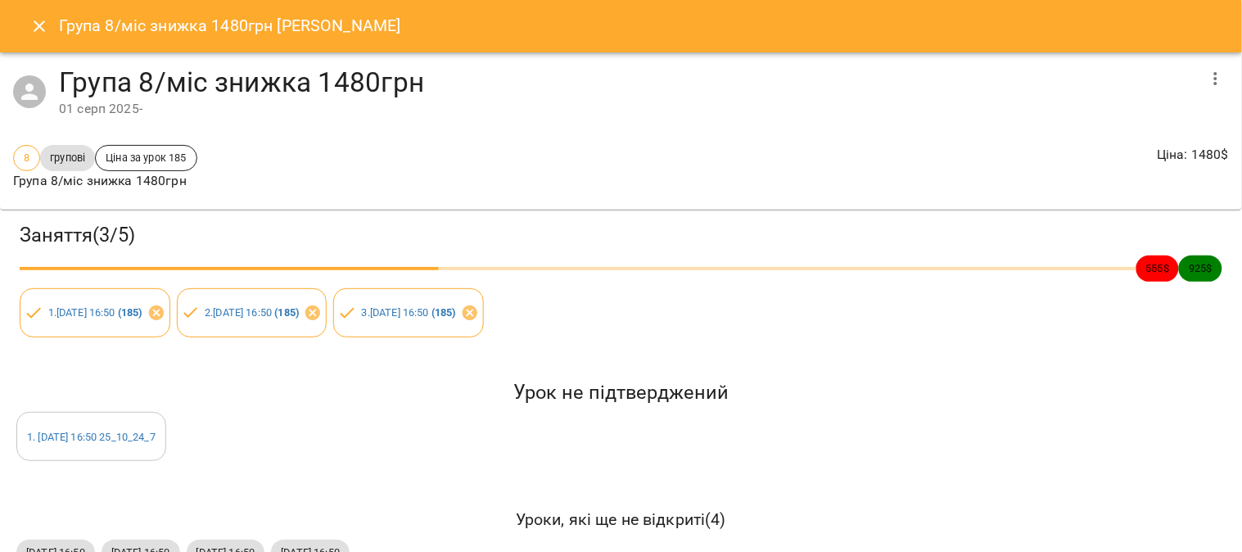
click at [1206, 76] on icon "button" at bounding box center [1216, 79] width 20 height 20
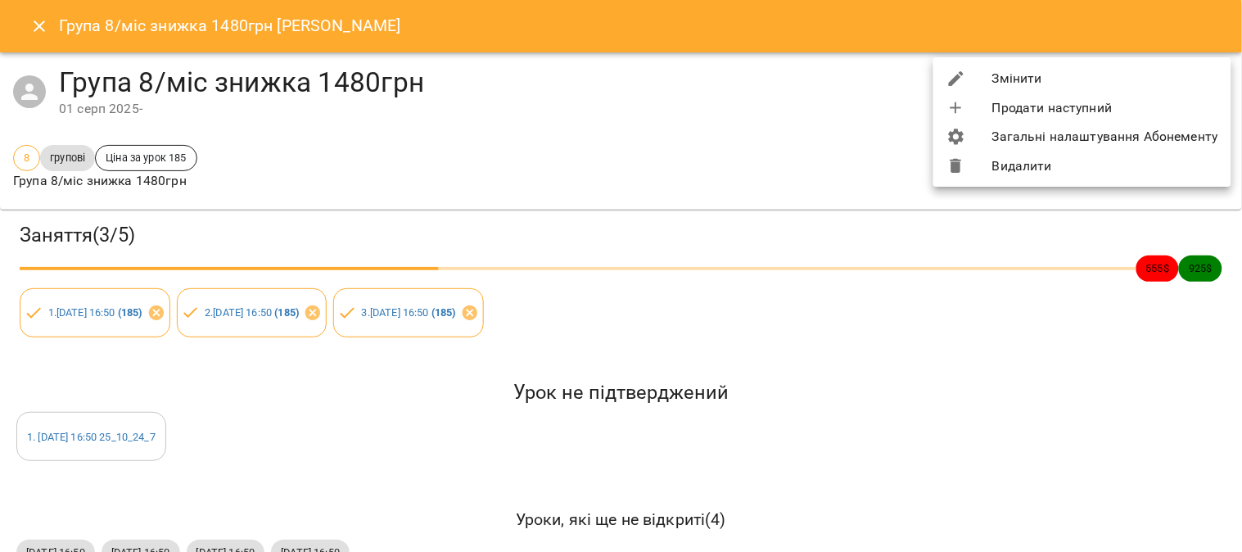
click at [1036, 169] on li "Видалити" at bounding box center [1082, 165] width 298 height 29
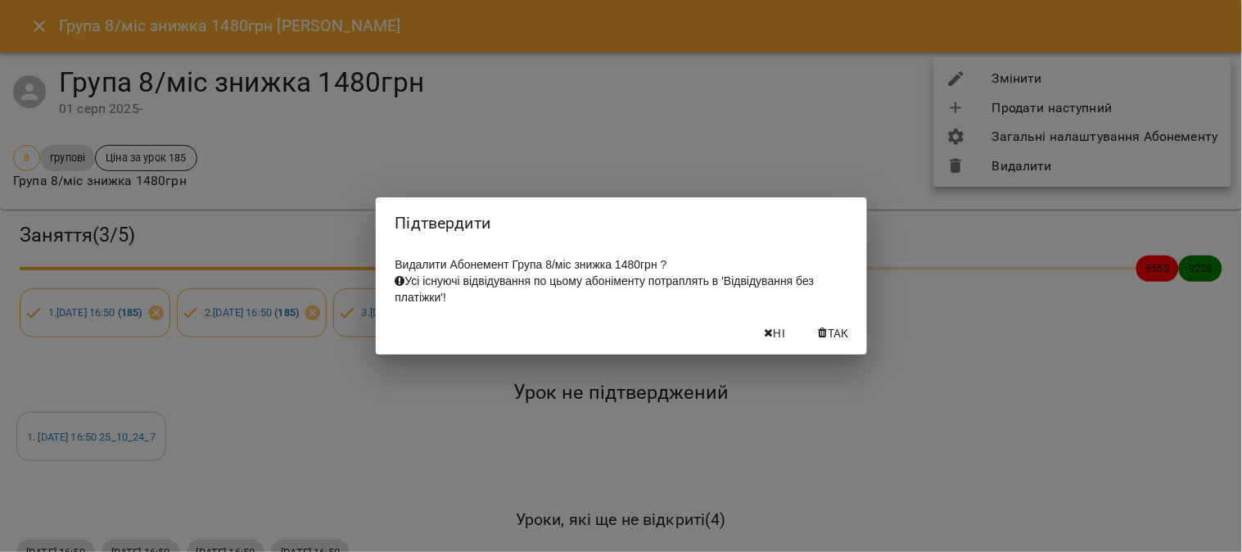
click at [828, 331] on span "Так" at bounding box center [838, 333] width 21 height 20
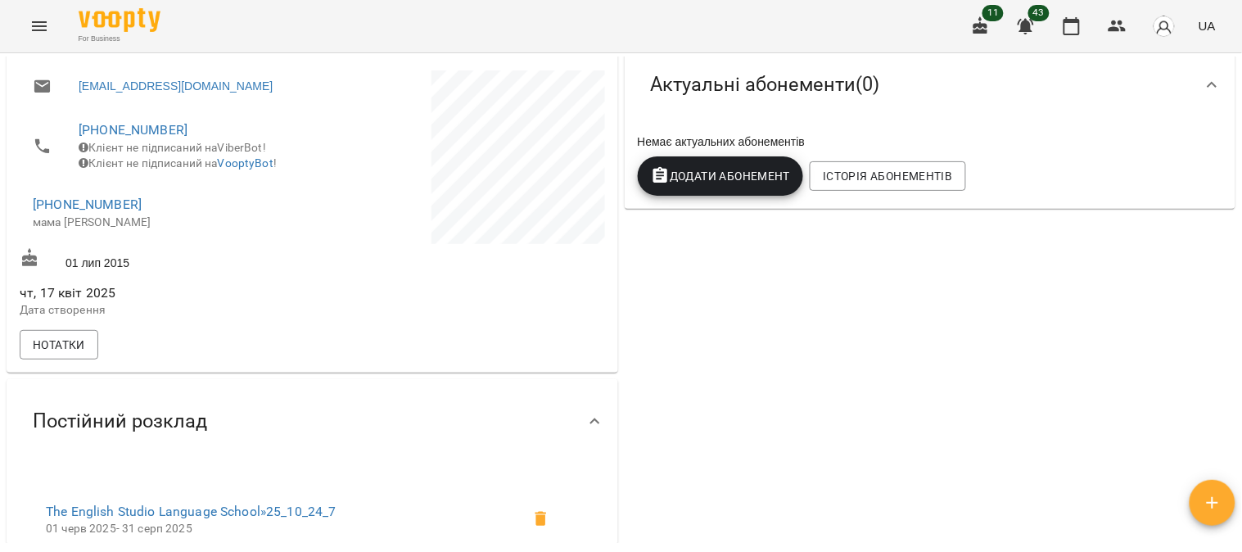
scroll to position [0, 0]
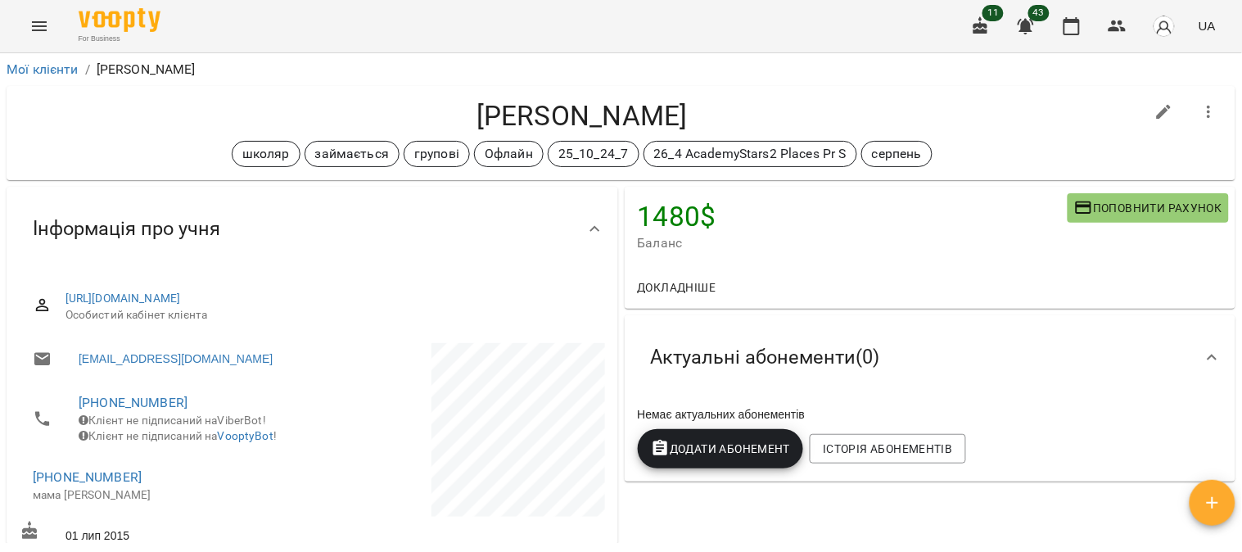
click at [709, 455] on span "Додати Абонемент" at bounding box center [721, 449] width 140 height 20
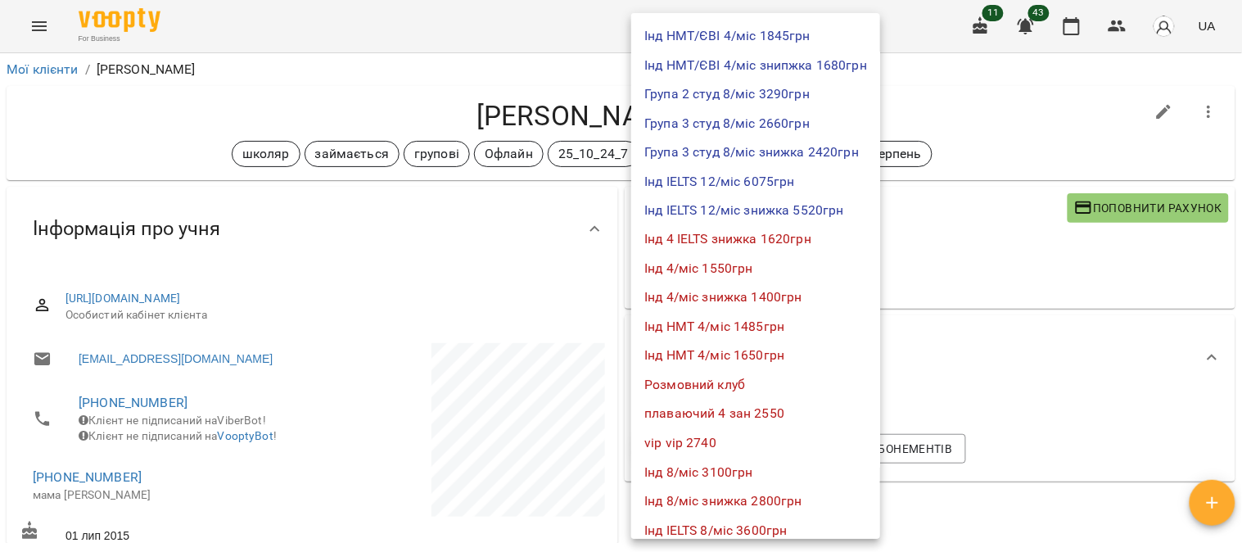
scroll to position [909, 0]
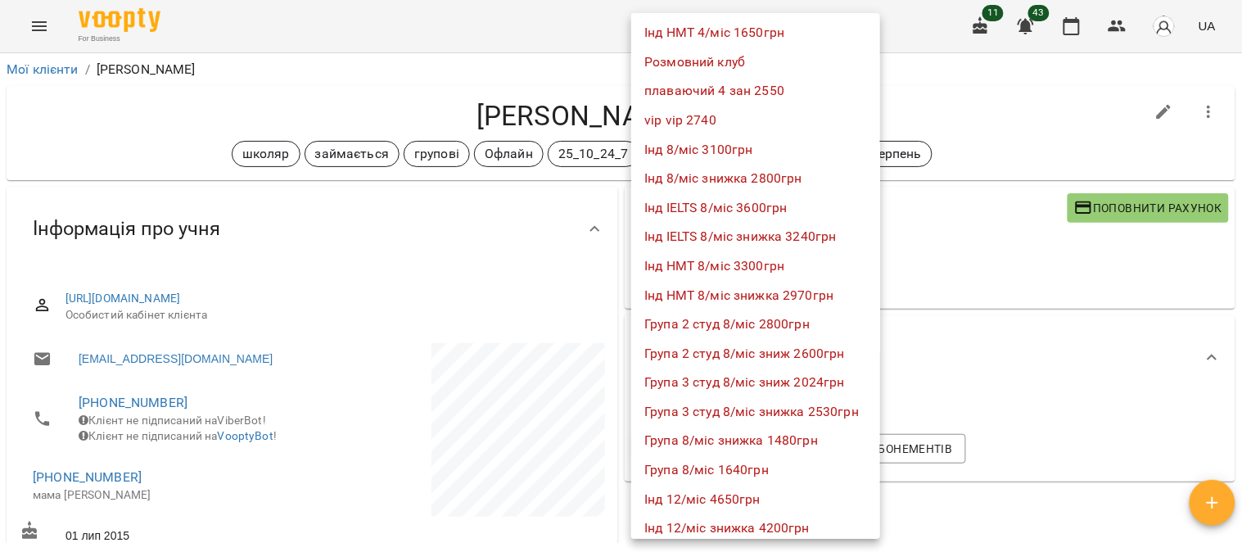
click at [783, 440] on li "Група 8/міс знижка 1480грн" at bounding box center [755, 440] width 249 height 29
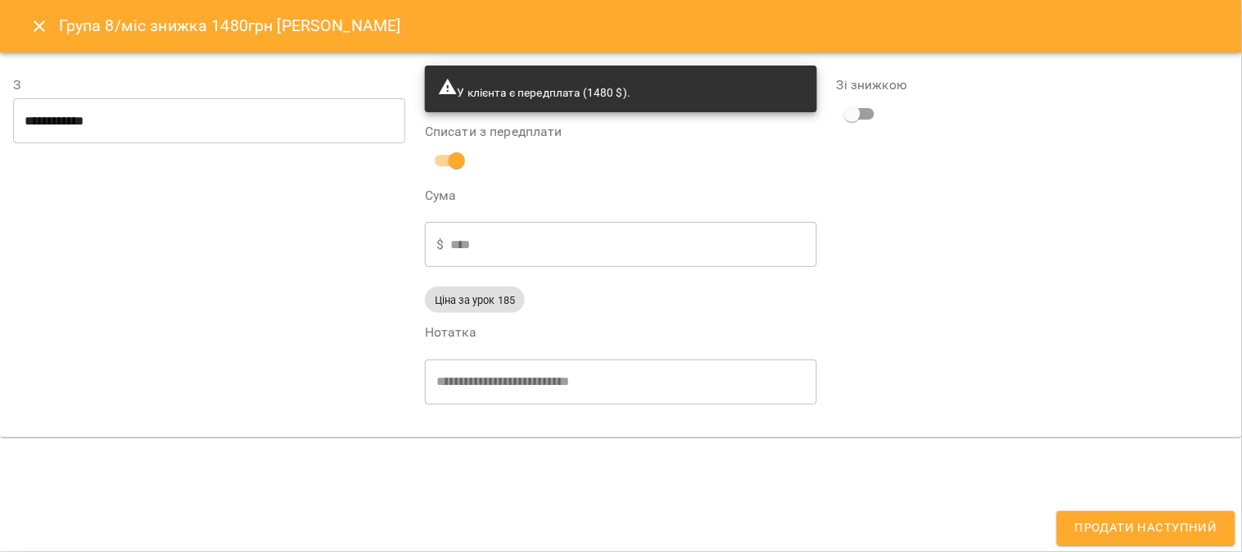
type input "**********"
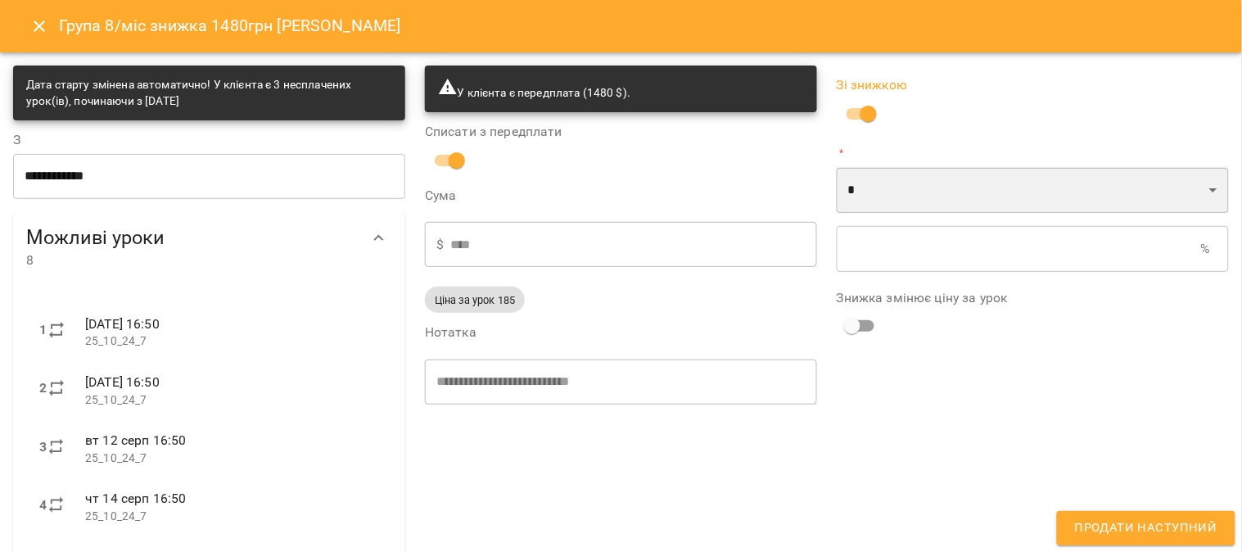
click at [861, 193] on select "* *" at bounding box center [1033, 190] width 392 height 46
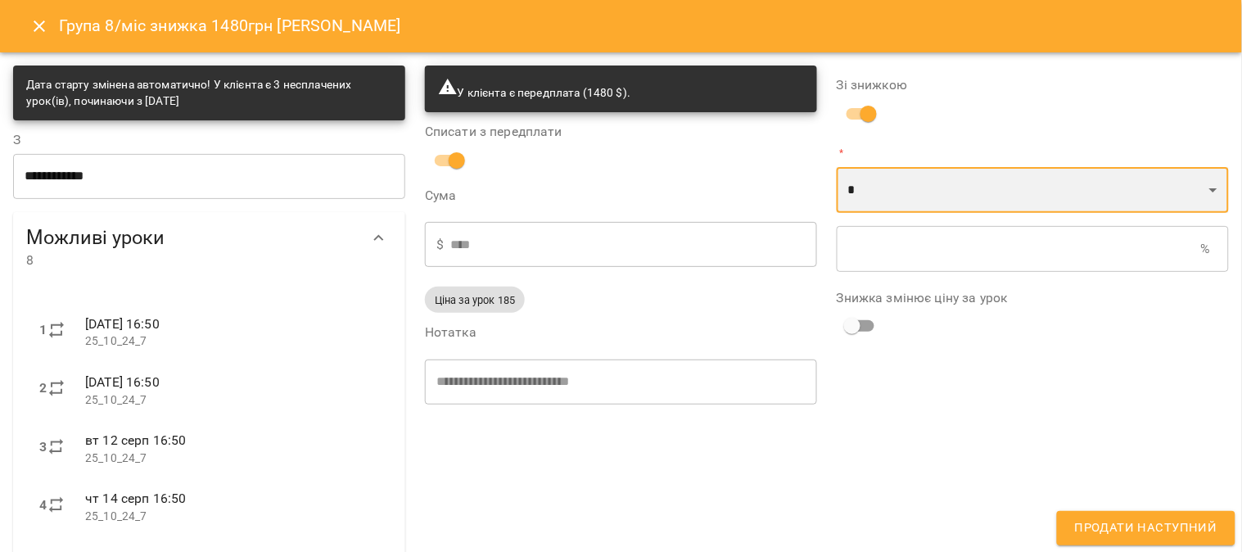
select select "*****"
click at [837, 167] on select "* *" at bounding box center [1033, 190] width 392 height 46
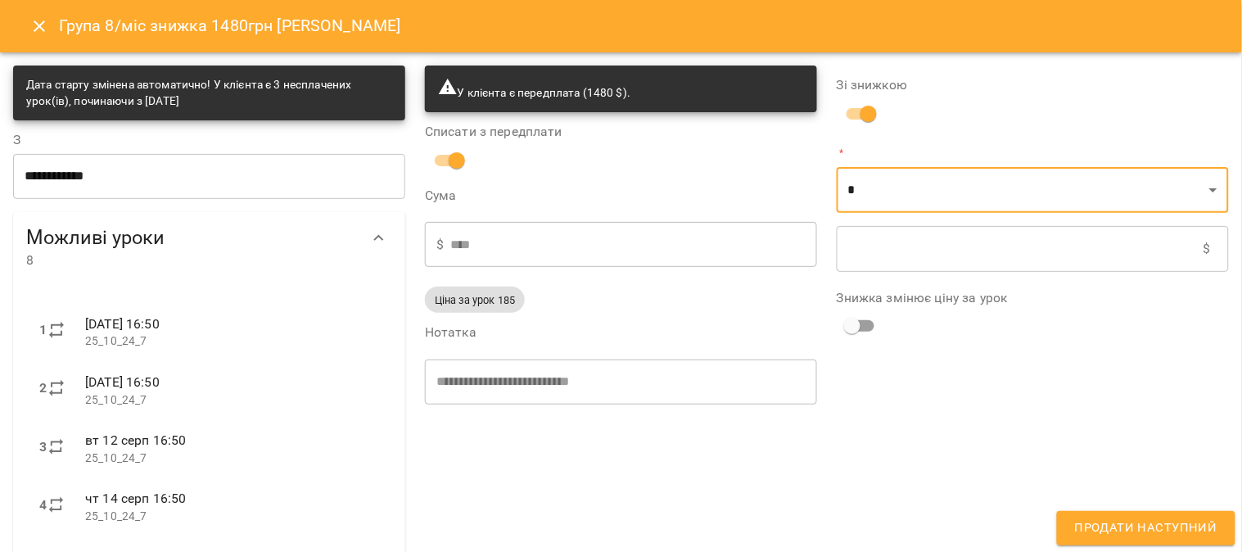
click at [856, 246] on input "text" at bounding box center [1020, 249] width 367 height 46
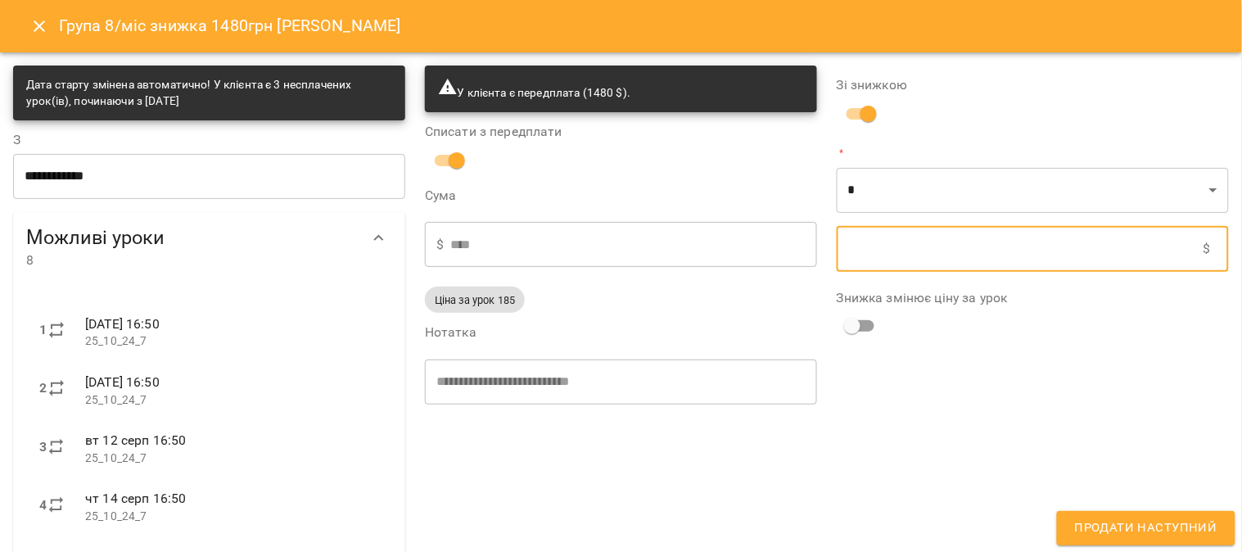
type input "****"
type input "*"
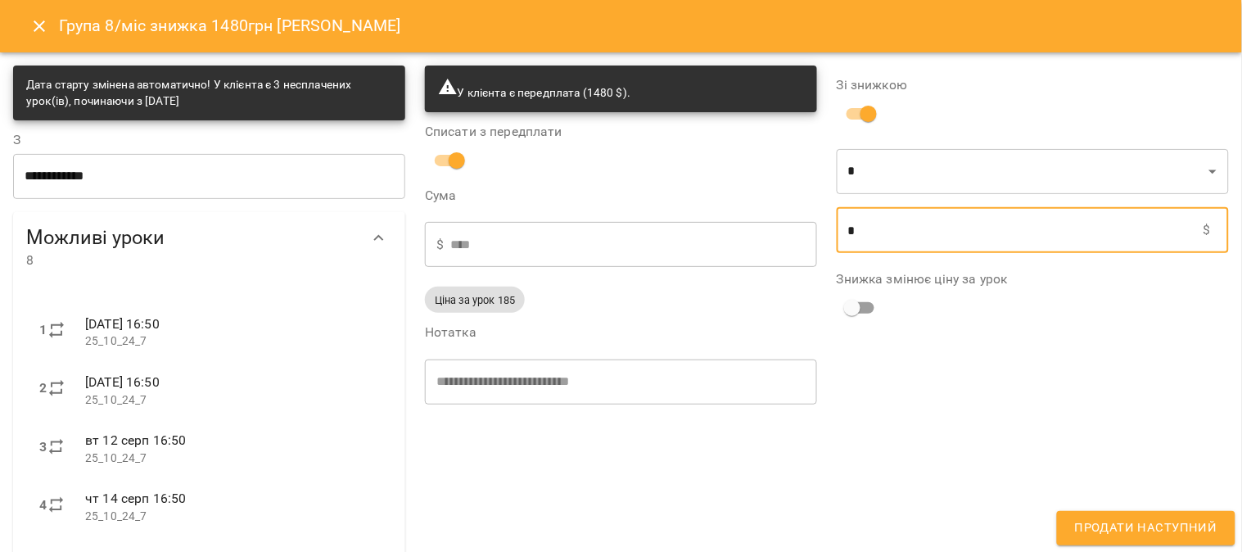
type input "****"
type input "**"
type input "****"
type input "***"
click at [1189, 522] on span "Продати наступний" at bounding box center [1146, 527] width 142 height 21
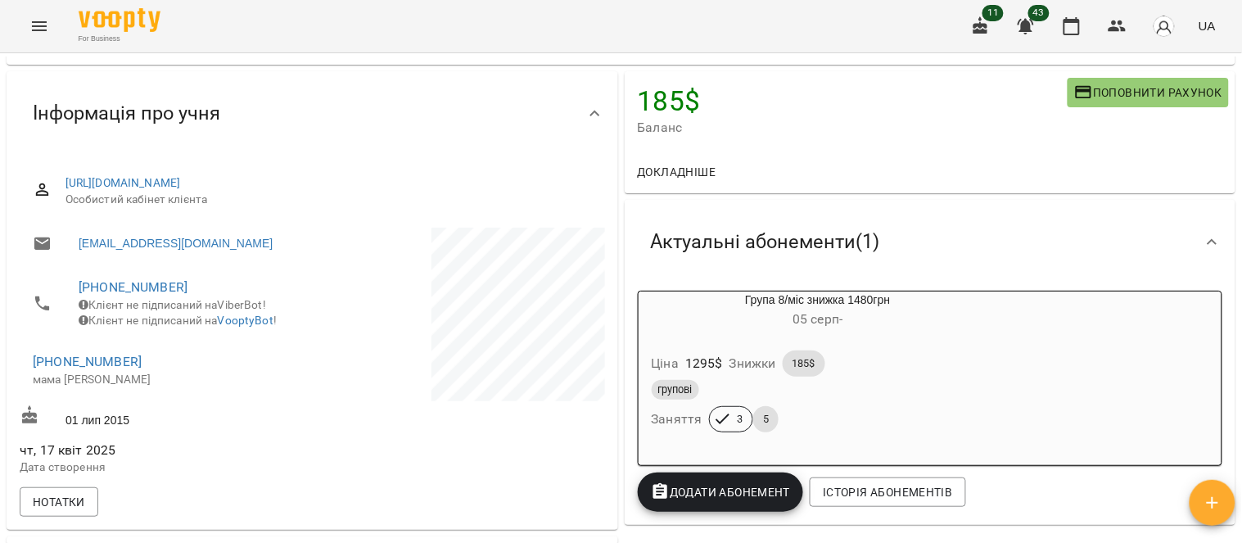
scroll to position [182, 0]
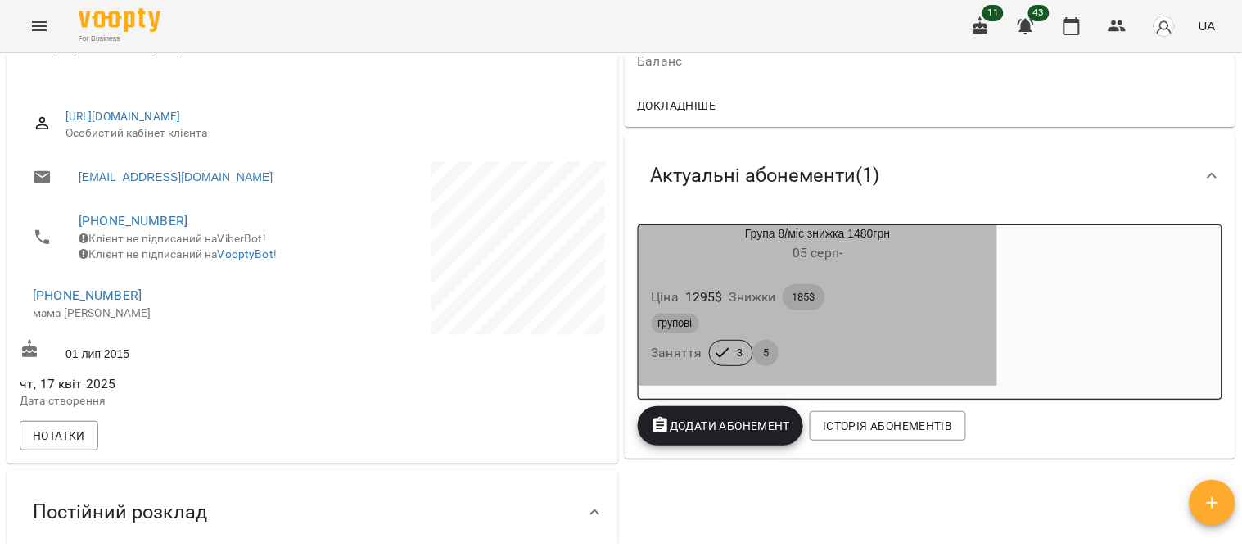
click at [882, 299] on div "Ціна 1295 $ Знижки 185$" at bounding box center [818, 297] width 340 height 33
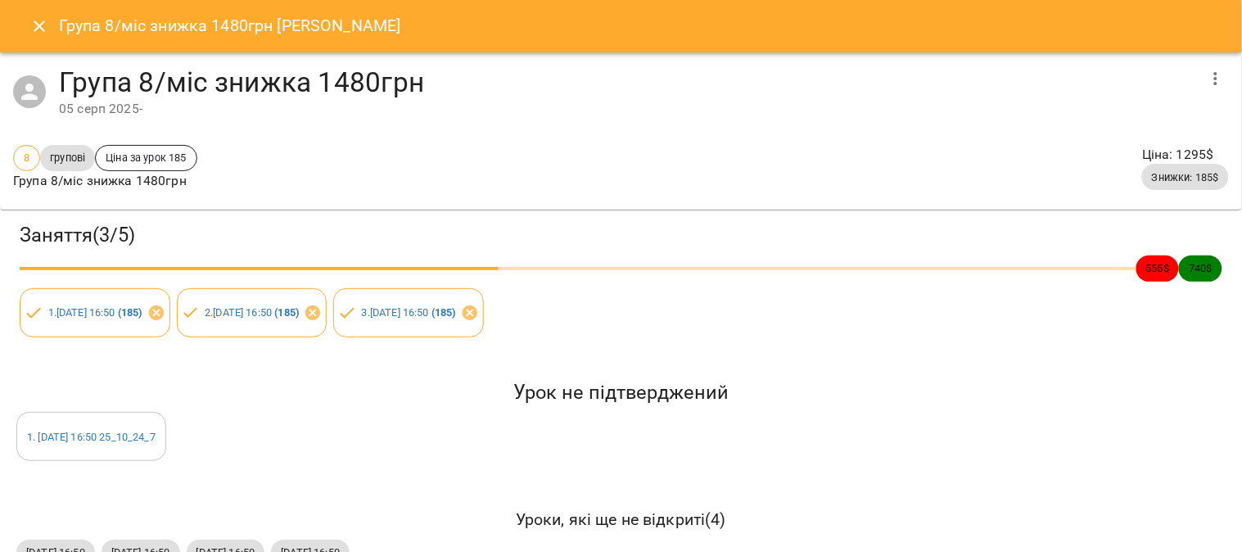
click at [1206, 75] on icon "button" at bounding box center [1216, 79] width 20 height 20
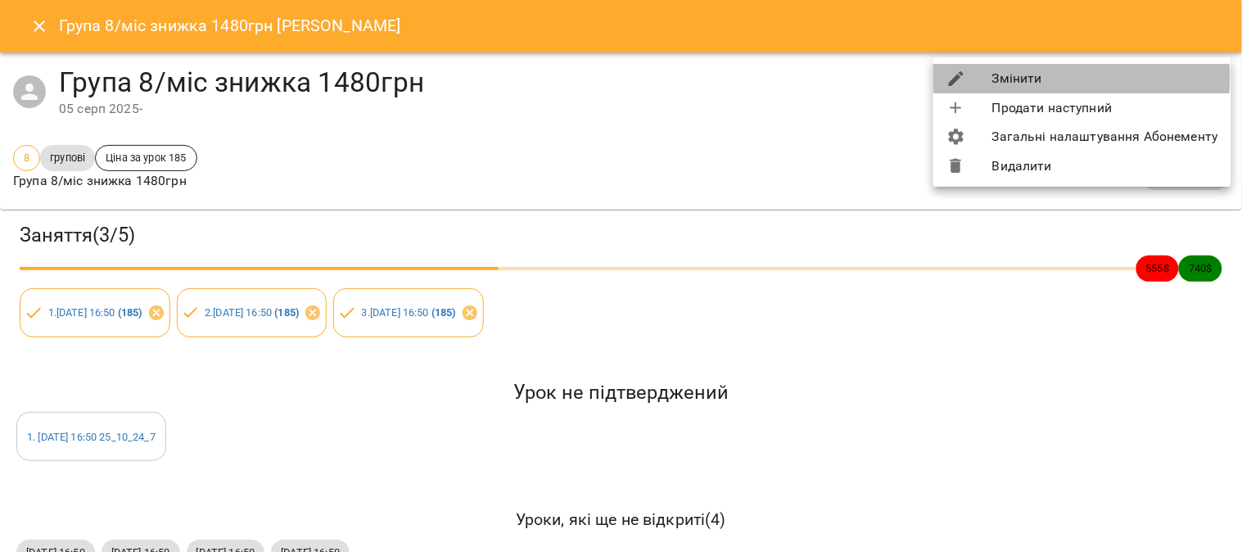
click at [1021, 77] on li "Змінити" at bounding box center [1082, 78] width 298 height 29
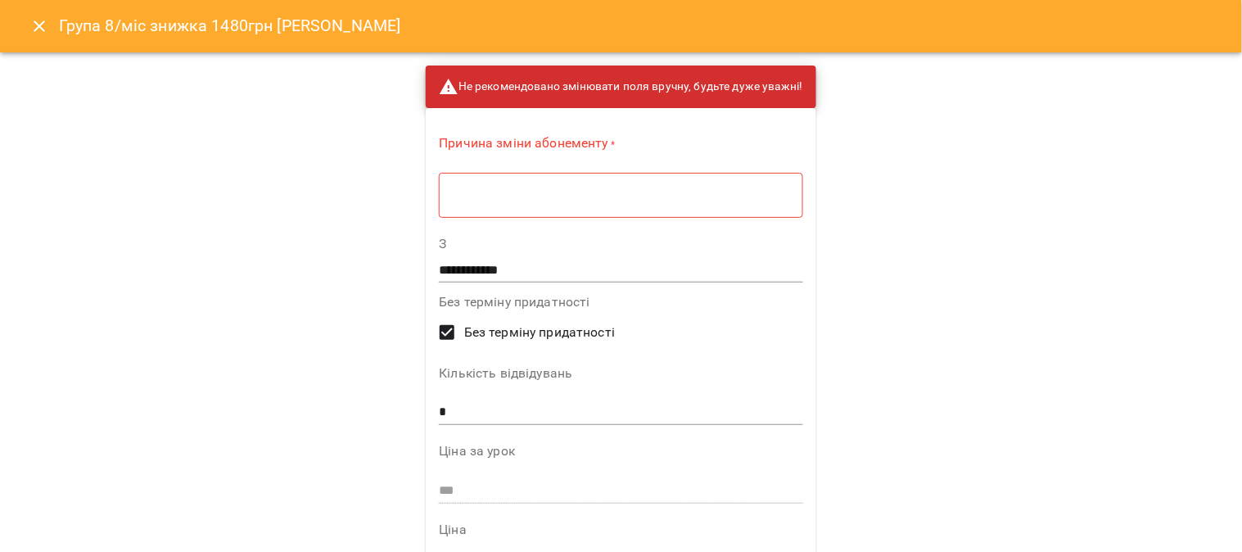
click at [526, 192] on textarea at bounding box center [620, 195] width 341 height 16
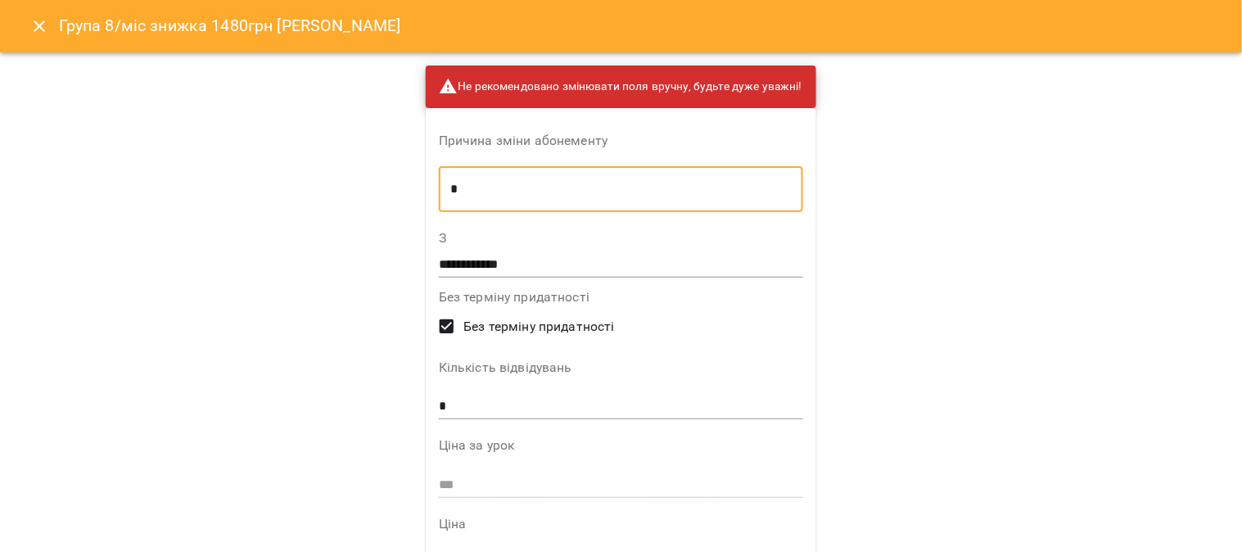
type textarea "*"
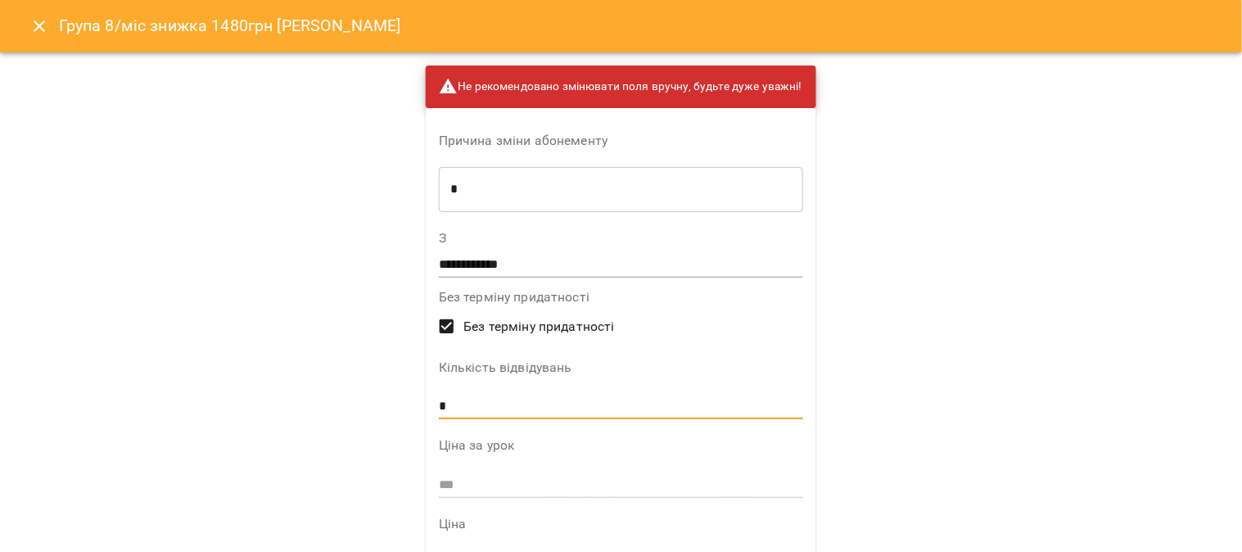
drag, startPoint x: 440, startPoint y: 404, endPoint x: 418, endPoint y: 404, distance: 22.1
click at [426, 404] on div "**********" at bounding box center [621, 486] width 390 height 757
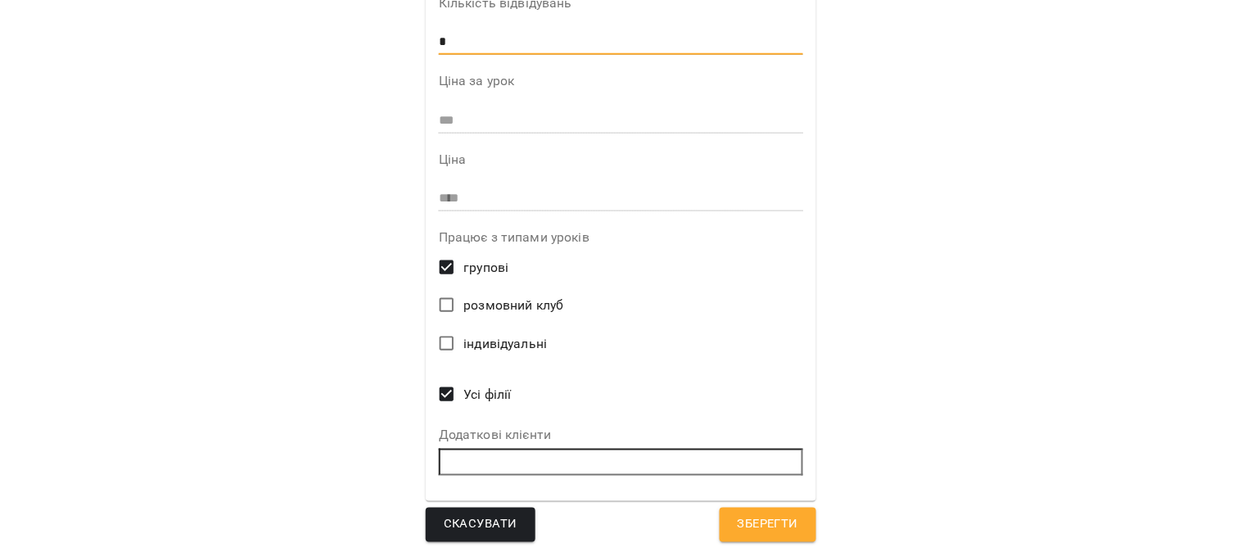
scroll to position [366, 0]
type input "*"
click at [783, 512] on span "Зберегти" at bounding box center [768, 522] width 61 height 21
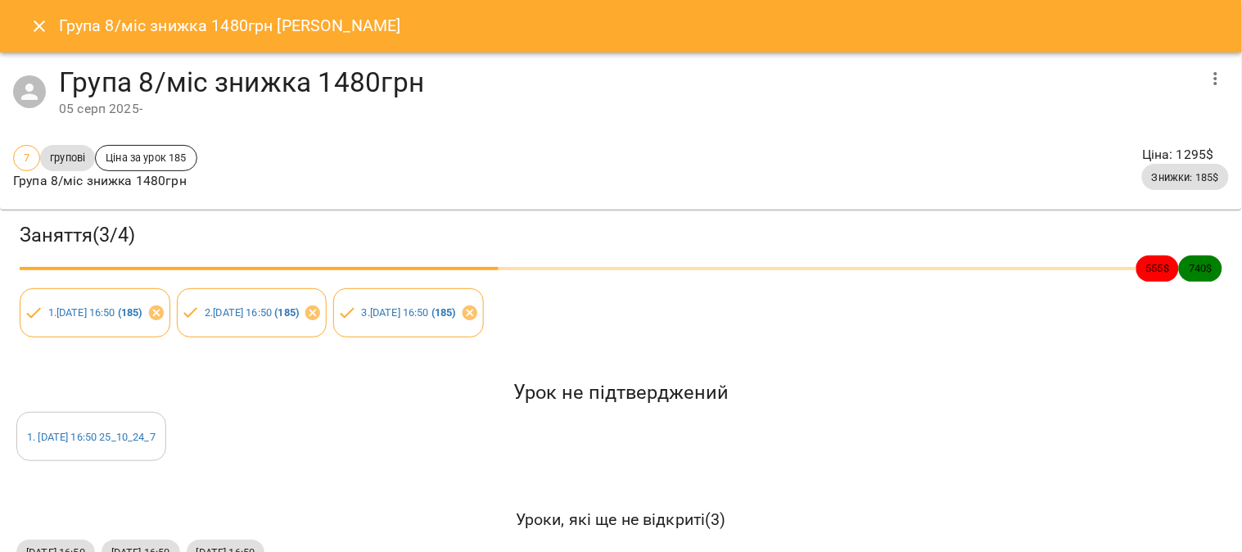
click at [43, 19] on icon "Close" at bounding box center [39, 26] width 20 height 20
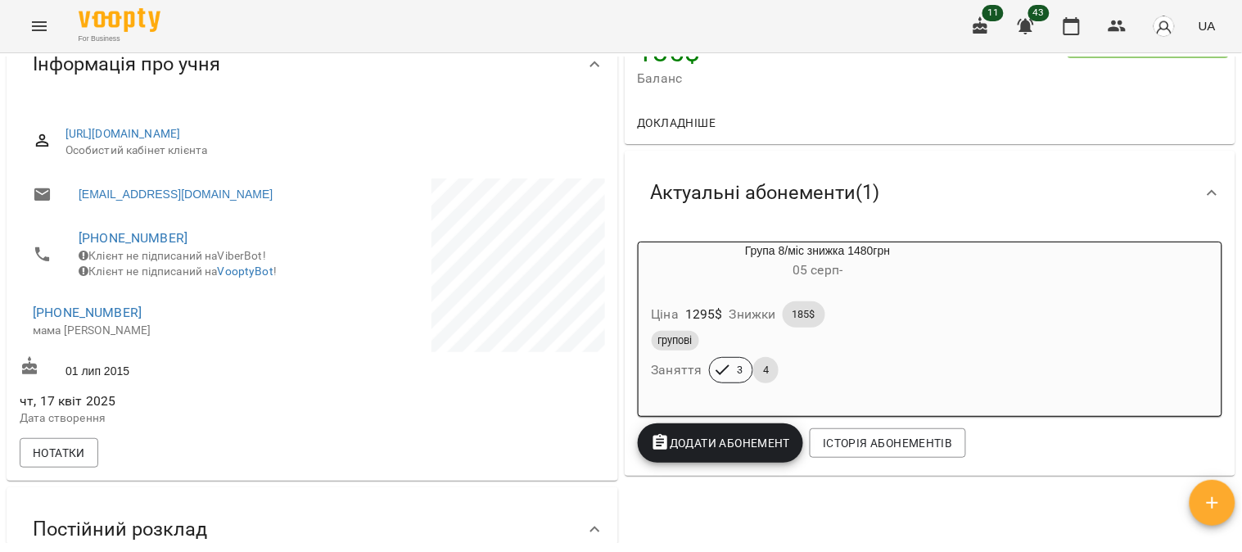
scroll to position [363, 0]
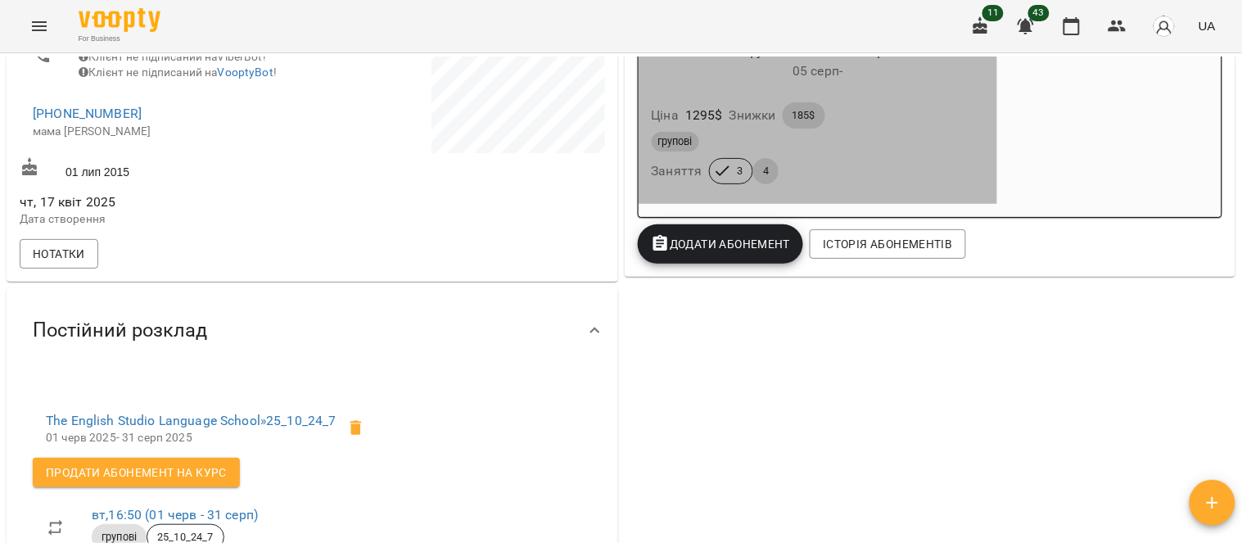
click at [879, 99] on div "Ціна 1295 $ Знижки 185$ групові Заняття 3 4" at bounding box center [818, 146] width 359 height 115
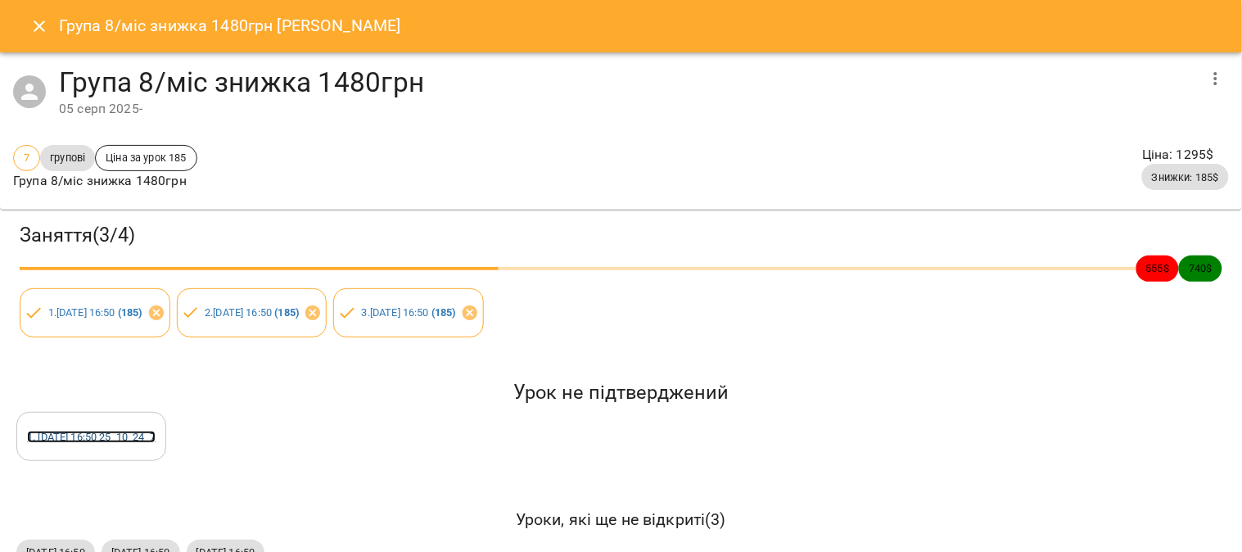
click at [124, 439] on link "1 . чт 14 серп 2025 16:50 25_10_24_7" at bounding box center [91, 437] width 129 height 12
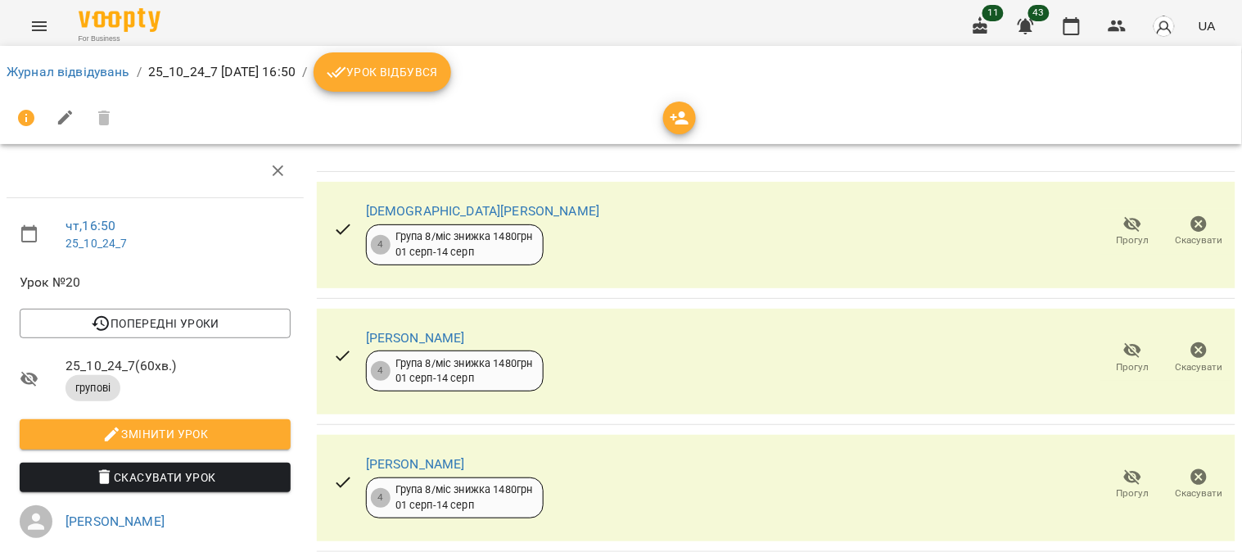
click at [1183, 213] on button "Скасувати" at bounding box center [1199, 232] width 66 height 46
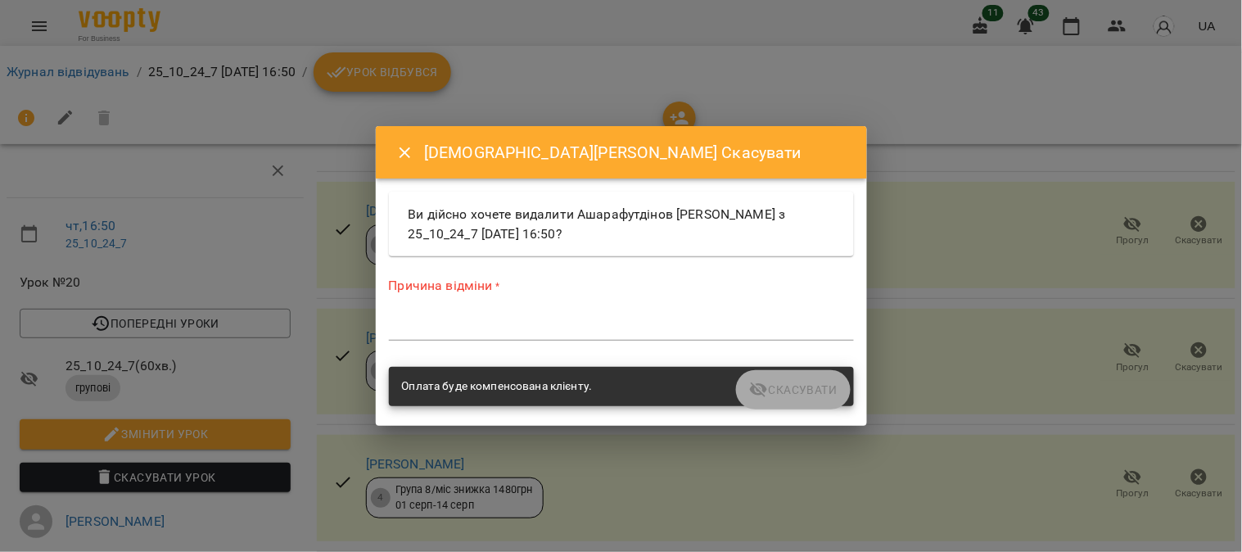
click at [524, 326] on textarea at bounding box center [621, 327] width 465 height 16
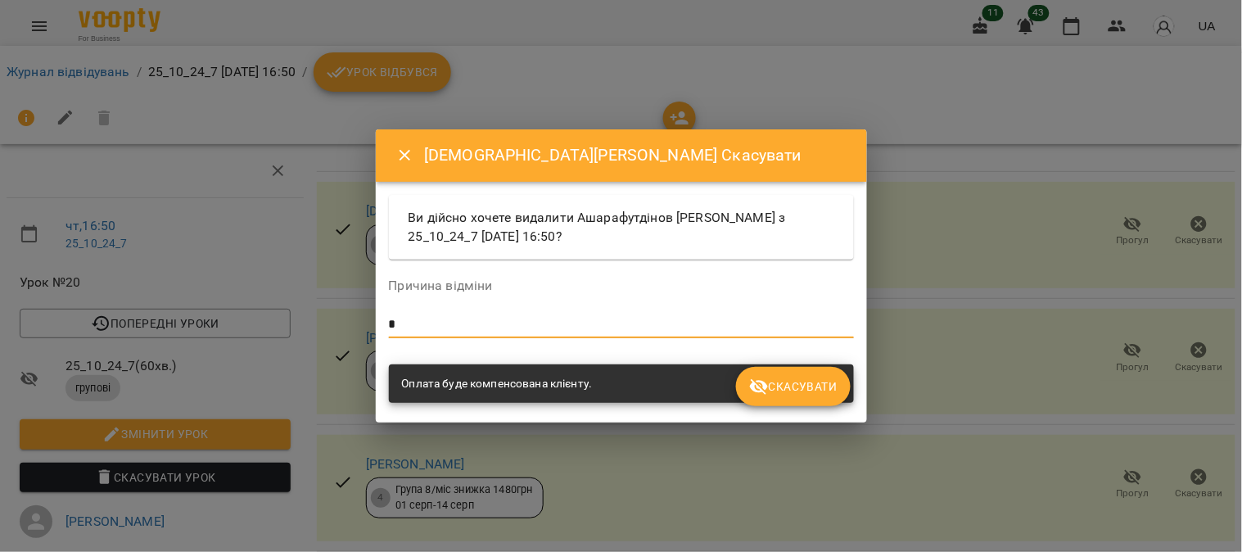
type textarea "*"
click at [808, 387] on span "Скасувати" at bounding box center [793, 387] width 88 height 20
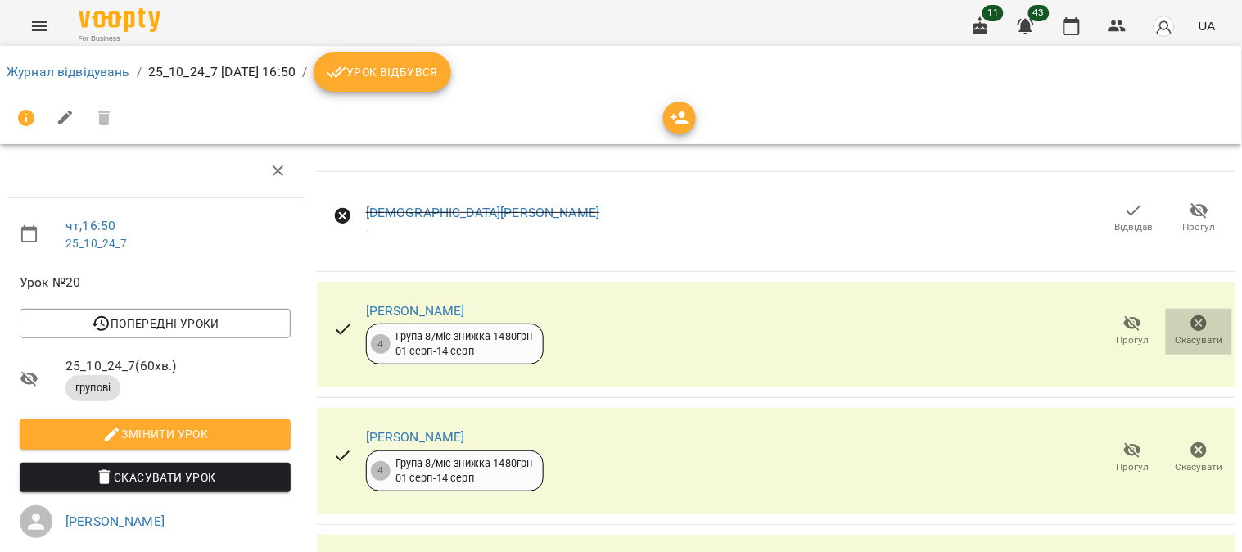
click at [1191, 322] on icon "button" at bounding box center [1199, 323] width 16 height 16
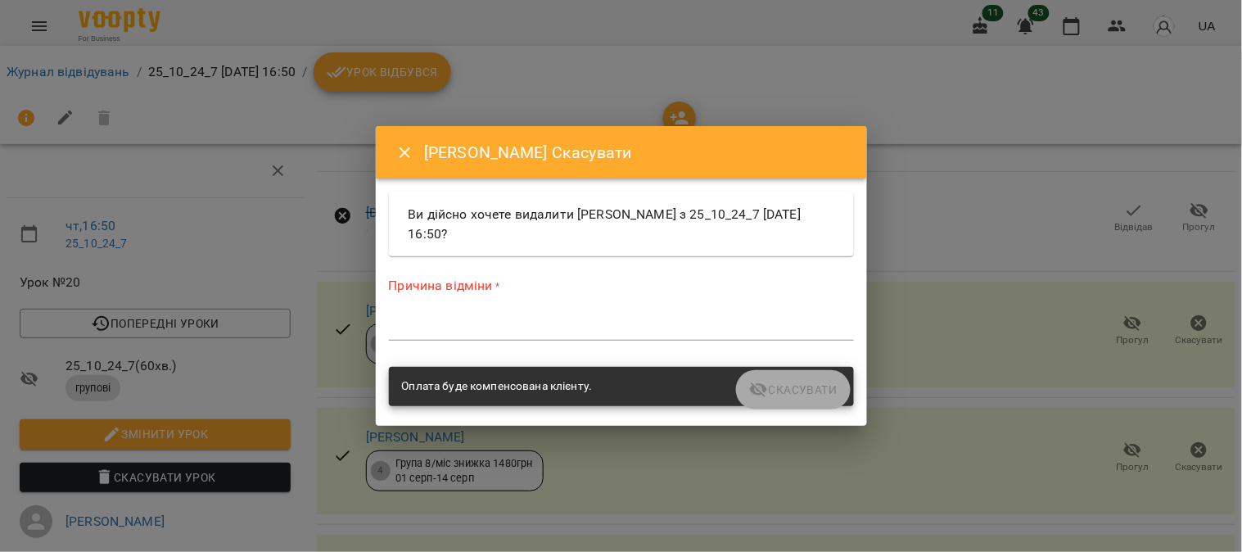
click at [550, 325] on textarea at bounding box center [621, 327] width 465 height 16
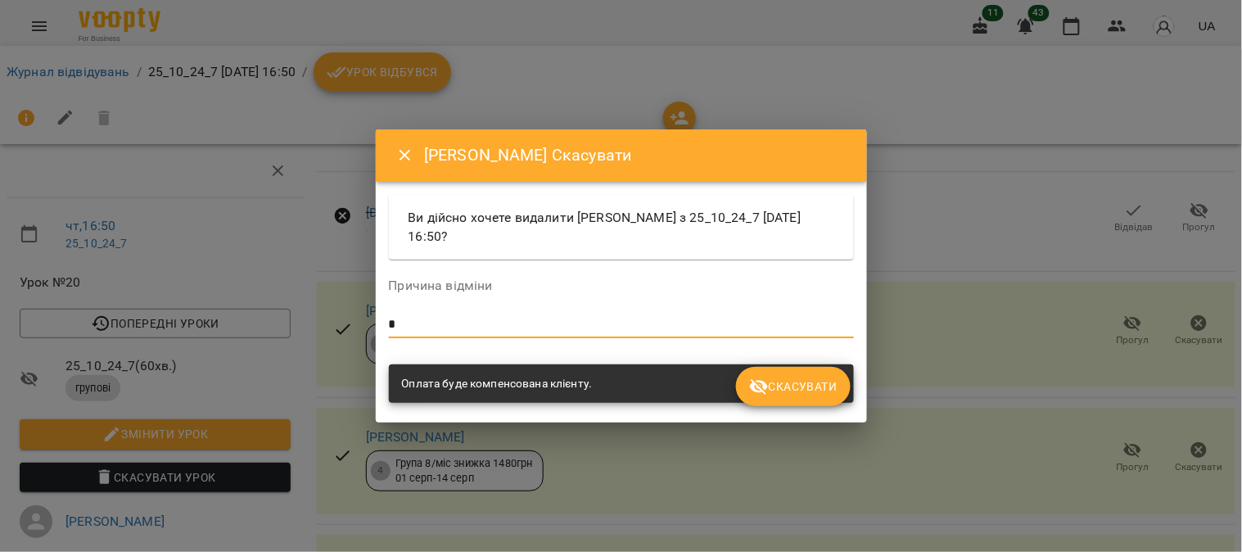
type textarea "*"
click at [812, 385] on span "Скасувати" at bounding box center [793, 387] width 88 height 20
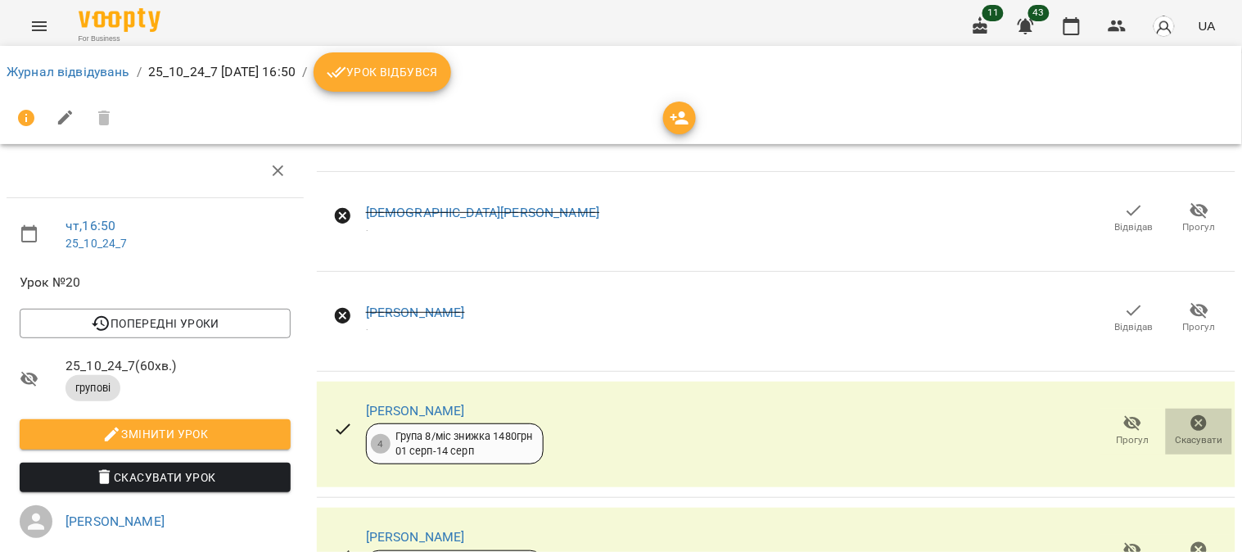
click at [1189, 426] on icon "button" at bounding box center [1199, 423] width 20 height 20
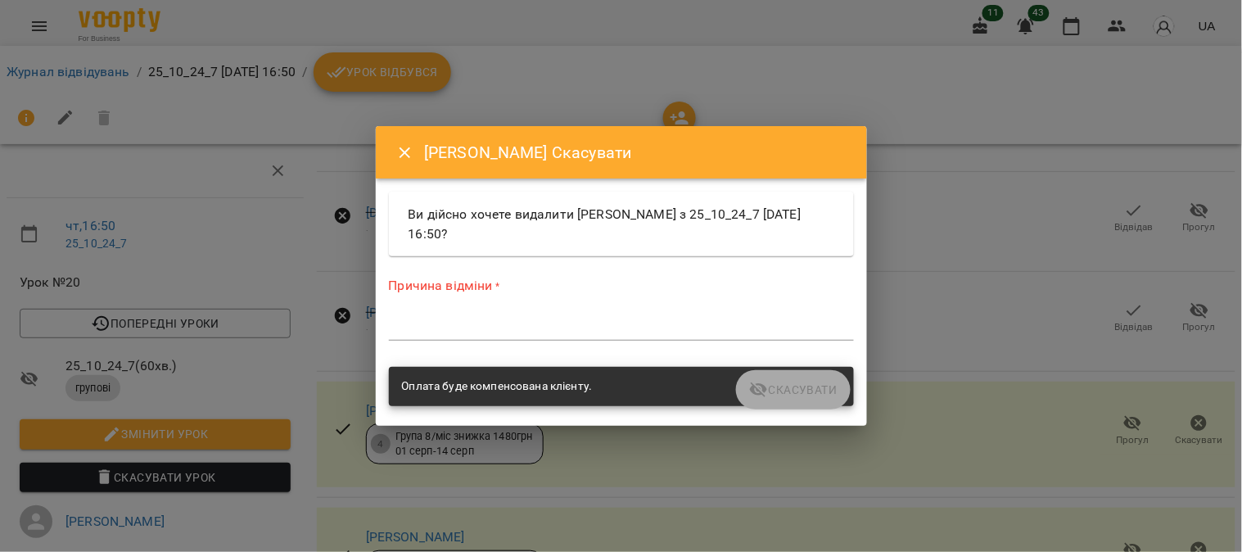
click at [561, 325] on textarea at bounding box center [621, 327] width 465 height 16
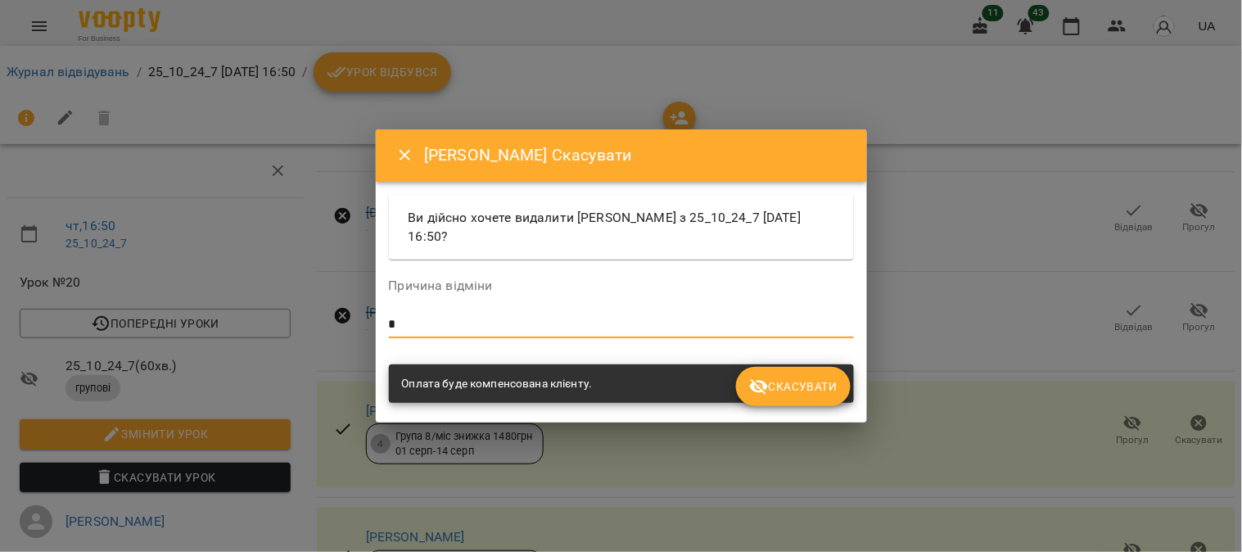
type textarea "*"
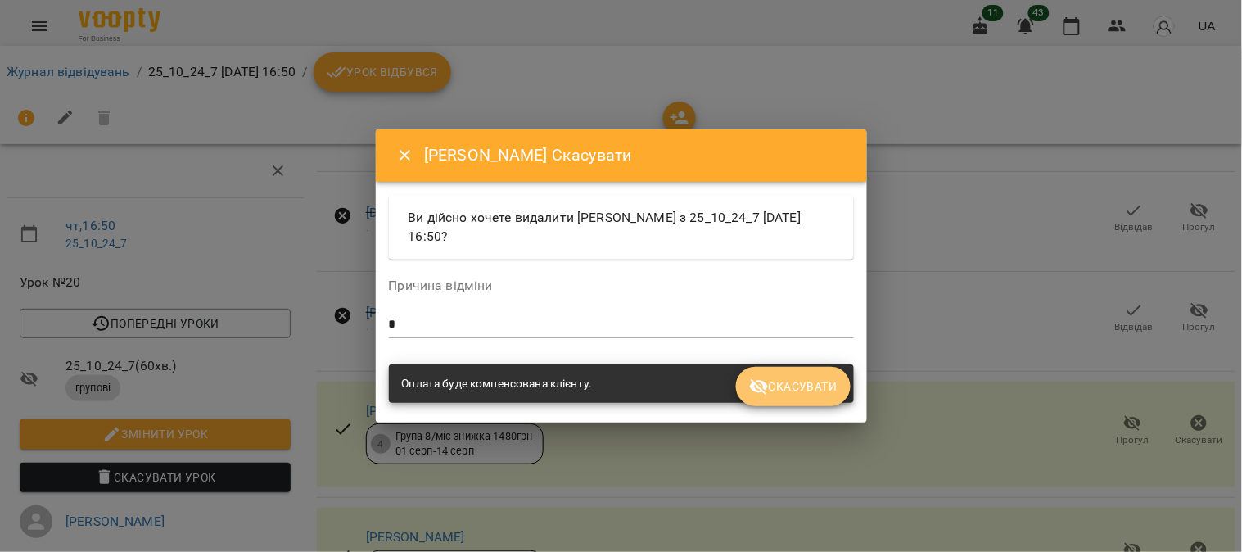
click at [783, 381] on span "Скасувати" at bounding box center [793, 387] width 88 height 20
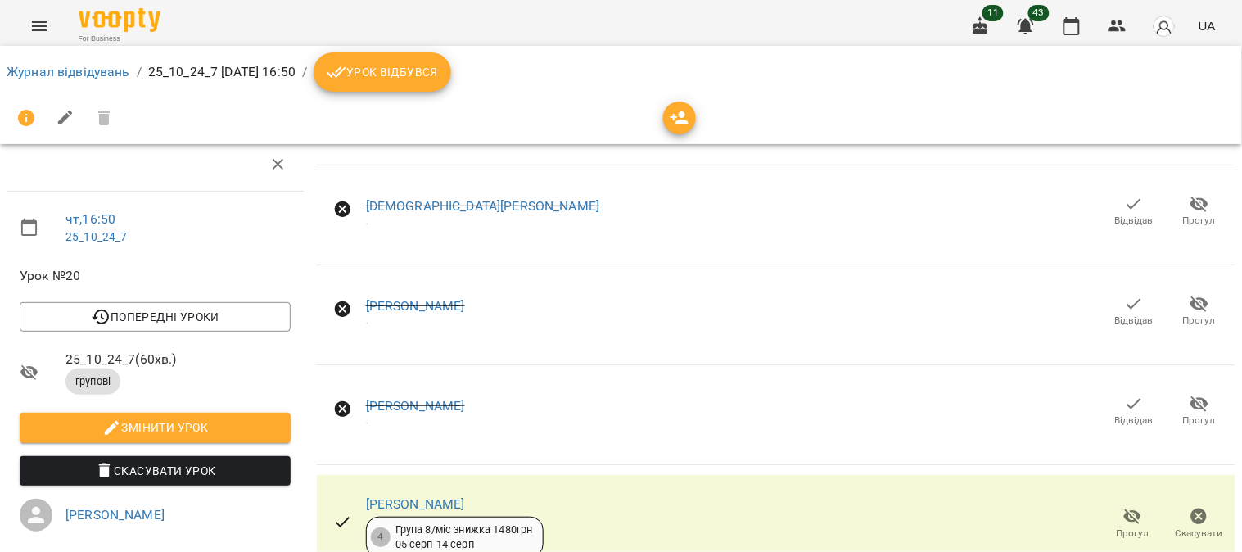
scroll to position [182, 0]
click at [1191, 508] on icon "button" at bounding box center [1199, 516] width 16 height 16
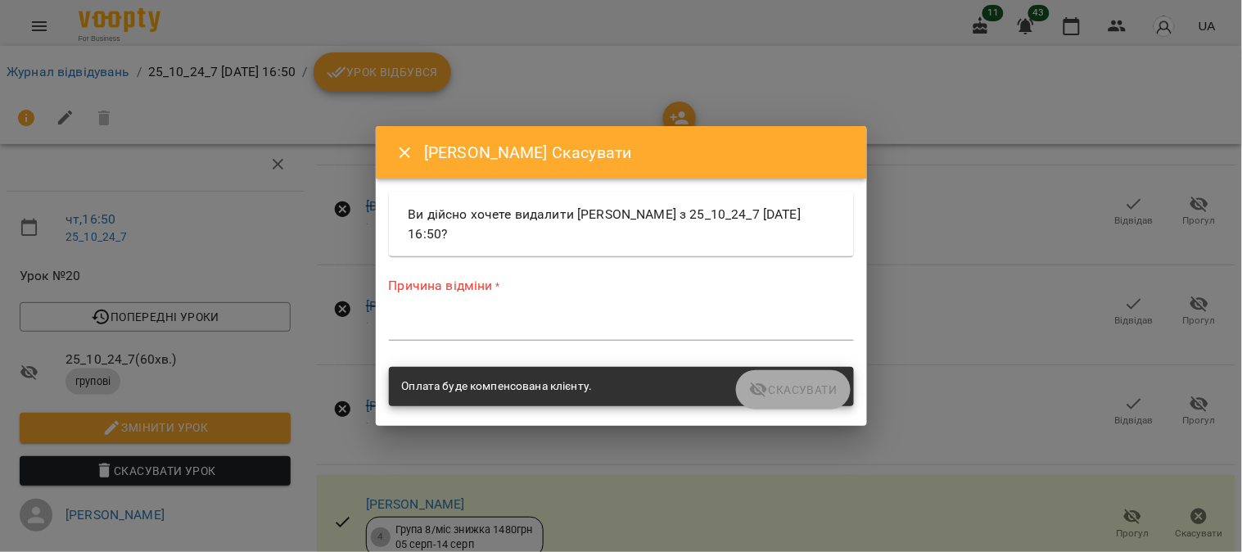
click at [590, 323] on textarea at bounding box center [621, 327] width 465 height 16
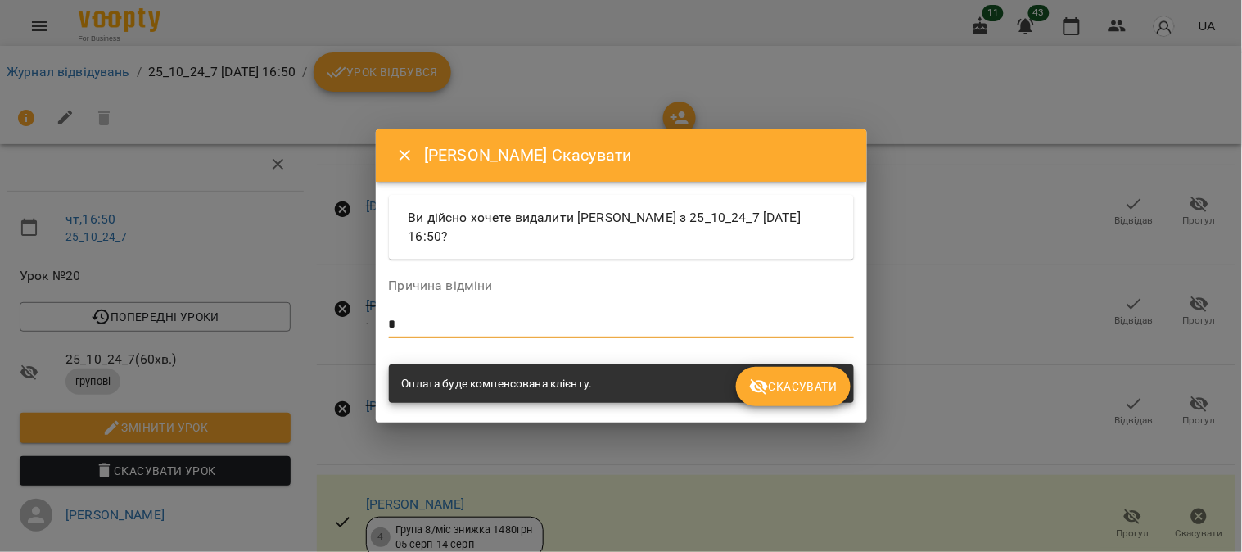
type textarea "*"
click at [810, 386] on span "Скасувати" at bounding box center [793, 387] width 88 height 20
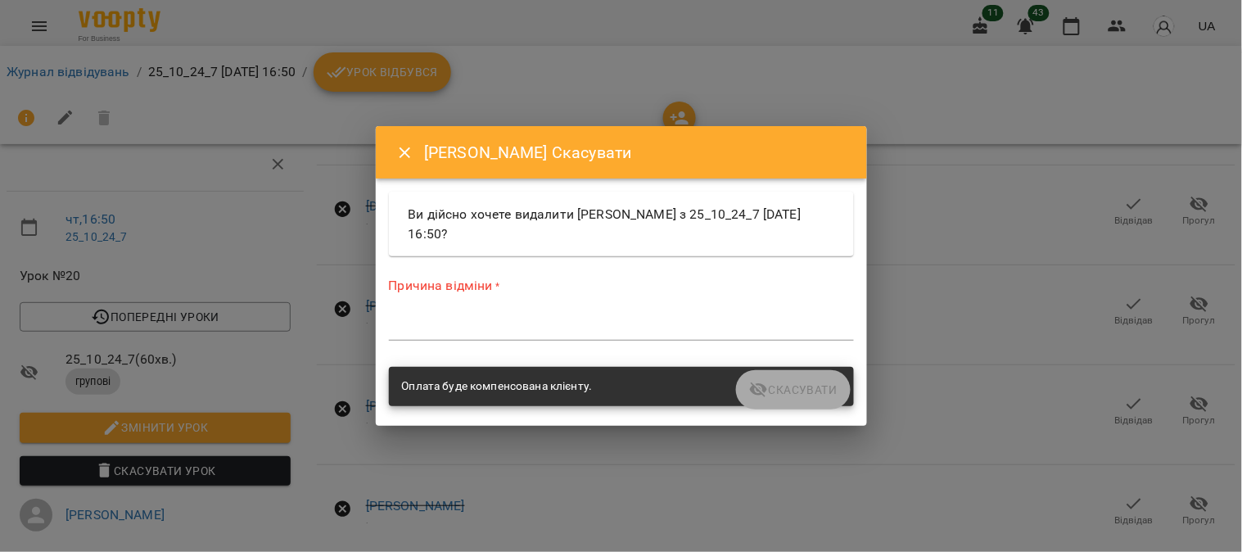
drag, startPoint x: 475, startPoint y: 328, endPoint x: 557, endPoint y: 338, distance: 83.3
click at [473, 329] on textarea at bounding box center [621, 327] width 465 height 16
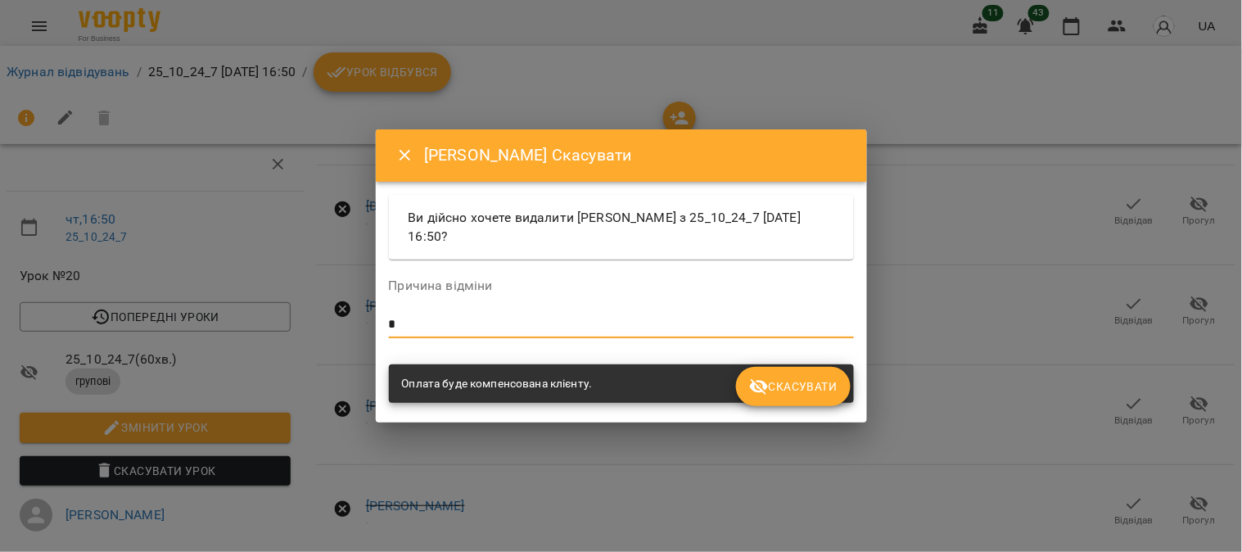
type textarea "*"
click at [806, 377] on span "Скасувати" at bounding box center [793, 387] width 88 height 20
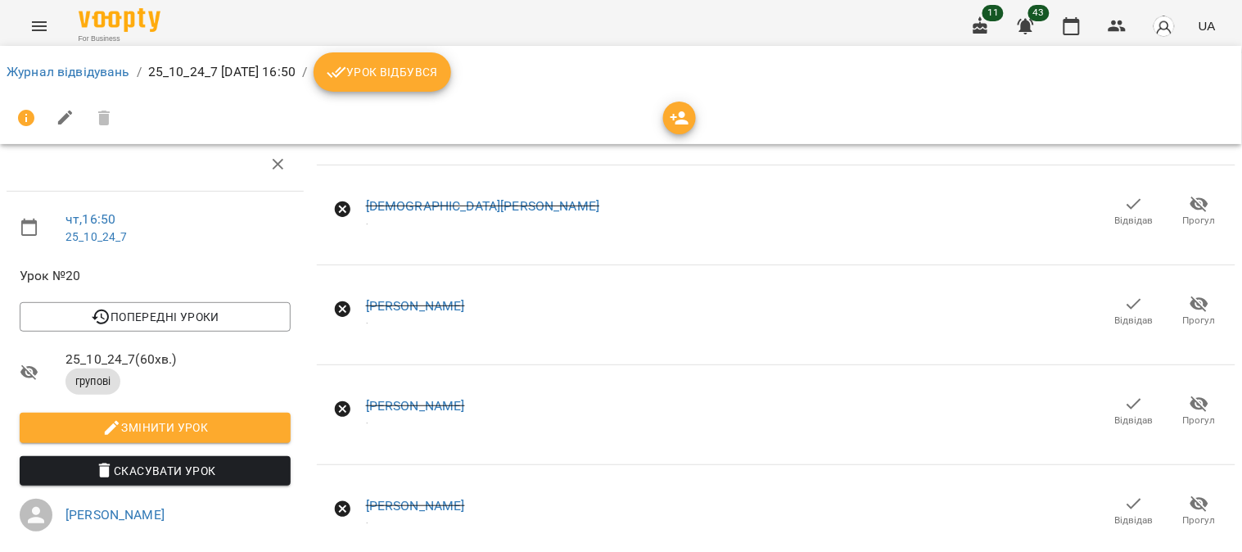
scroll to position [0, 0]
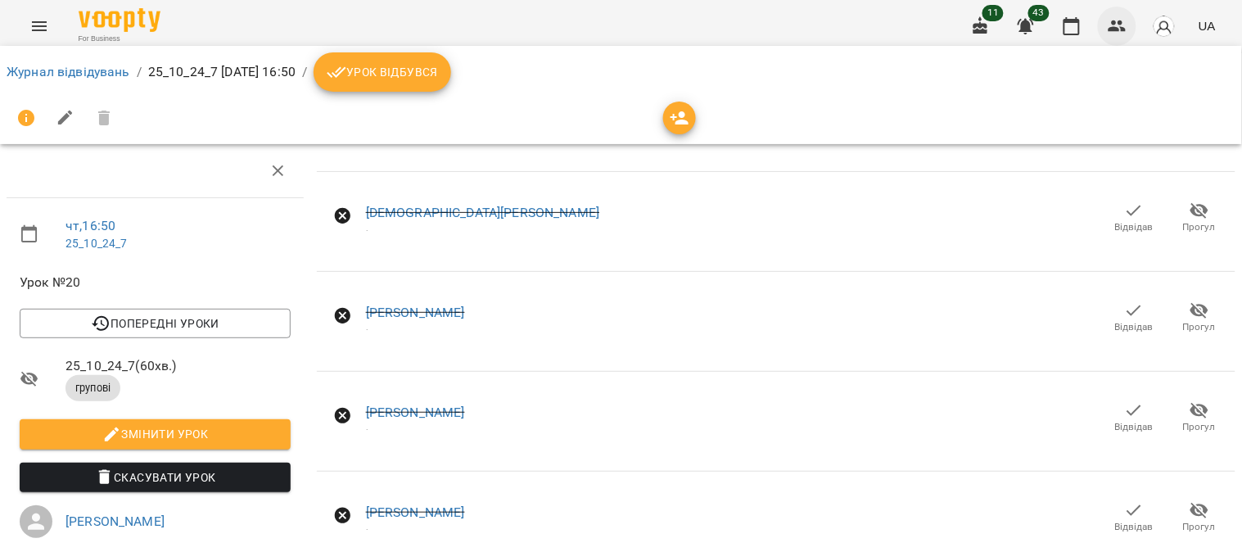
click at [1113, 25] on icon "button" at bounding box center [1118, 26] width 20 height 20
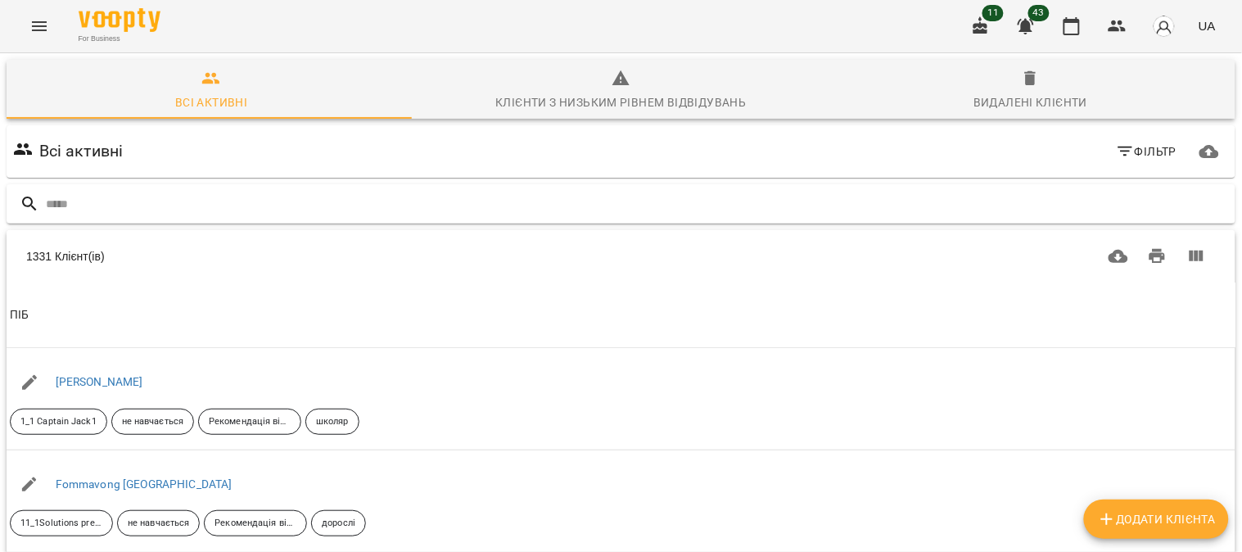
click at [71, 207] on input "text" at bounding box center [637, 204] width 1183 height 27
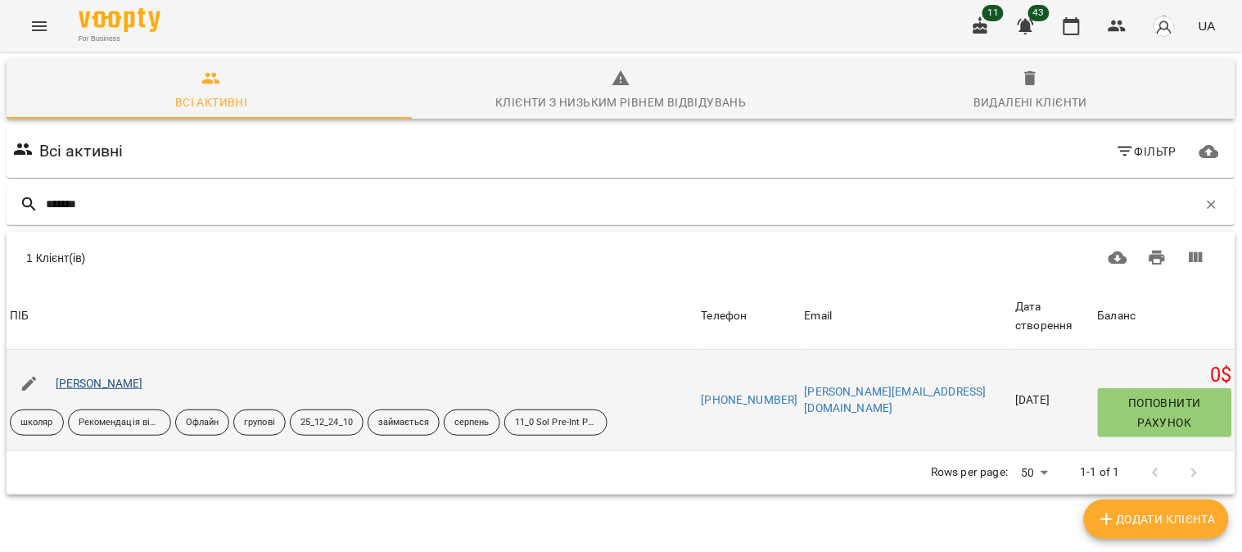
type input "*******"
click at [99, 386] on link "[PERSON_NAME]" at bounding box center [100, 383] width 88 height 13
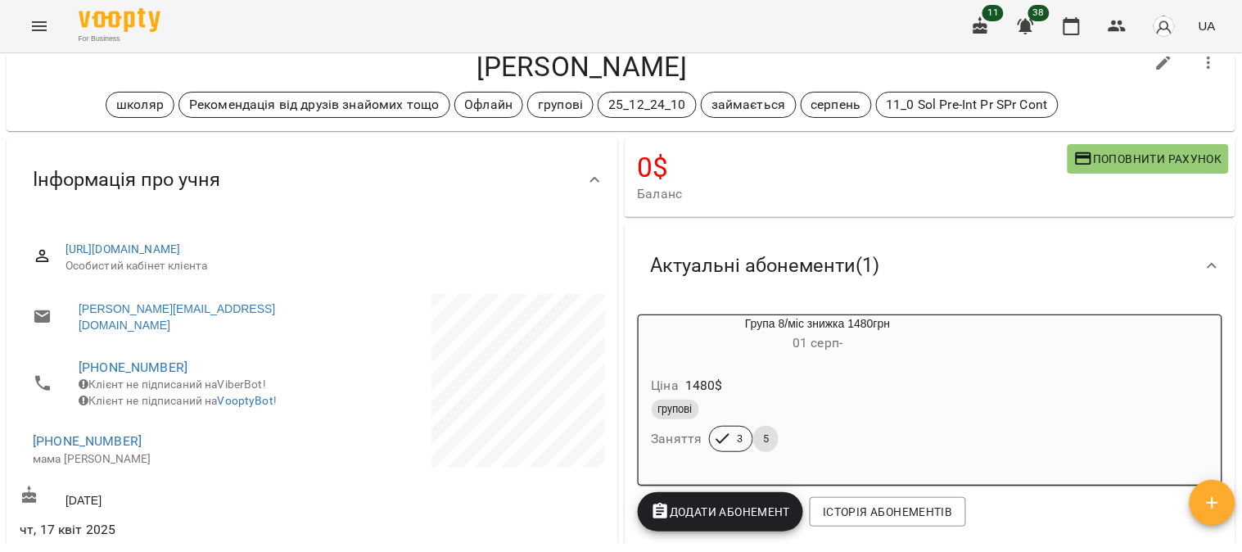
scroll to position [182, 0]
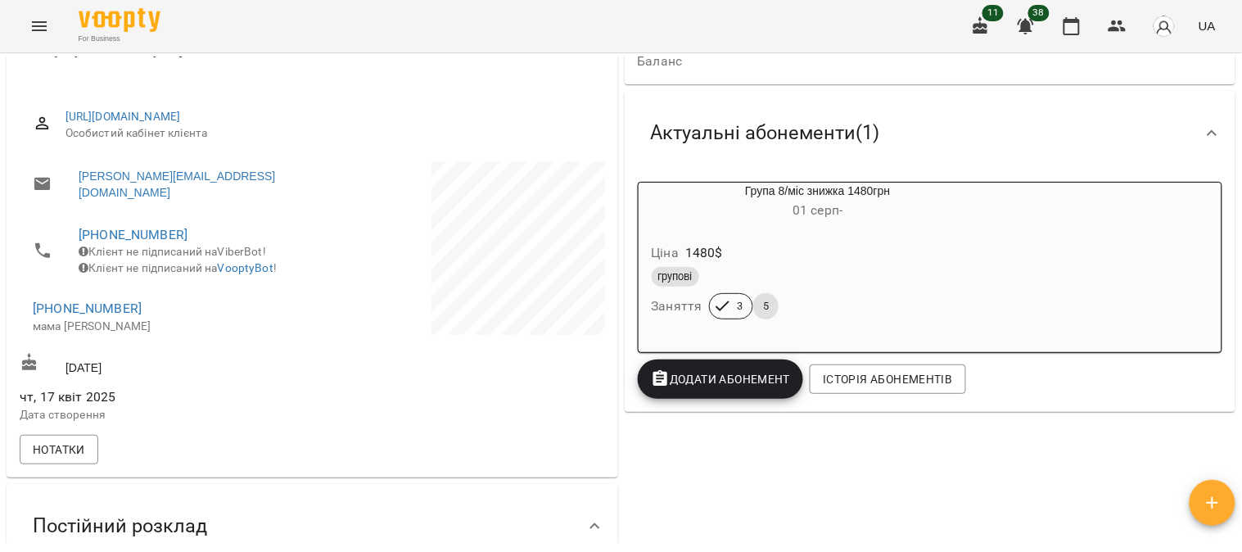
click at [858, 235] on div "Ціна 1480 $ групові Заняття 3 5" at bounding box center [818, 283] width 359 height 111
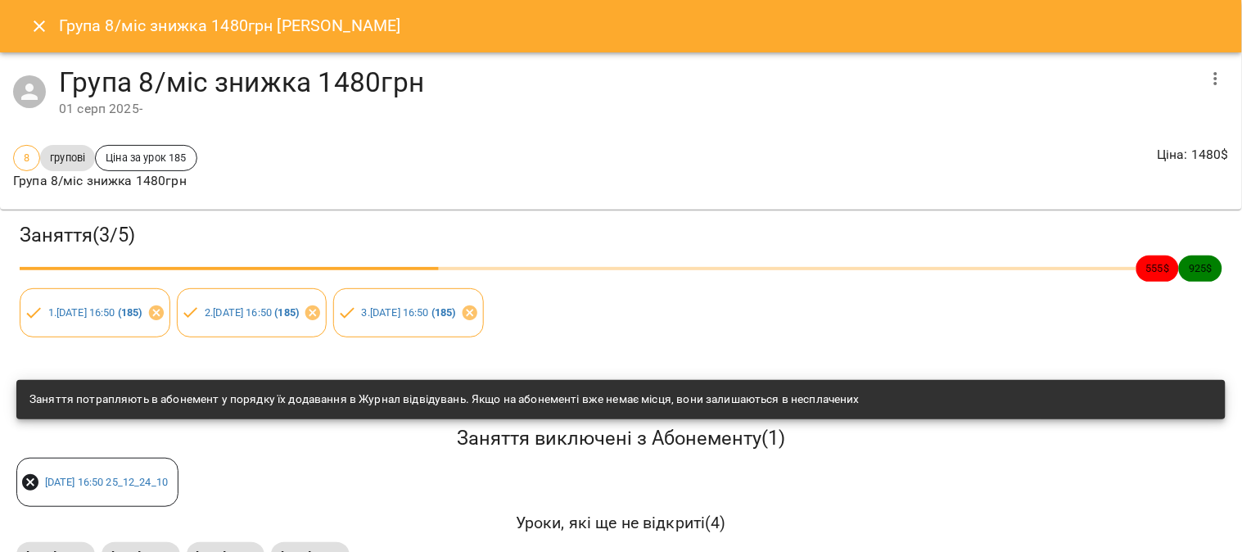
click at [1212, 74] on button "button" at bounding box center [1215, 78] width 39 height 39
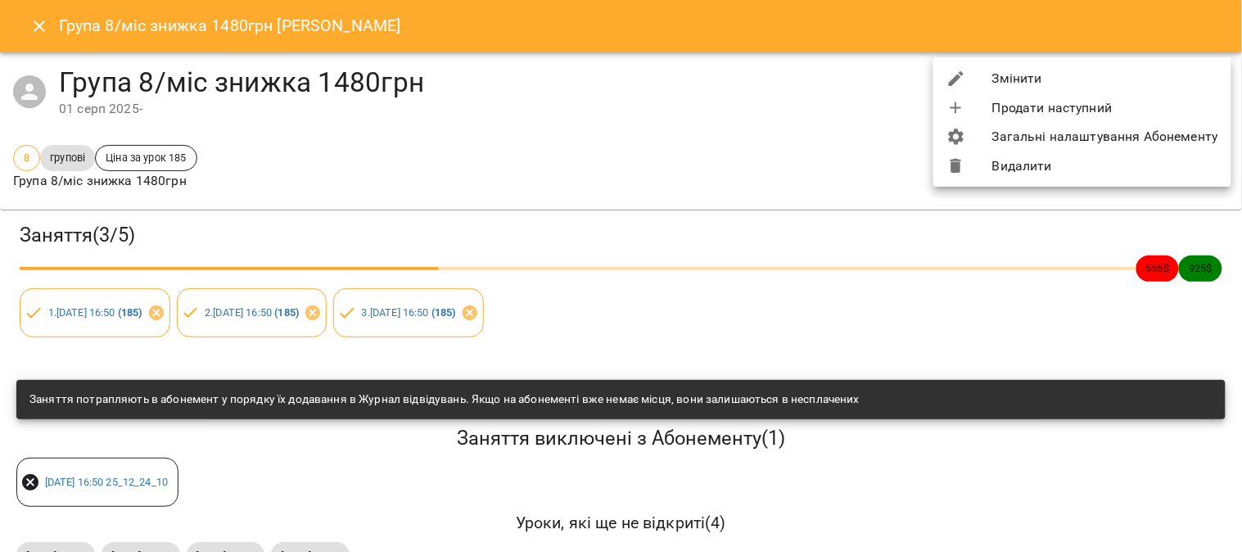
click at [1025, 168] on li "Видалити" at bounding box center [1082, 165] width 298 height 29
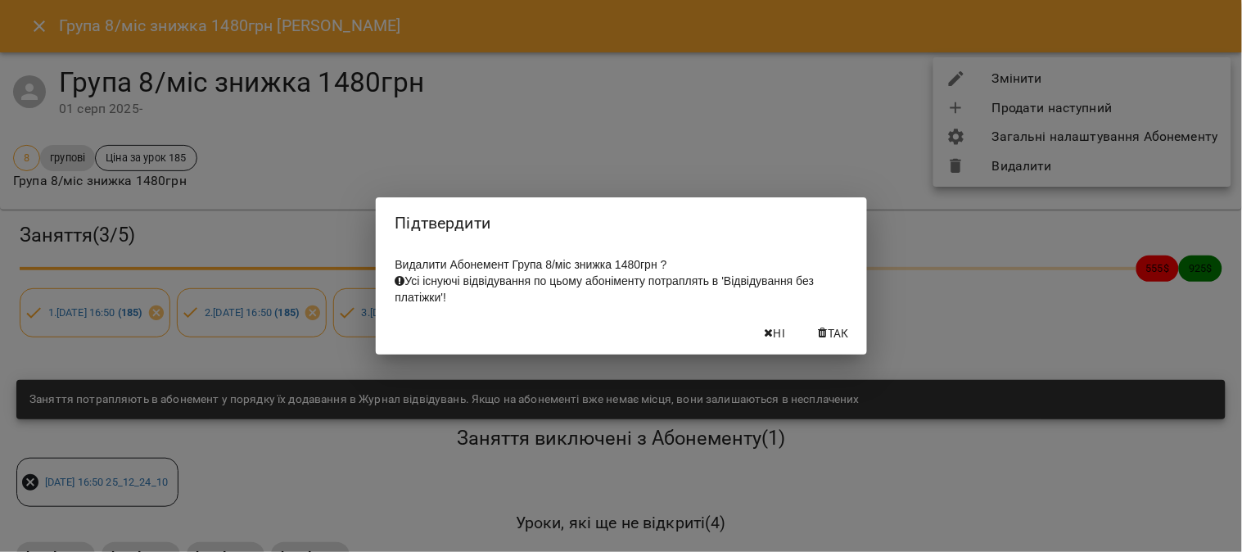
click at [832, 332] on span "Так" at bounding box center [838, 333] width 21 height 20
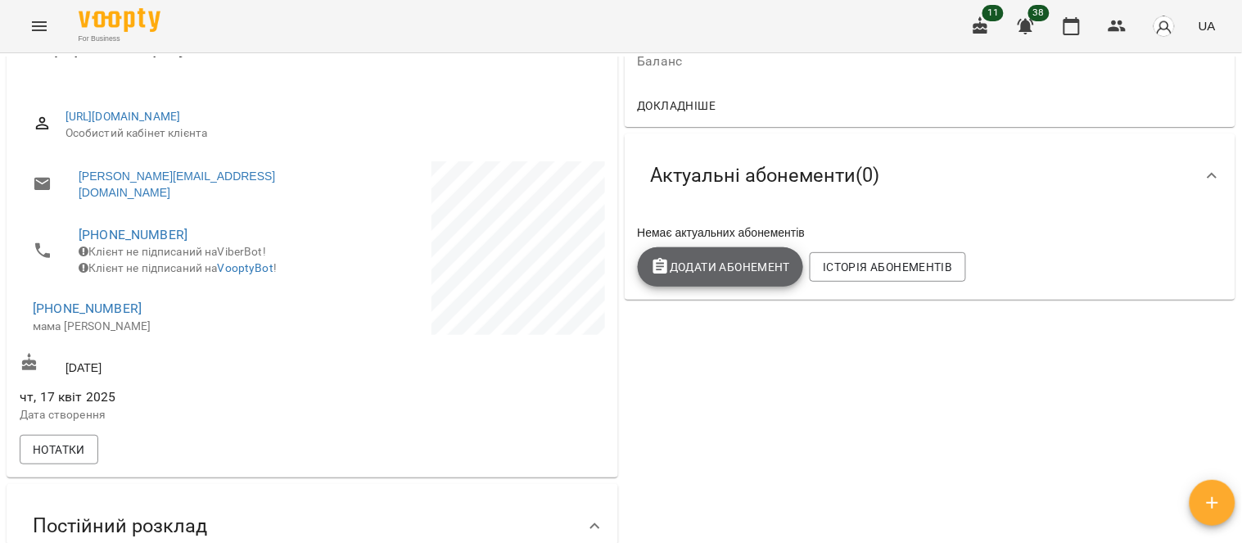
click at [723, 270] on span "Додати Абонемент" at bounding box center [721, 267] width 140 height 20
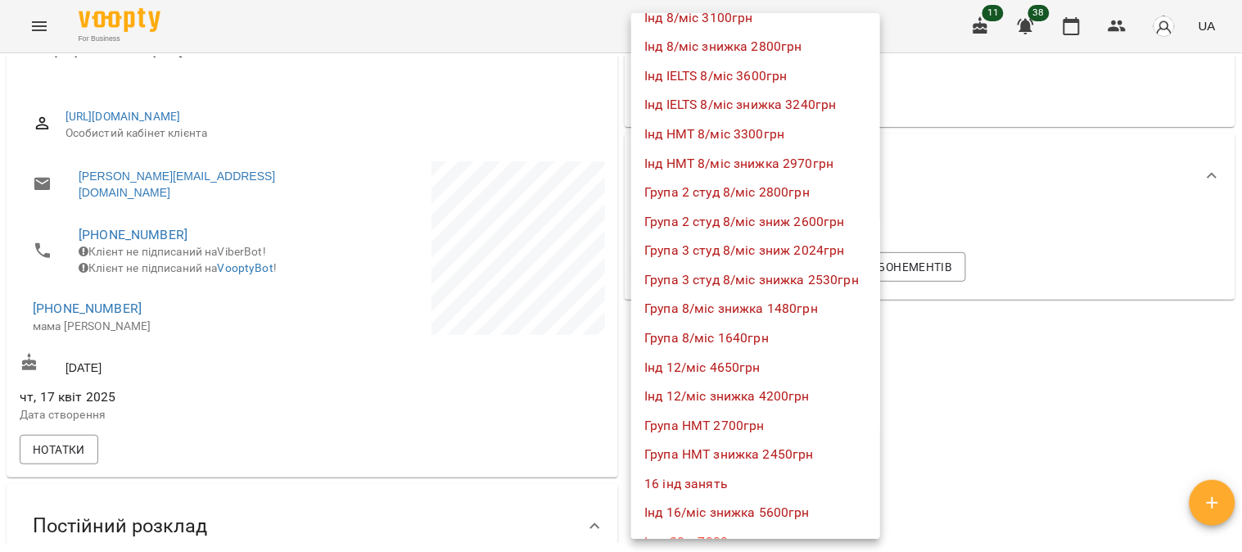
scroll to position [1001, 0]
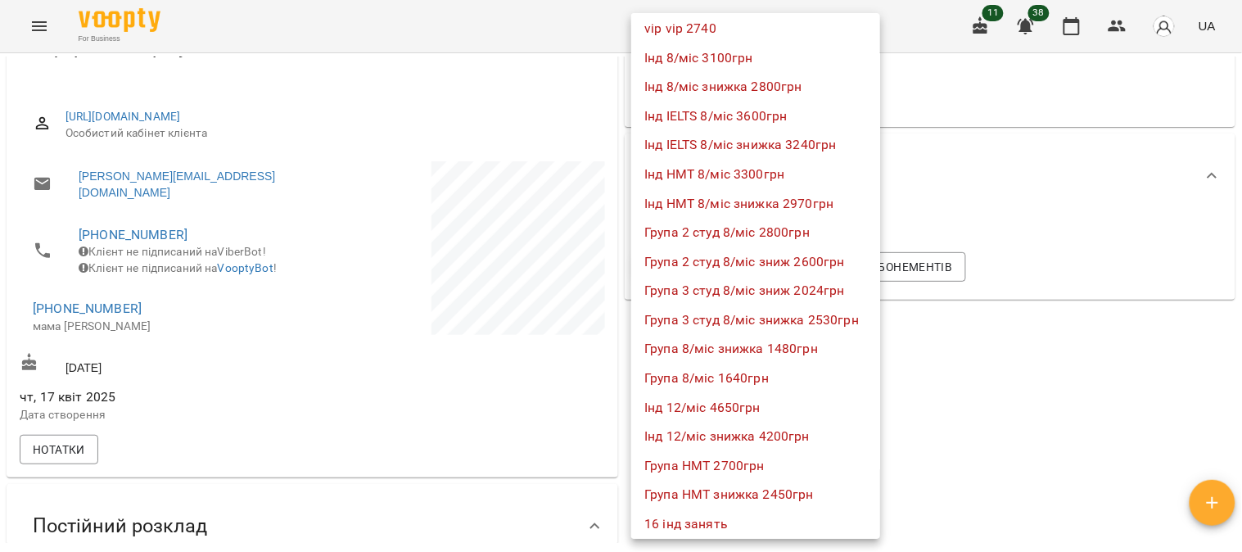
click at [792, 341] on li "Група 8/міс знижка 1480грн" at bounding box center [755, 348] width 249 height 29
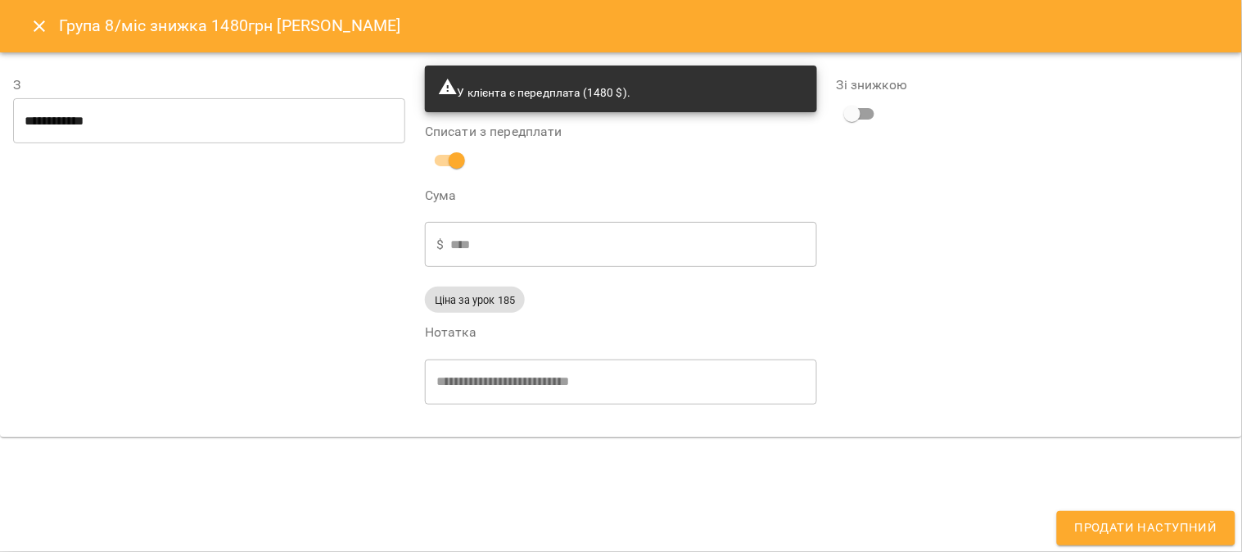
type input "**********"
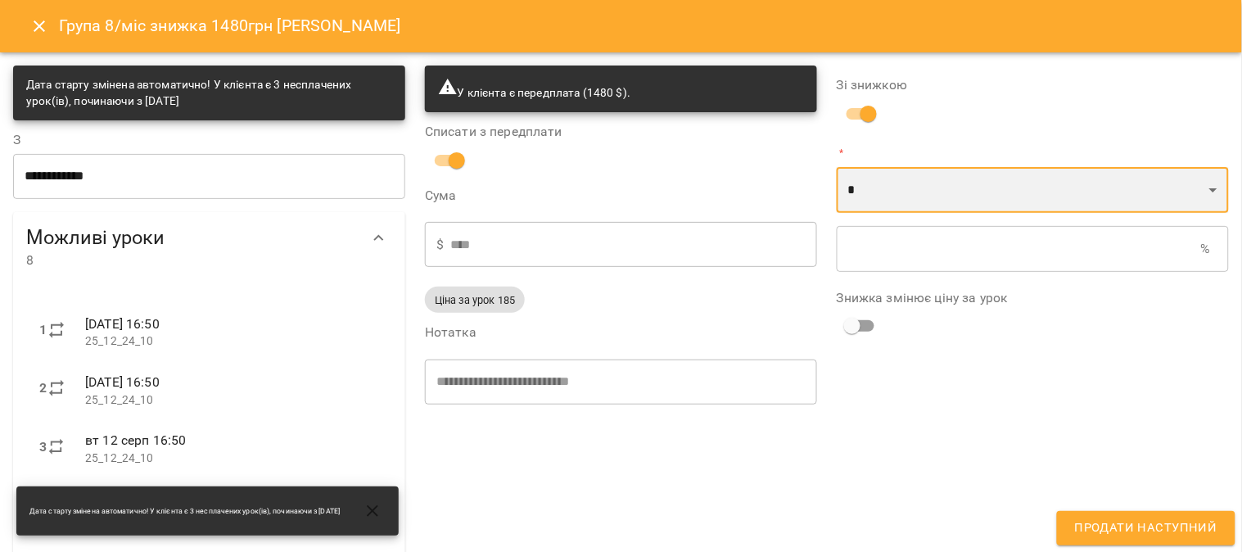
drag, startPoint x: 858, startPoint y: 186, endPoint x: 858, endPoint y: 207, distance: 21.3
click at [858, 186] on select "* *" at bounding box center [1033, 190] width 392 height 46
select select "*****"
click at [837, 167] on select "* *" at bounding box center [1033, 190] width 392 height 46
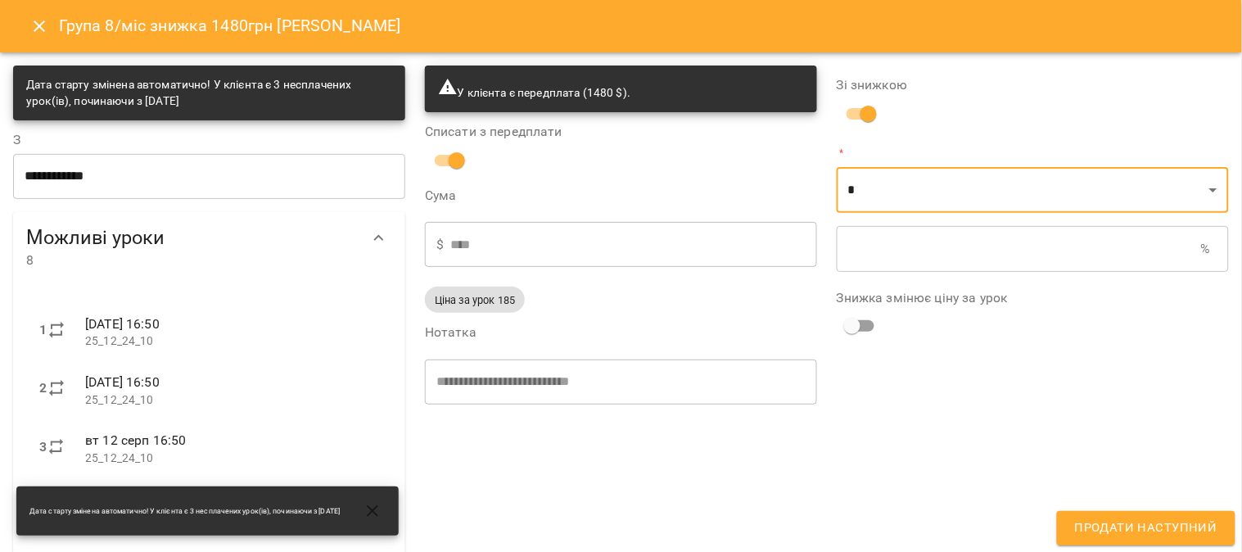
click at [855, 238] on input "text" at bounding box center [1019, 249] width 364 height 46
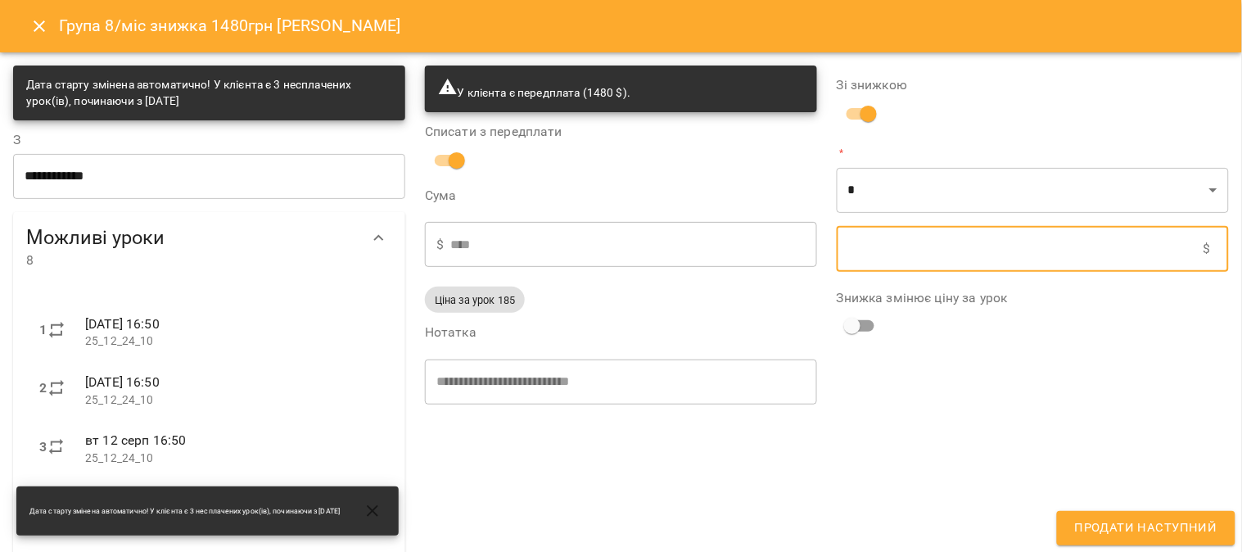
type input "****"
type input "*"
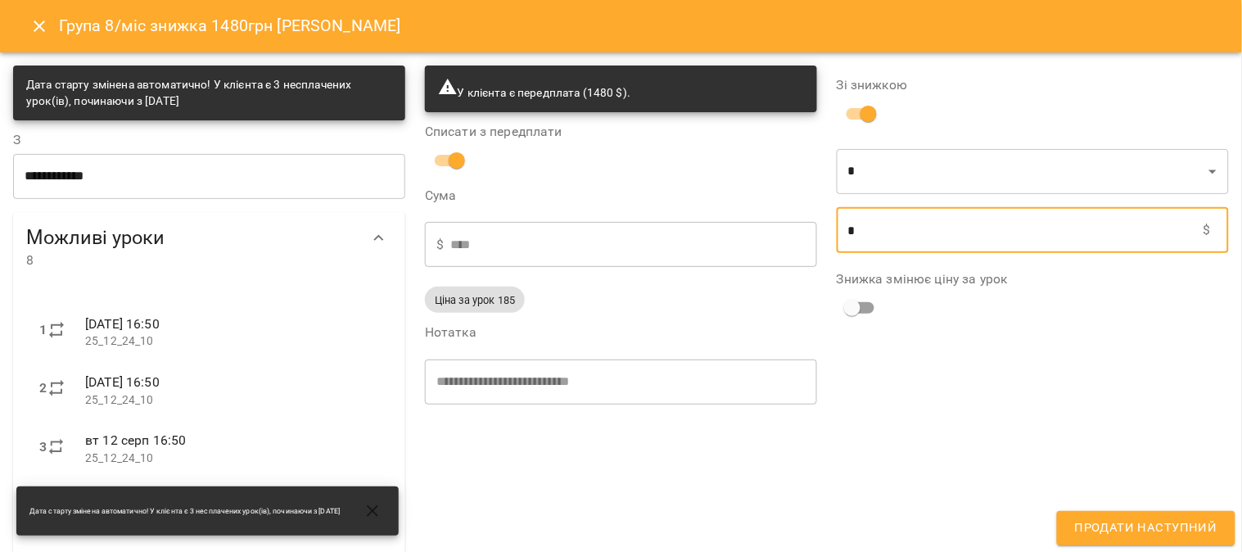
type input "****"
type input "**"
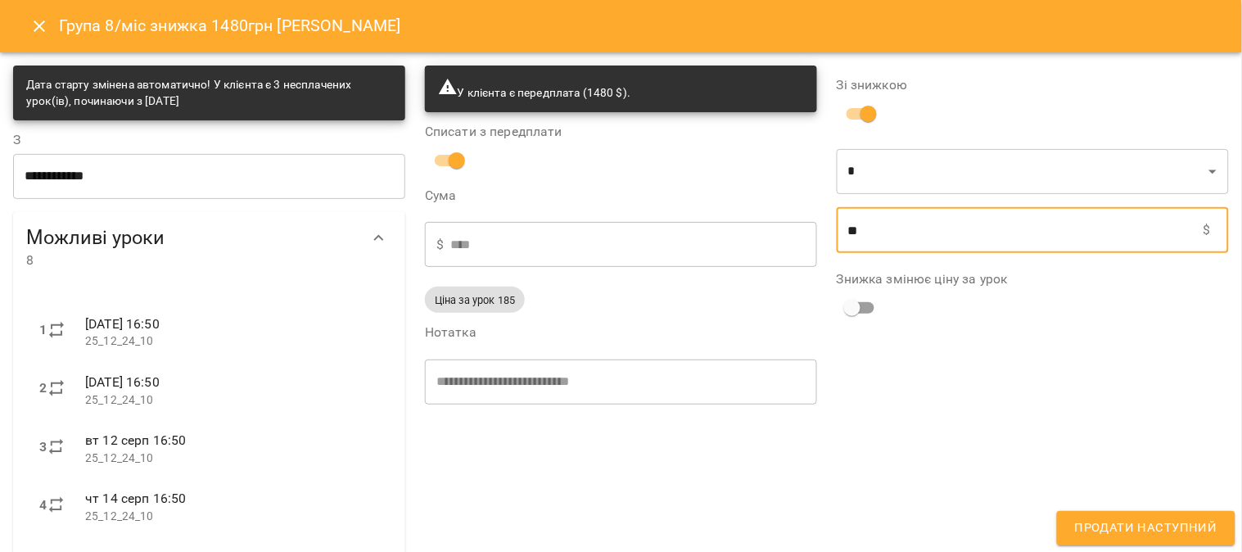
type input "****"
type input "***"
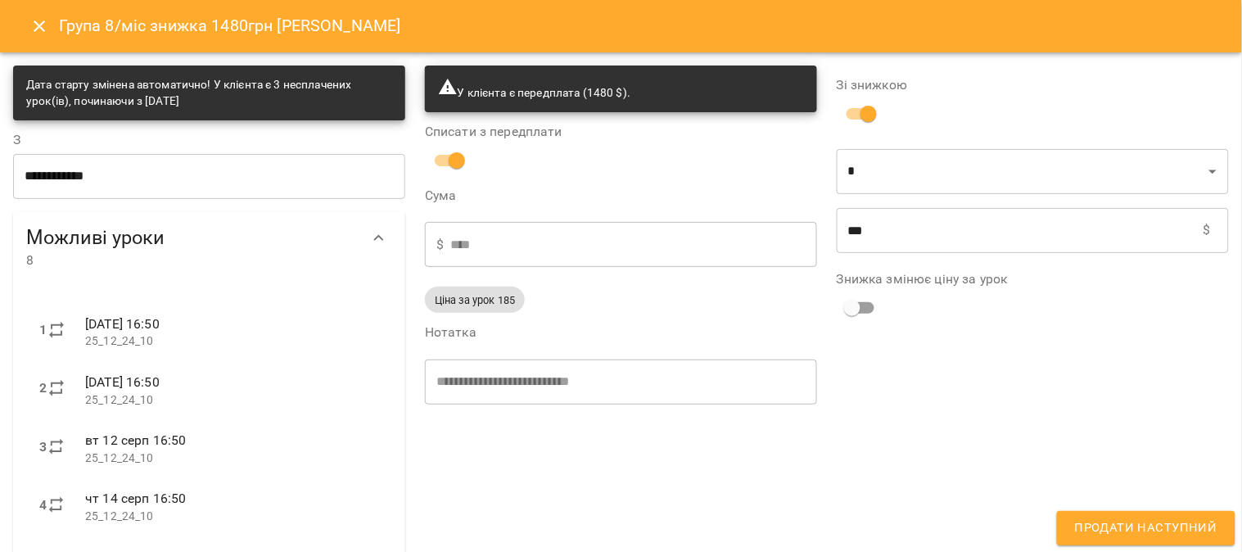
click at [1155, 509] on div "Зі знижкою * * ​ *** $ ​ Знижка змінює ціну за урок" at bounding box center [1033, 431] width 412 height 750
click at [1150, 516] on button "Продати наступний" at bounding box center [1146, 528] width 178 height 34
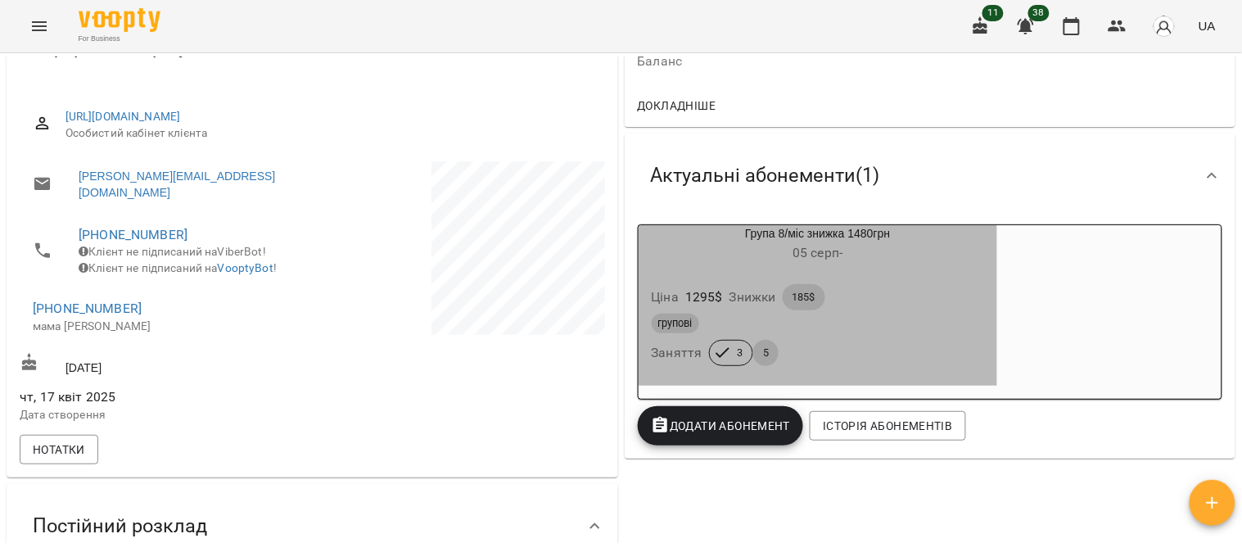
click at [896, 299] on div "Ціна 1295 $ Знижки 185$" at bounding box center [818, 297] width 340 height 33
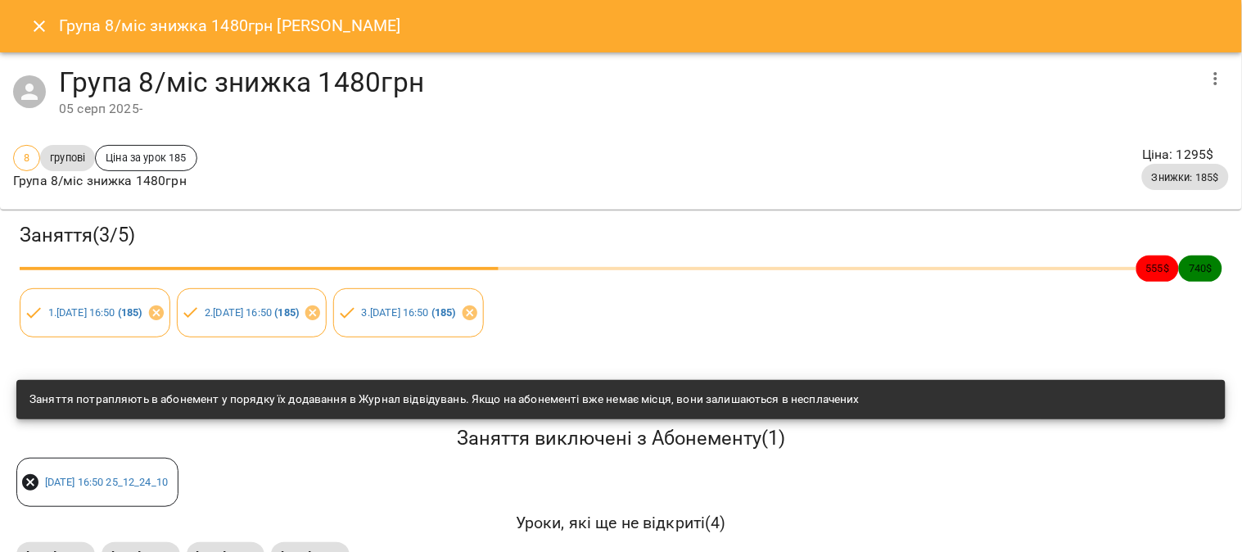
click at [1216, 71] on button "button" at bounding box center [1215, 78] width 39 height 39
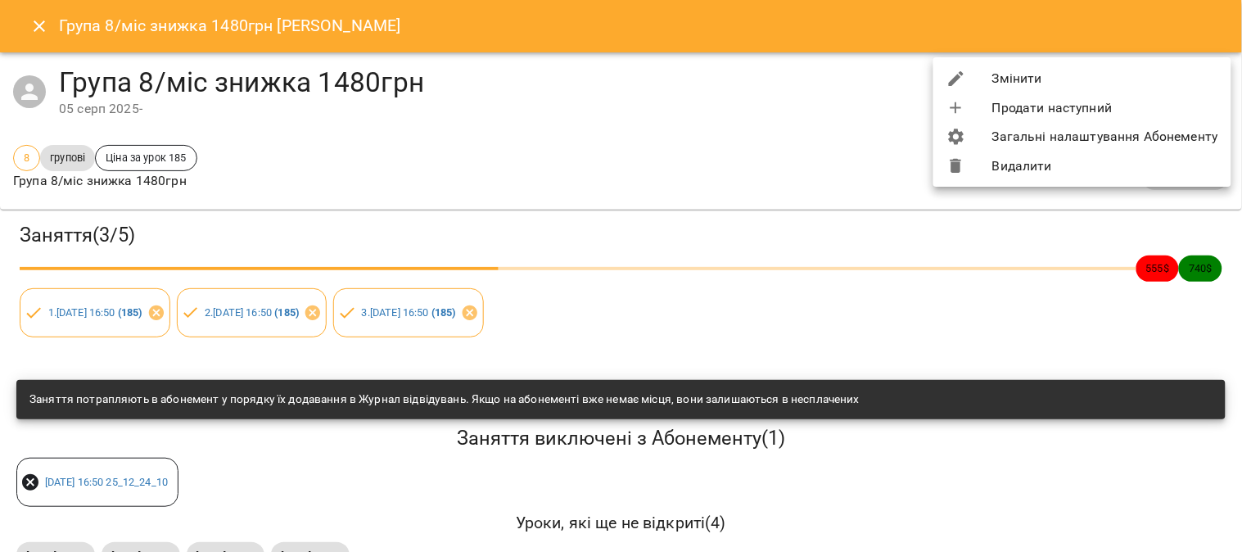
click at [1023, 74] on li "Змінити" at bounding box center [1082, 78] width 298 height 29
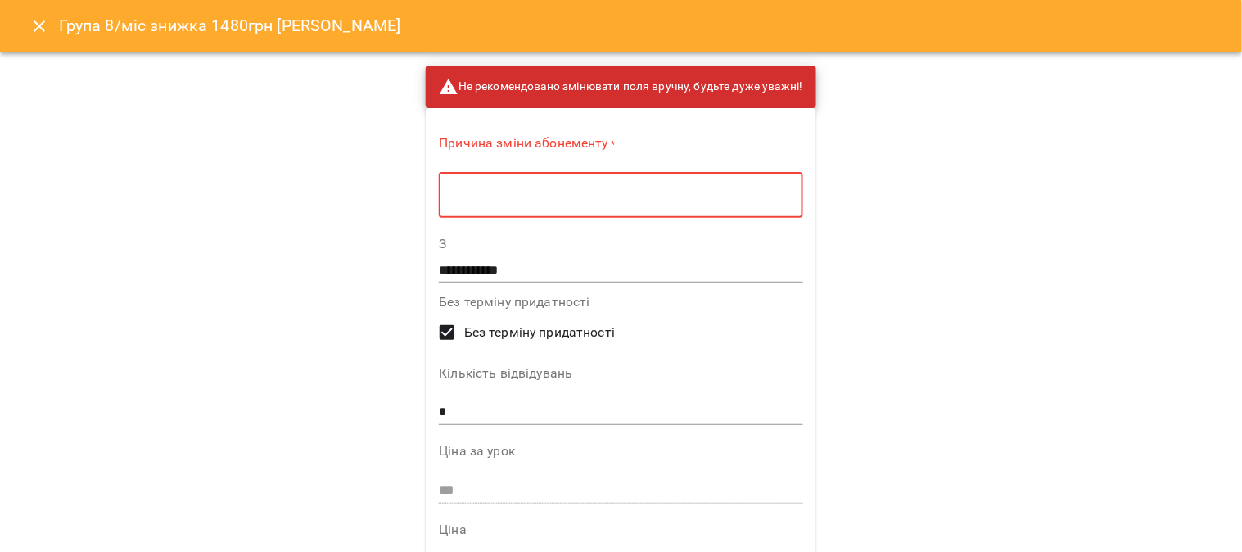
click at [450, 201] on textarea at bounding box center [620, 195] width 341 height 16
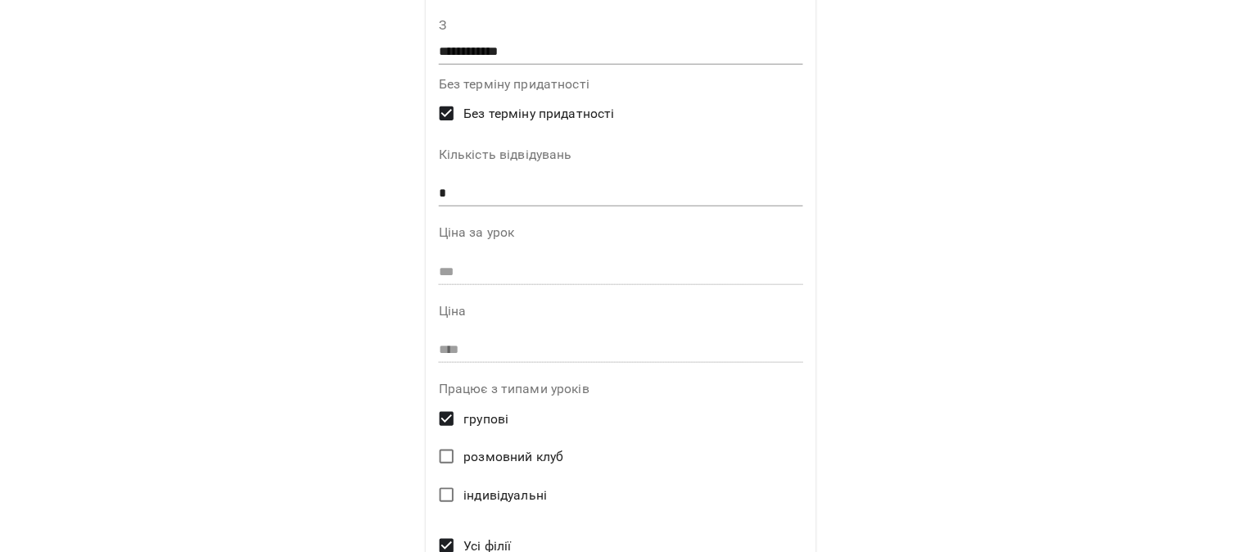
scroll to position [273, 0]
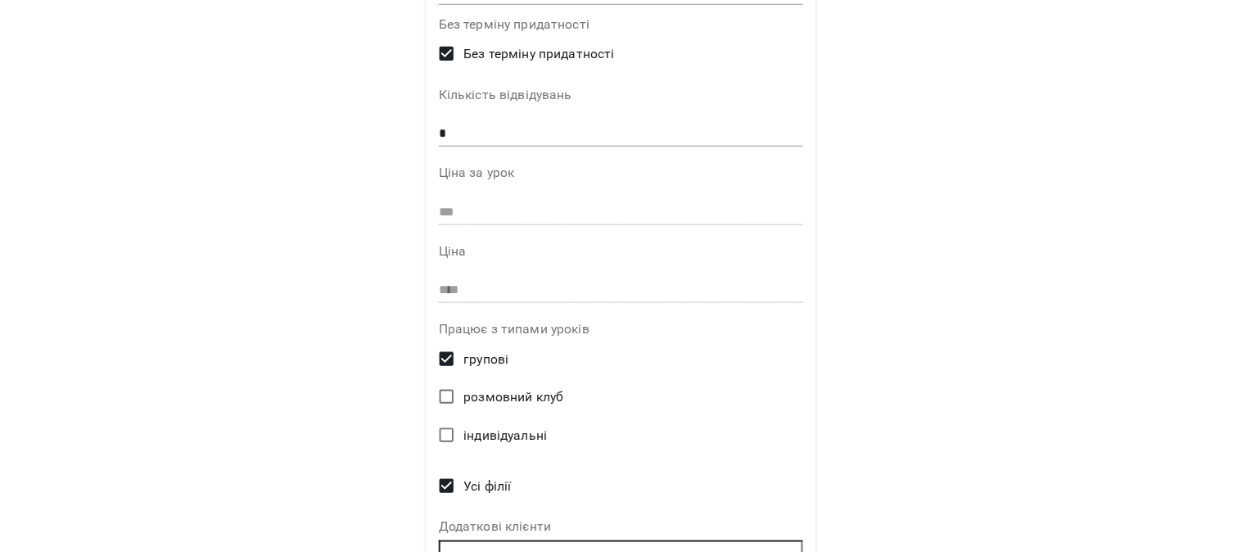
type textarea "*"
drag, startPoint x: 451, startPoint y: 136, endPoint x: 401, endPoint y: 134, distance: 50.0
click at [401, 134] on div "**********" at bounding box center [621, 276] width 1242 height 552
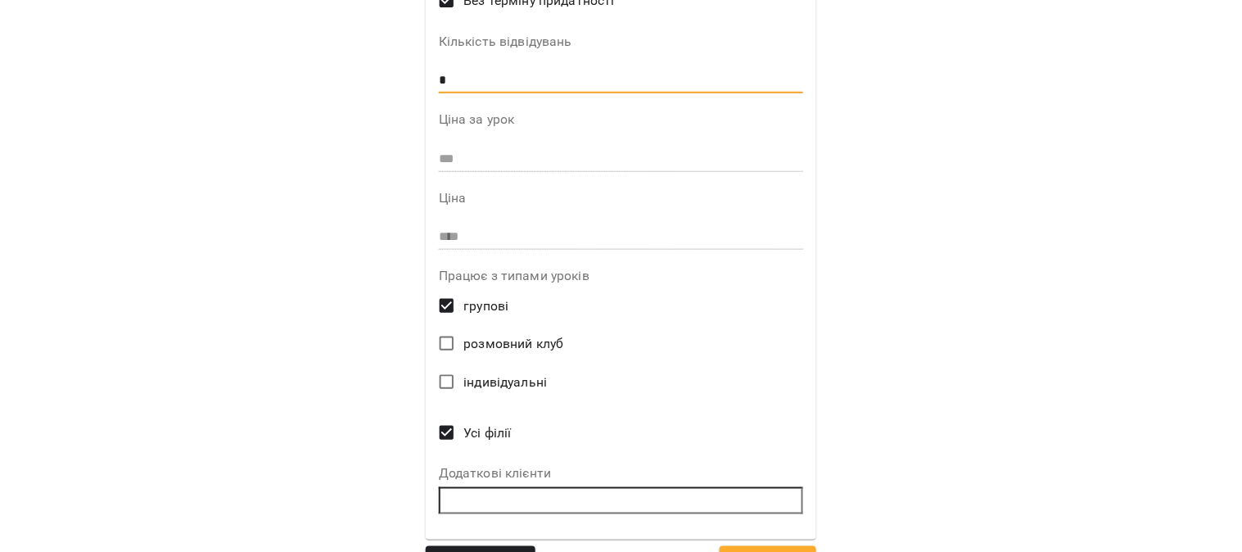
scroll to position [366, 0]
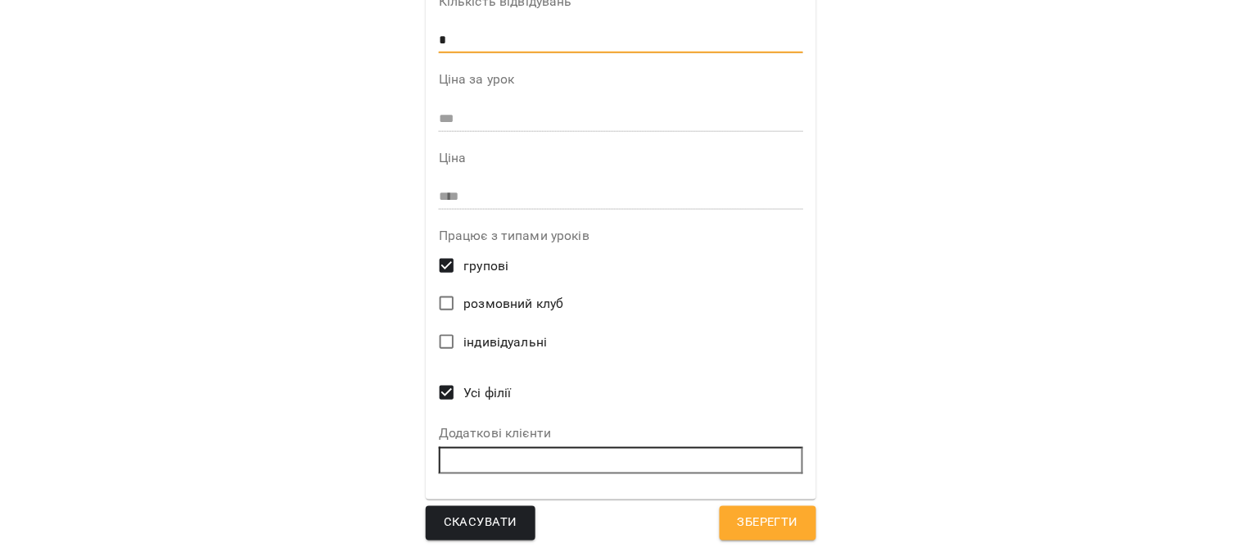
type input "*"
drag, startPoint x: 779, startPoint y: 521, endPoint x: 575, endPoint y: 305, distance: 297.6
click at [778, 521] on span "Зберегти" at bounding box center [768, 522] width 61 height 21
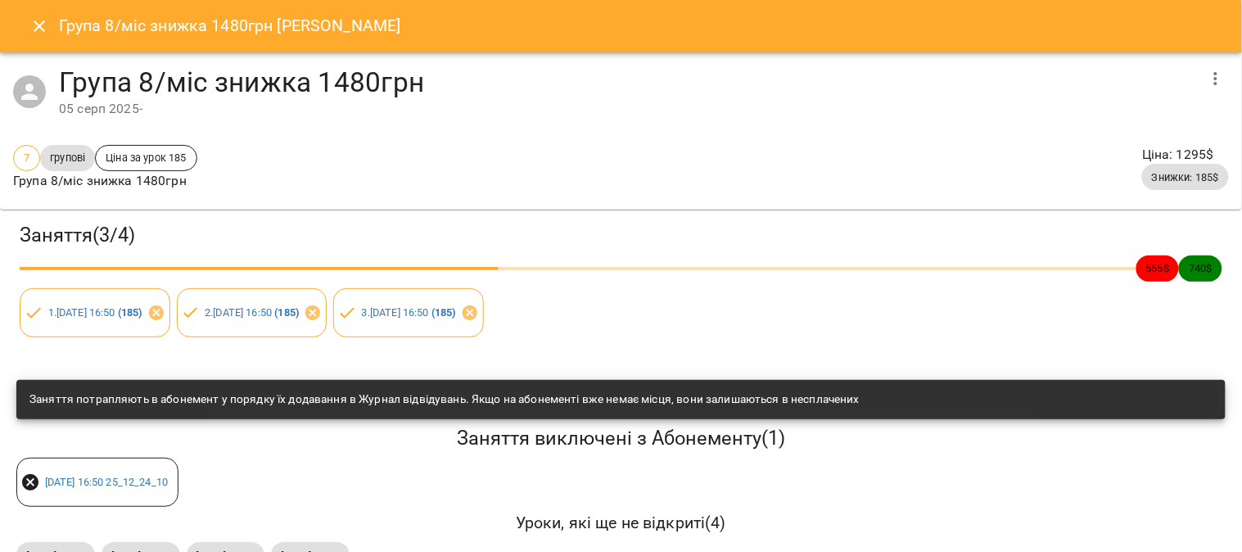
click at [34, 20] on icon "Close" at bounding box center [39, 26] width 20 height 20
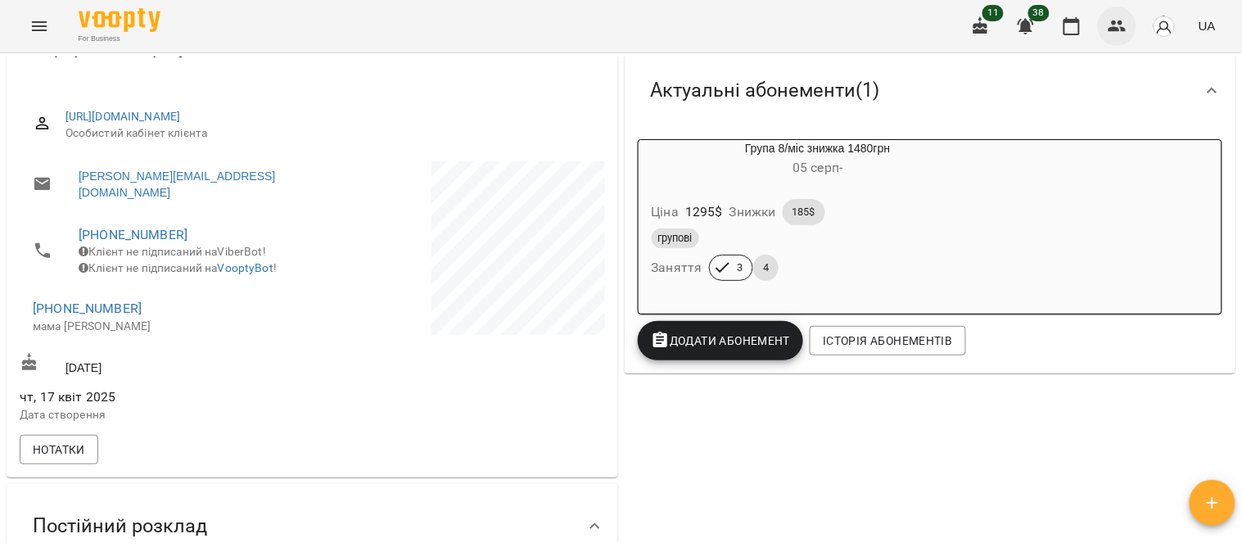
click at [1126, 18] on icon "button" at bounding box center [1118, 26] width 20 height 20
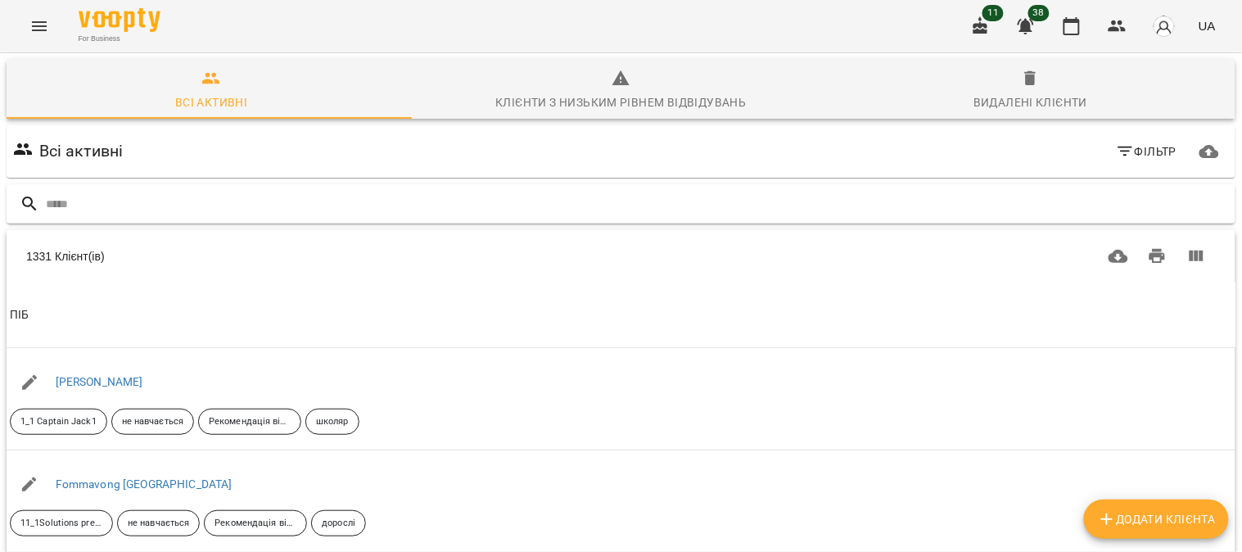
click at [71, 201] on input "text" at bounding box center [637, 204] width 1183 height 27
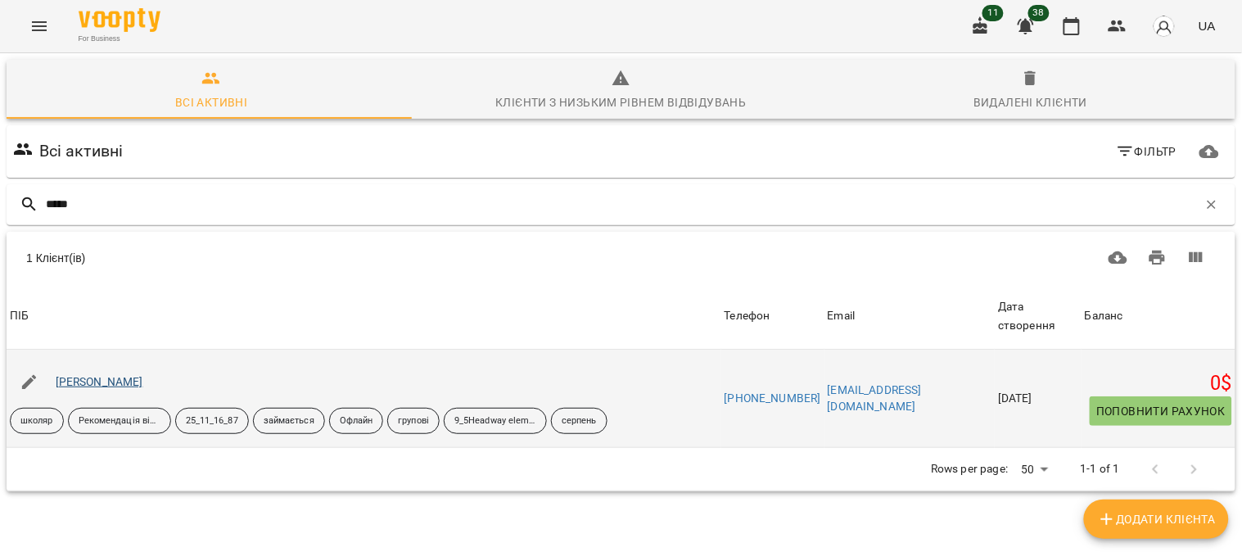
type input "*****"
click at [96, 379] on link "[PERSON_NAME]" at bounding box center [100, 381] width 88 height 13
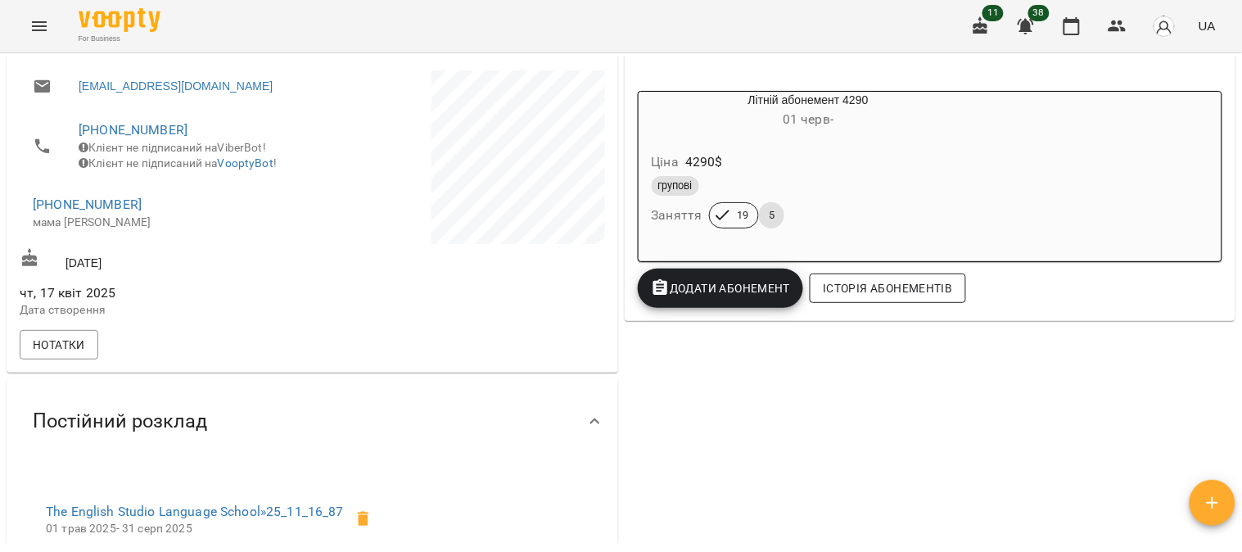
scroll to position [182, 0]
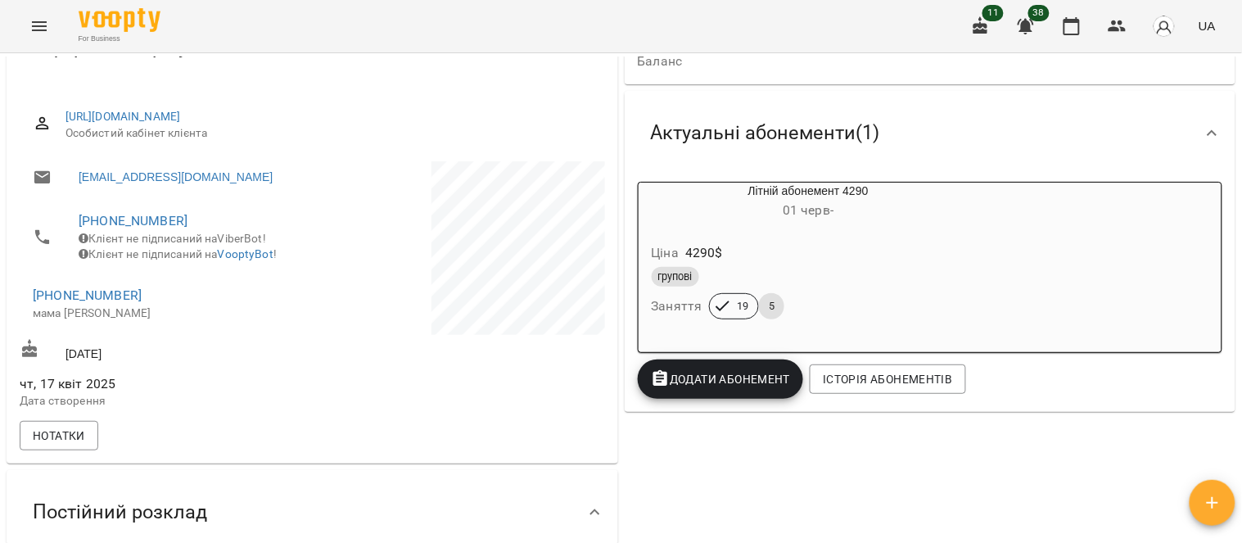
click at [872, 243] on div "Ціна 4290 $" at bounding box center [808, 252] width 321 height 29
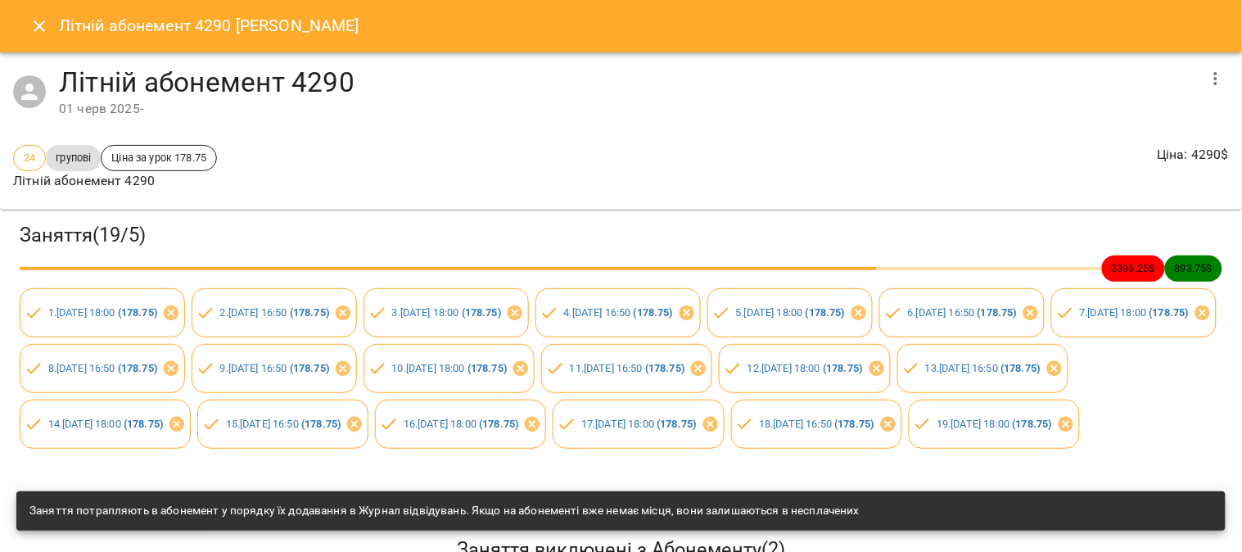
click at [1214, 75] on button "button" at bounding box center [1215, 78] width 39 height 39
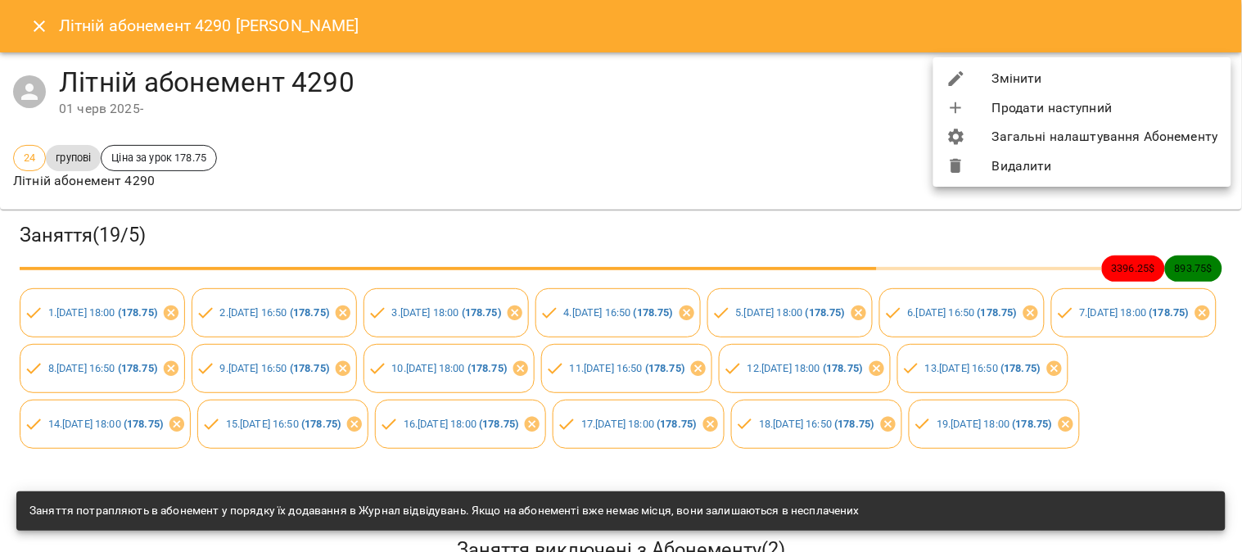
click at [1030, 164] on li "Видалити" at bounding box center [1082, 165] width 298 height 29
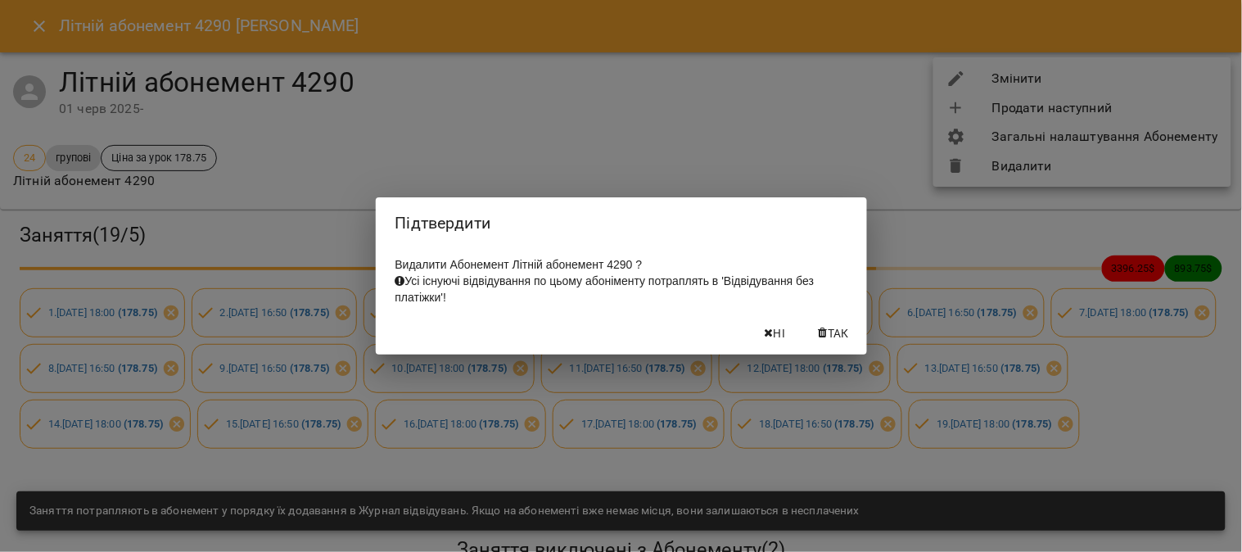
click at [830, 337] on span "Так" at bounding box center [838, 333] width 21 height 20
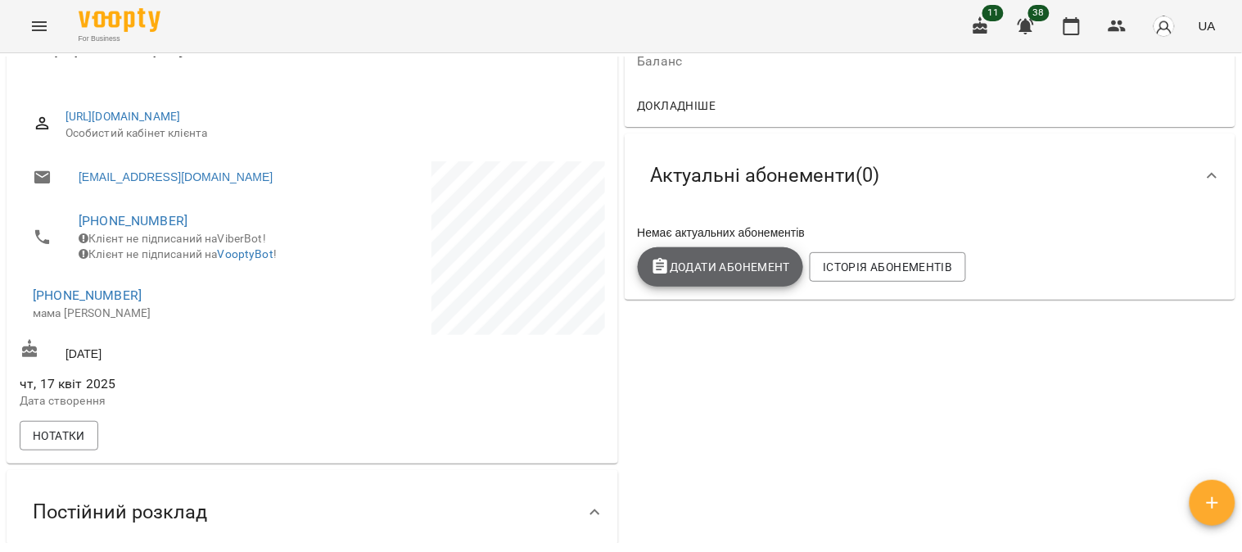
click at [726, 273] on span "Додати Абонемент" at bounding box center [721, 267] width 140 height 20
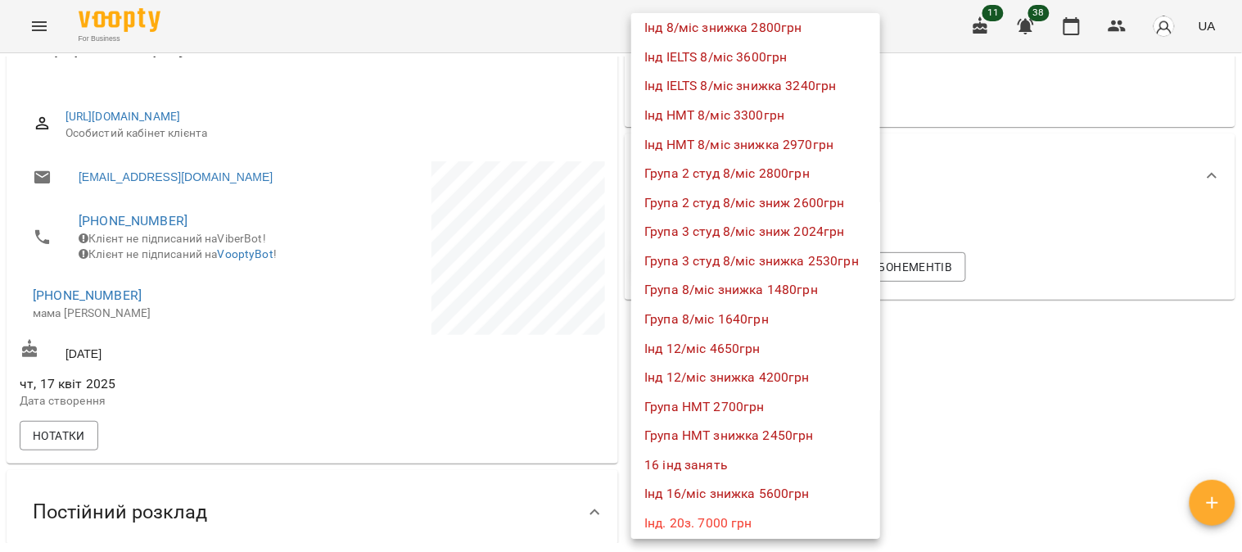
scroll to position [1092, 0]
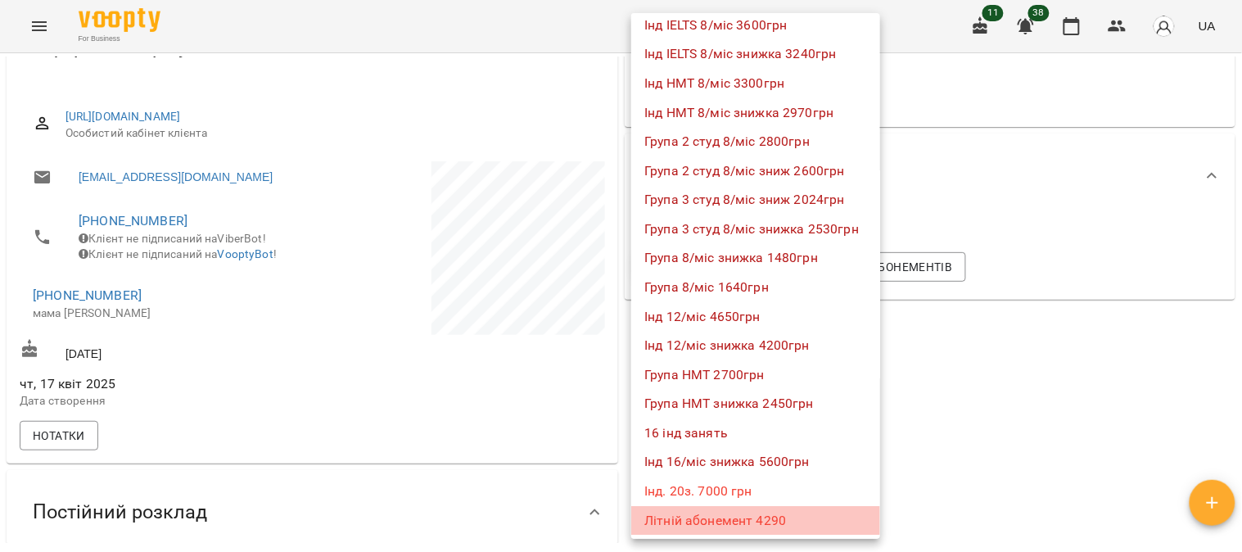
click at [755, 521] on li "Літній абонемент 4290" at bounding box center [755, 520] width 249 height 29
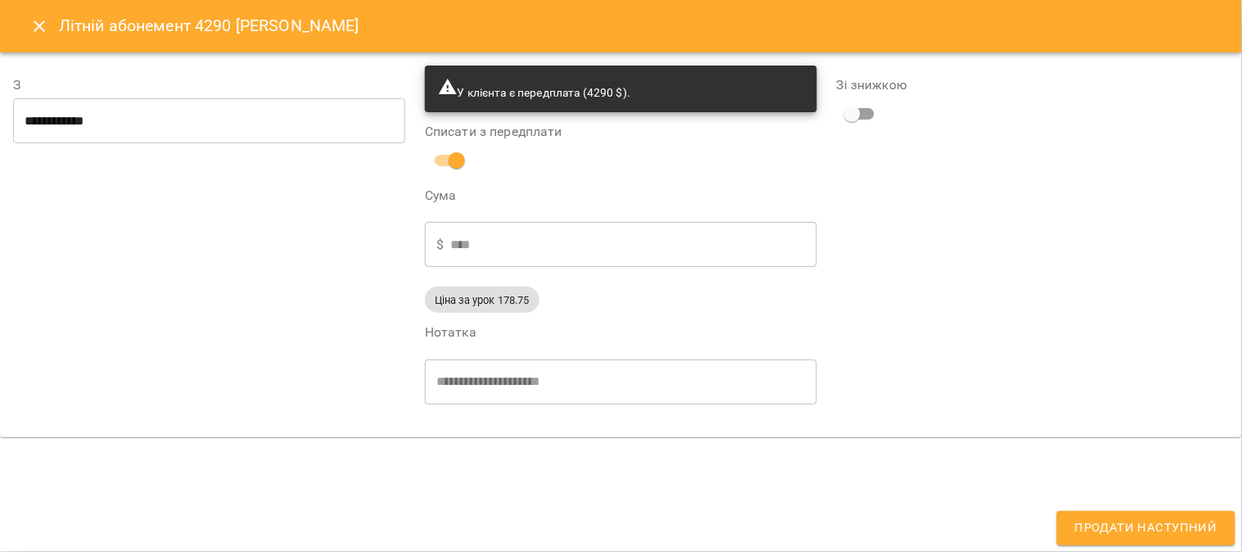
type input "**********"
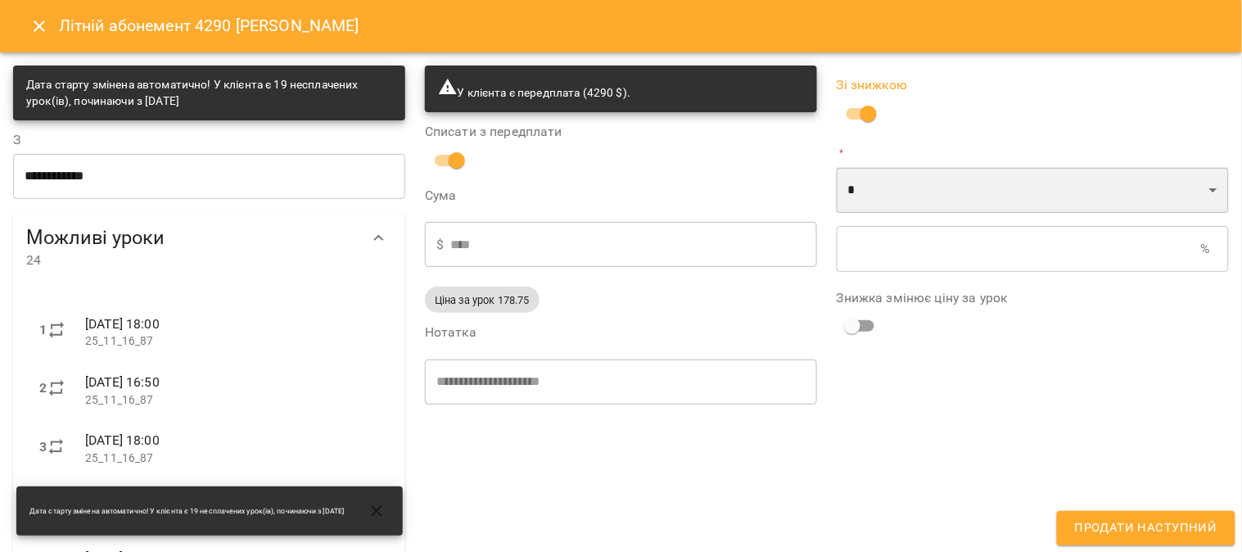
drag, startPoint x: 863, startPoint y: 170, endPoint x: 863, endPoint y: 205, distance: 35.2
click at [863, 170] on select "* *" at bounding box center [1033, 190] width 392 height 46
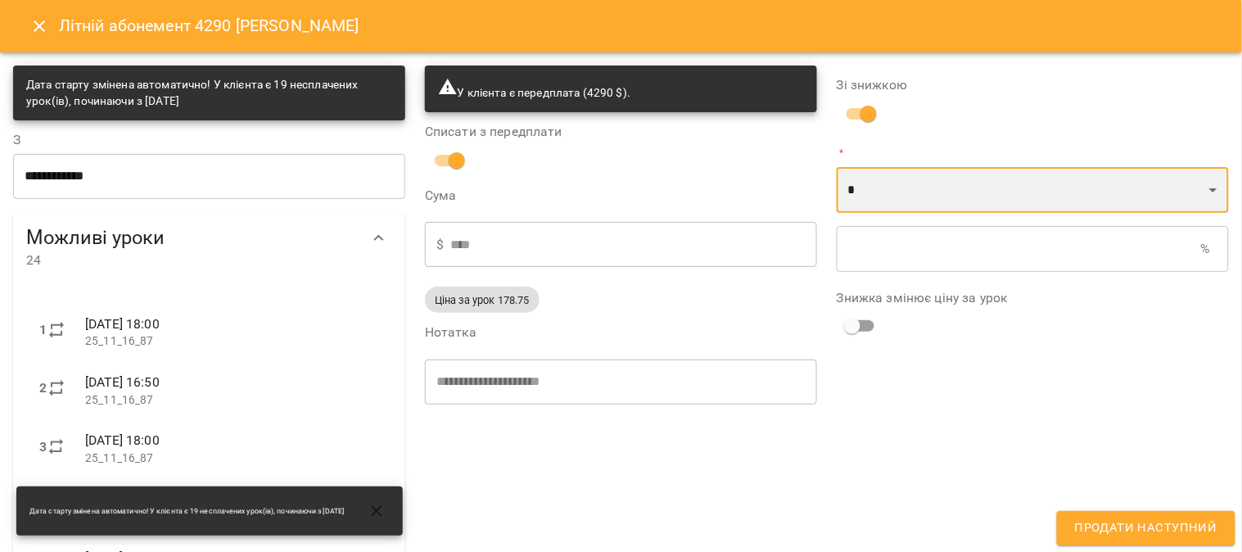
select select "*****"
click at [837, 167] on select "* *" at bounding box center [1033, 190] width 392 height 46
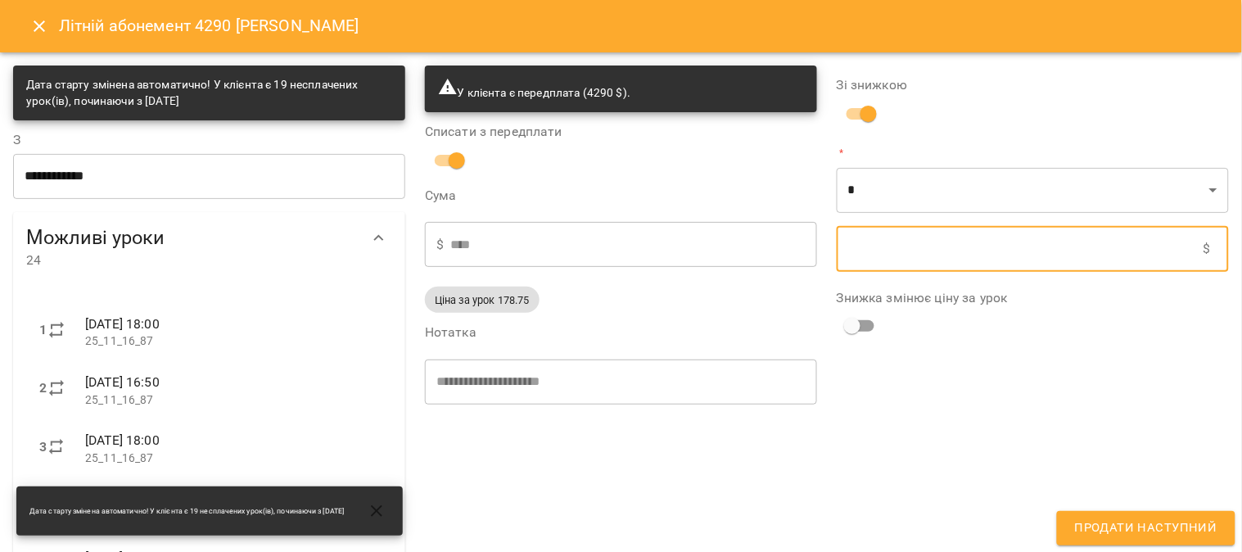
click at [864, 241] on input "text" at bounding box center [1020, 249] width 367 height 46
type input "****"
type input "*"
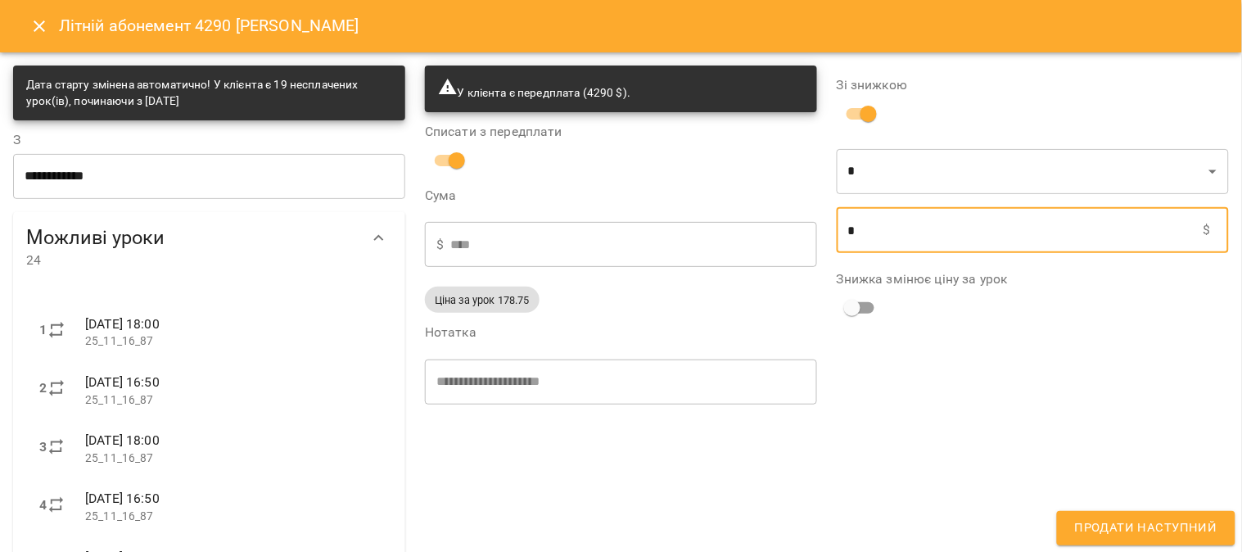
type input "****"
type input "**"
type input "****"
type input "***"
type input "****"
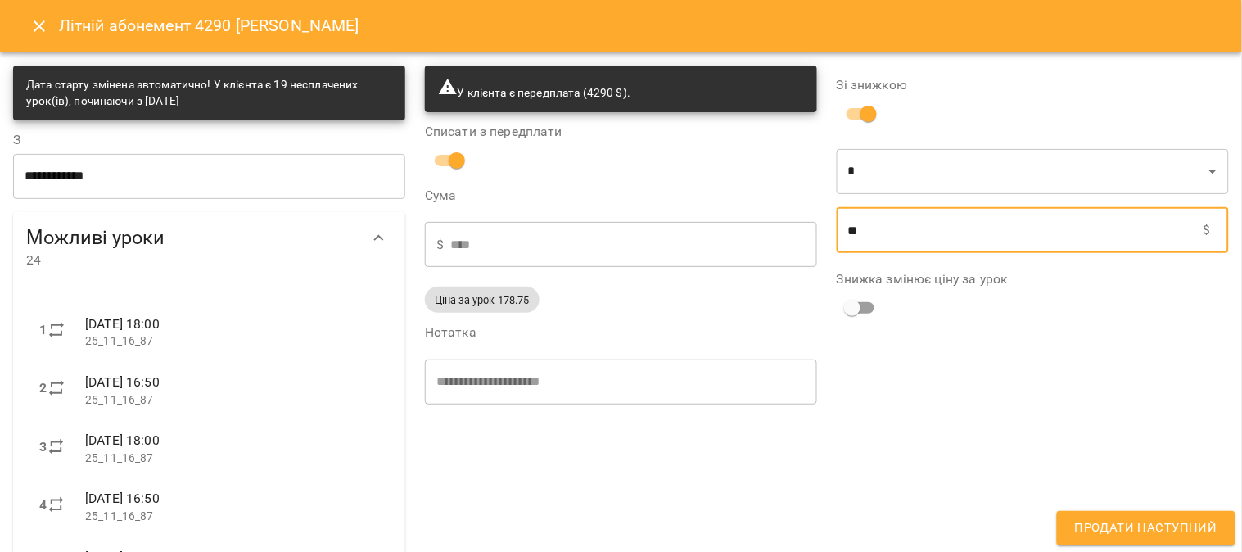
type input "***"
type input "****"
type input "**"
type input "****"
type input "***"
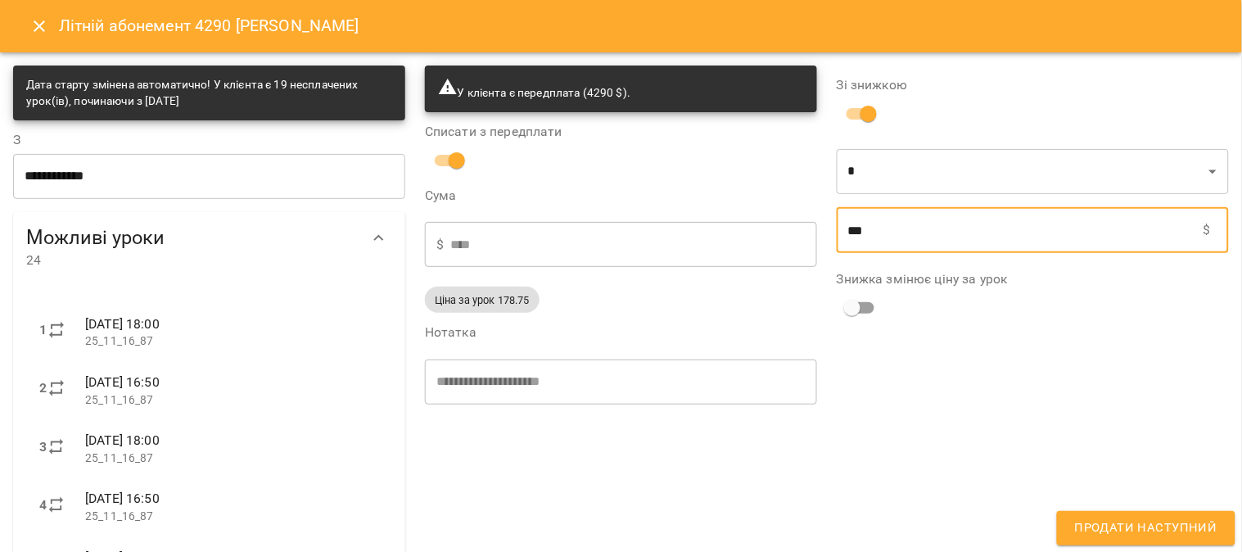
click at [1140, 529] on span "Продати наступний" at bounding box center [1146, 527] width 142 height 21
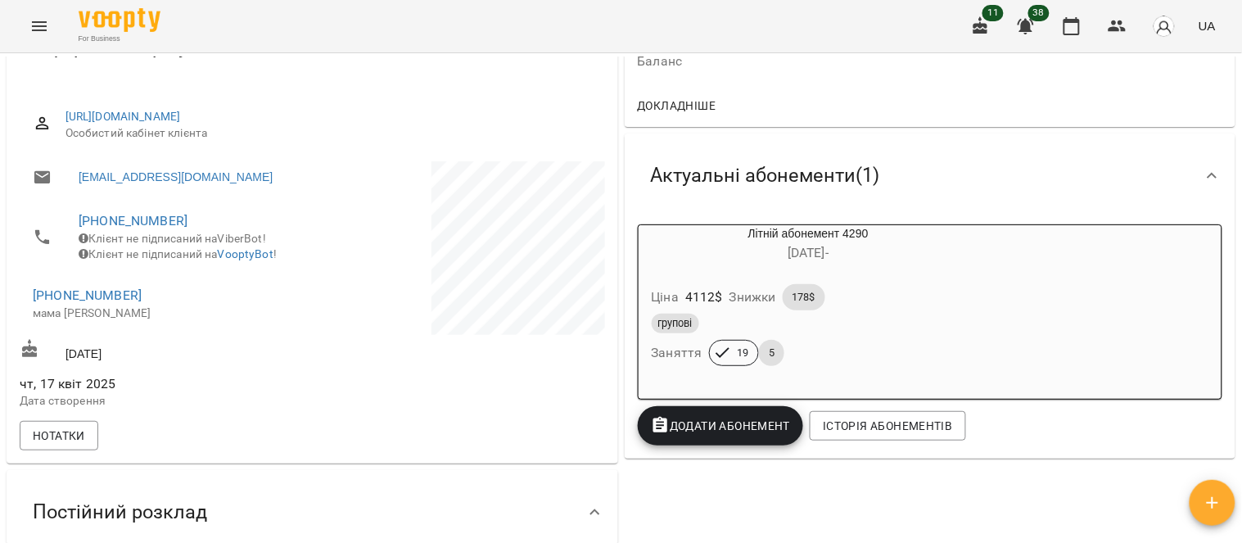
click at [909, 303] on div "Ціна 4112 $ Знижки 178$" at bounding box center [808, 297] width 321 height 33
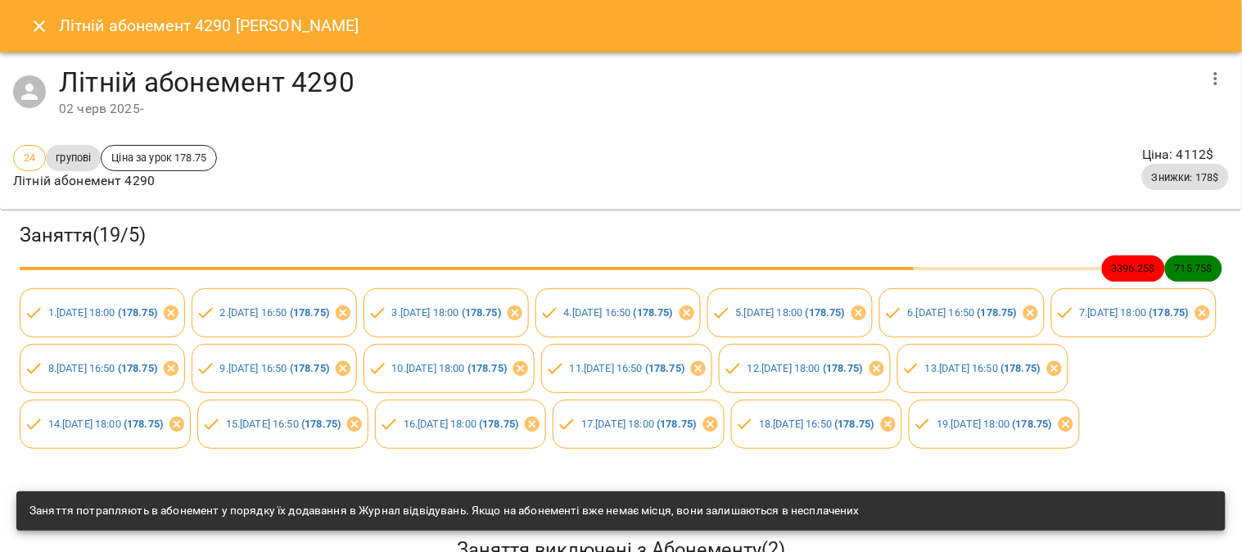
click at [1207, 72] on icon "button" at bounding box center [1216, 79] width 20 height 20
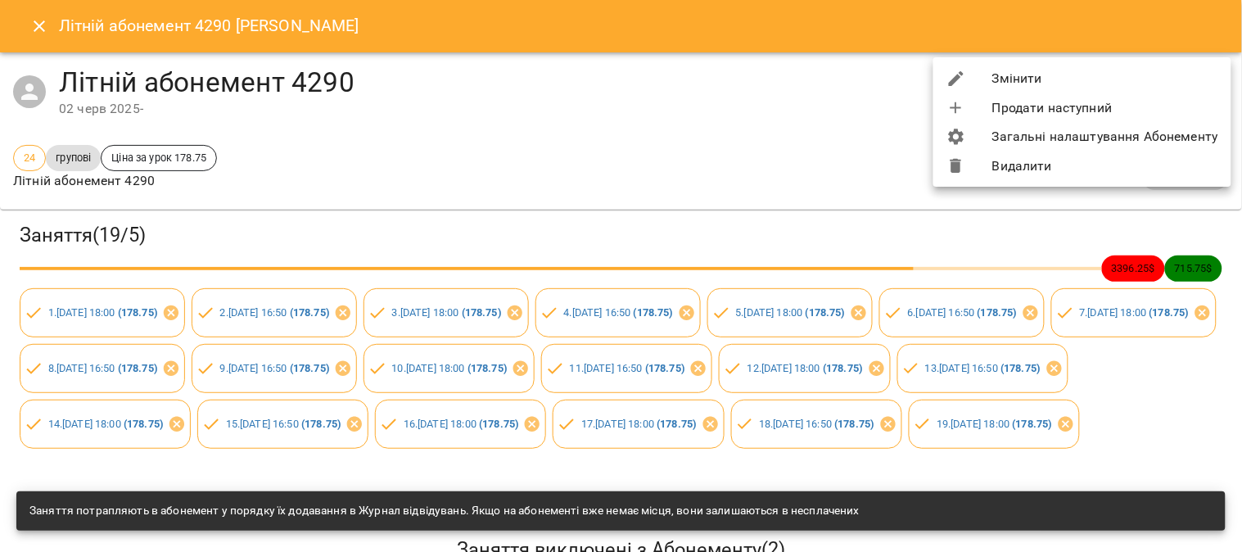
click at [1115, 76] on li "Змінити" at bounding box center [1082, 78] width 298 height 29
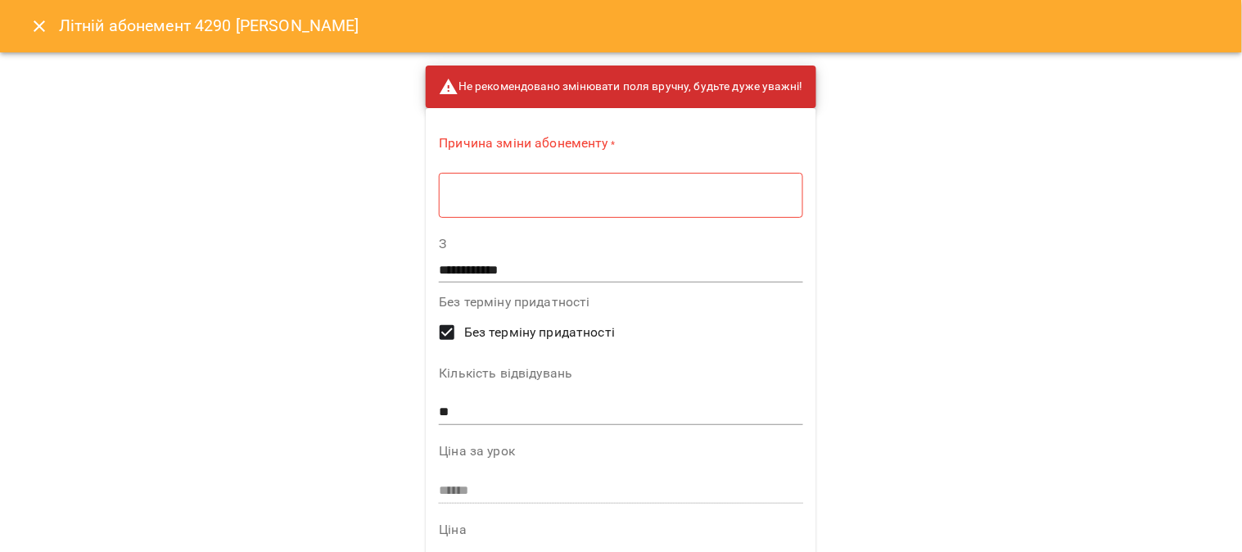
click at [479, 208] on div "* ​" at bounding box center [620, 195] width 363 height 46
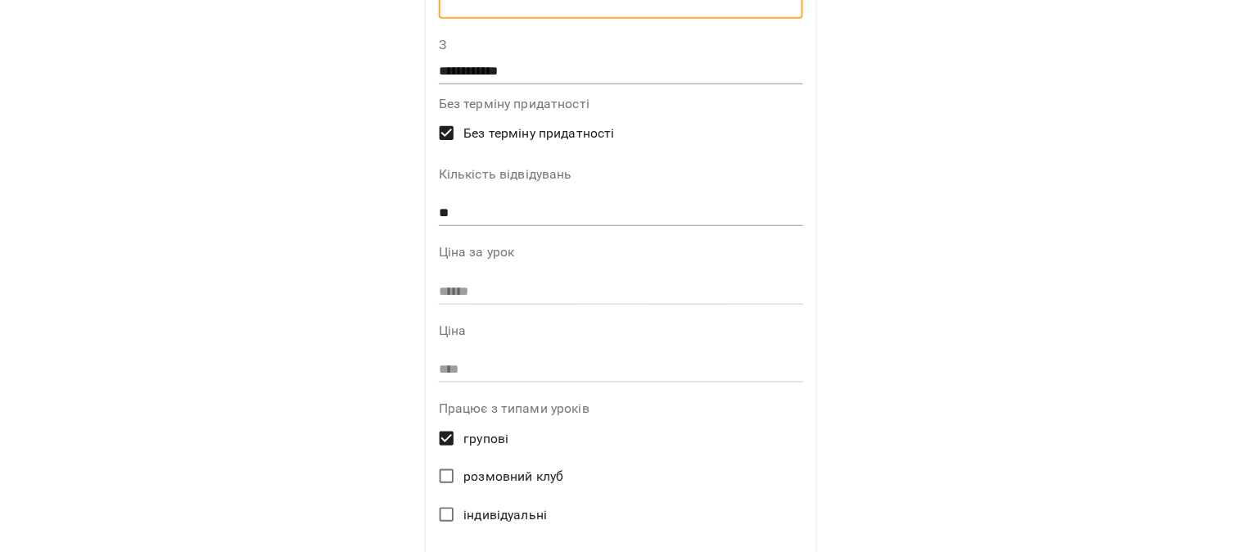
scroll to position [182, 0]
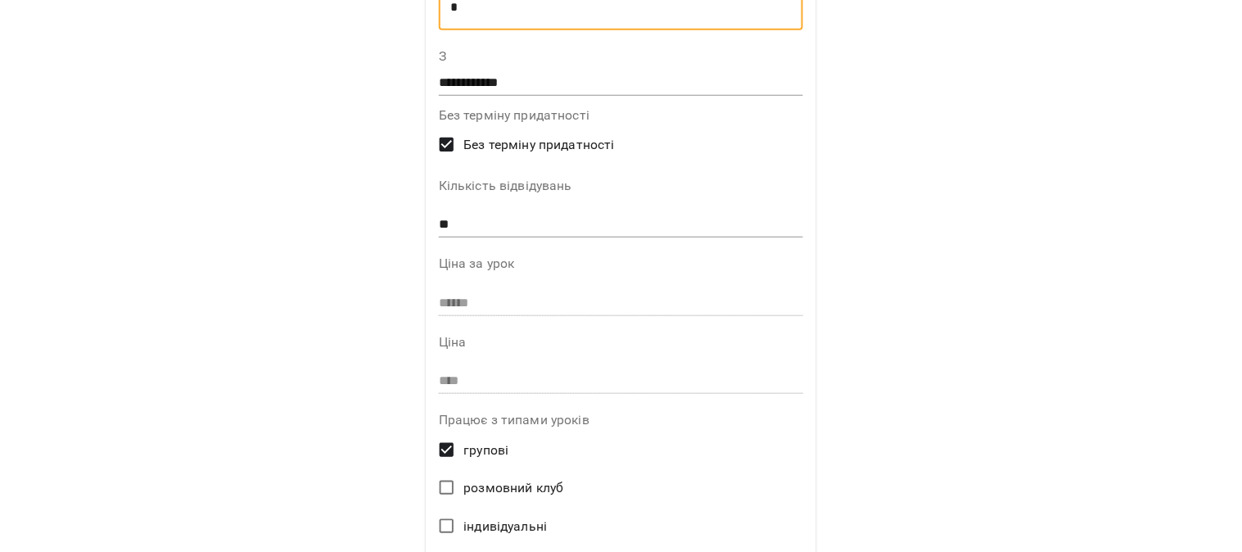
type textarea "*"
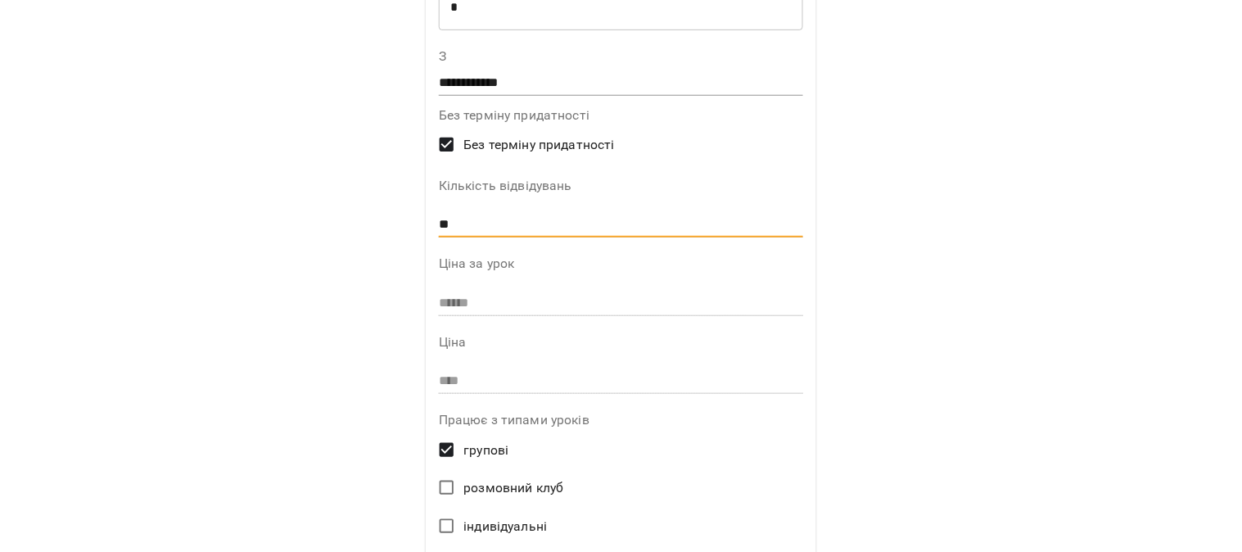
click at [440, 219] on input "**" at bounding box center [621, 225] width 364 height 26
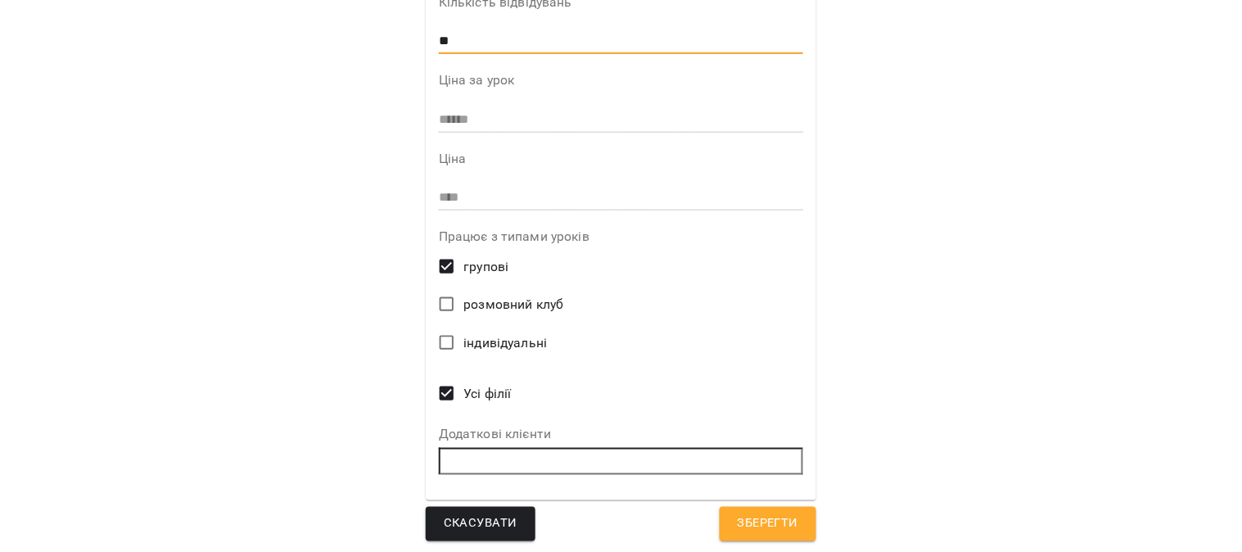
scroll to position [366, 0]
type input "**"
click at [753, 526] on span "Зберегти" at bounding box center [768, 522] width 61 height 21
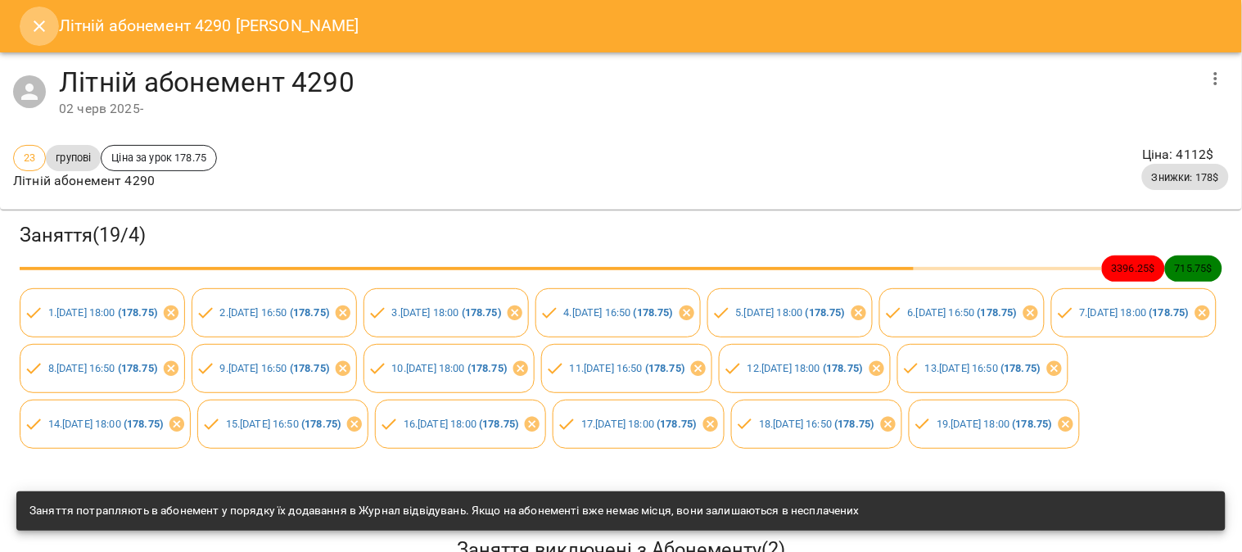
click at [34, 21] on icon "Close" at bounding box center [39, 25] width 11 height 11
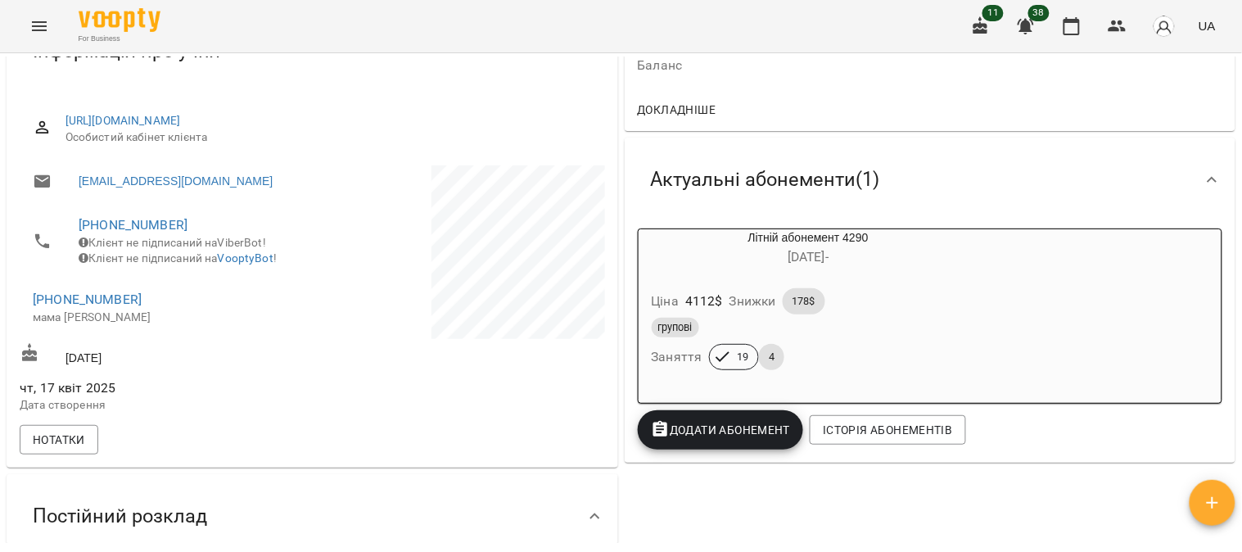
scroll to position [273, 0]
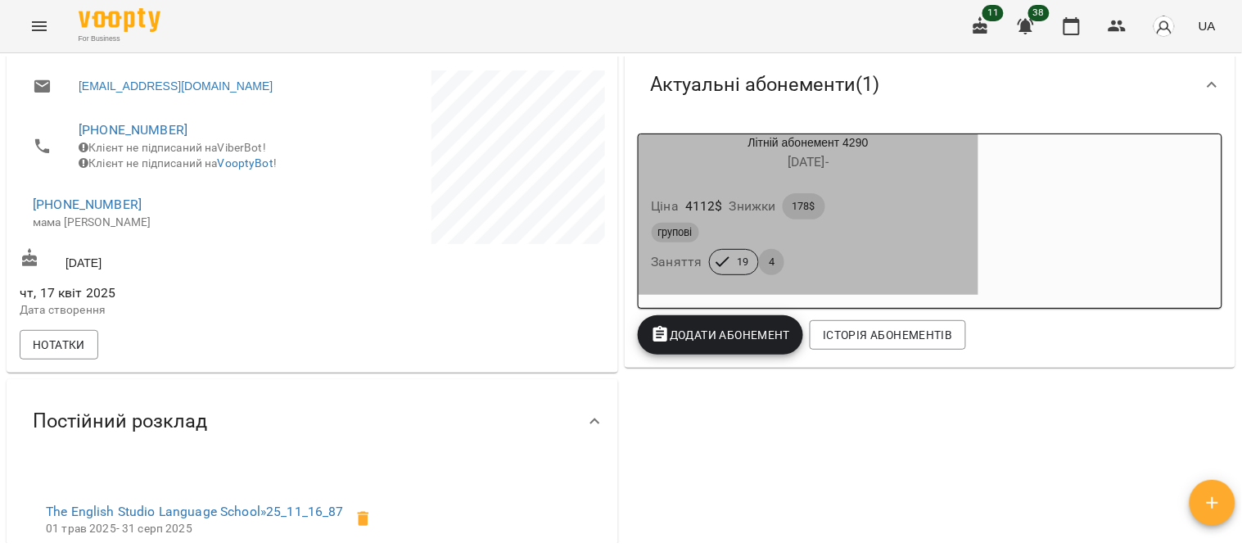
click at [898, 236] on div "групові" at bounding box center [809, 233] width 314 height 20
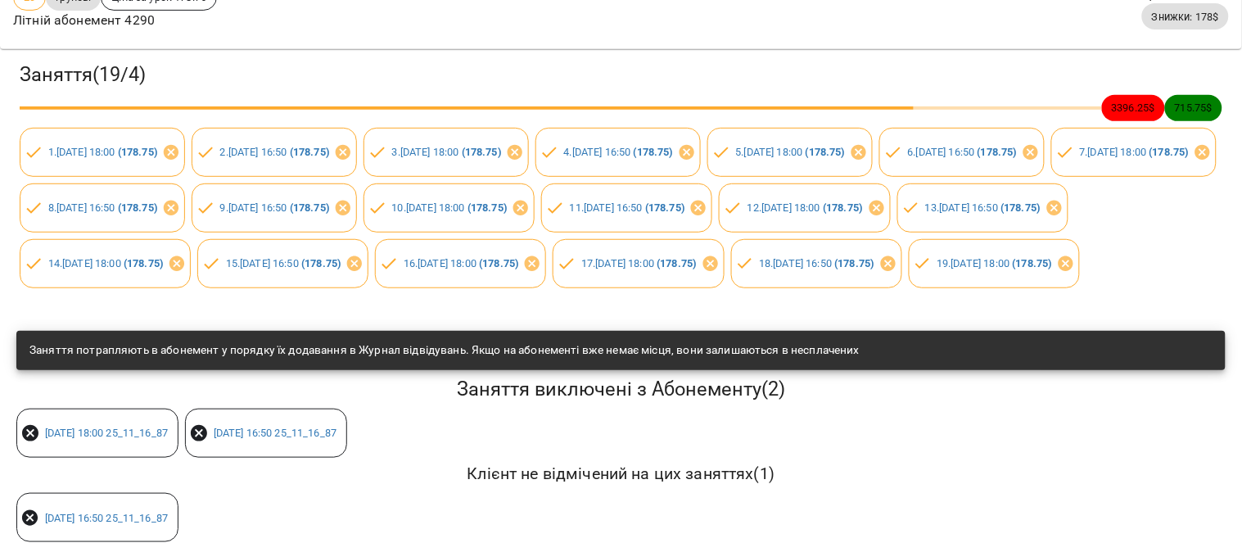
scroll to position [0, 0]
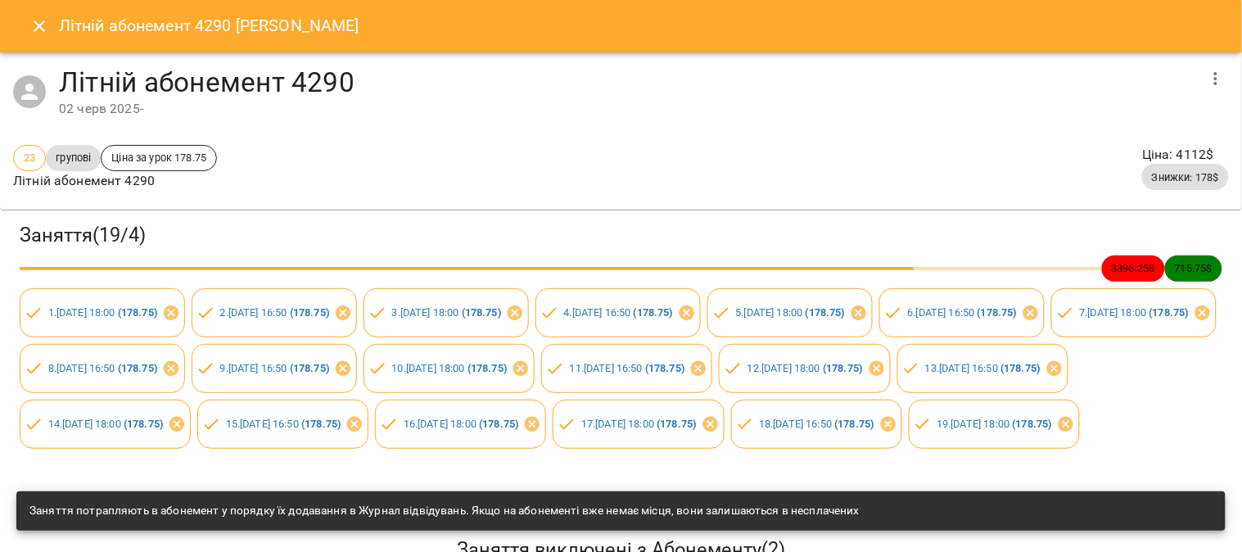
click at [42, 26] on icon "Close" at bounding box center [39, 26] width 20 height 20
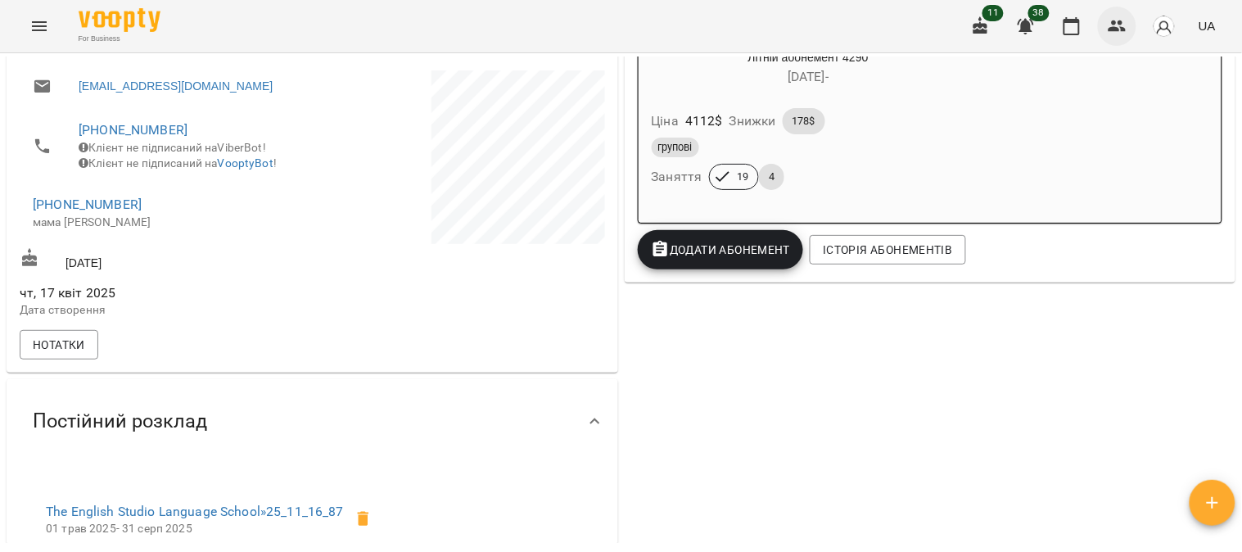
click at [1110, 27] on icon "button" at bounding box center [1118, 26] width 20 height 20
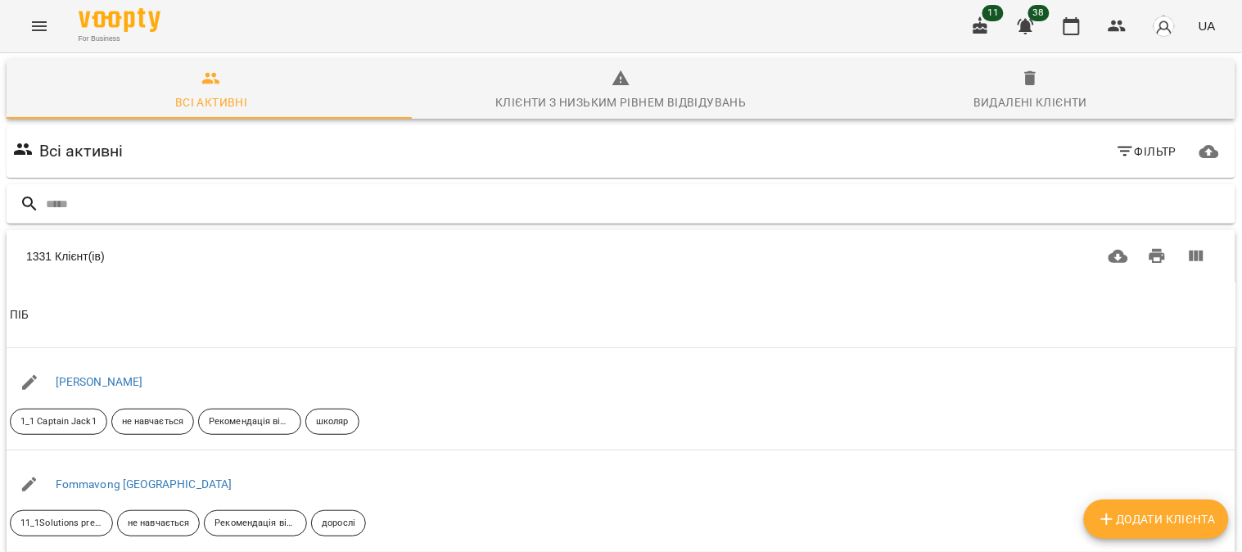
click at [61, 213] on input "text" at bounding box center [637, 204] width 1183 height 27
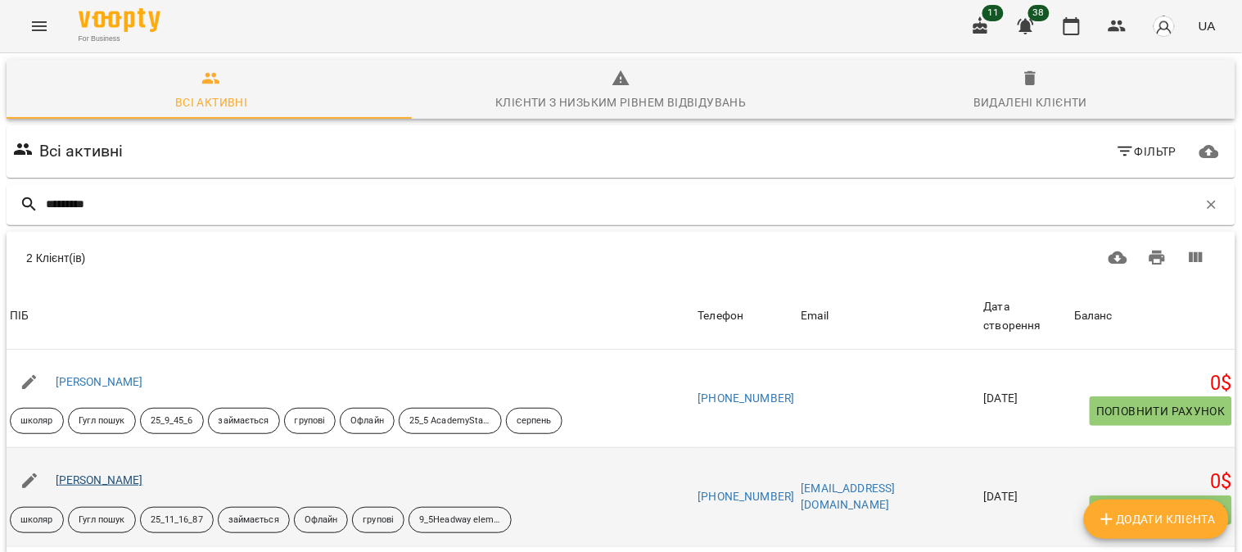
type input "*********"
click at [120, 485] on link "[PERSON_NAME]" at bounding box center [100, 479] width 88 height 13
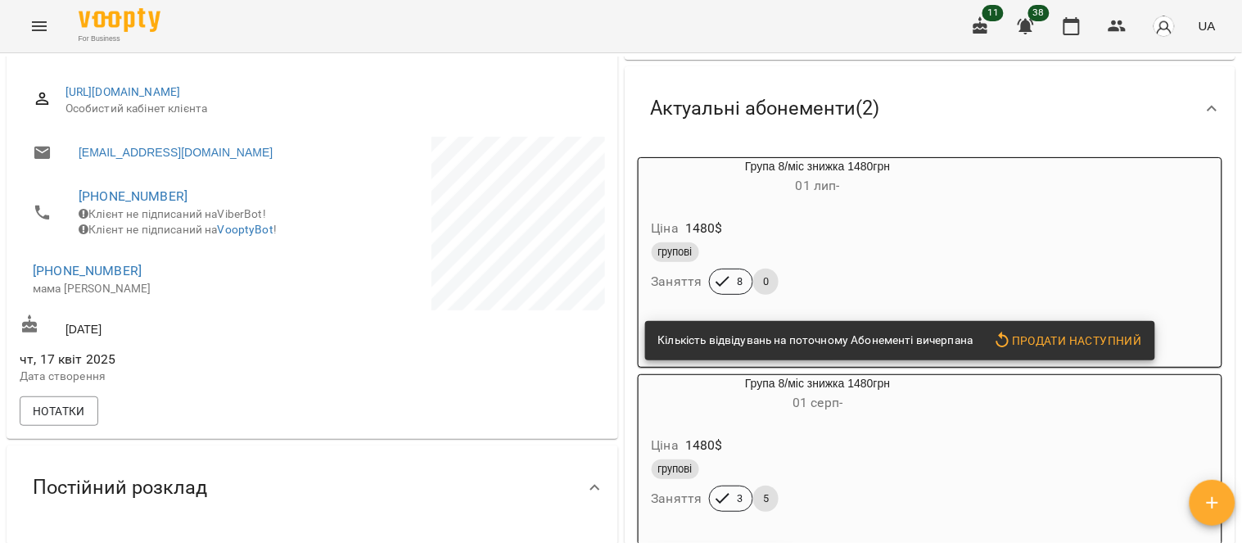
scroll to position [182, 0]
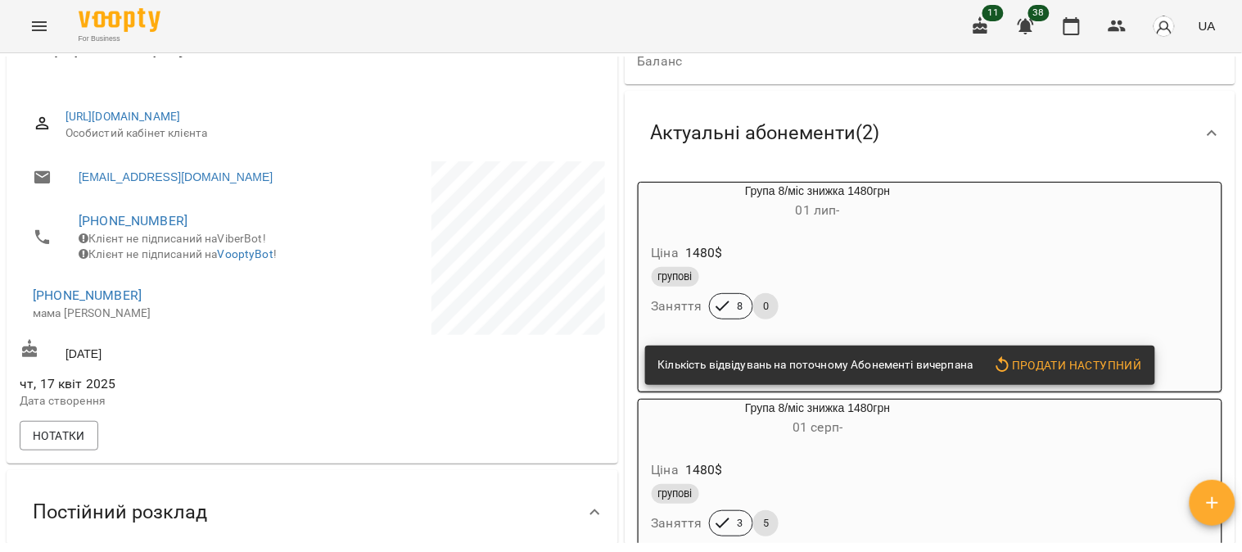
click at [905, 283] on div "групові" at bounding box center [818, 277] width 333 height 20
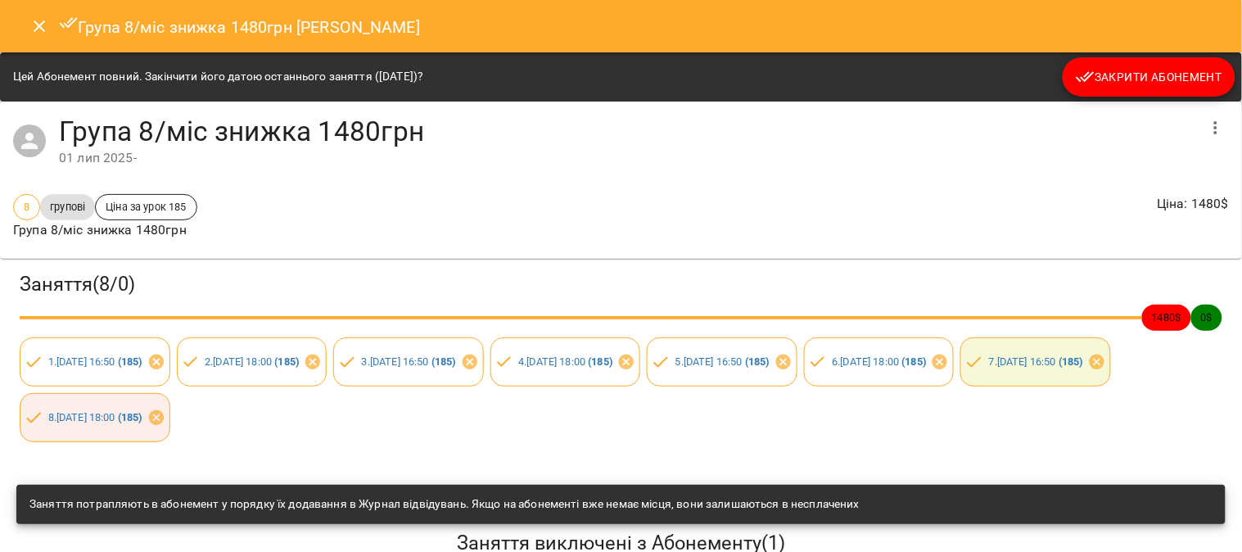
click at [1160, 72] on span "Закрити Абонемент" at bounding box center [1149, 77] width 147 height 20
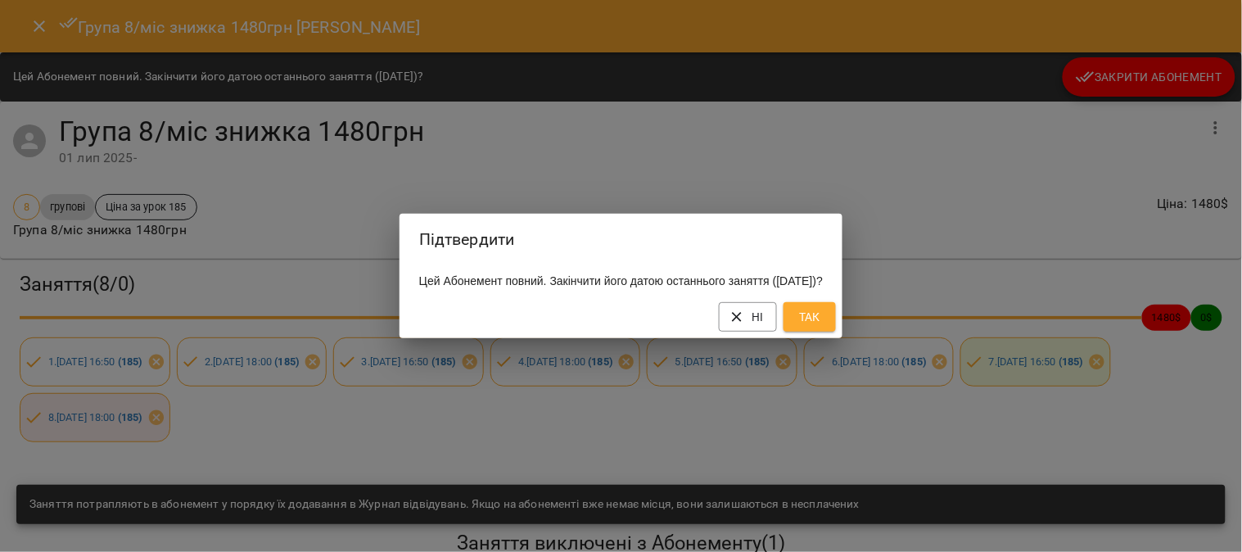
click at [823, 325] on span "Так" at bounding box center [810, 317] width 26 height 20
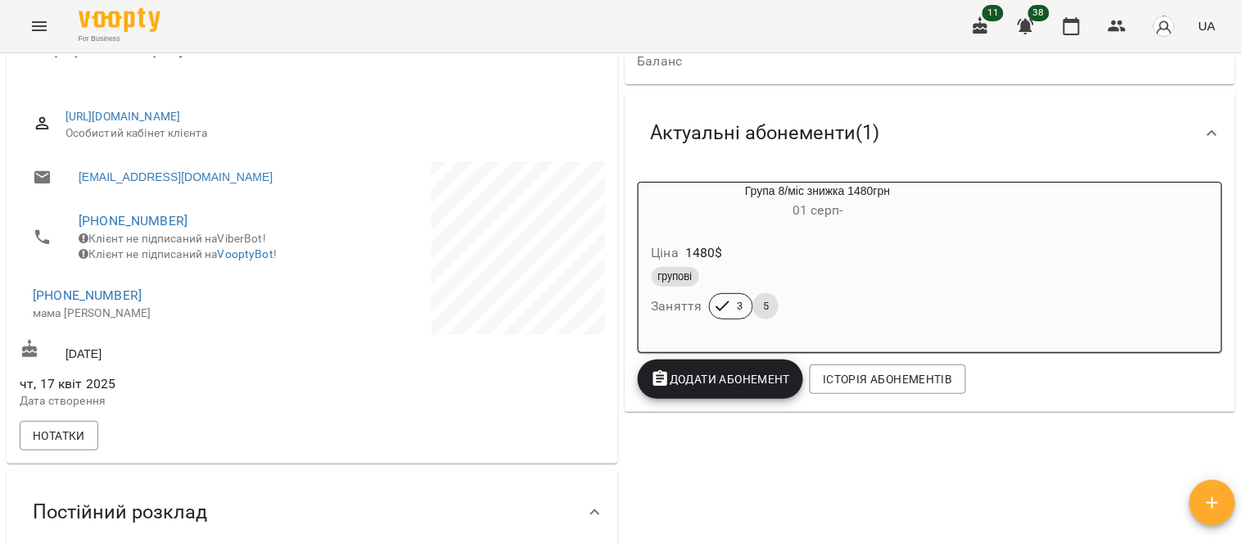
click at [887, 259] on div "Ціна 1480 $" at bounding box center [818, 252] width 340 height 29
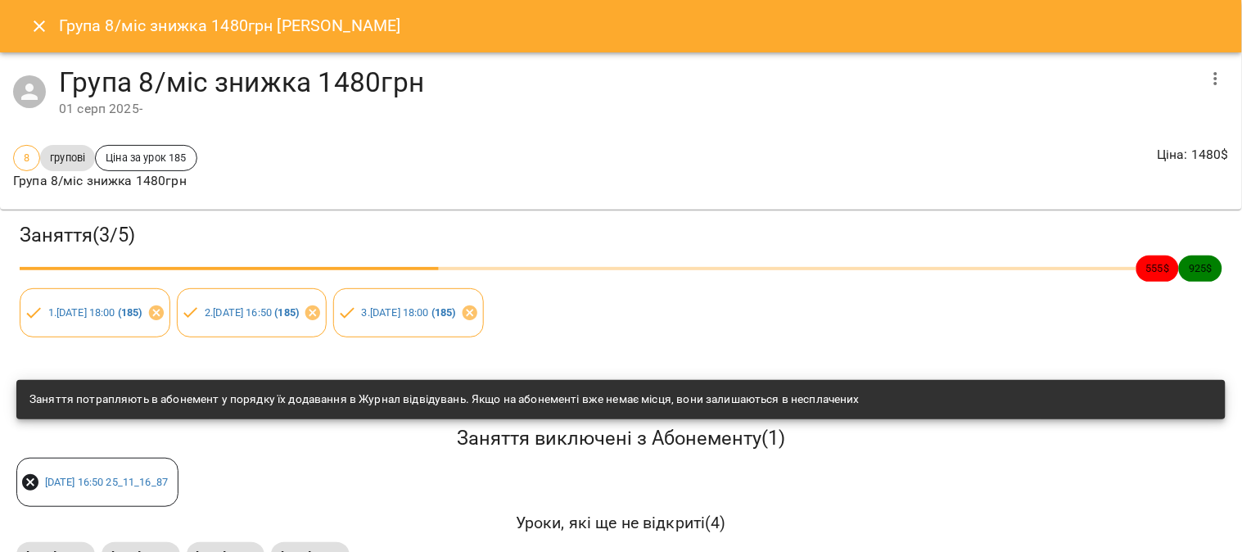
click at [1206, 78] on icon "button" at bounding box center [1216, 79] width 20 height 20
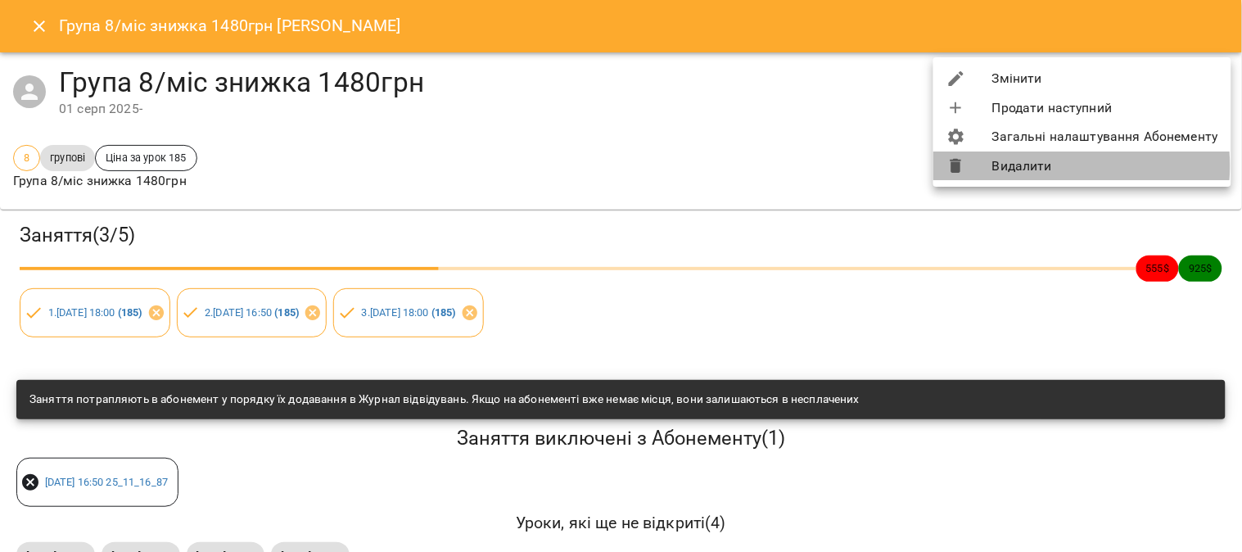
click at [1027, 166] on li "Видалити" at bounding box center [1082, 165] width 298 height 29
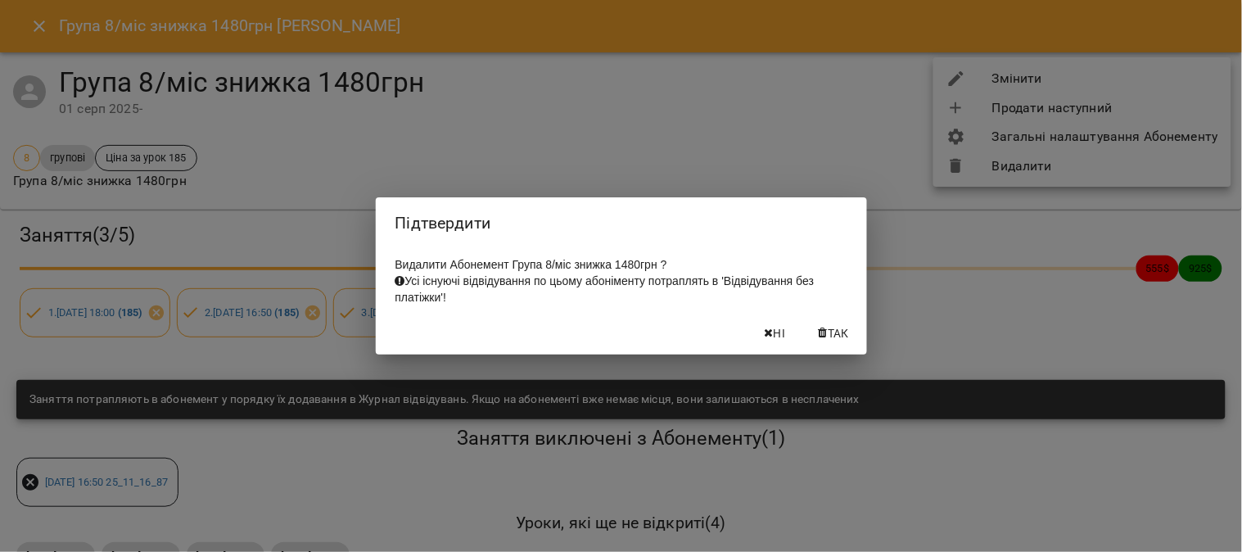
click at [832, 343] on span "Так" at bounding box center [838, 333] width 21 height 20
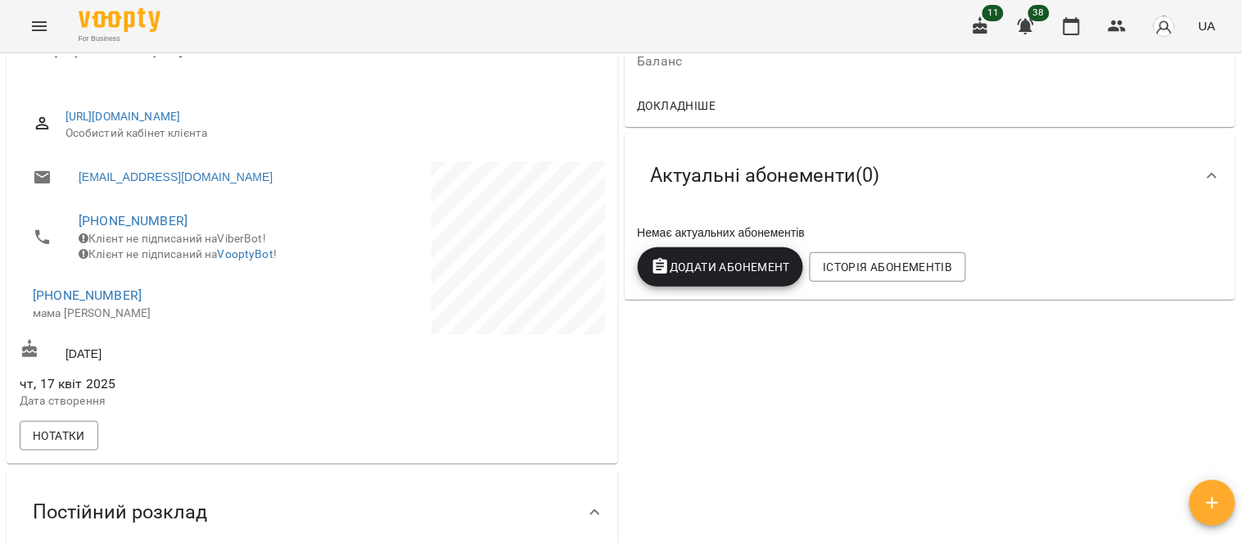
click at [724, 273] on span "Додати Абонемент" at bounding box center [721, 267] width 140 height 20
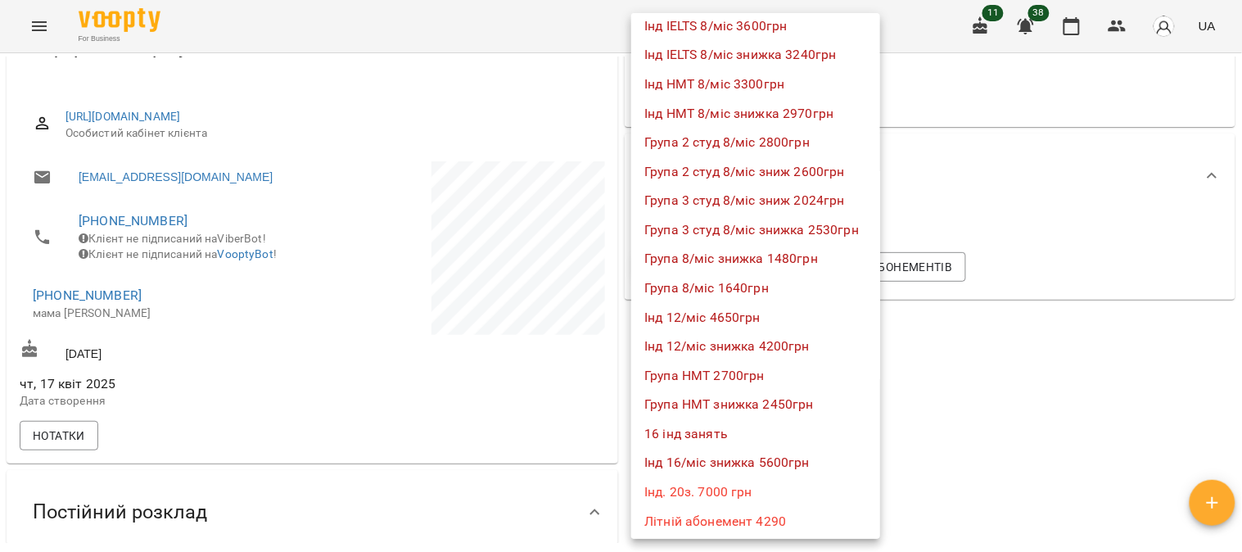
scroll to position [1092, 0]
click at [763, 257] on li "Група 8/міс знижка 1480грн" at bounding box center [755, 257] width 249 height 29
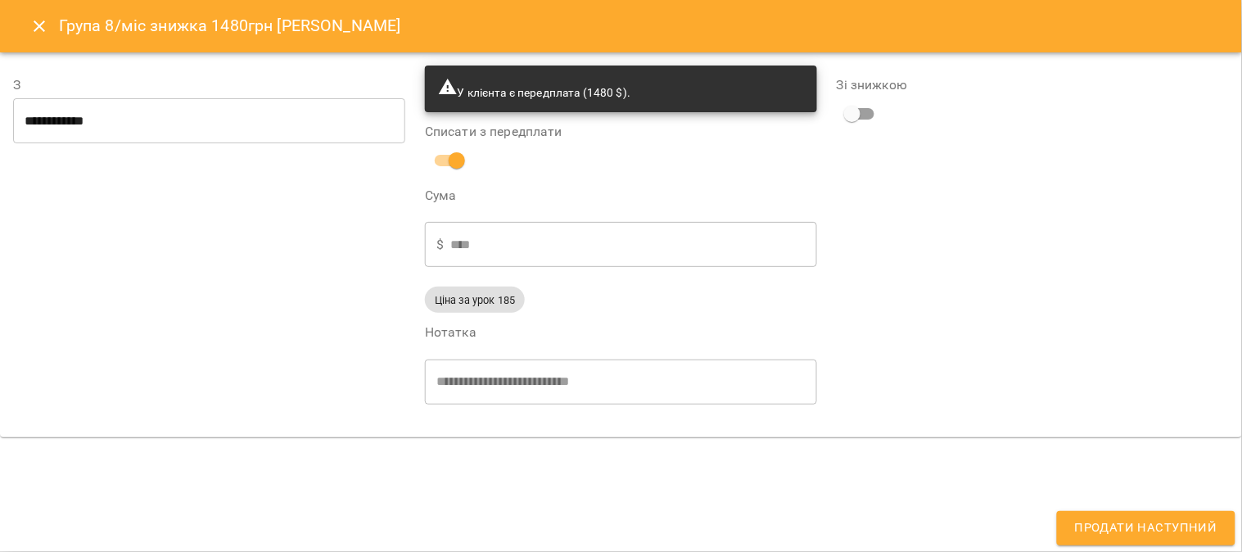
type input "**********"
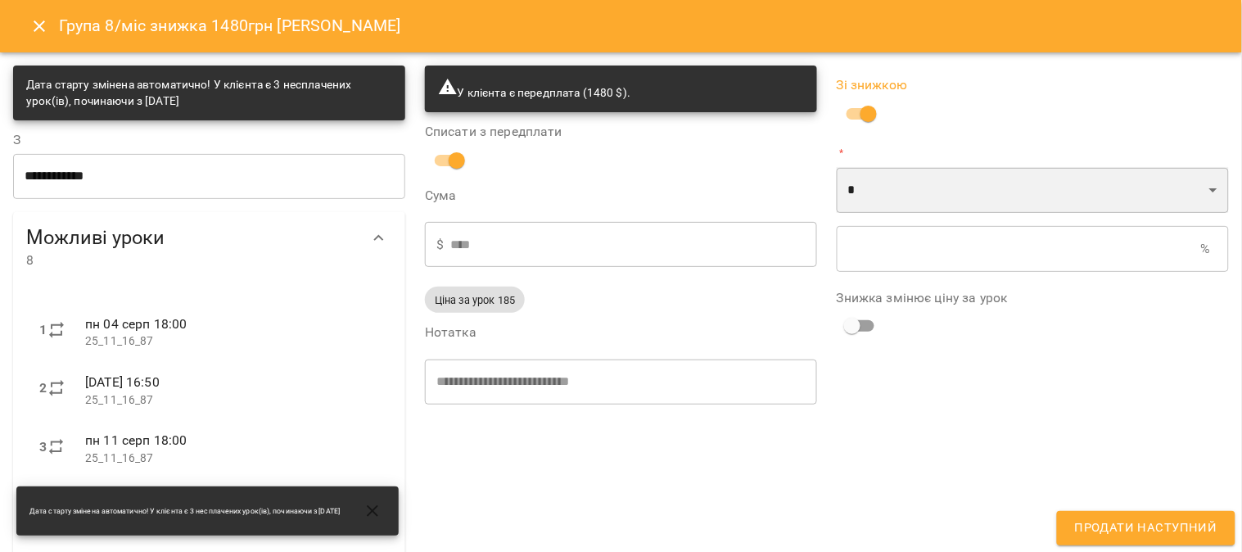
click at [863, 186] on select "* *" at bounding box center [1033, 190] width 392 height 46
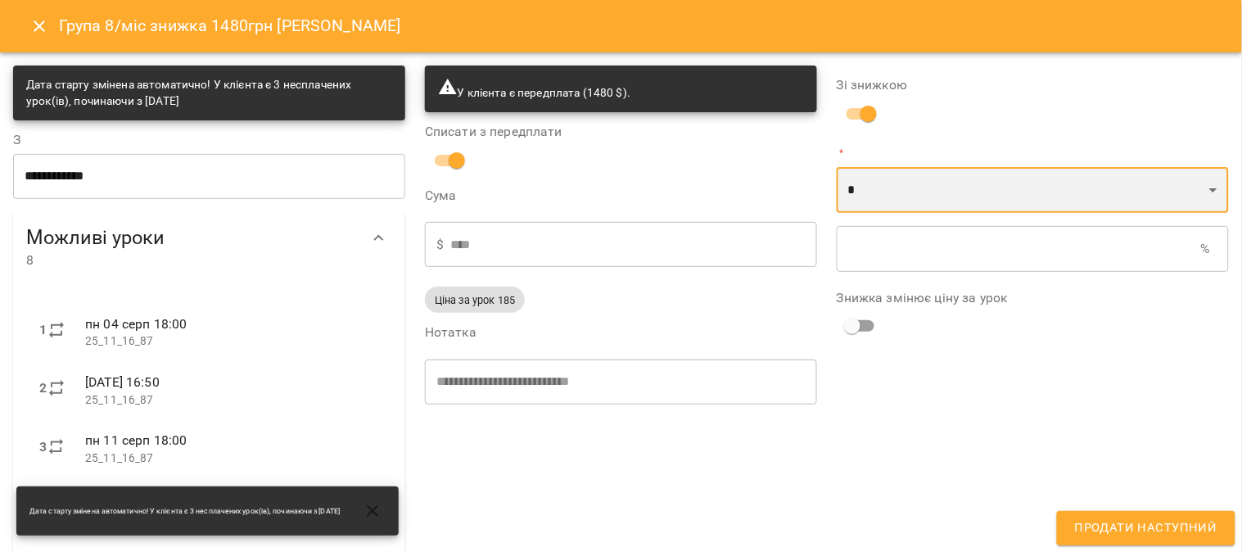
click at [837, 167] on select "* *" at bounding box center [1033, 190] width 392 height 46
click at [837, 191] on select "* *" at bounding box center [1033, 190] width 392 height 46
select select "*****"
click at [837, 167] on select "* *" at bounding box center [1033, 190] width 392 height 46
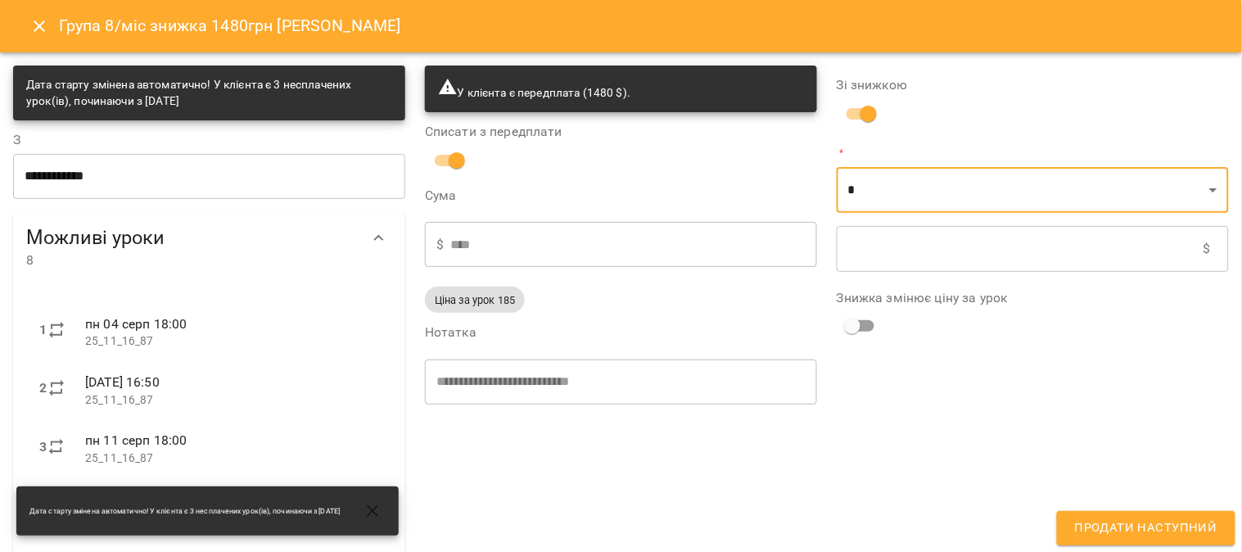
click at [843, 250] on input "text" at bounding box center [1020, 249] width 367 height 46
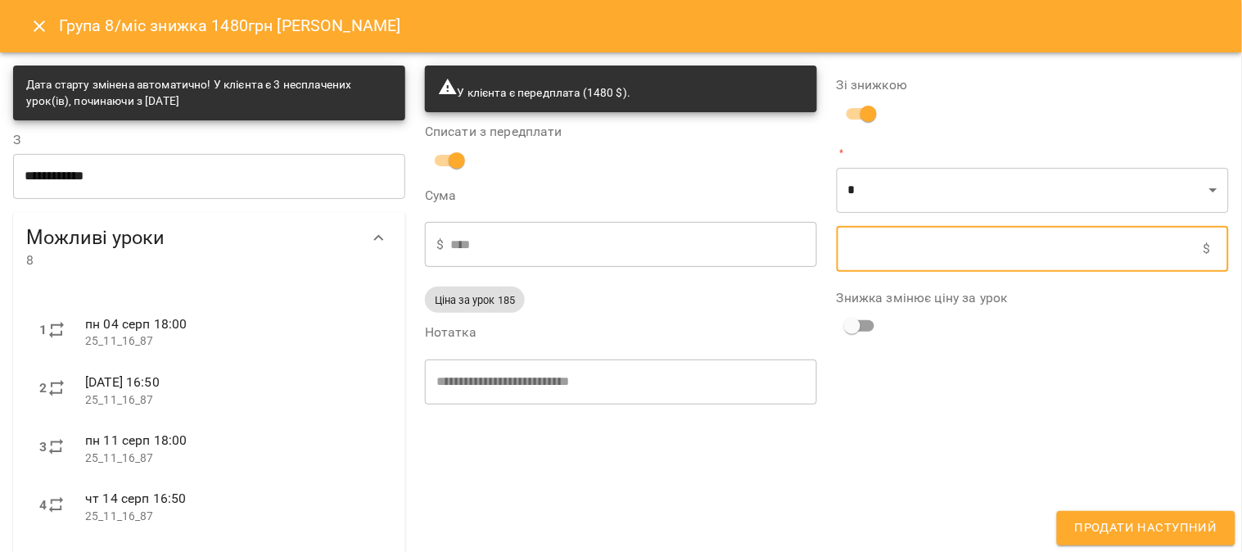
type input "****"
type input "*"
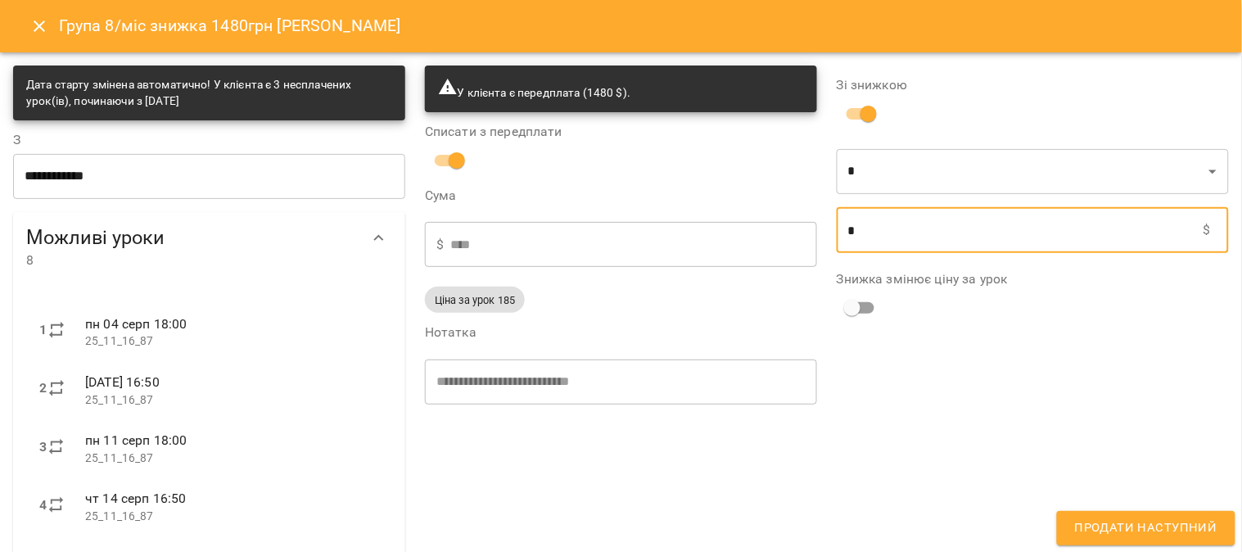
type input "****"
type input "**"
type input "****"
type input "***"
click at [1143, 520] on span "Продати наступний" at bounding box center [1146, 527] width 142 height 21
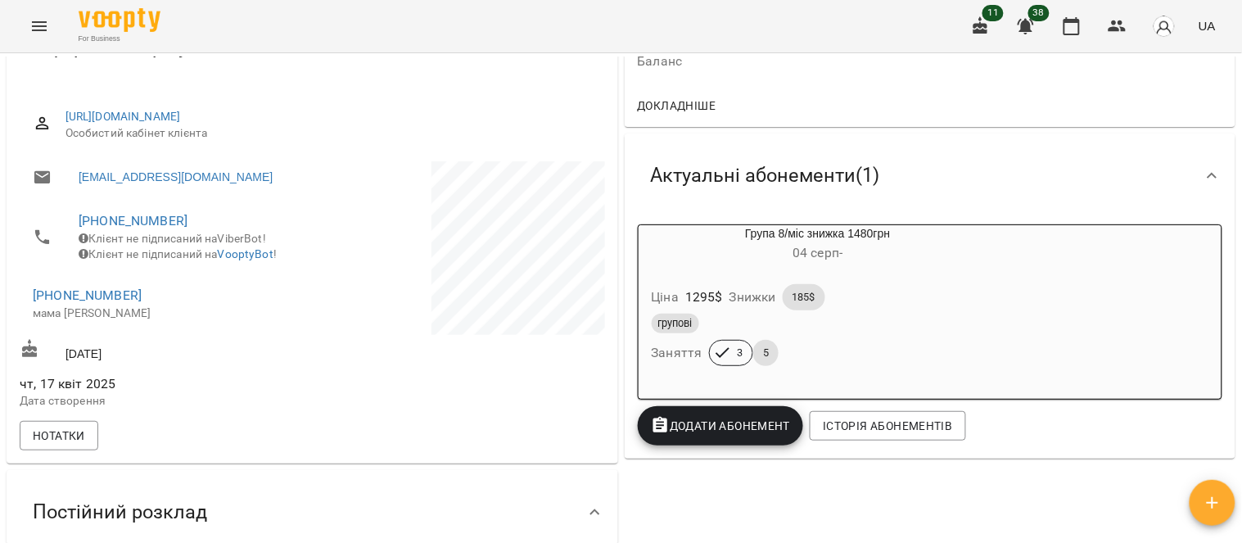
click at [927, 307] on div "Ціна 1295 $ Знижки 185$" at bounding box center [818, 297] width 340 height 33
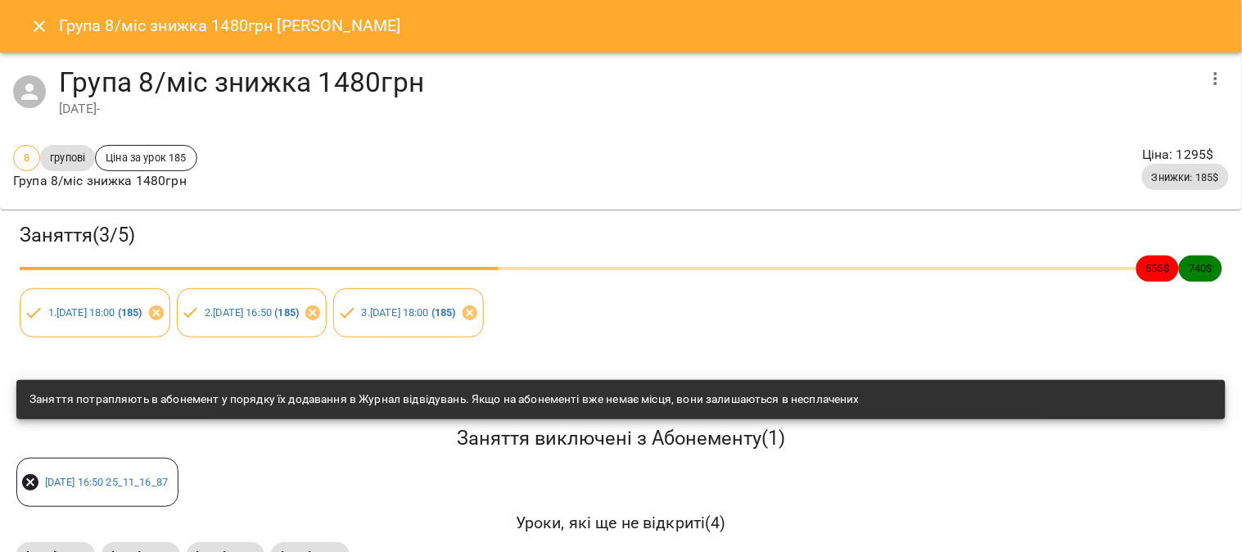
click at [1207, 72] on icon "button" at bounding box center [1216, 79] width 20 height 20
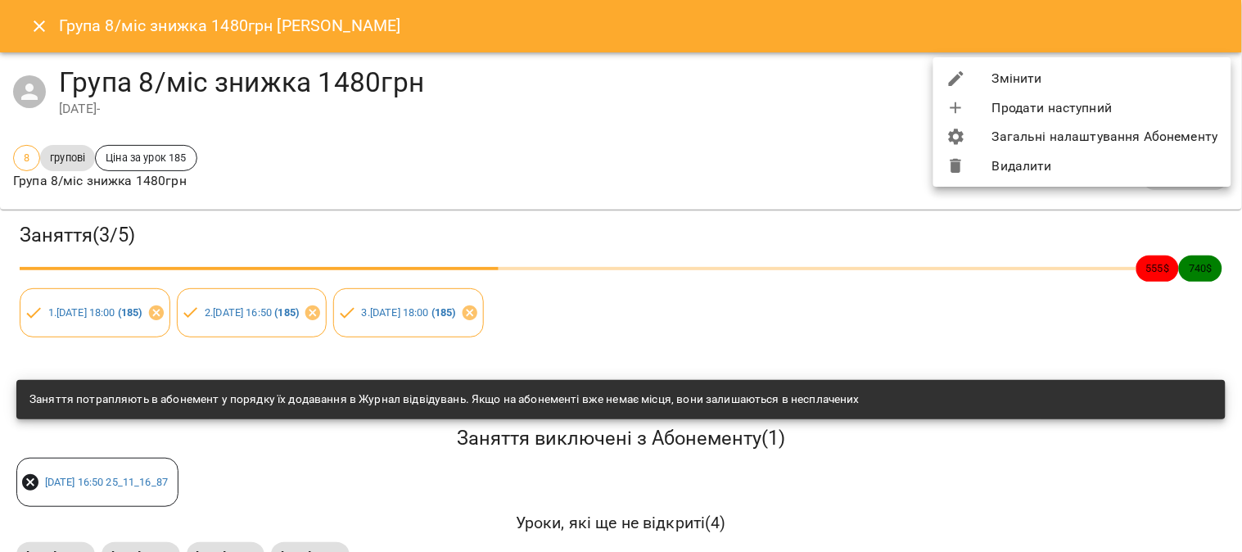
click at [1027, 80] on li "Змінити" at bounding box center [1082, 78] width 298 height 29
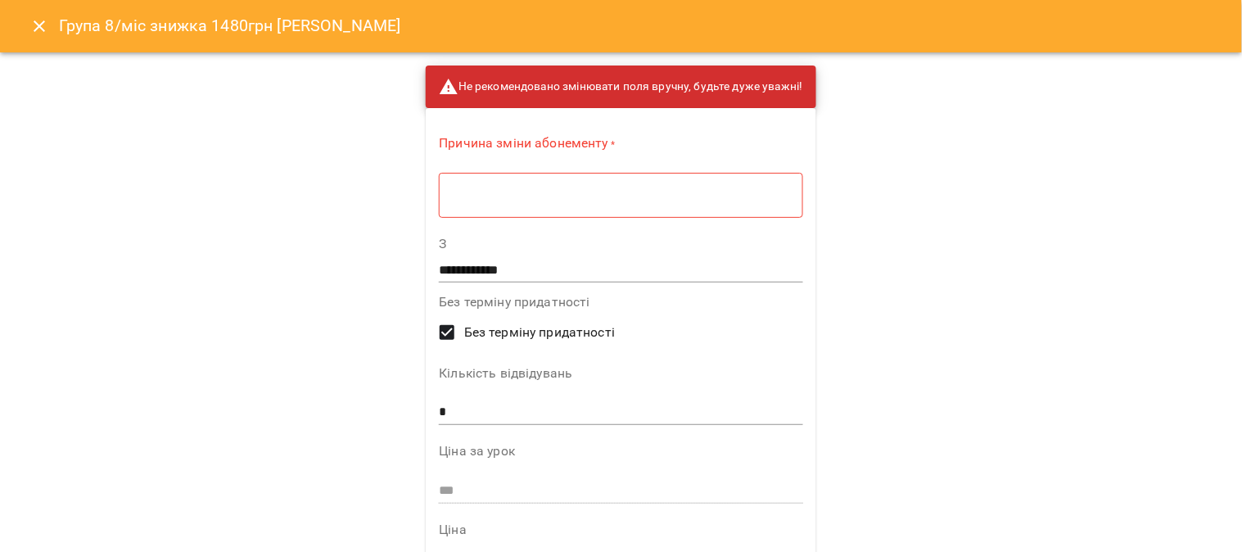
click at [463, 203] on div "* ​" at bounding box center [620, 195] width 363 height 46
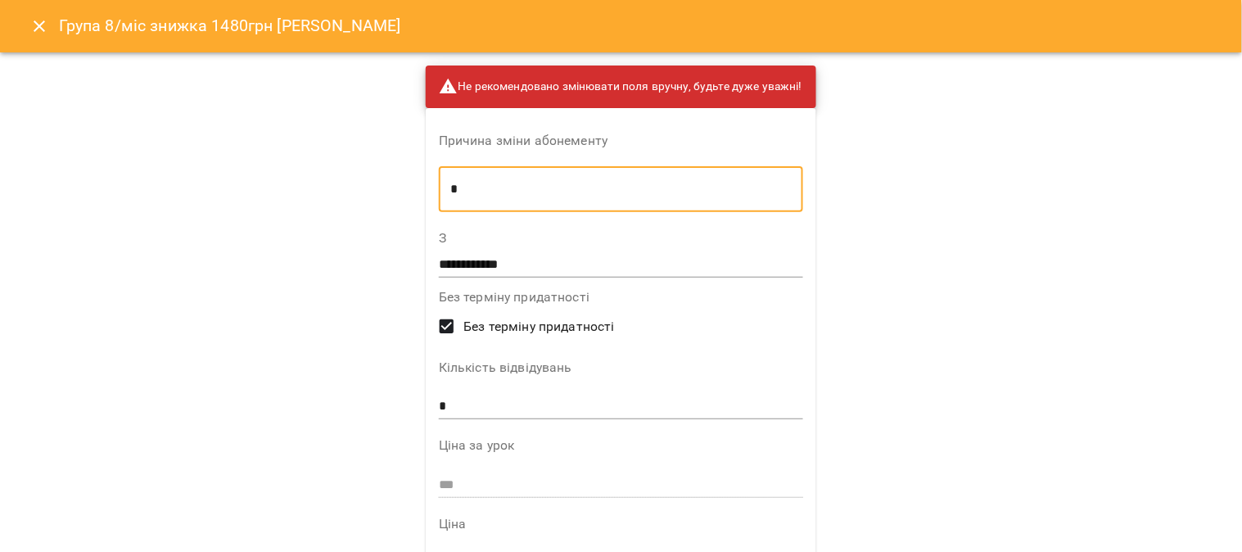
scroll to position [91, 0]
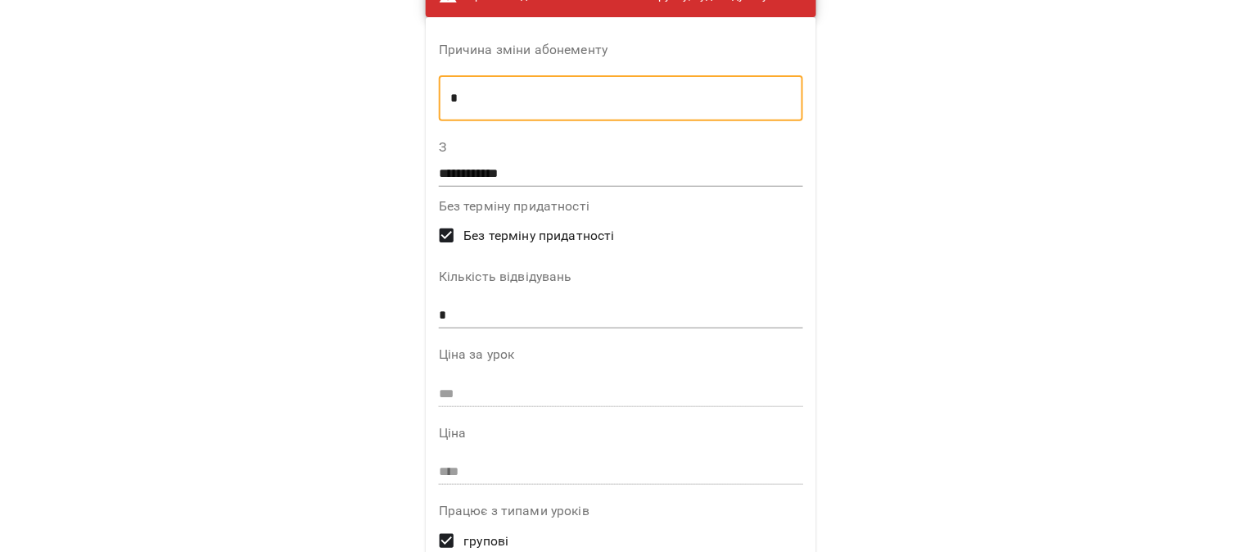
type textarea "*"
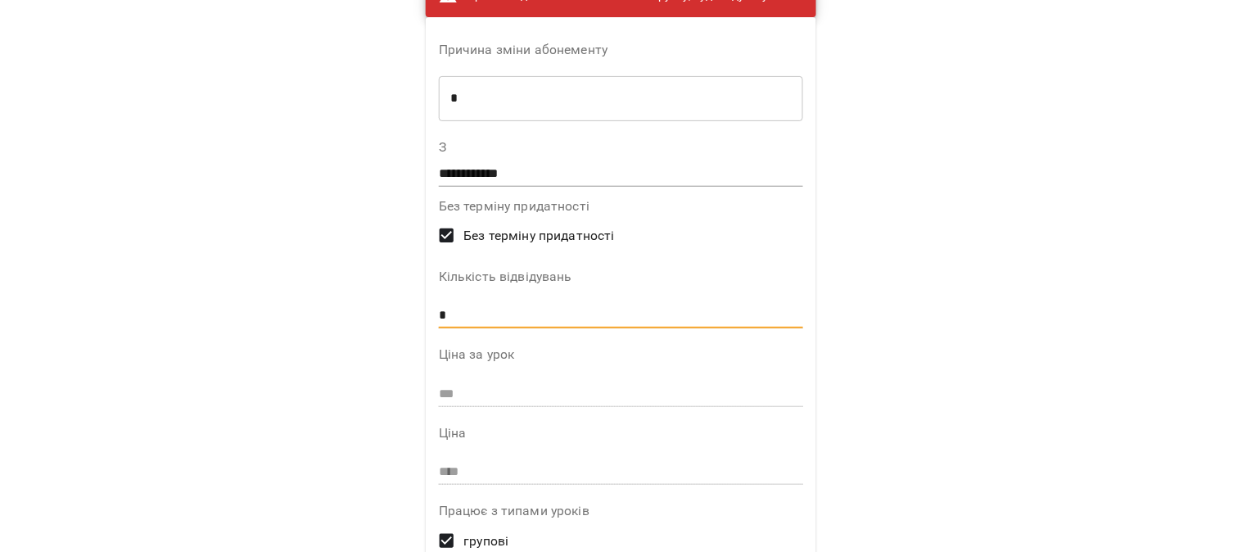
drag, startPoint x: 443, startPoint y: 309, endPoint x: 405, endPoint y: 309, distance: 37.7
click at [413, 309] on p "**********" at bounding box center [621, 395] width 417 height 867
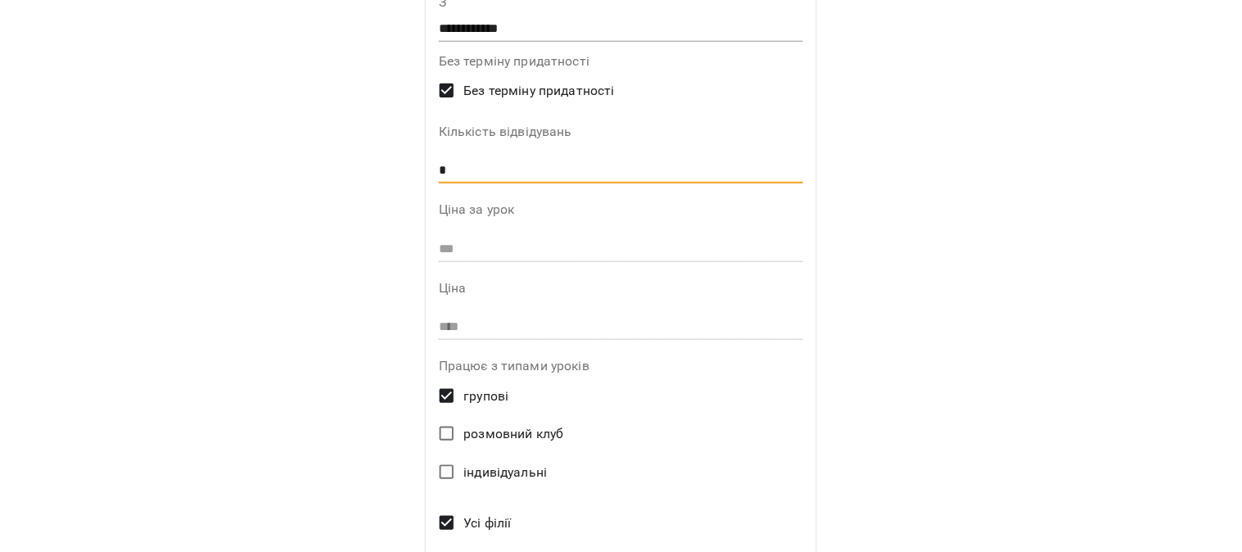
scroll to position [366, 0]
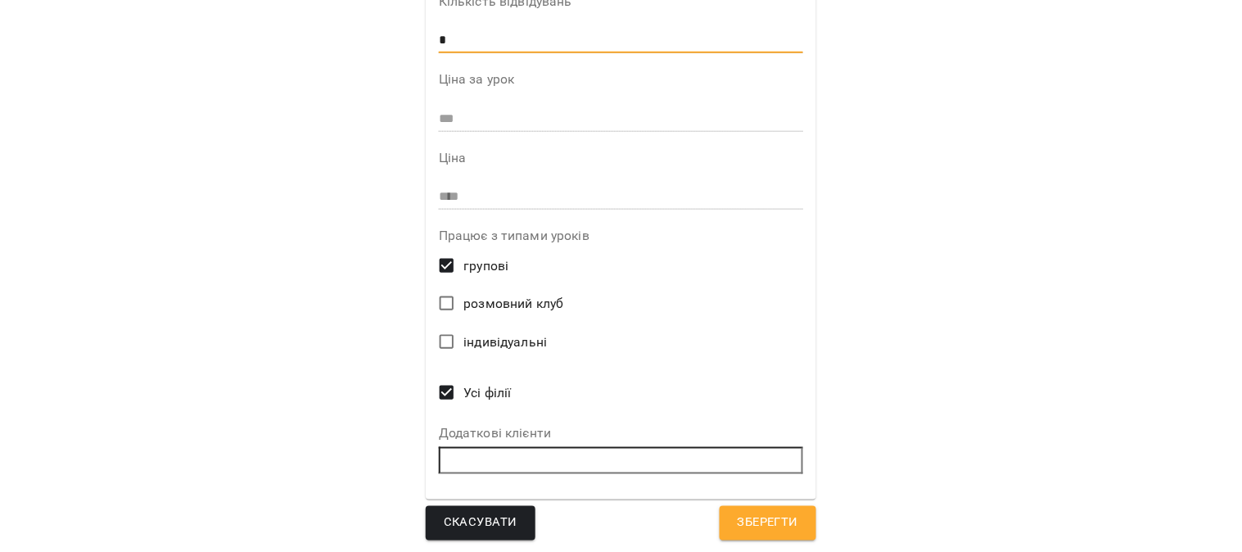
type input "*"
click at [754, 512] on span "Зберегти" at bounding box center [768, 522] width 61 height 21
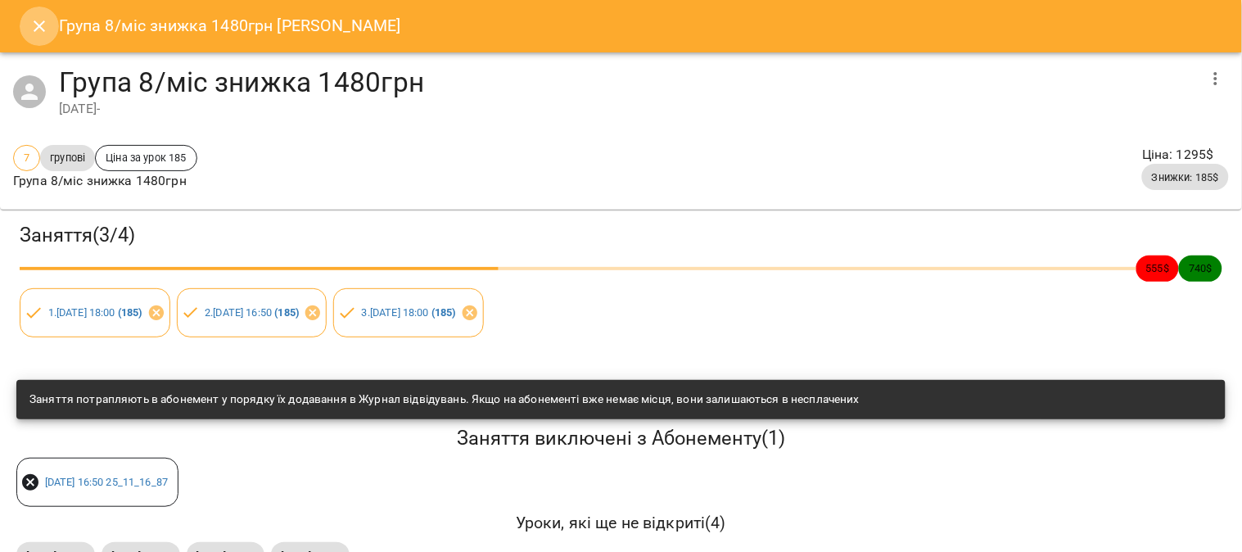
click at [34, 20] on icon "Close" at bounding box center [39, 26] width 20 height 20
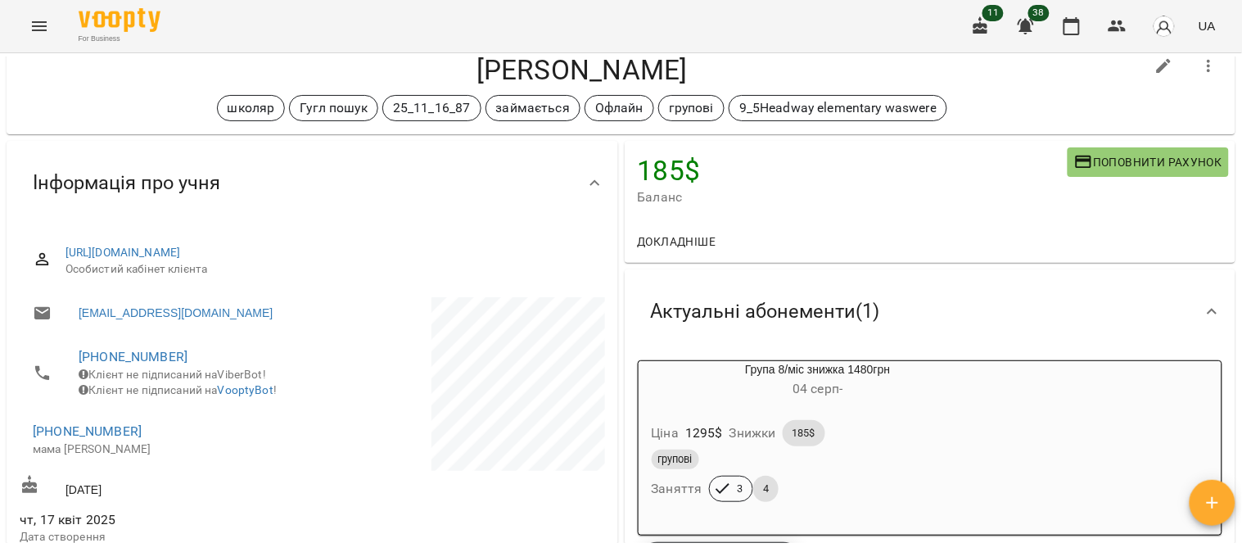
scroll to position [273, 0]
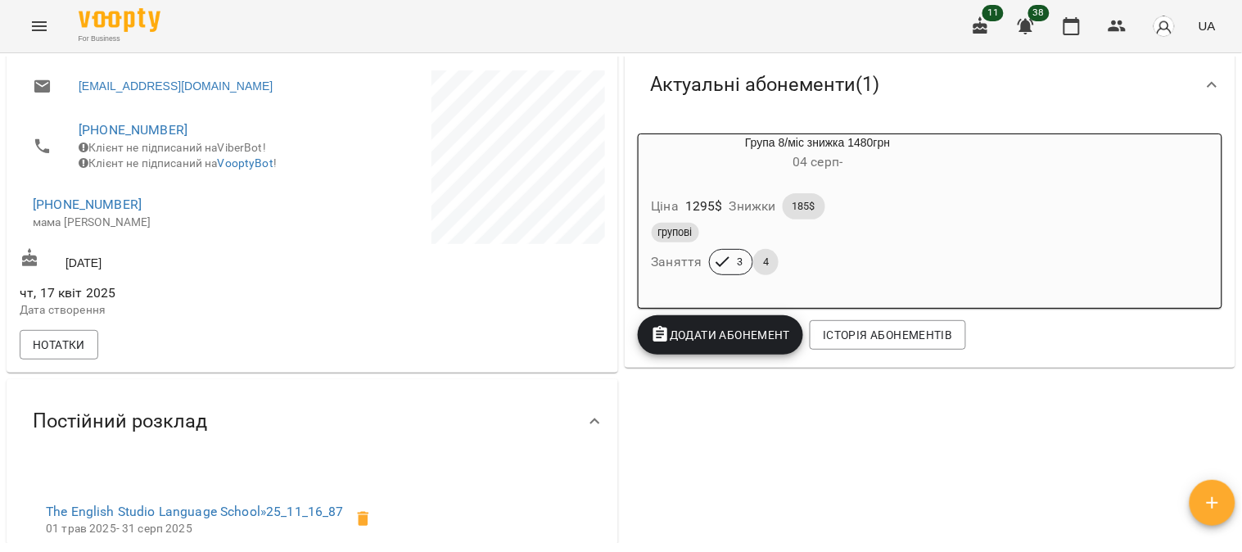
click at [882, 186] on div "Ціна 1295 $ Знижки 185$ групові Заняття 3 4" at bounding box center [818, 237] width 359 height 115
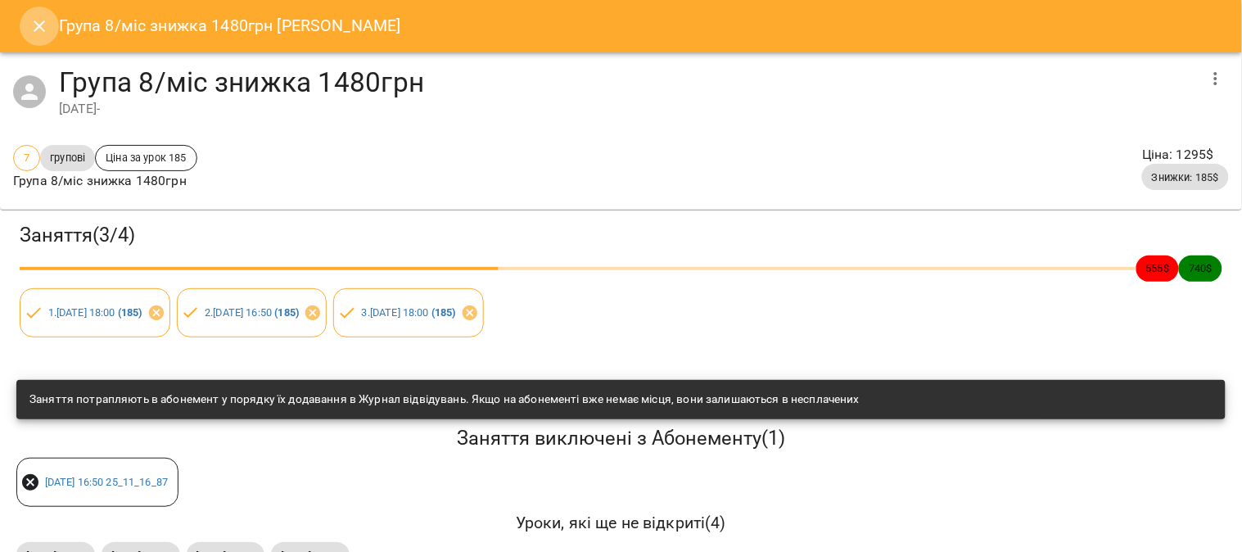
click at [41, 20] on icon "Close" at bounding box center [39, 26] width 20 height 20
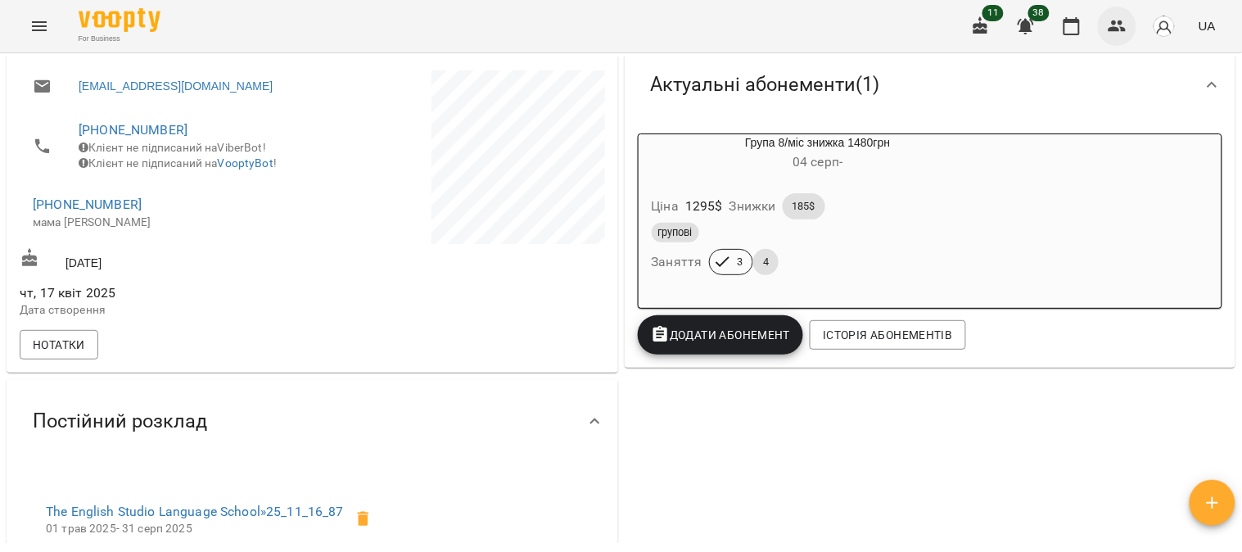
click at [1125, 29] on icon "button" at bounding box center [1117, 25] width 18 height 11
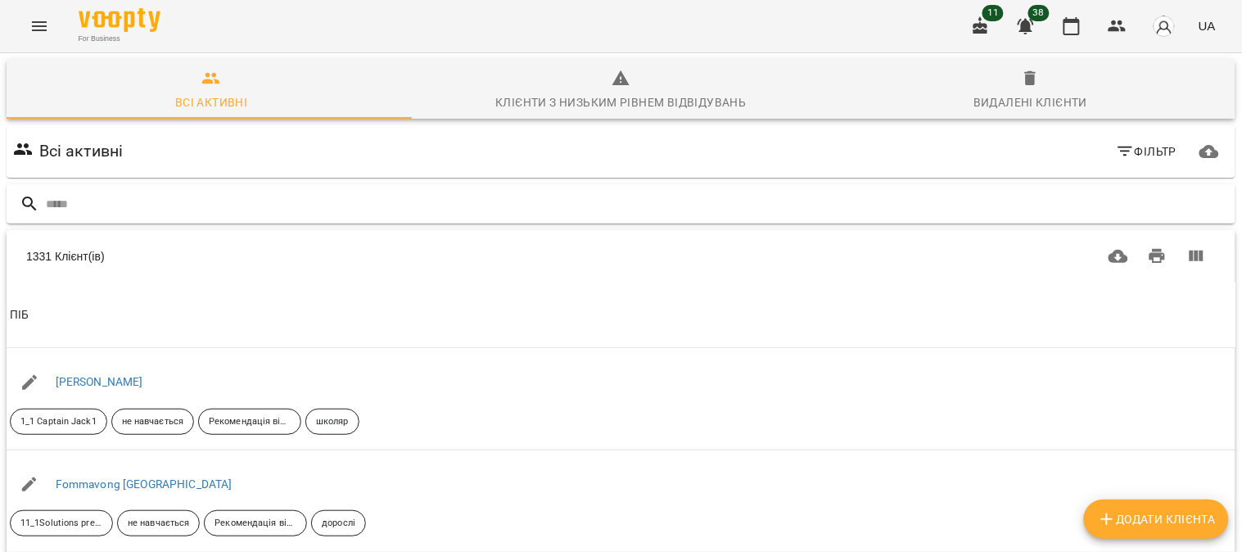
click at [68, 217] on div at bounding box center [621, 204] width 1229 height 40
click at [67, 207] on input "text" at bounding box center [637, 204] width 1183 height 27
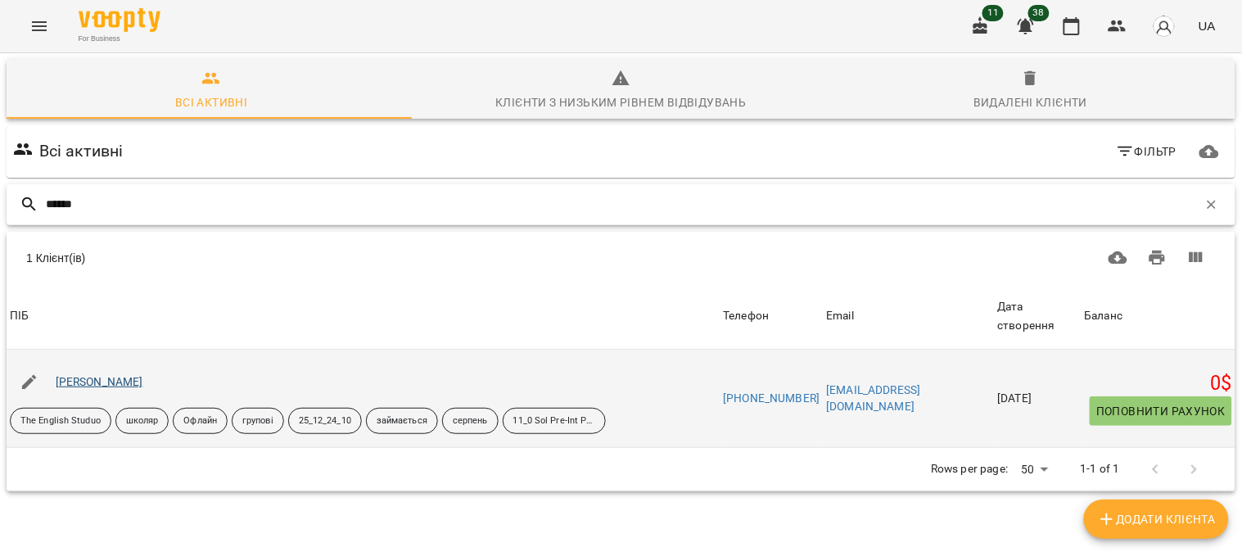
type input "******"
click at [103, 381] on link "[PERSON_NAME]" at bounding box center [100, 381] width 88 height 13
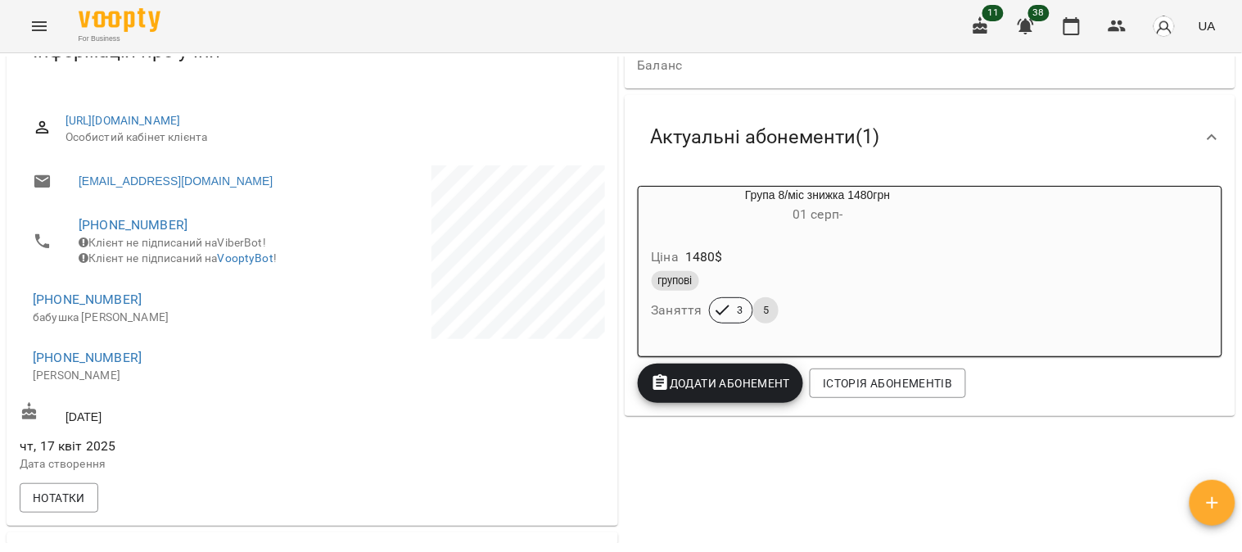
scroll to position [182, 0]
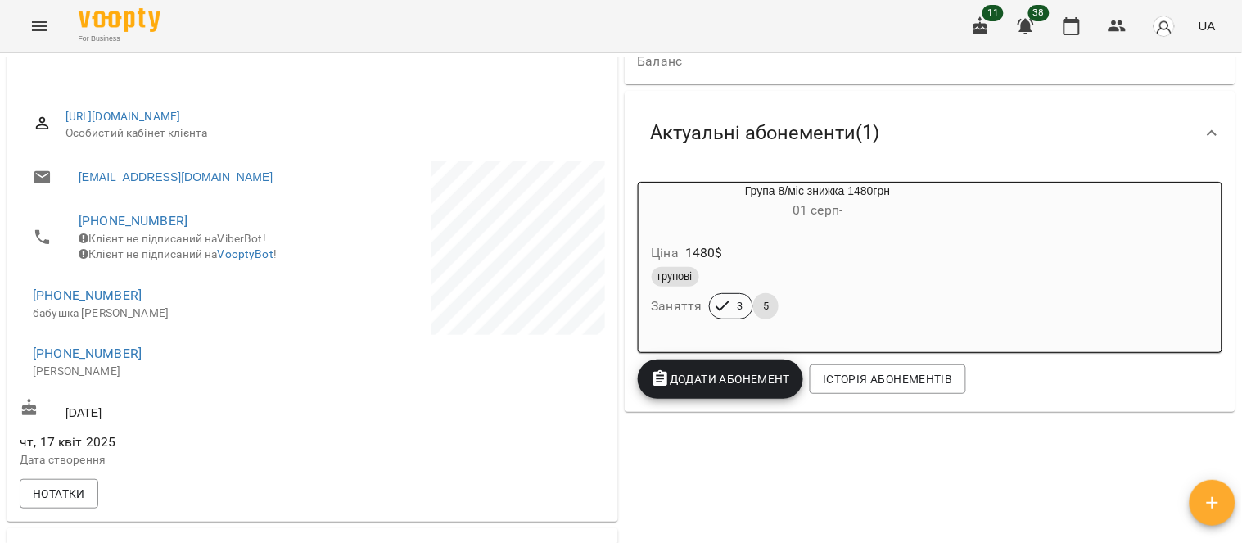
click at [906, 252] on div "Ціна 1480 $" at bounding box center [818, 252] width 340 height 29
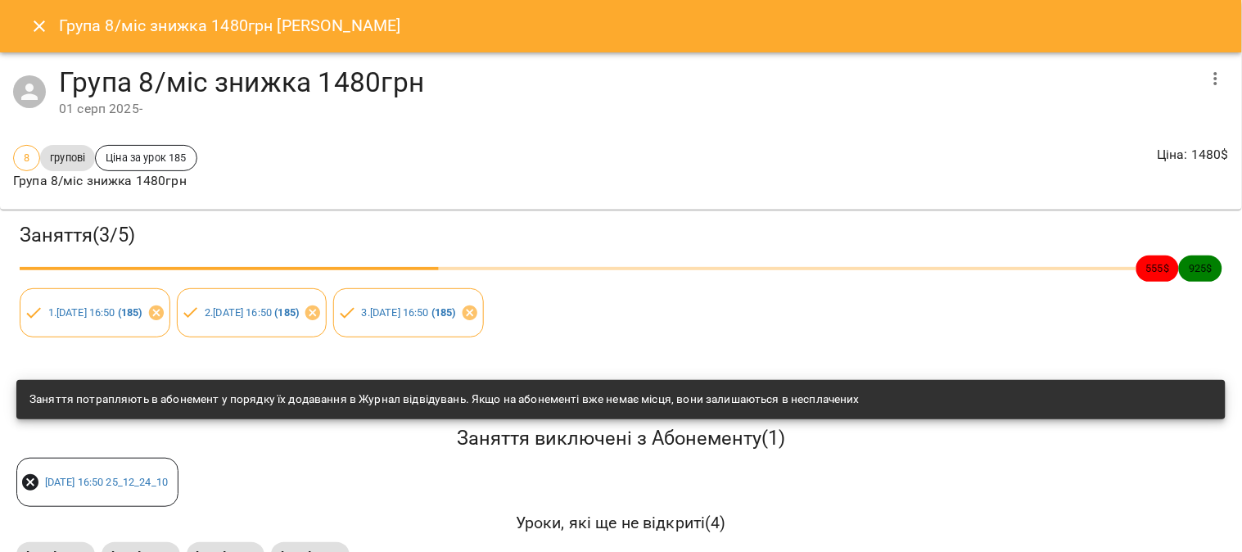
click at [1207, 70] on icon "button" at bounding box center [1216, 79] width 20 height 20
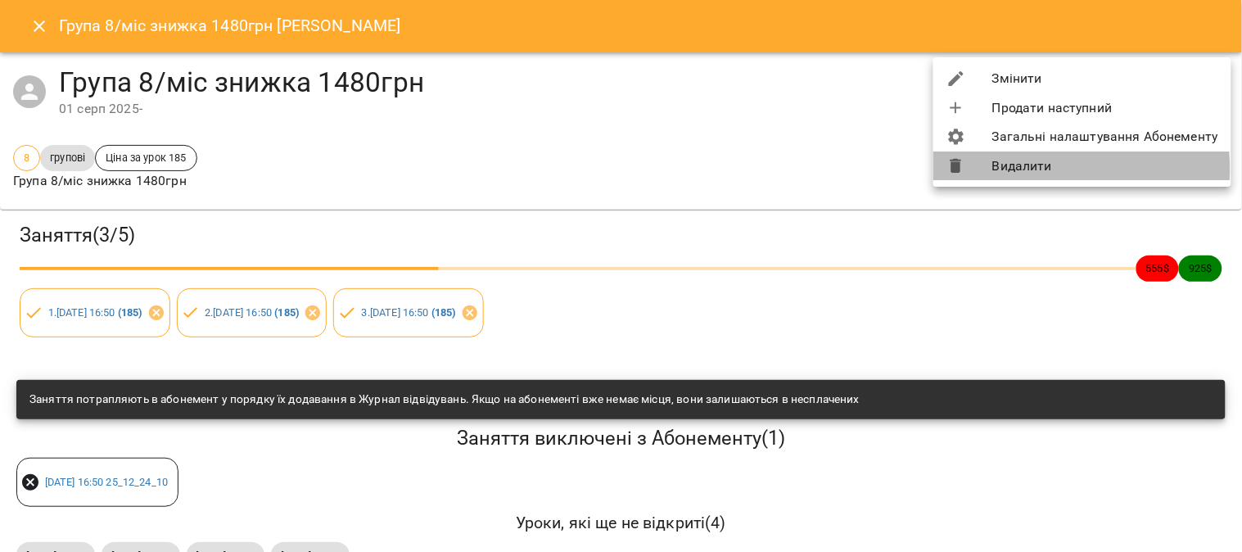
click at [1040, 169] on li "Видалити" at bounding box center [1082, 165] width 298 height 29
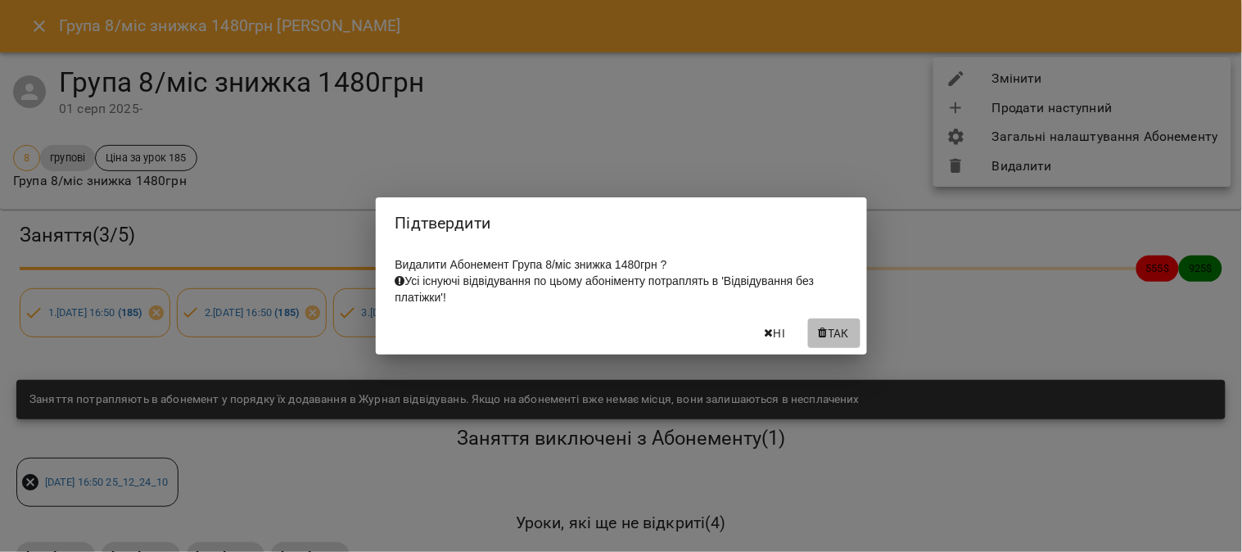
click at [833, 332] on span "Так" at bounding box center [838, 333] width 21 height 20
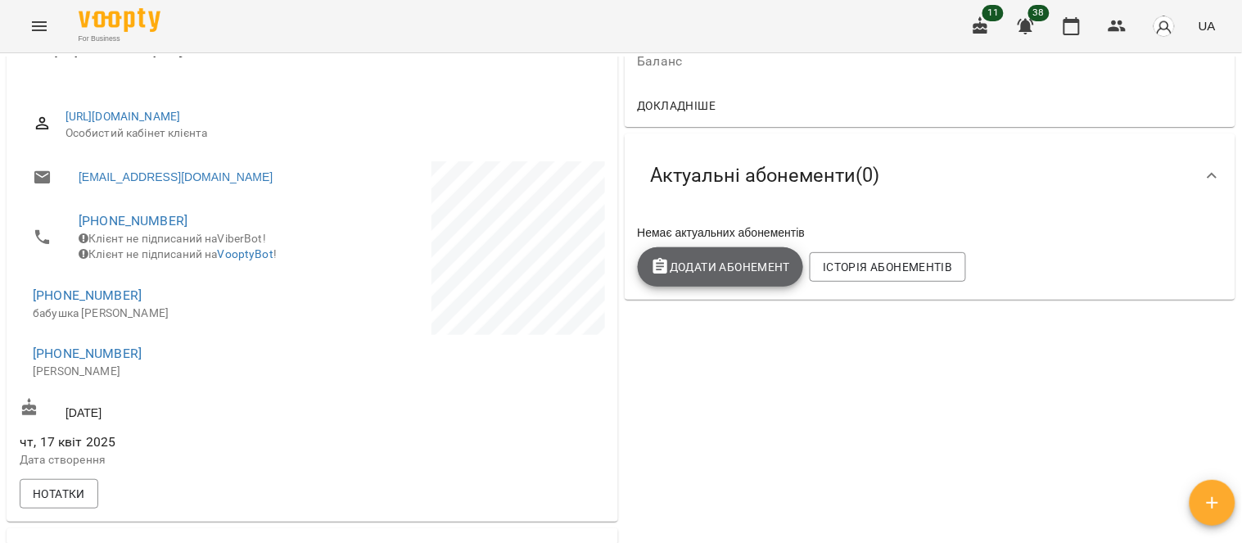
click at [729, 282] on button "Додати Абонемент" at bounding box center [721, 266] width 166 height 39
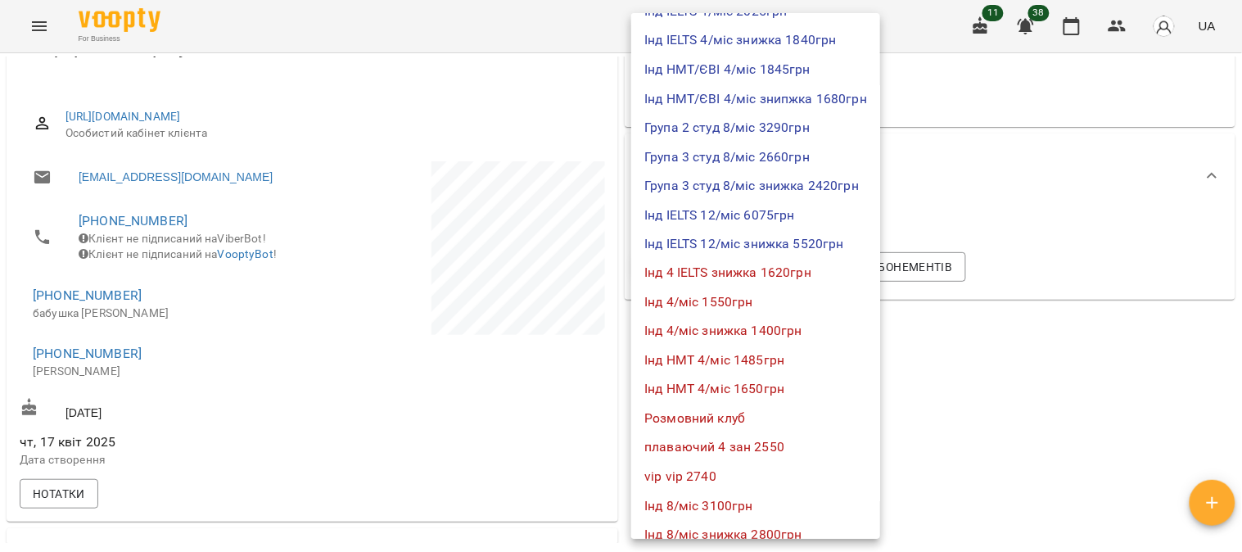
scroll to position [1000, 0]
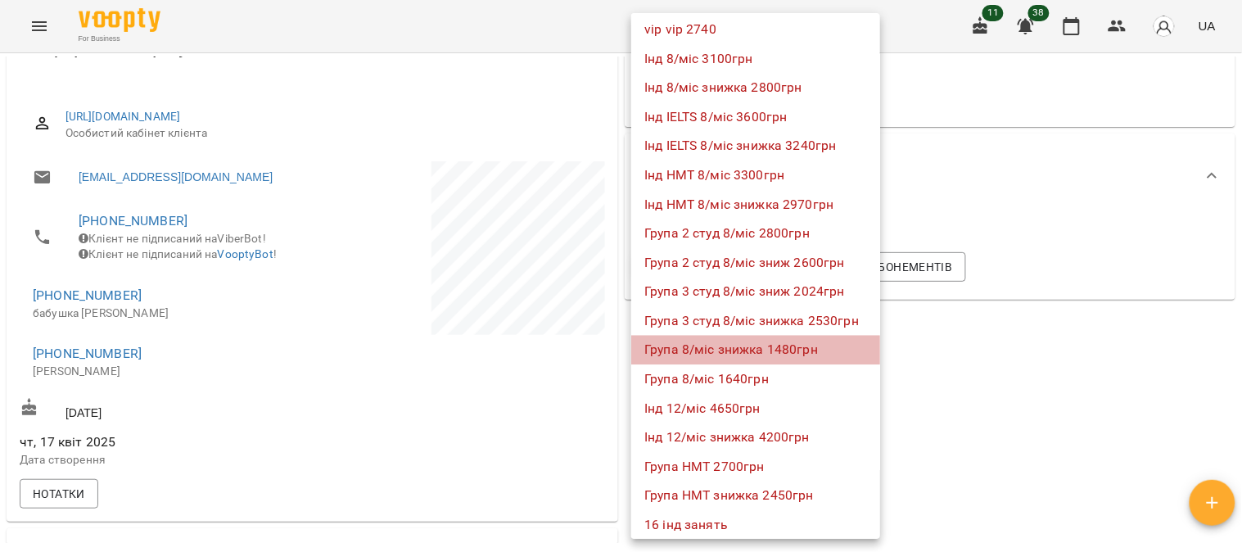
click at [788, 344] on li "Група 8/міс знижка 1480грн" at bounding box center [755, 349] width 249 height 29
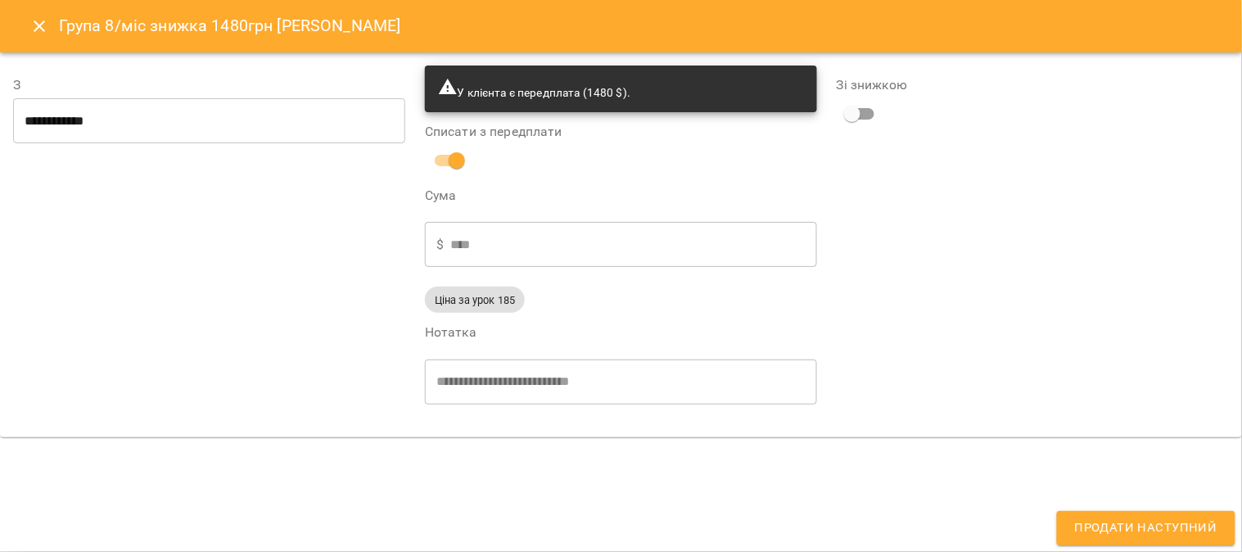
type input "**********"
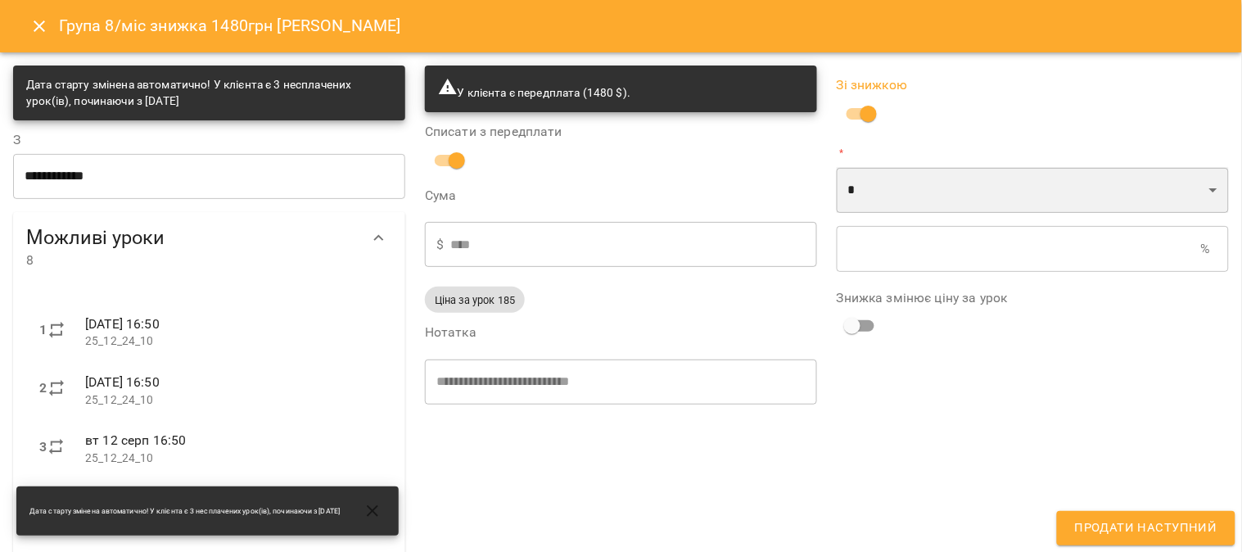
click at [857, 170] on select "* *" at bounding box center [1033, 190] width 392 height 46
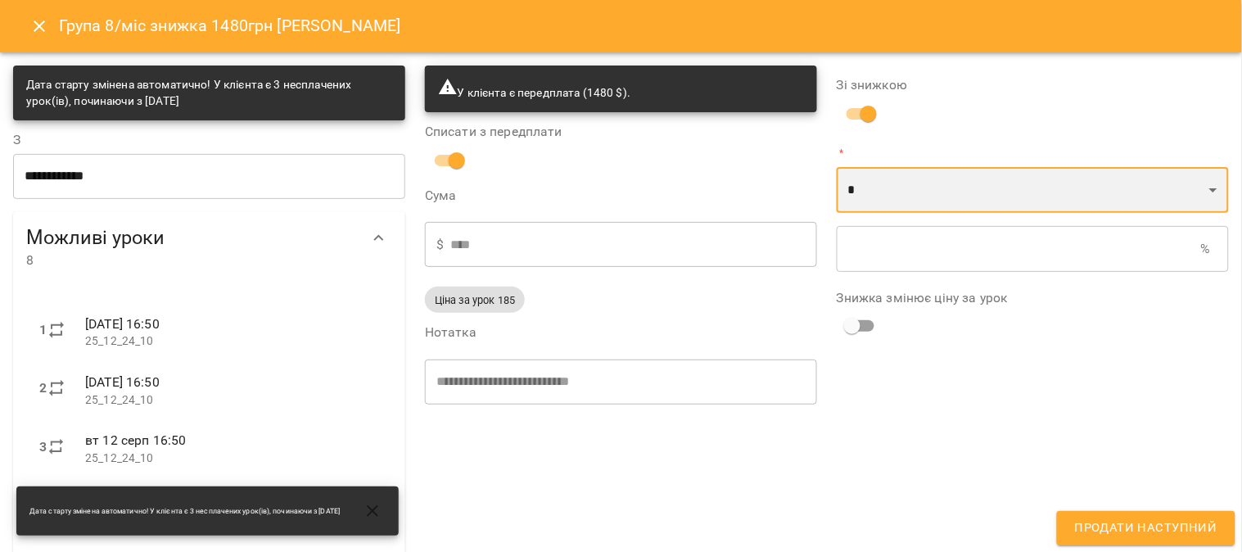
select select "*****"
click at [837, 167] on select "* *" at bounding box center [1033, 190] width 392 height 46
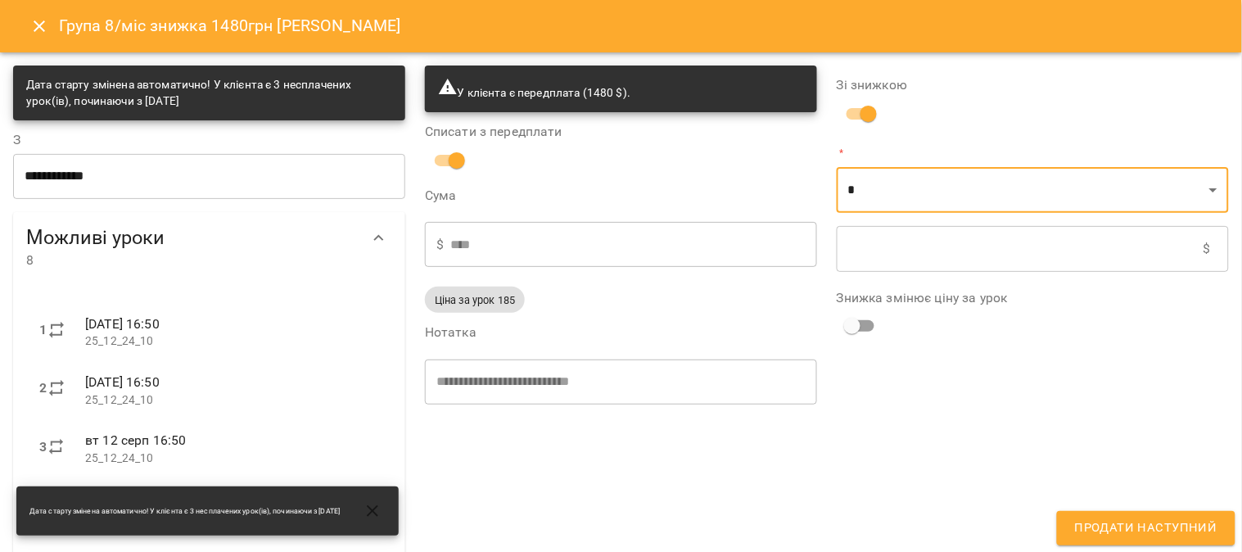
click at [852, 234] on input "text" at bounding box center [1020, 249] width 367 height 46
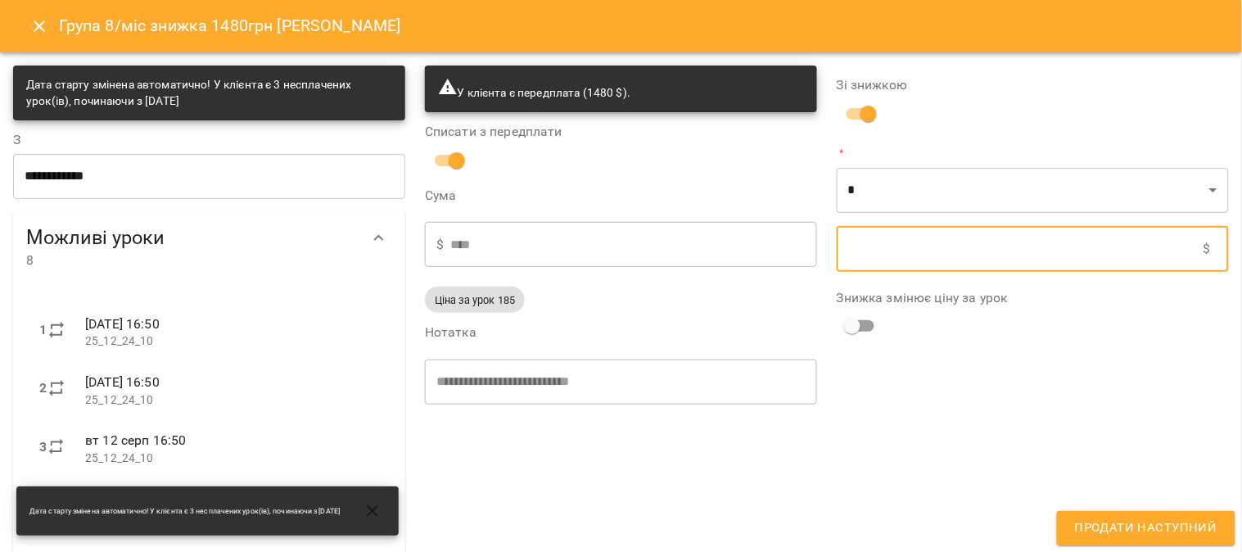
type input "****"
type input "*"
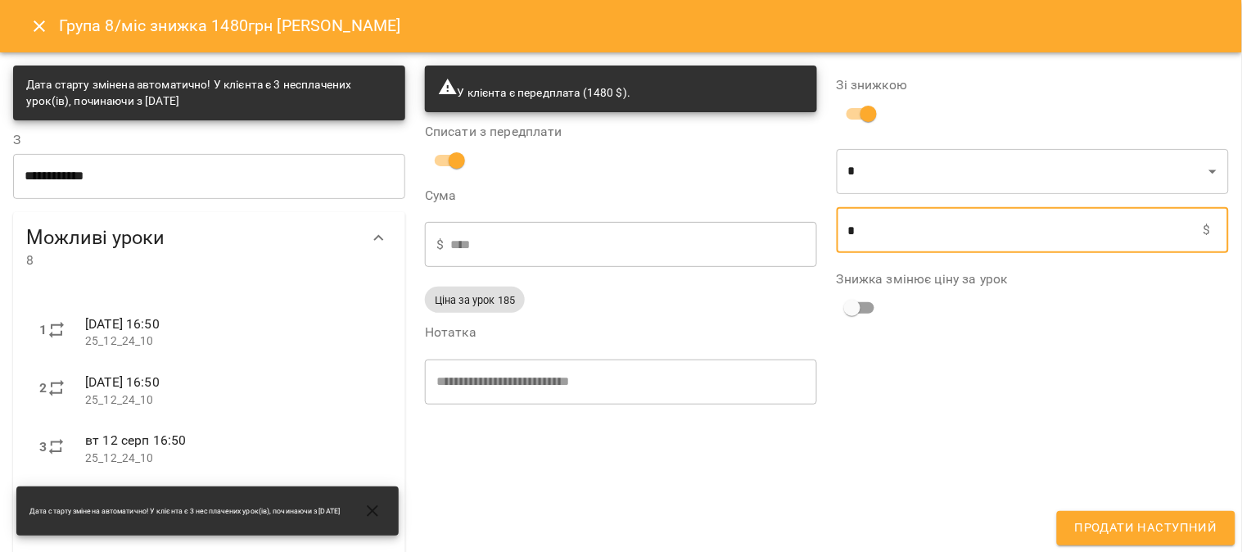
type input "****"
type input "**"
type input "****"
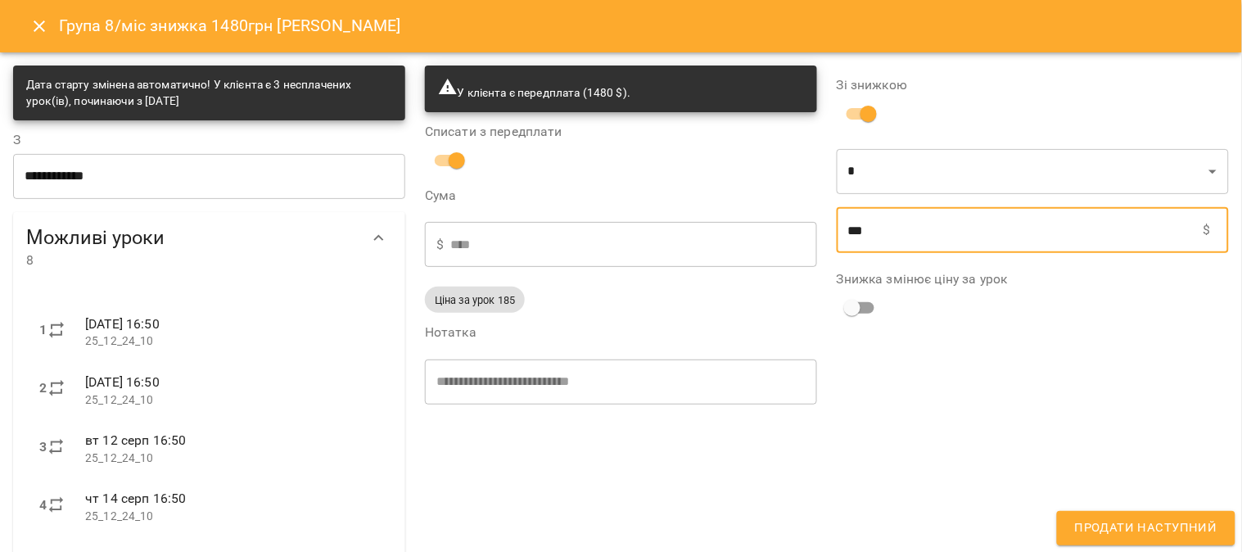
type input "***"
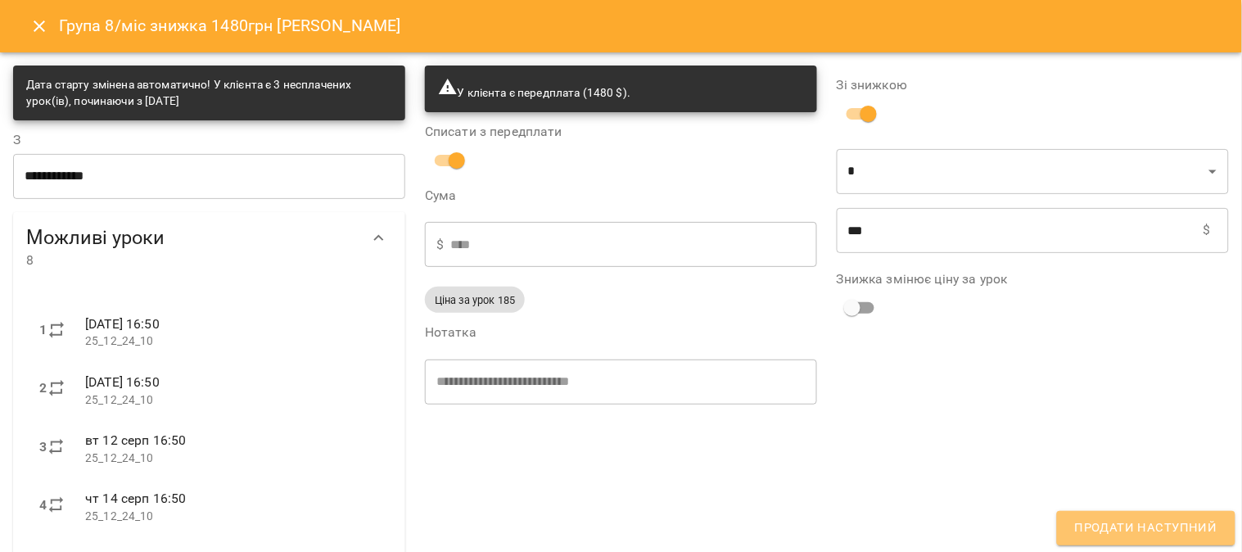
drag, startPoint x: 1158, startPoint y: 522, endPoint x: 408, endPoint y: 214, distance: 810.9
click at [1158, 524] on span "Продати наступний" at bounding box center [1146, 527] width 142 height 21
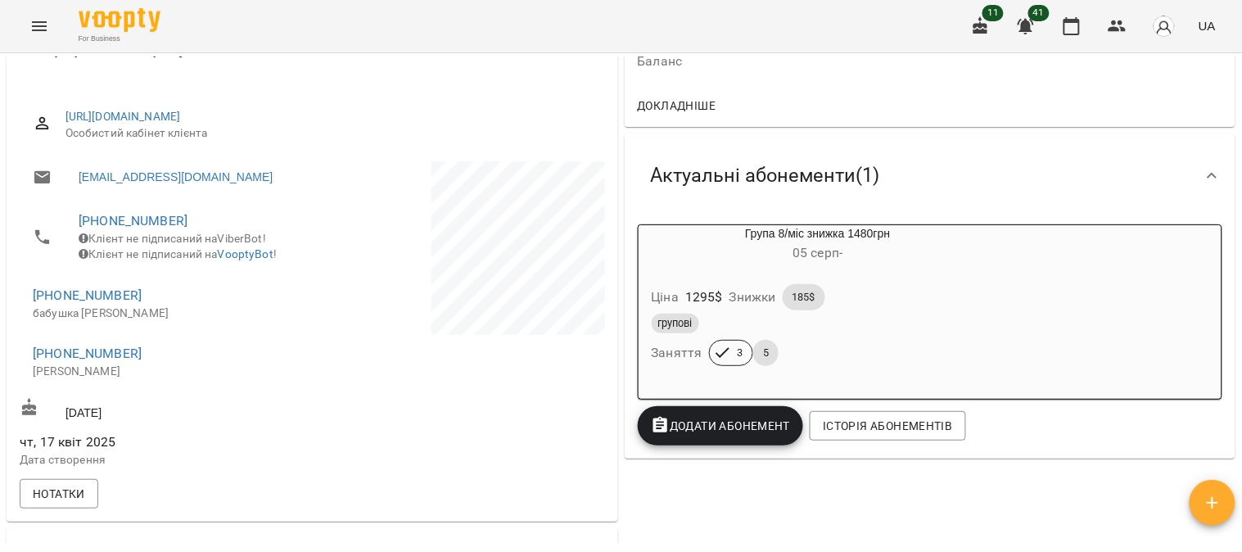
click at [925, 278] on div "Ціна 1295 $ Знижки 185$ групові Заняття 3 5" at bounding box center [818, 328] width 359 height 115
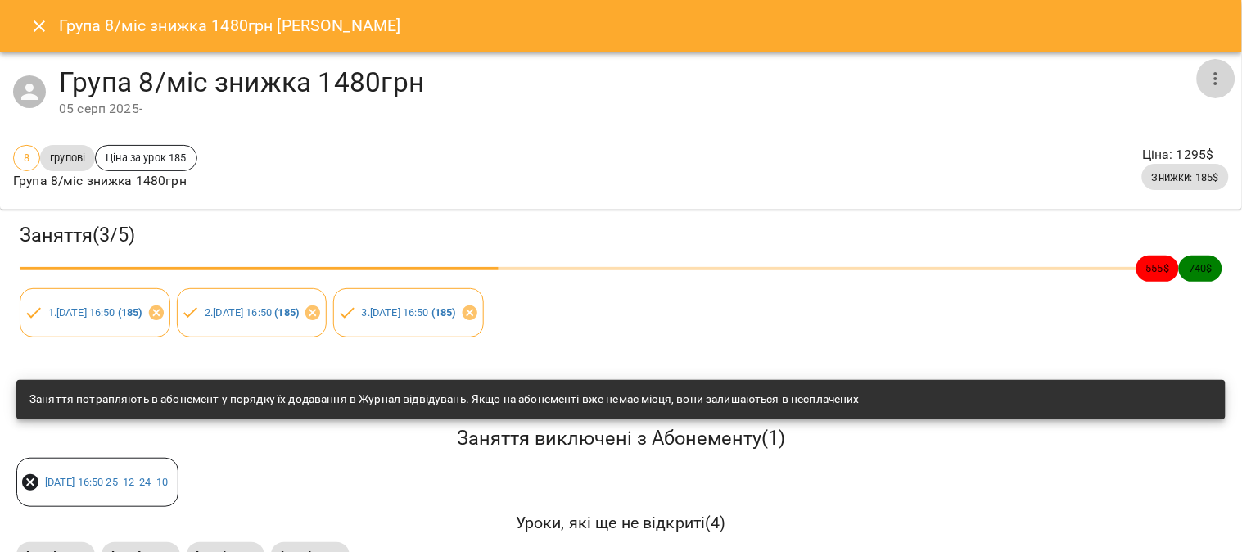
click at [1206, 74] on icon "button" at bounding box center [1216, 79] width 20 height 20
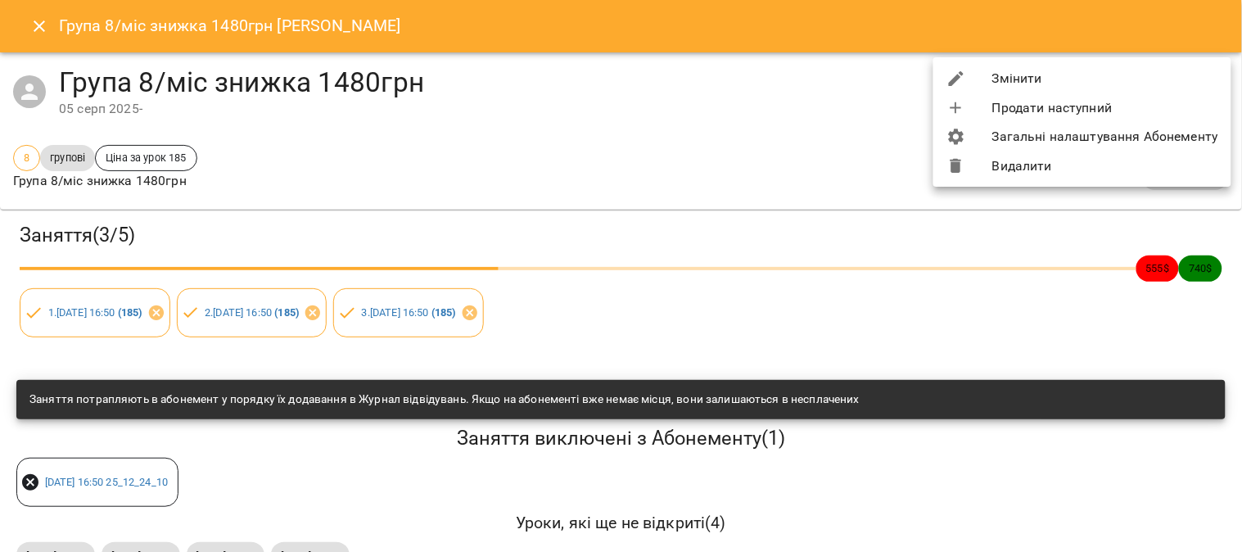
click at [1054, 74] on li "Змінити" at bounding box center [1082, 78] width 298 height 29
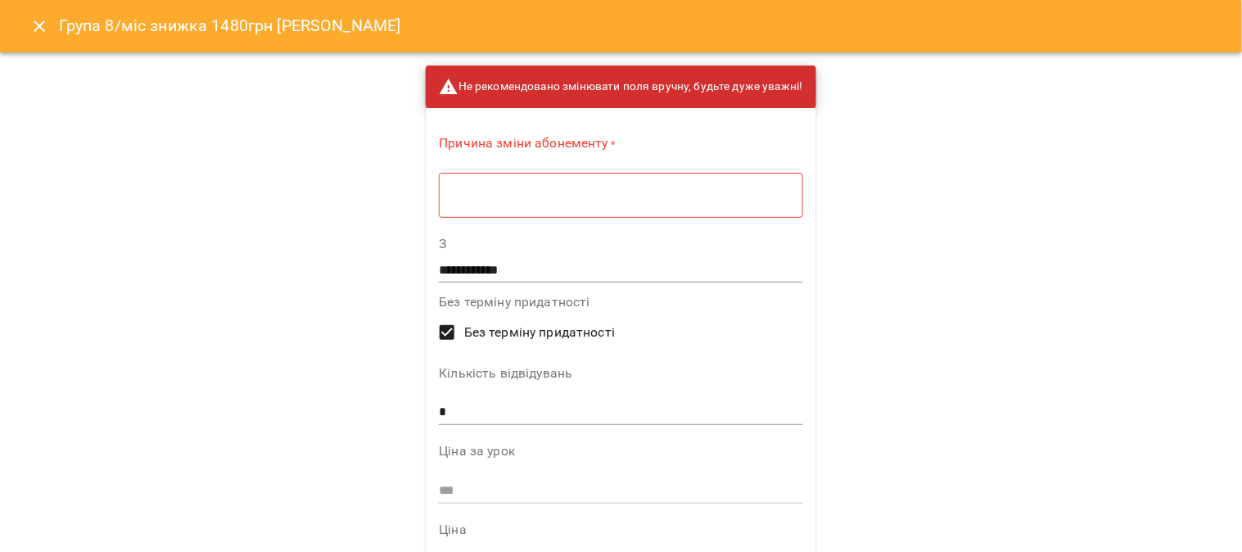
click at [485, 200] on textarea at bounding box center [620, 195] width 341 height 16
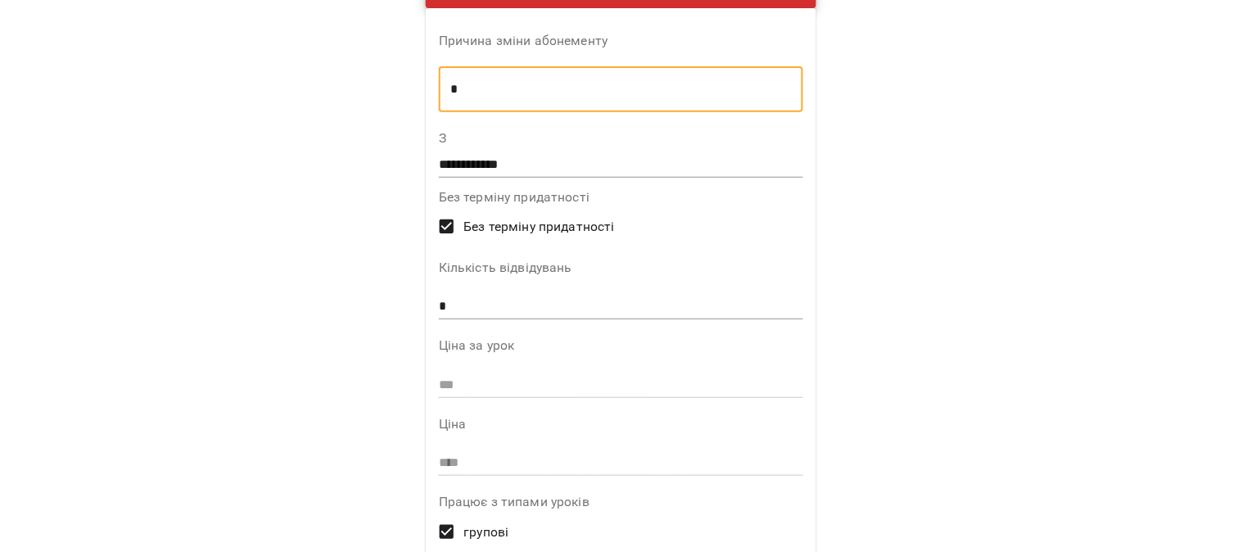
scroll to position [273, 0]
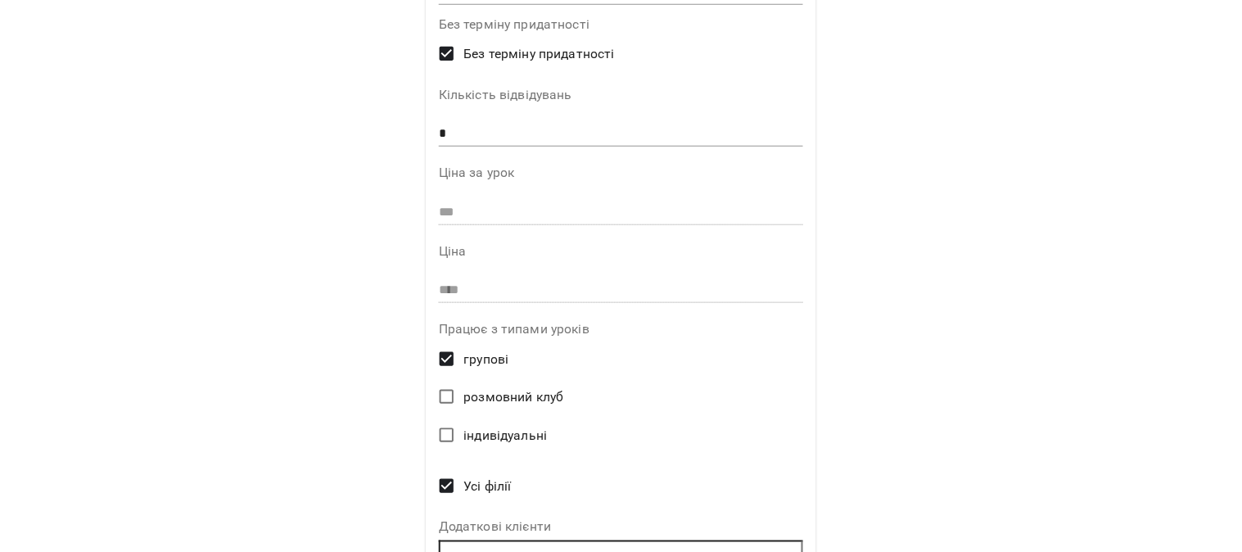
type textarea "*"
drag, startPoint x: 450, startPoint y: 132, endPoint x: 420, endPoint y: 133, distance: 30.3
click at [426, 133] on div "**********" at bounding box center [621, 213] width 390 height 757
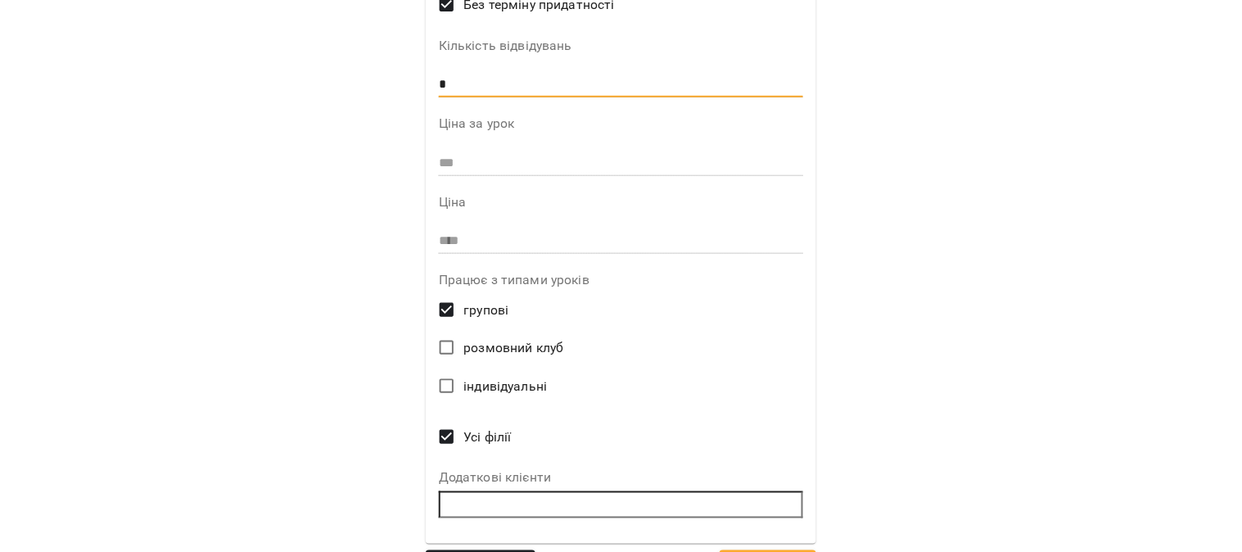
scroll to position [366, 0]
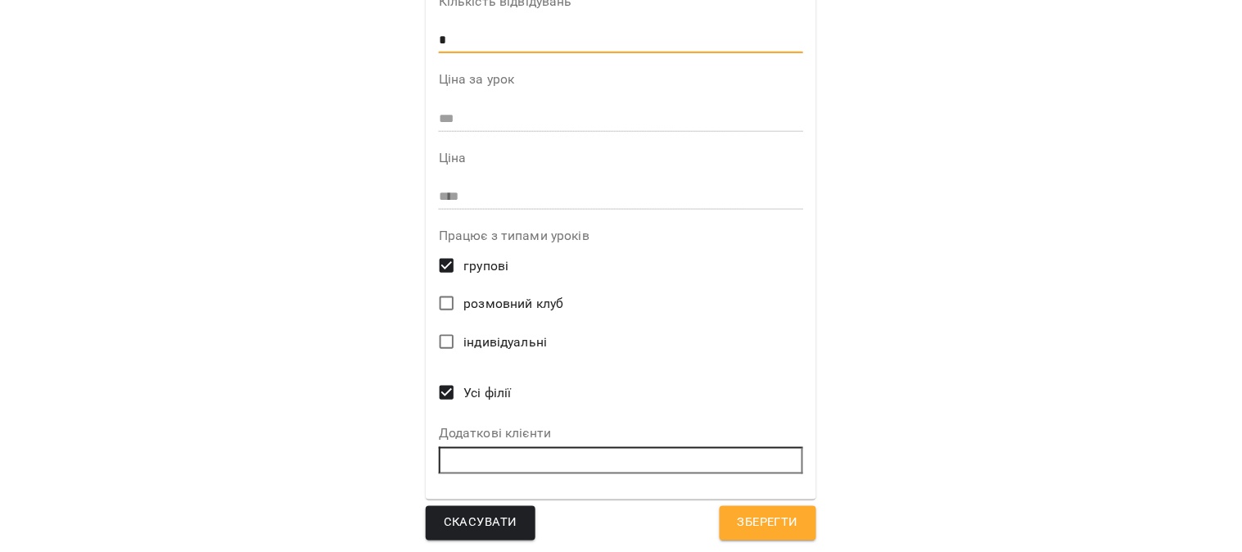
type input "*"
click at [771, 520] on span "Зберегти" at bounding box center [768, 522] width 61 height 21
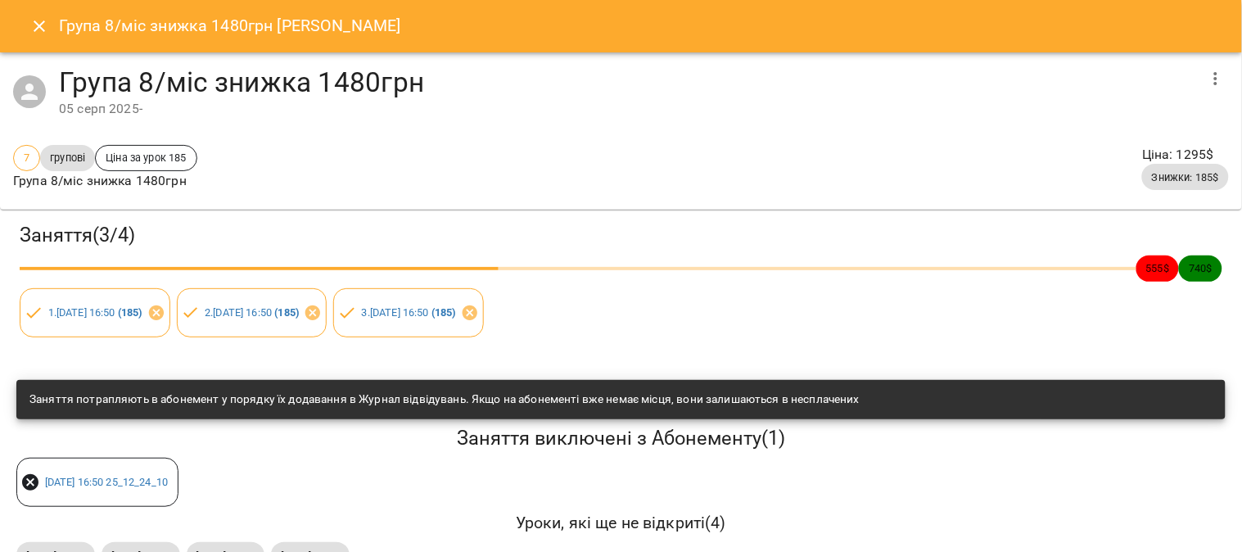
click at [37, 25] on icon "Close" at bounding box center [39, 25] width 11 height 11
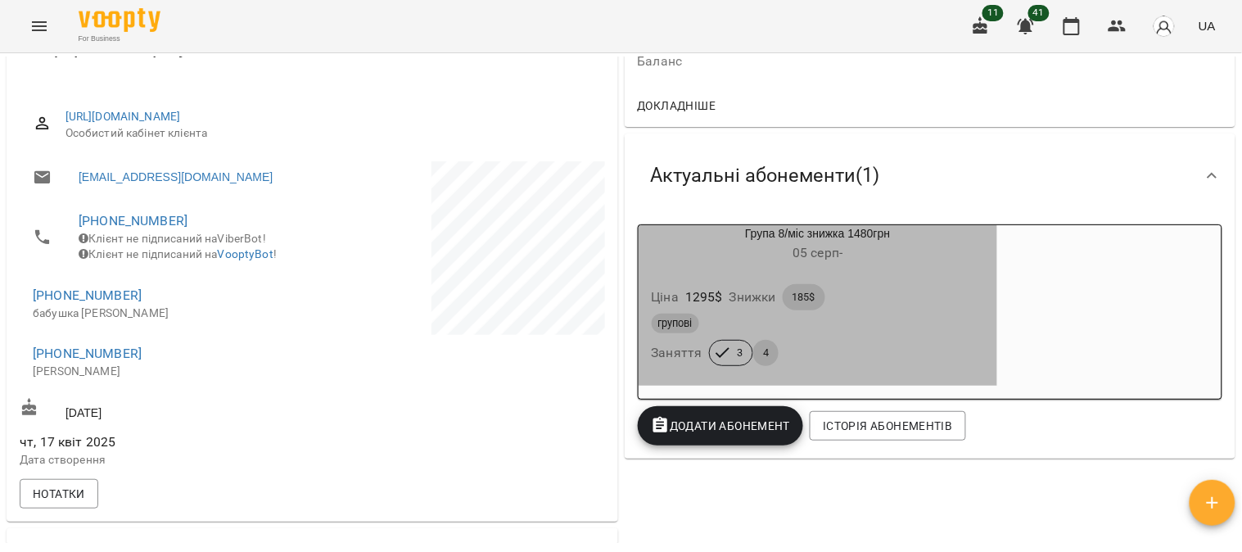
click at [959, 276] on div "Ціна 1295 $ Знижки 185$ групові Заняття 3 4" at bounding box center [818, 328] width 359 height 115
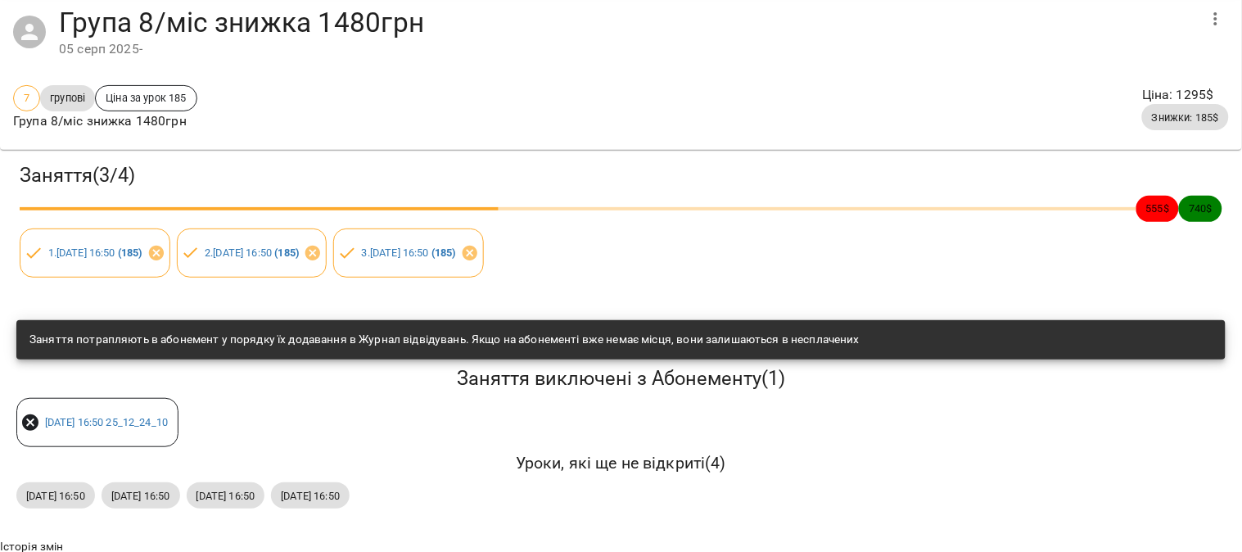
scroll to position [0, 0]
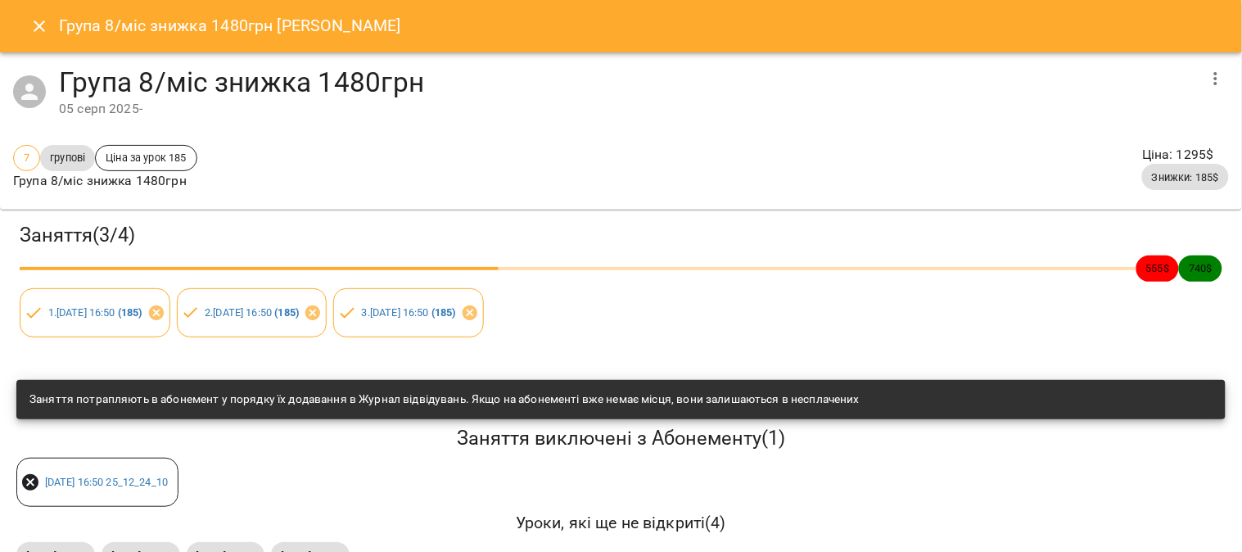
click at [44, 29] on icon "Close" at bounding box center [39, 26] width 20 height 20
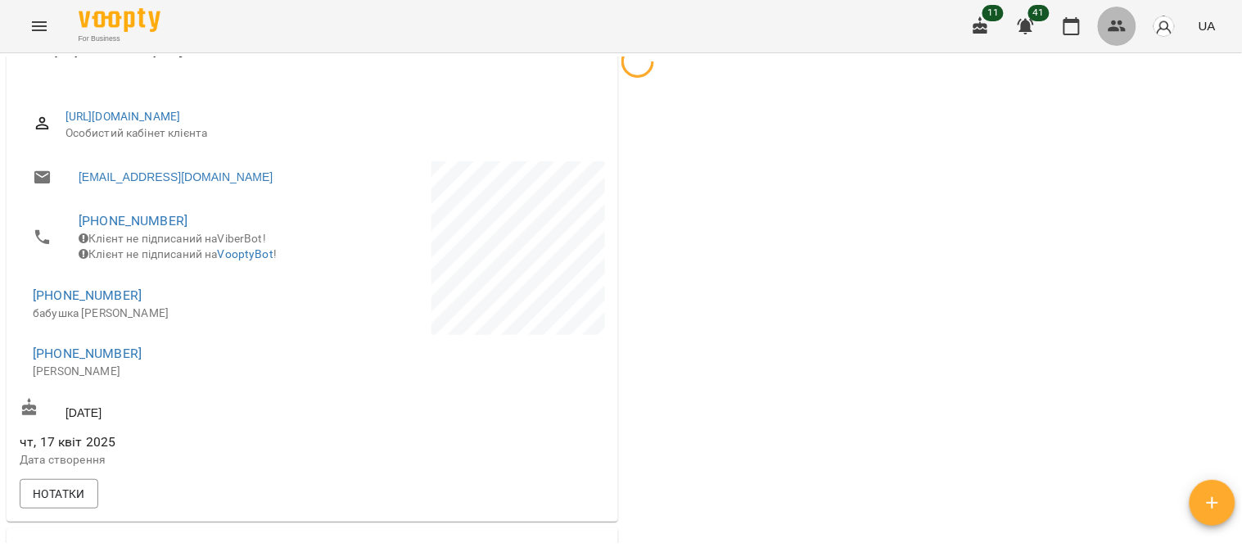
click at [1122, 15] on button "button" at bounding box center [1117, 26] width 39 height 39
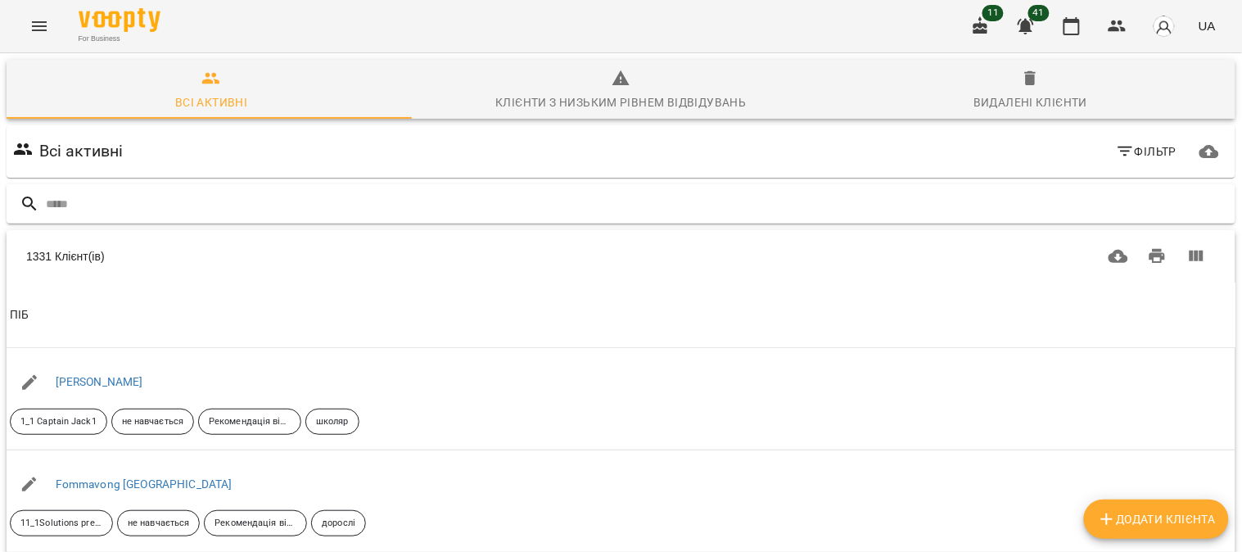
click at [70, 199] on input "text" at bounding box center [637, 204] width 1183 height 27
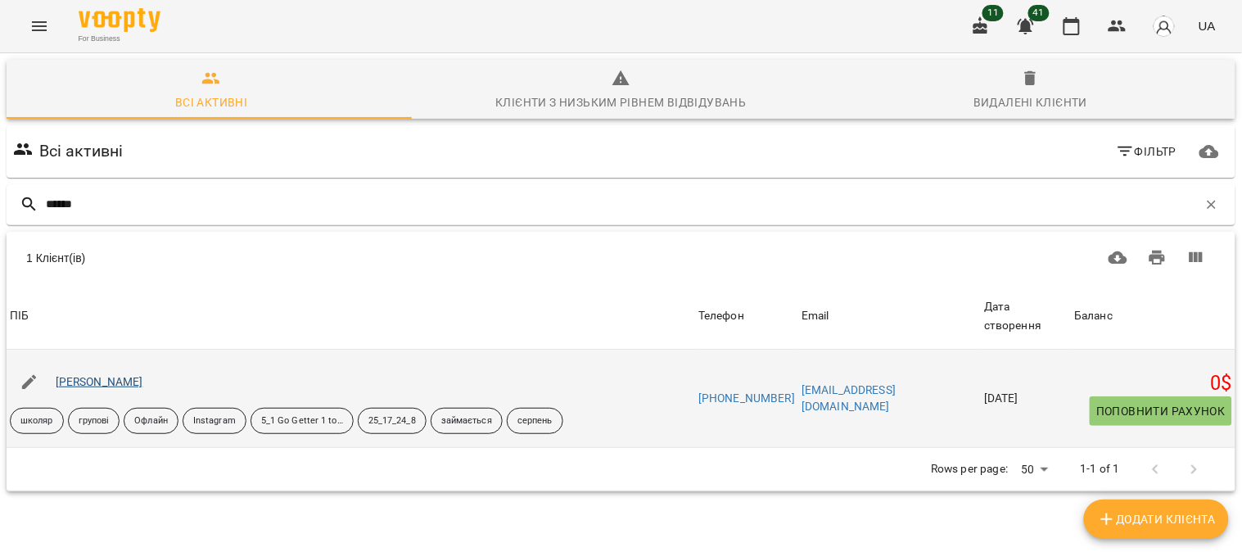
type input "******"
click at [125, 377] on link "[PERSON_NAME]" at bounding box center [100, 381] width 88 height 13
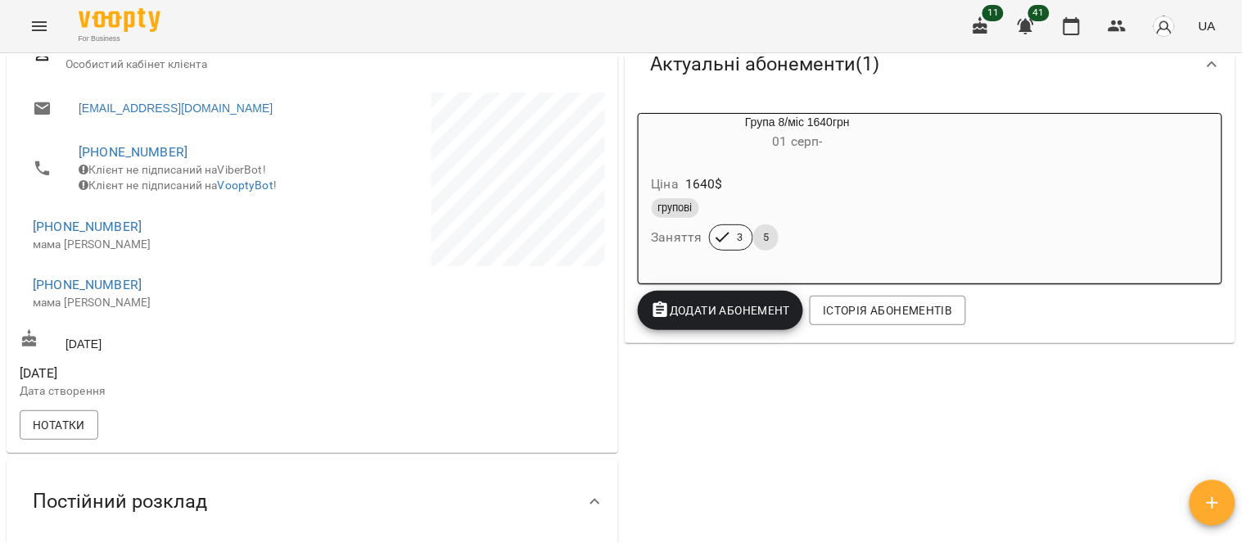
scroll to position [273, 0]
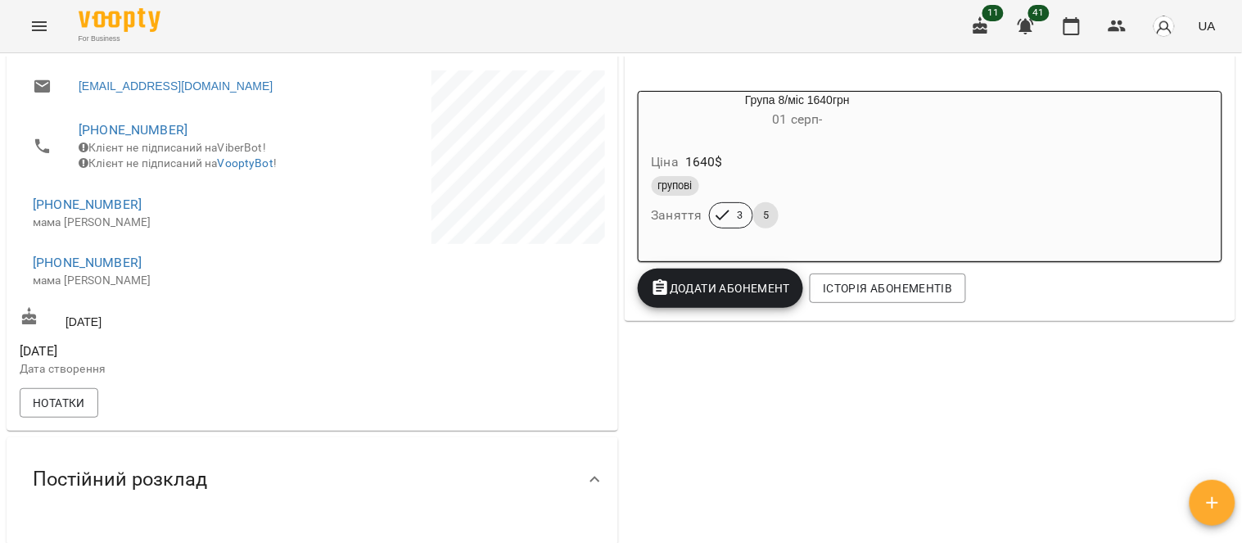
click at [909, 183] on div "групові" at bounding box center [798, 186] width 292 height 20
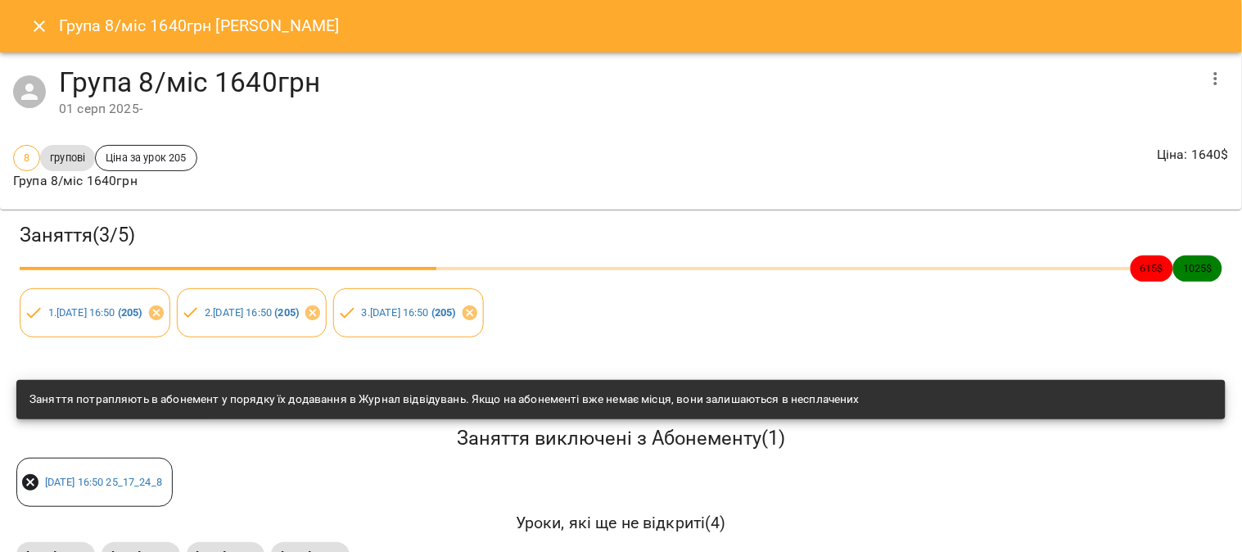
click at [30, 25] on icon "Close" at bounding box center [39, 26] width 20 height 20
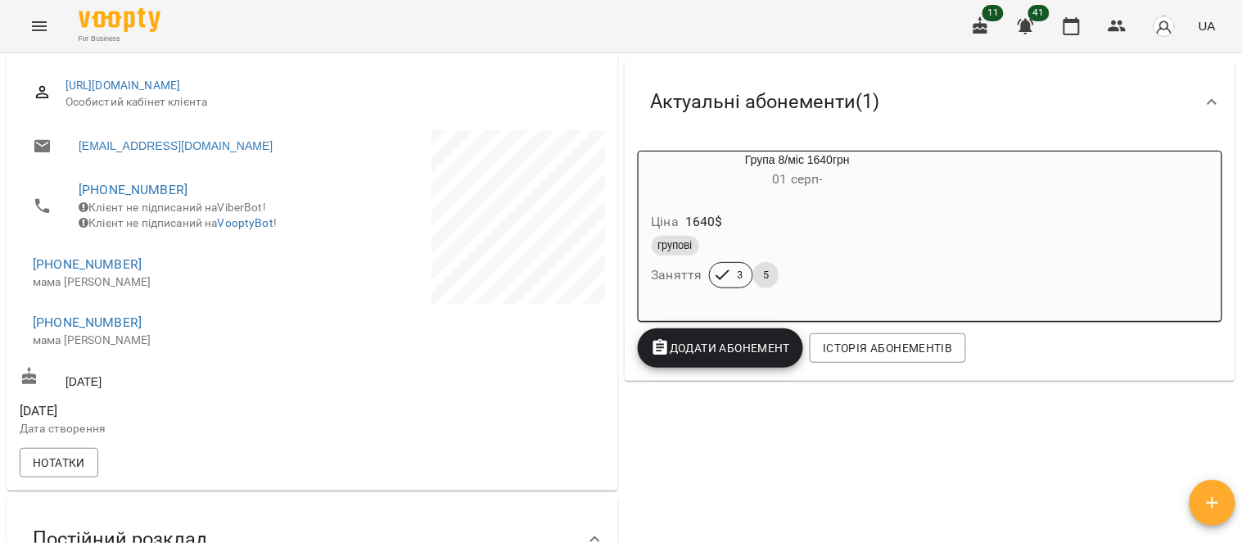
scroll to position [182, 0]
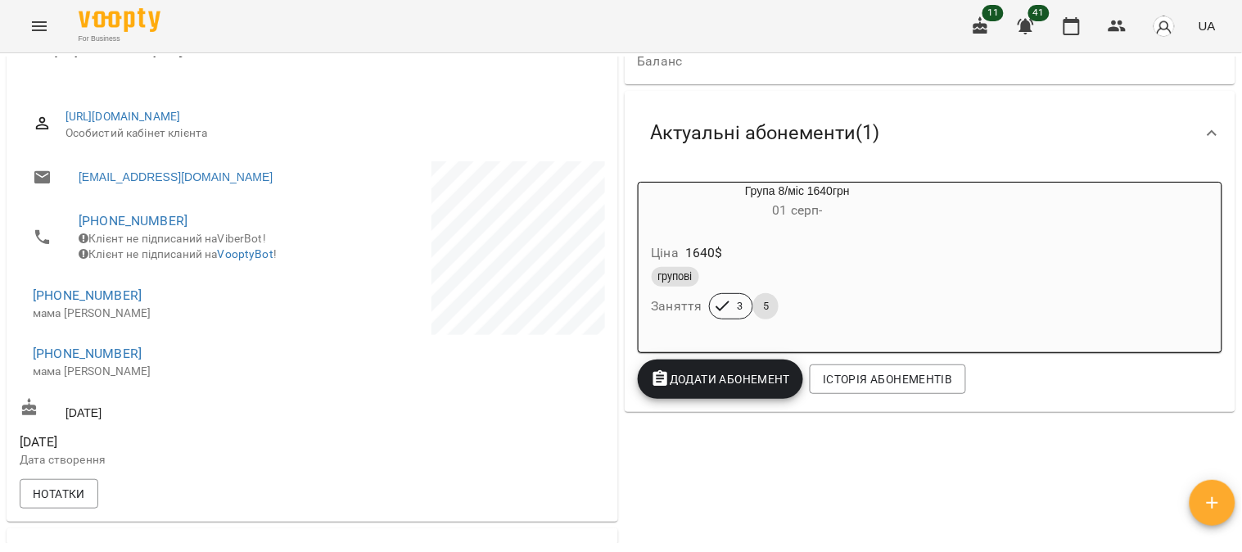
click at [880, 292] on div "групові Заняття 3 5" at bounding box center [797, 293] width 299 height 59
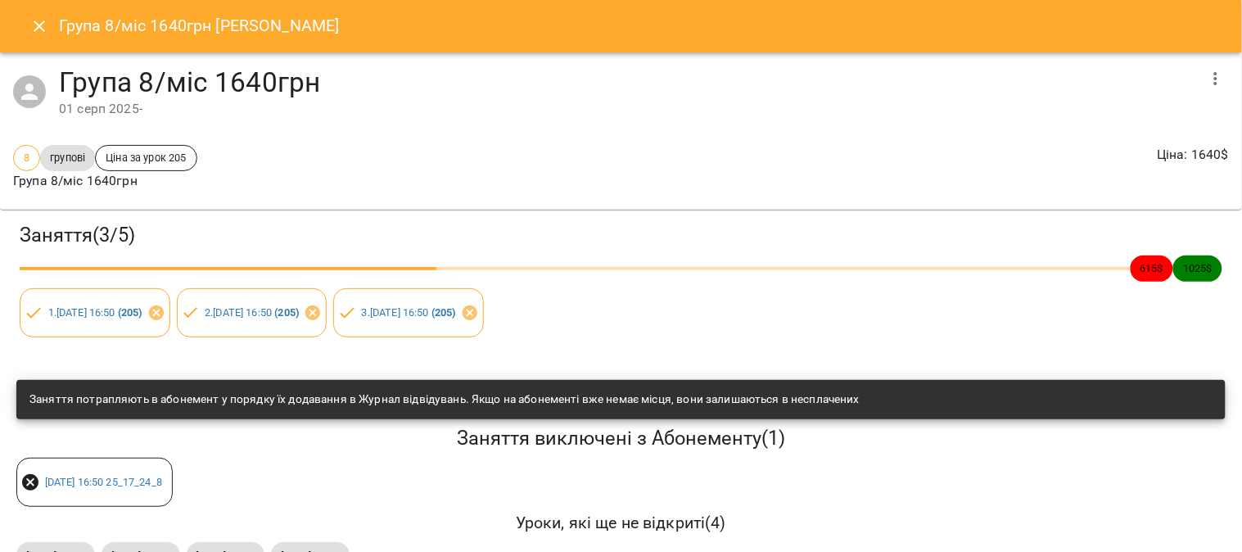
click at [1206, 67] on button "button" at bounding box center [1215, 78] width 39 height 39
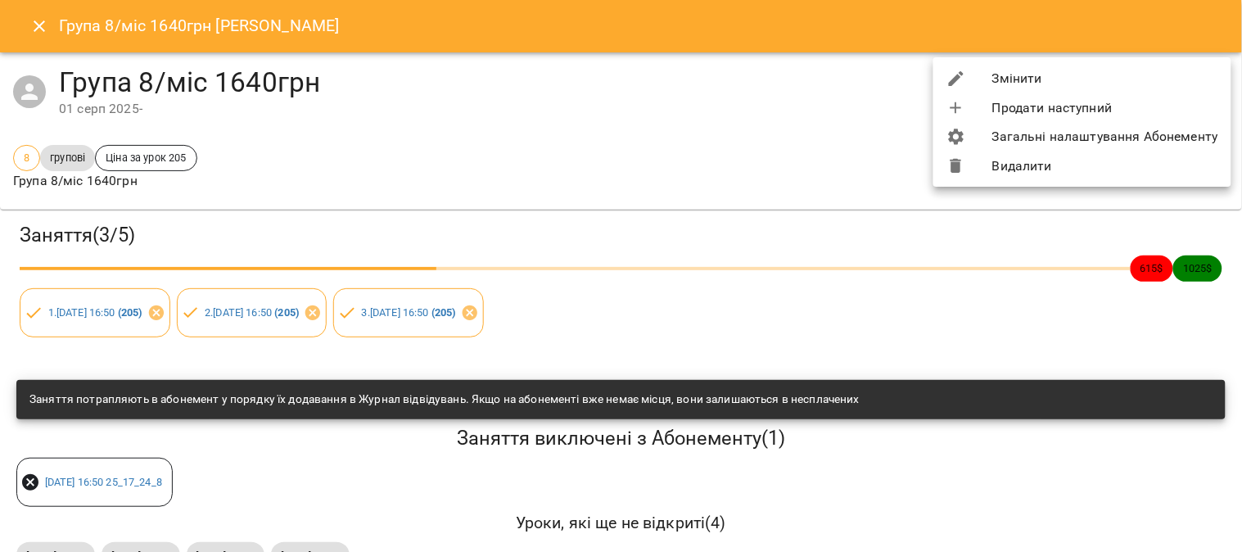
click at [1010, 168] on li "Видалити" at bounding box center [1082, 165] width 298 height 29
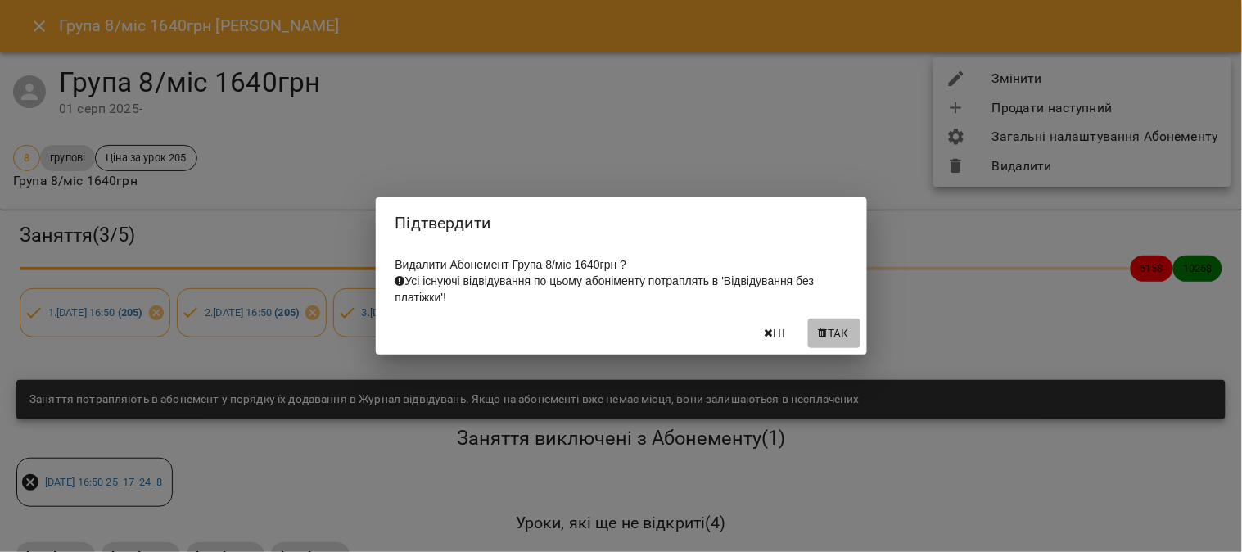
click at [838, 328] on button "Так" at bounding box center [834, 332] width 52 height 29
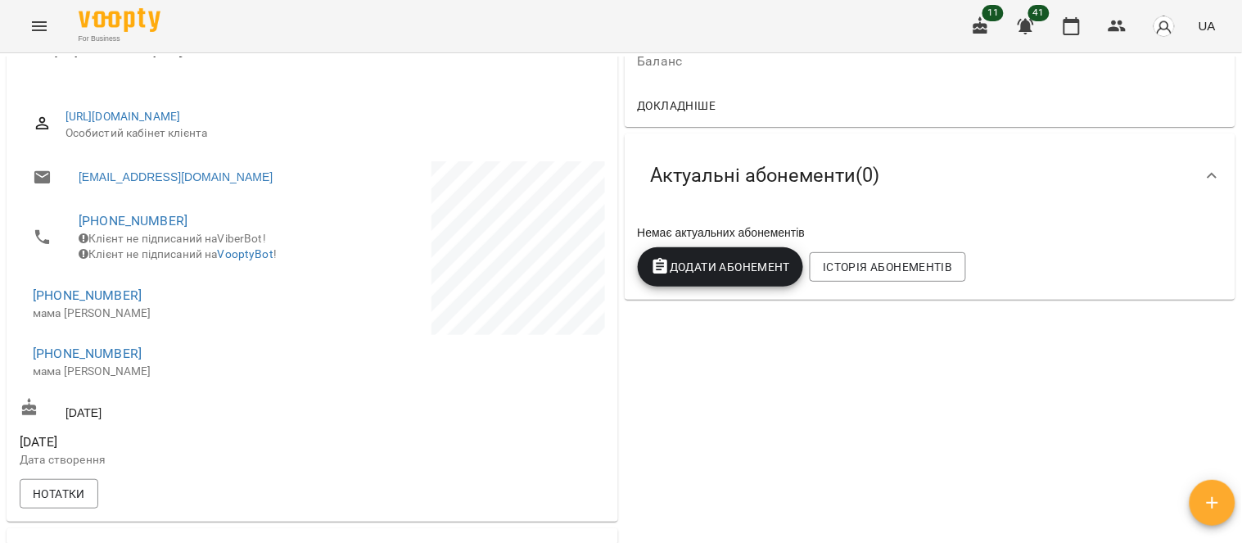
click at [737, 264] on span "Додати Абонемент" at bounding box center [721, 267] width 140 height 20
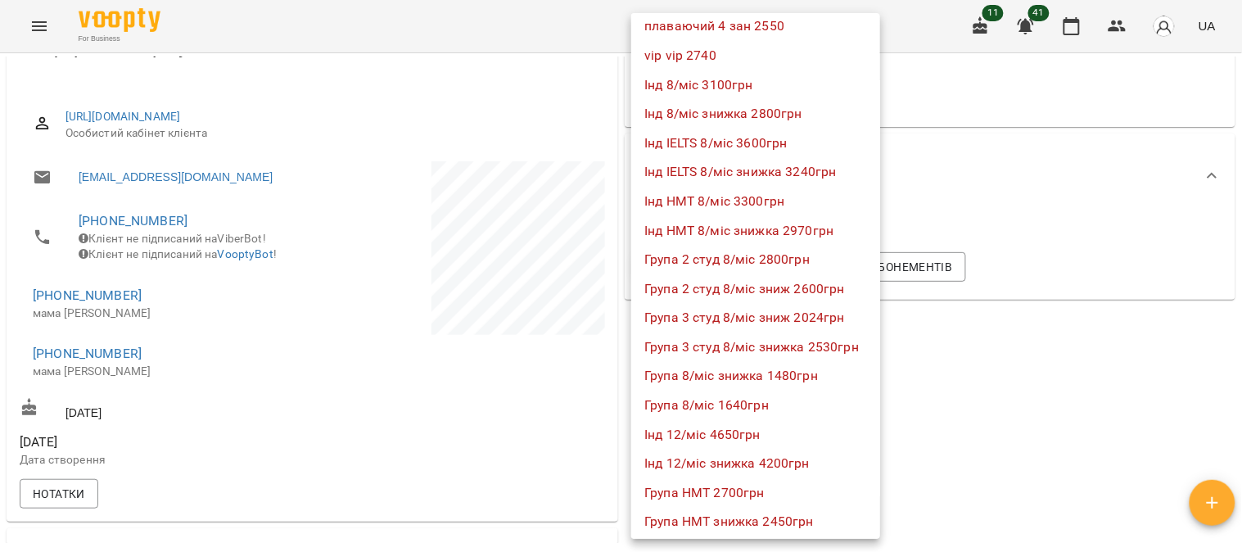
scroll to position [1000, 0]
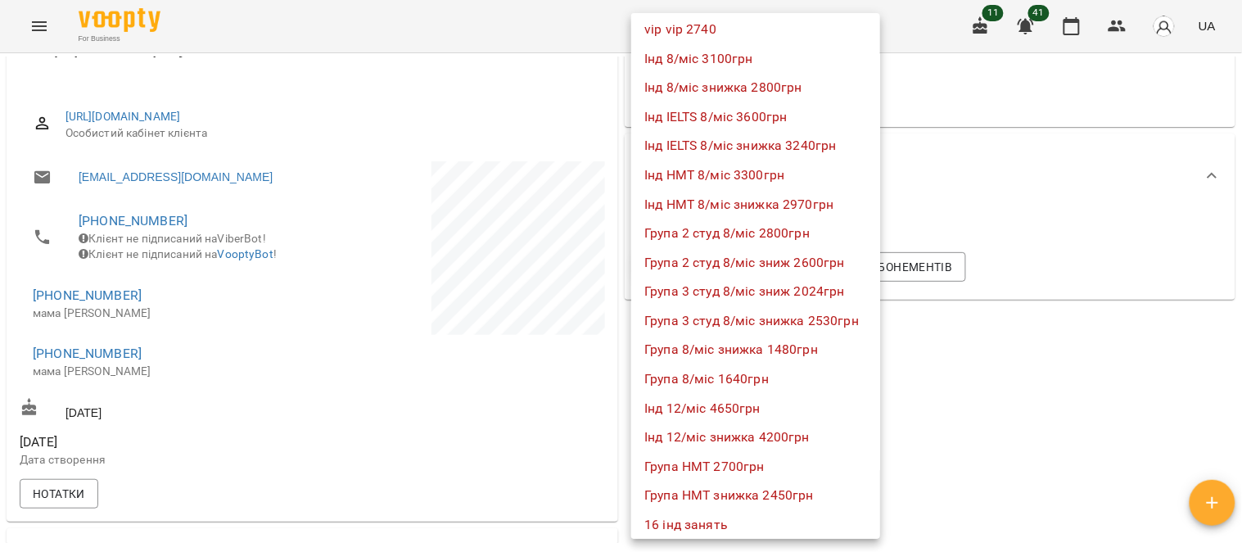
click at [762, 373] on li "Група 8/міс 1640грн" at bounding box center [755, 378] width 249 height 29
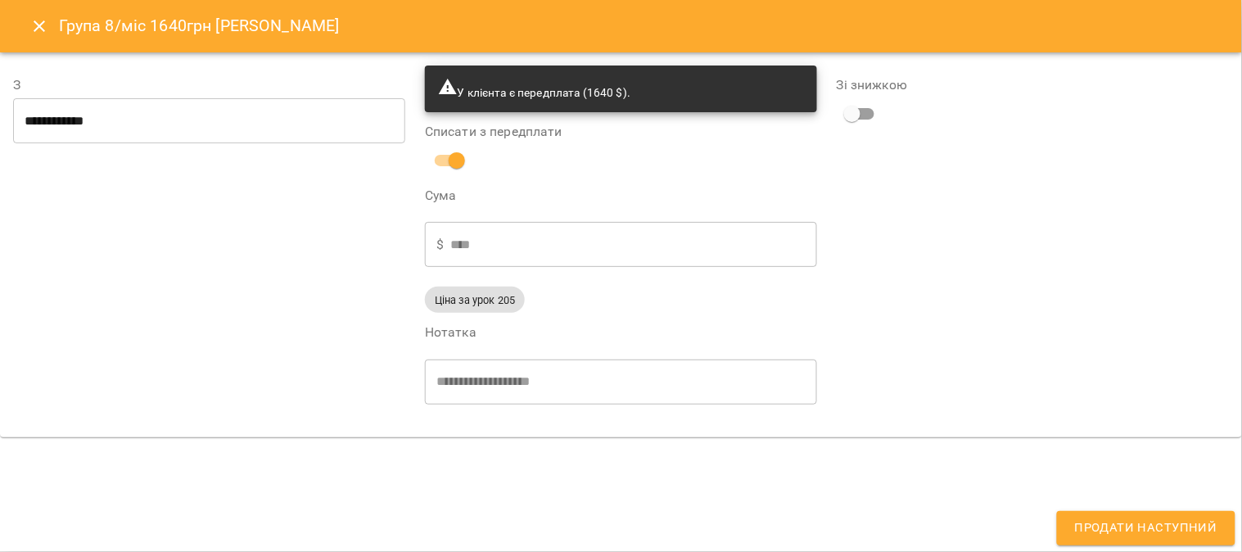
type input "**********"
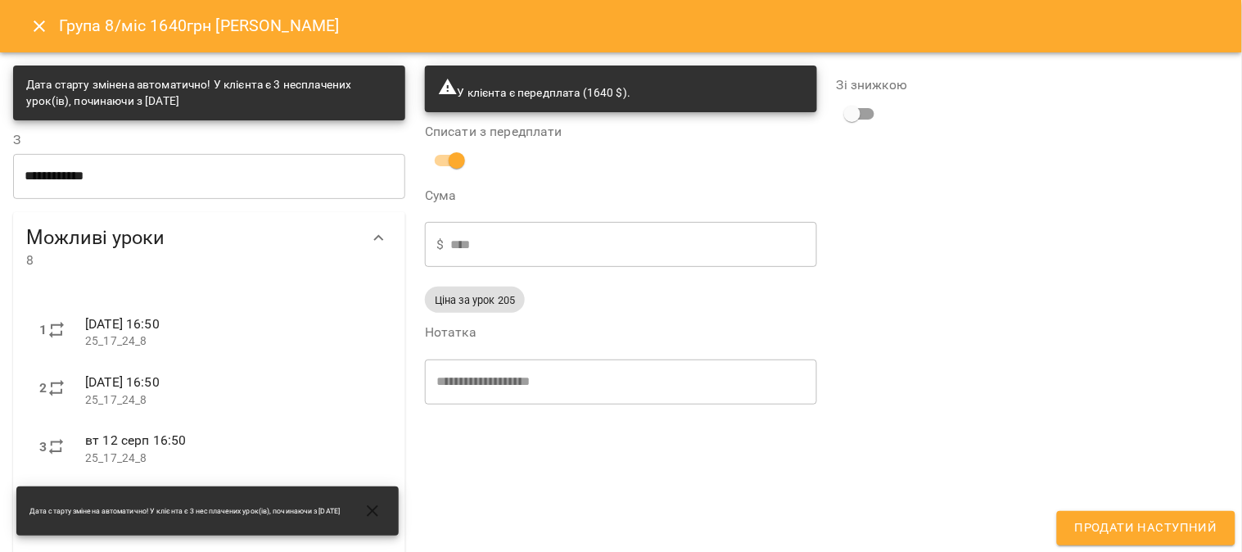
click at [866, 100] on span at bounding box center [860, 113] width 47 height 31
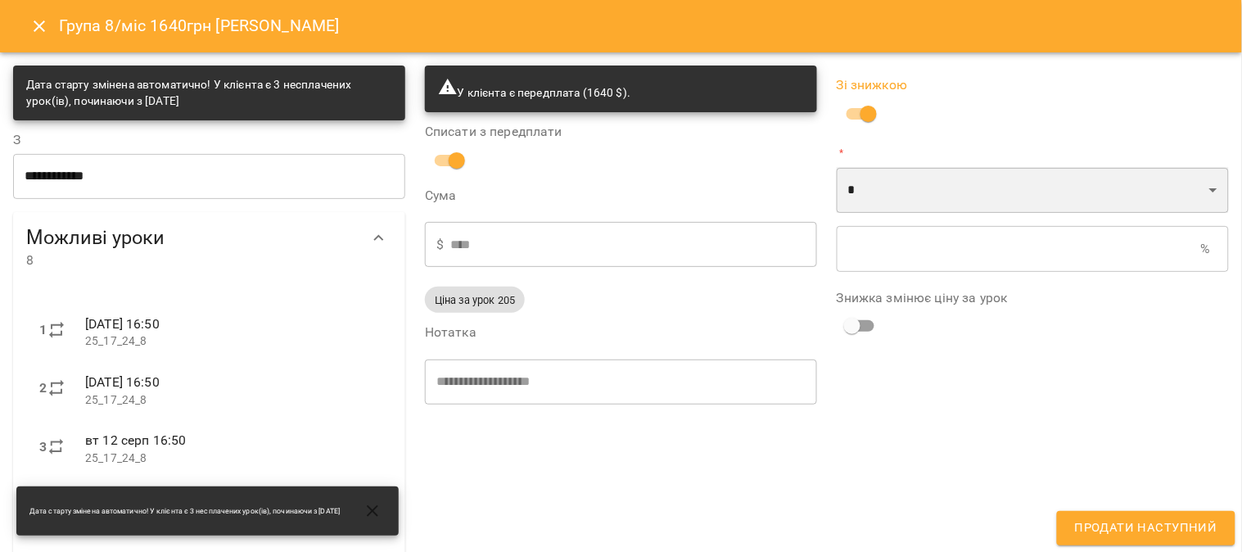
click at [866, 184] on select "* *" at bounding box center [1033, 190] width 392 height 46
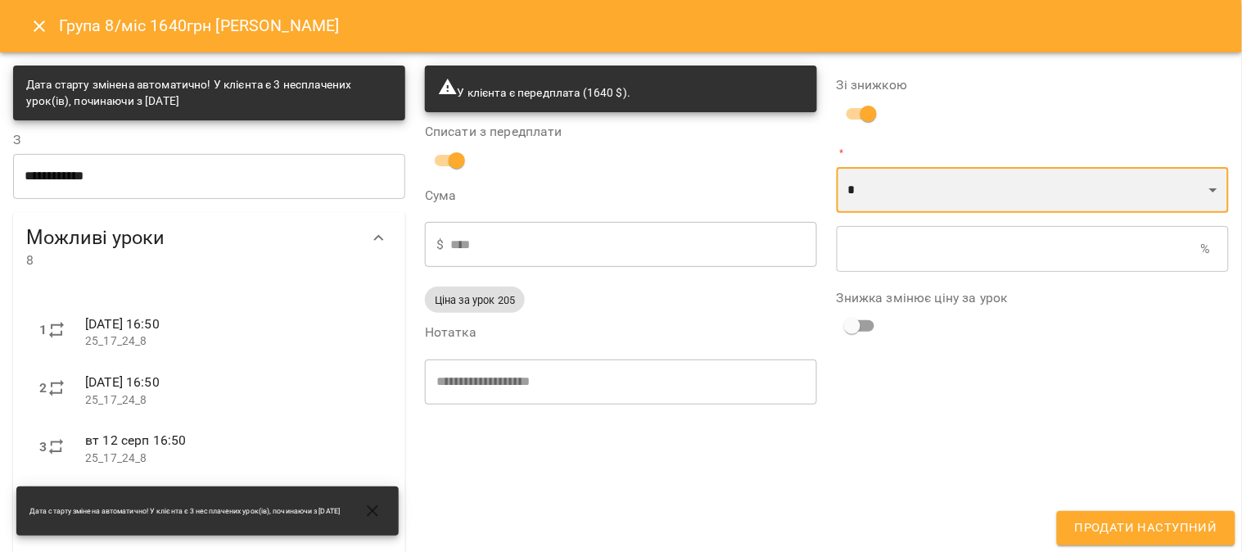
select select "*****"
click at [837, 167] on select "* *" at bounding box center [1033, 190] width 392 height 46
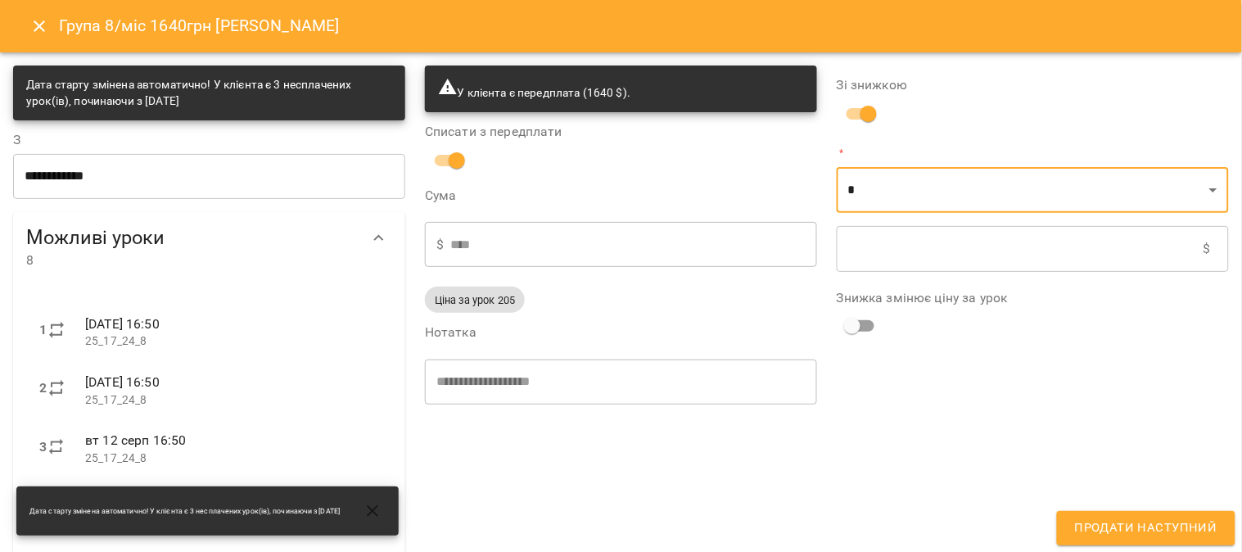
click at [864, 248] on input "text" at bounding box center [1020, 249] width 367 height 46
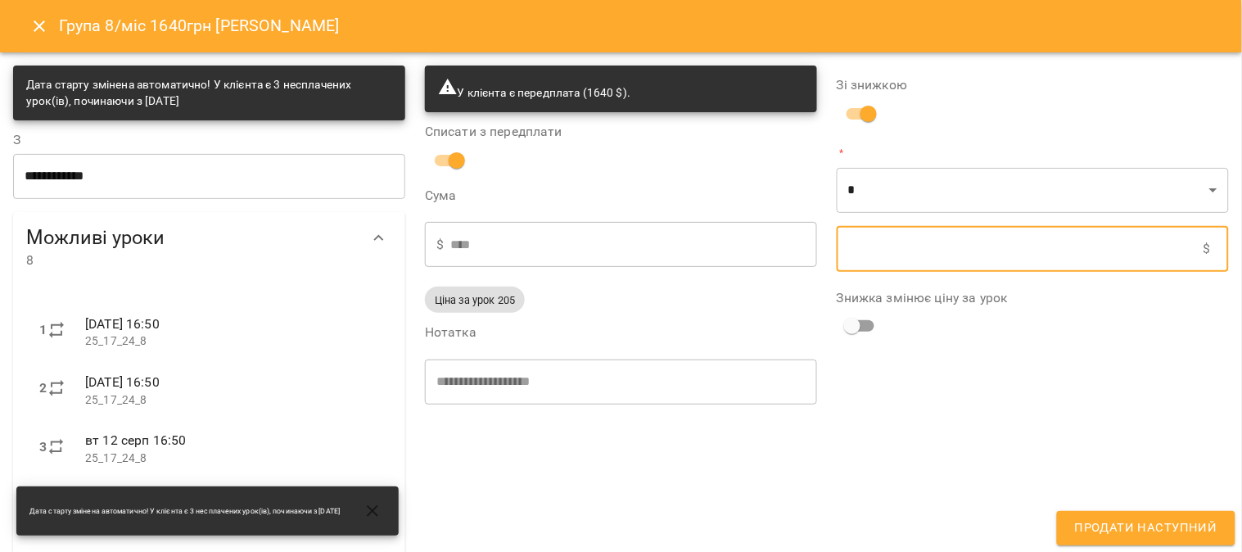
type input "****"
type input "*"
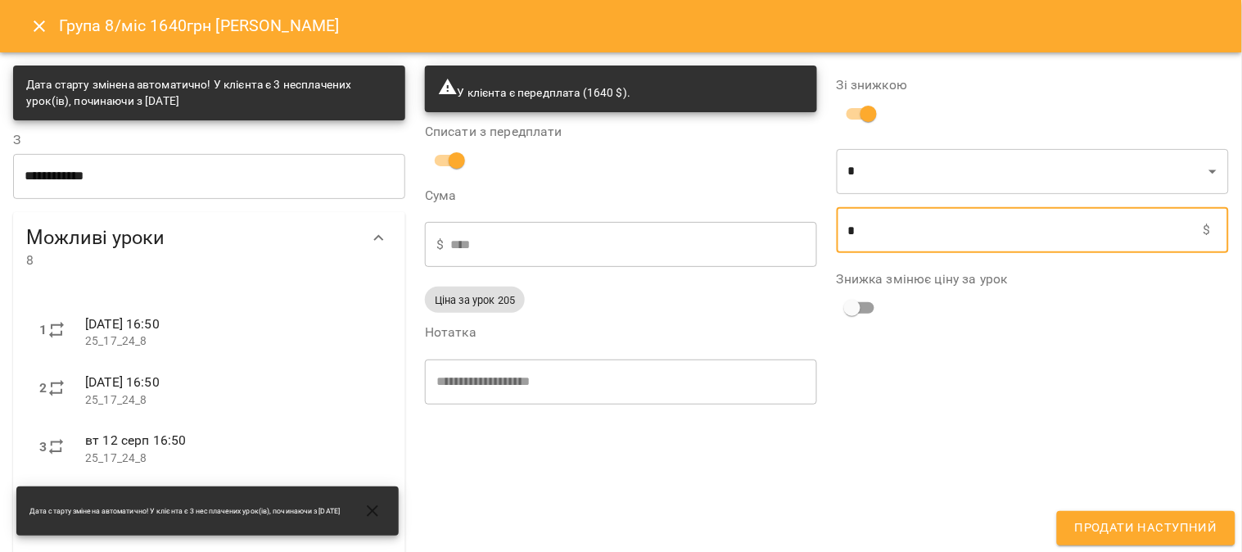
type input "****"
type input "**"
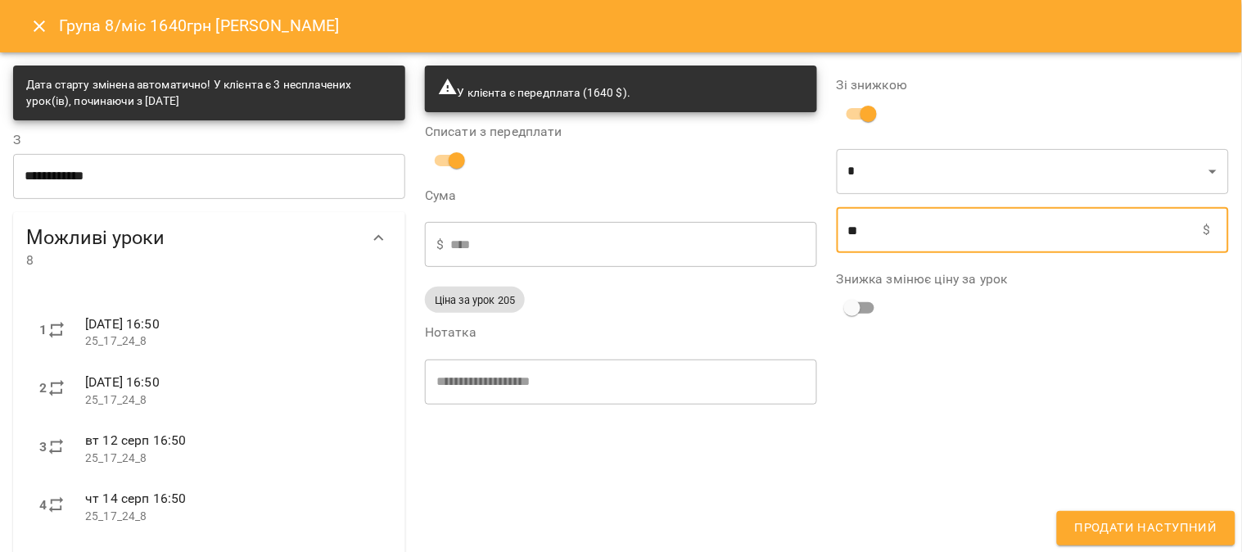
type input "****"
type input "***"
click at [1175, 519] on span "Продати наступний" at bounding box center [1146, 527] width 142 height 21
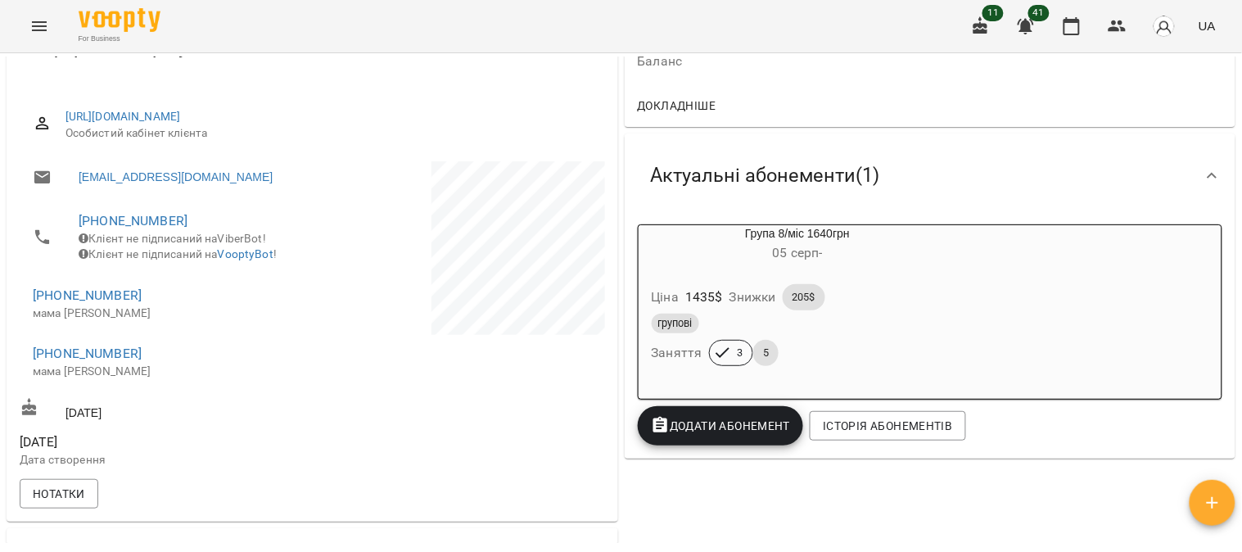
click at [878, 323] on div "групові" at bounding box center [798, 324] width 292 height 20
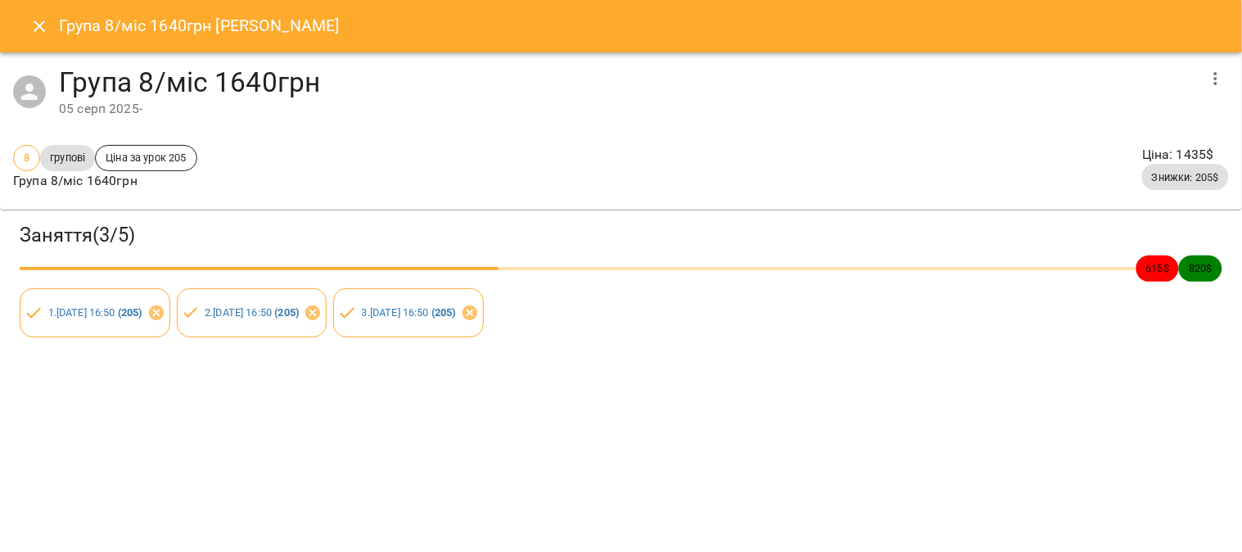
click at [1210, 67] on button "button" at bounding box center [1215, 78] width 39 height 39
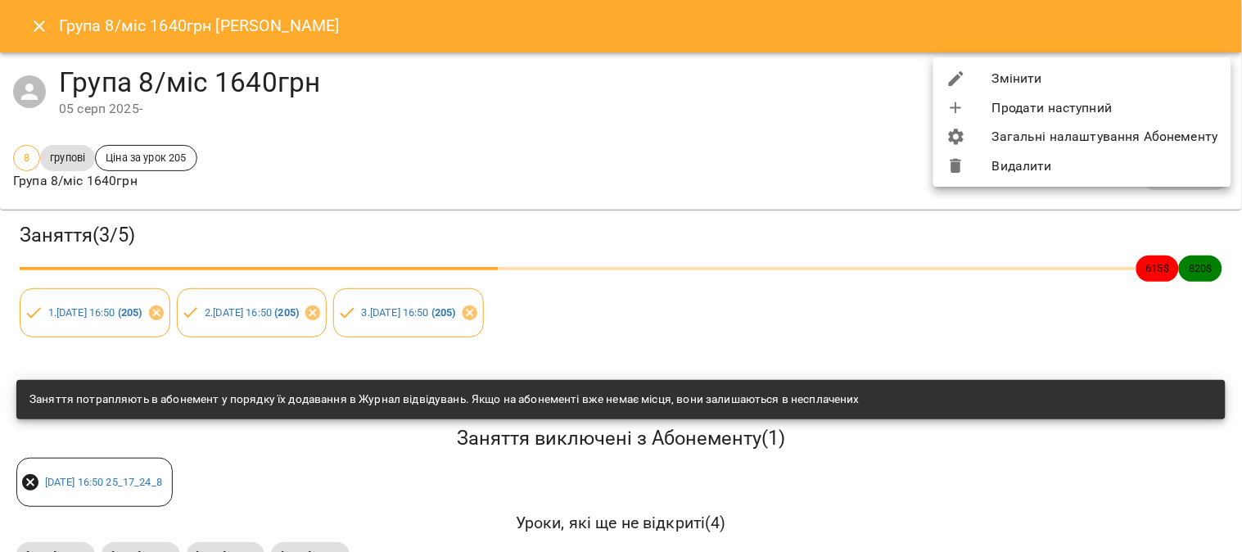
click at [1114, 71] on li "Змінити" at bounding box center [1082, 78] width 298 height 29
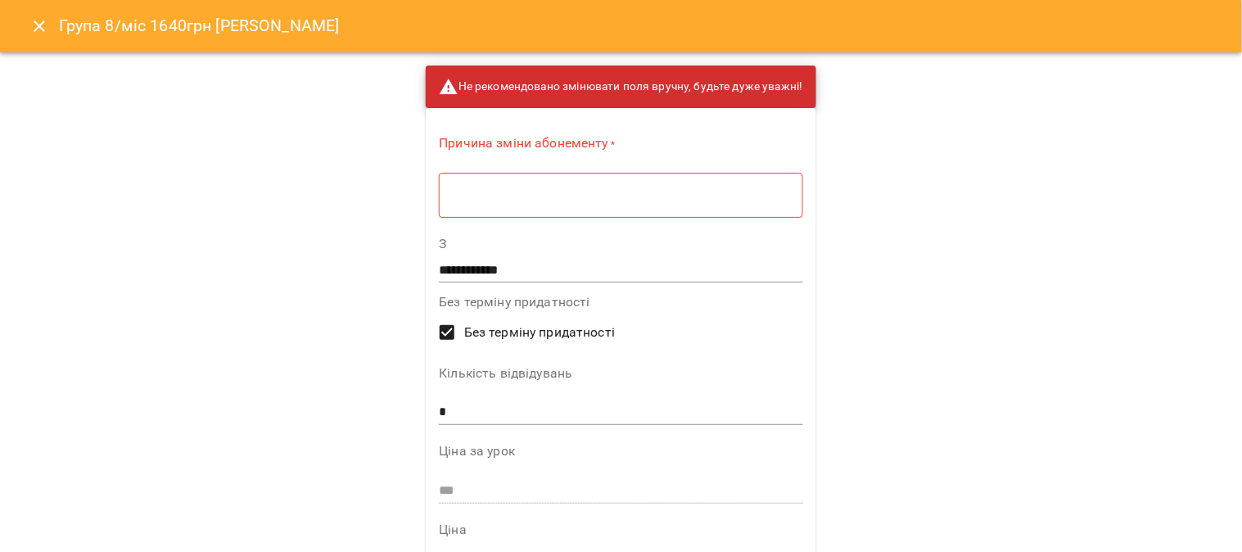
click at [481, 199] on textarea at bounding box center [620, 195] width 341 height 16
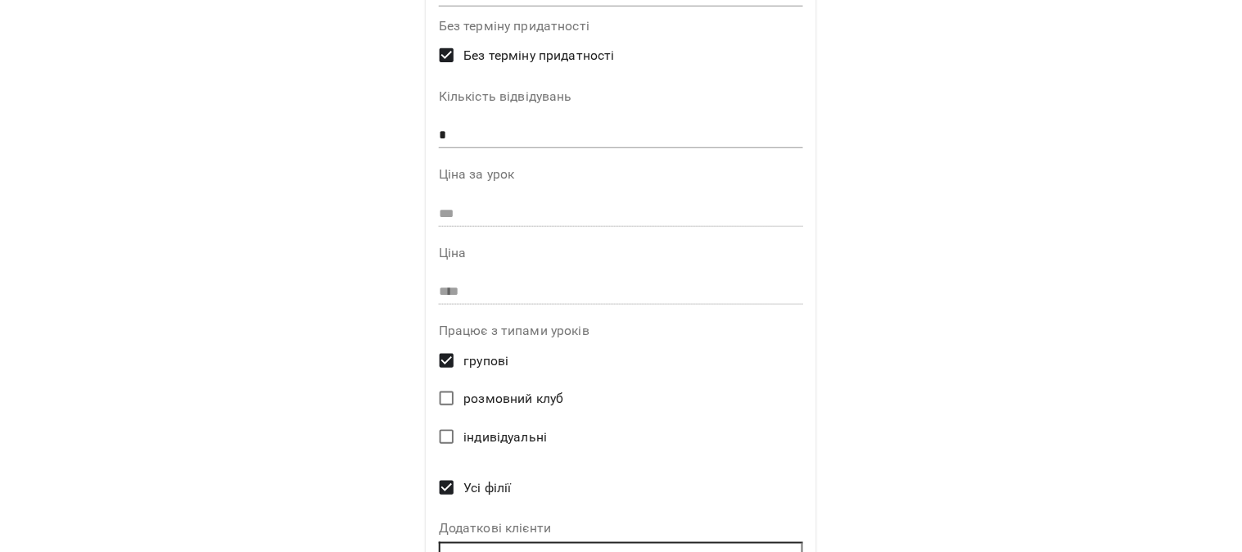
scroll to position [273, 0]
type textarea "*"
drag, startPoint x: 449, startPoint y: 133, endPoint x: 395, endPoint y: 133, distance: 54.0
click at [395, 133] on div "**********" at bounding box center [621, 276] width 1242 height 552
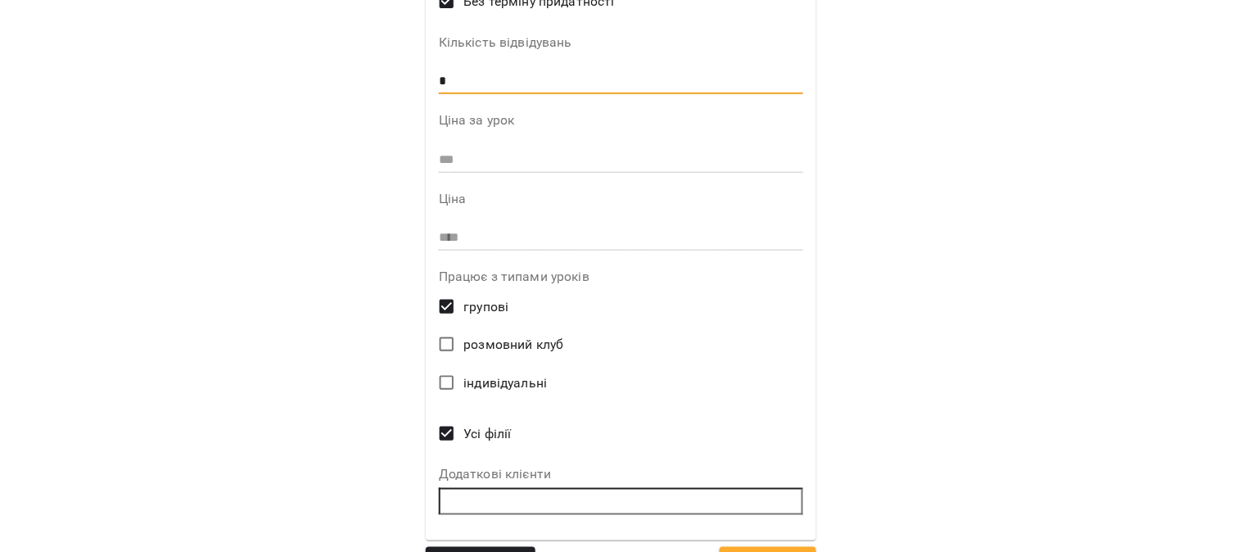
scroll to position [366, 0]
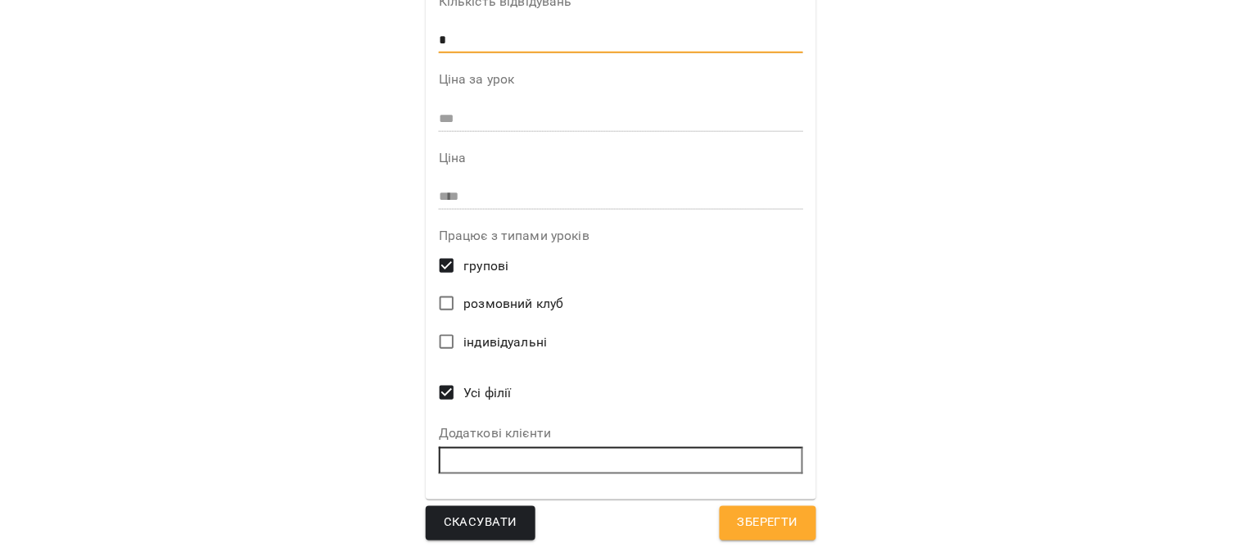
type input "*"
click at [750, 520] on span "Зберегти" at bounding box center [768, 522] width 61 height 21
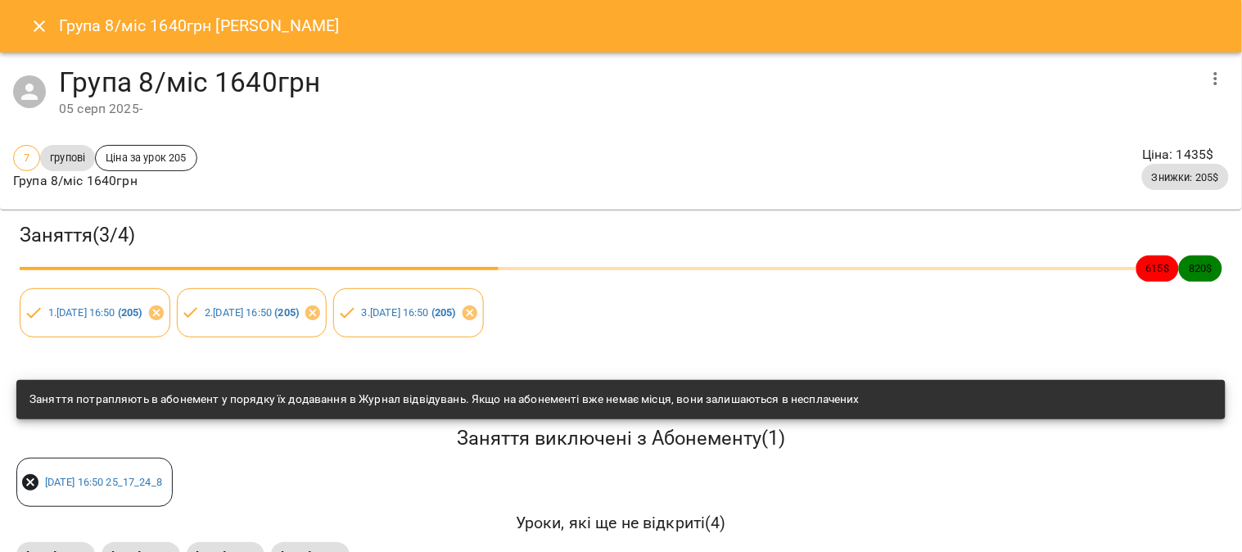
click at [37, 22] on icon "Close" at bounding box center [39, 26] width 20 height 20
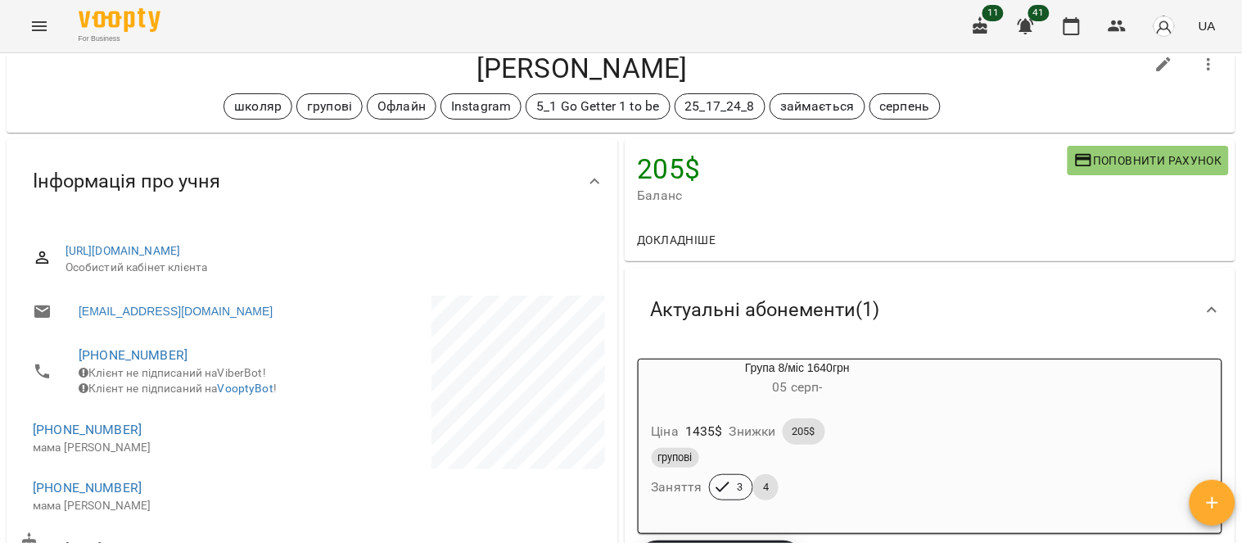
scroll to position [91, 0]
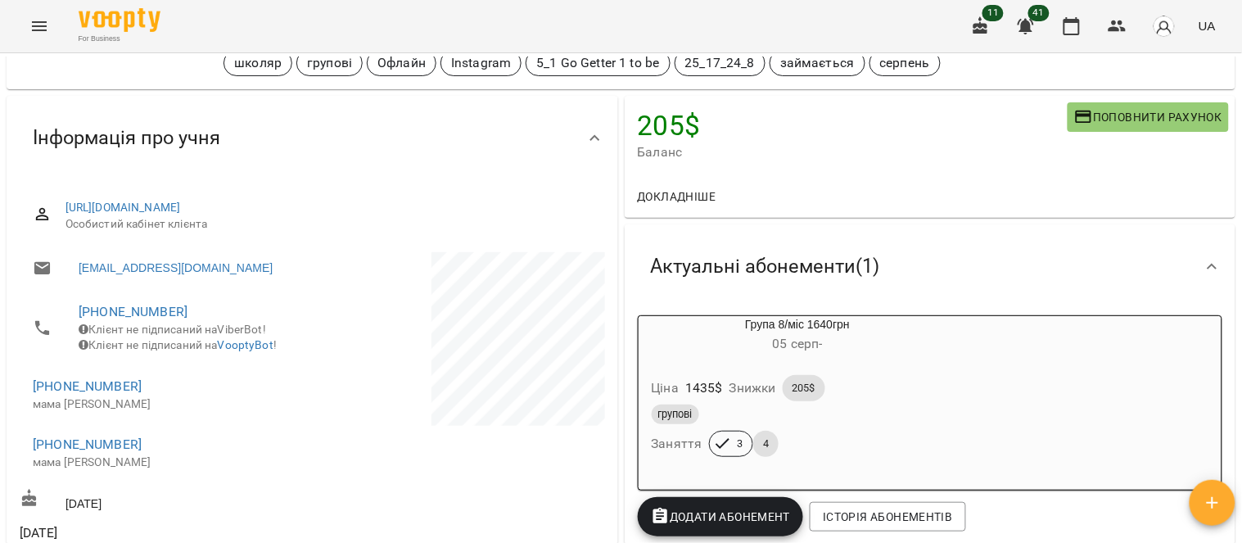
click at [900, 363] on div "Ціна 1435 $ Знижки 205$ групові Заняття 3 4" at bounding box center [798, 419] width 318 height 115
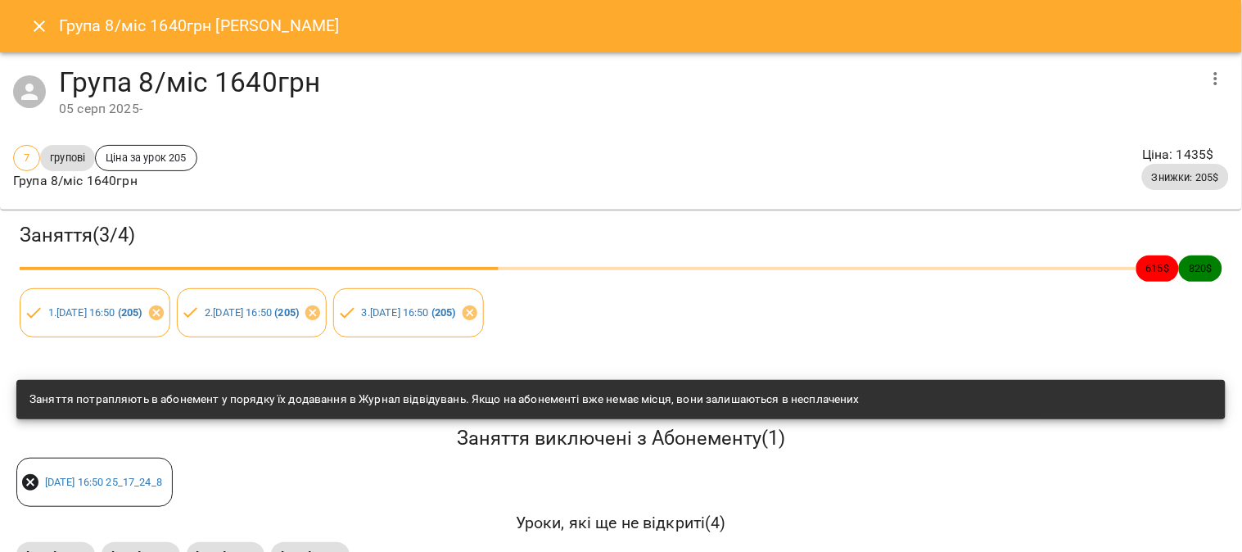
click at [29, 19] on icon "Close" at bounding box center [39, 26] width 20 height 20
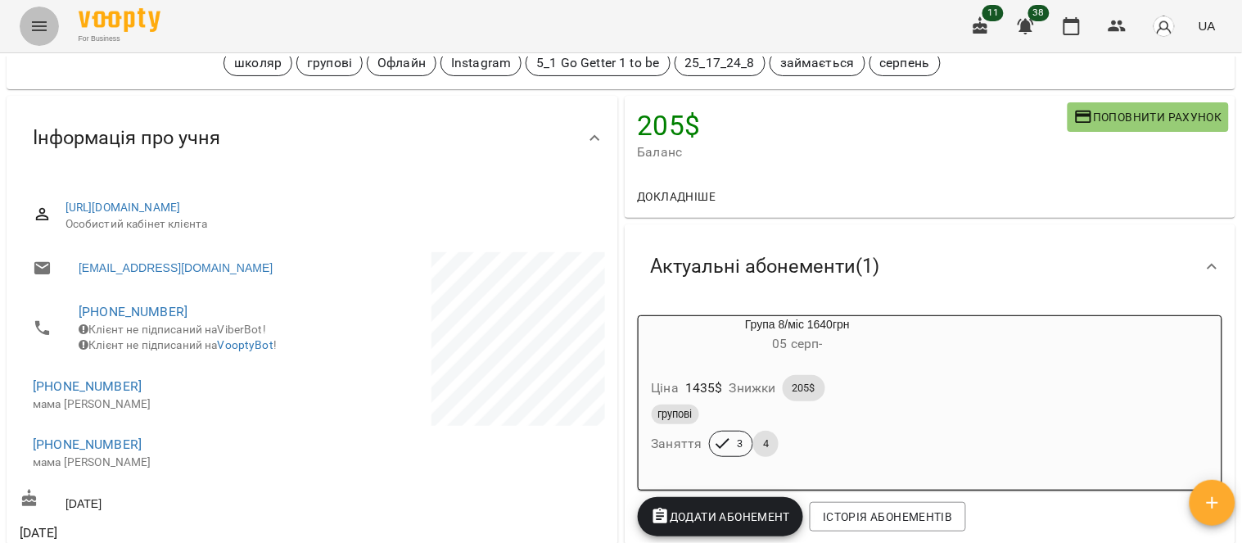
click at [36, 26] on icon "Menu" at bounding box center [39, 26] width 15 height 10
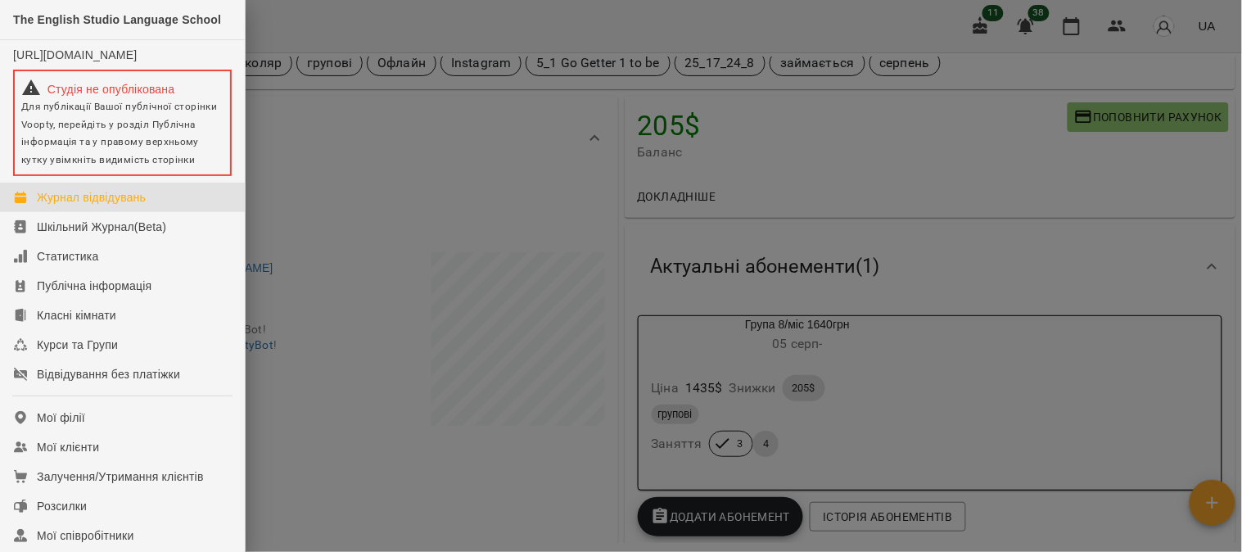
click at [120, 205] on div "Журнал відвідувань" at bounding box center [91, 197] width 109 height 16
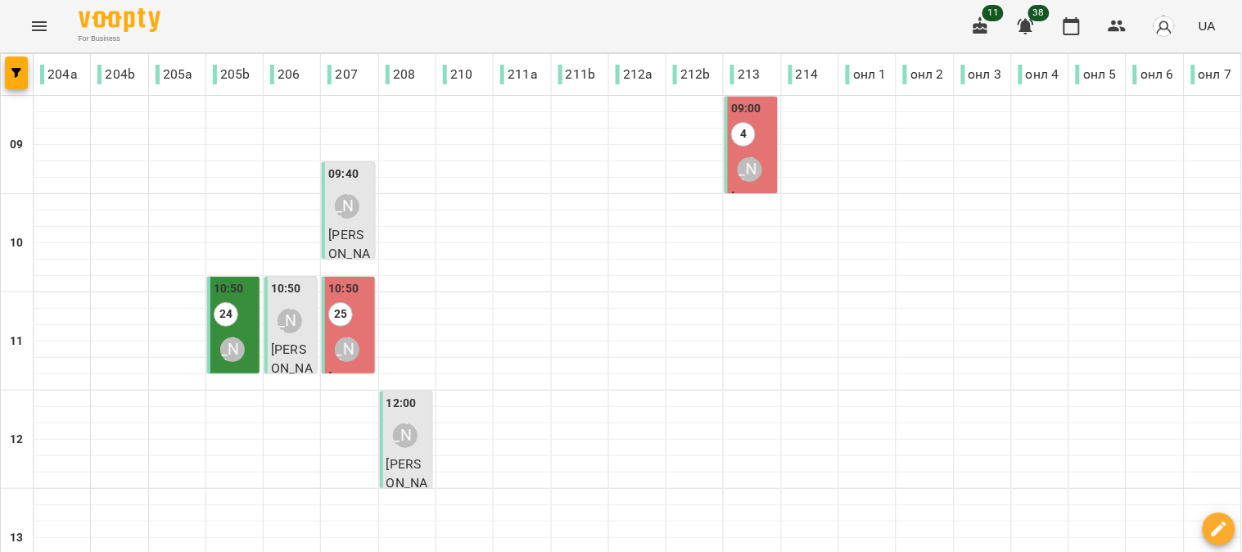
scroll to position [363, 0]
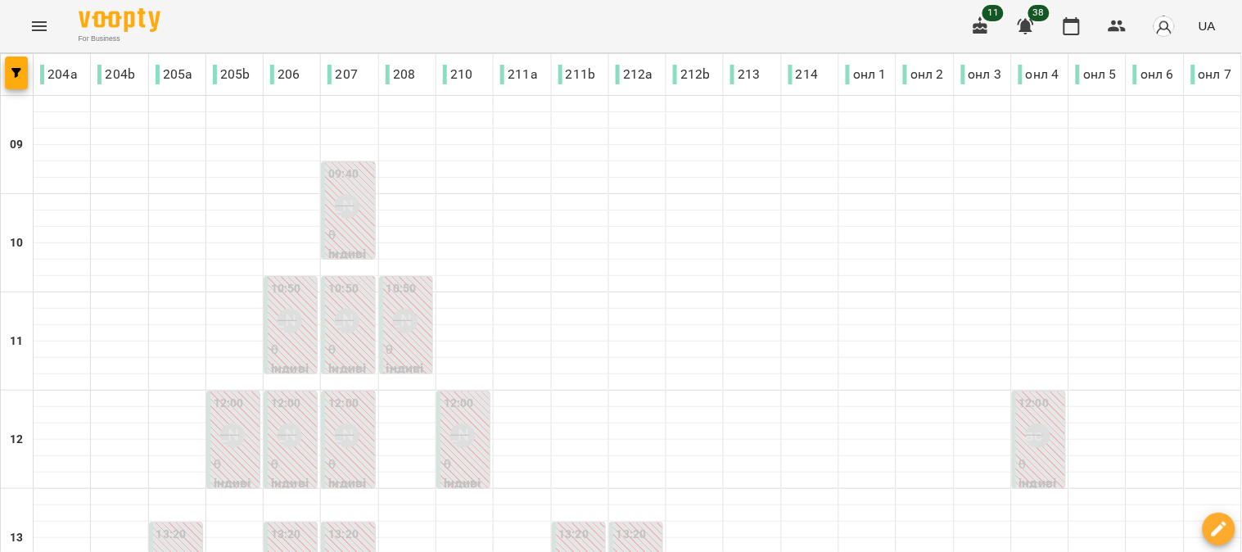
type input "**********"
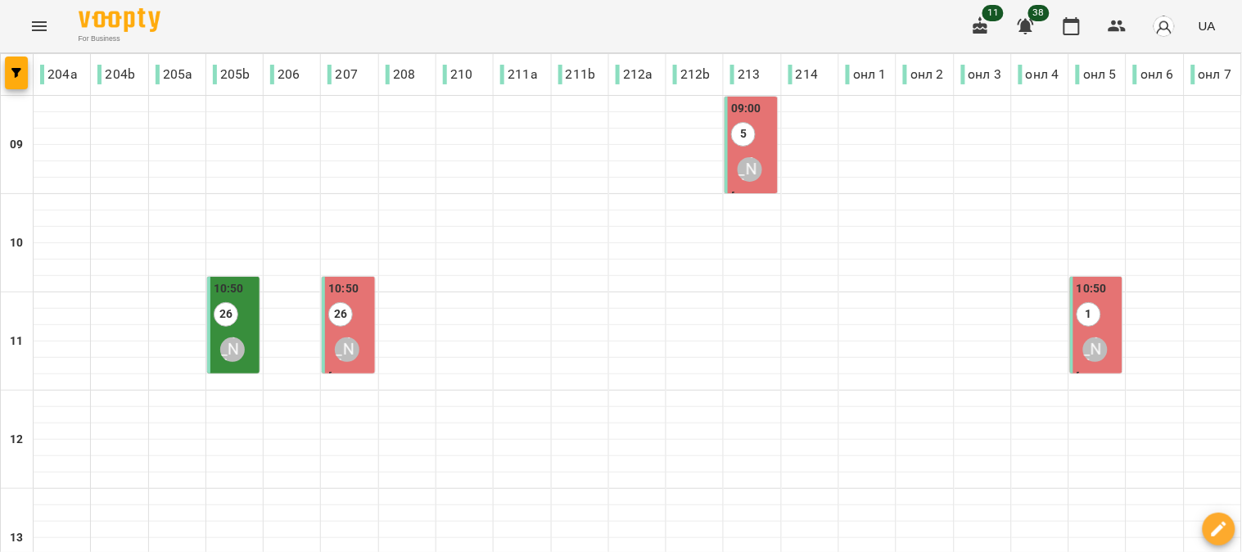
type input "**********"
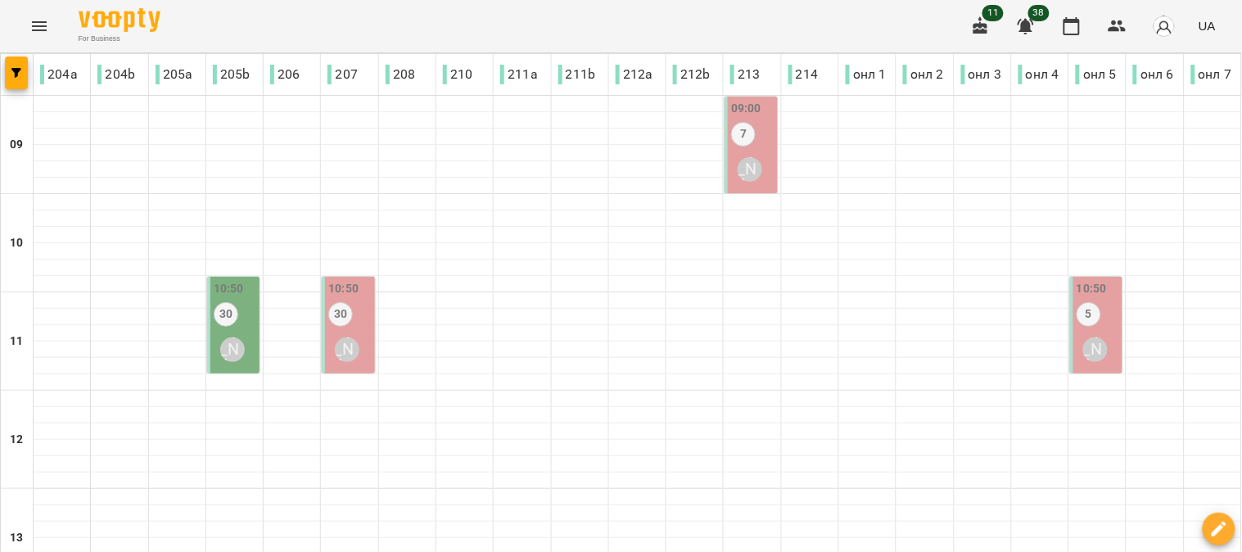
drag, startPoint x: 513, startPoint y: 511, endPoint x: 551, endPoint y: 534, distance: 44.1
type input "**********"
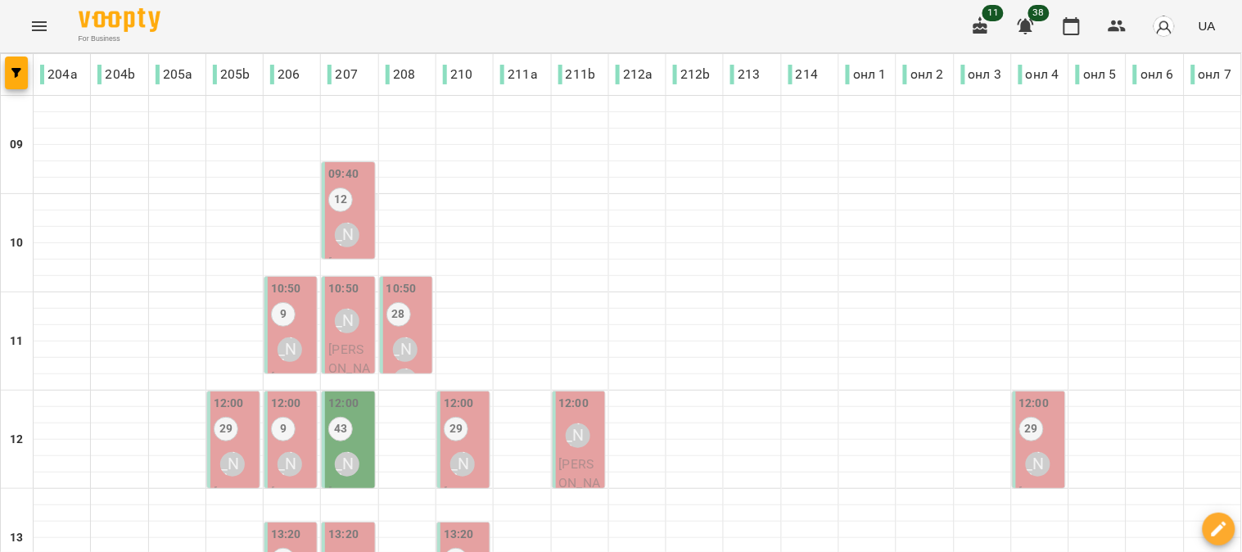
click at [372, 205] on div at bounding box center [349, 202] width 56 height 16
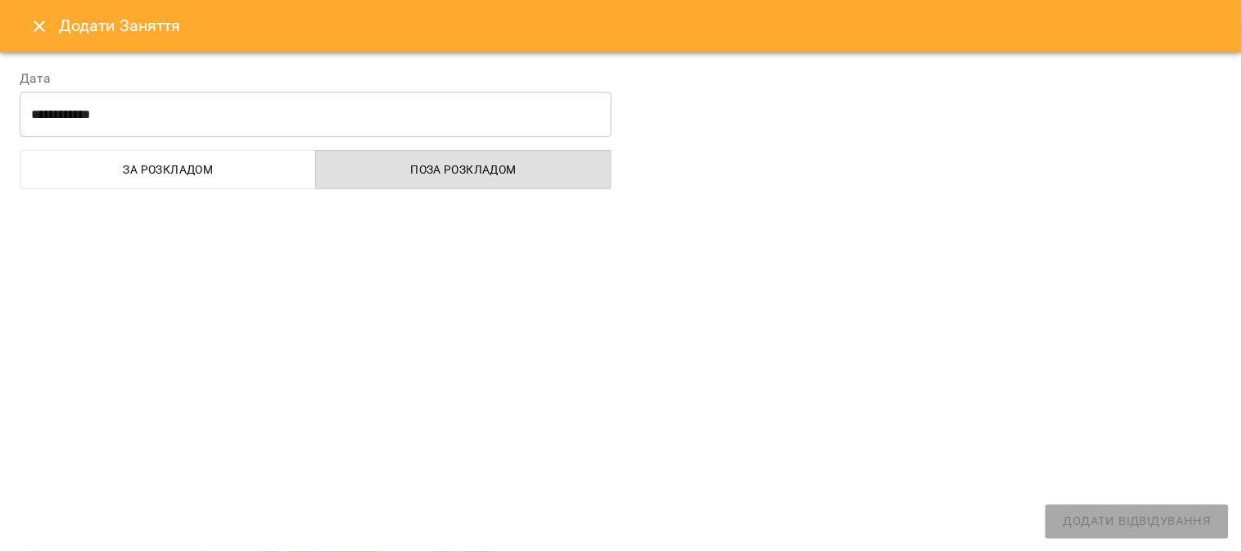
click at [360, 201] on div at bounding box center [621, 276] width 1242 height 552
select select
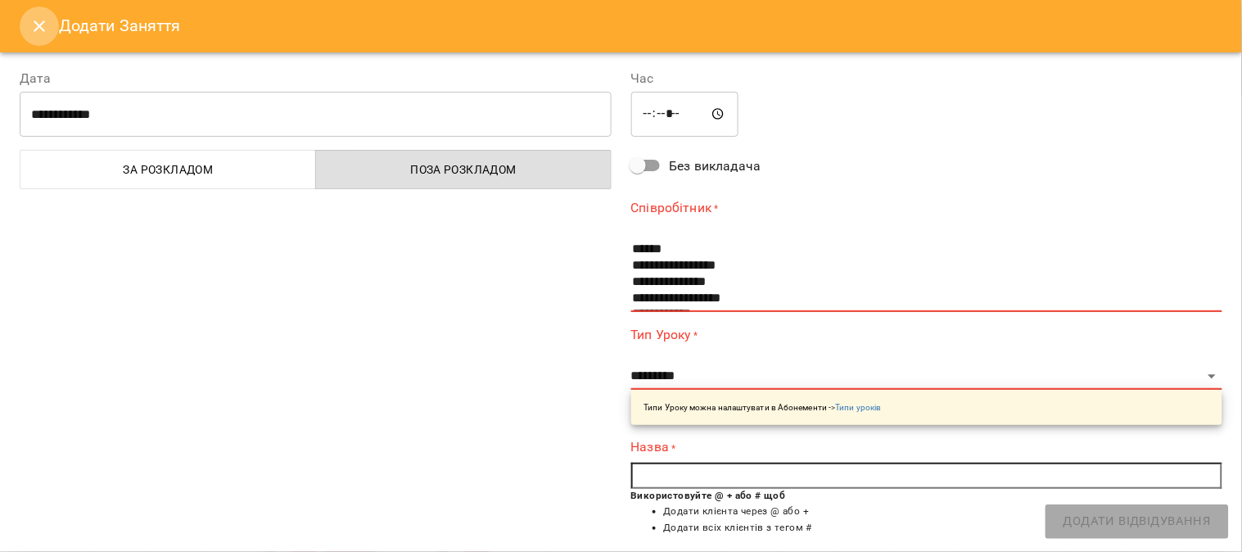
click at [35, 23] on icon "Close" at bounding box center [39, 25] width 11 height 11
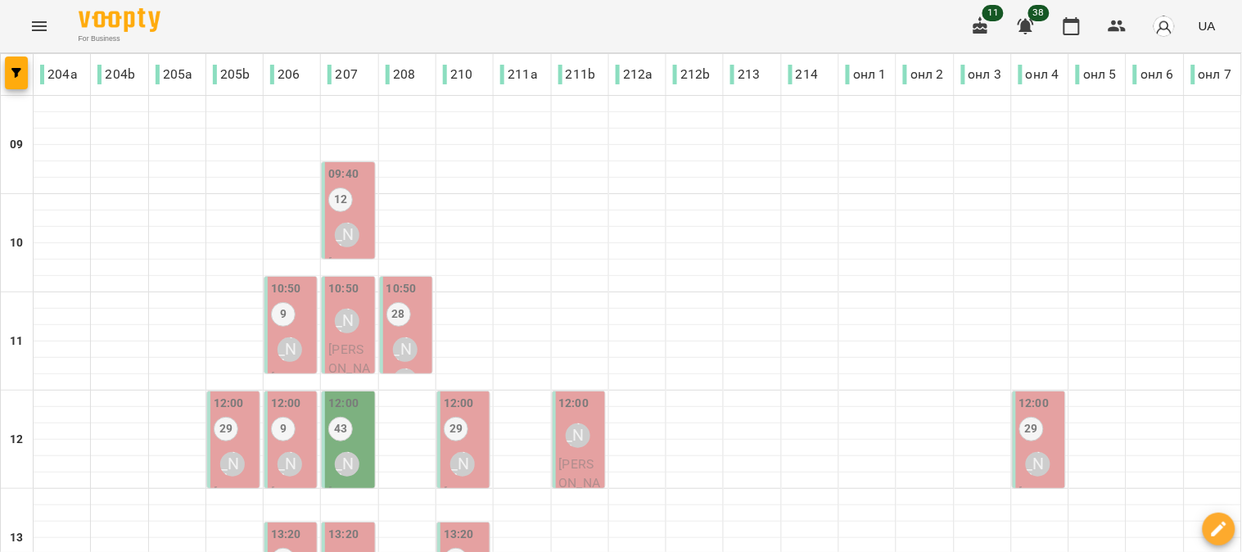
click at [340, 213] on div "12" at bounding box center [340, 201] width 25 height 29
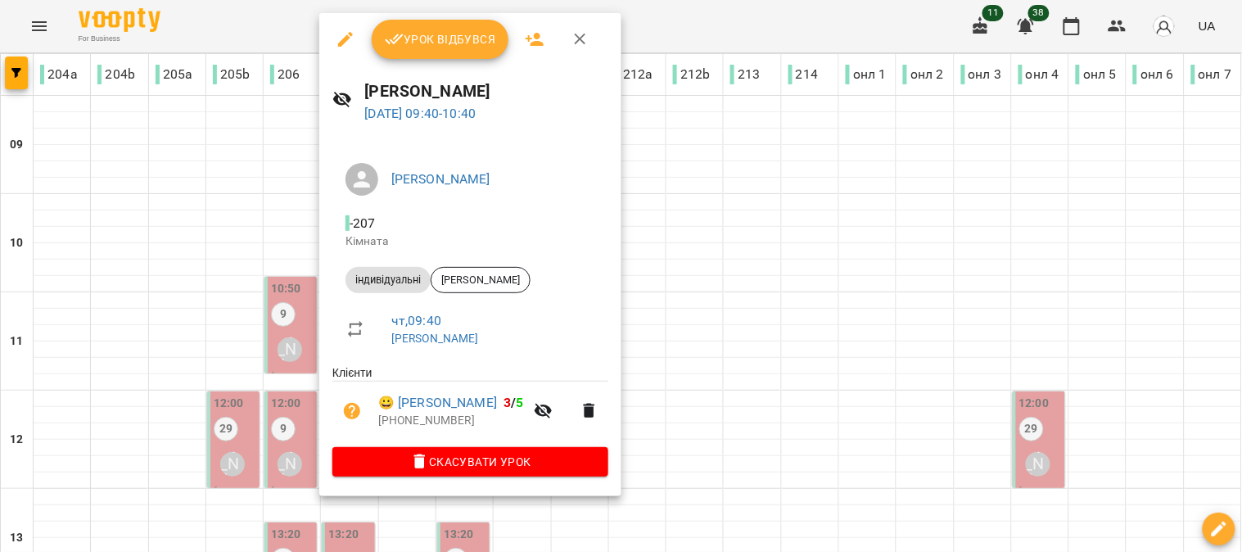
click at [445, 30] on span "Урок відбувся" at bounding box center [440, 39] width 111 height 20
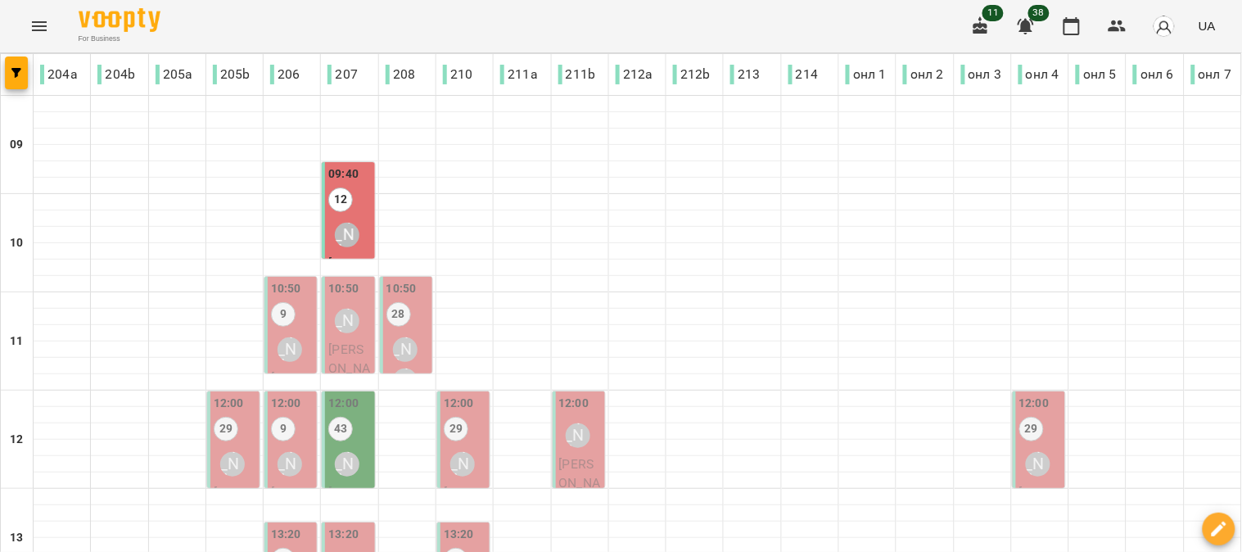
click at [293, 331] on div "[PERSON_NAME]" at bounding box center [290, 350] width 38 height 38
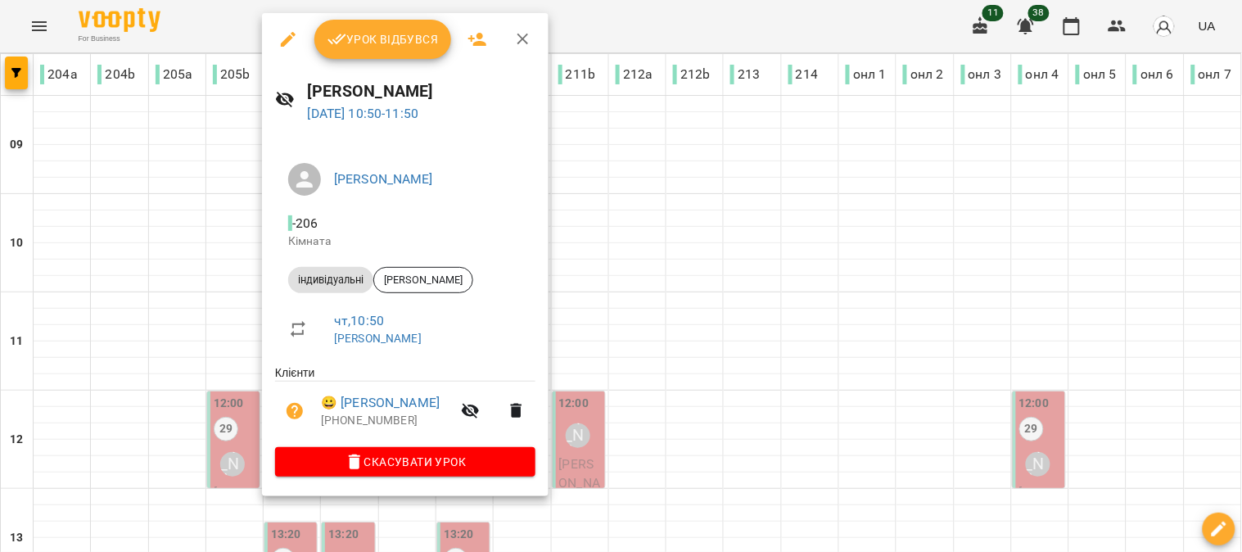
click at [377, 29] on span "Урок відбувся" at bounding box center [382, 39] width 111 height 20
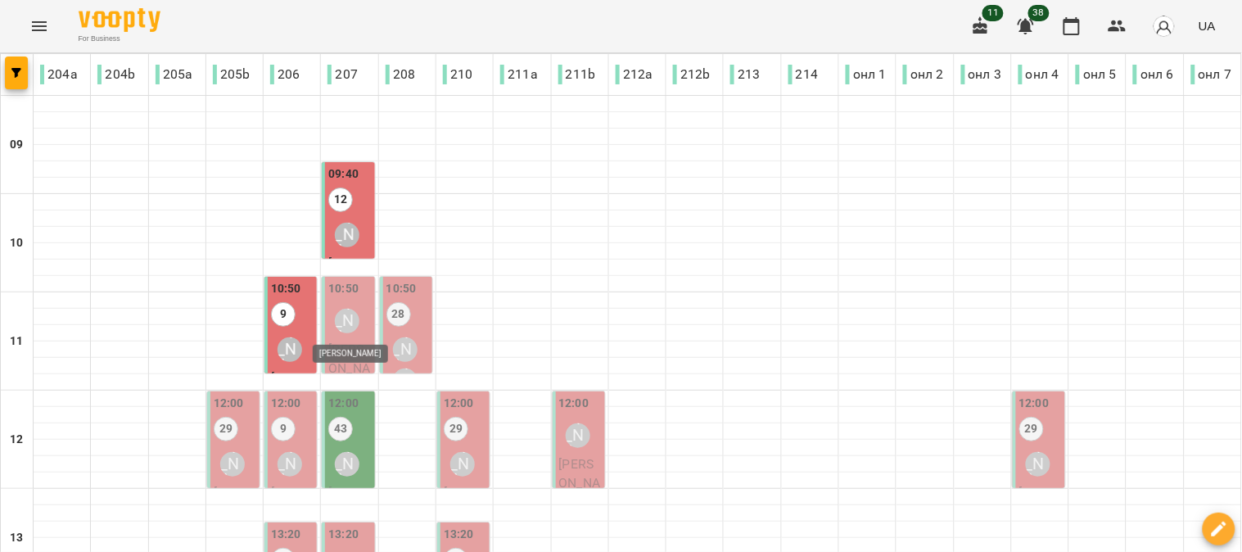
click at [346, 324] on div "Сойма Діана" at bounding box center [347, 321] width 25 height 25
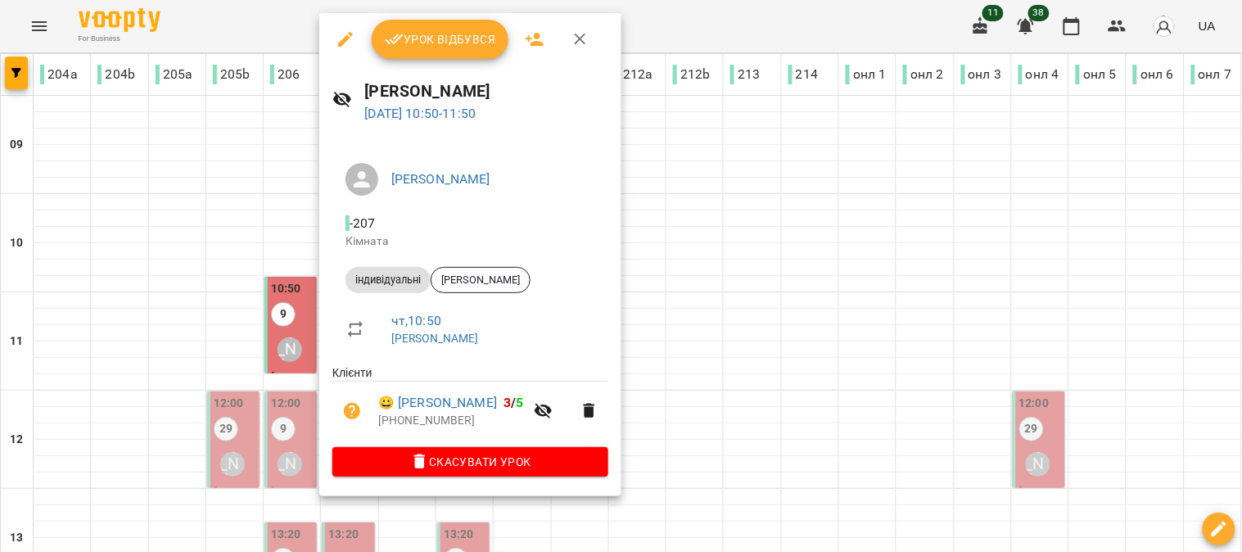
click at [435, 33] on span "Урок відбувся" at bounding box center [440, 39] width 111 height 20
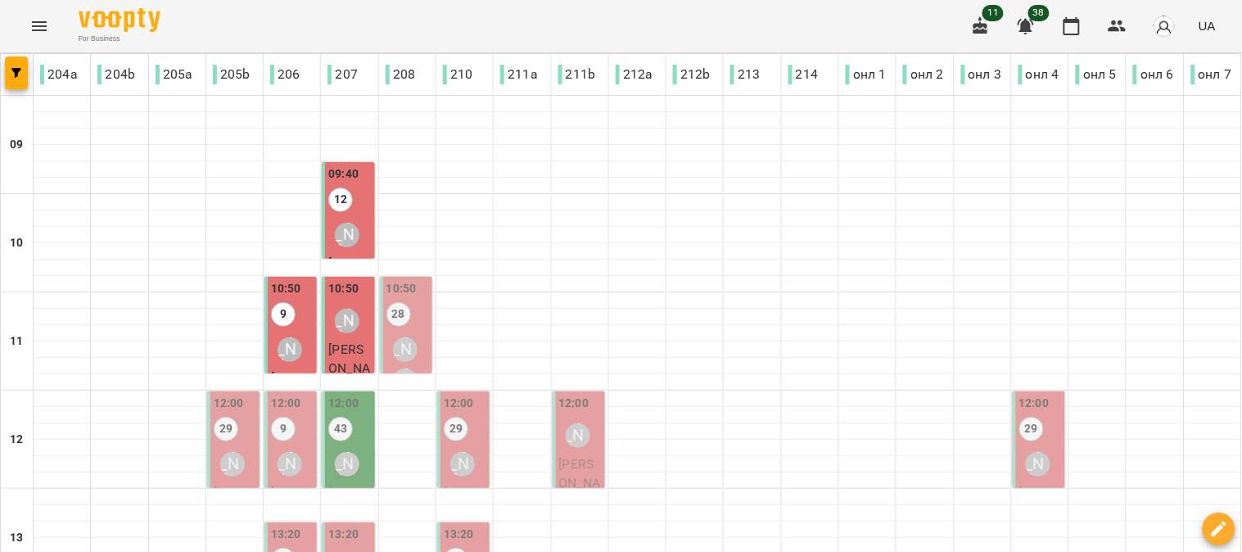
click at [403, 326] on div "28" at bounding box center [398, 316] width 25 height 29
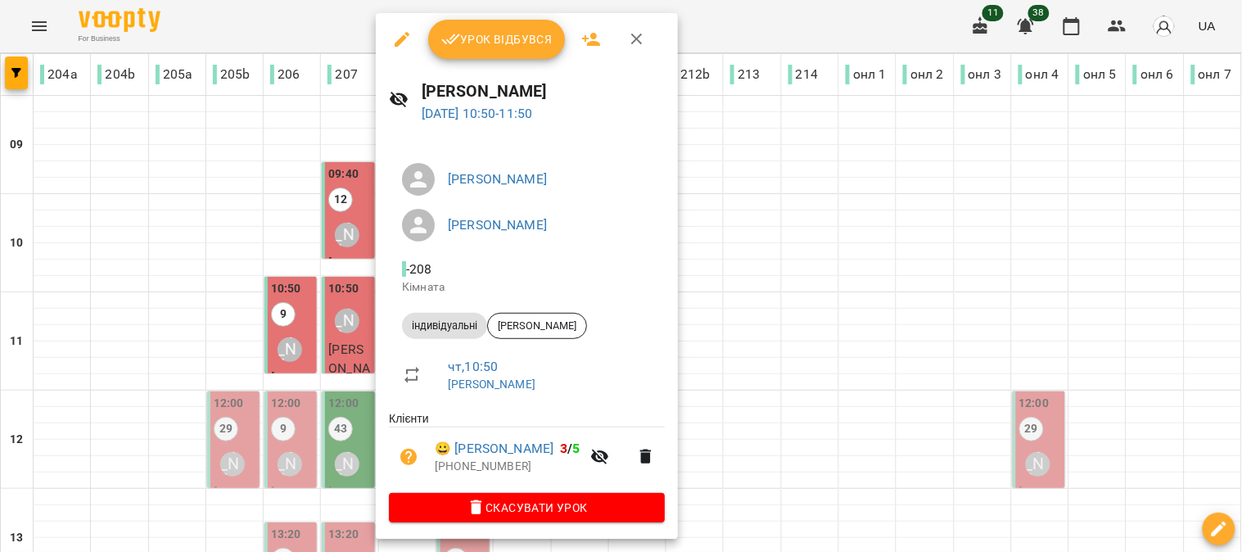
click at [483, 35] on span "Урок відбувся" at bounding box center [496, 39] width 111 height 20
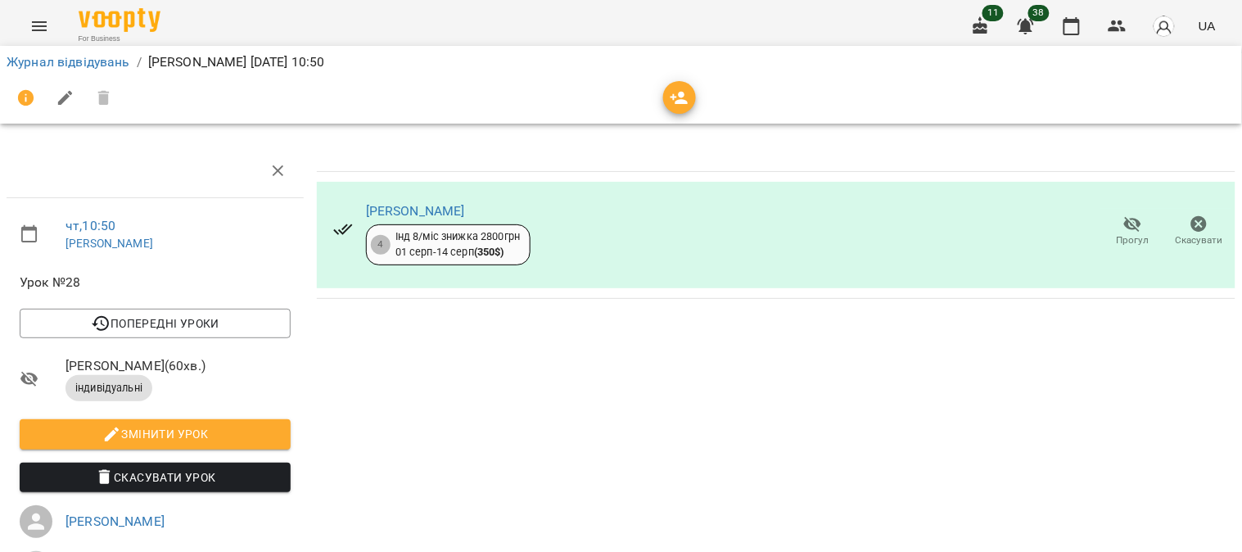
click at [45, 23] on icon "Menu" at bounding box center [39, 26] width 20 height 20
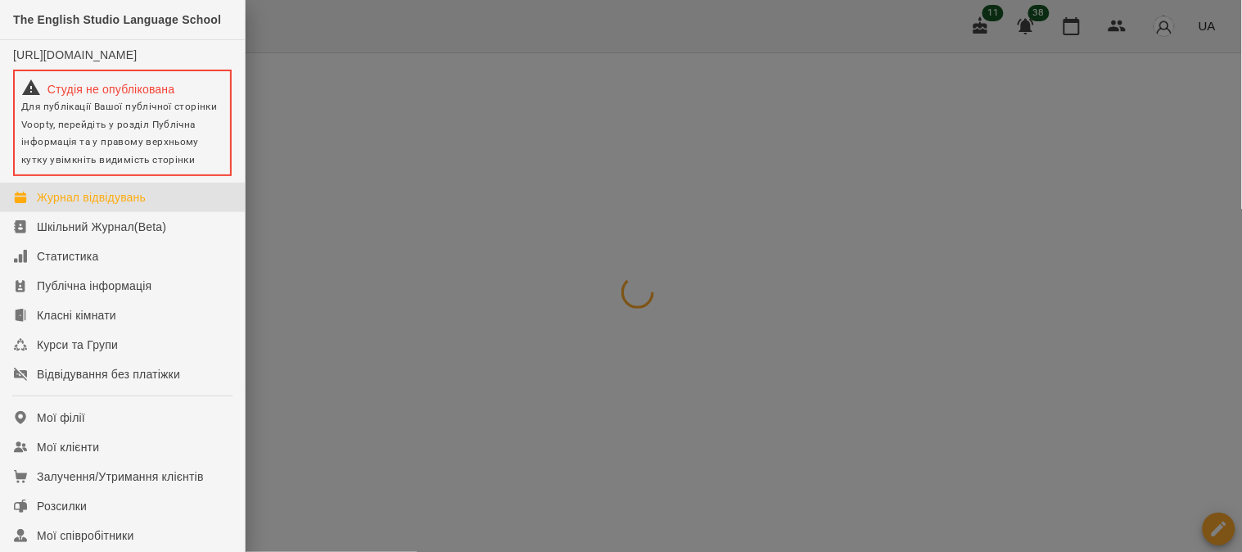
click at [359, 377] on div at bounding box center [621, 276] width 1242 height 552
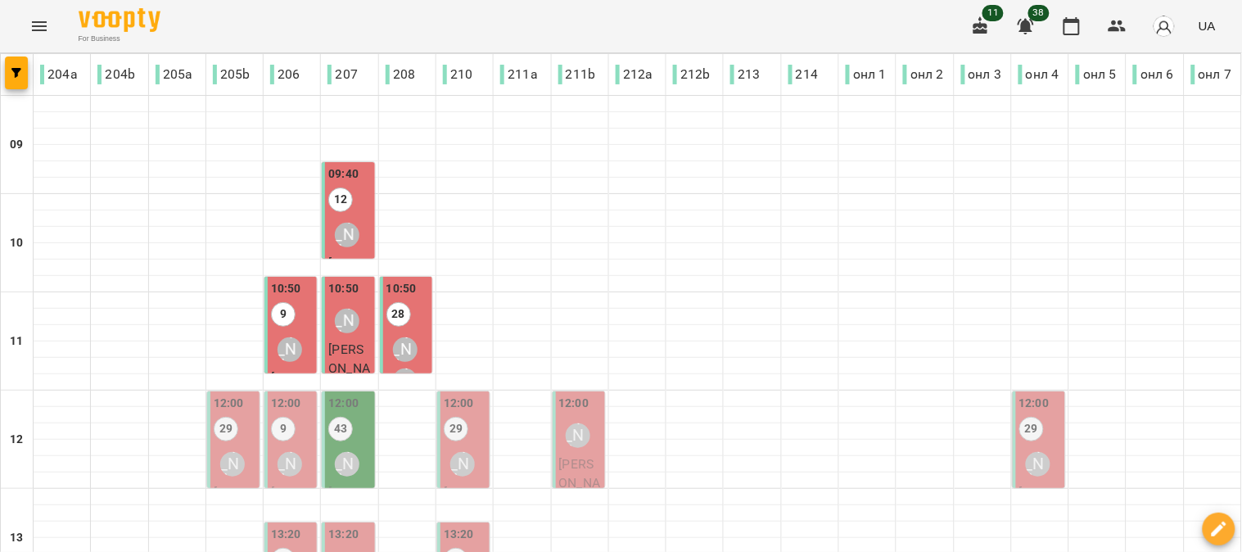
scroll to position [182, 0]
click at [219, 417] on label "29" at bounding box center [226, 429] width 25 height 25
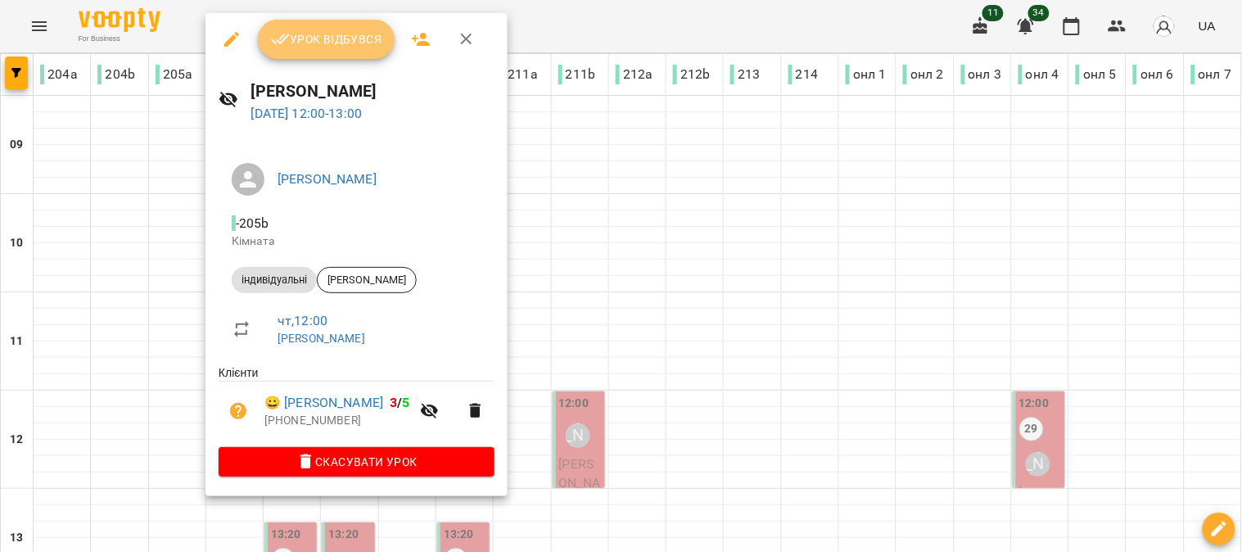
click at [323, 30] on span "Урок відбувся" at bounding box center [326, 39] width 111 height 20
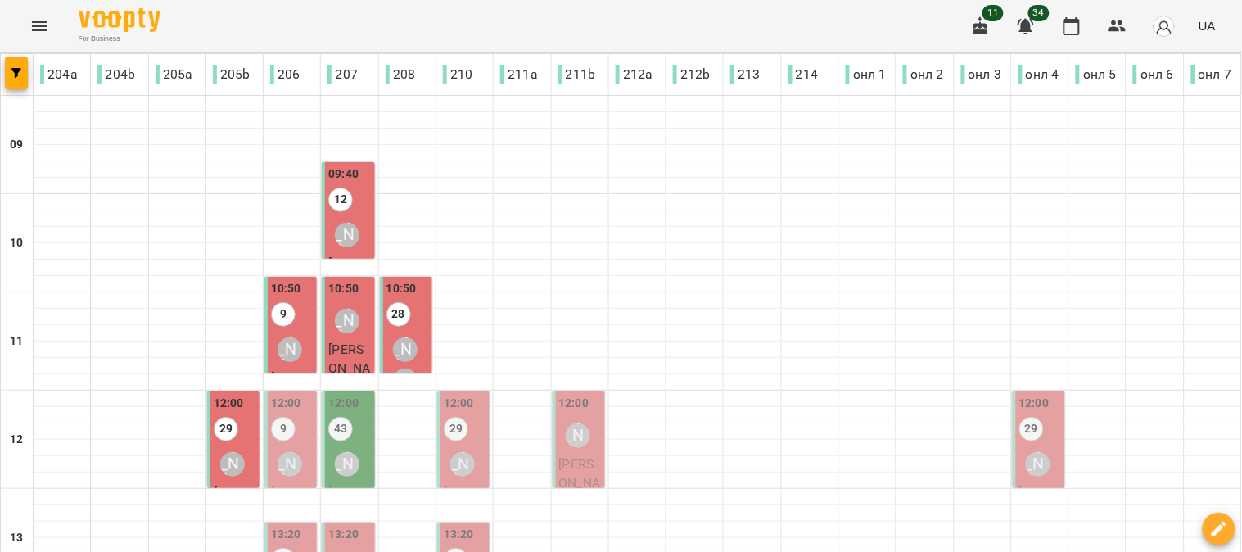
scroll to position [182, 0]
click at [284, 417] on label "9" at bounding box center [283, 429] width 25 height 25
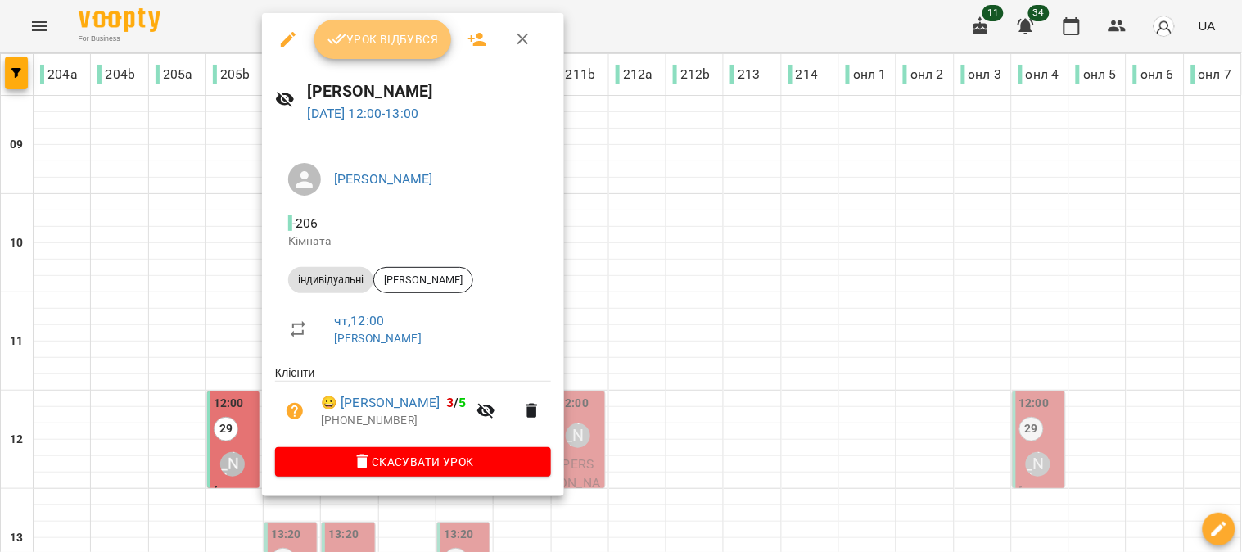
click at [374, 34] on span "Урок відбувся" at bounding box center [382, 39] width 111 height 20
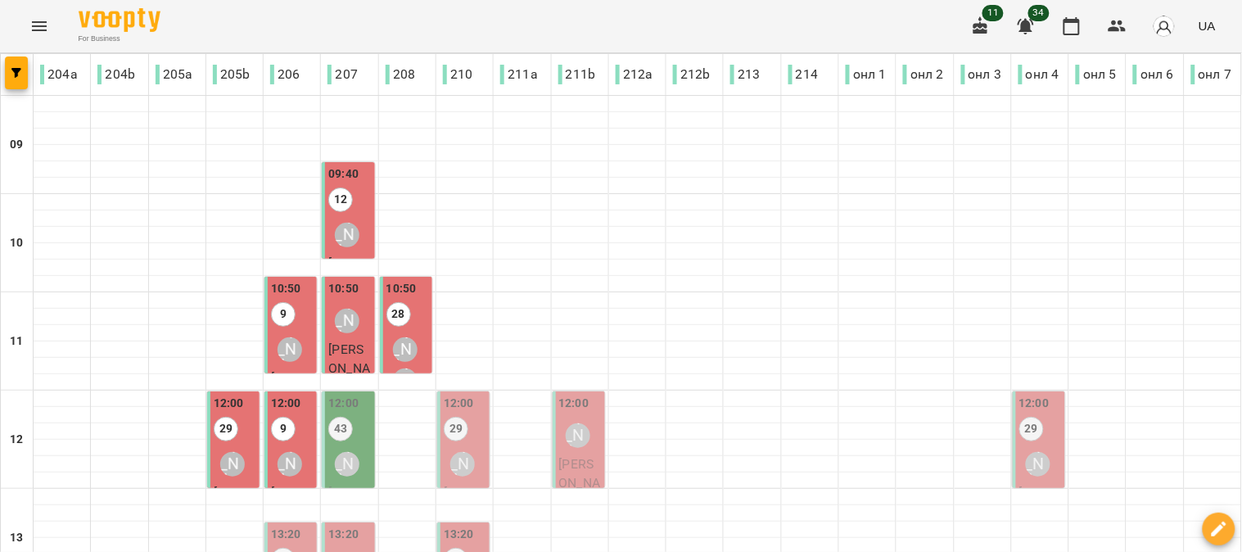
click at [406, 326] on div "28" at bounding box center [398, 316] width 25 height 29
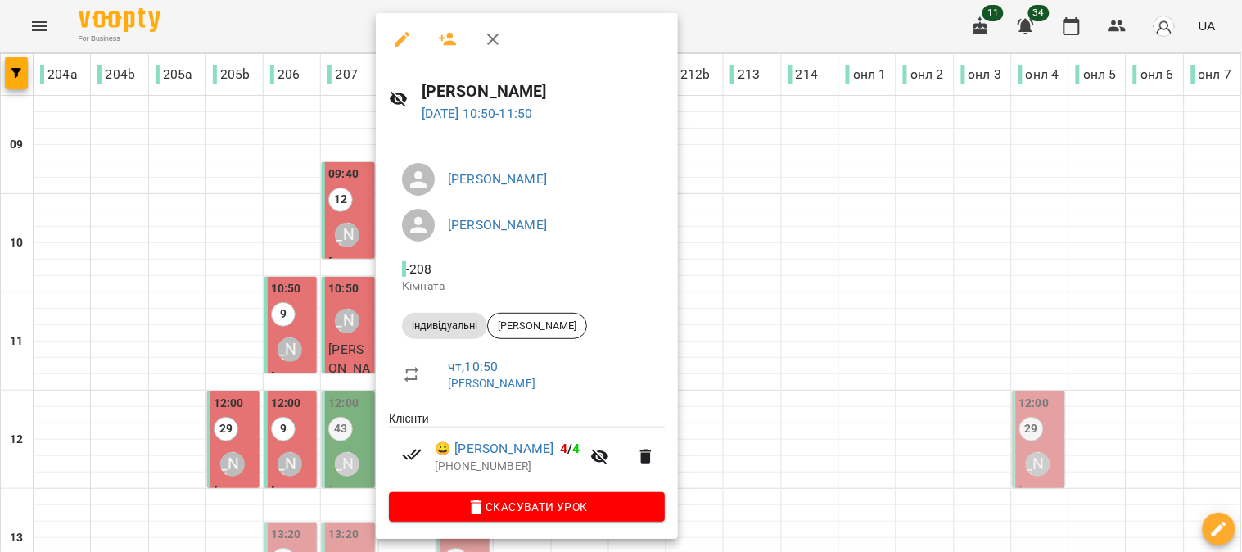
click at [131, 219] on div at bounding box center [621, 276] width 1242 height 552
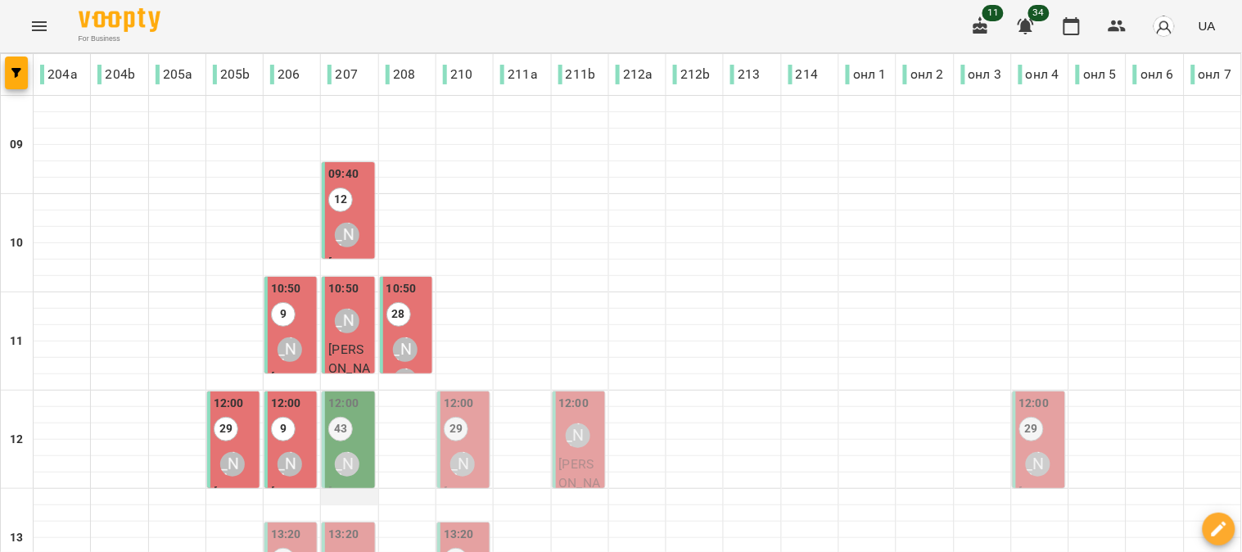
scroll to position [182, 0]
click at [349, 445] on div "Сойма Діана" at bounding box center [347, 464] width 38 height 38
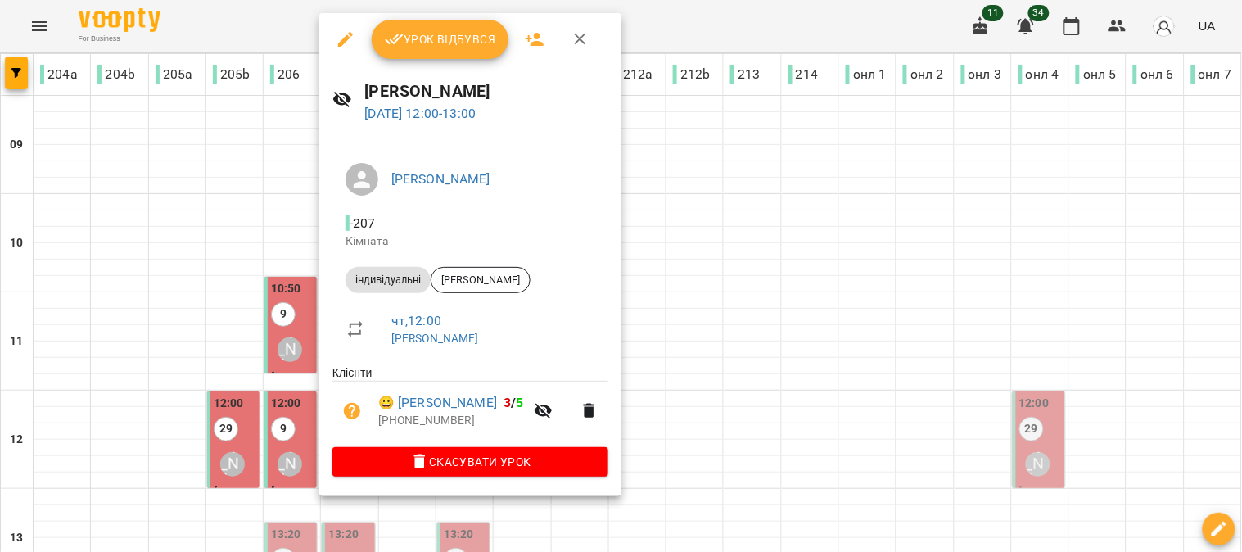
click at [437, 33] on span "Урок відбувся" at bounding box center [440, 39] width 111 height 20
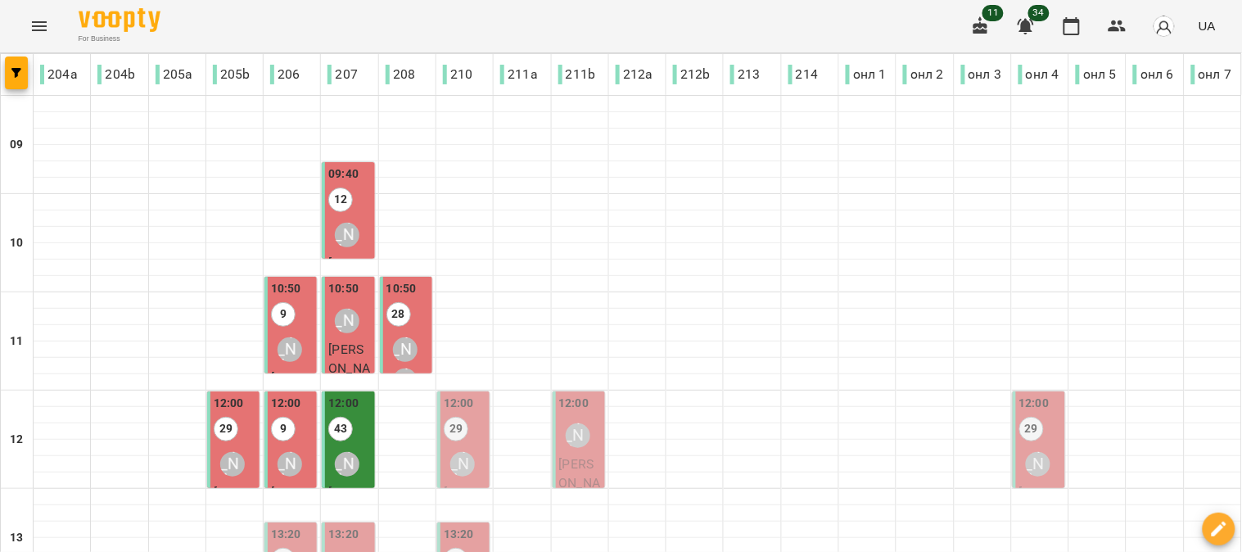
scroll to position [182, 0]
click at [463, 395] on div "12:00 29 Ольга Односум" at bounding box center [465, 439] width 43 height 88
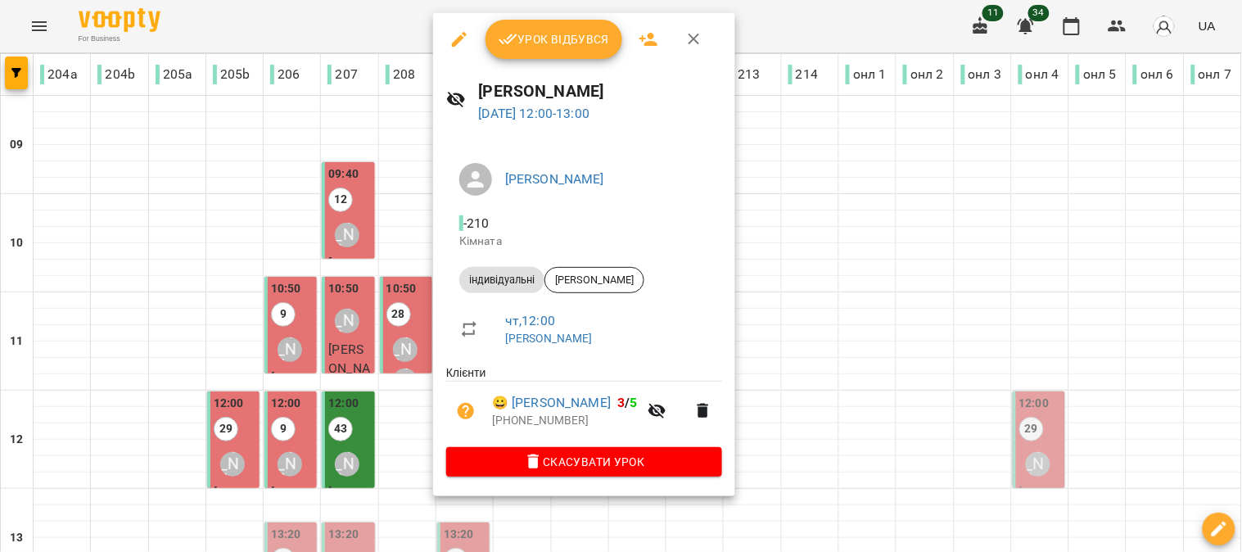
click at [565, 38] on span "Урок відбувся" at bounding box center [554, 39] width 111 height 20
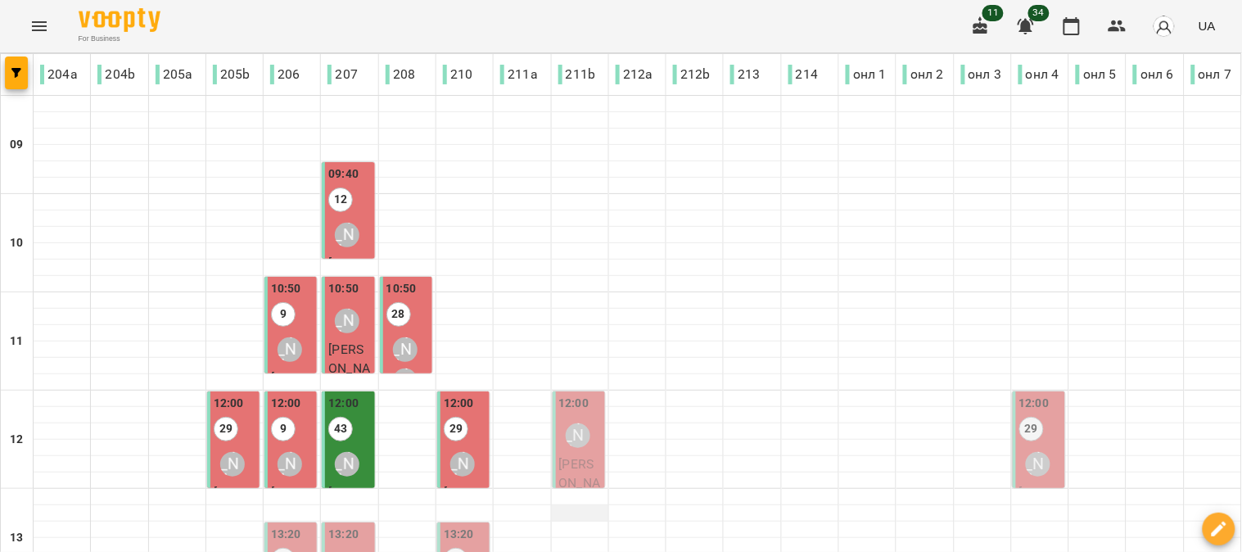
scroll to position [182, 0]
click at [575, 423] on div "Діана Шемчук" at bounding box center [578, 435] width 25 height 25
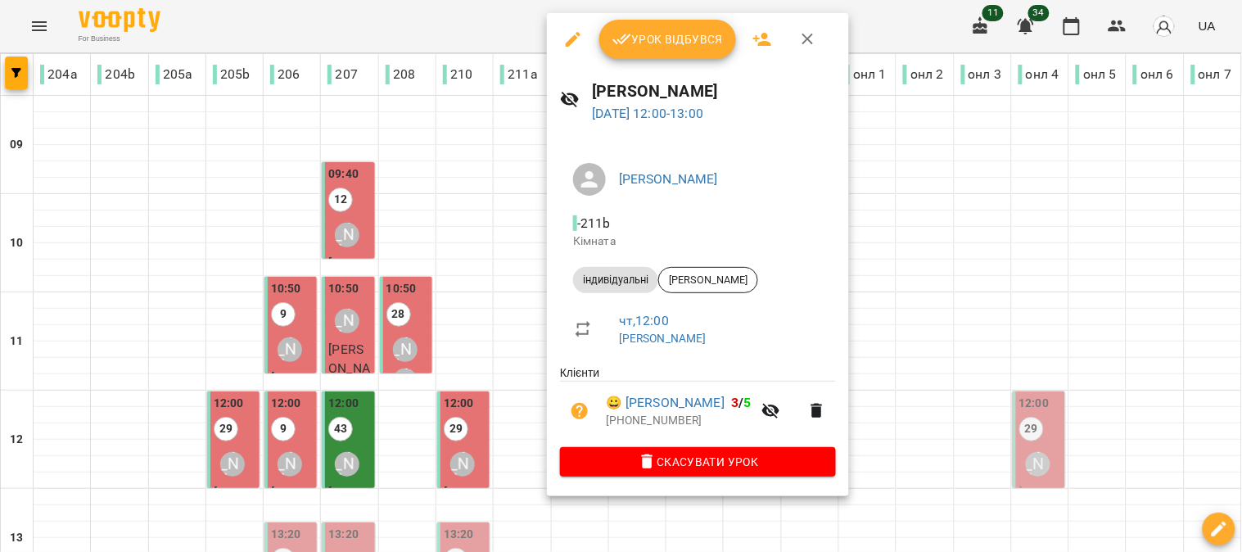
click at [680, 30] on span "Урок відбувся" at bounding box center [667, 39] width 111 height 20
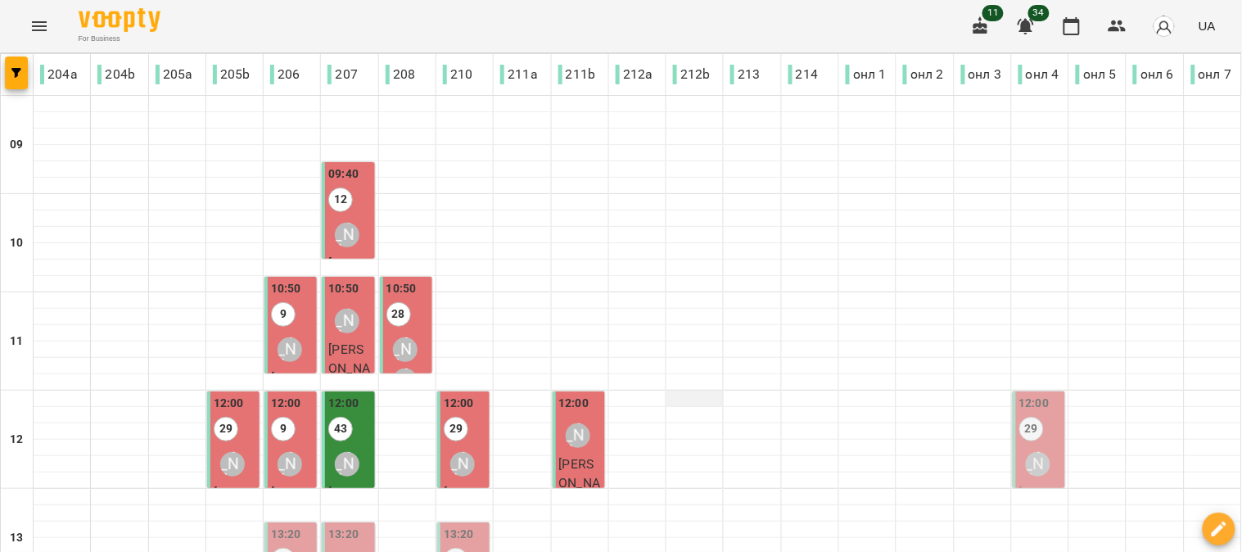
scroll to position [182, 0]
click at [1027, 445] on div "Діана Шемчук" at bounding box center [1038, 464] width 38 height 38
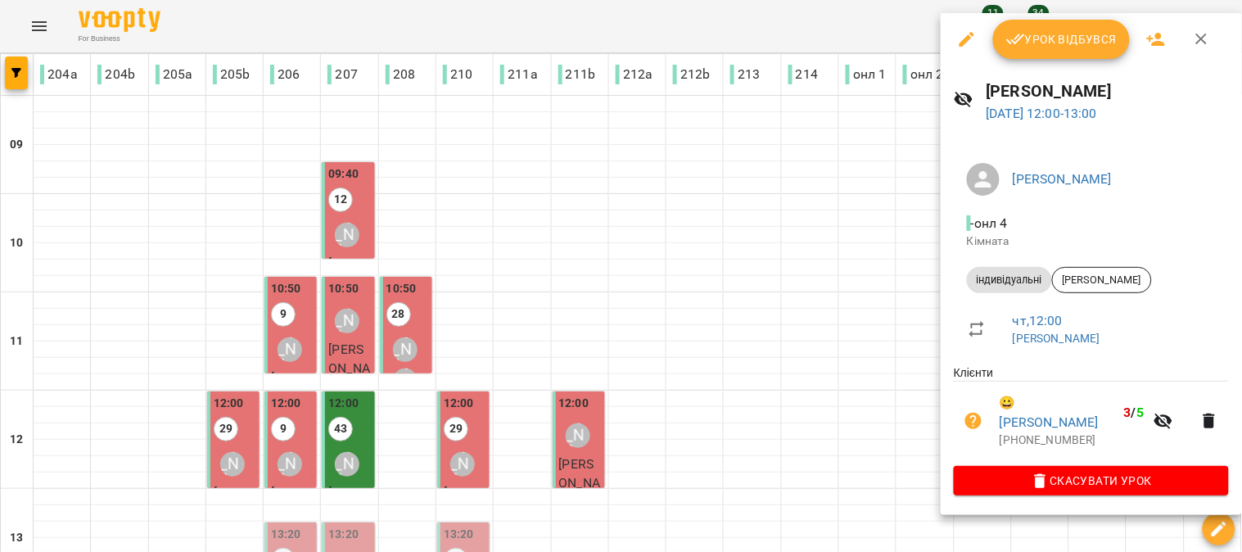
click at [1059, 35] on span "Урок відбувся" at bounding box center [1061, 39] width 111 height 20
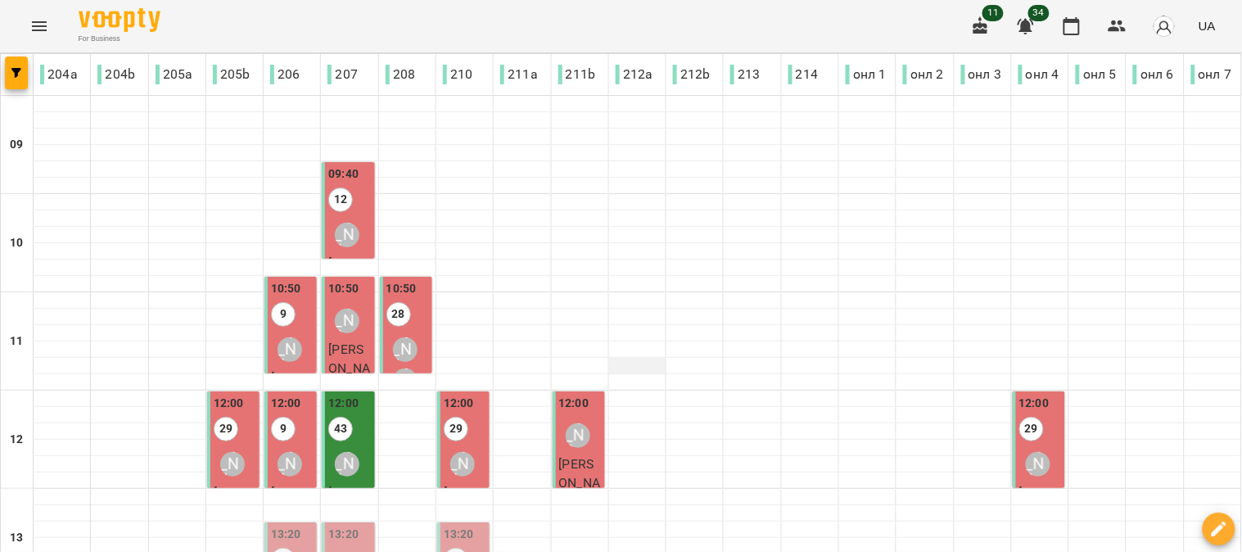
scroll to position [273, 0]
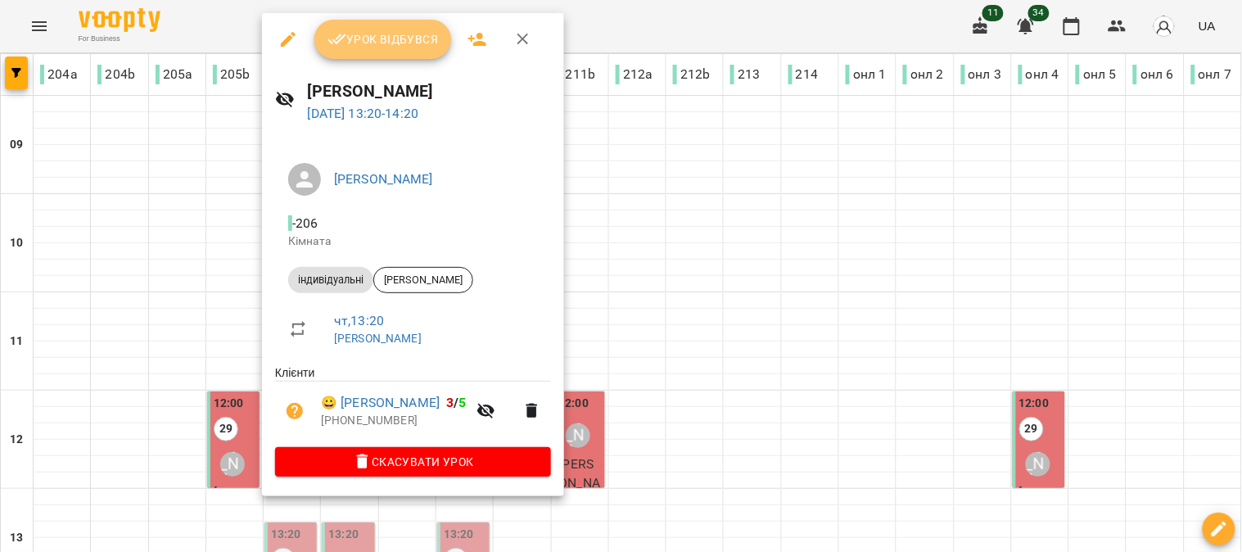
click at [382, 30] on span "Урок відбувся" at bounding box center [382, 39] width 111 height 20
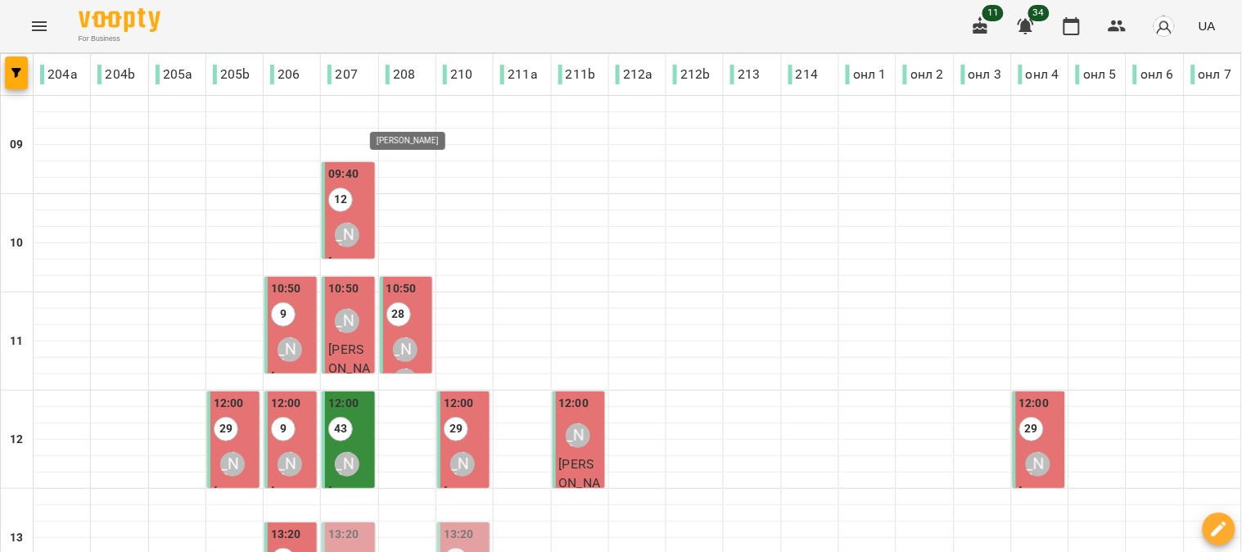
scroll to position [273, 0]
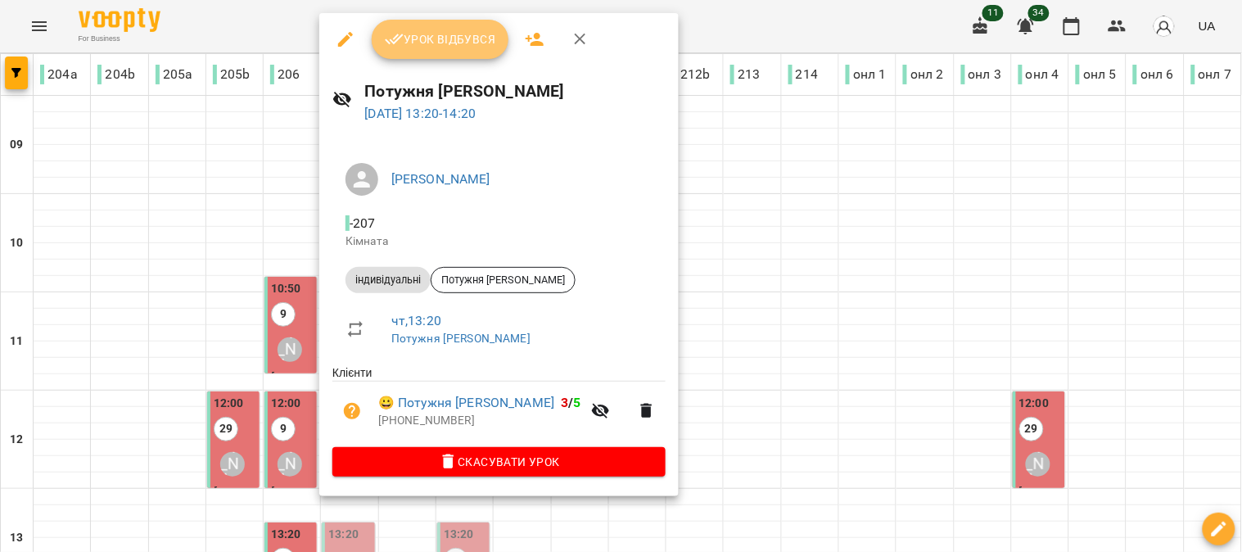
click at [428, 36] on span "Урок відбувся" at bounding box center [440, 39] width 111 height 20
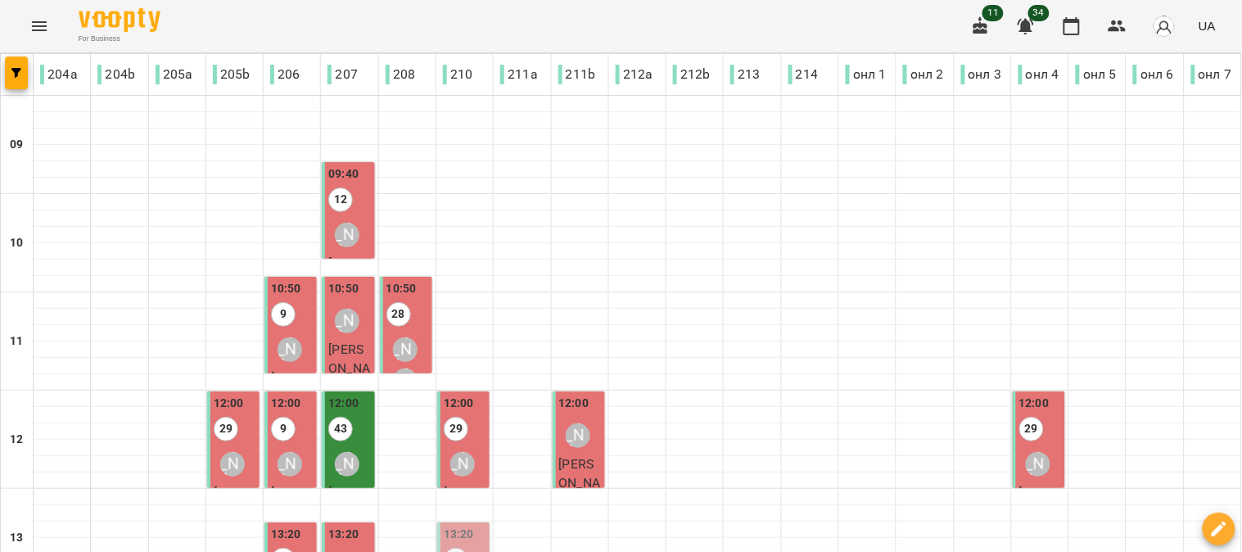
scroll to position [363, 0]
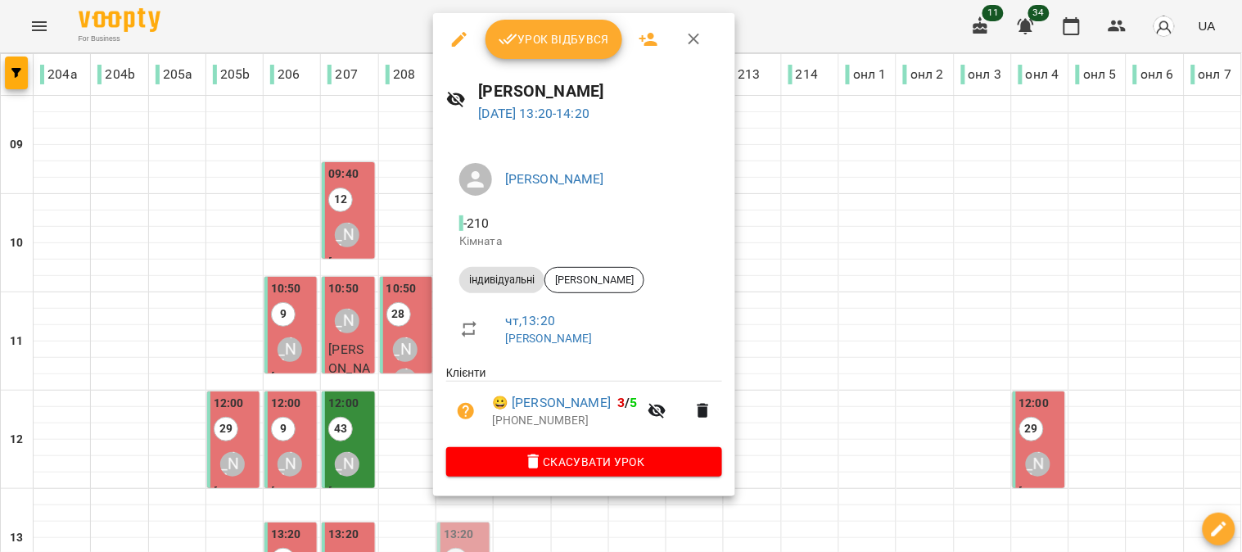
click at [563, 30] on span "Урок відбувся" at bounding box center [554, 39] width 111 height 20
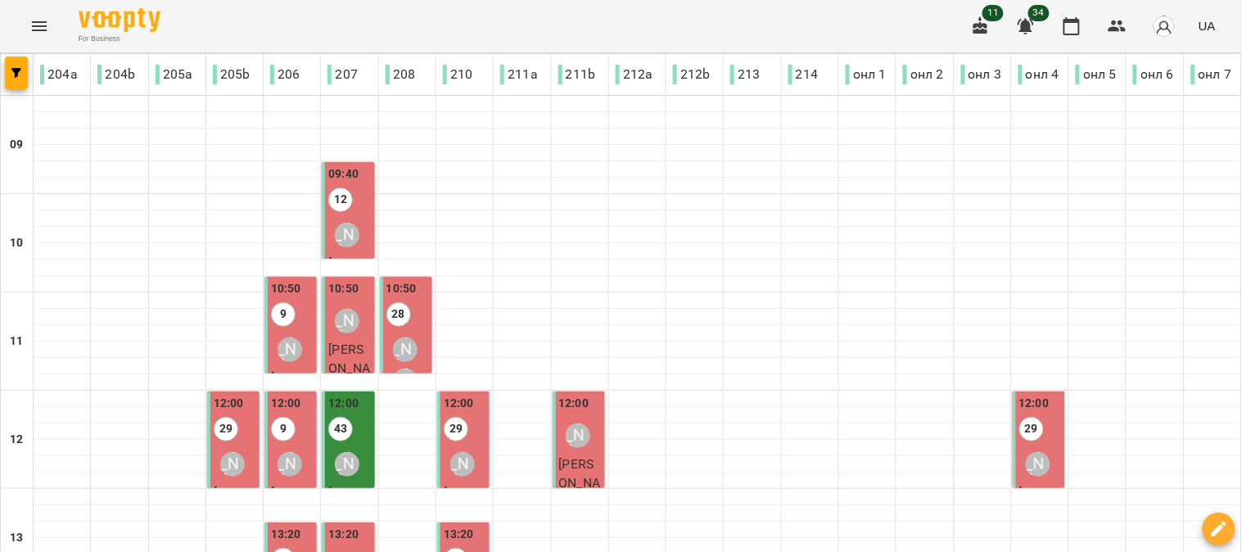
scroll to position [545, 0]
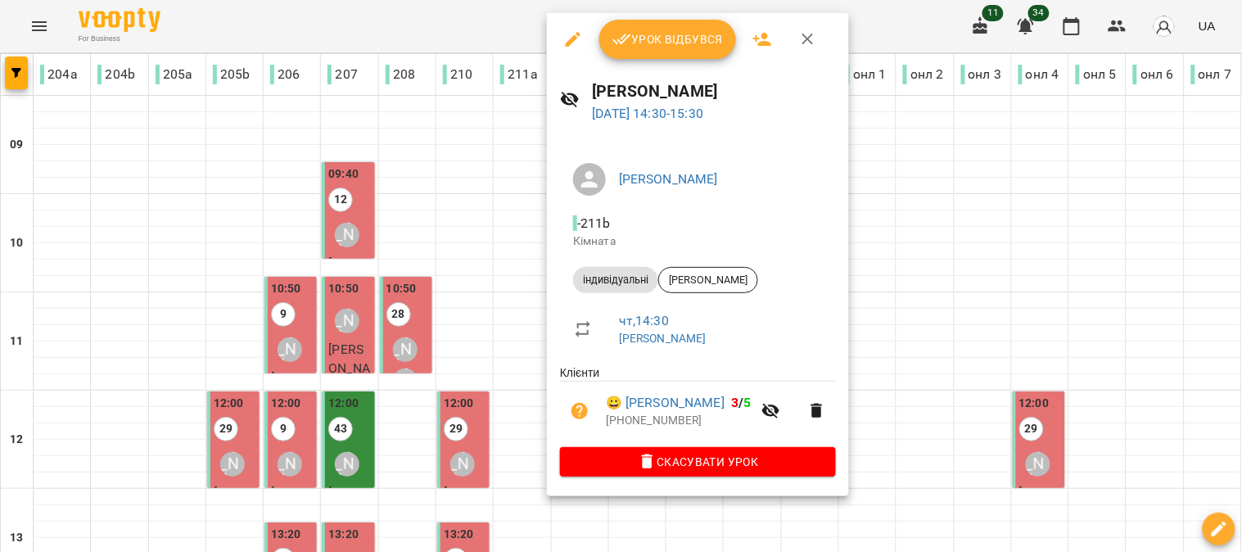
click at [655, 28] on button "Урок відбувся" at bounding box center [668, 39] width 138 height 39
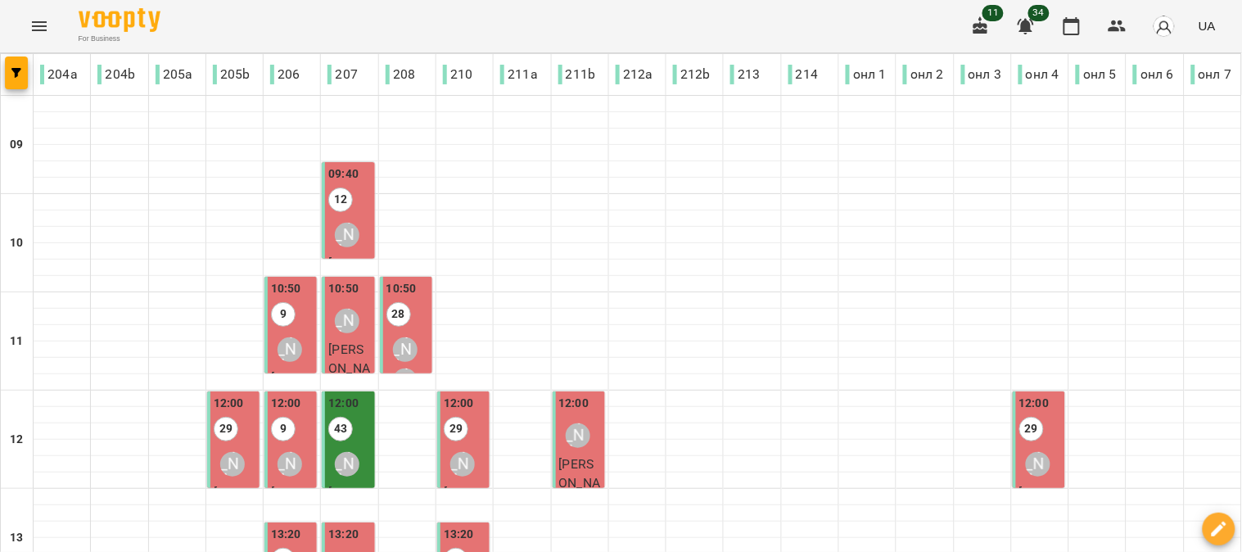
scroll to position [454, 0]
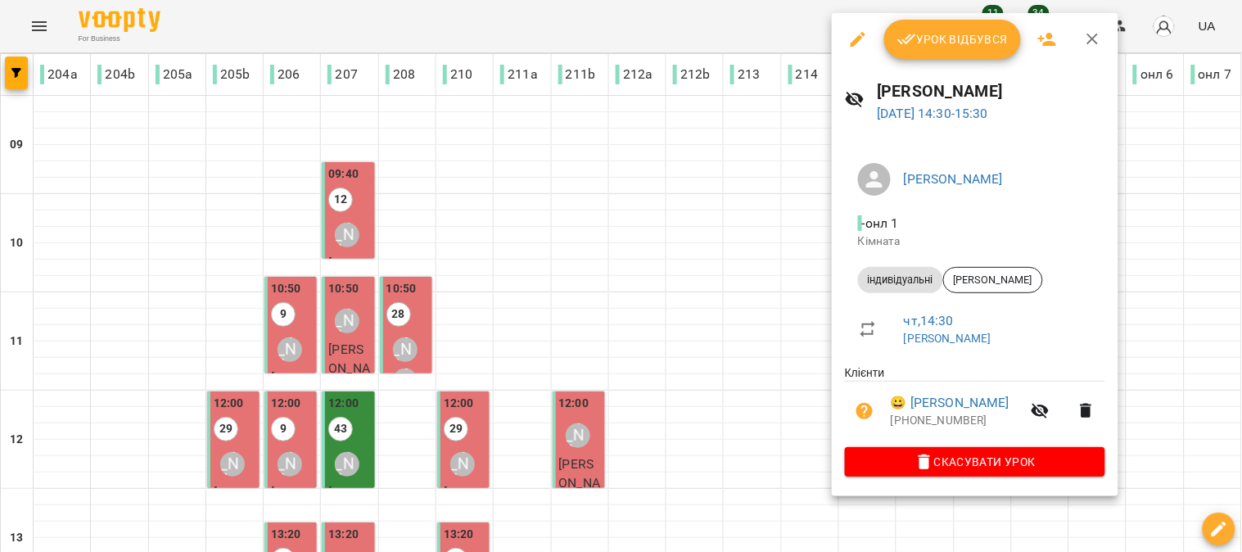
click at [944, 36] on span "Урок відбувся" at bounding box center [952, 39] width 111 height 20
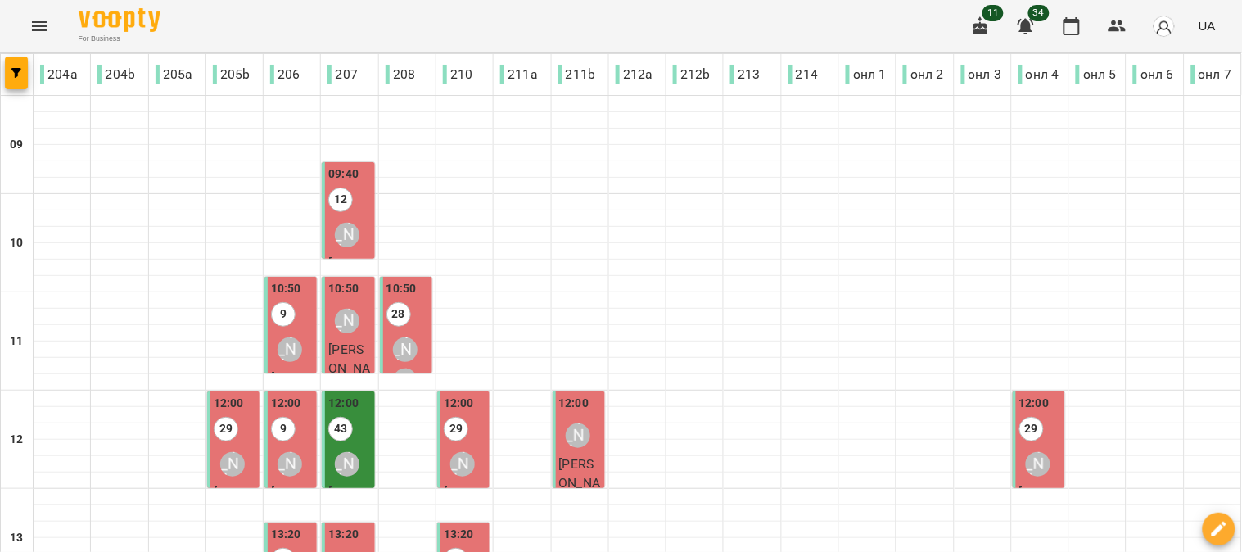
scroll to position [545, 0]
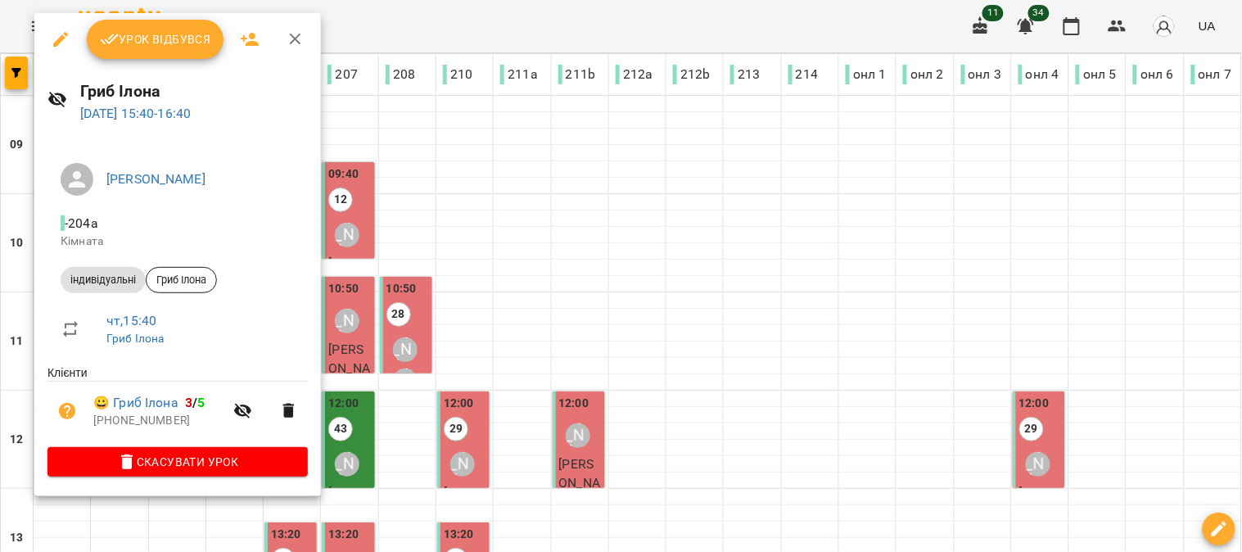
click at [153, 34] on span "Урок відбувся" at bounding box center [155, 39] width 111 height 20
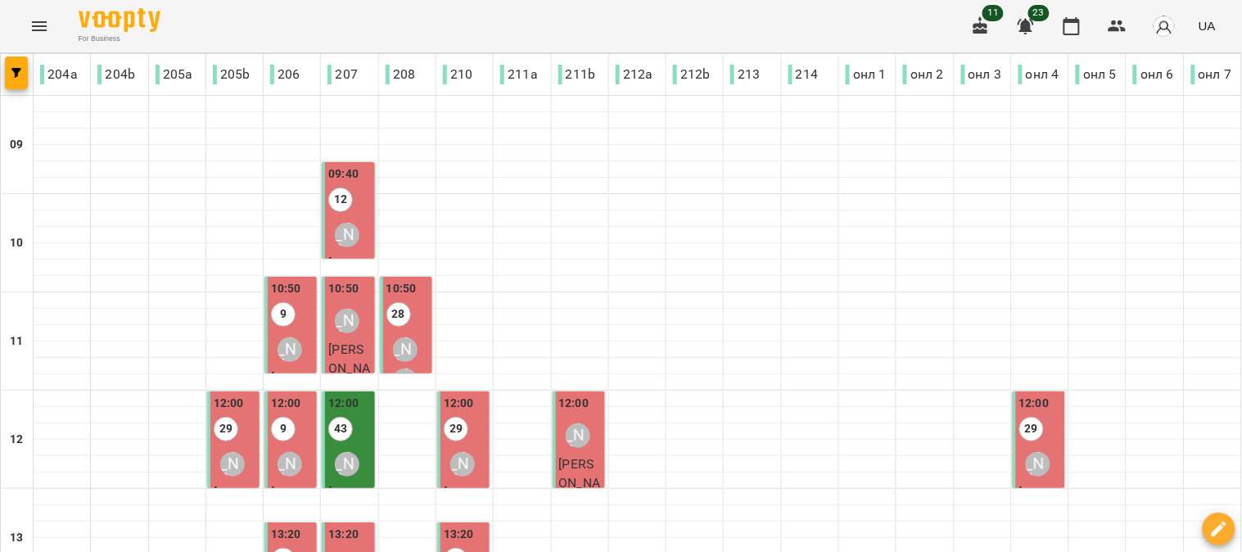
scroll to position [636, 0]
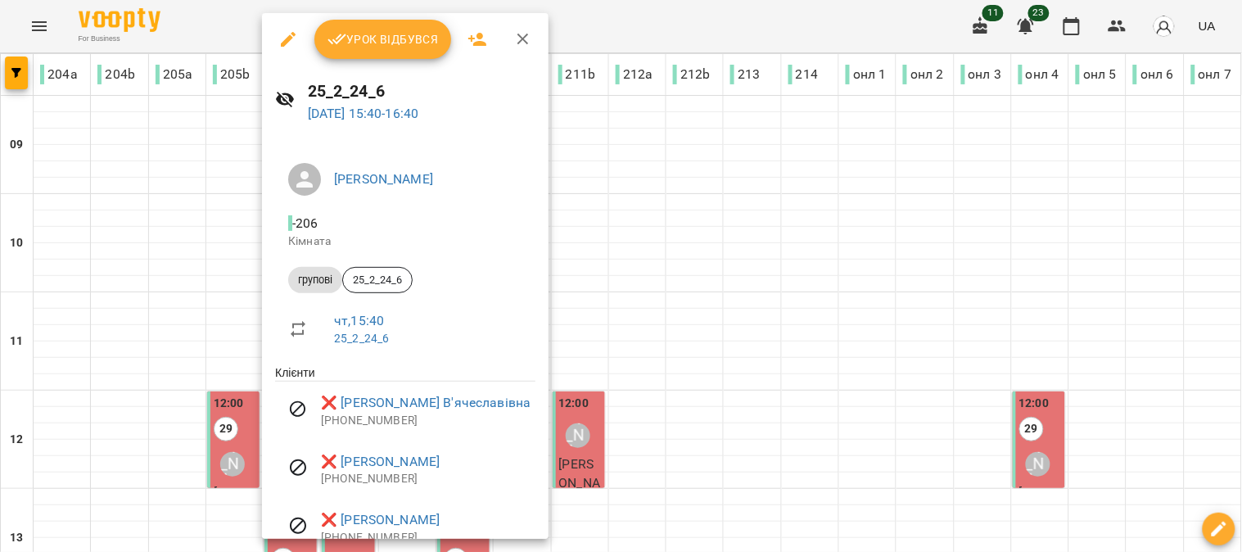
click at [206, 266] on div at bounding box center [621, 276] width 1242 height 552
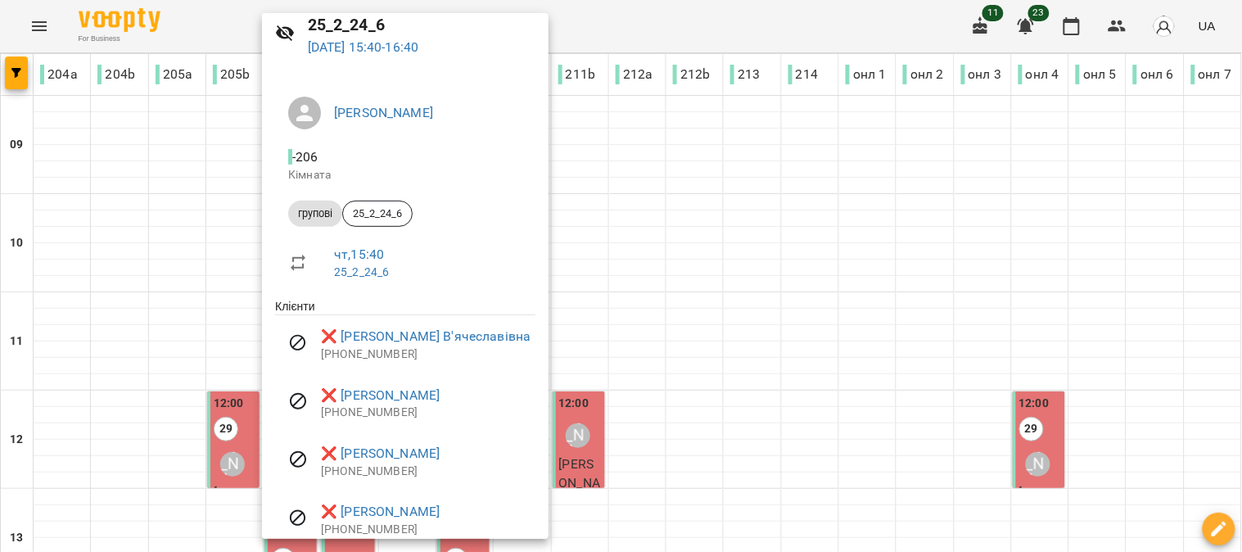
scroll to position [133, 0]
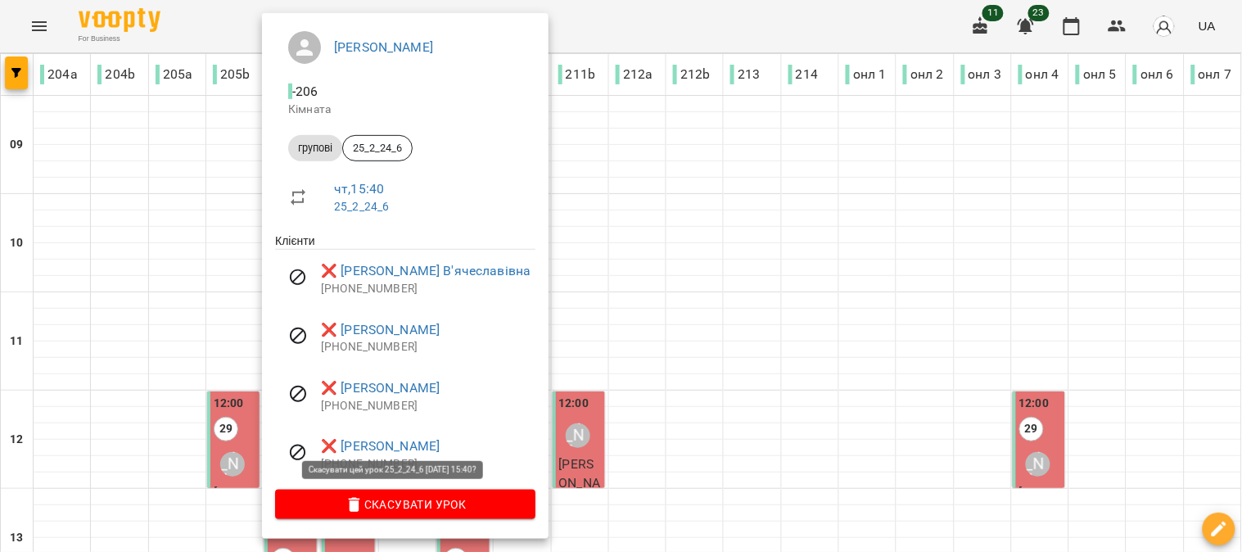
click at [409, 506] on span "Скасувати Урок" at bounding box center [405, 504] width 234 height 20
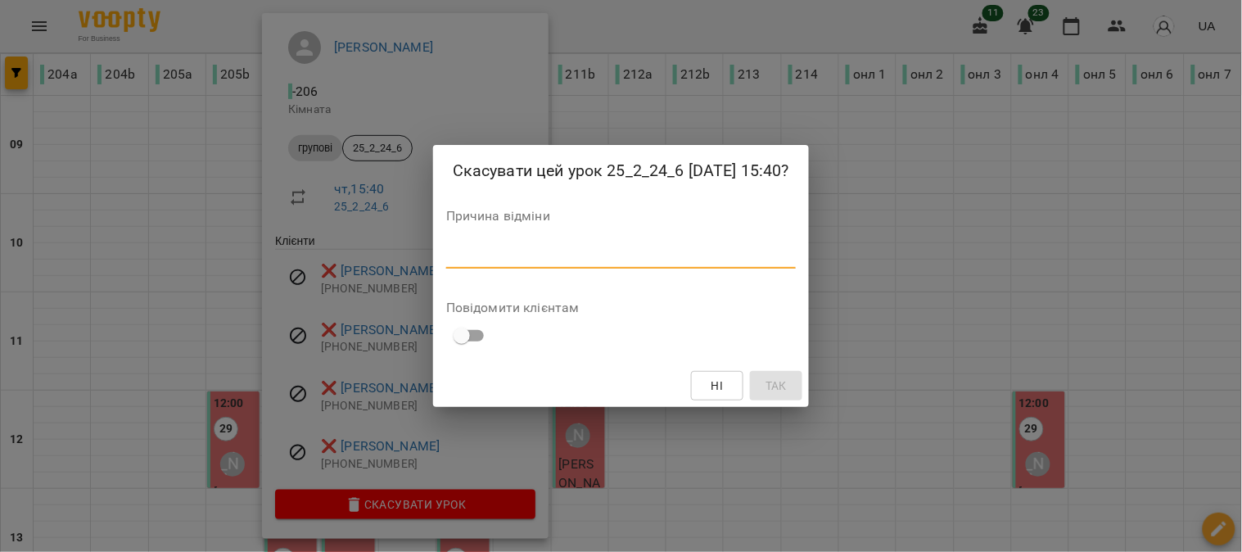
click at [453, 252] on textarea at bounding box center [621, 255] width 350 height 16
click at [184, 246] on div "Скасувати цей урок 25_2_24_6 14 серп 2025 15:40? Причина відміни * Повідомити к…" at bounding box center [621, 276] width 1242 height 552
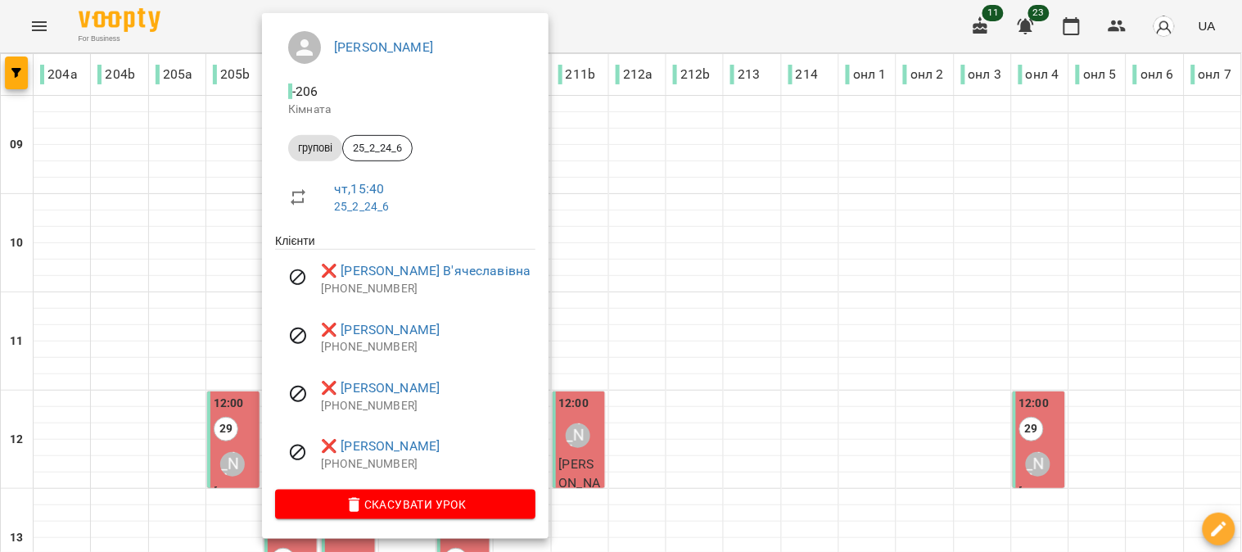
click at [180, 254] on div at bounding box center [621, 276] width 1242 height 552
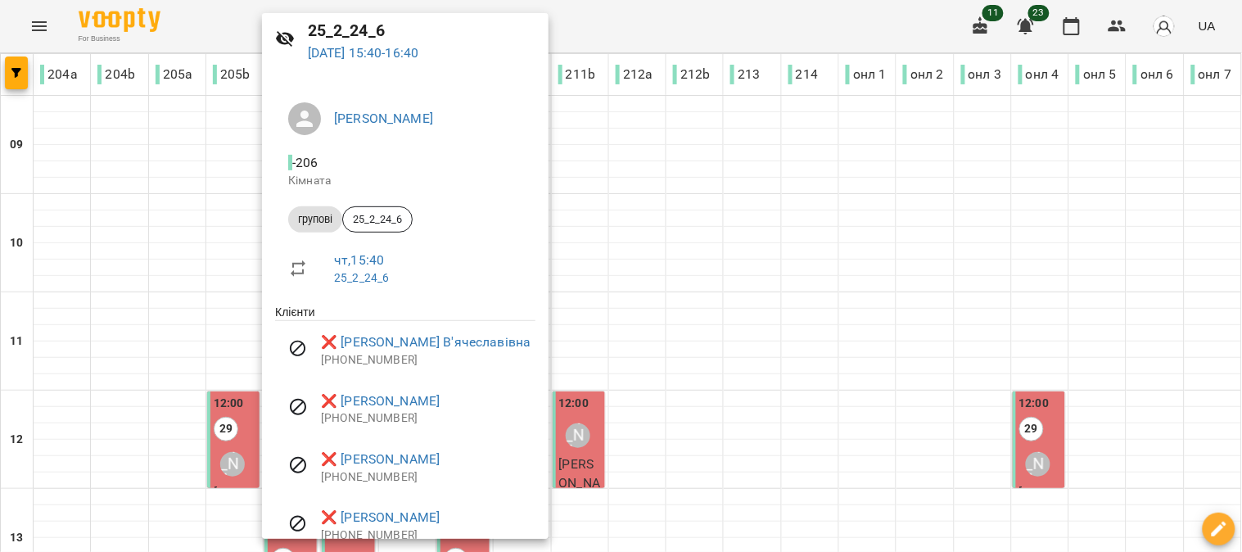
scroll to position [91, 0]
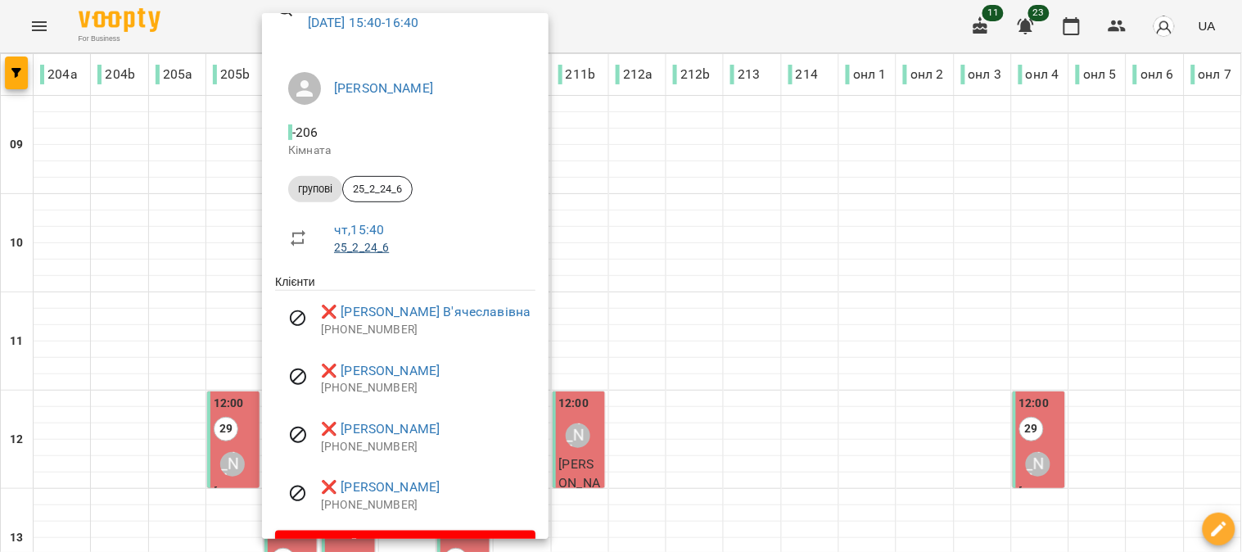
click at [355, 242] on link "25_2_24_6" at bounding box center [361, 247] width 55 height 13
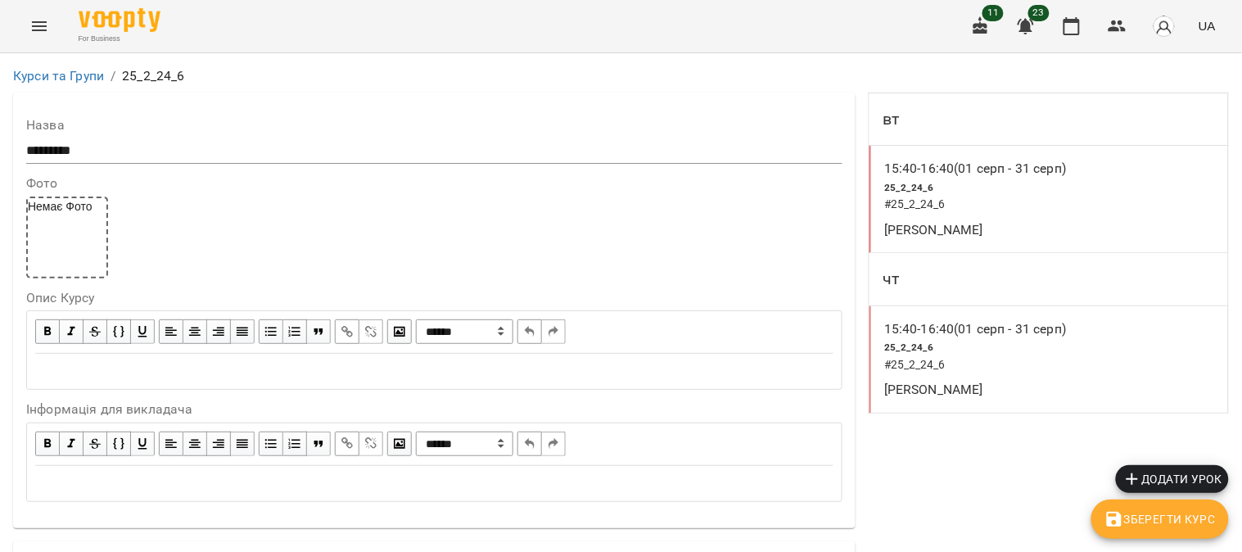
scroll to position [34, 0]
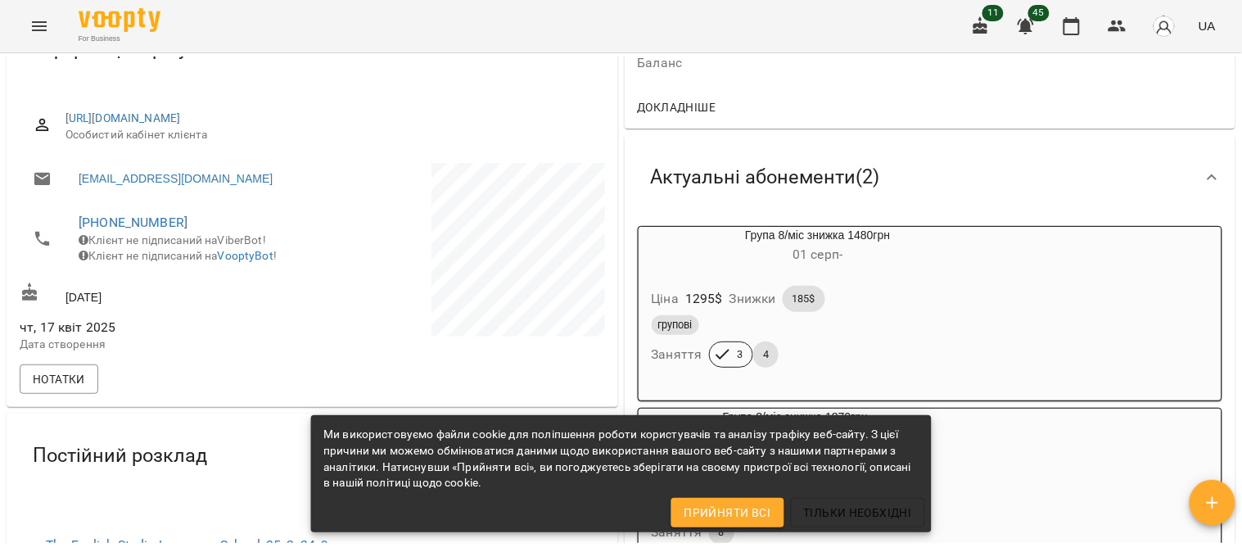
scroll to position [182, 0]
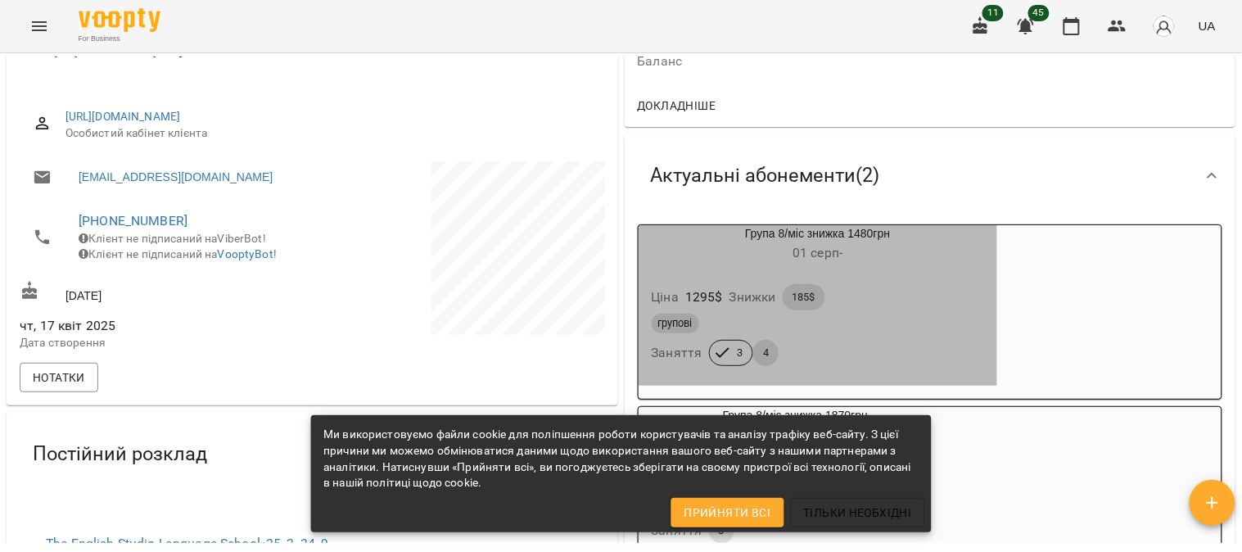
click at [905, 299] on div "Ціна 1295 $ Знижки 185$" at bounding box center [818, 297] width 340 height 33
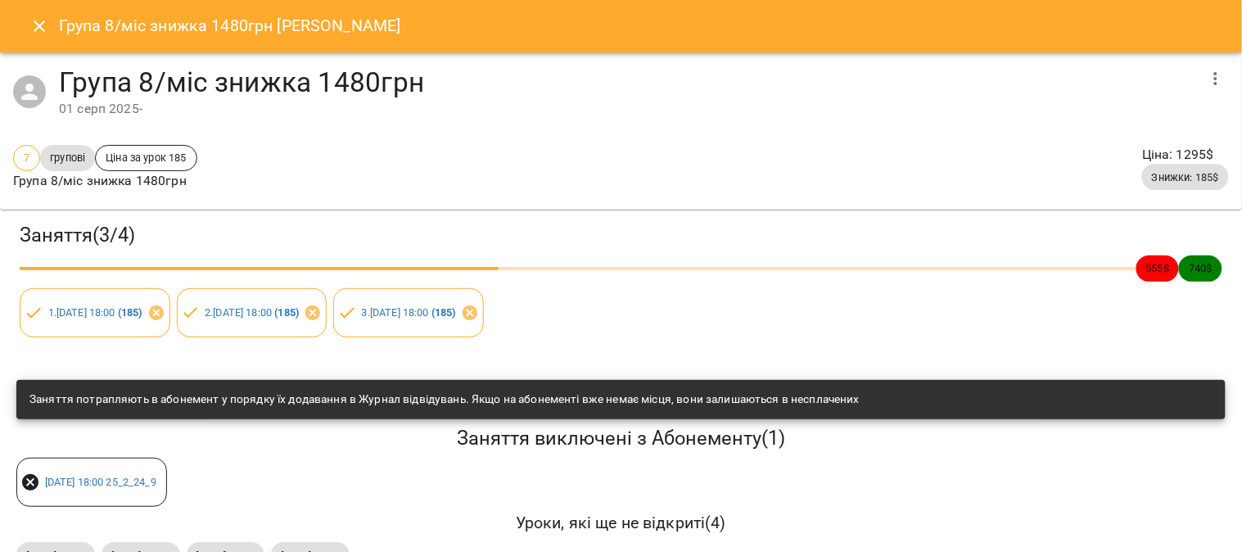
click at [1206, 76] on icon "button" at bounding box center [1216, 79] width 20 height 20
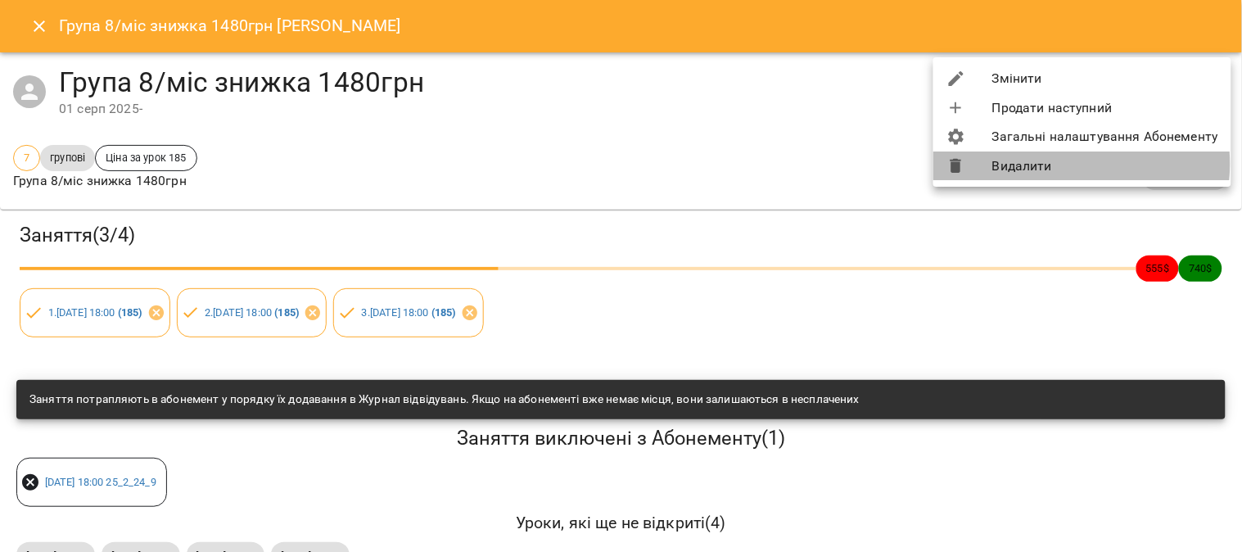
click at [1046, 164] on li "Видалити" at bounding box center [1082, 165] width 298 height 29
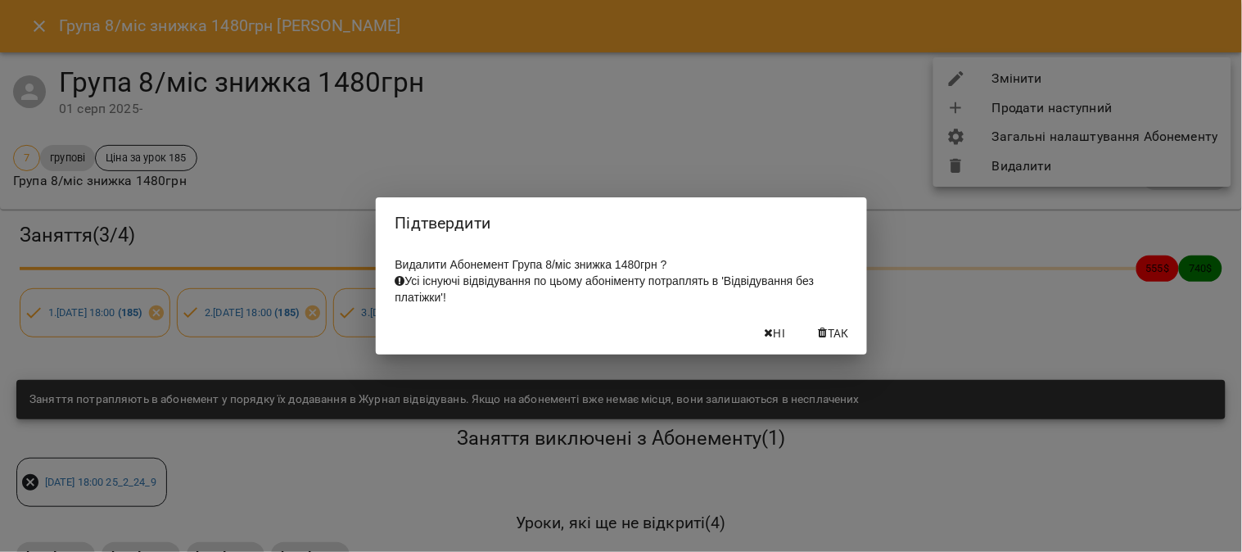
click at [833, 331] on span "Так" at bounding box center [838, 333] width 21 height 20
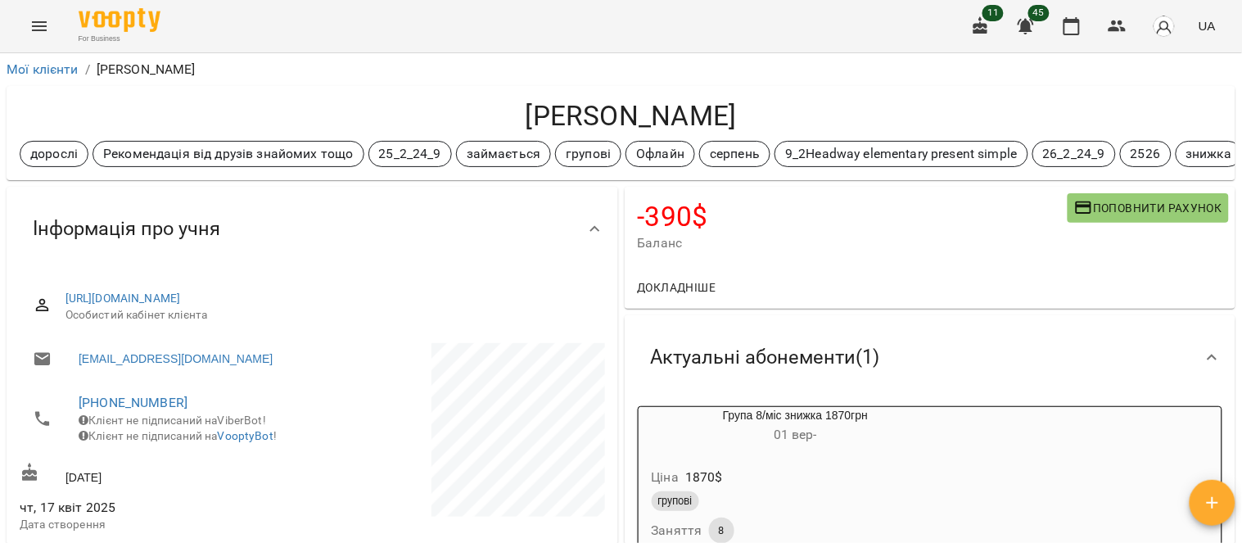
scroll to position [91, 0]
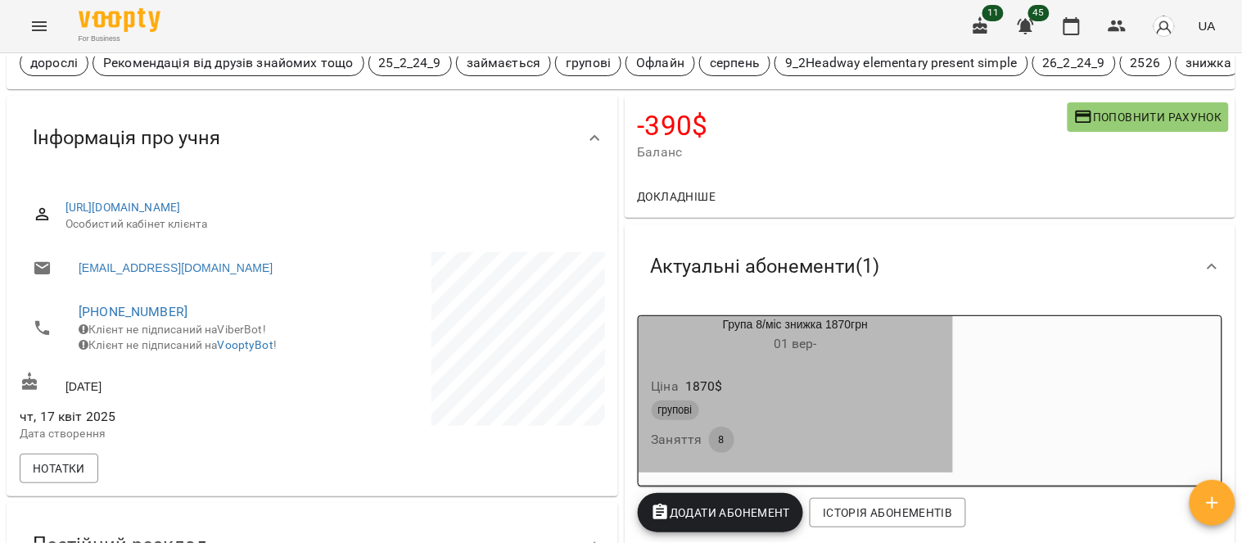
click at [863, 395] on div "Ціна 1870 $" at bounding box center [795, 386] width 295 height 29
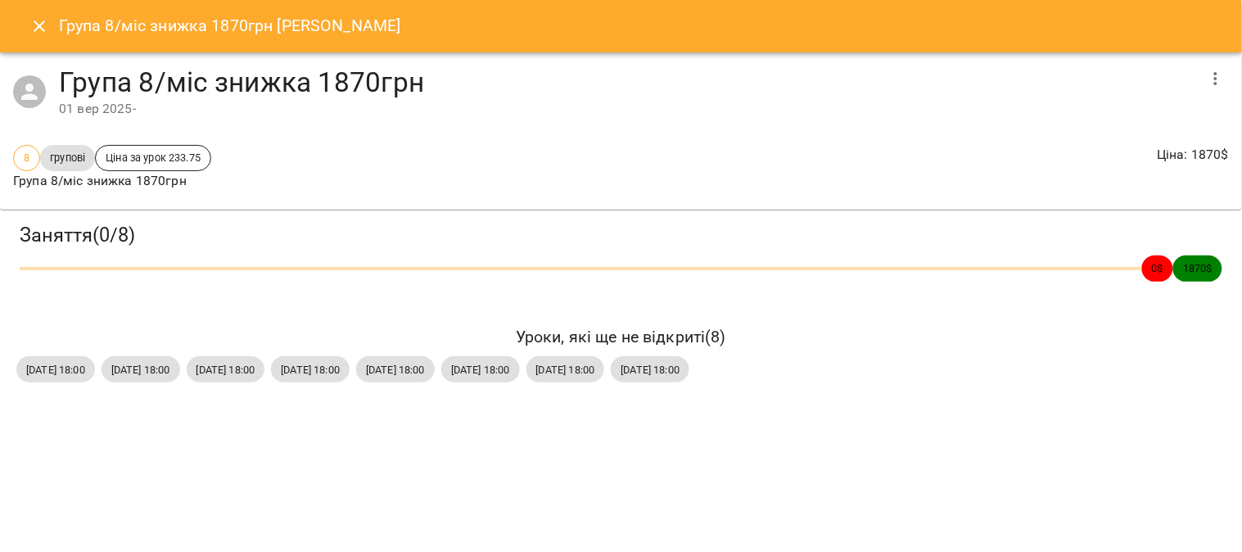
click at [44, 31] on icon "Close" at bounding box center [39, 26] width 20 height 20
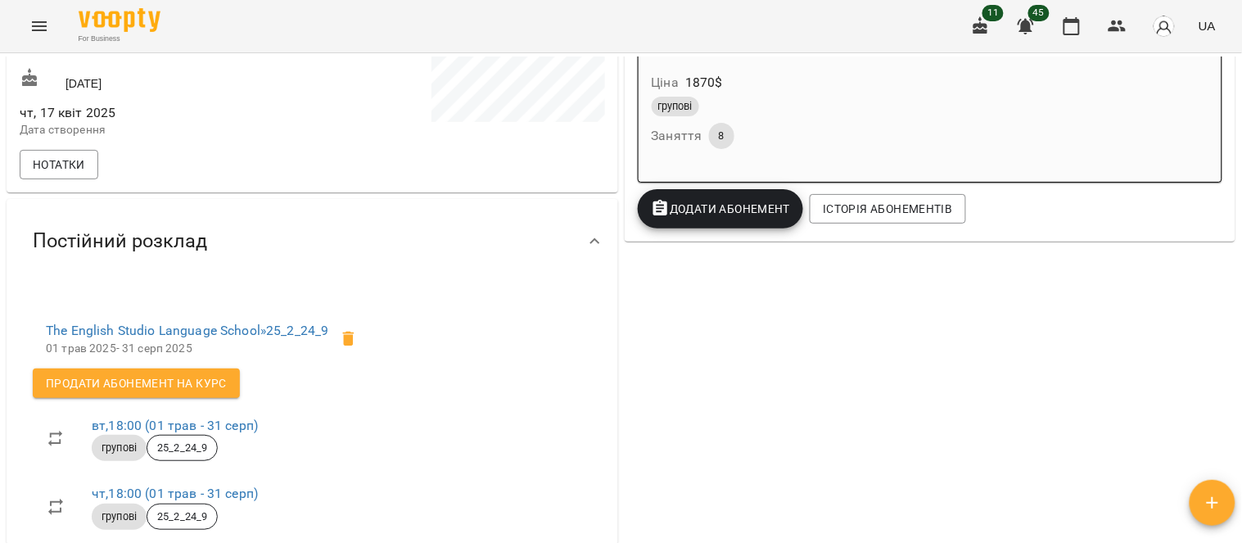
scroll to position [356, 0]
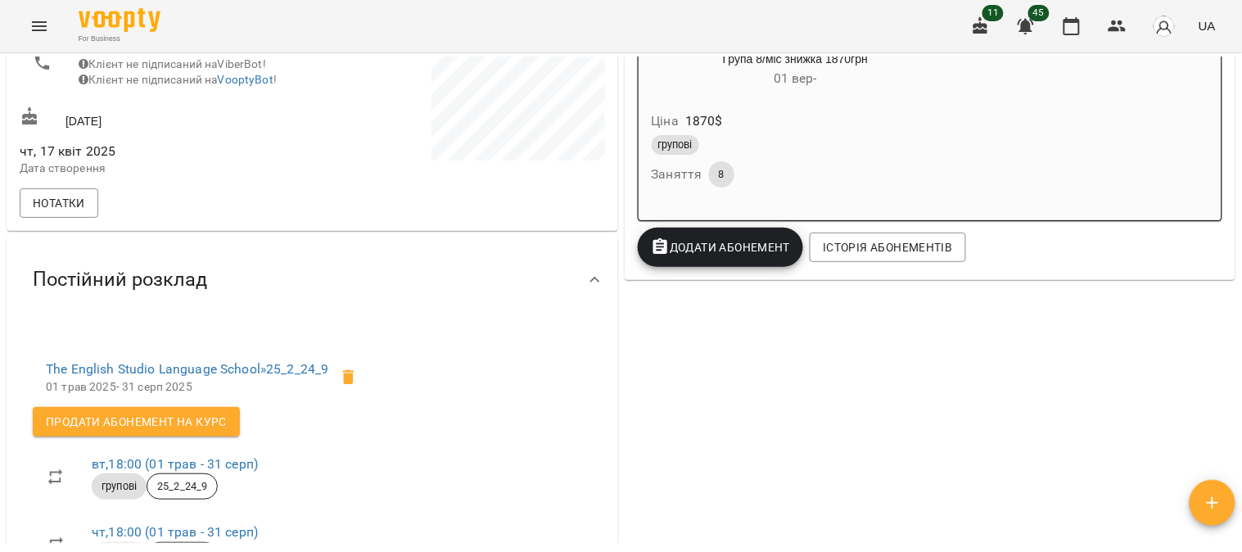
click at [723, 251] on span "Додати Абонемент" at bounding box center [721, 247] width 140 height 20
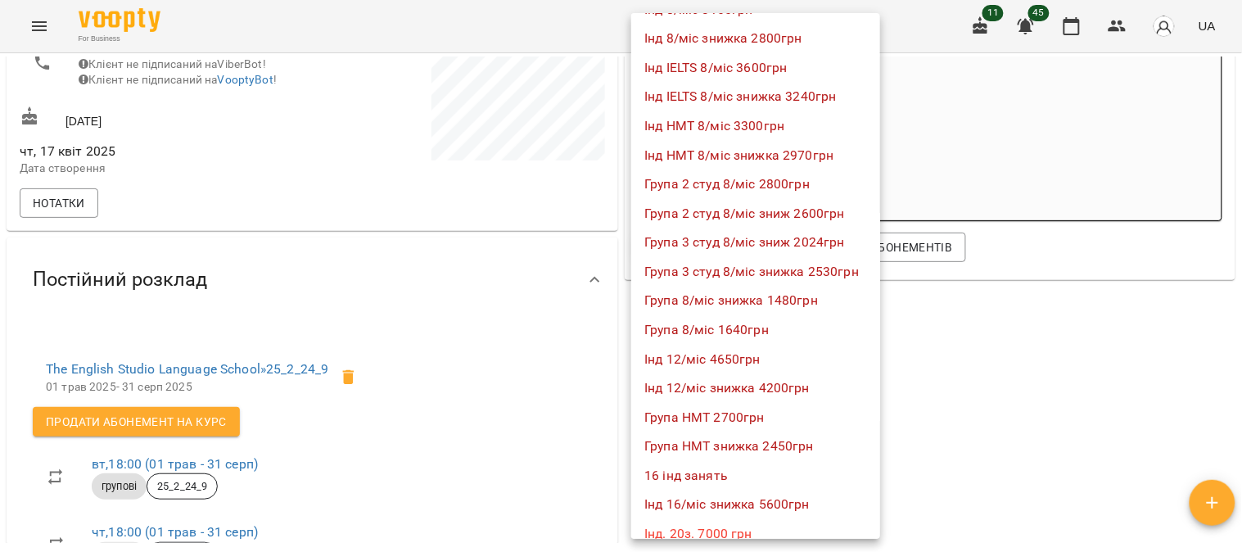
scroll to position [1091, 0]
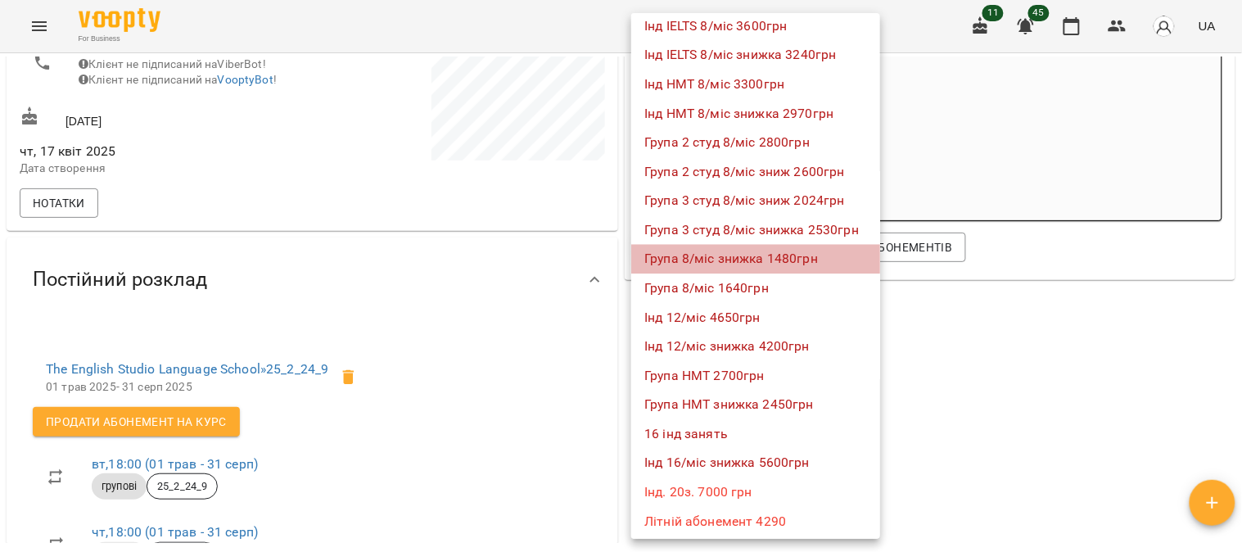
click at [786, 250] on li "Група 8/міс знижка 1480грн" at bounding box center [755, 258] width 249 height 29
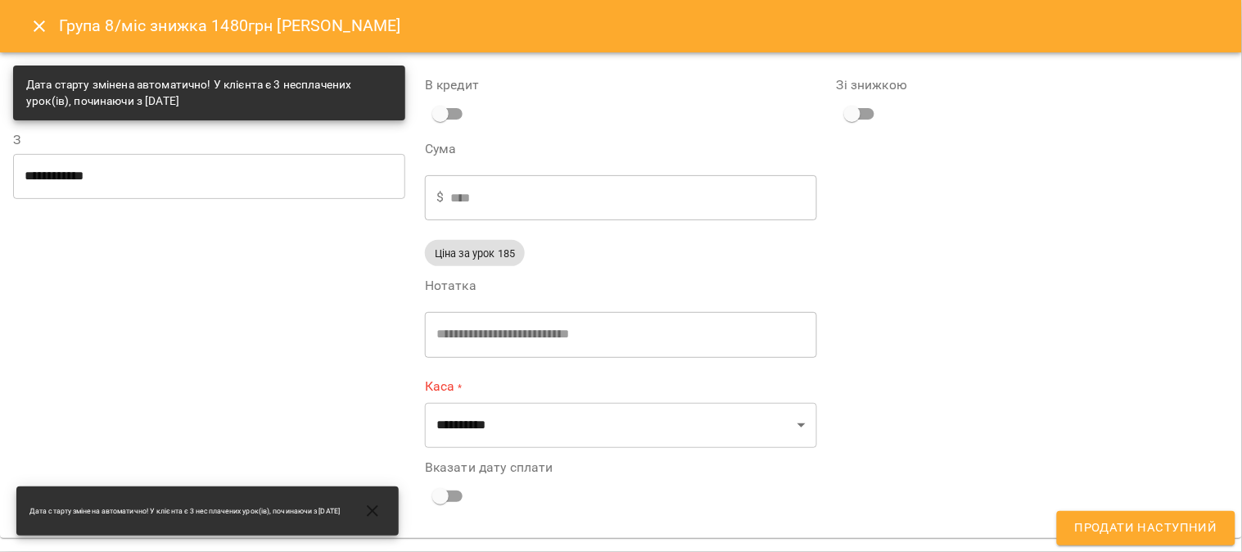
type input "**********"
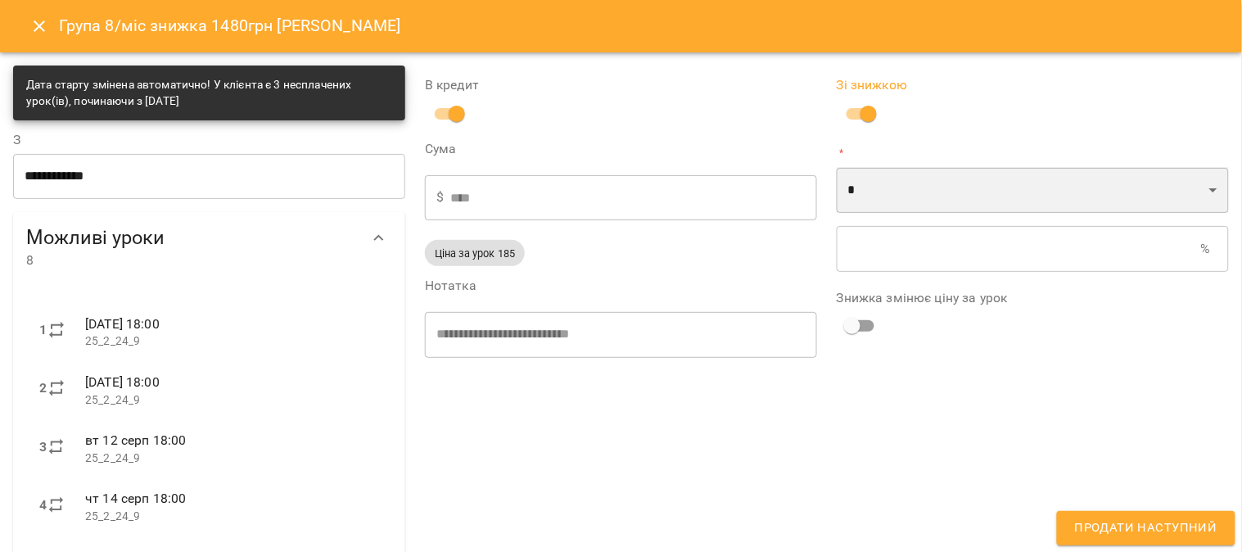
click at [873, 187] on select "* *" at bounding box center [1033, 190] width 392 height 46
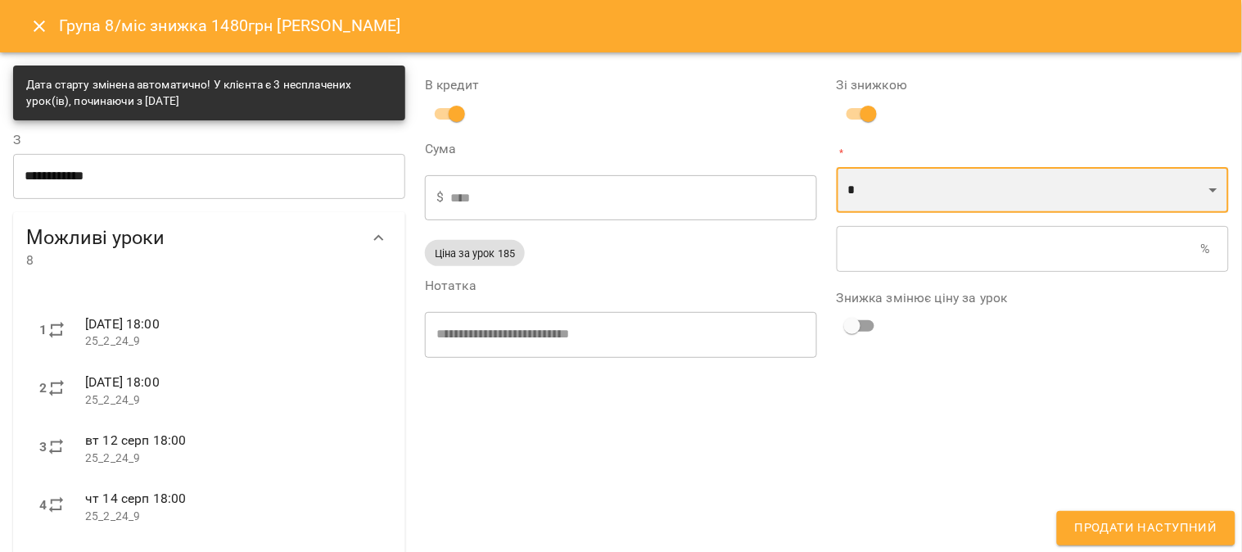
select select "*****"
click at [837, 167] on select "* *" at bounding box center [1033, 190] width 392 height 46
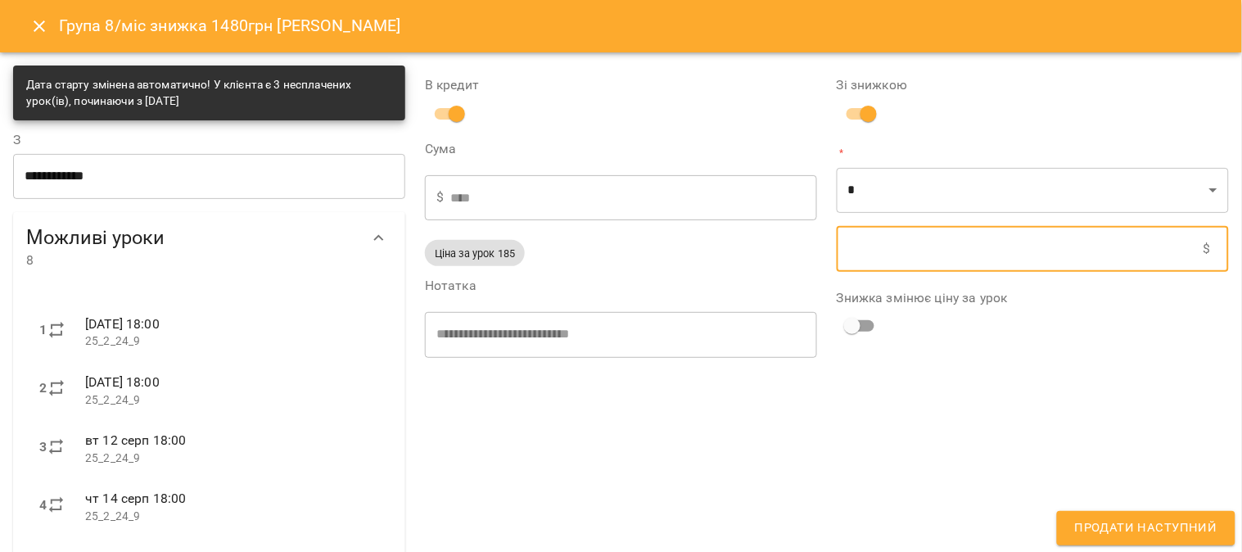
click at [865, 240] on input "text" at bounding box center [1020, 249] width 367 height 46
type input "****"
type input "*"
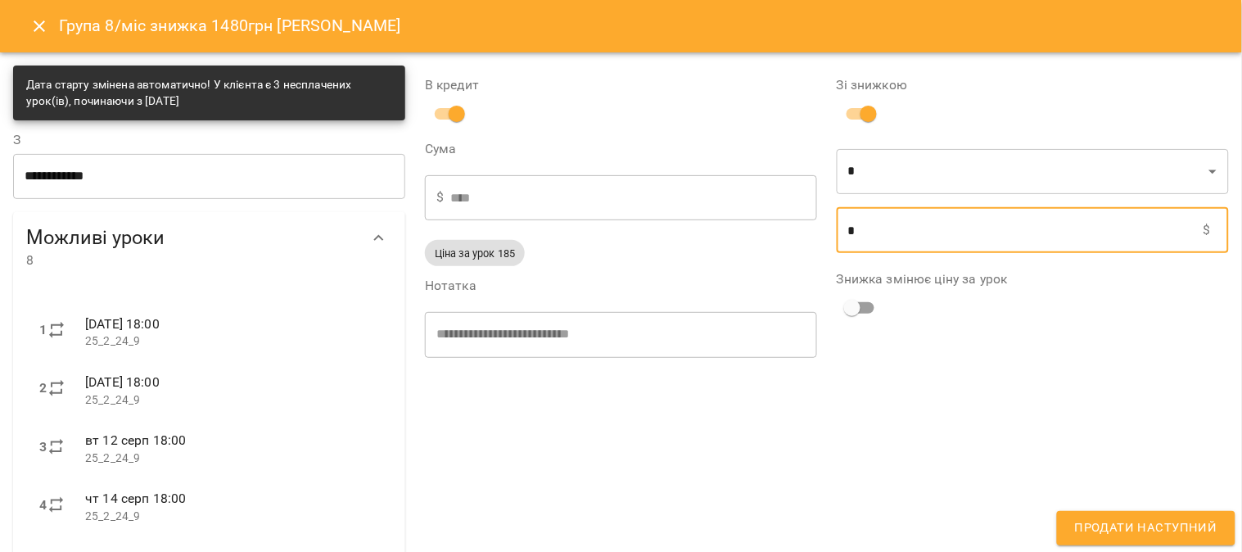
type input "****"
type input "**"
type input "****"
type input "***"
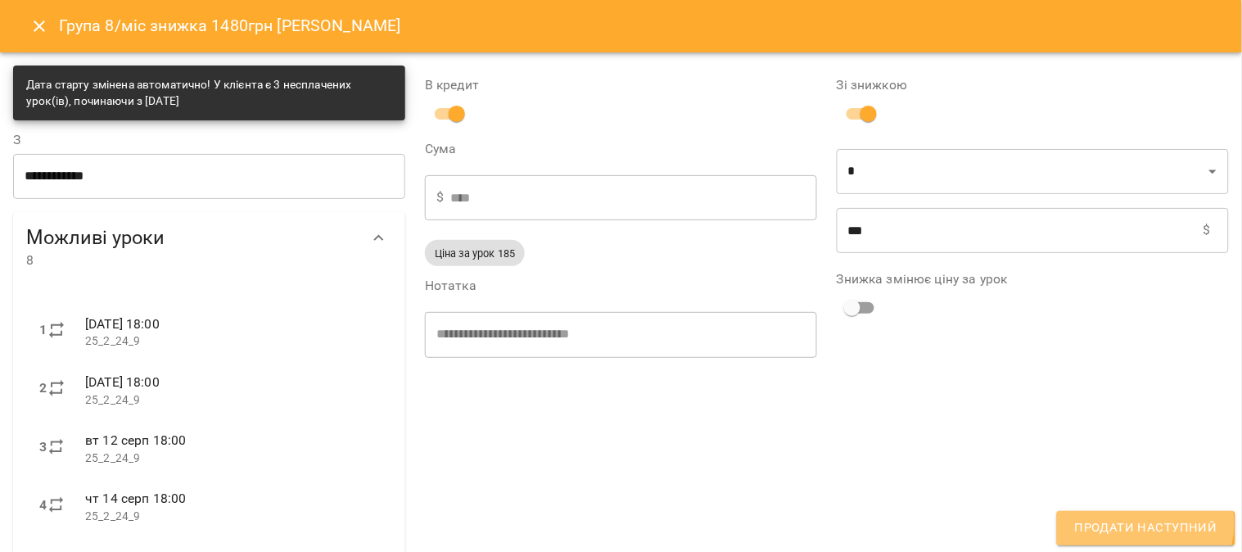
click at [1144, 524] on span "Продати наступний" at bounding box center [1146, 527] width 142 height 21
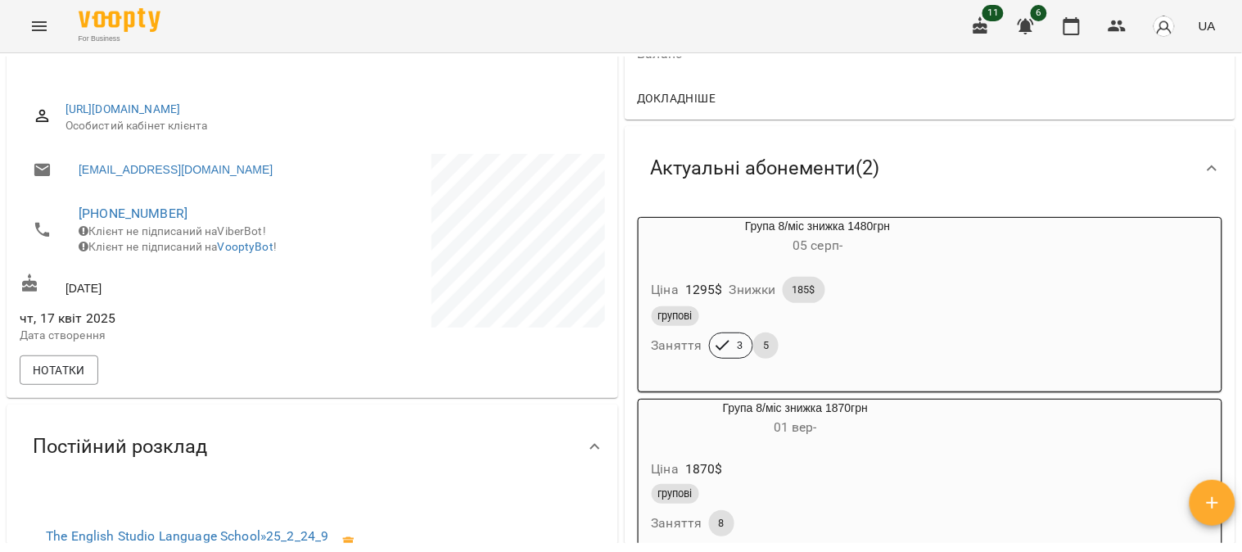
scroll to position [273, 0]
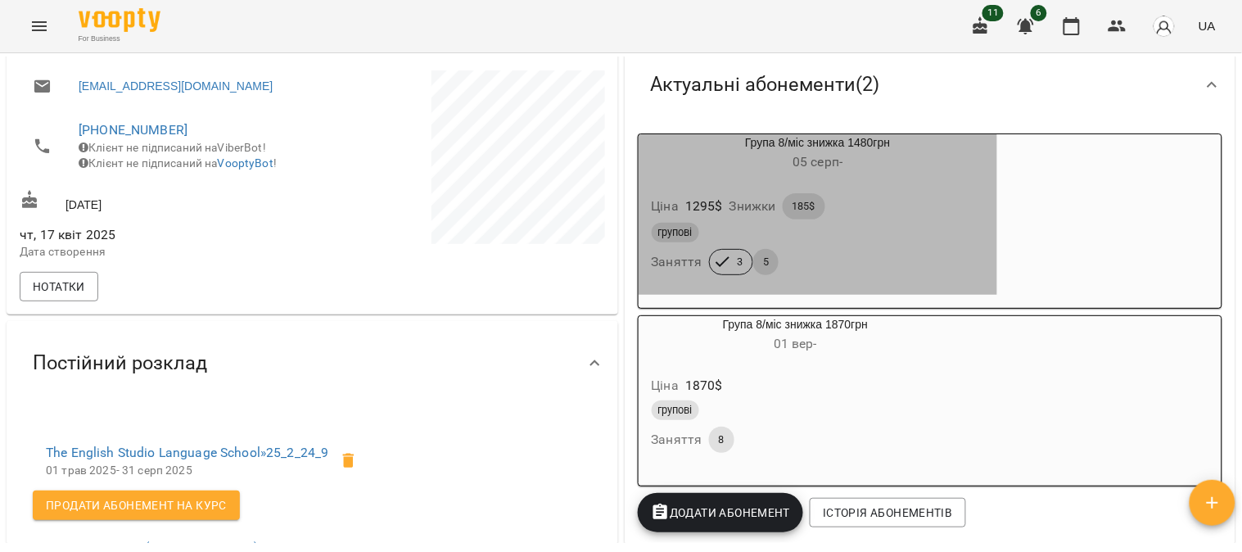
click at [929, 208] on div "Ціна 1295 $ Знижки 185$" at bounding box center [818, 206] width 340 height 33
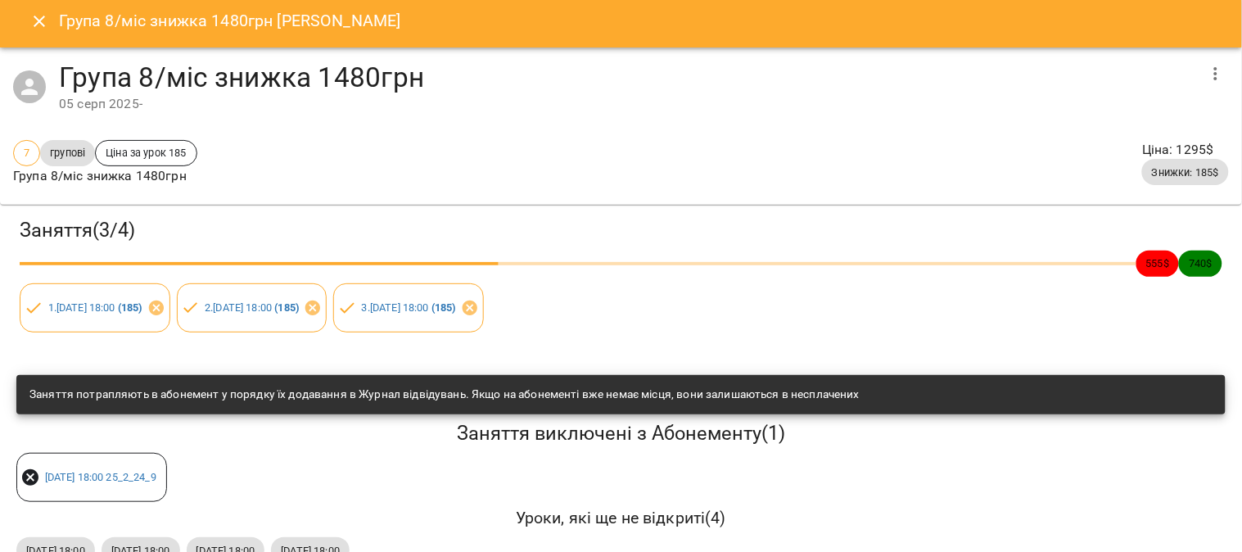
scroll to position [0, 0]
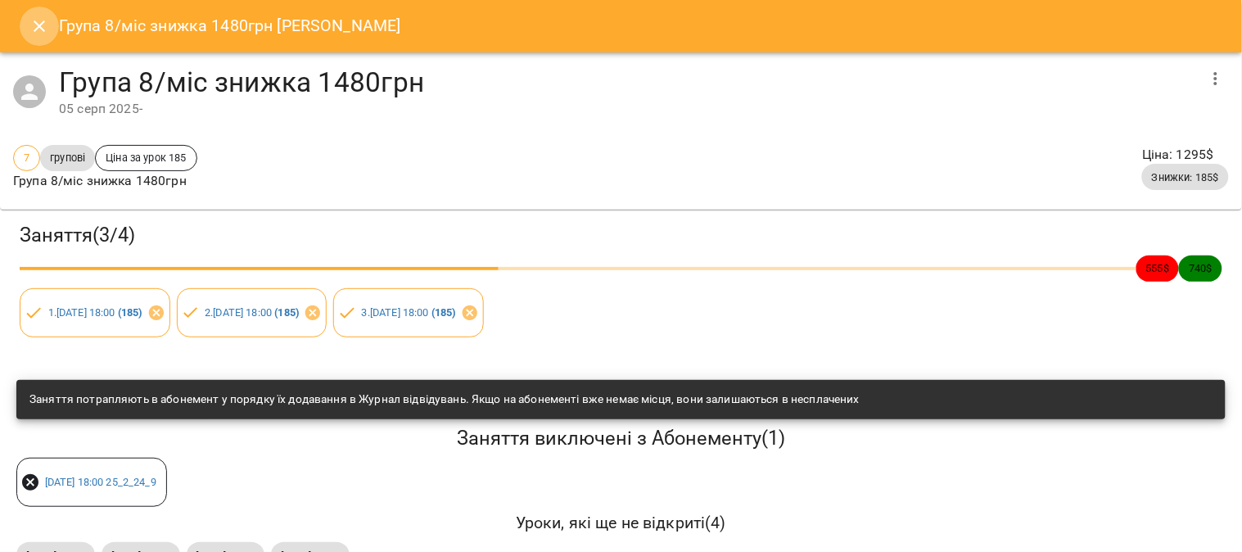
click at [30, 14] on button "Close" at bounding box center [39, 26] width 39 height 39
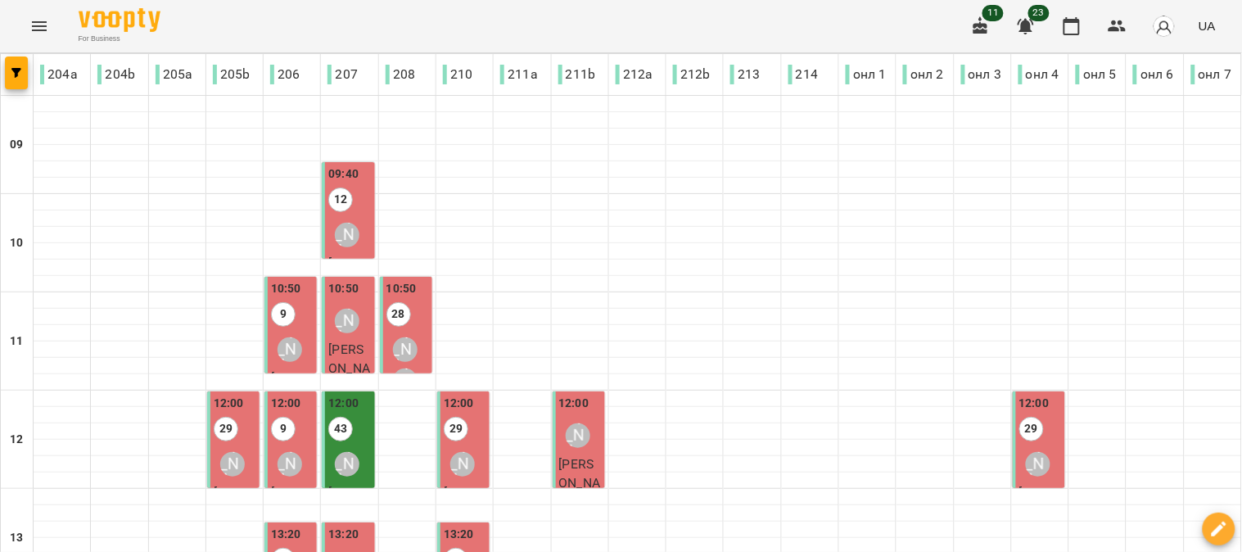
scroll to position [454, 0]
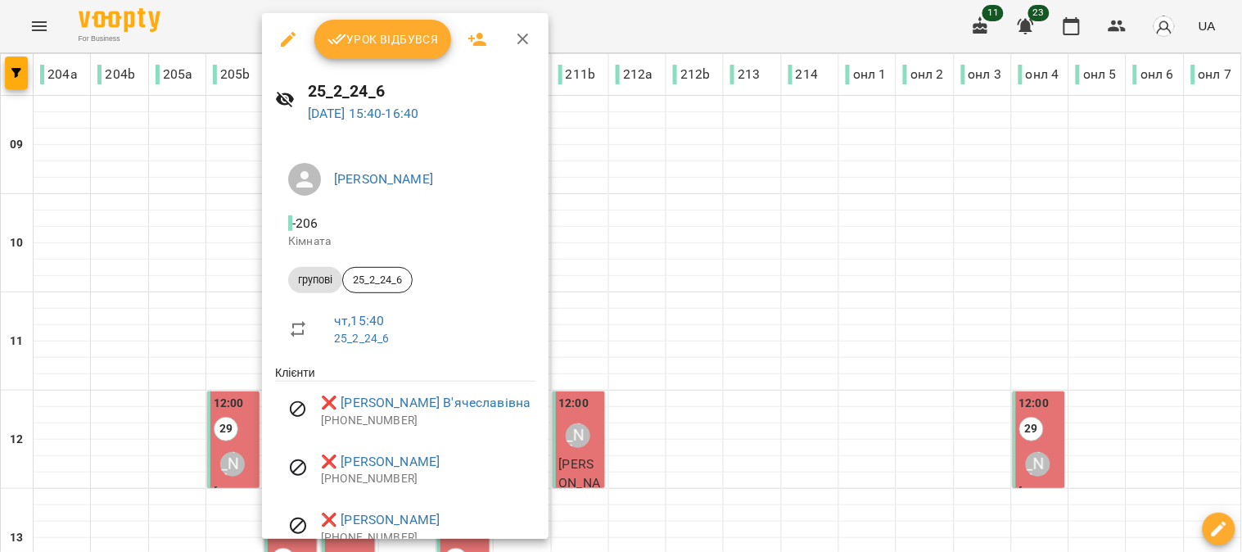
scroll to position [133, 0]
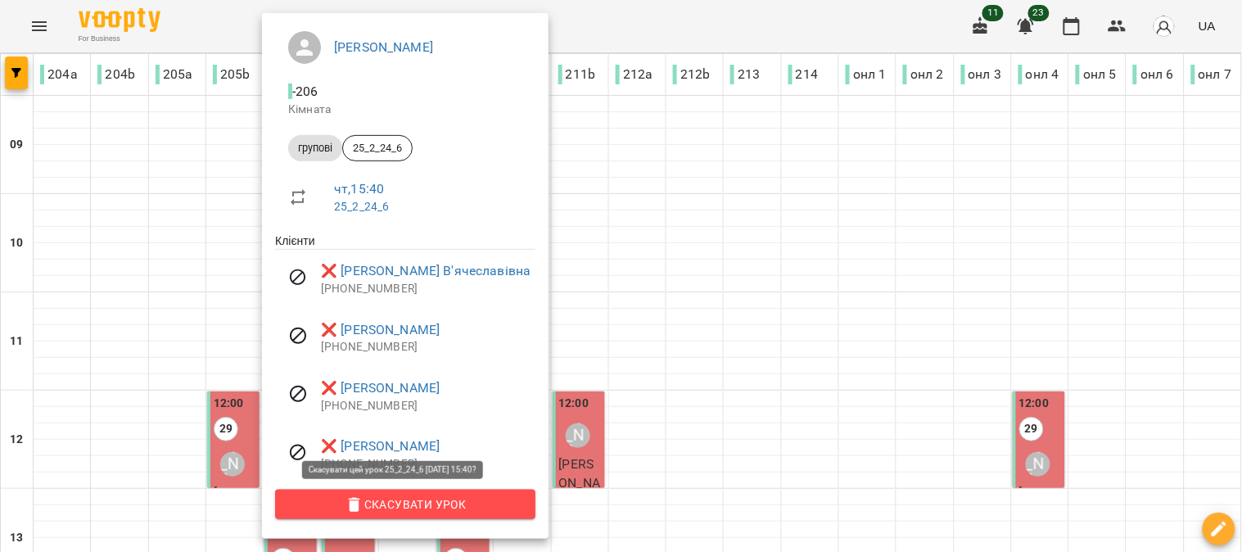
click at [417, 495] on span "Скасувати Урок" at bounding box center [405, 504] width 234 height 20
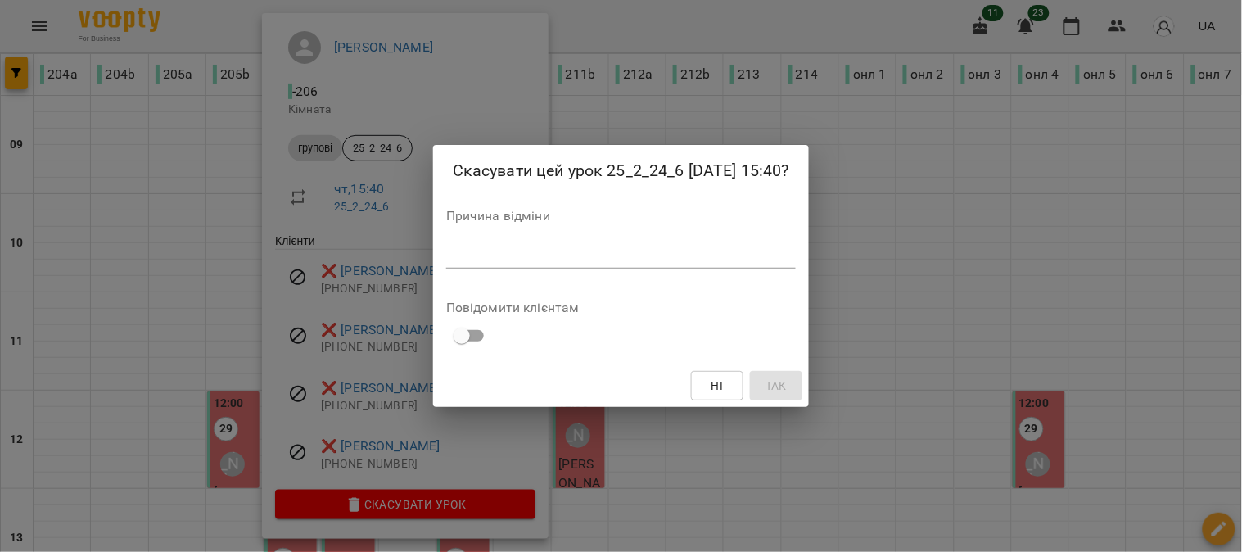
click at [465, 258] on textarea at bounding box center [621, 255] width 350 height 16
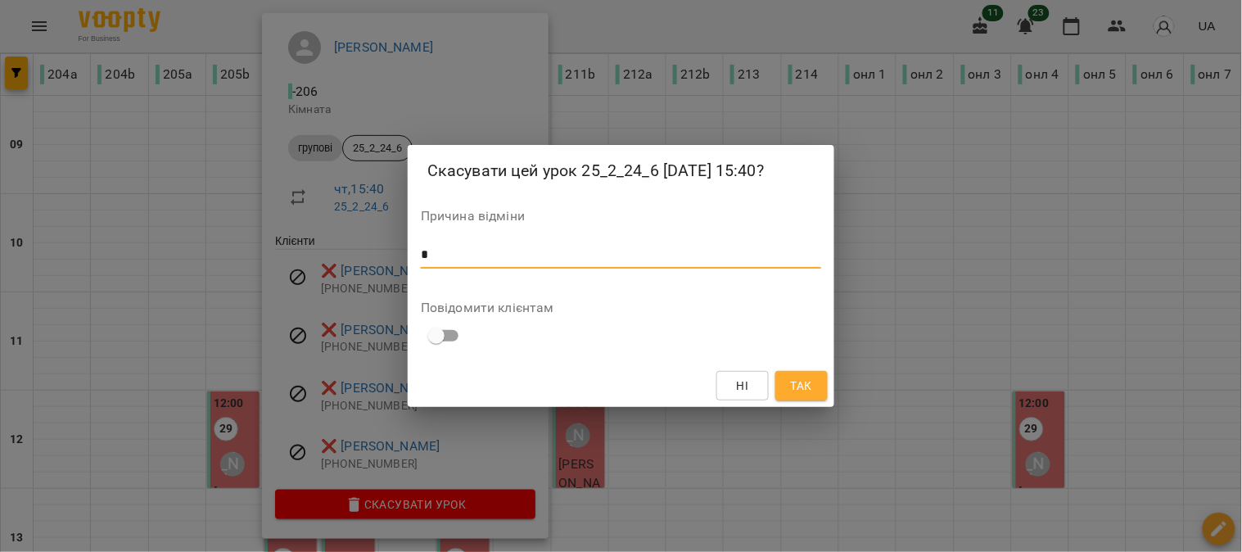
type textarea "*"
click at [811, 380] on span "Так" at bounding box center [801, 386] width 21 height 20
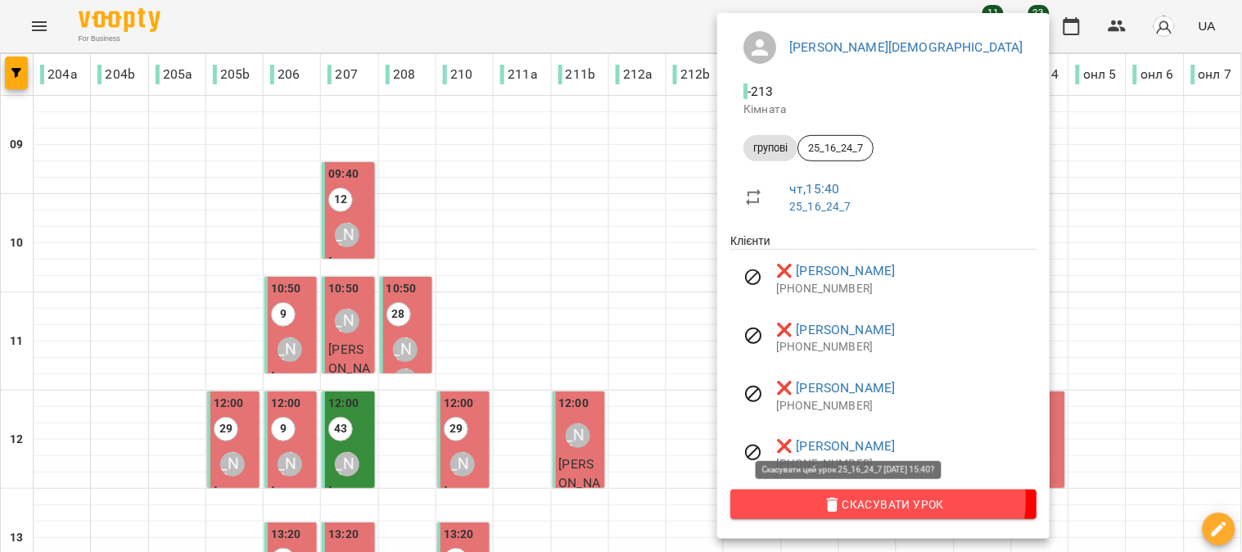
click at [877, 499] on span "Скасувати Урок" at bounding box center [883, 504] width 280 height 20
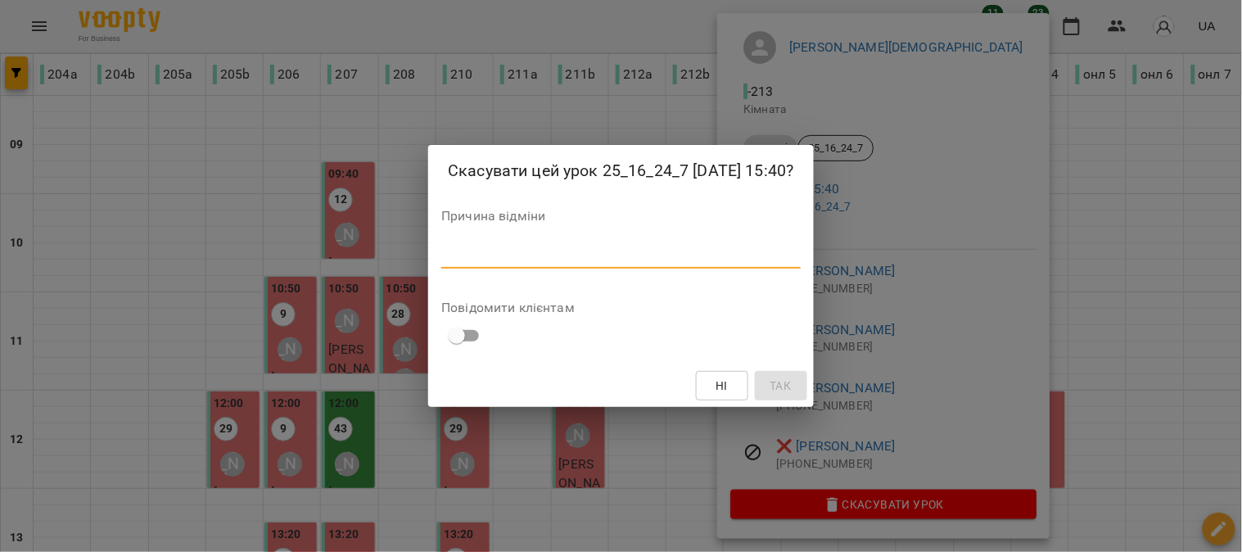
click at [497, 262] on textarea at bounding box center [620, 255] width 359 height 16
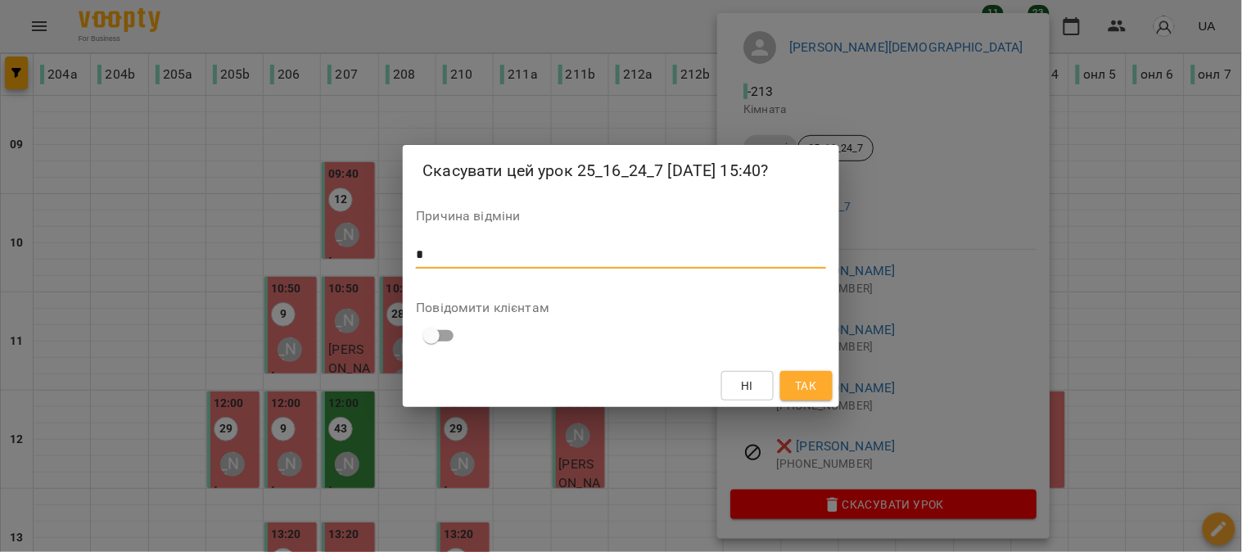
type textarea "*"
click at [797, 390] on span "Так" at bounding box center [806, 386] width 21 height 20
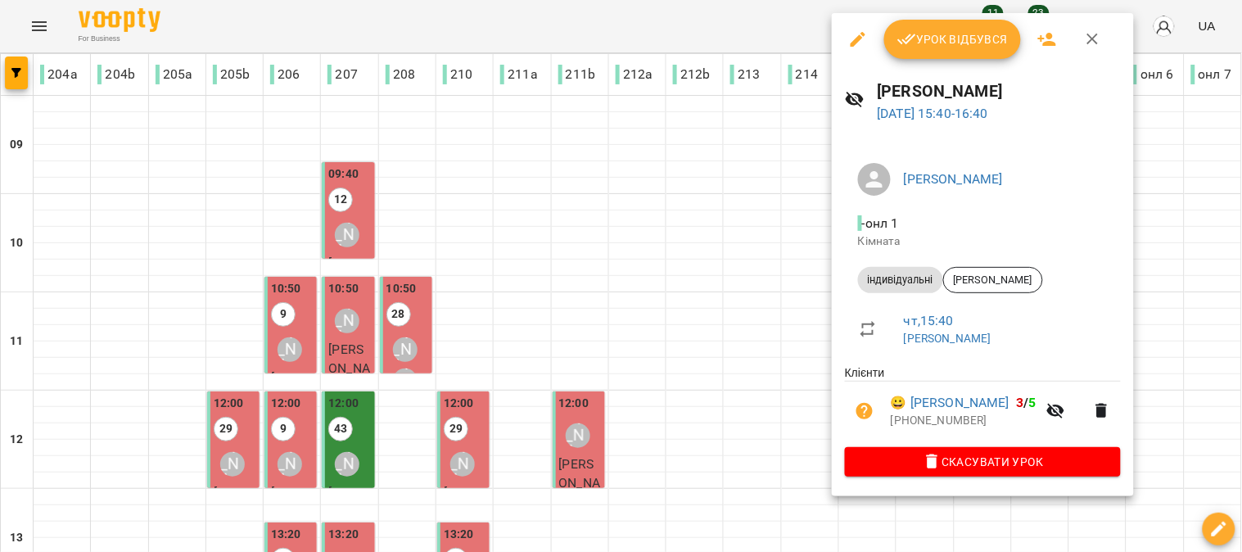
click at [934, 34] on span "Урок відбувся" at bounding box center [952, 39] width 111 height 20
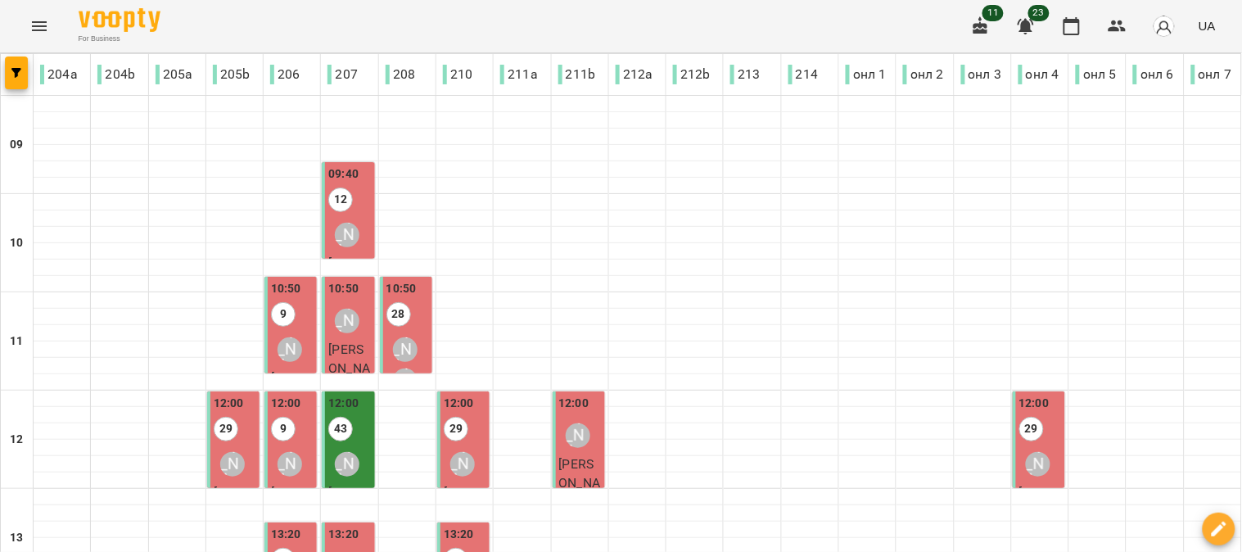
scroll to position [545, 0]
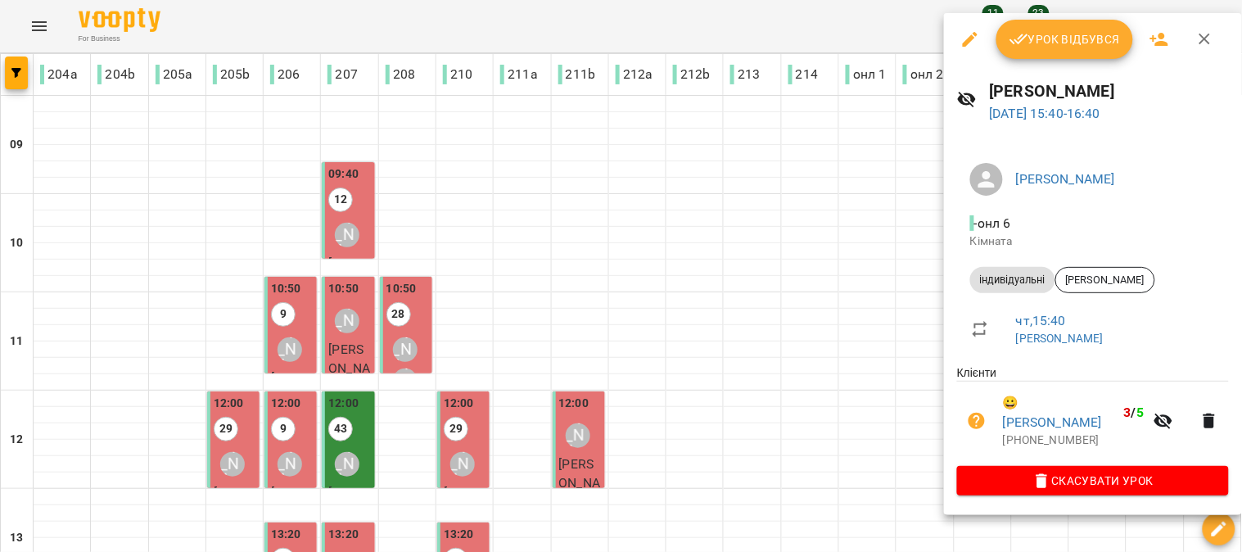
click at [1079, 31] on span "Урок відбувся" at bounding box center [1064, 39] width 111 height 20
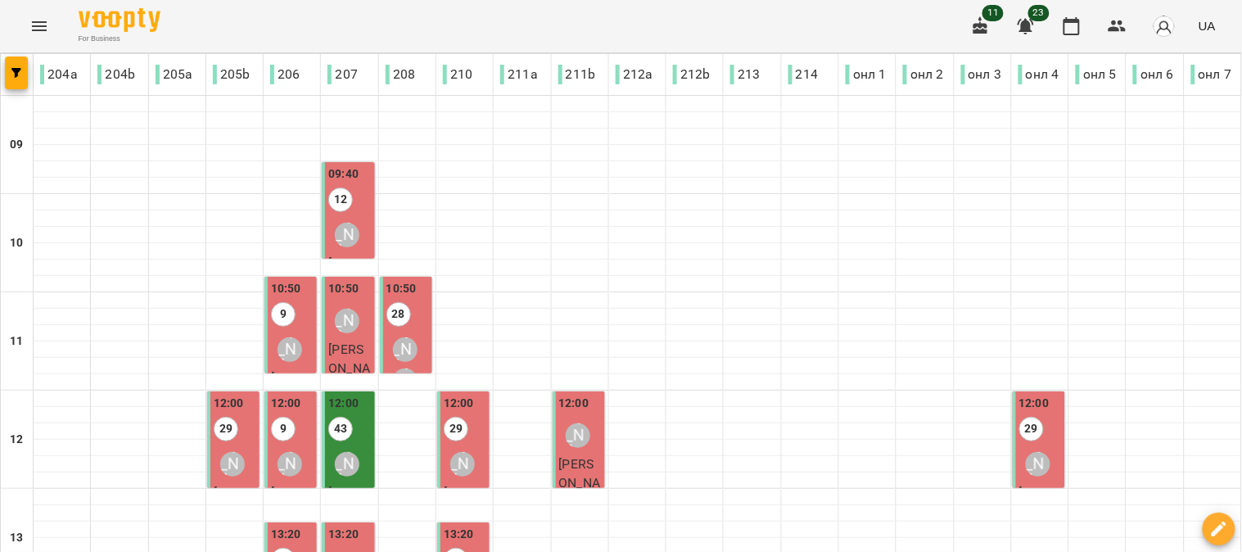
scroll to position [636, 0]
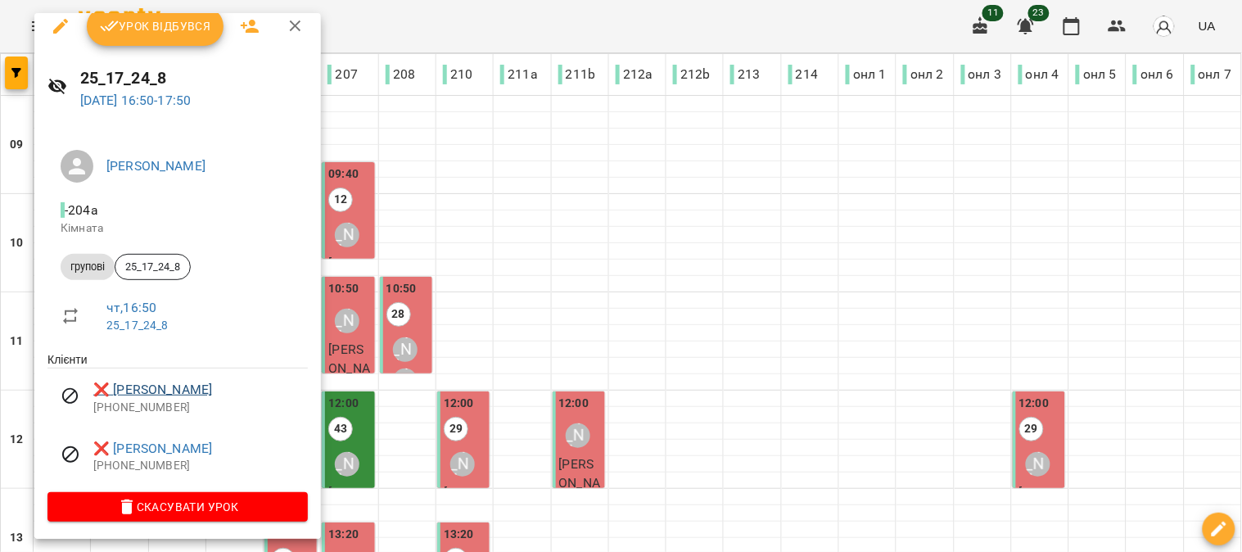
scroll to position [16, 0]
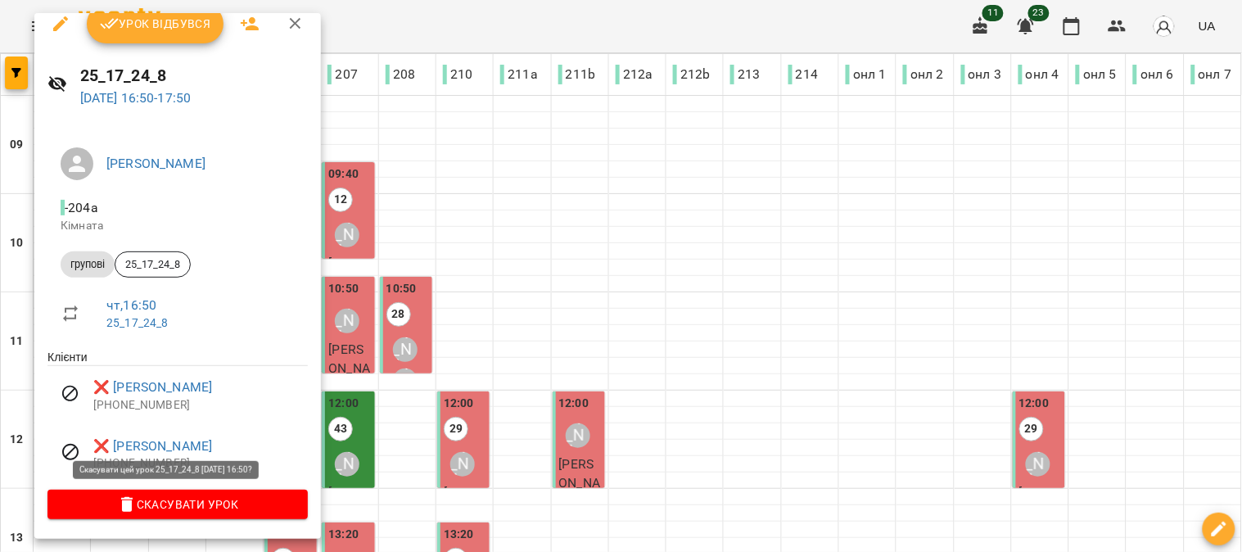
click at [187, 498] on span "Скасувати Урок" at bounding box center [178, 504] width 234 height 20
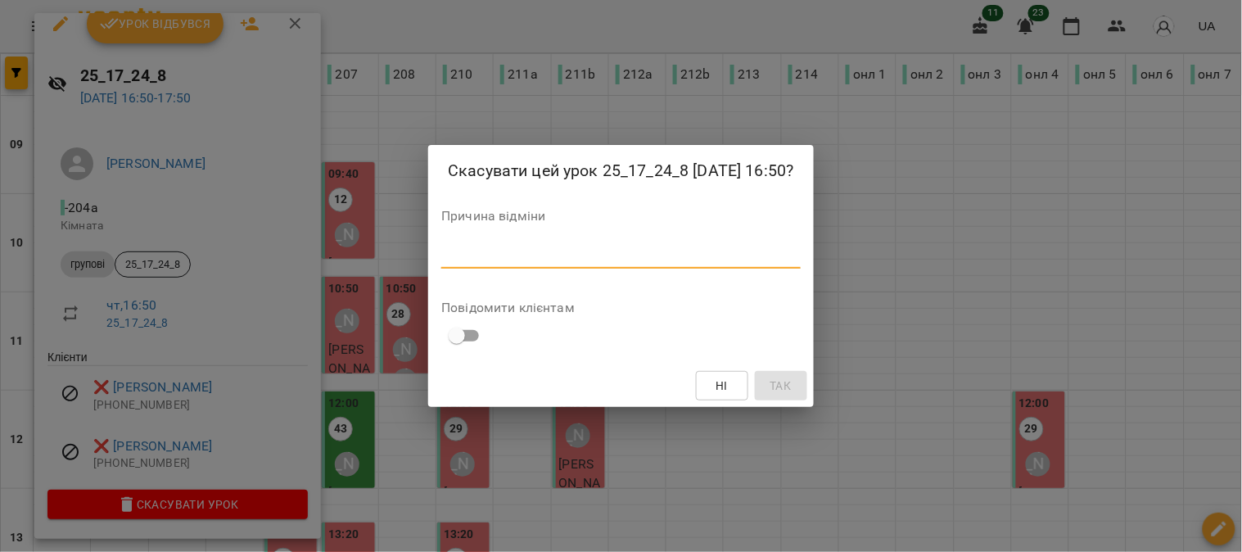
click at [441, 252] on textarea at bounding box center [620, 255] width 359 height 16
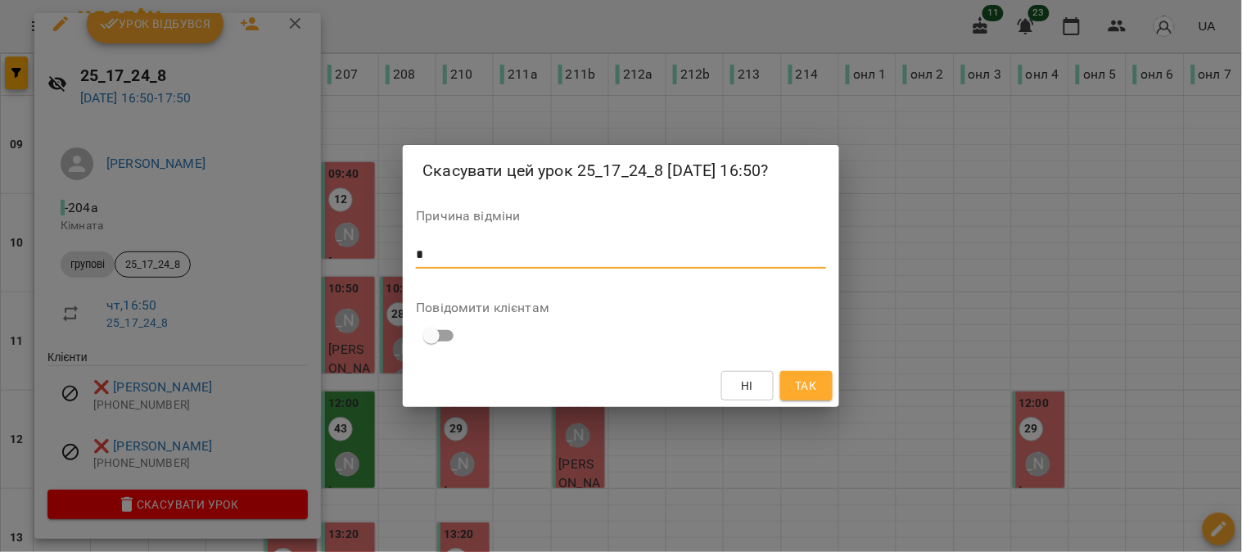
type textarea "*"
click at [820, 382] on button "Так" at bounding box center [806, 385] width 52 height 29
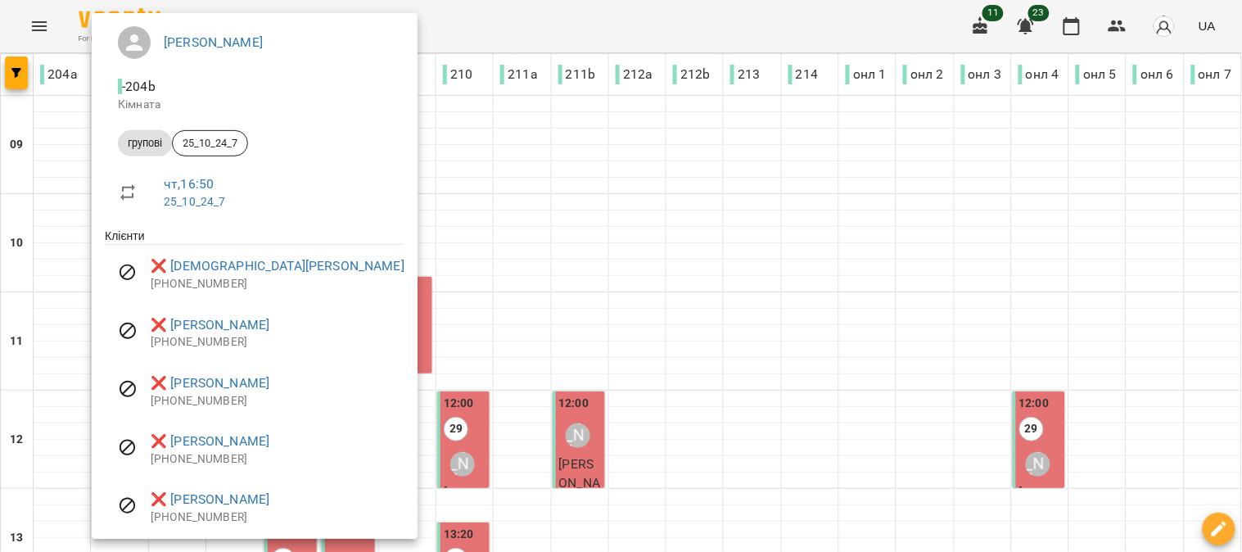
scroll to position [192, 0]
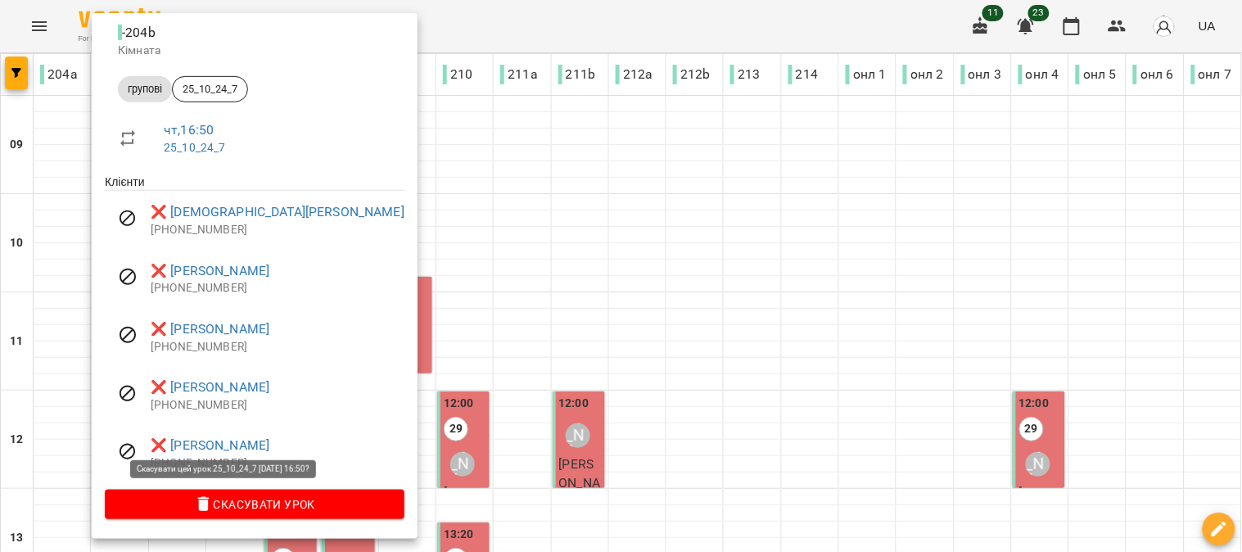
click at [218, 491] on button "Скасувати Урок" at bounding box center [255, 504] width 300 height 29
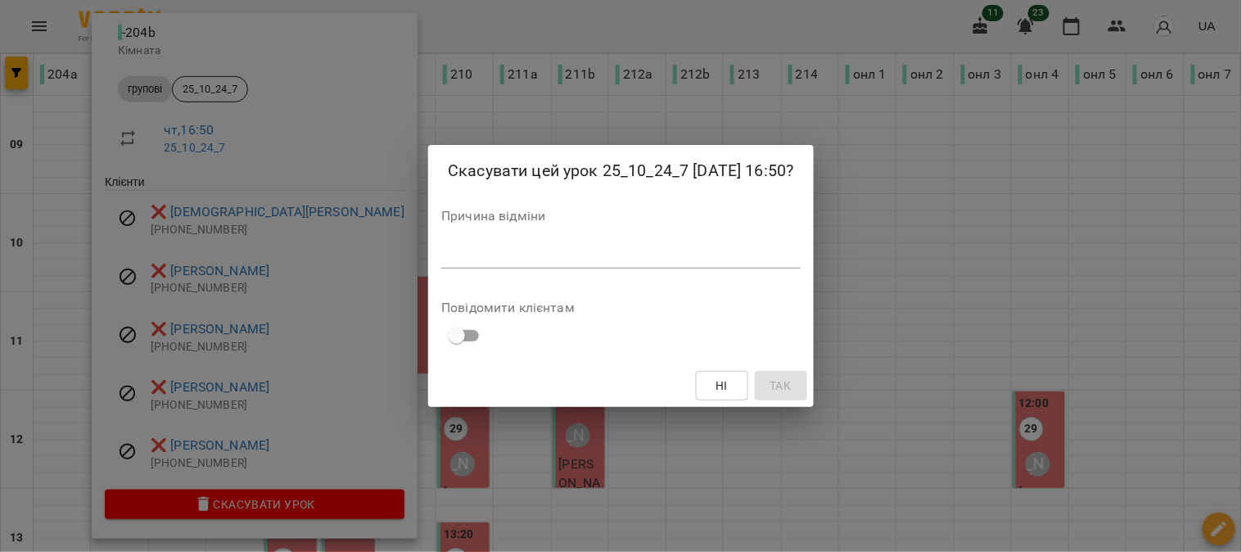
click at [462, 255] on textarea at bounding box center [620, 255] width 359 height 16
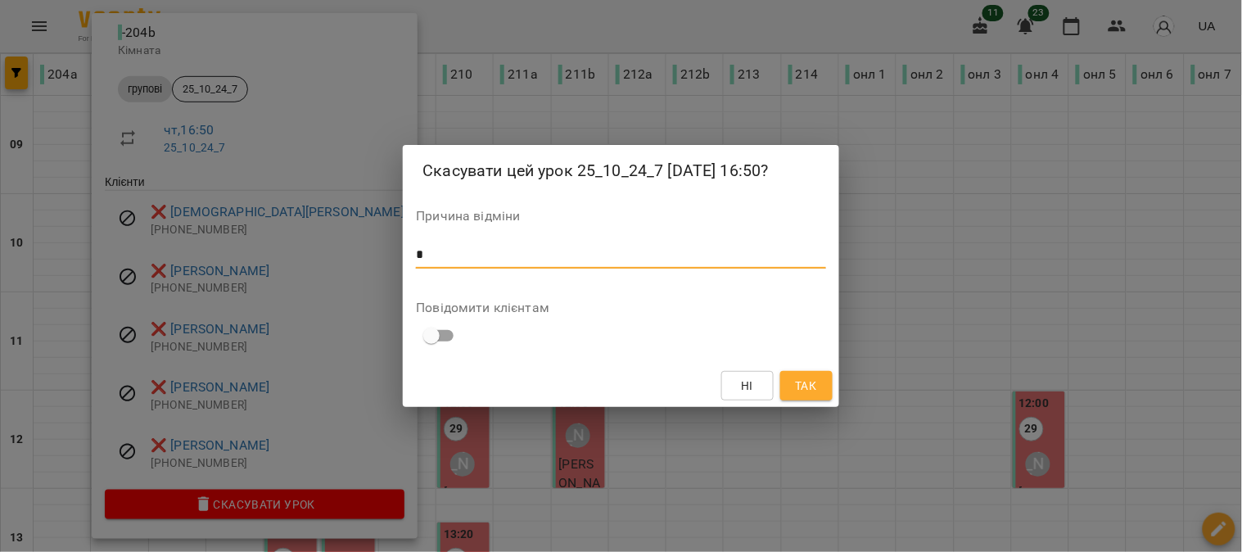
type textarea "*"
click at [806, 377] on span "Так" at bounding box center [806, 386] width 21 height 20
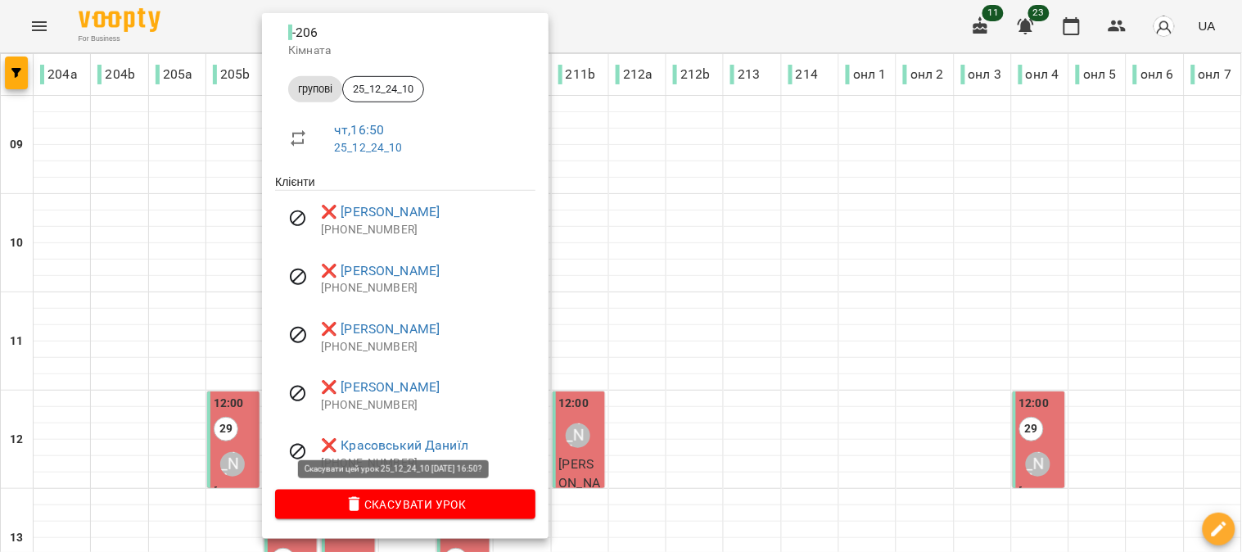
click at [407, 505] on span "Скасувати Урок" at bounding box center [405, 504] width 234 height 20
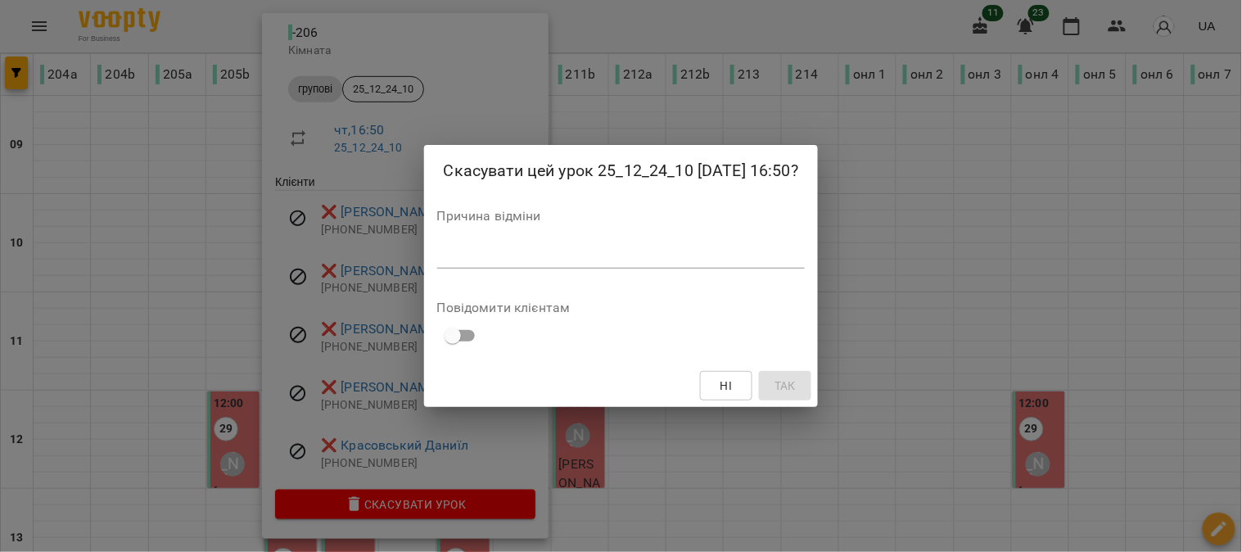
click at [446, 271] on div "Причина відміни *" at bounding box center [621, 242] width 368 height 65
click at [447, 260] on textarea at bounding box center [621, 255] width 368 height 16
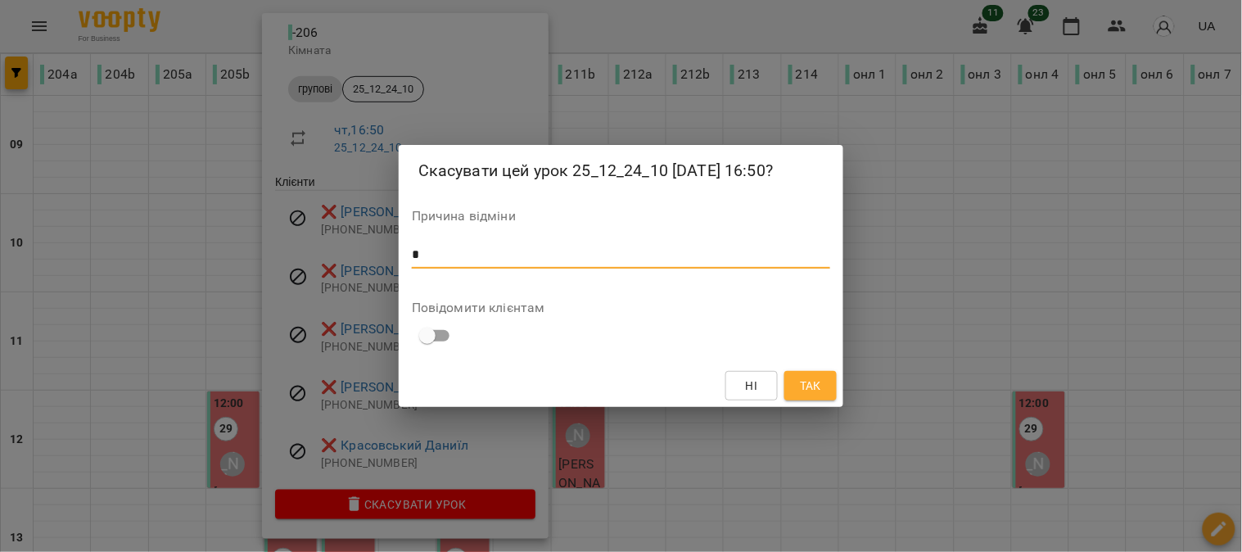
type textarea "*"
click at [824, 377] on button "Так" at bounding box center [810, 385] width 52 height 29
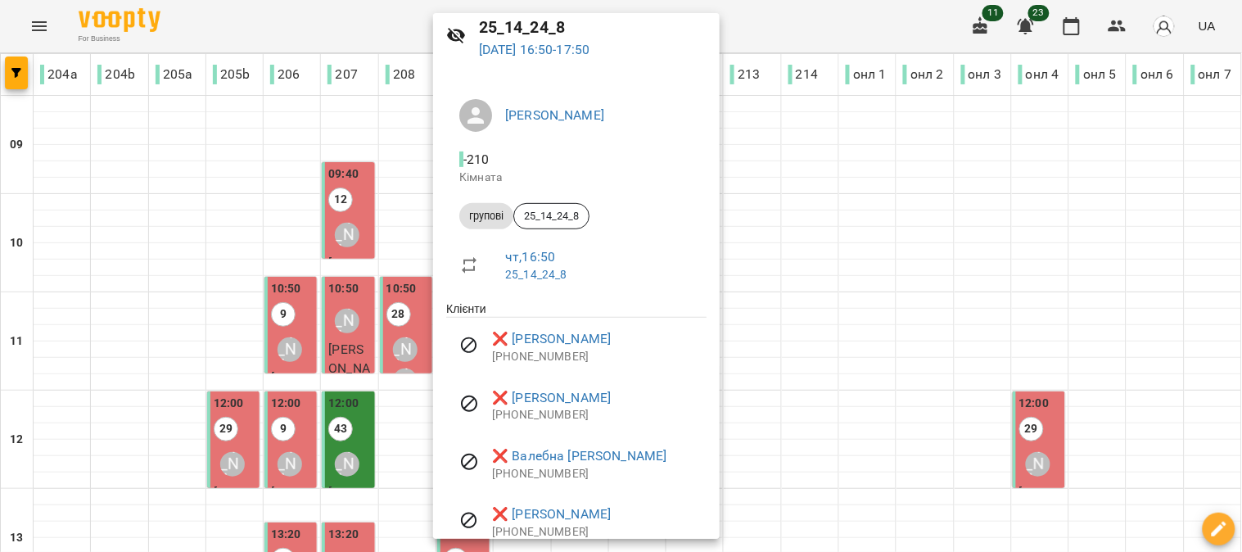
scroll to position [133, 0]
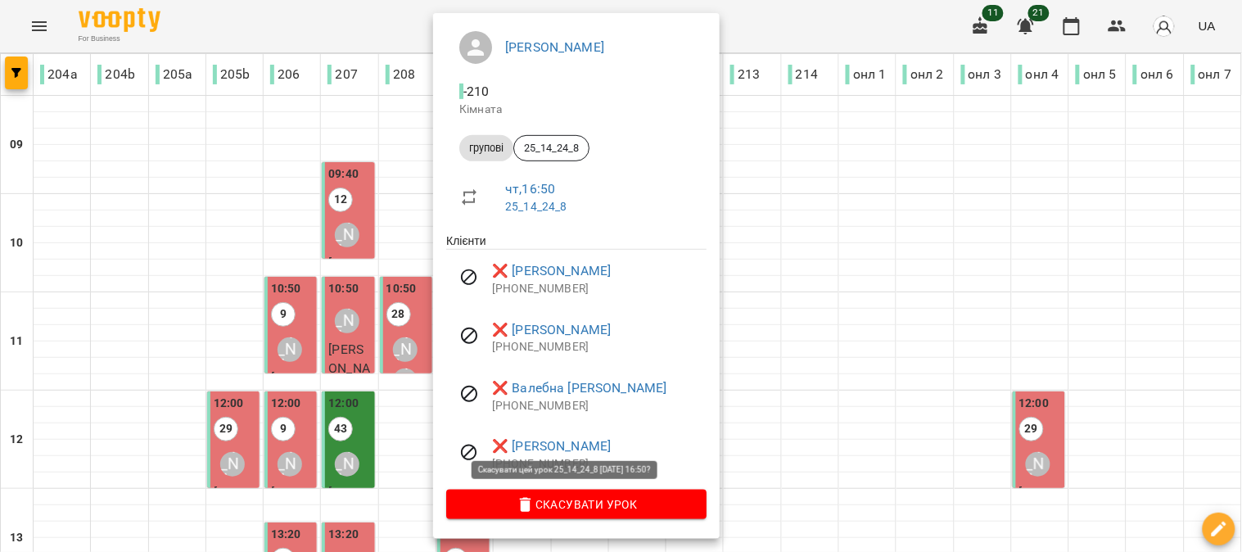
click at [594, 499] on span "Скасувати Урок" at bounding box center [576, 504] width 234 height 20
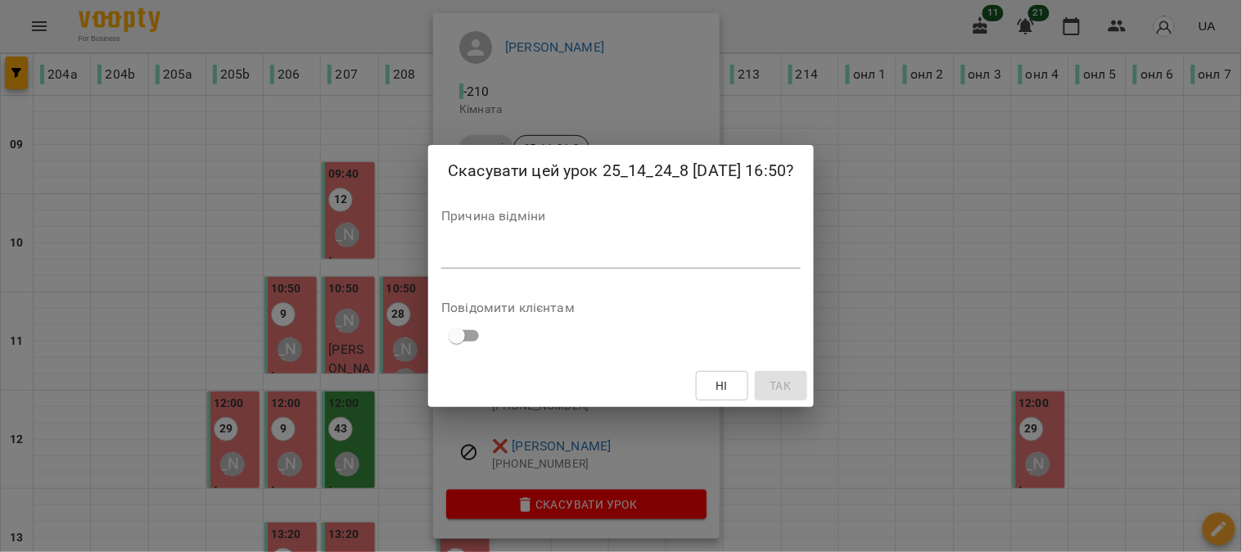
click at [488, 248] on textarea at bounding box center [620, 255] width 359 height 16
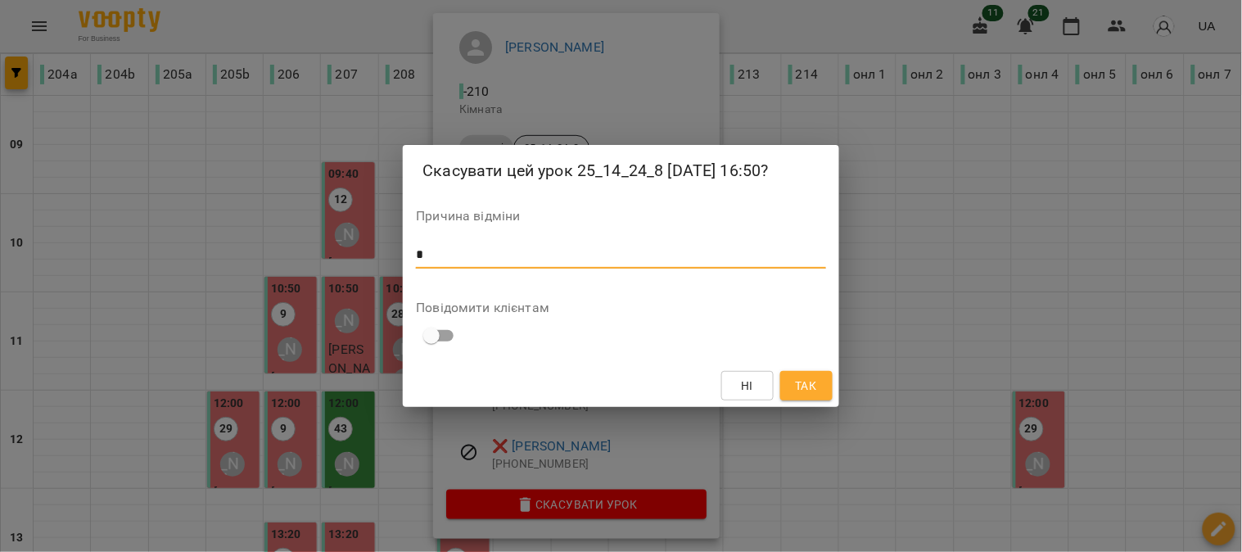
type textarea "*"
click at [817, 386] on span "Так" at bounding box center [806, 386] width 26 height 20
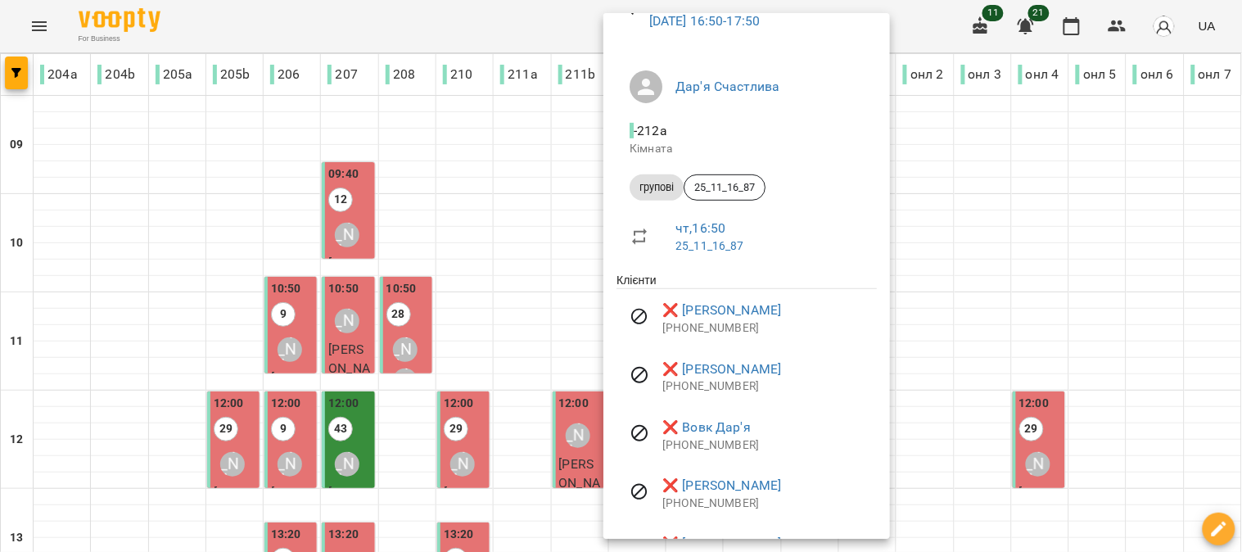
scroll to position [192, 0]
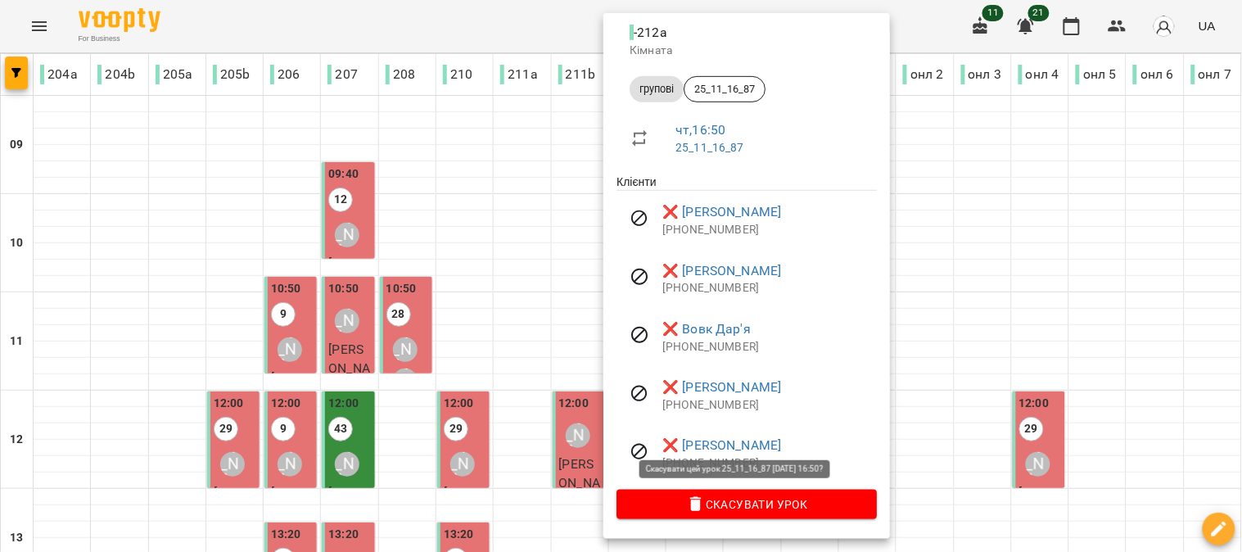
click at [763, 499] on span "Скасувати Урок" at bounding box center [747, 504] width 234 height 20
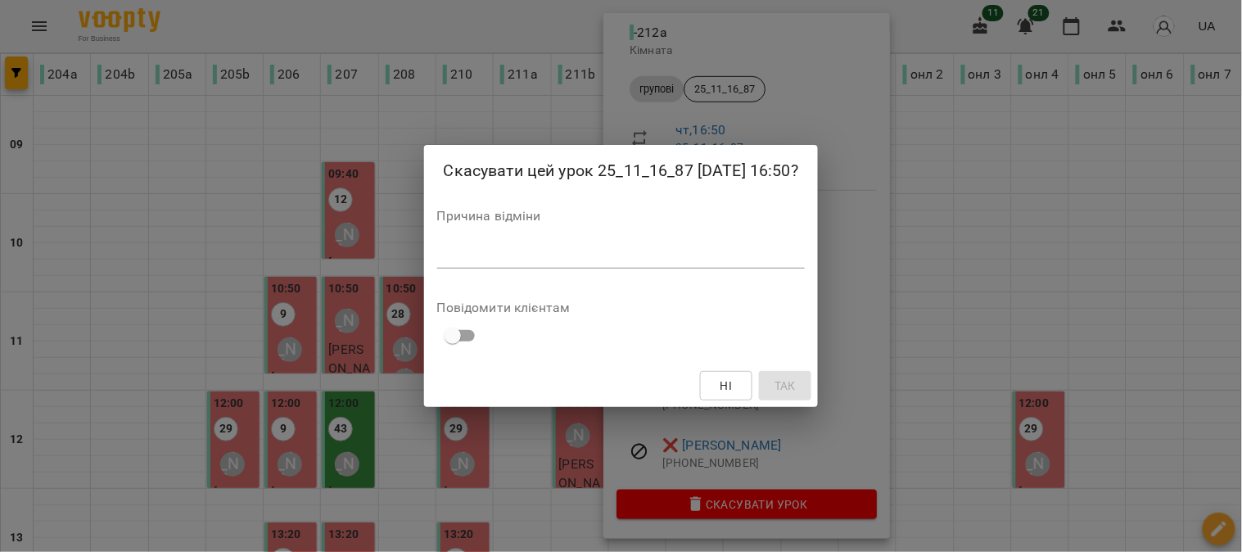
click at [448, 263] on div "*" at bounding box center [621, 255] width 368 height 26
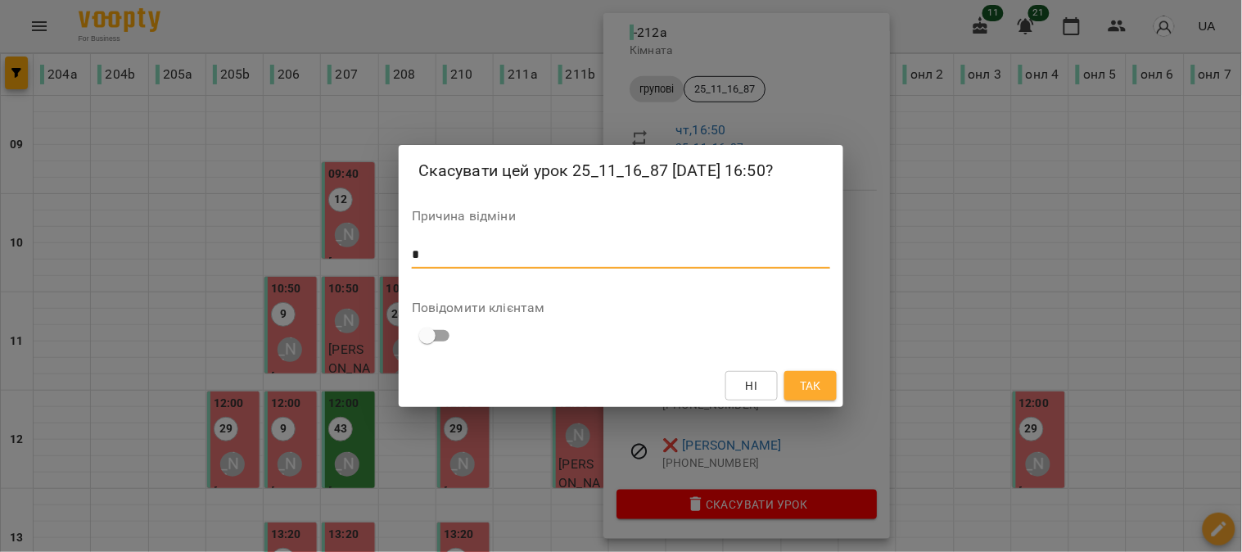
type textarea "*"
click at [814, 381] on span "Так" at bounding box center [810, 386] width 21 height 20
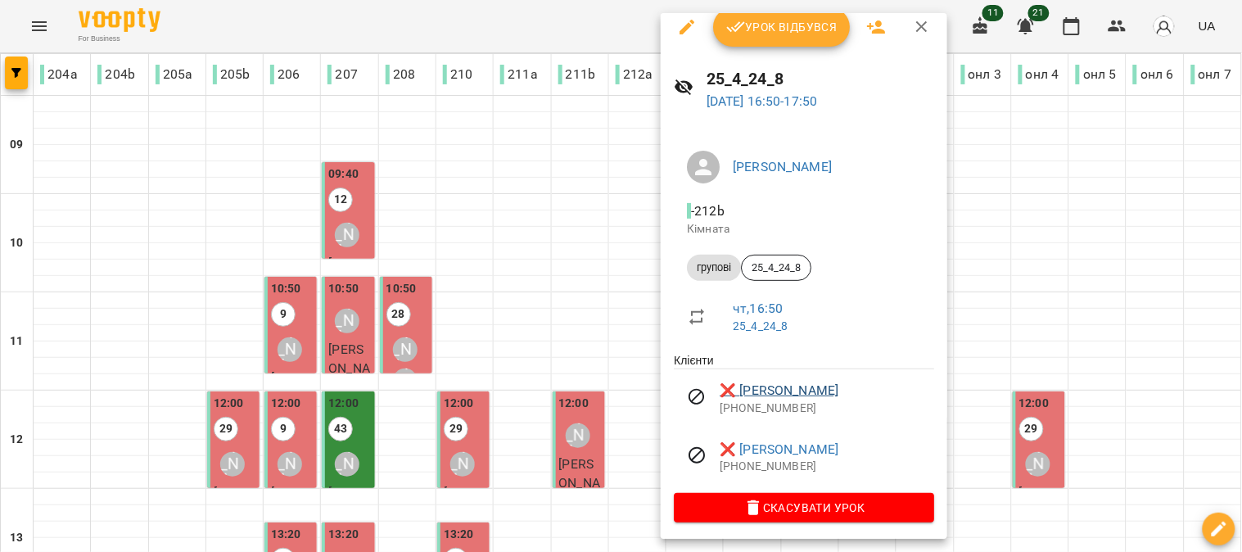
scroll to position [16, 0]
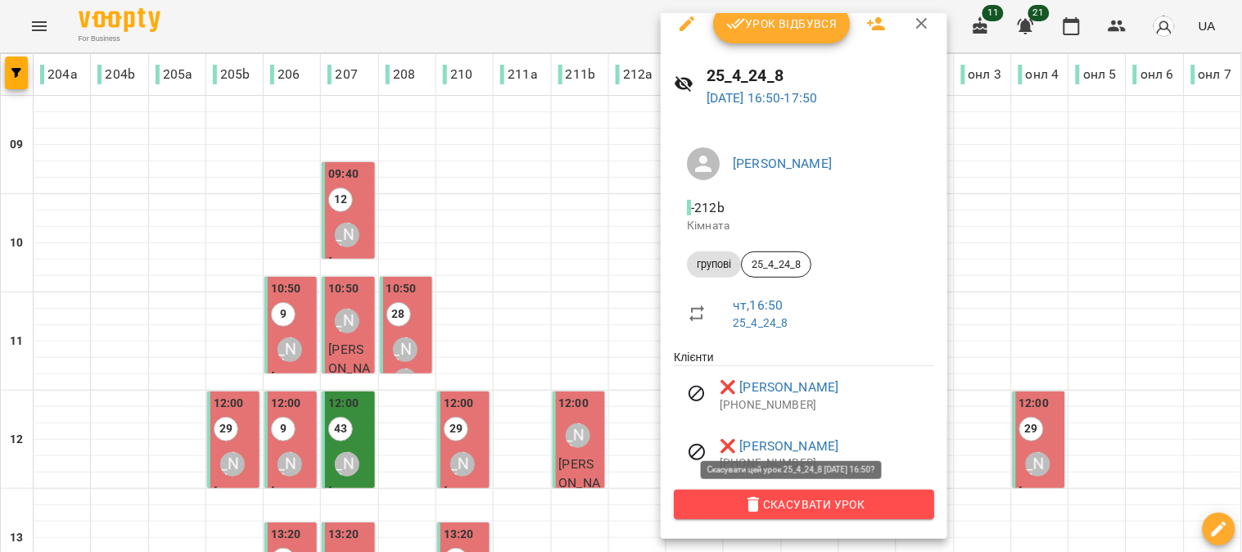
click at [792, 494] on button "Скасувати Урок" at bounding box center [804, 504] width 260 height 29
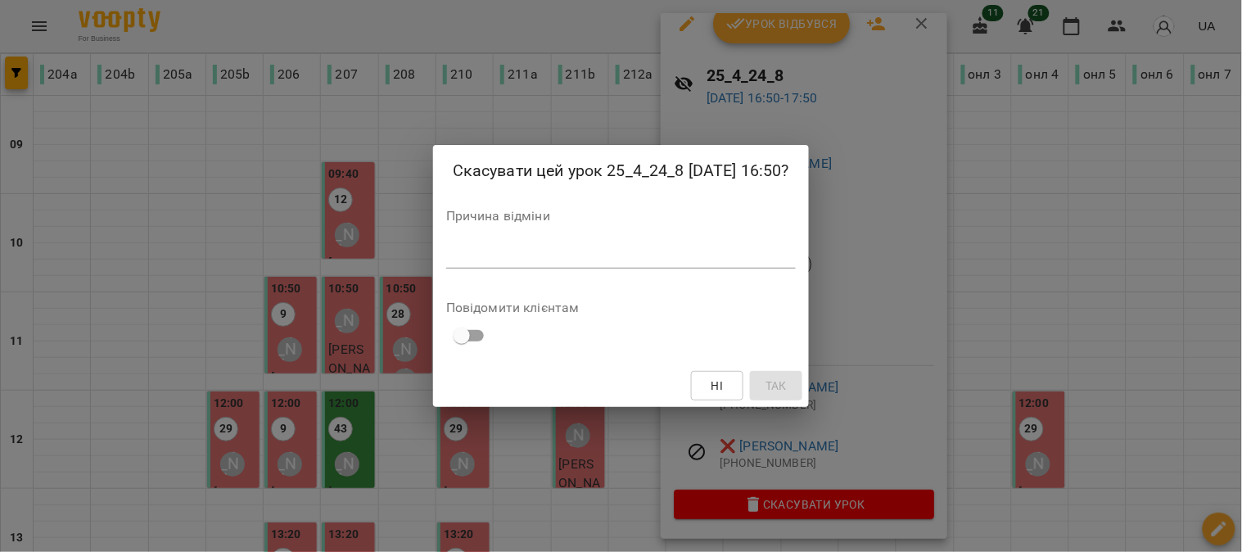
click at [512, 254] on textarea at bounding box center [621, 255] width 350 height 16
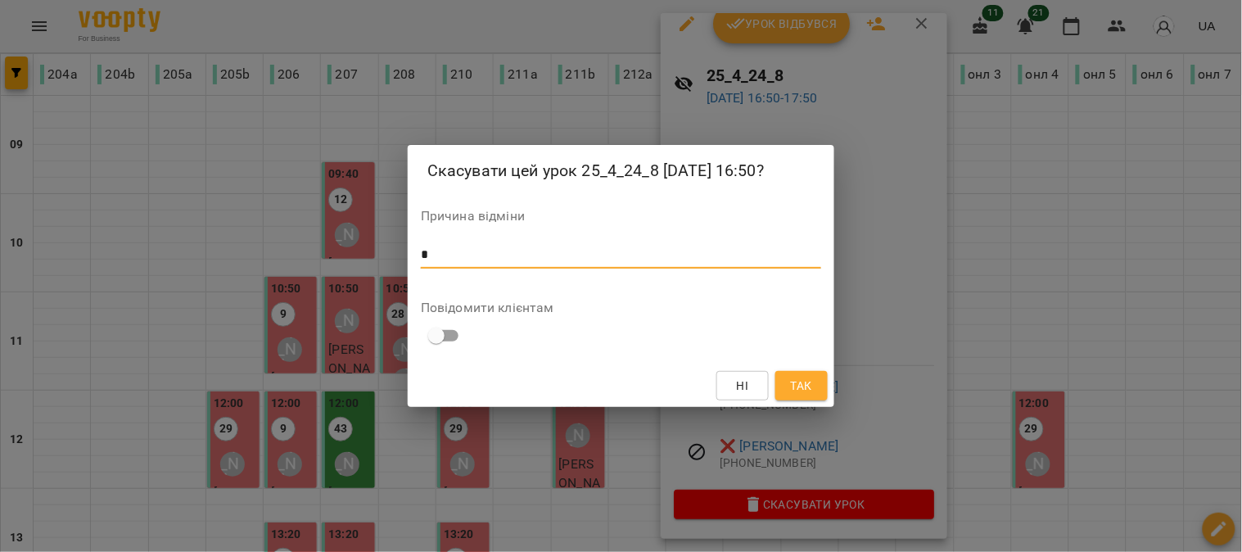
type textarea "*"
click at [809, 381] on span "Так" at bounding box center [801, 386] width 21 height 20
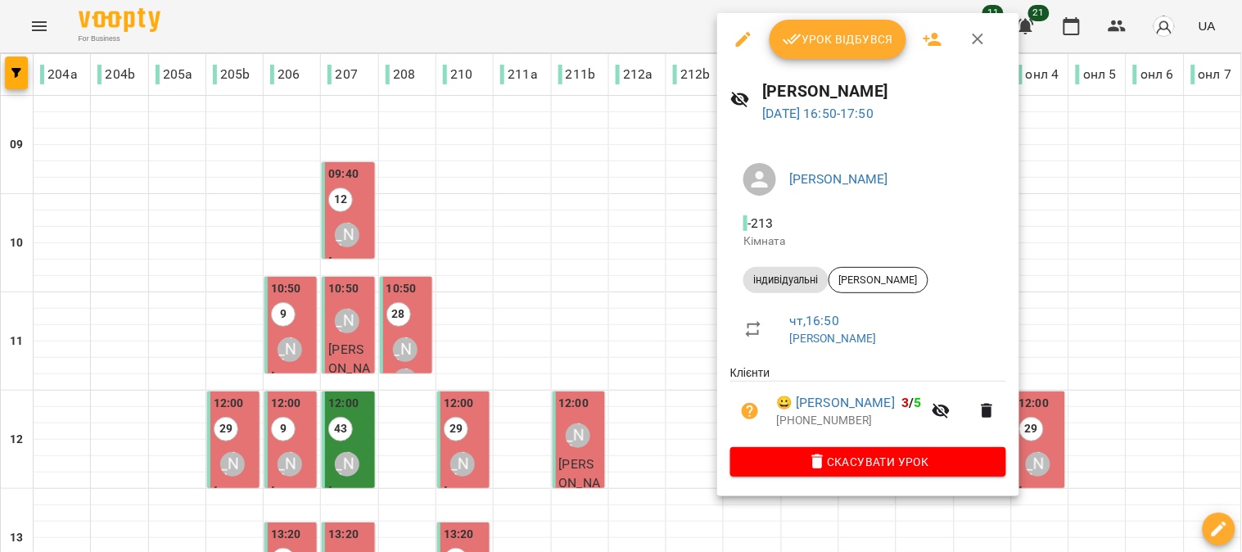
click at [843, 36] on span "Урок відбувся" at bounding box center [838, 39] width 111 height 20
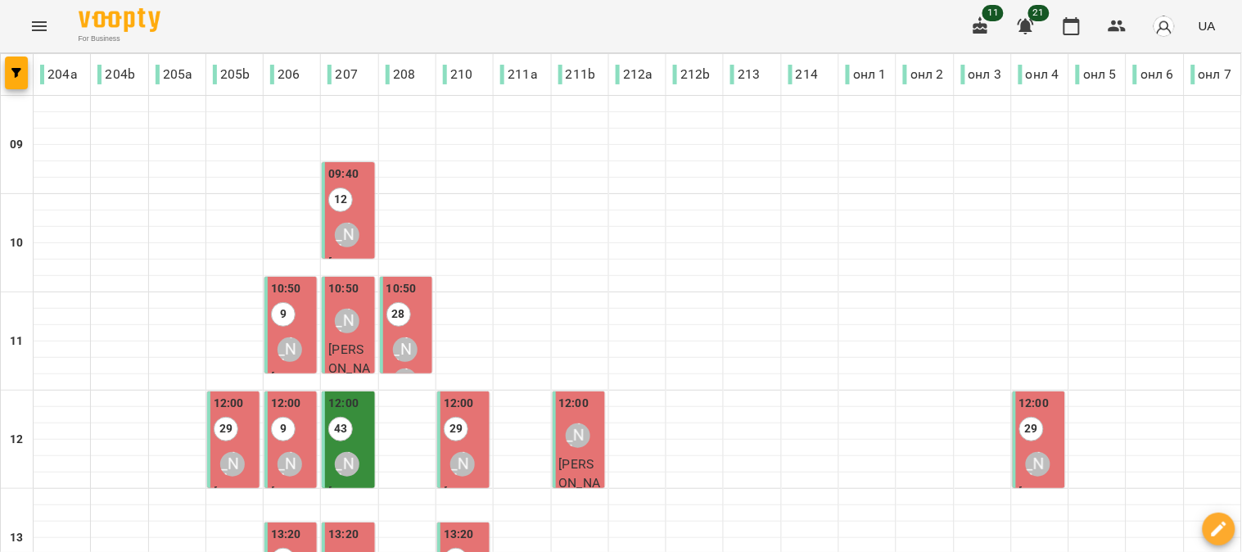
scroll to position [636, 0]
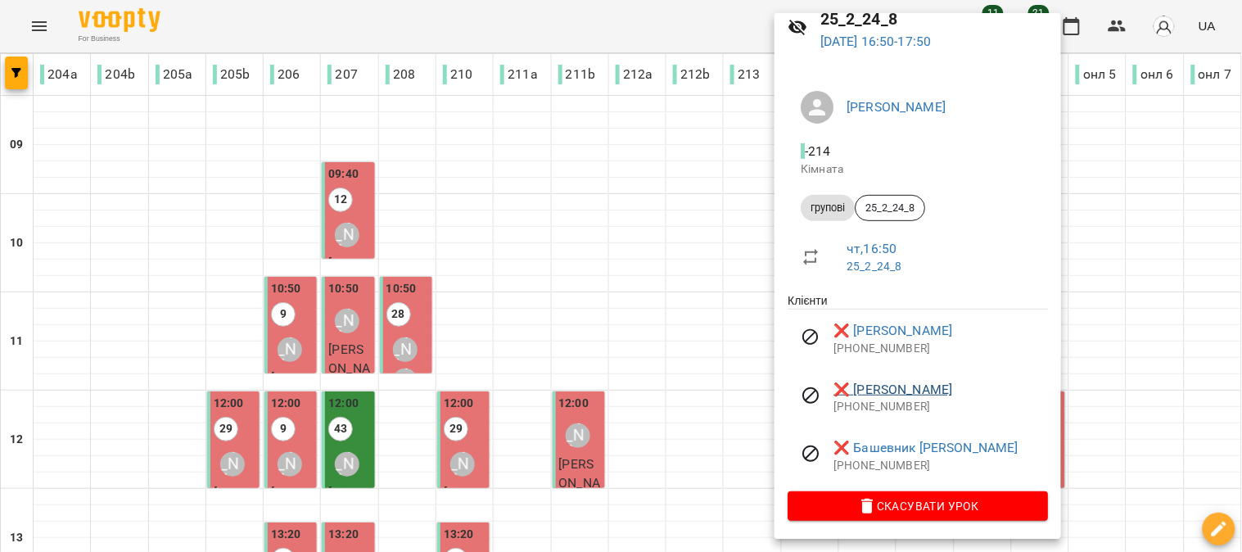
scroll to position [74, 0]
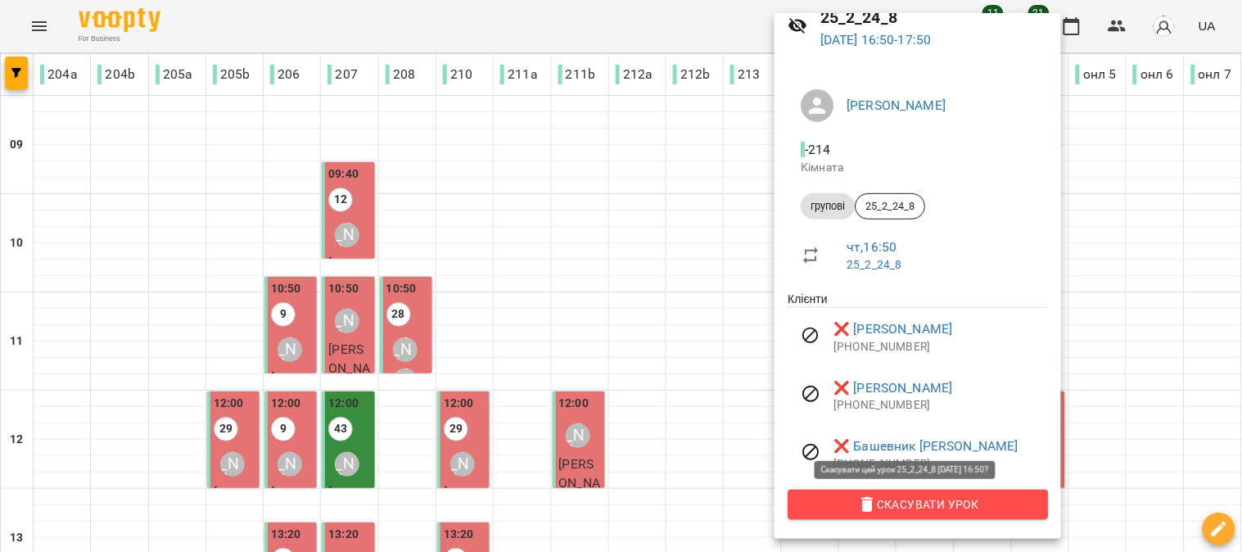
click at [909, 494] on span "Скасувати Урок" at bounding box center [918, 504] width 234 height 20
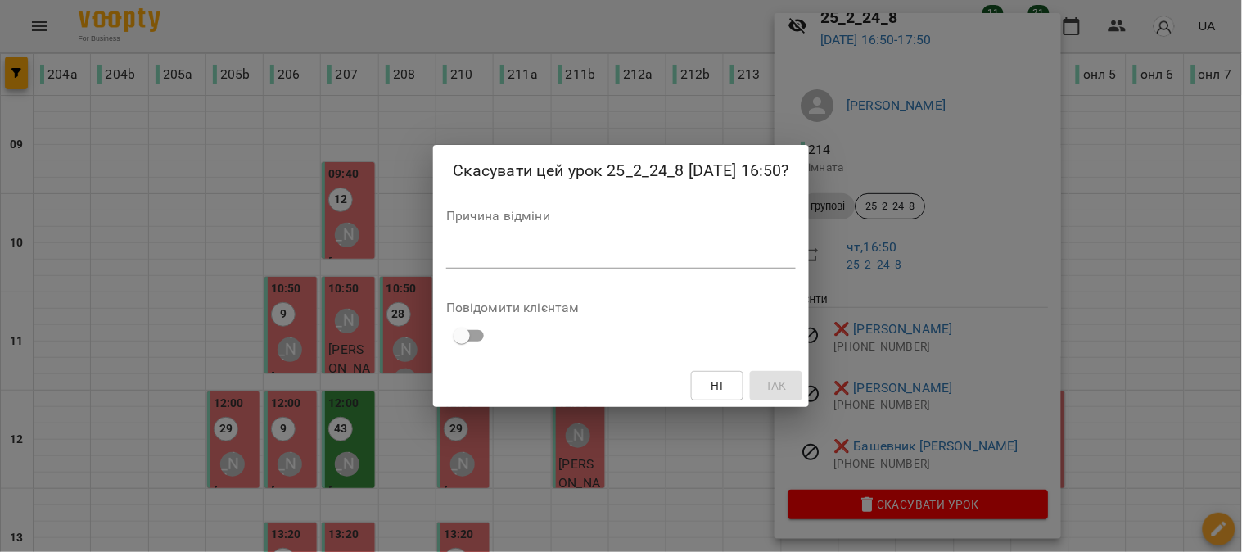
drag, startPoint x: 332, startPoint y: 240, endPoint x: 426, endPoint y: 251, distance: 94.0
click at [403, 242] on div "Скасувати цей урок 25_2_24_8 14 серп 2025 16:50? Причина відміни * Повідомити к…" at bounding box center [621, 276] width 1242 height 552
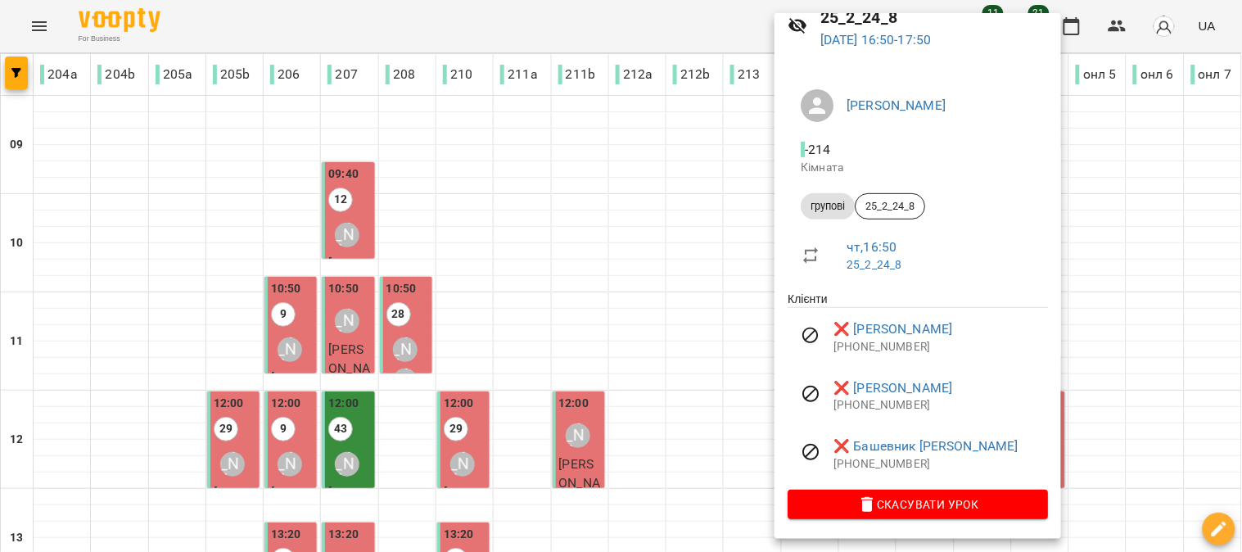
click at [445, 259] on div at bounding box center [621, 276] width 1242 height 552
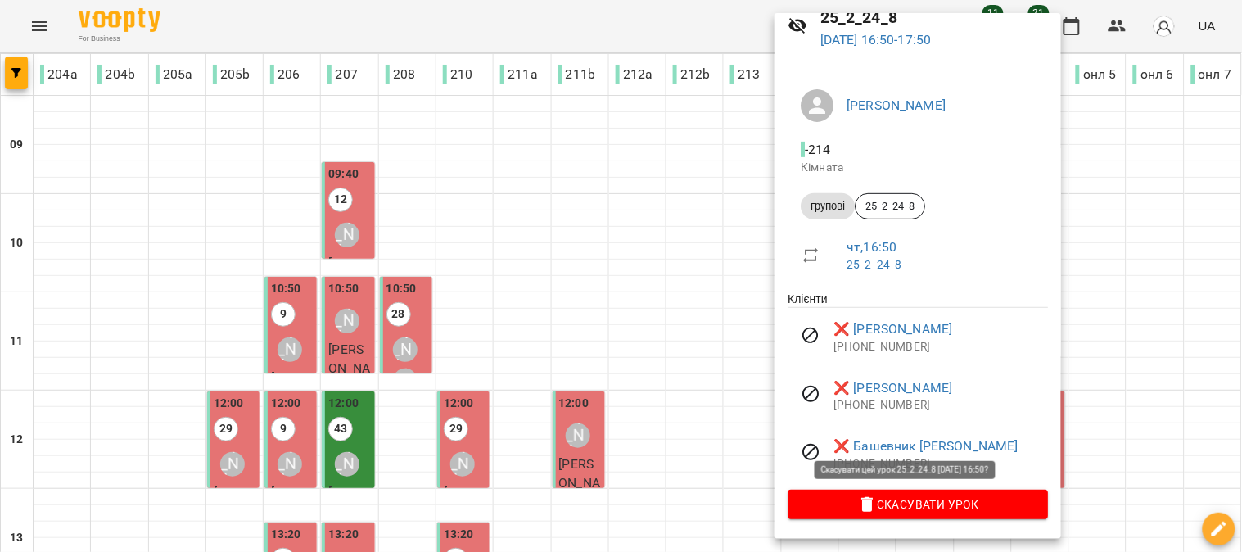
click at [909, 499] on span "Скасувати Урок" at bounding box center [918, 504] width 234 height 20
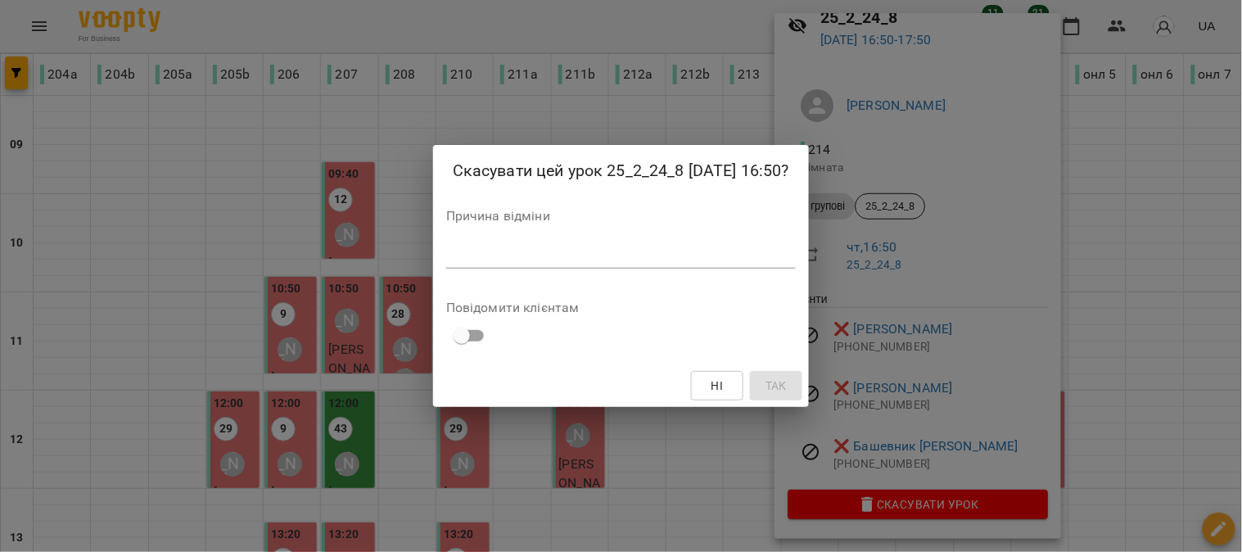
click at [497, 264] on div "*" at bounding box center [621, 255] width 350 height 26
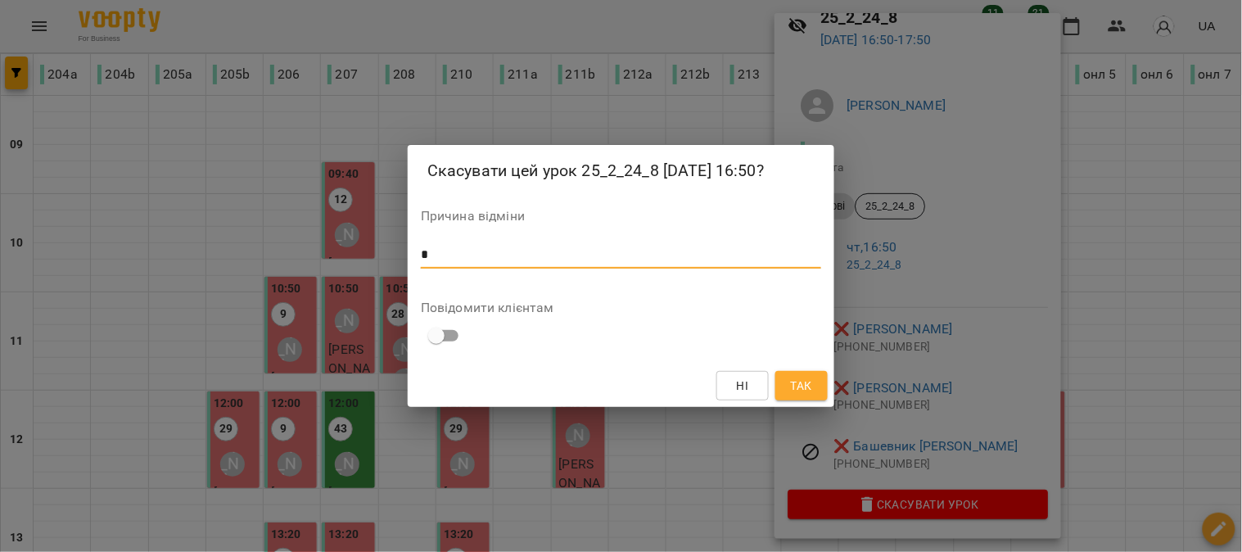
type textarea "*"
click at [795, 383] on span "Так" at bounding box center [801, 386] width 21 height 20
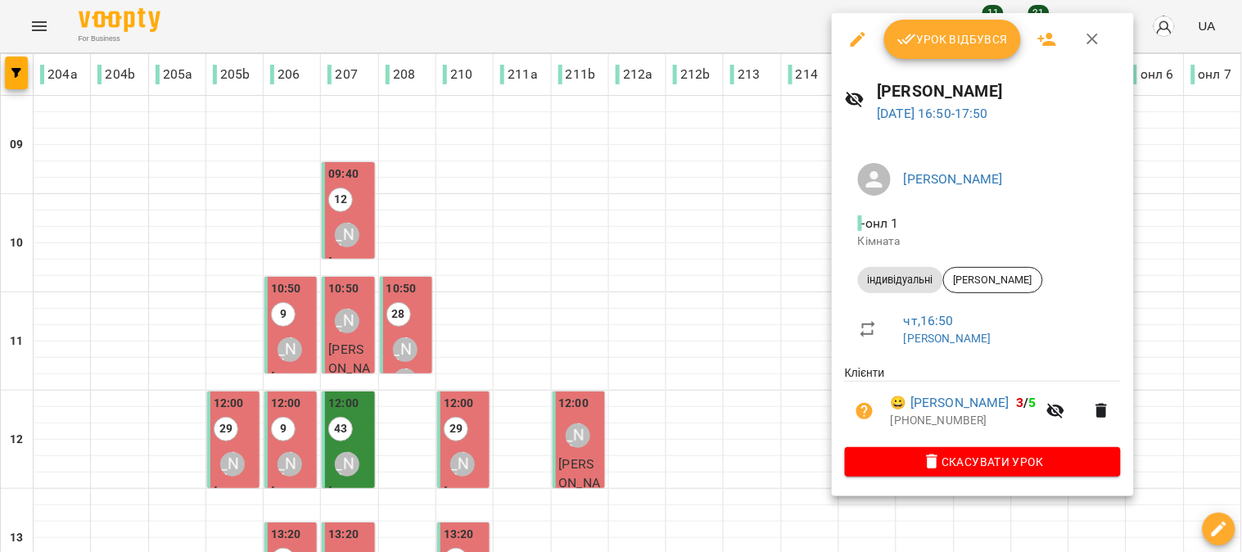
click at [954, 37] on span "Урок відбувся" at bounding box center [952, 39] width 111 height 20
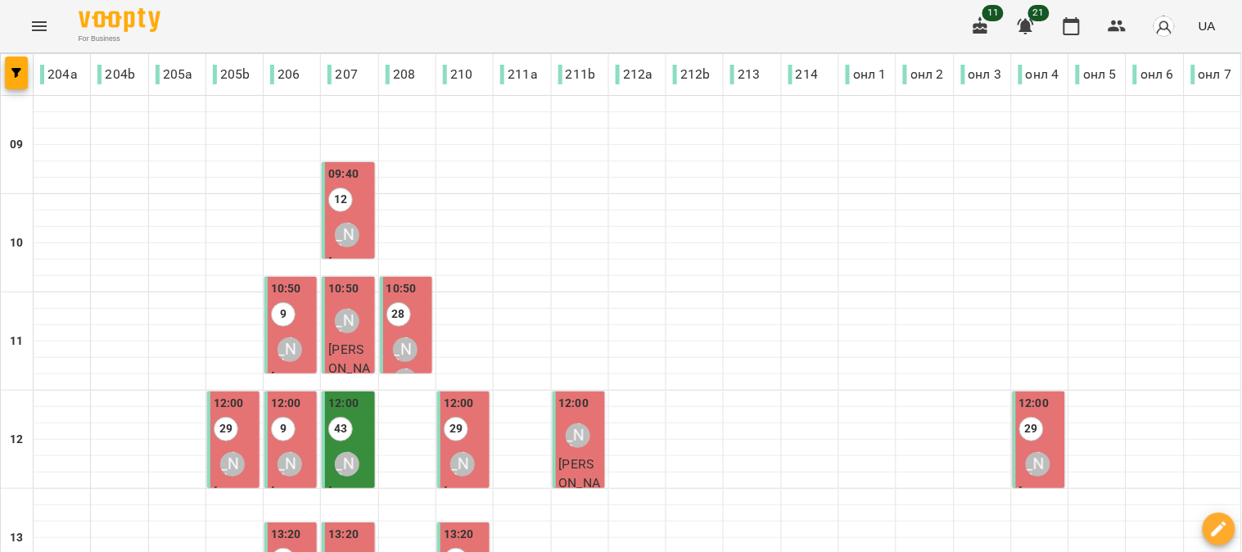
scroll to position [727, 0]
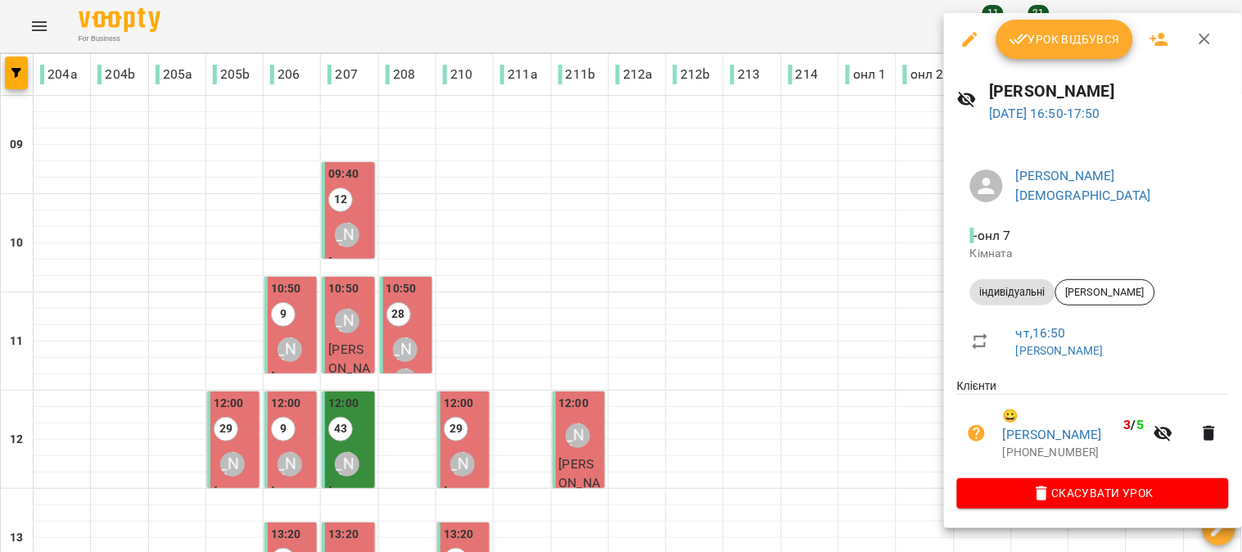
click at [1050, 43] on span "Урок відбувся" at bounding box center [1064, 39] width 111 height 20
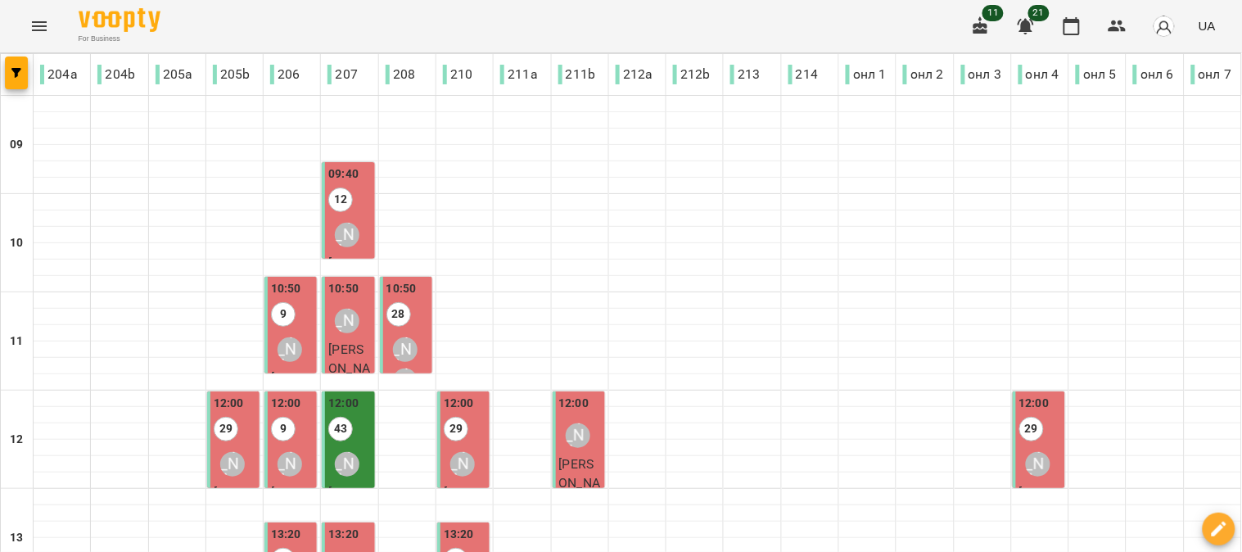
scroll to position [733, 0]
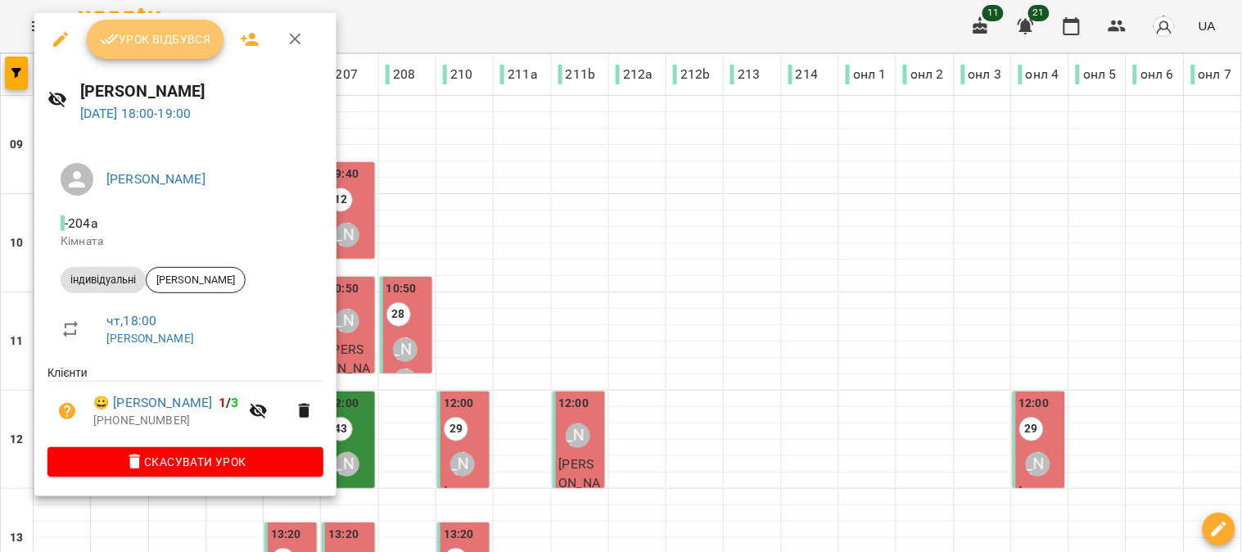
click at [167, 34] on span "Урок відбувся" at bounding box center [155, 39] width 111 height 20
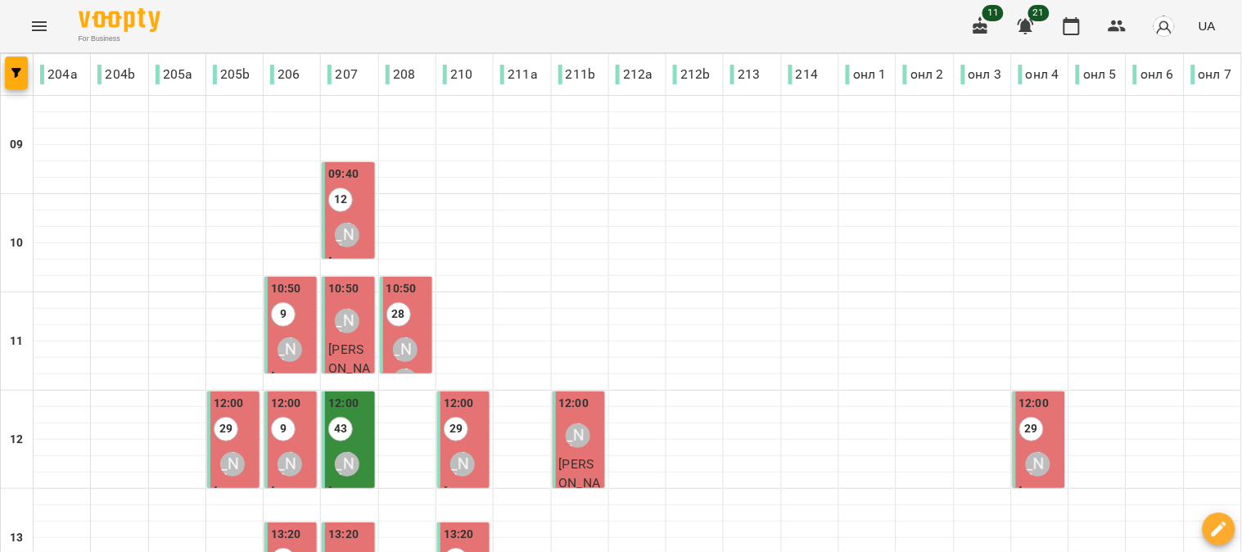
scroll to position [733, 0]
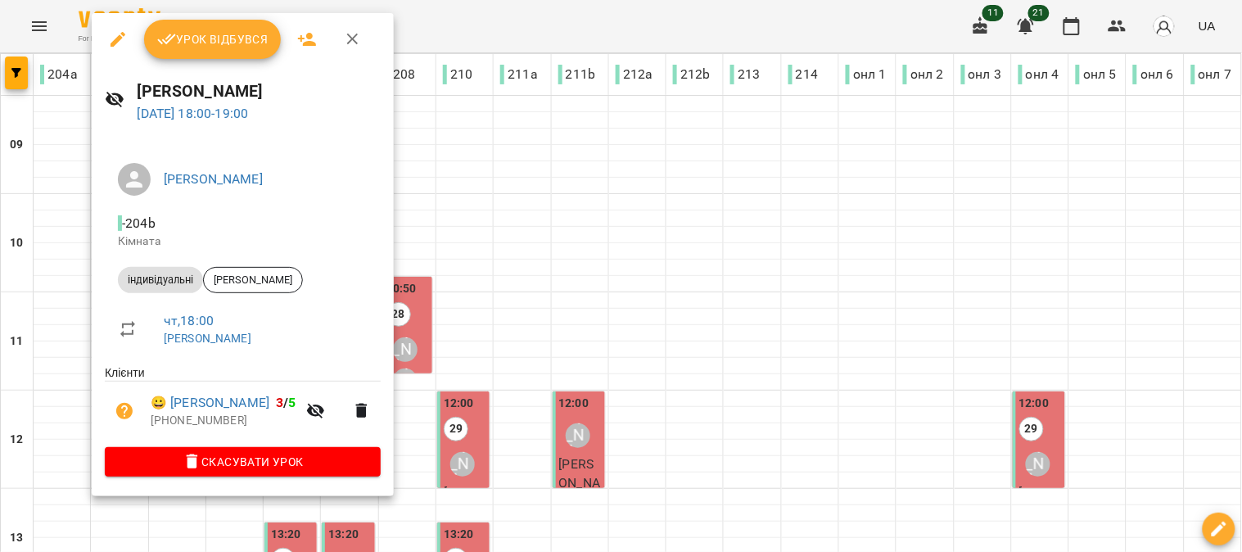
click at [217, 29] on span "Урок відбувся" at bounding box center [212, 39] width 111 height 20
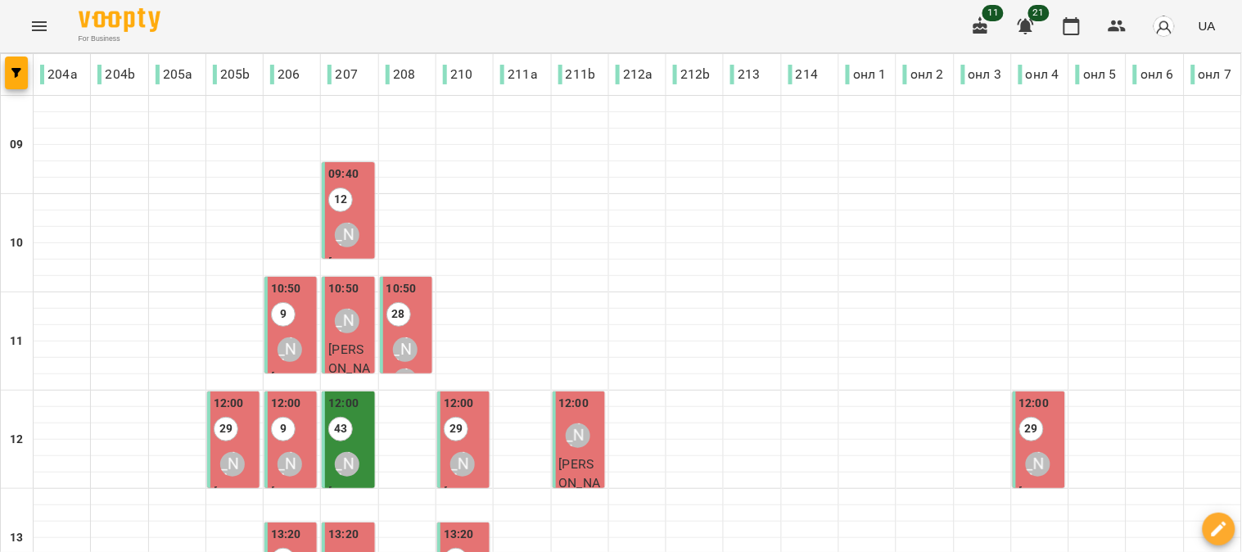
scroll to position [733, 0]
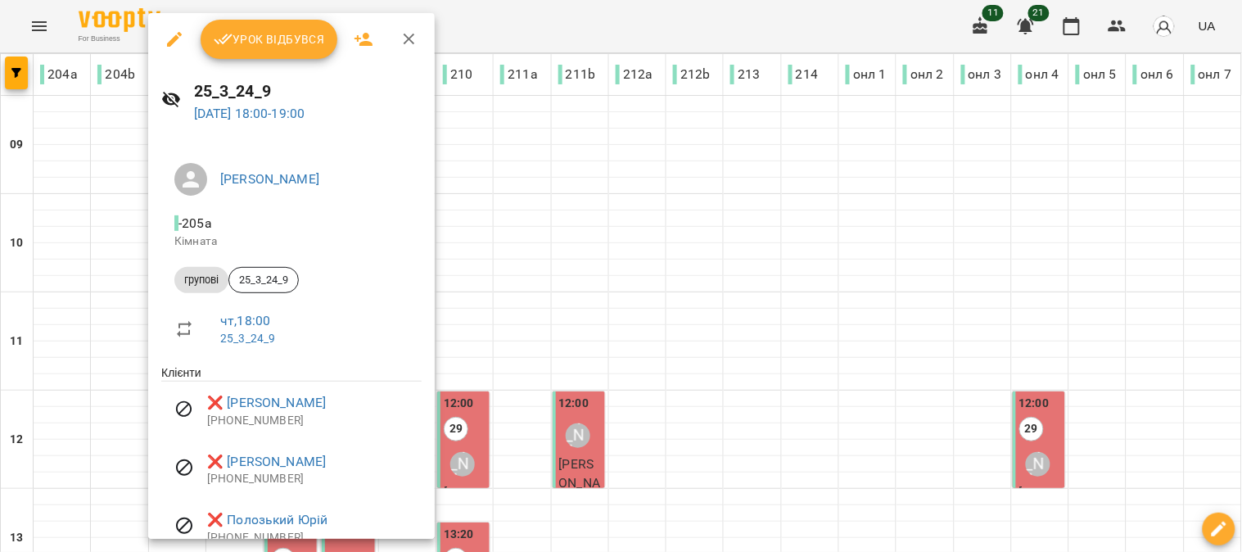
scroll to position [74, 0]
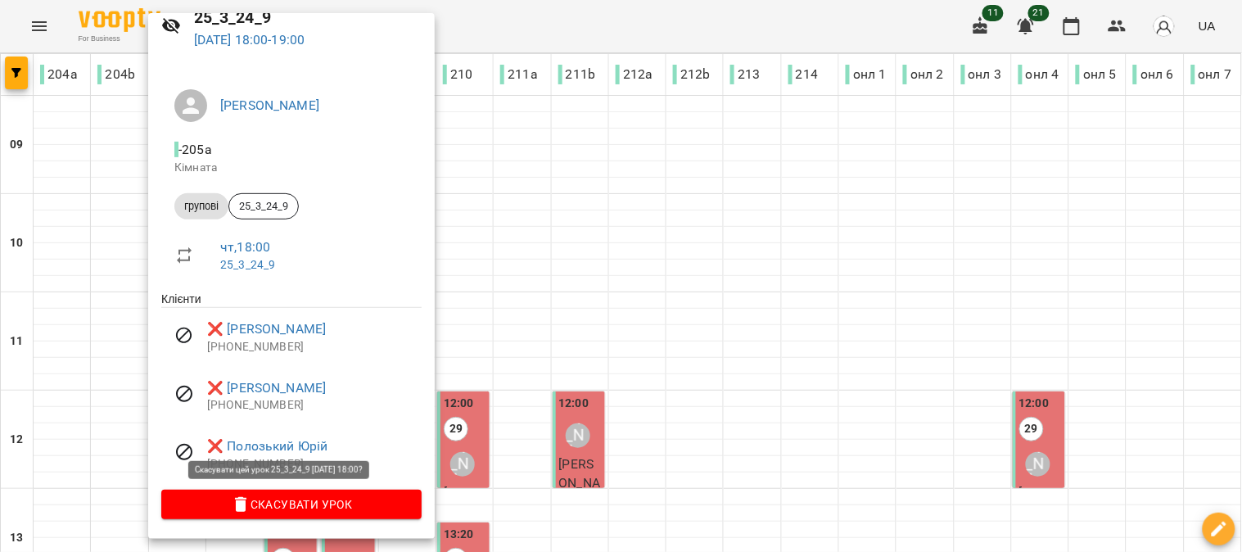
click at [305, 503] on span "Скасувати Урок" at bounding box center [291, 504] width 234 height 20
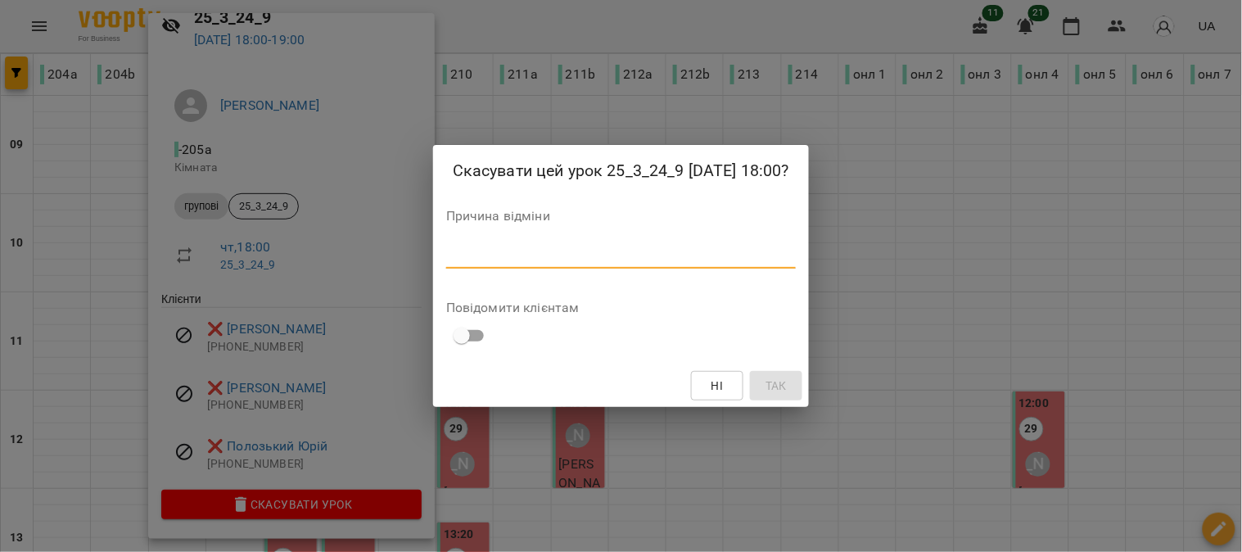
click at [514, 255] on textarea at bounding box center [621, 255] width 350 height 16
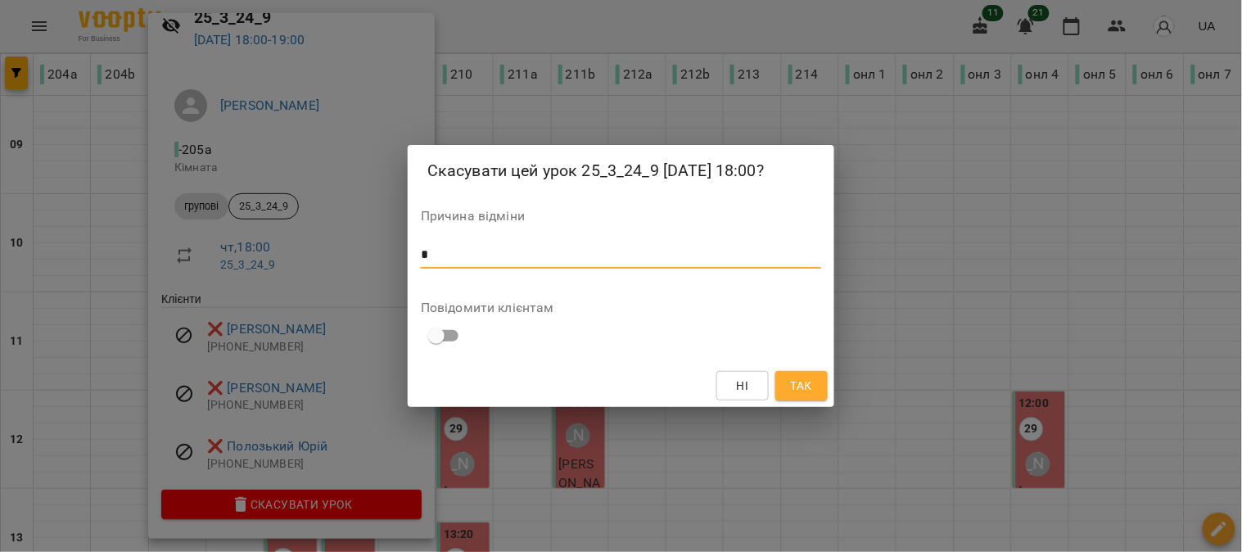
type textarea "*"
click at [803, 380] on span "Так" at bounding box center [801, 386] width 21 height 20
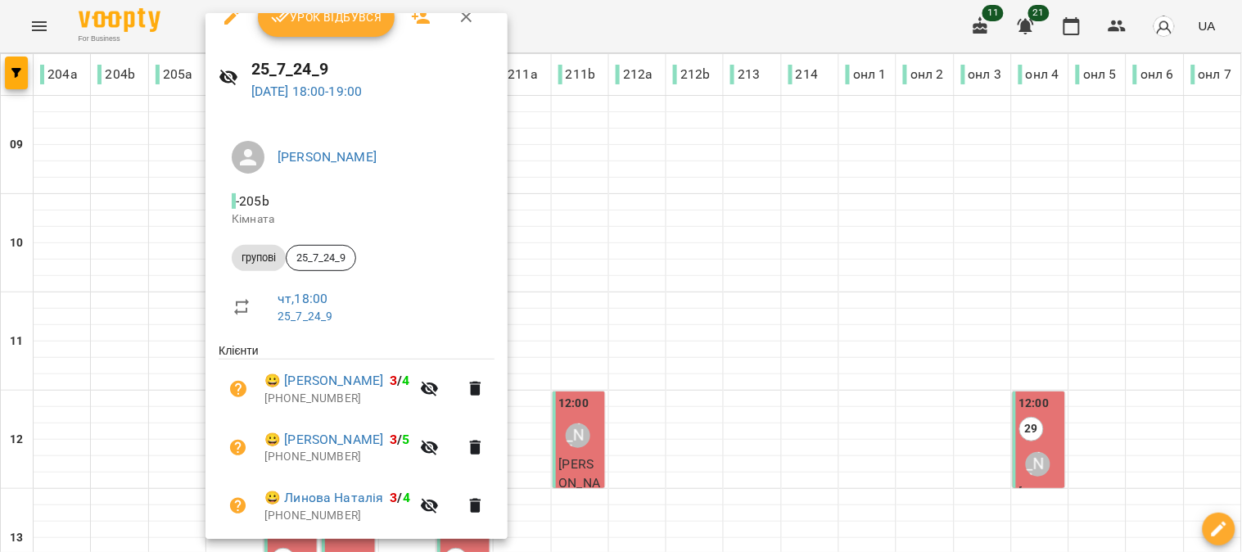
scroll to position [133, 0]
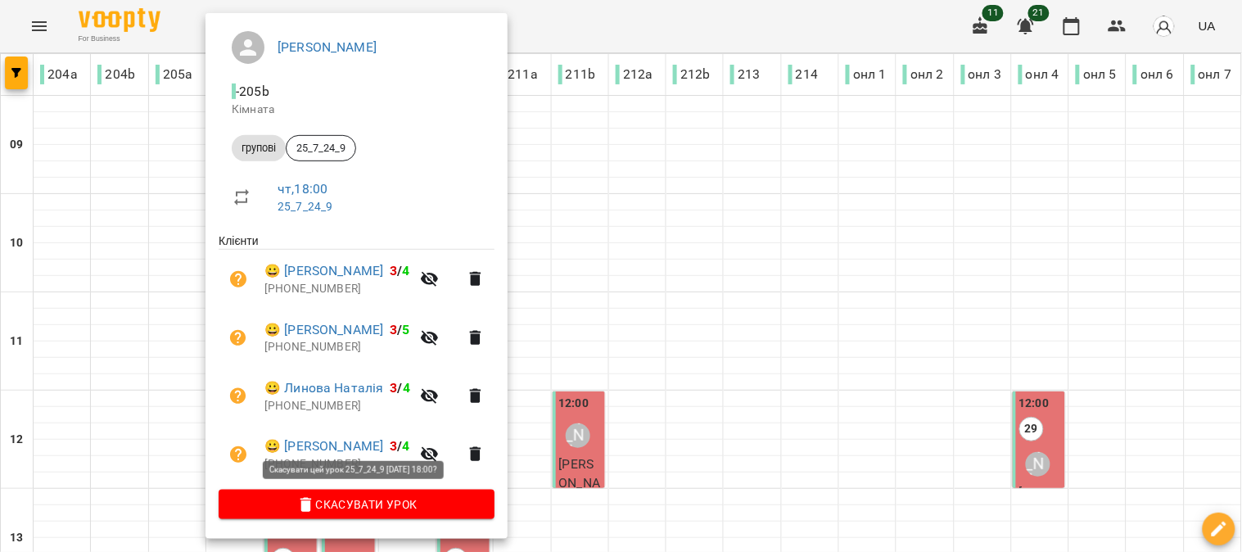
click at [377, 496] on span "Скасувати Урок" at bounding box center [357, 504] width 250 height 20
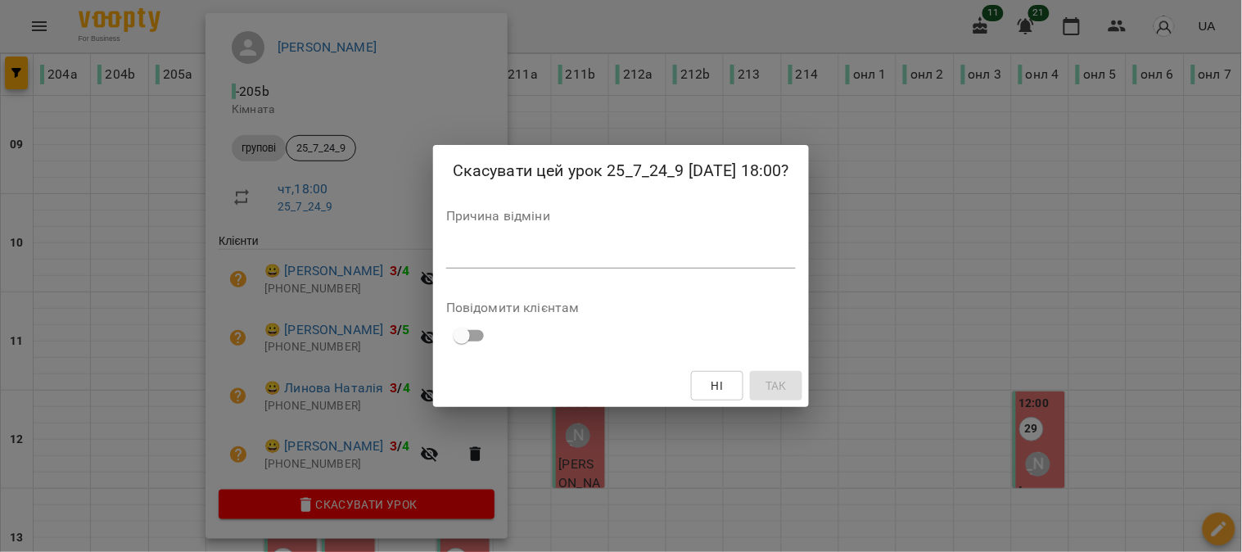
click at [476, 254] on textarea at bounding box center [621, 255] width 350 height 16
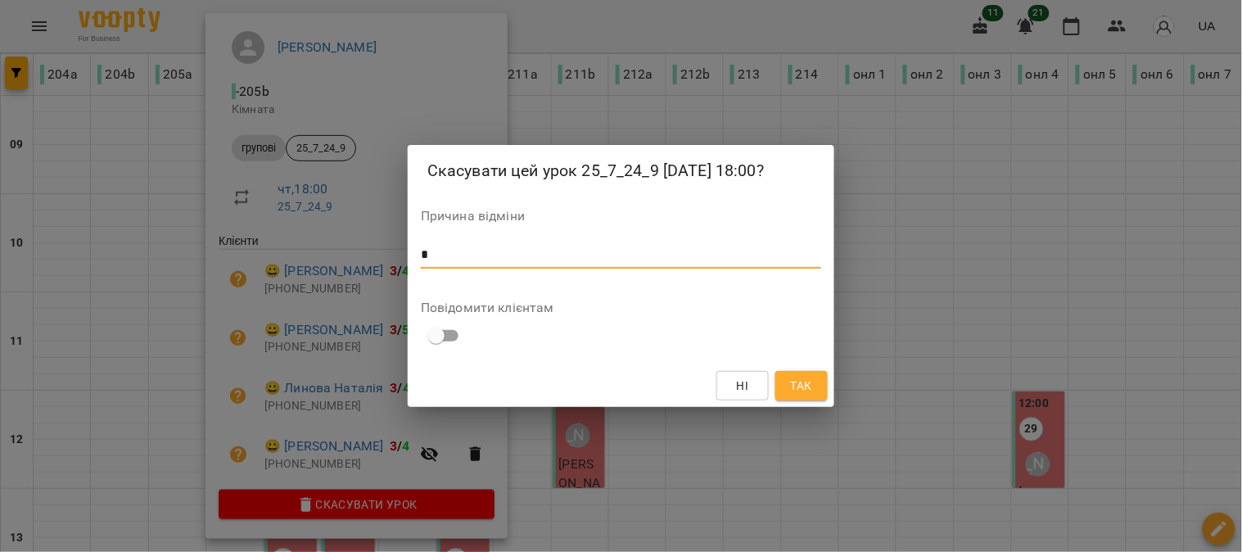
type textarea "*"
click at [815, 395] on button "Так" at bounding box center [801, 385] width 52 height 29
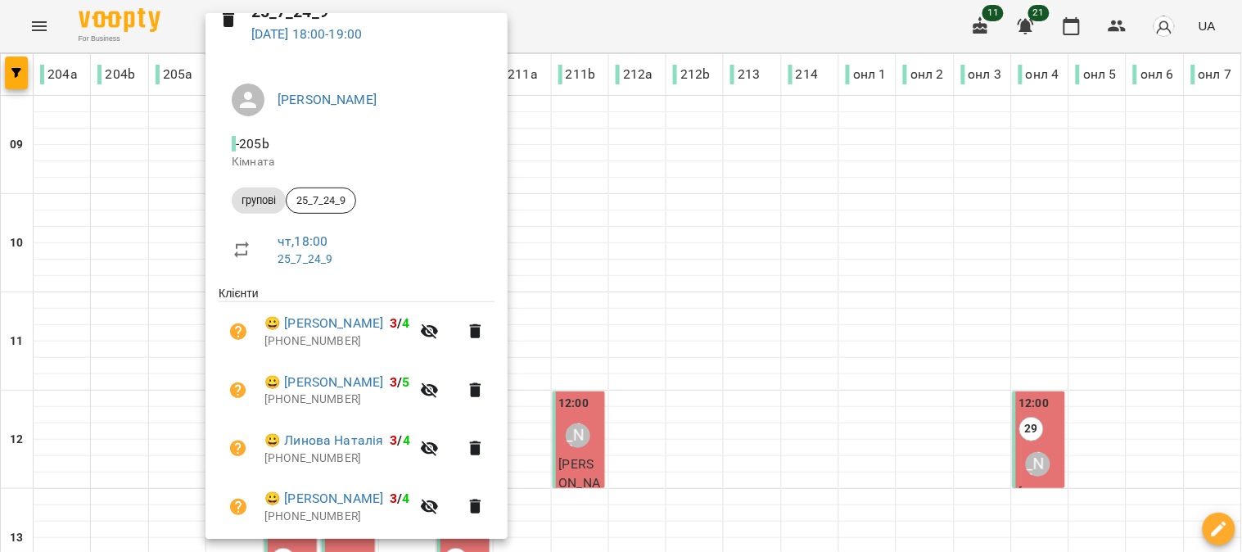
scroll to position [103, 0]
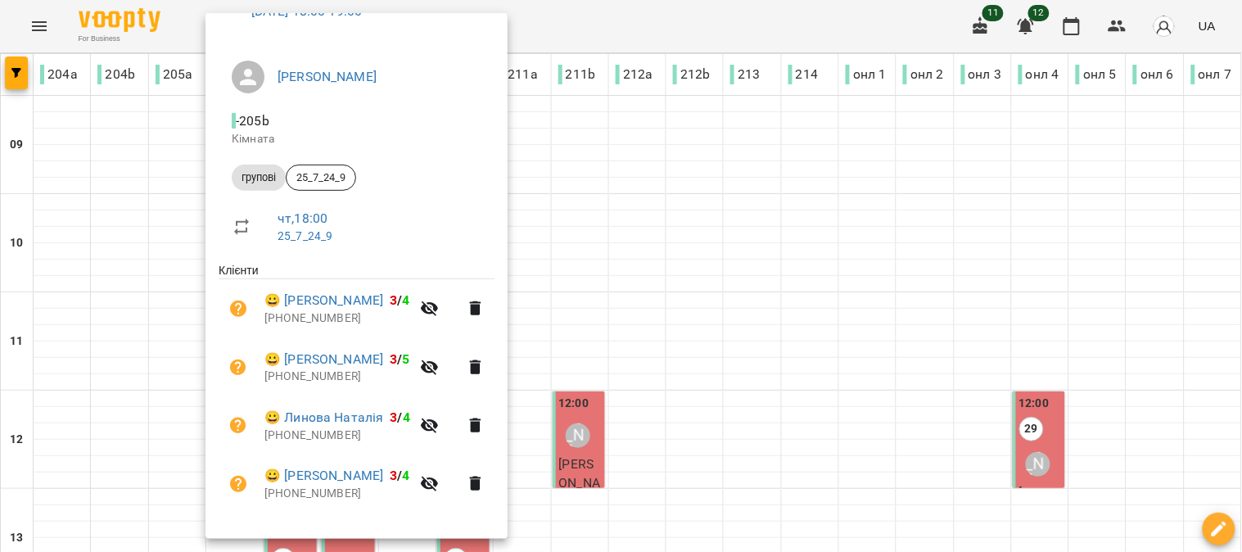
click at [156, 390] on div at bounding box center [621, 276] width 1242 height 552
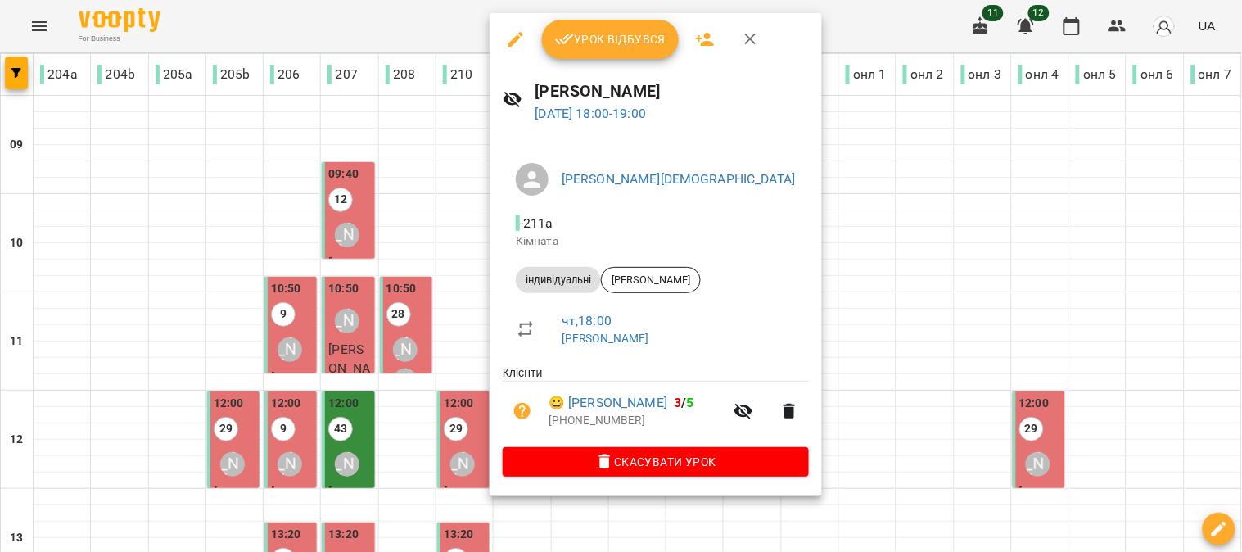
click at [616, 34] on span "Урок відбувся" at bounding box center [610, 39] width 111 height 20
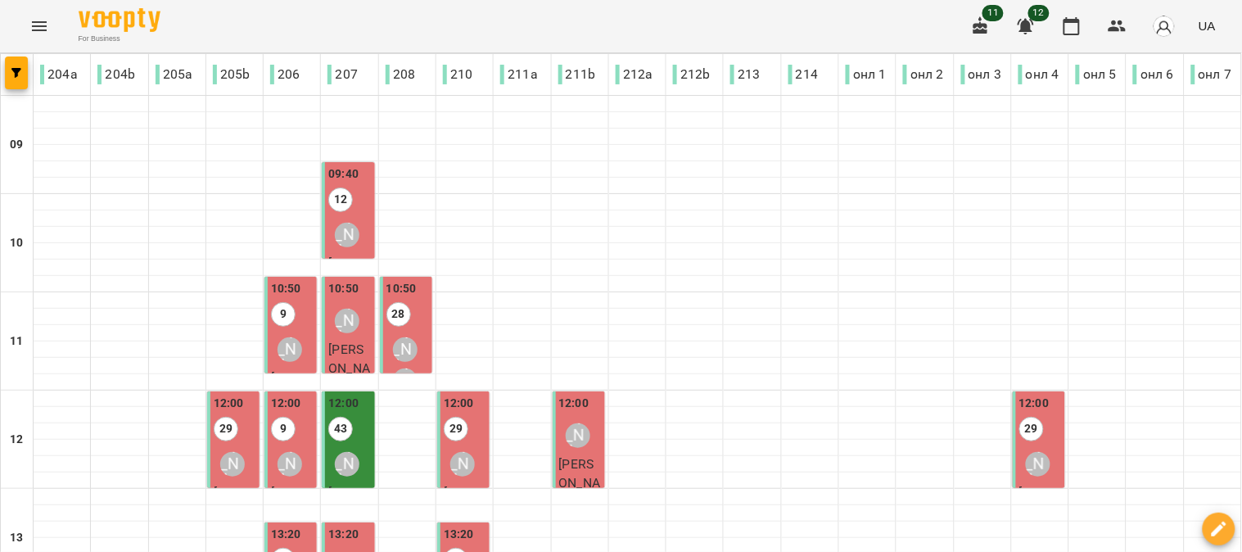
scroll to position [733, 0]
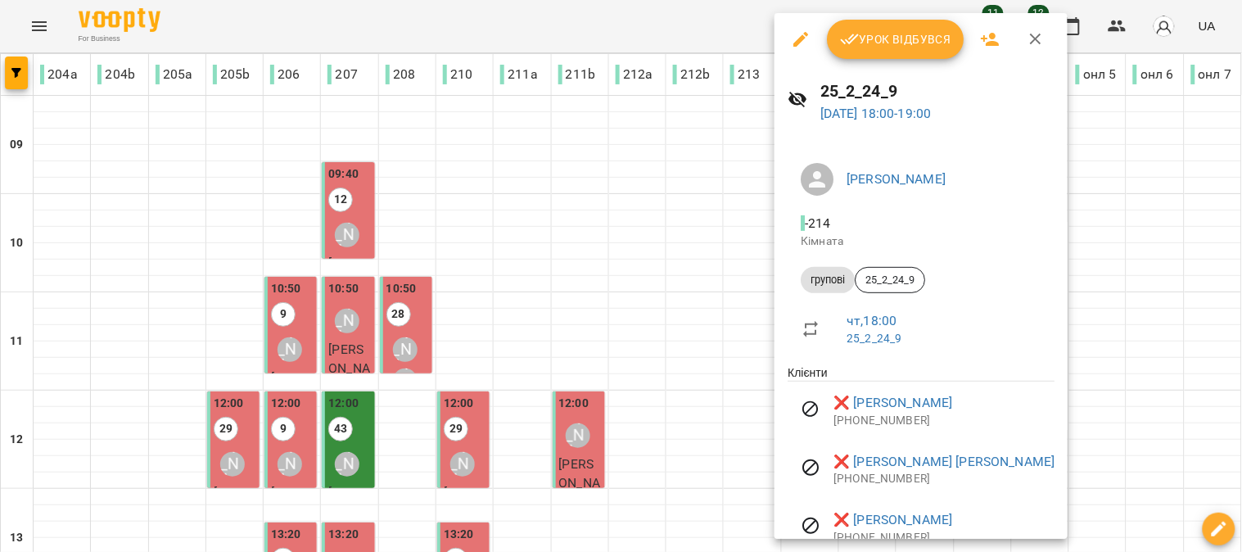
scroll to position [133, 0]
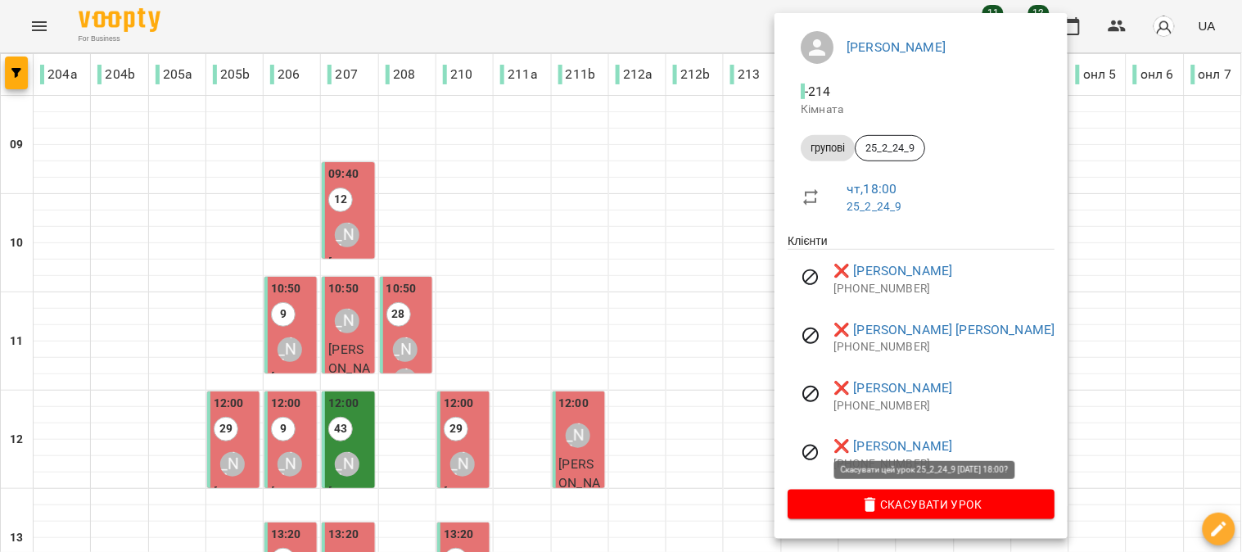
click at [929, 492] on button "Скасувати Урок" at bounding box center [921, 504] width 267 height 29
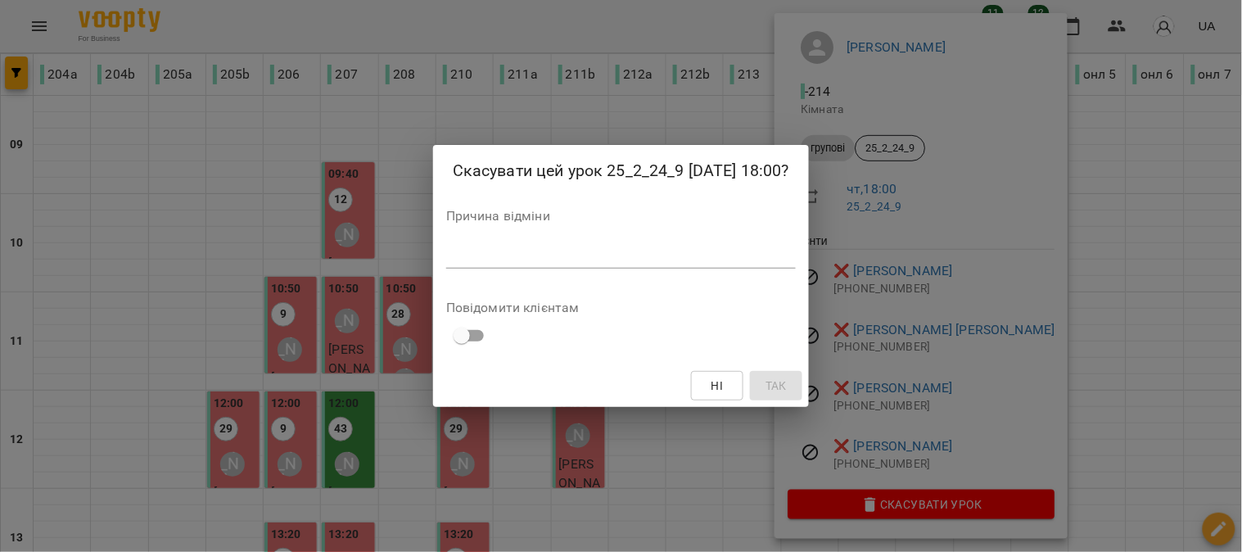
click at [476, 256] on textarea at bounding box center [621, 255] width 350 height 16
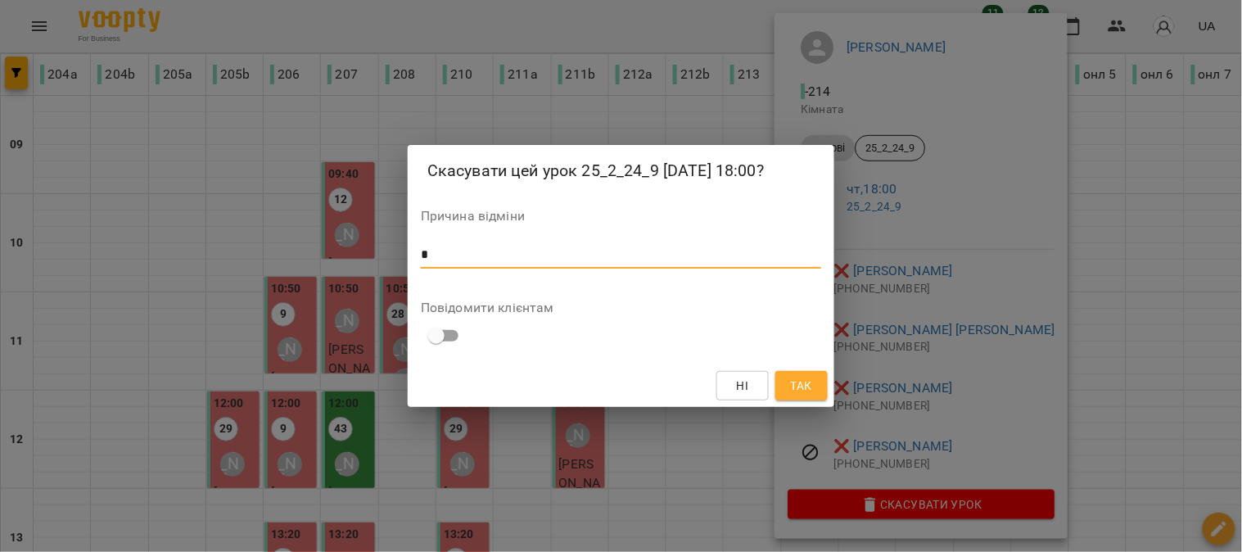
type textarea "*"
click at [815, 390] on button "Так" at bounding box center [801, 385] width 52 height 29
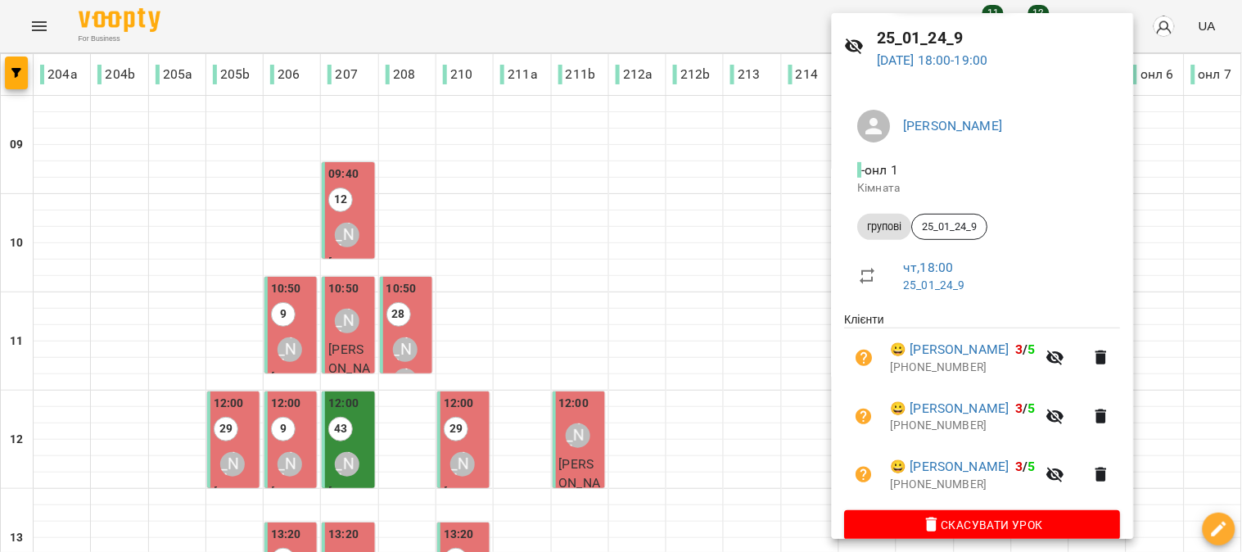
scroll to position [74, 0]
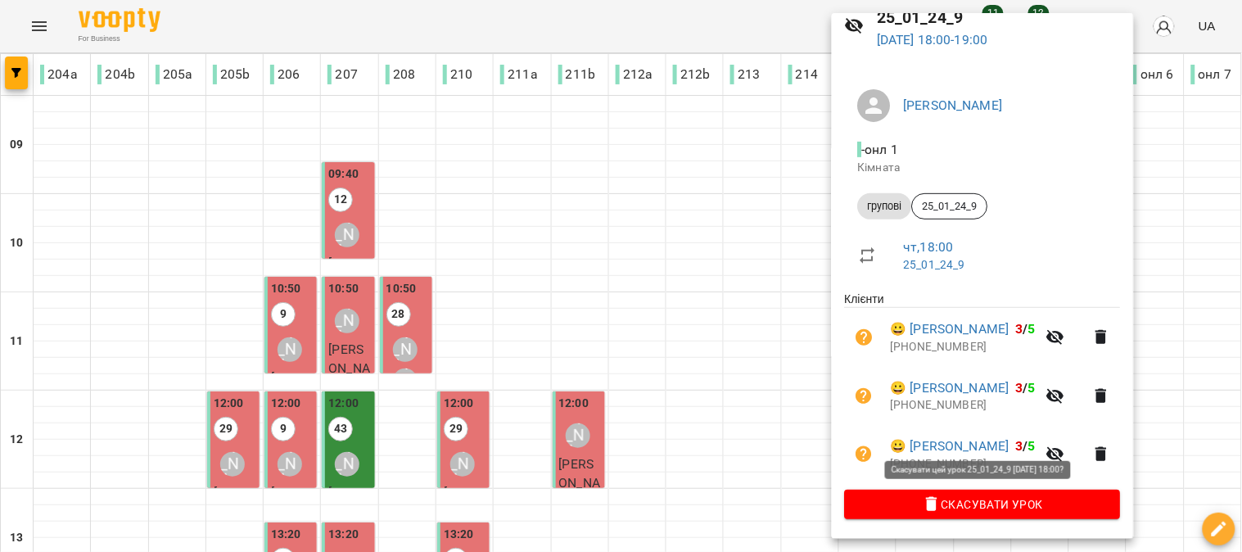
click at [987, 504] on span "Скасувати Урок" at bounding box center [983, 504] width 250 height 20
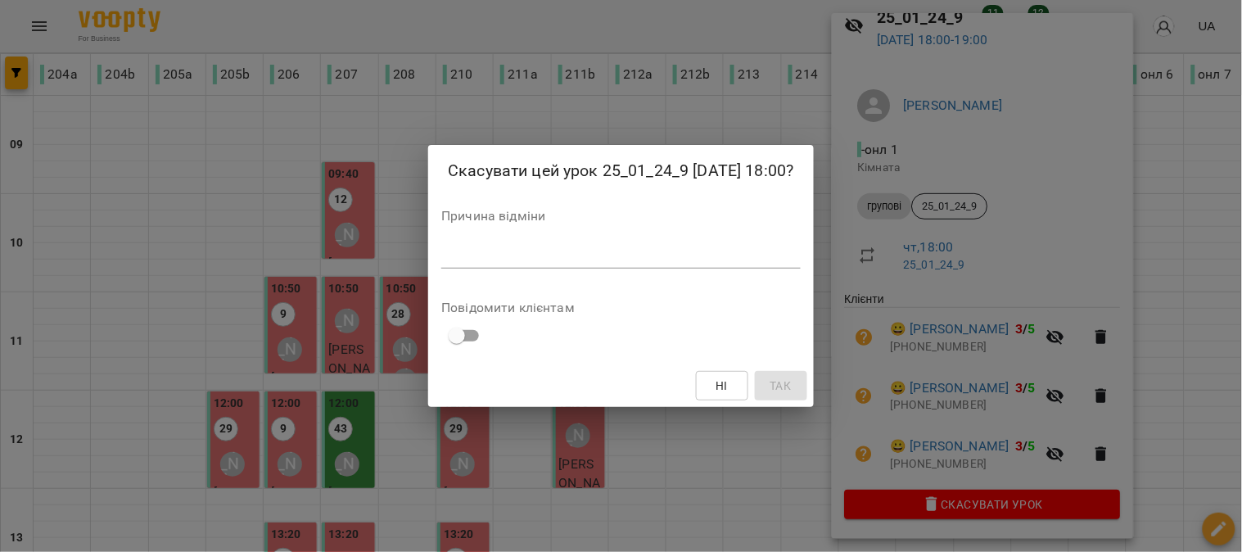
click at [509, 251] on textarea at bounding box center [620, 255] width 359 height 16
drag, startPoint x: 508, startPoint y: 251, endPoint x: 562, endPoint y: 281, distance: 61.5
click at [509, 257] on textarea at bounding box center [620, 255] width 359 height 16
click at [562, 281] on div "Скасувати цей урок 25_01_24_9 14 серп 2025 18:00? Причина відміни * Повідомити …" at bounding box center [620, 276] width 385 height 263
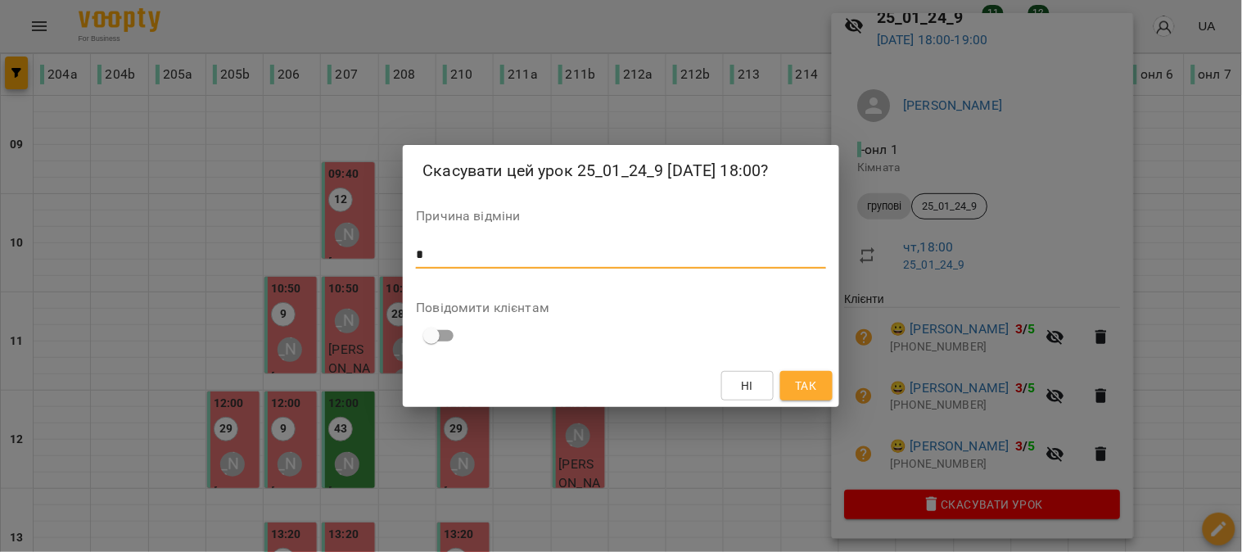
type textarea "*"
click at [814, 386] on span "Так" at bounding box center [806, 386] width 21 height 20
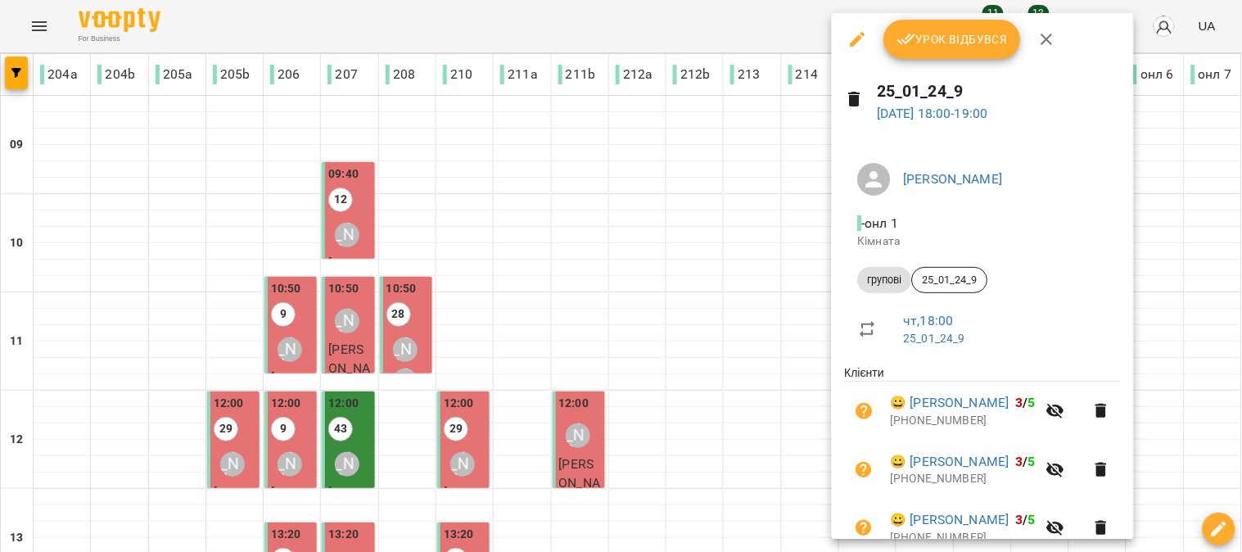
click at [945, 21] on button "Урок відбувся" at bounding box center [953, 39] width 138 height 39
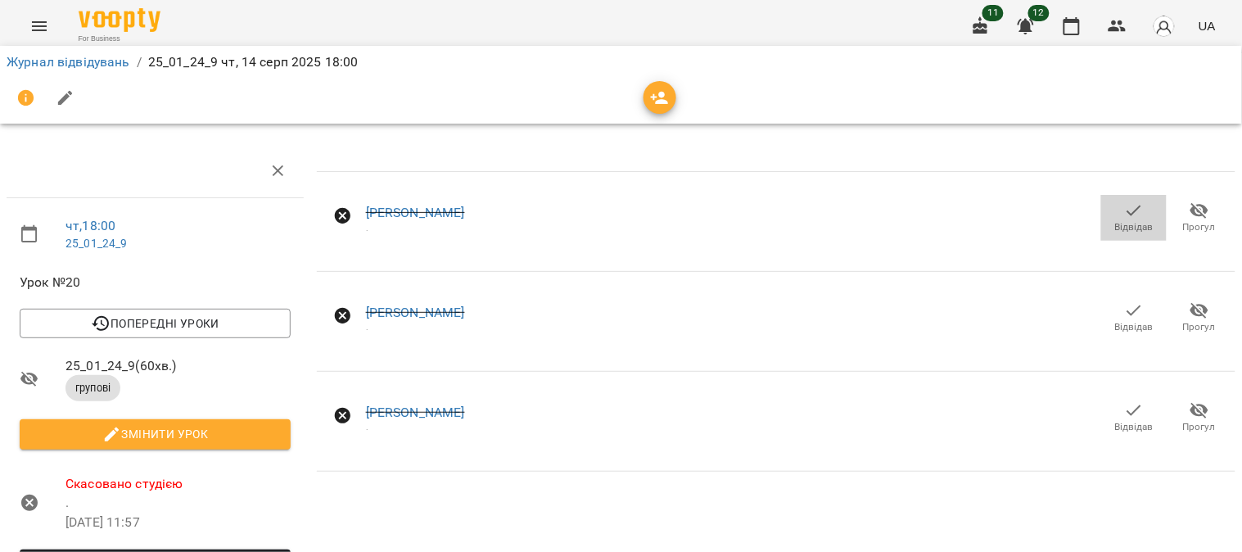
click at [1127, 214] on icon "button" at bounding box center [1134, 210] width 14 height 11
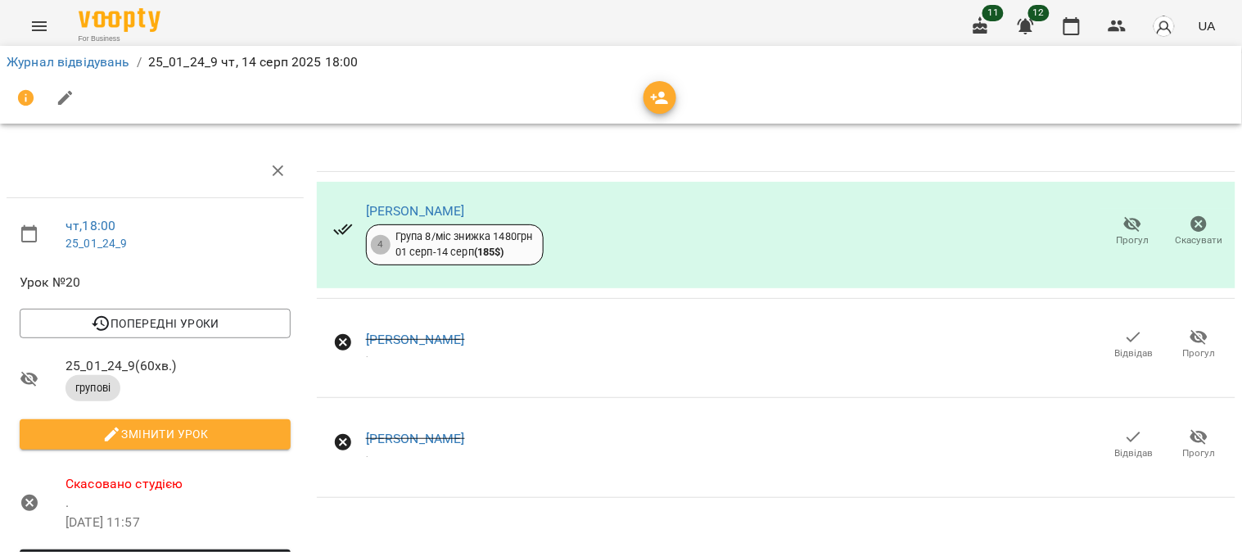
click at [1124, 331] on icon "button" at bounding box center [1134, 337] width 20 height 20
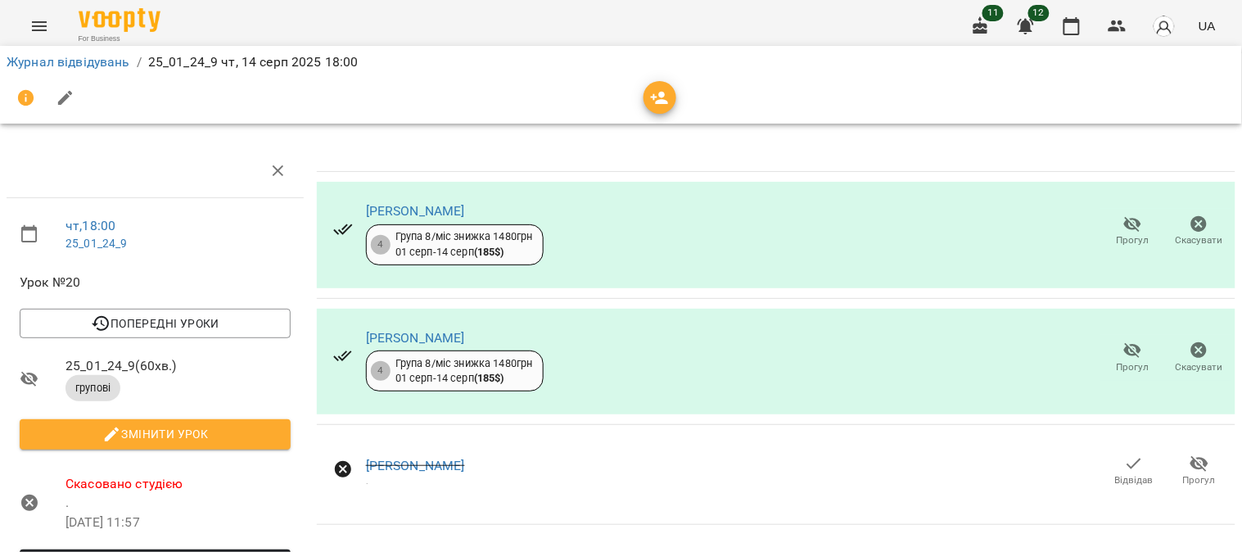
click at [1126, 450] on button "Відвідав" at bounding box center [1133, 472] width 65 height 46
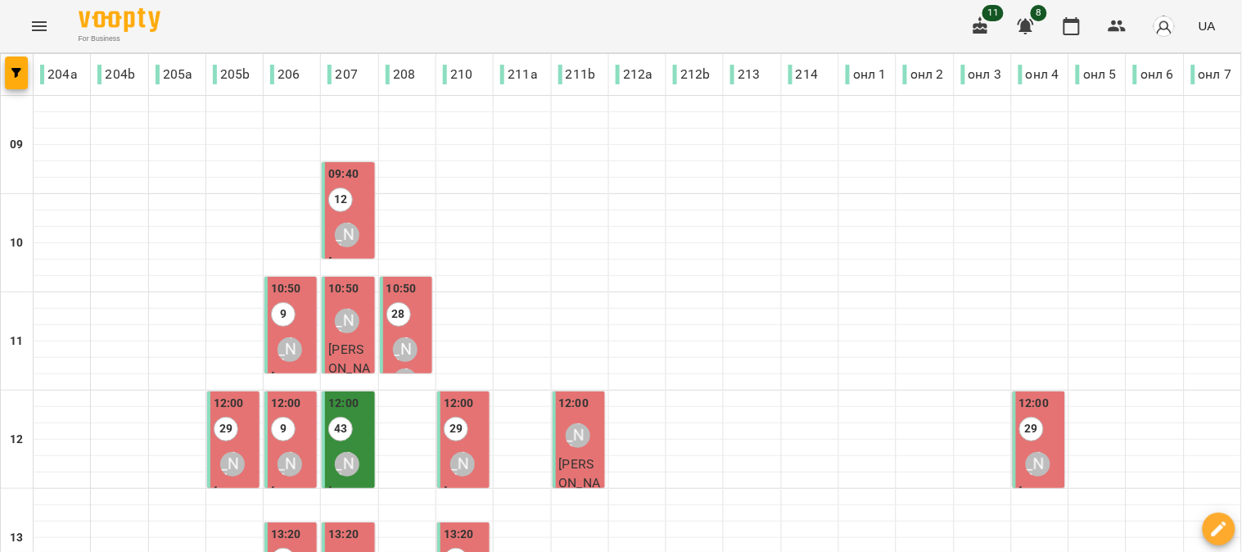
scroll to position [733, 0]
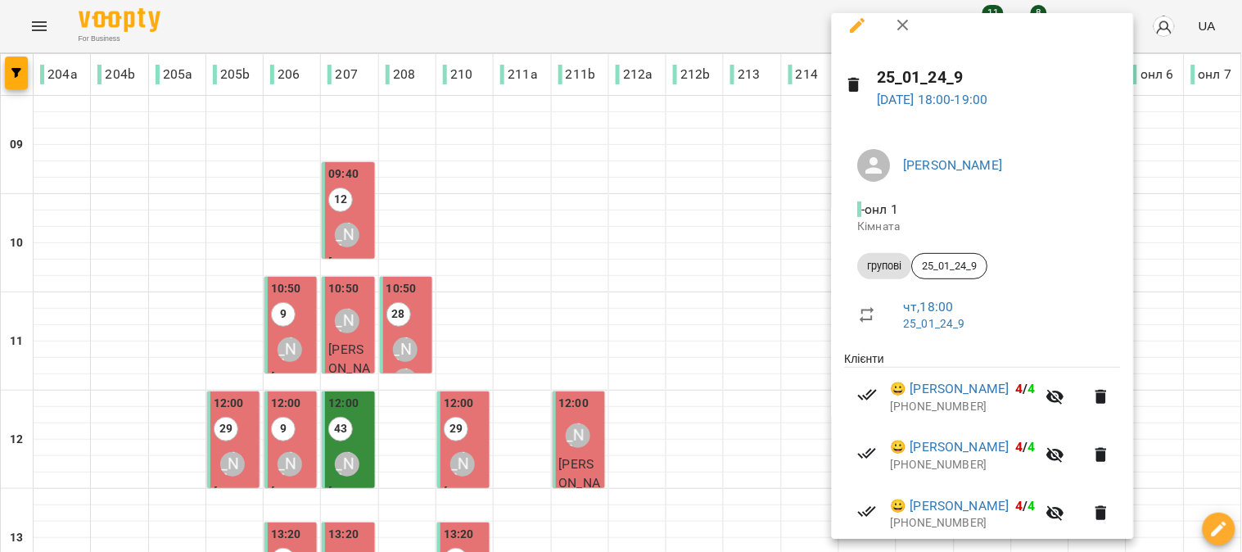
scroll to position [0, 0]
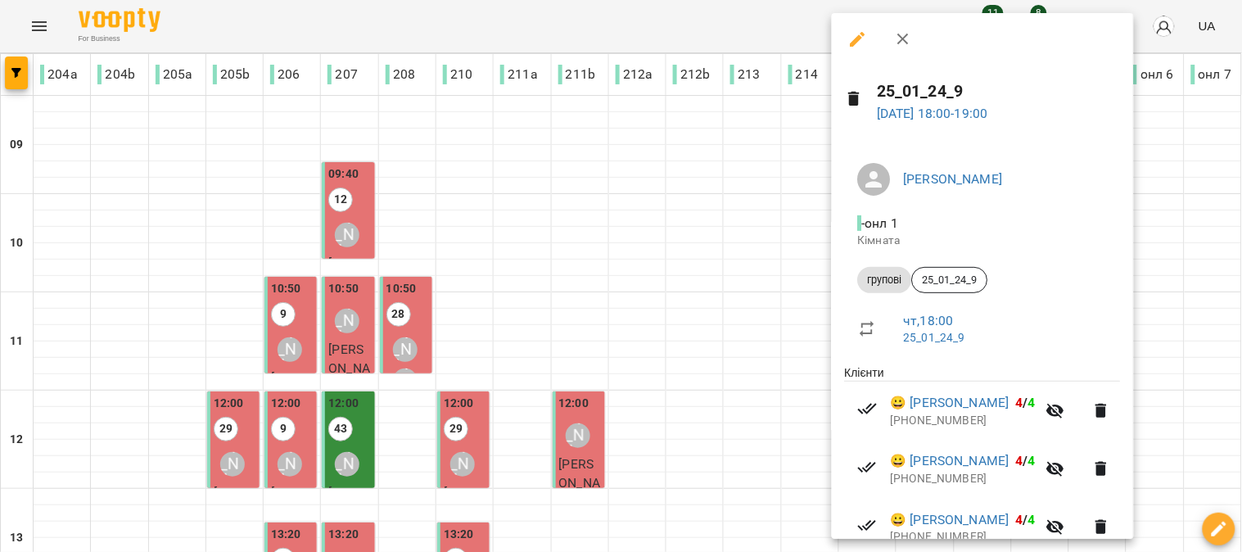
click at [688, 348] on div at bounding box center [621, 276] width 1242 height 552
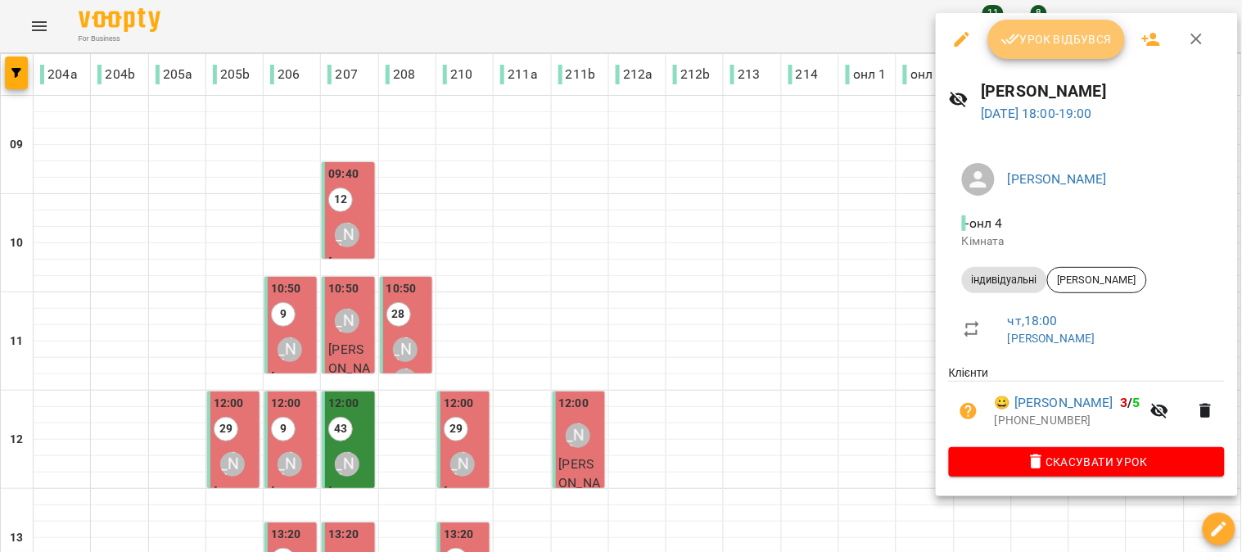
click at [1061, 37] on span "Урок відбувся" at bounding box center [1056, 39] width 111 height 20
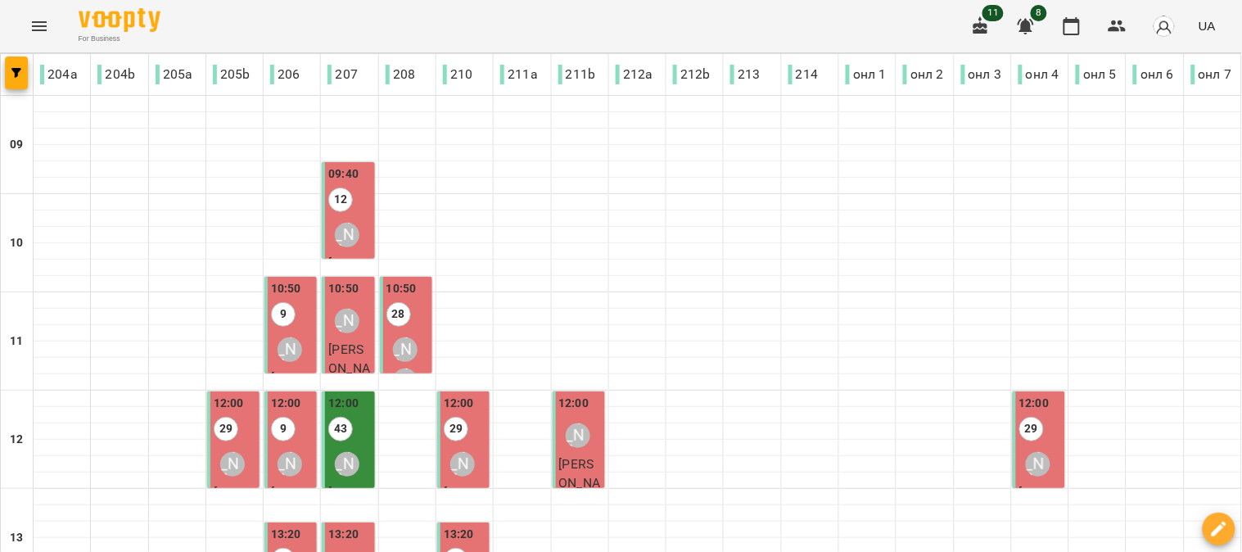
scroll to position [733, 0]
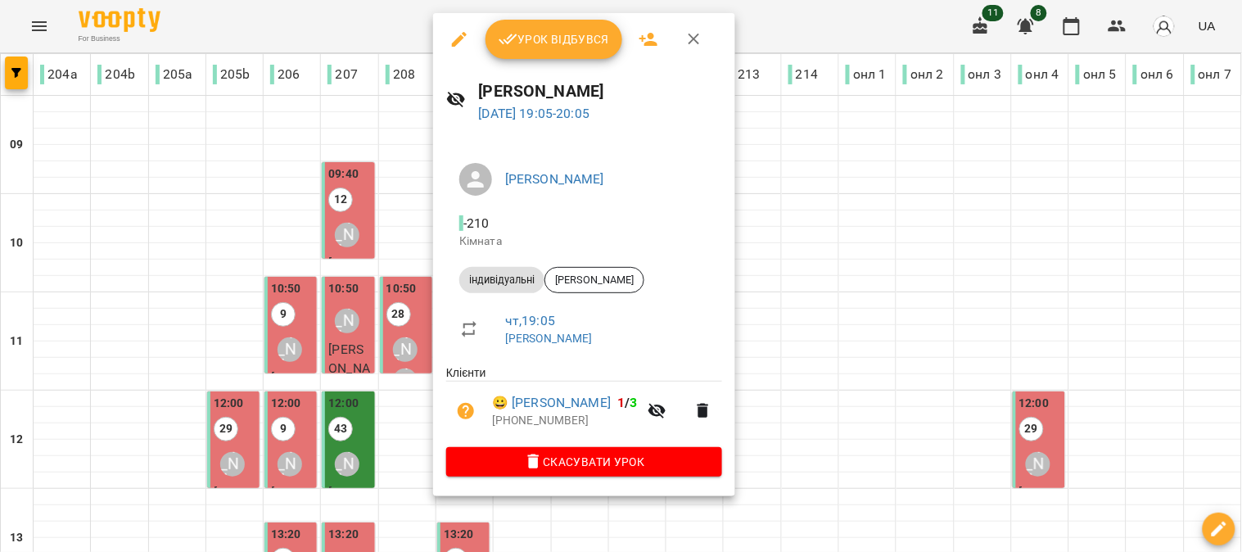
click at [554, 41] on span "Урок відбувся" at bounding box center [554, 39] width 111 height 20
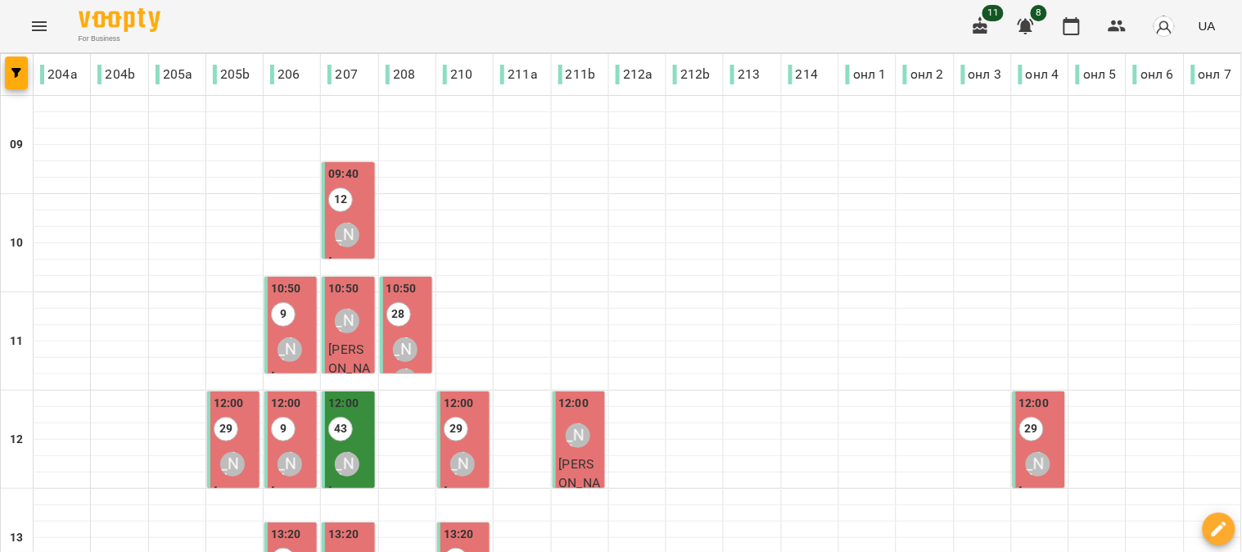
scroll to position [733, 0]
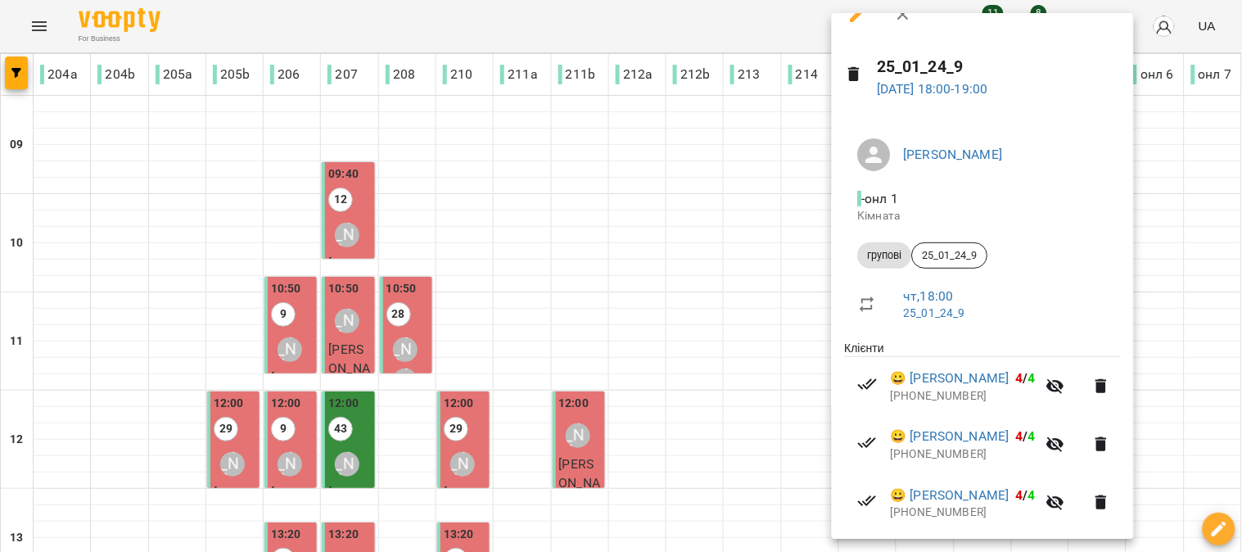
scroll to position [45, 0]
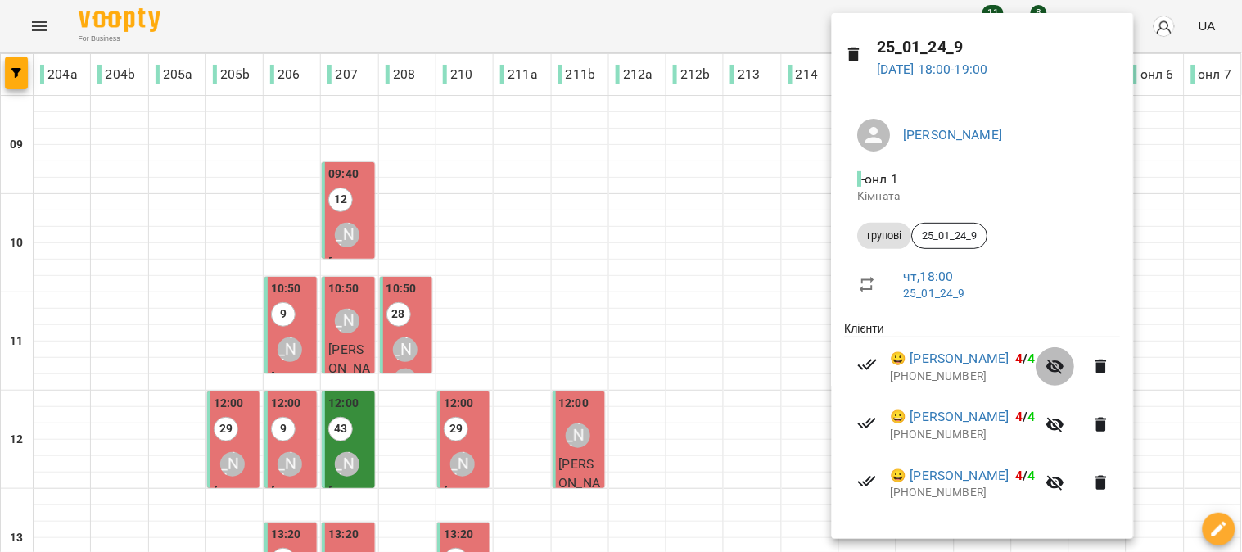
click at [1066, 364] on icon "button" at bounding box center [1056, 367] width 20 height 20
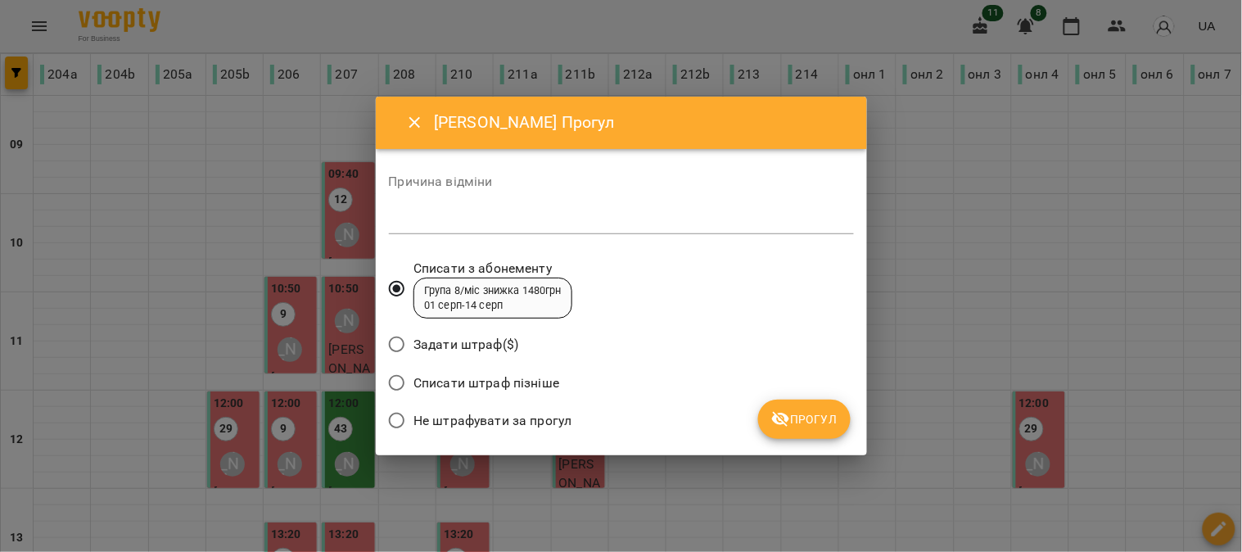
click at [418, 124] on icon "Close" at bounding box center [415, 123] width 20 height 20
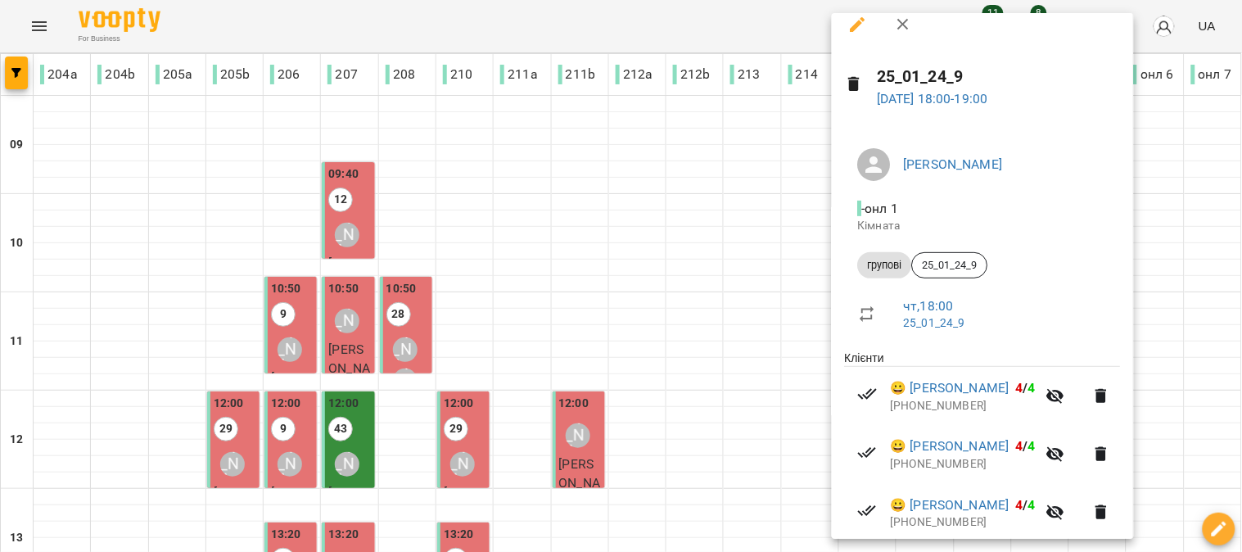
scroll to position [0, 0]
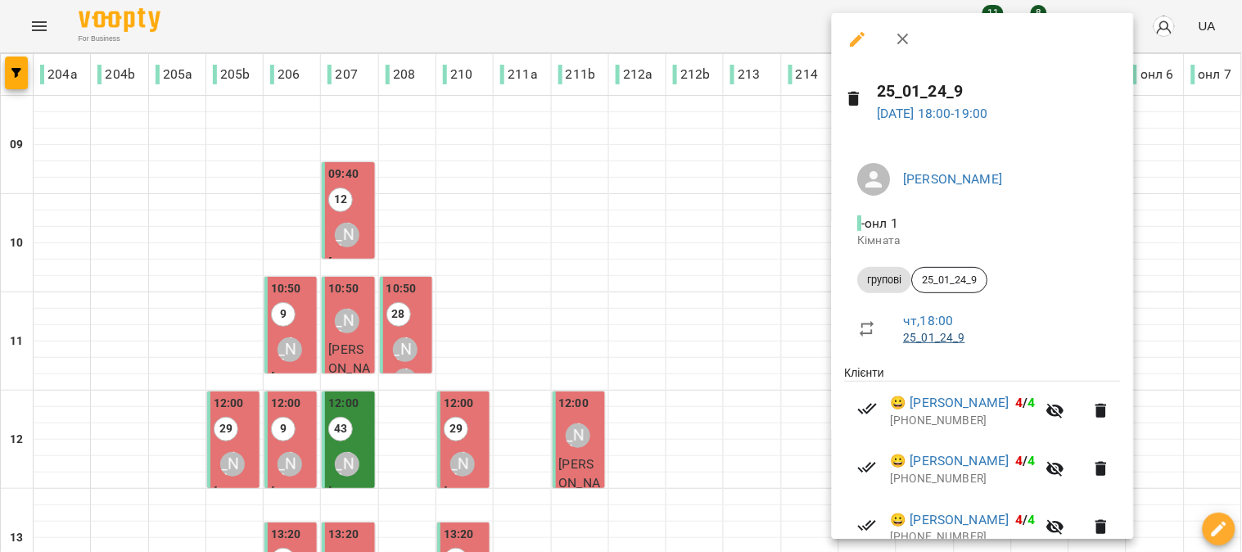
click at [943, 336] on link "25_01_24_9" at bounding box center [934, 337] width 61 height 13
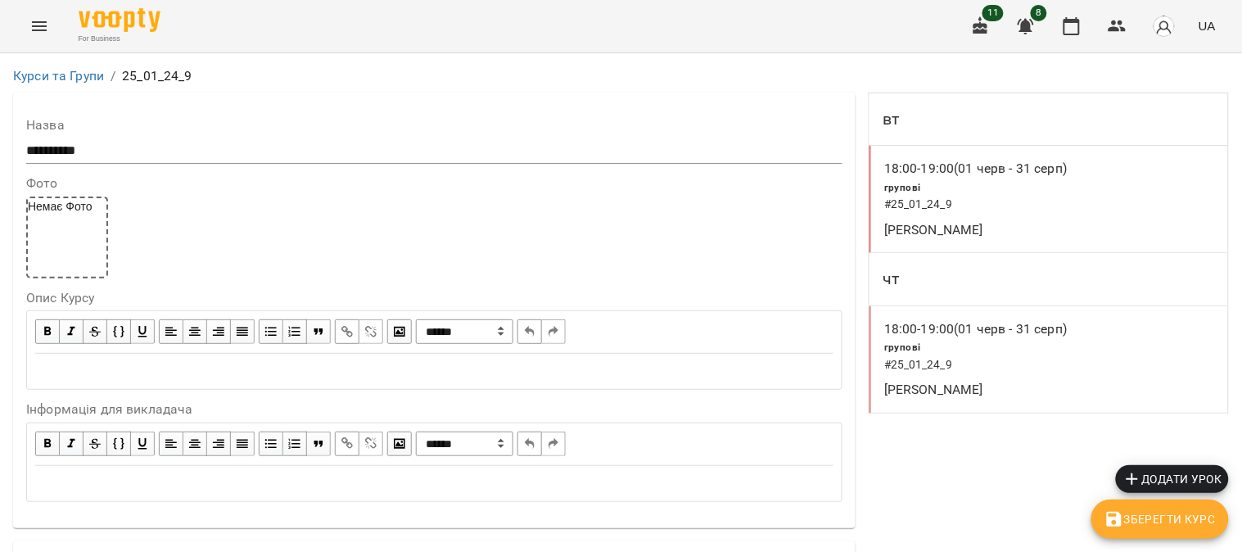
scroll to position [1433, 0]
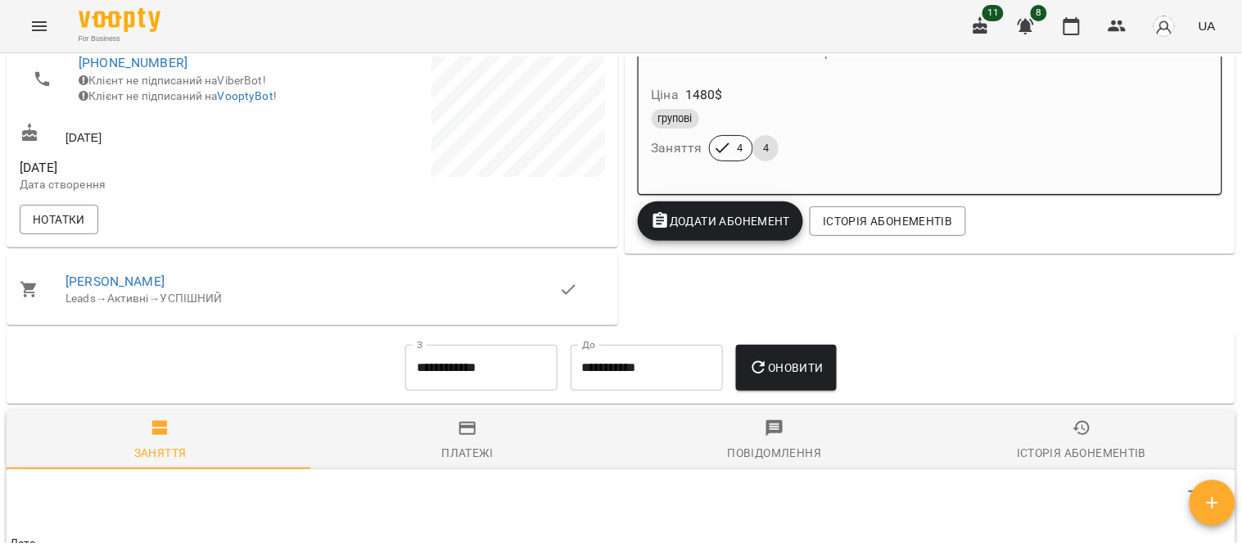
scroll to position [363, 0]
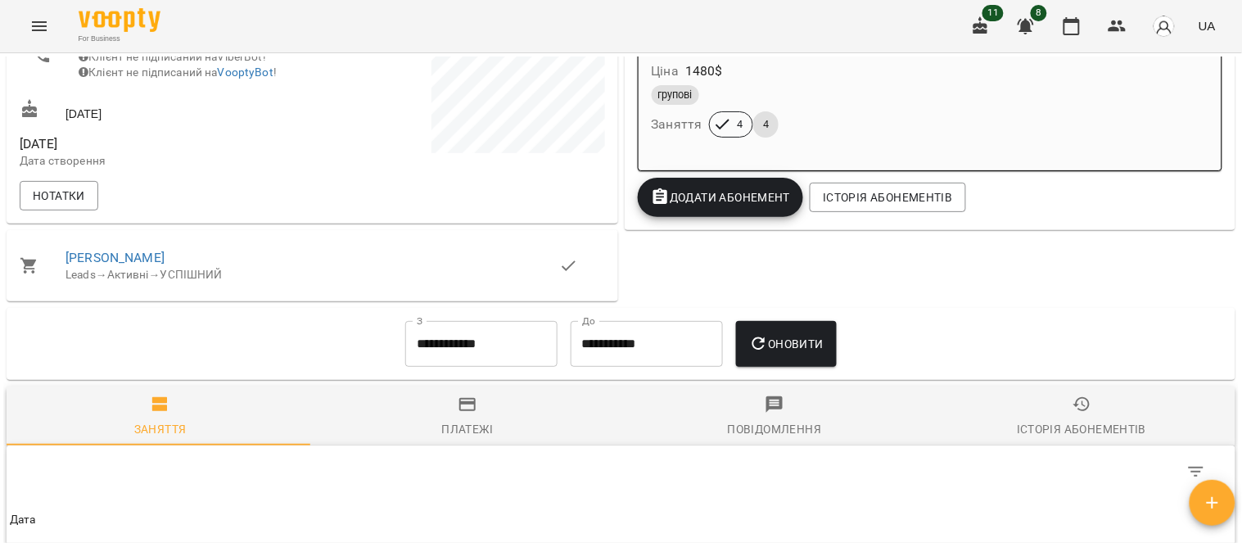
click at [871, 103] on div "групові" at bounding box center [818, 95] width 333 height 20
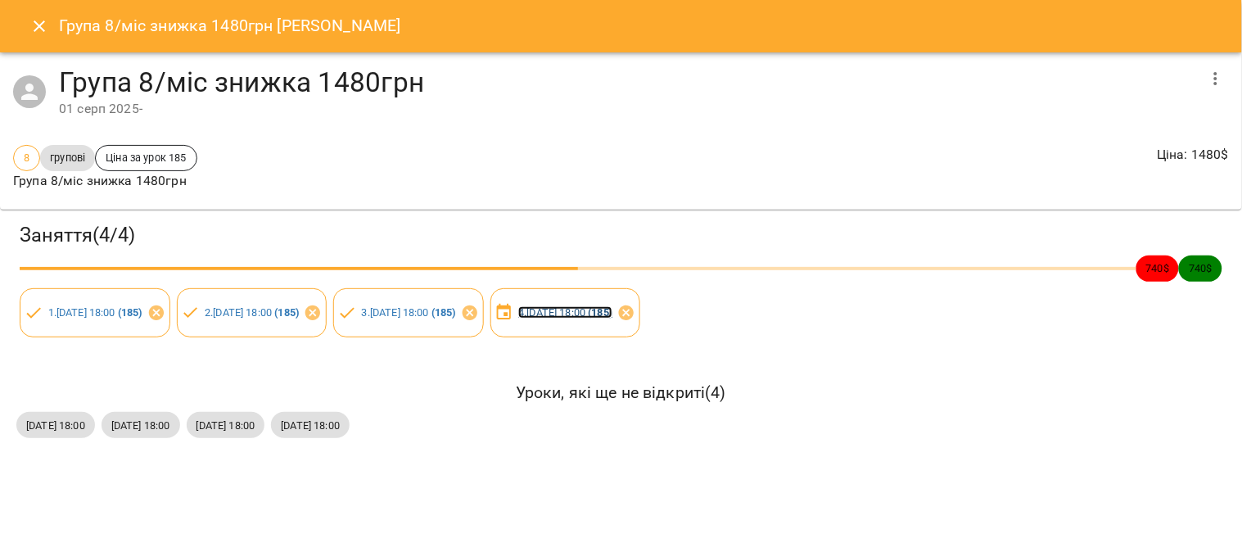
click at [612, 309] on link "4 . чт 14 серп 2025 18:00 ( 185 )" at bounding box center [565, 312] width 94 height 12
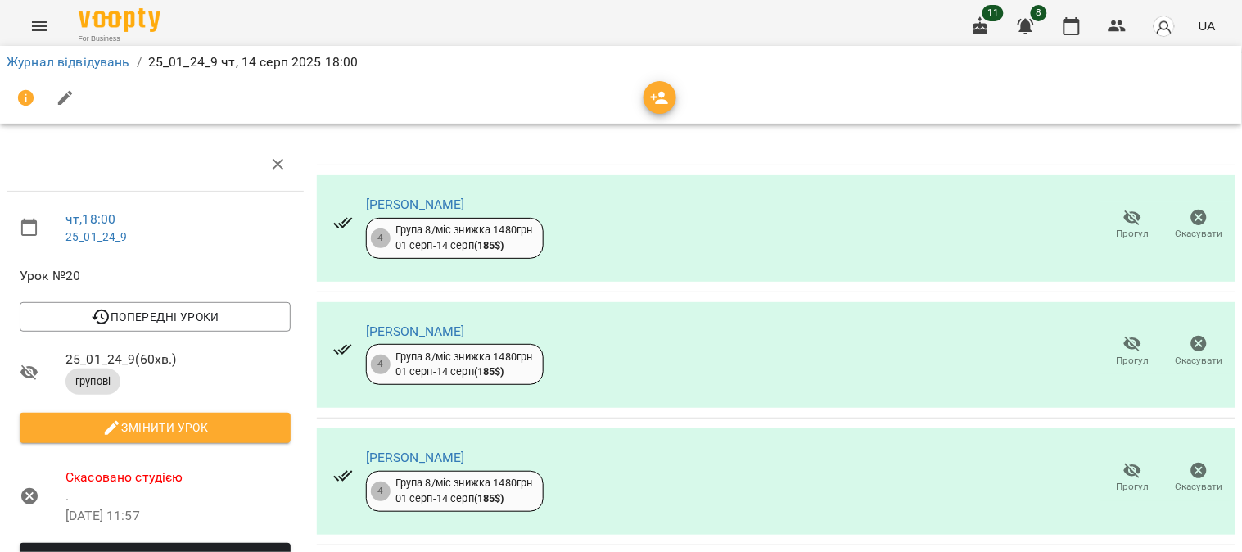
scroll to position [307, 0]
click at [147, 467] on span "Скасовано студією" at bounding box center [177, 477] width 225 height 20
click at [165, 548] on span "Відновити урок" at bounding box center [155, 558] width 245 height 20
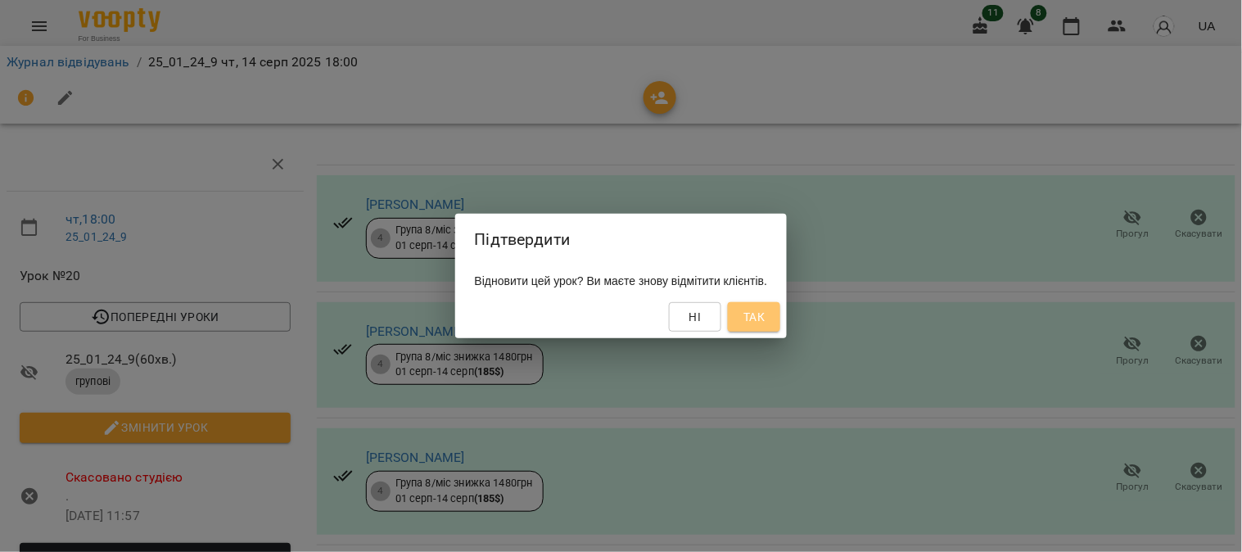
click at [765, 321] on span "Так" at bounding box center [753, 317] width 21 height 20
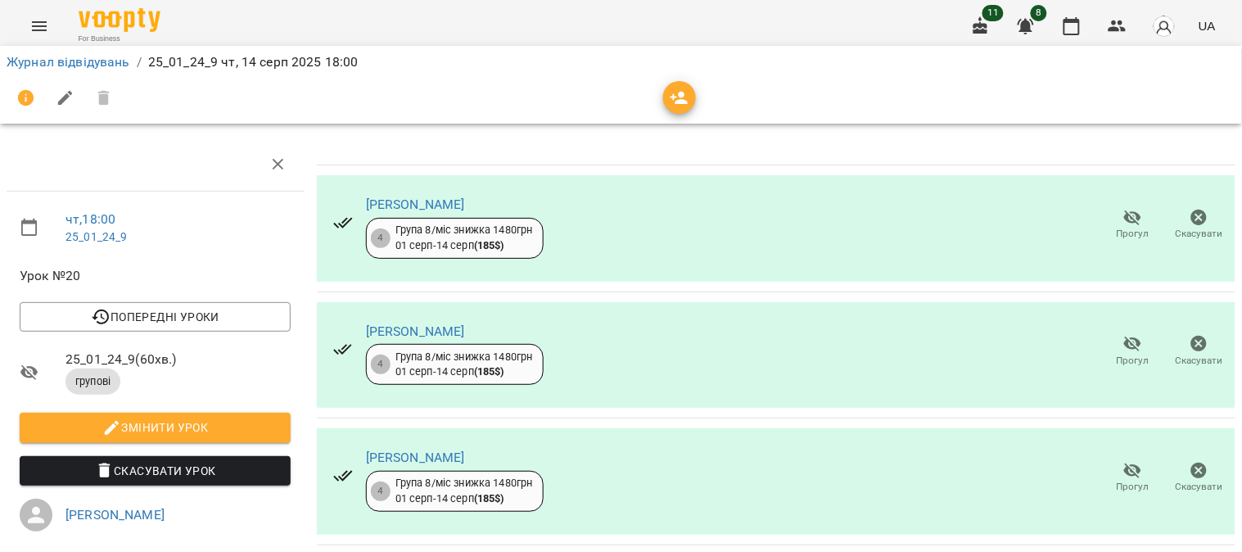
scroll to position [0, 0]
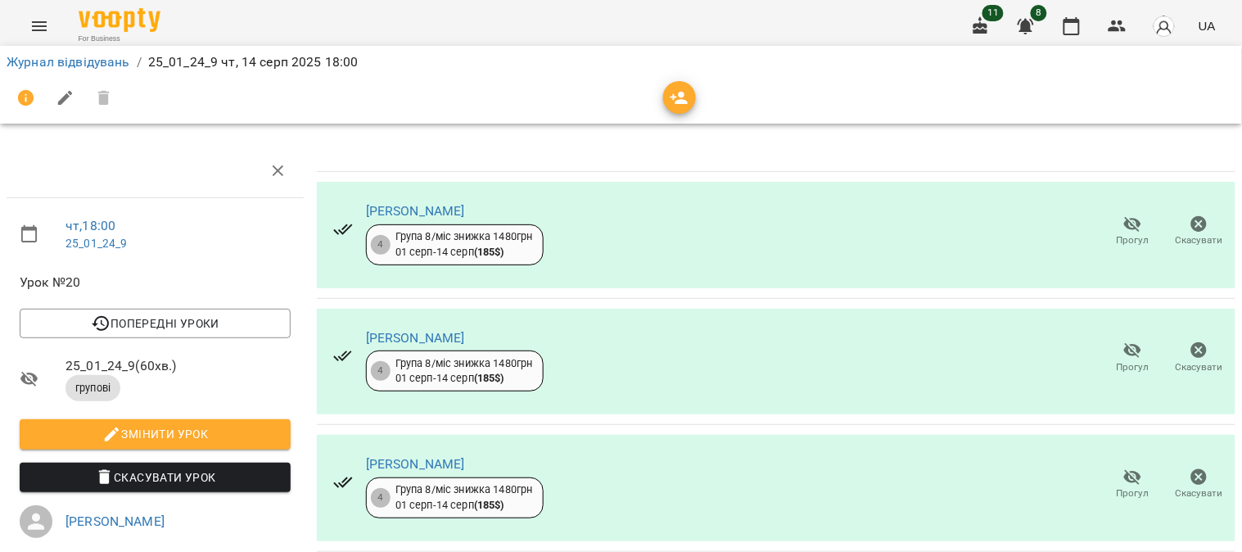
click at [37, 22] on icon "Menu" at bounding box center [39, 26] width 15 height 10
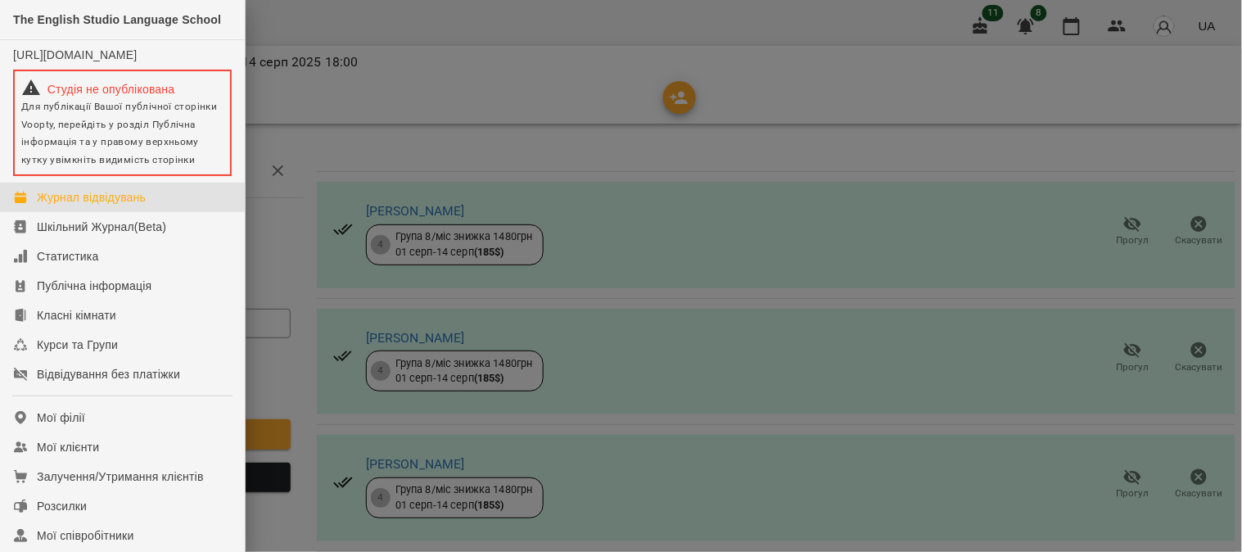
click at [111, 205] on div "Журнал відвідувань" at bounding box center [91, 197] width 109 height 16
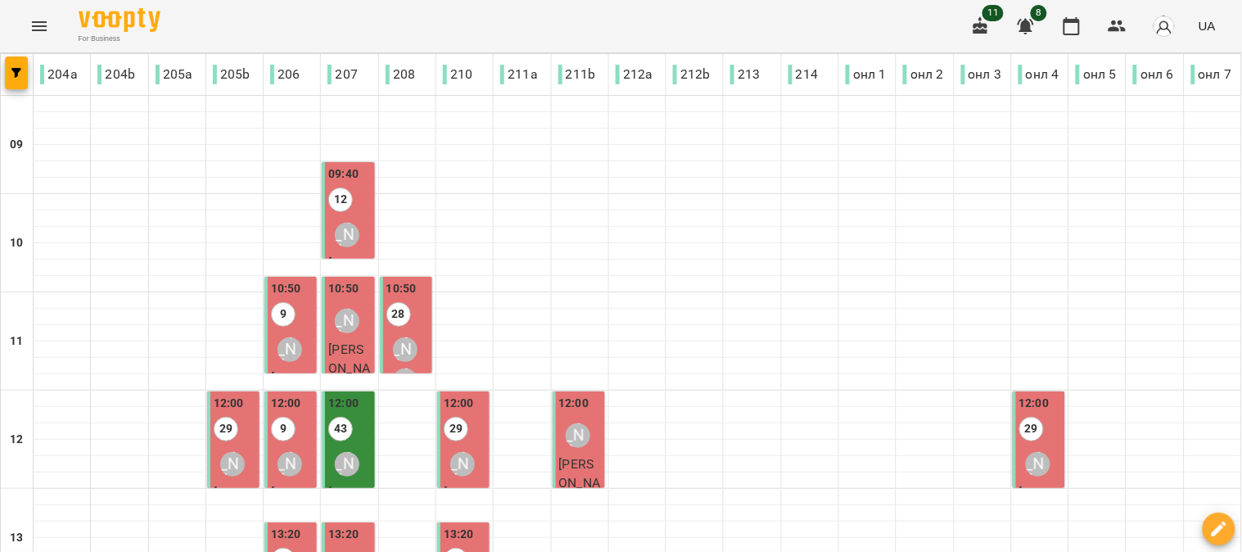
scroll to position [733, 0]
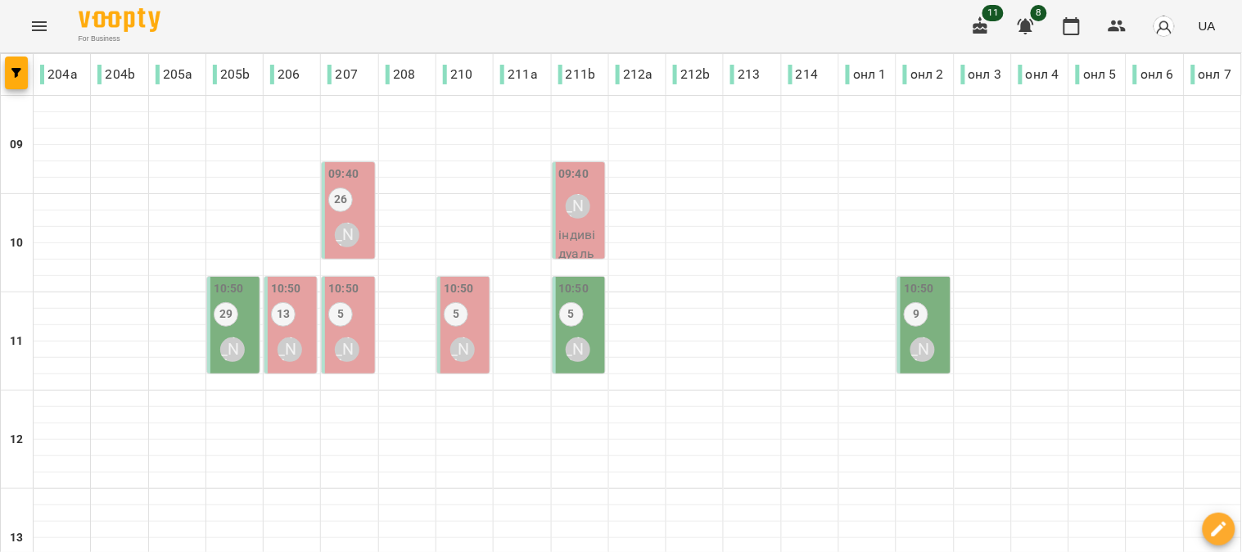
type input "**********"
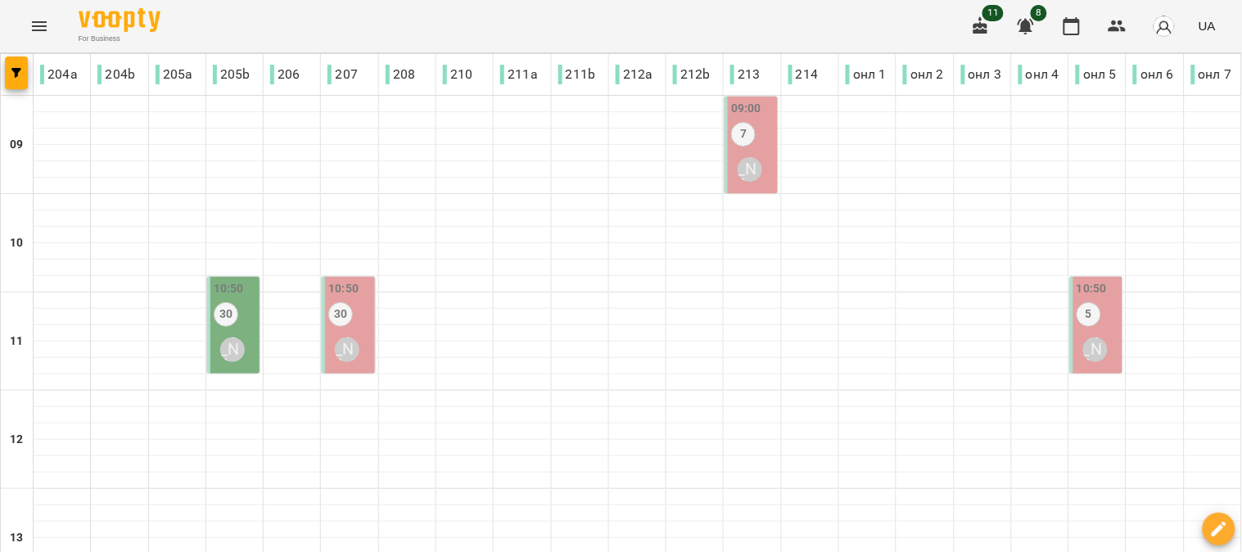
type input "**********"
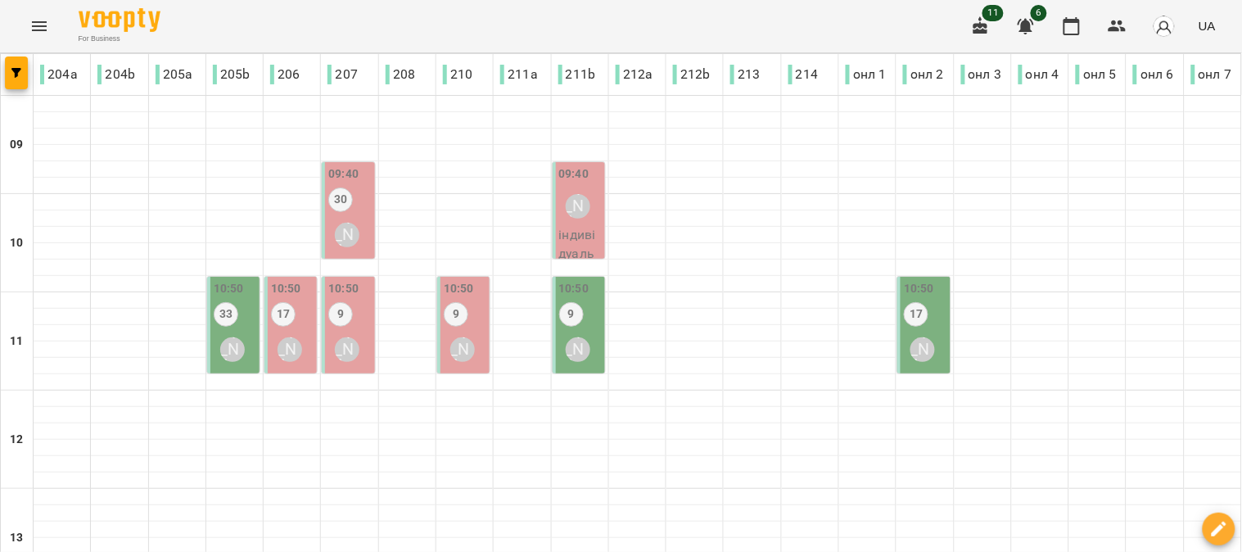
scroll to position [0, 0]
type input "**********"
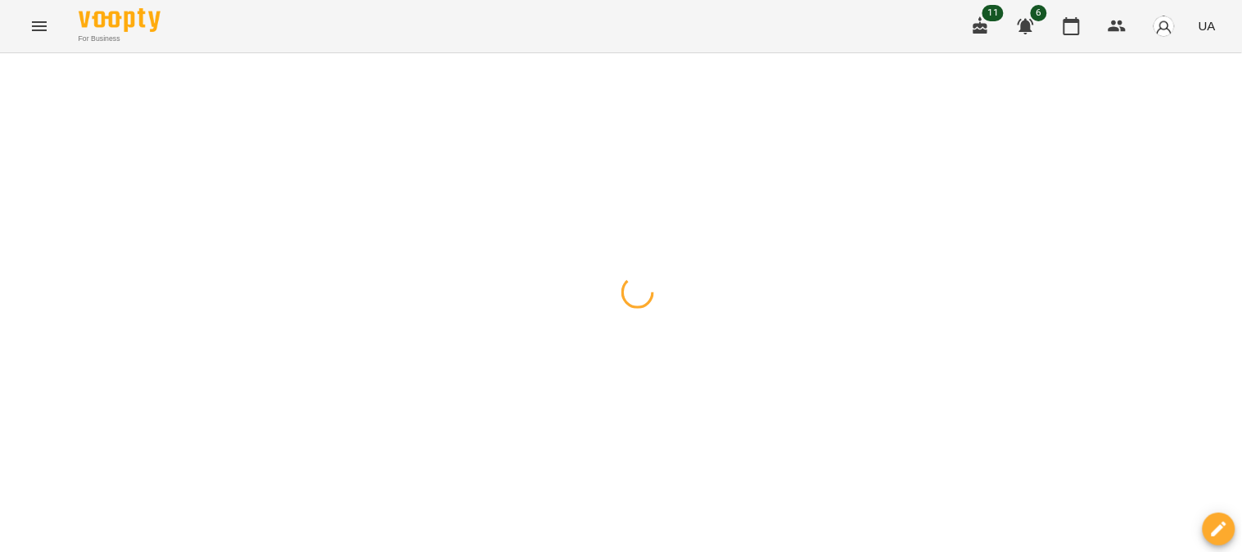
click at [521, 53] on div at bounding box center [621, 53] width 1242 height 0
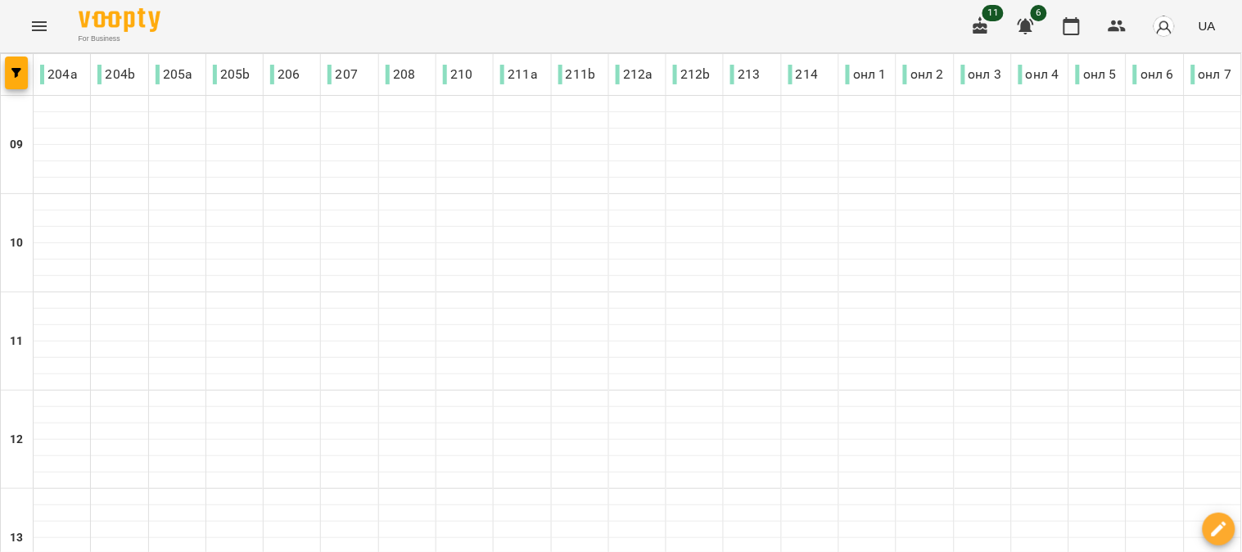
type input "**********"
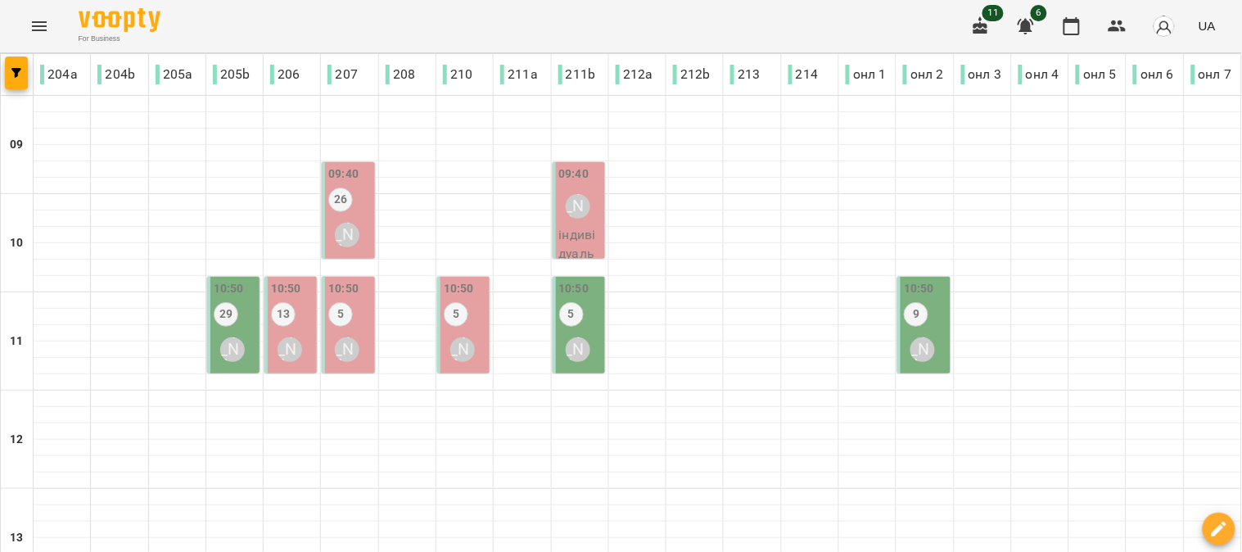
drag, startPoint x: 1117, startPoint y: 14, endPoint x: 107, endPoint y: 35, distance: 1010.4
click at [1119, 18] on button "button" at bounding box center [1117, 26] width 39 height 39
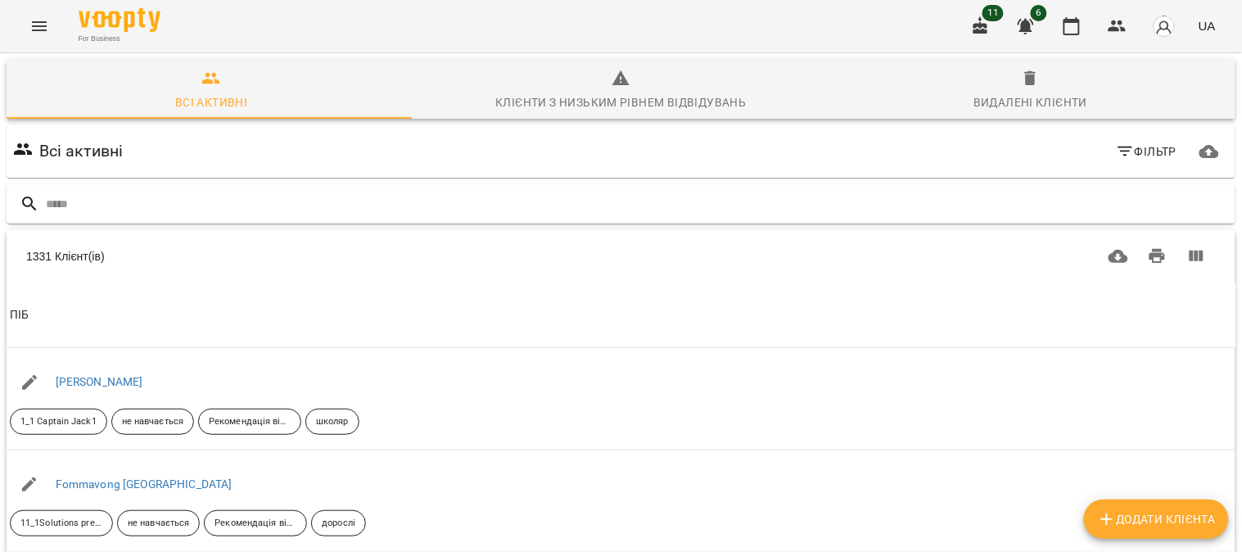
click at [77, 205] on input "text" at bounding box center [637, 204] width 1183 height 27
type input "*******"
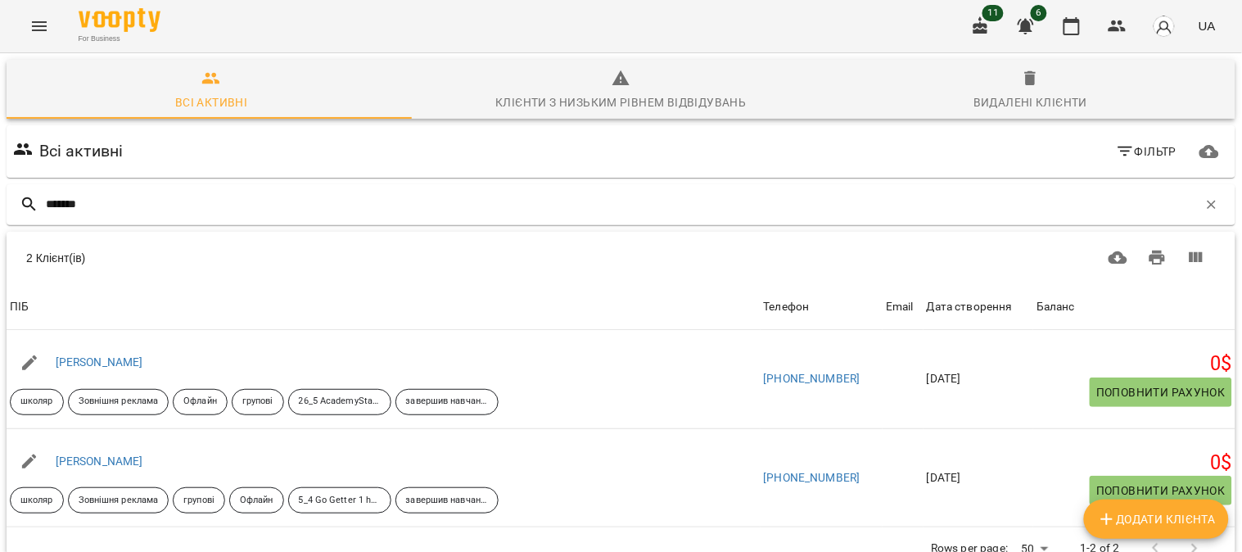
drag, startPoint x: 105, startPoint y: 200, endPoint x: 0, endPoint y: 201, distance: 104.8
click at [0, 201] on div "Всі активні Клієнти з низьким рівнем відвідувань Видалені клієнти Всі активні Ф…" at bounding box center [621, 372] width 1248 height 645
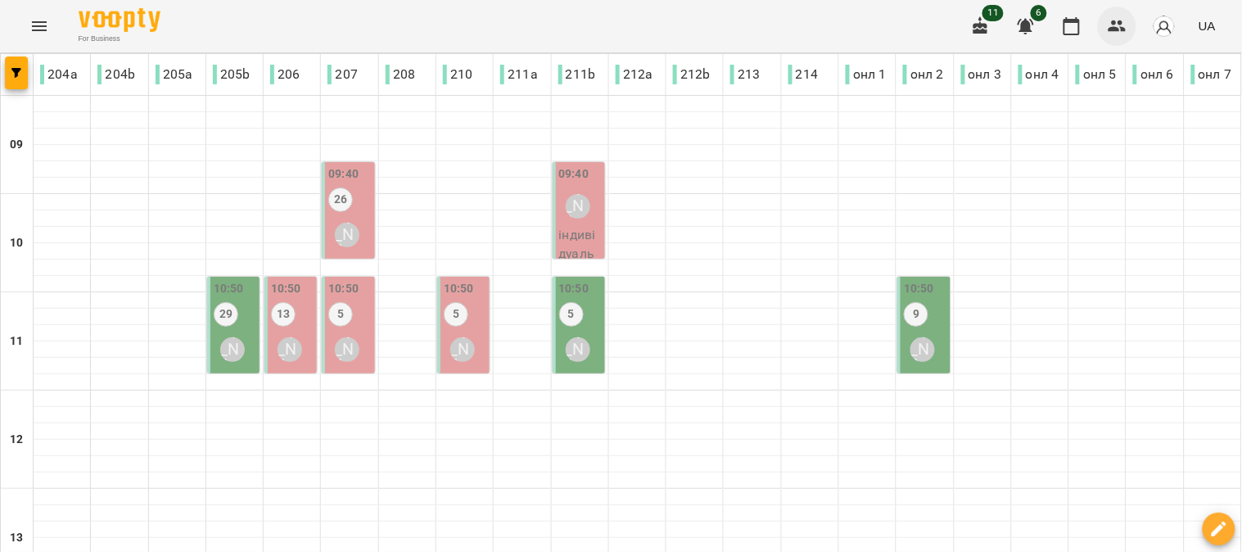
click at [1122, 25] on icon "button" at bounding box center [1118, 26] width 20 height 20
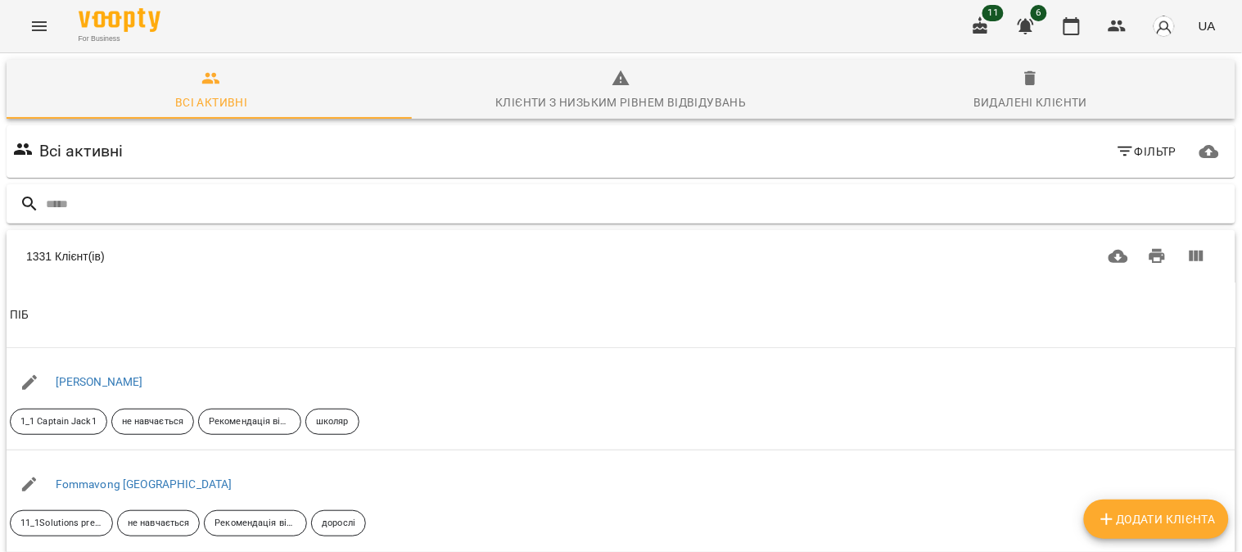
click at [86, 205] on input "text" at bounding box center [637, 204] width 1183 height 27
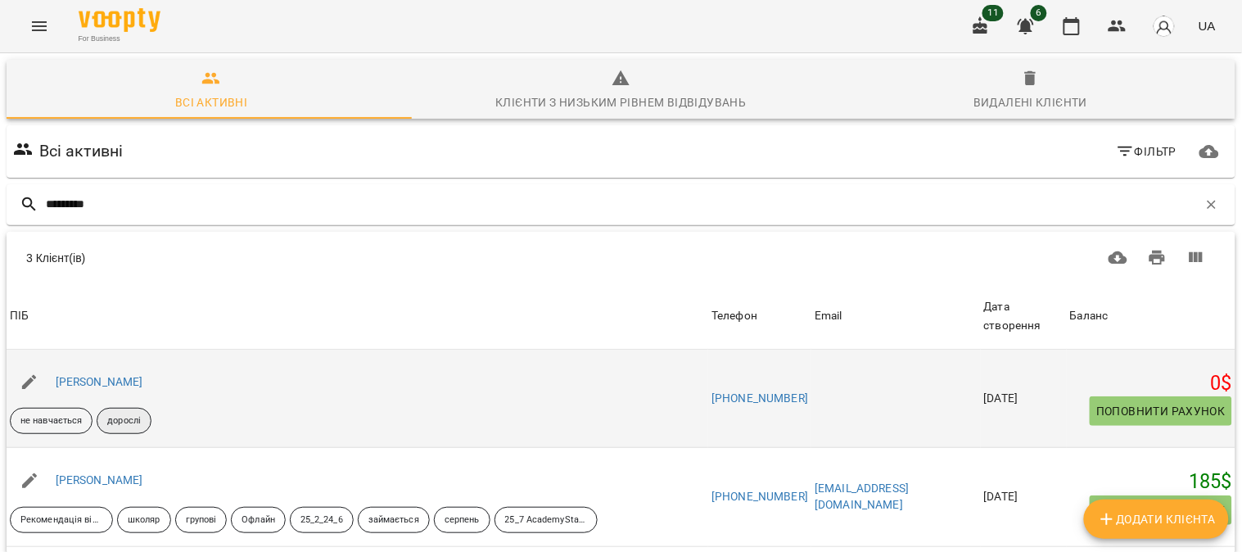
scroll to position [91, 0]
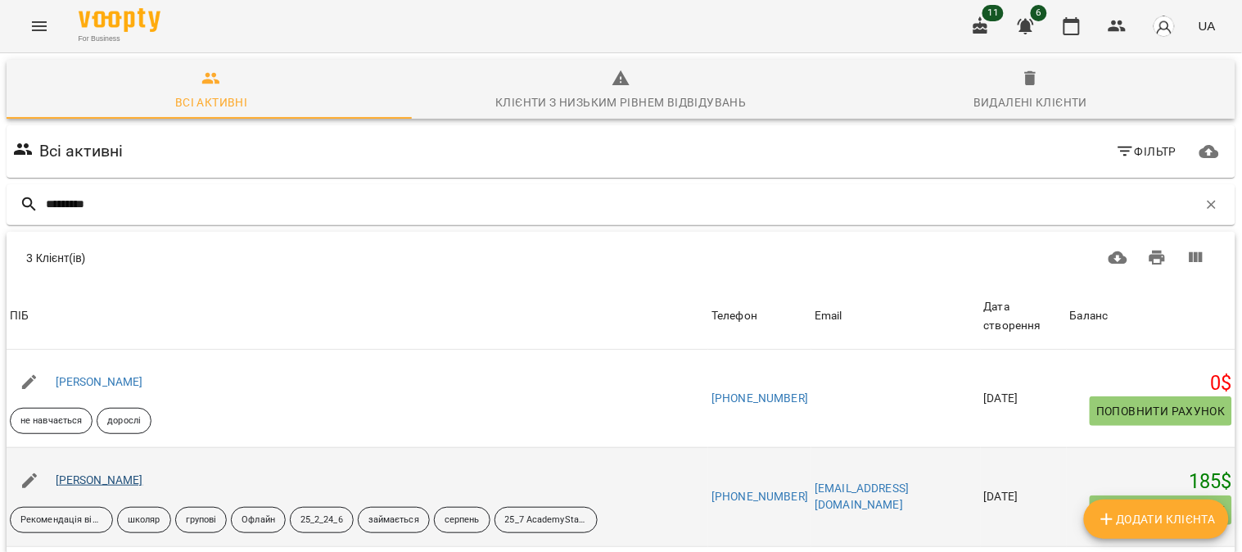
type input "*********"
click at [110, 473] on link "[PERSON_NAME]" at bounding box center [100, 479] width 88 height 13
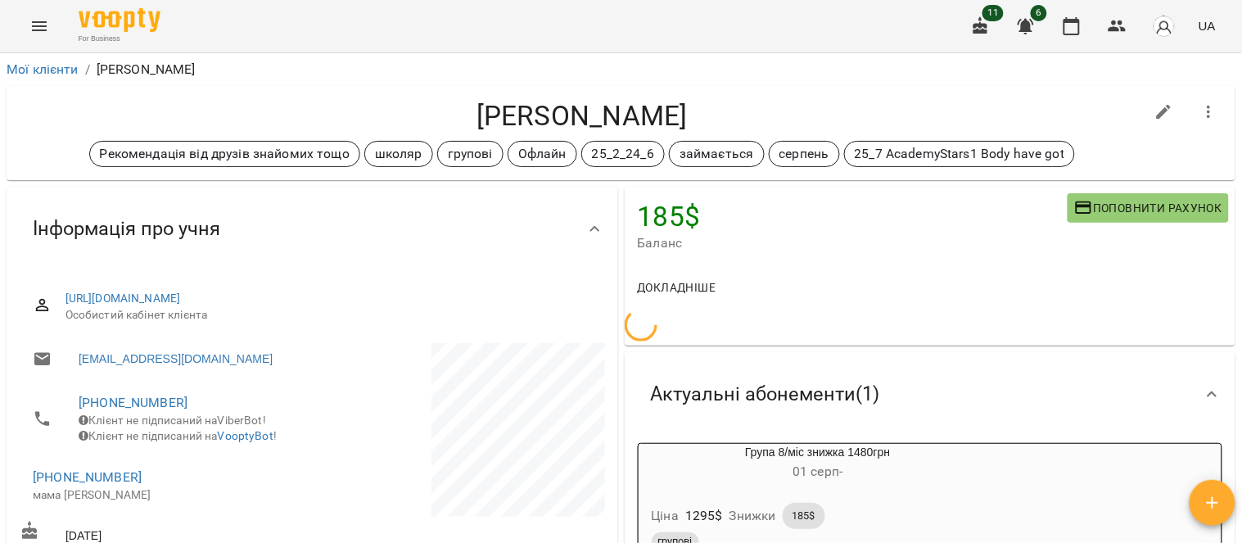
scroll to position [273, 0]
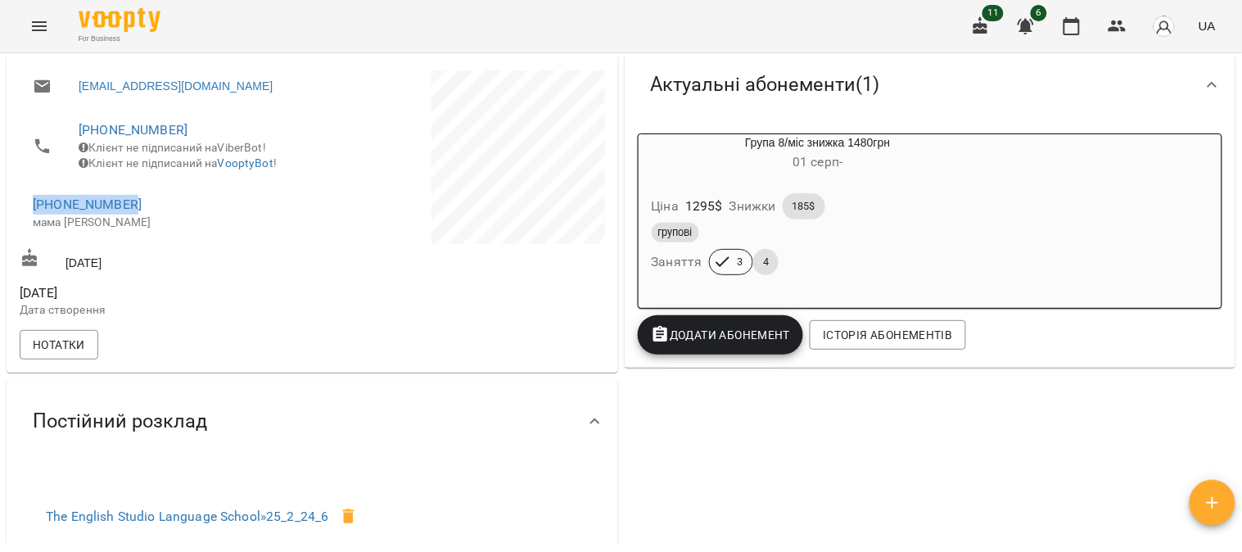
drag, startPoint x: 25, startPoint y: 218, endPoint x: 185, endPoint y: 213, distance: 160.5
click at [185, 213] on li "+380985675176 мама Катя" at bounding box center [164, 212] width 289 height 58
copy link "+380985675176"
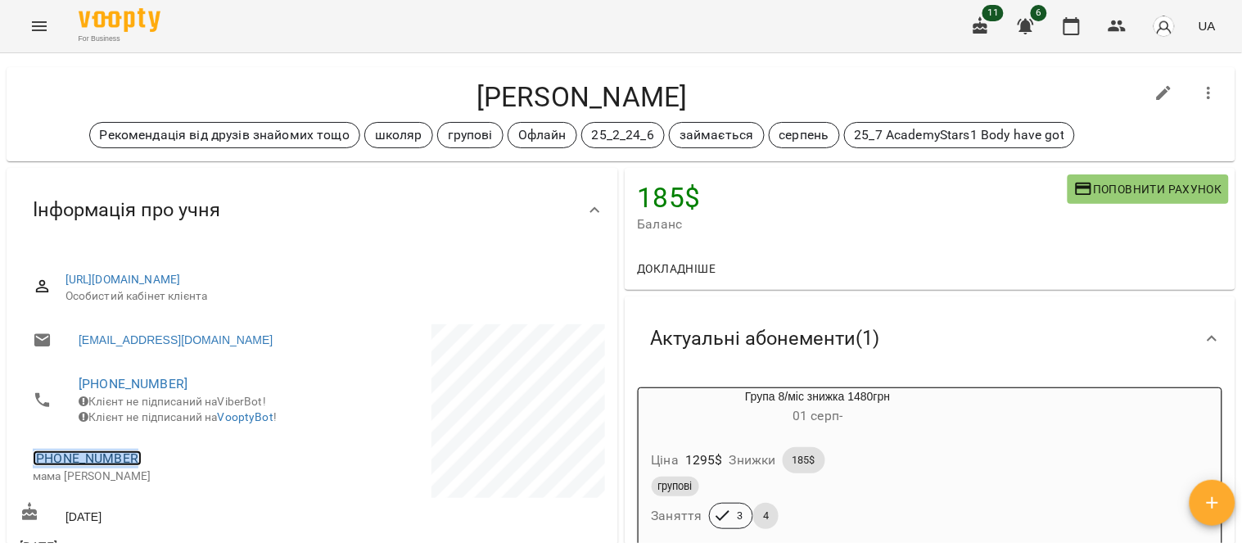
scroll to position [0, 0]
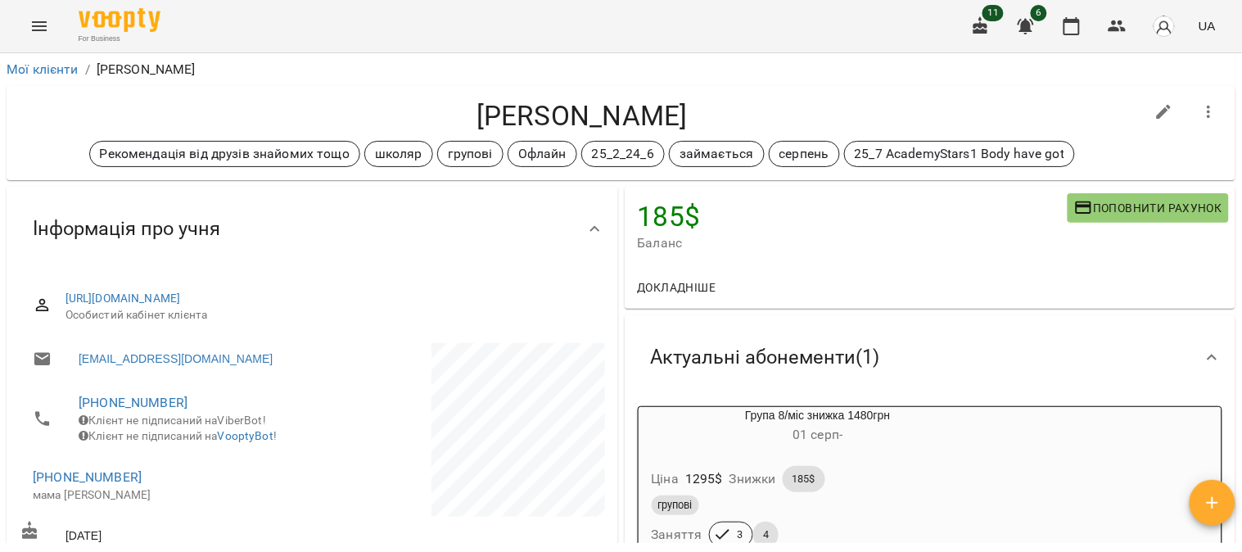
click at [396, 88] on div "Авраменко Кіра Рекомендація від друзів знайомих тощо школяр групові Офлайн 25_2…" at bounding box center [621, 133] width 1229 height 94
